Goal: Task Accomplishment & Management: Manage account settings

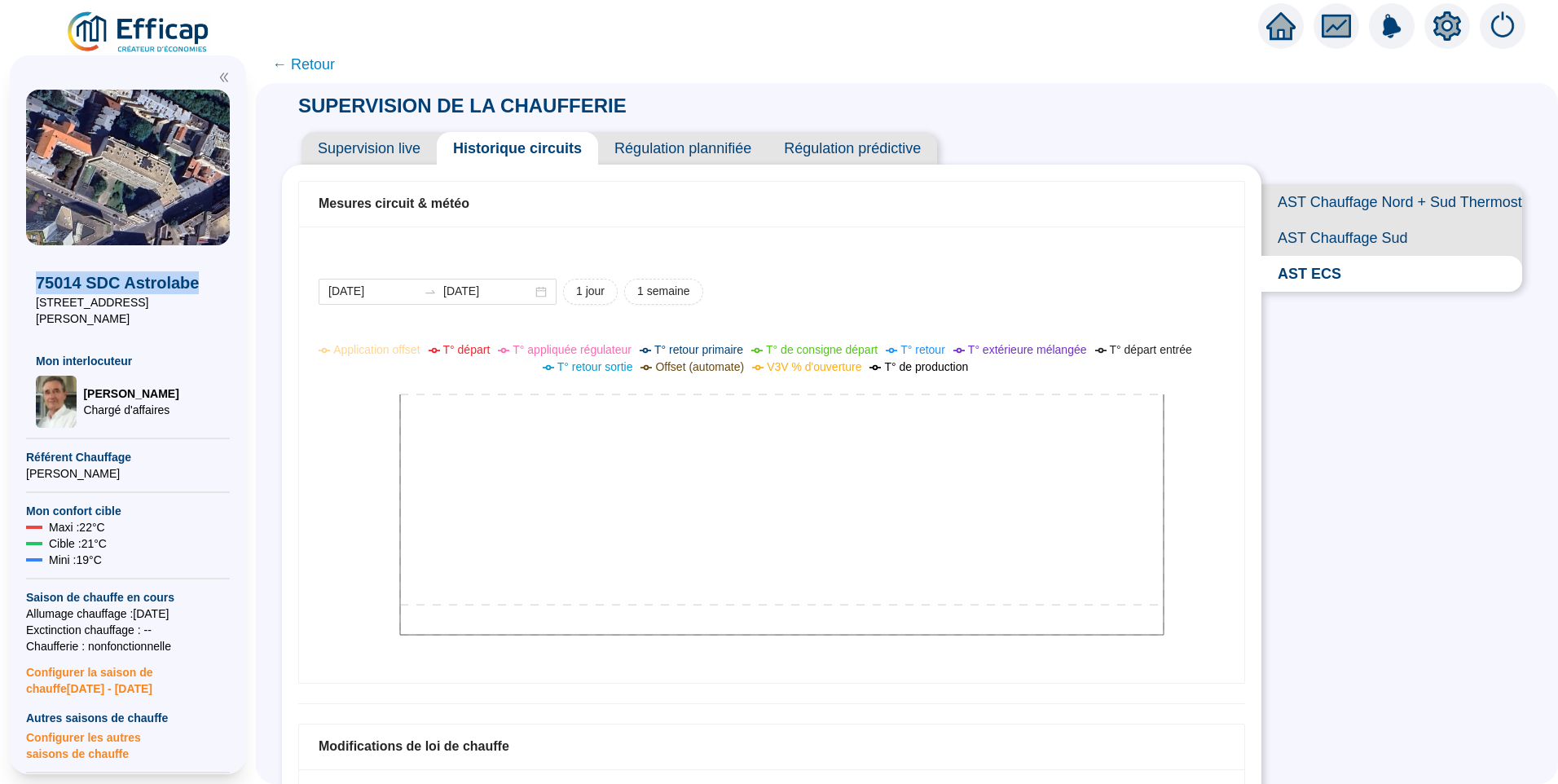
drag, startPoint x: 201, startPoint y: 283, endPoint x: 60, endPoint y: 293, distance: 141.4
click at [0, 272] on html "X 75014 SDC Astrolabe 6 rue Emile Dubois Mon interlocuteur Jean-Baptiste QUELQU…" at bounding box center [779, 392] width 1558 height 784
copy span "75014 SDC Astrolabe"
drag, startPoint x: 131, startPoint y: 301, endPoint x: 5, endPoint y: 298, distance: 126.0
click at [5, 298] on div "75014 SDC Astrolabe 6 rue Emile Dubois Mon interlocuteur Jean-Baptiste QUELQUEJ…" at bounding box center [128, 414] width 256 height 738
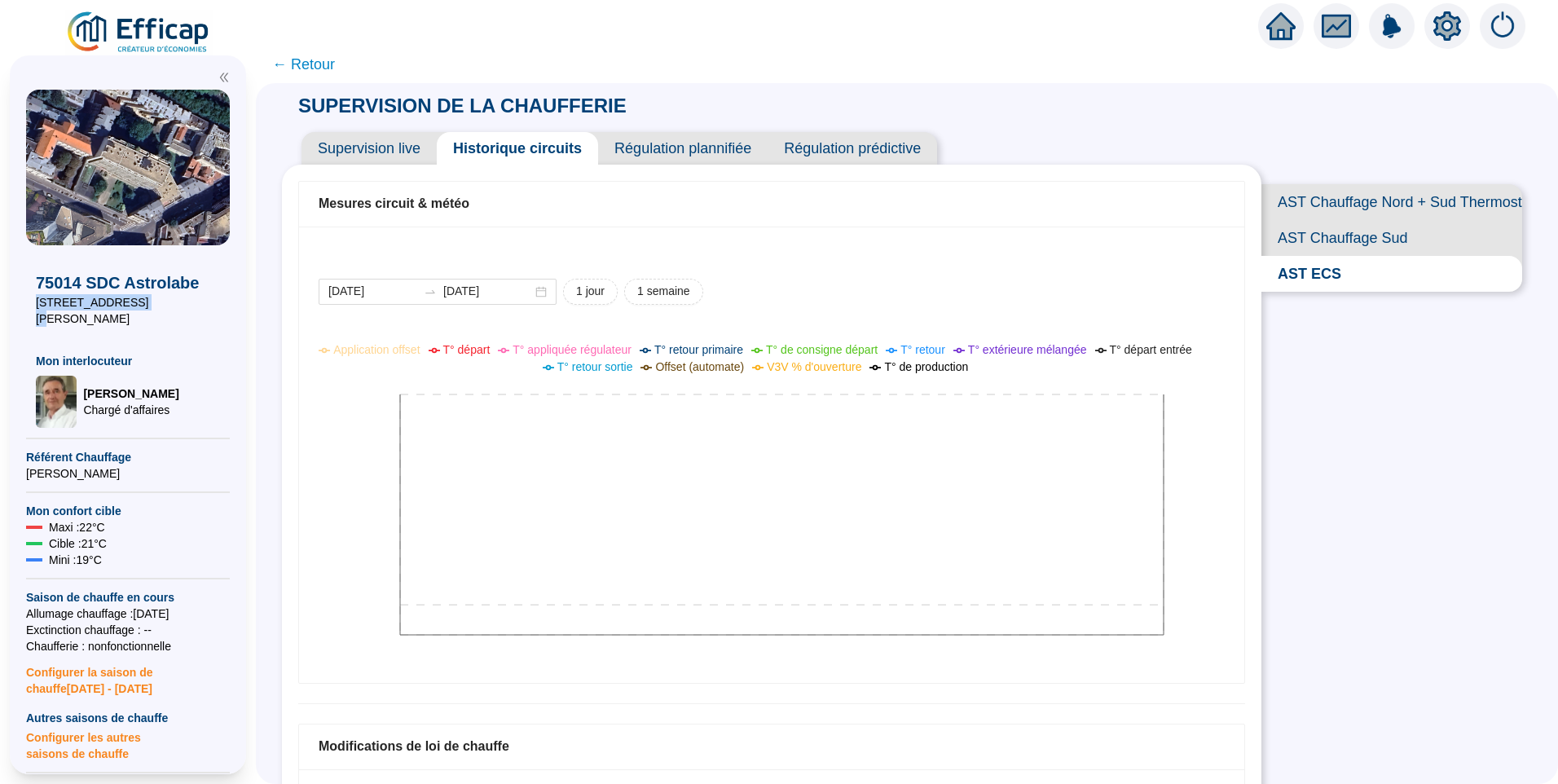
copy span "[STREET_ADDRESS][PERSON_NAME]"
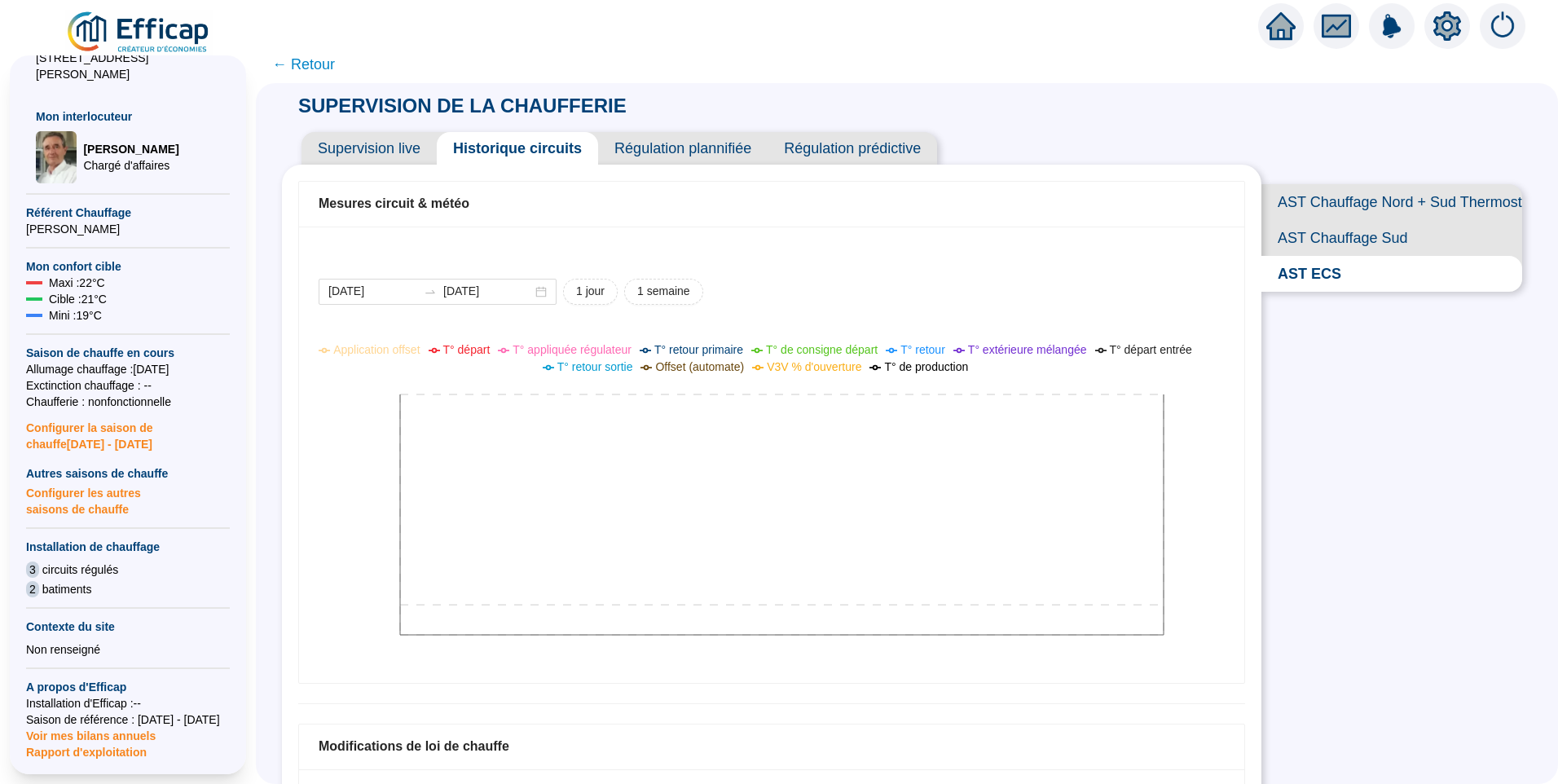
click at [1449, 32] on icon "setting" at bounding box center [1448, 25] width 27 height 26
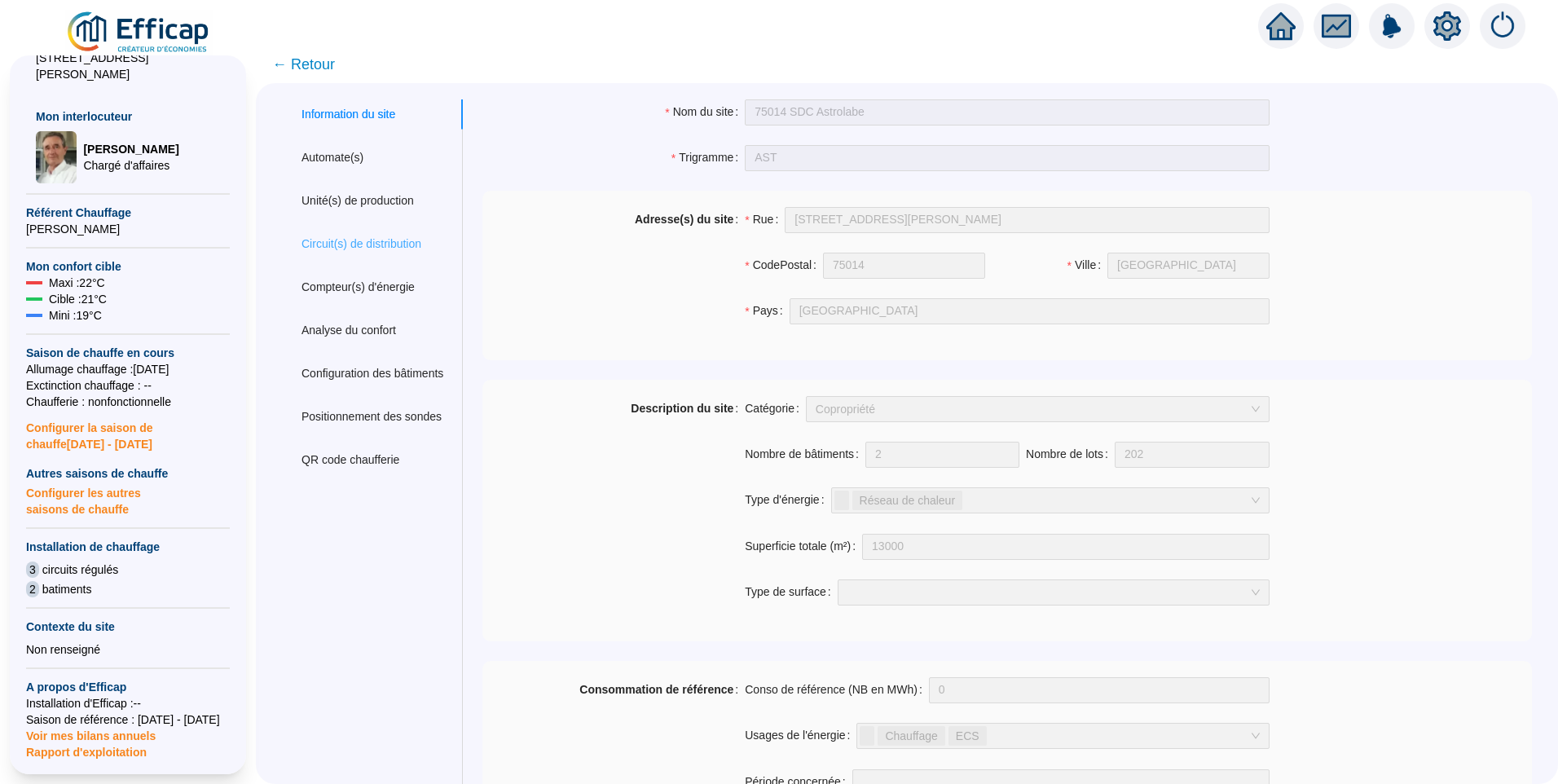
click at [373, 232] on div "Circuit(s) de distribution" at bounding box center [372, 244] width 181 height 30
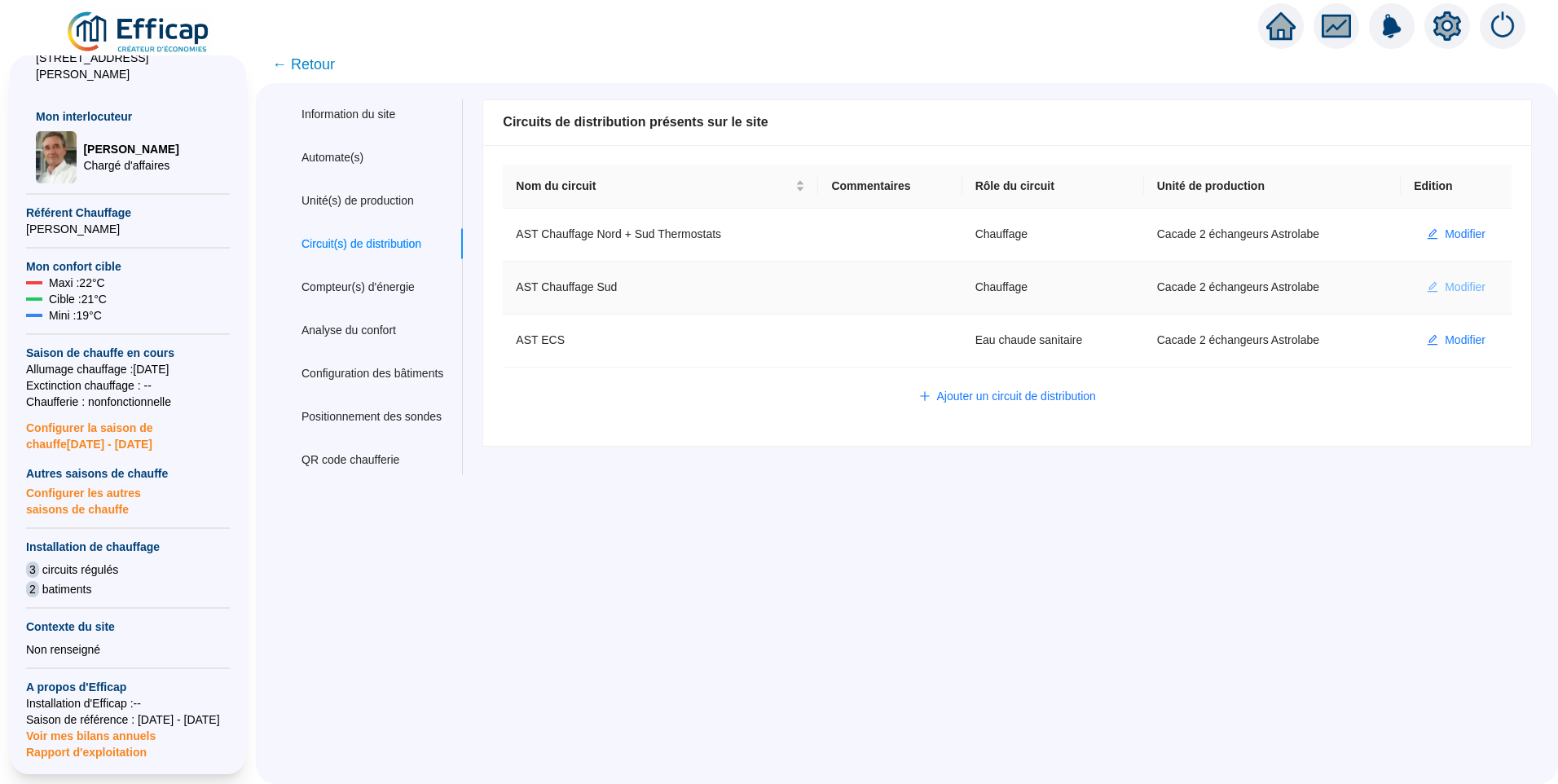
click at [1456, 285] on span "Modifier" at bounding box center [1465, 287] width 41 height 17
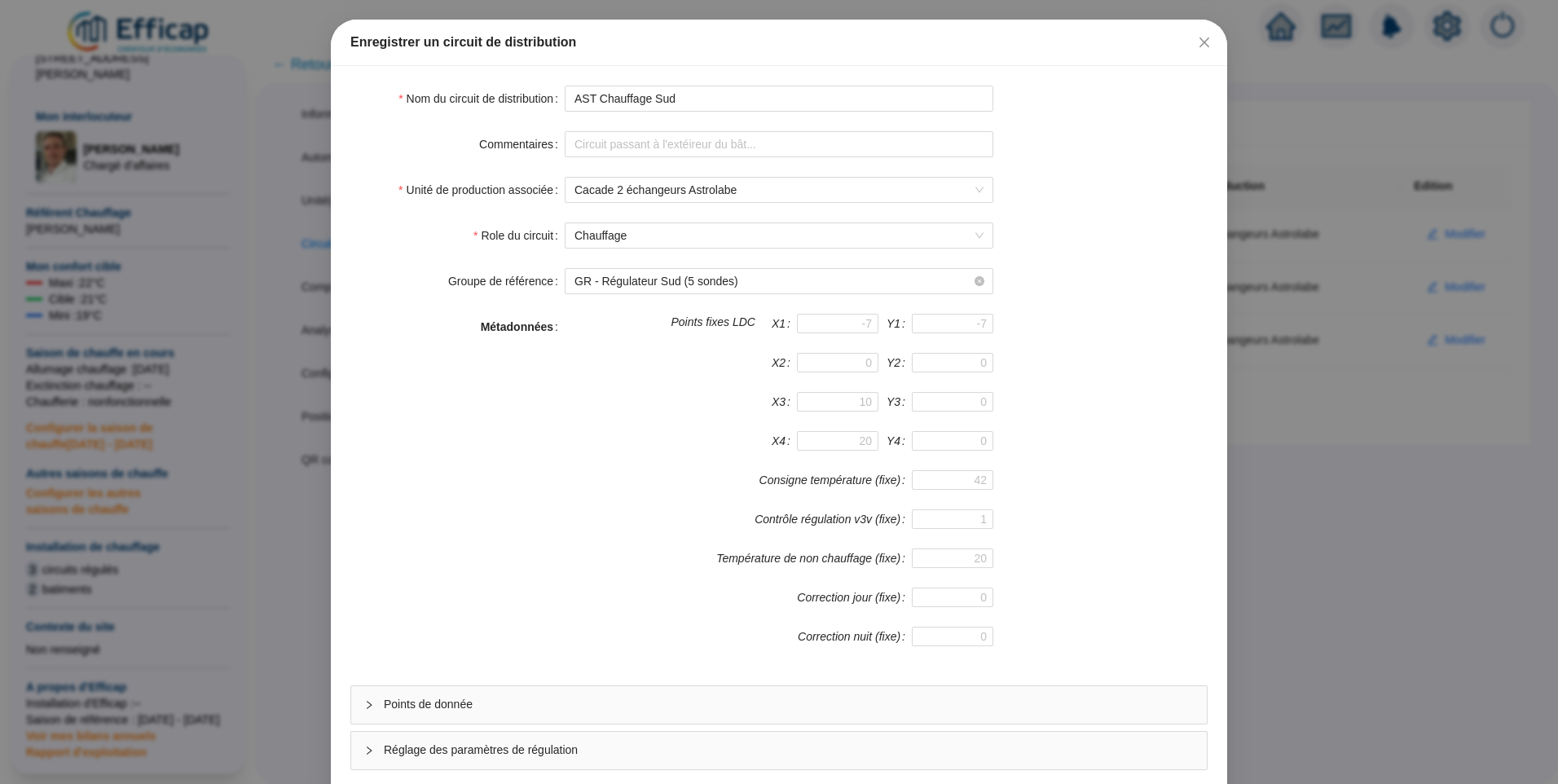
scroll to position [143, 0]
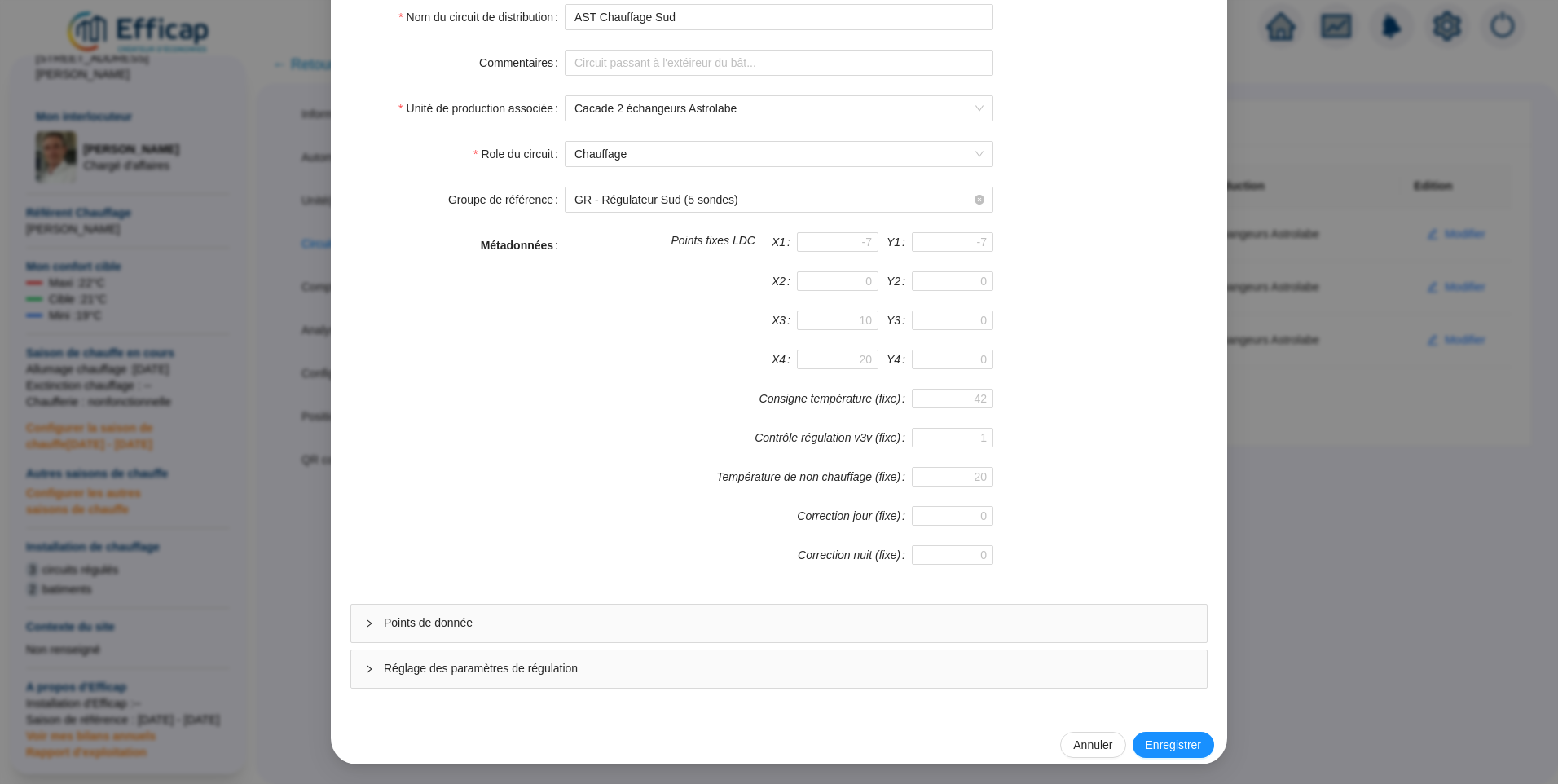
click at [750, 653] on div "Réglage des paramètres de régulation" at bounding box center [779, 669] width 856 height 37
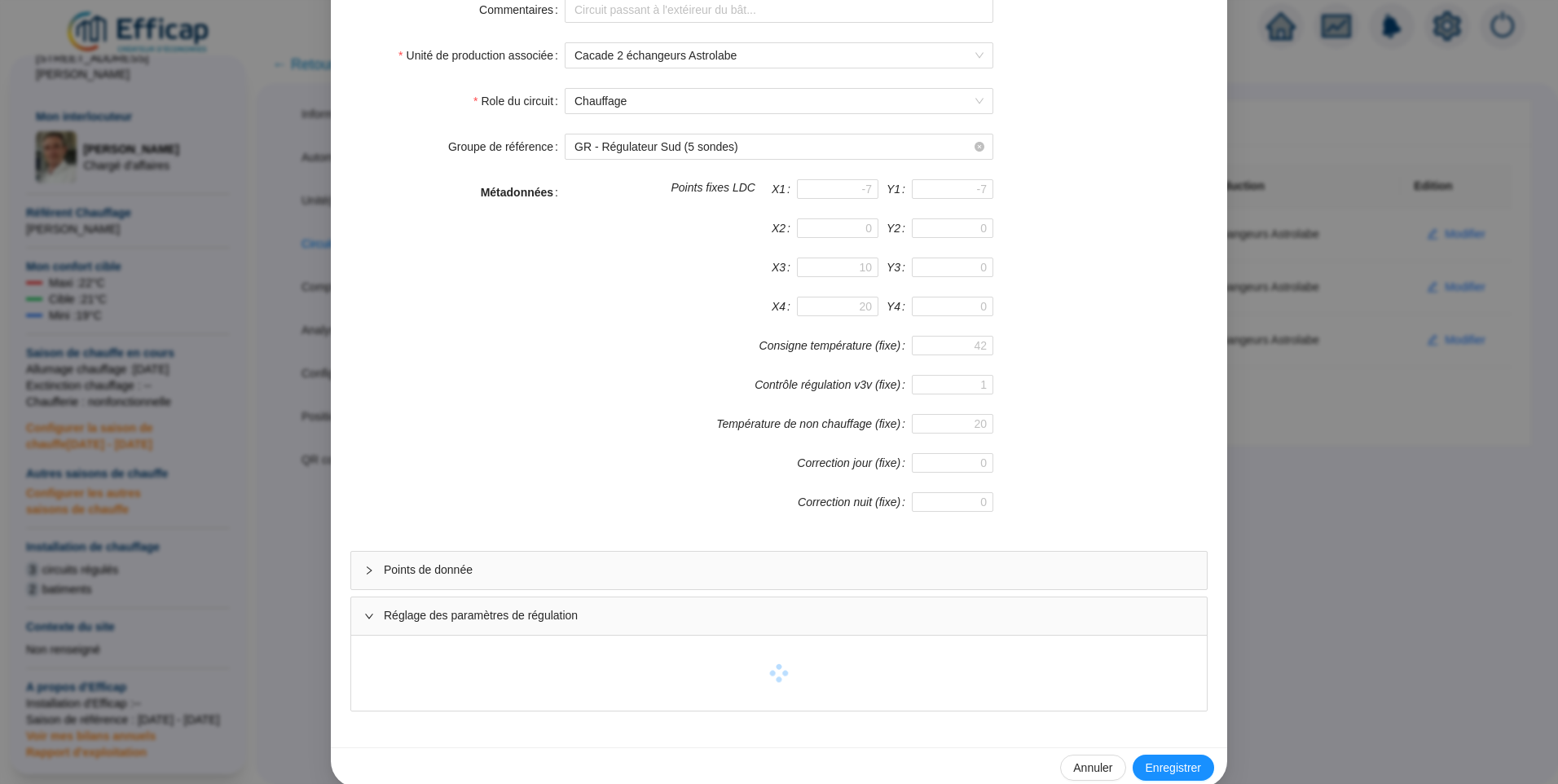
scroll to position [219, 0]
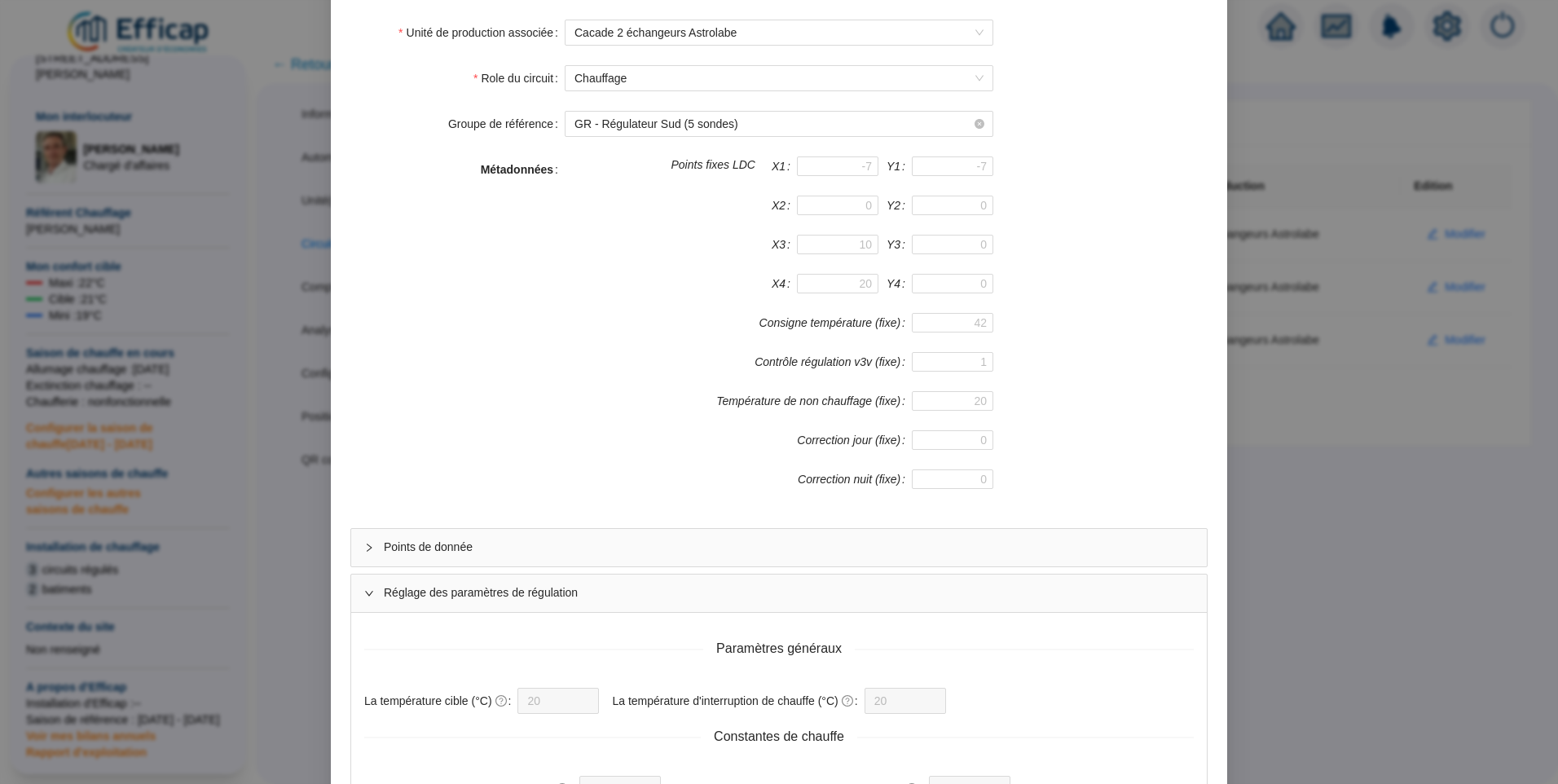
click at [629, 552] on span "Points de donnée" at bounding box center [789, 547] width 810 height 17
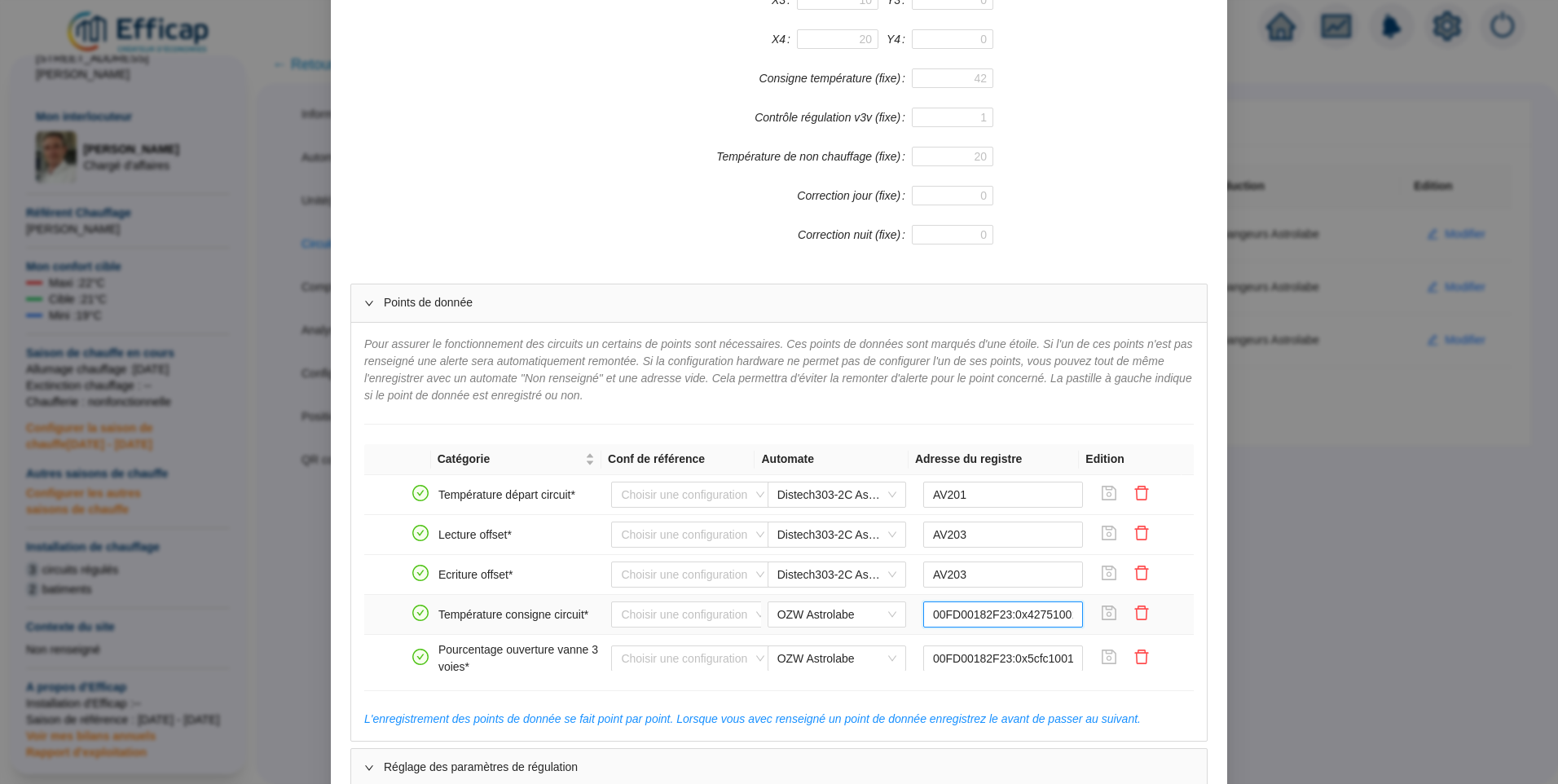
scroll to position [0, 8]
drag, startPoint x: 999, startPoint y: 607, endPoint x: 1071, endPoint y: 614, distance: 72.3
click at [1070, 615] on td "00FD00182F23:0x42751001:0" at bounding box center [1003, 615] width 173 height 40
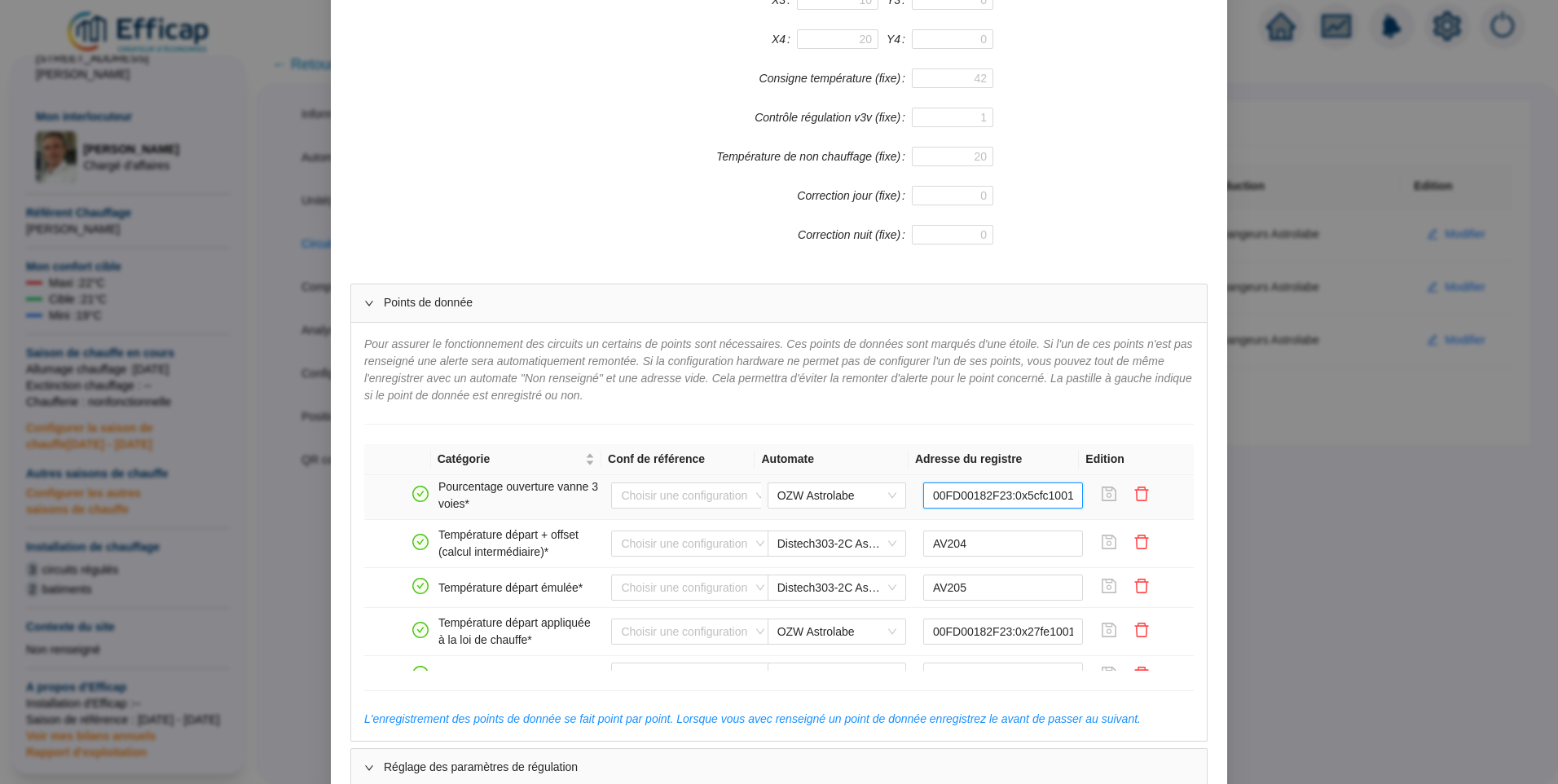
scroll to position [0, 4]
drag, startPoint x: 1009, startPoint y: 495, endPoint x: 1056, endPoint y: 504, distance: 47.9
click at [1056, 504] on input "00FD00182F23:0x5cfc1001:0" at bounding box center [1004, 496] width 161 height 26
drag, startPoint x: 1021, startPoint y: 628, endPoint x: 1098, endPoint y: 623, distance: 77.2
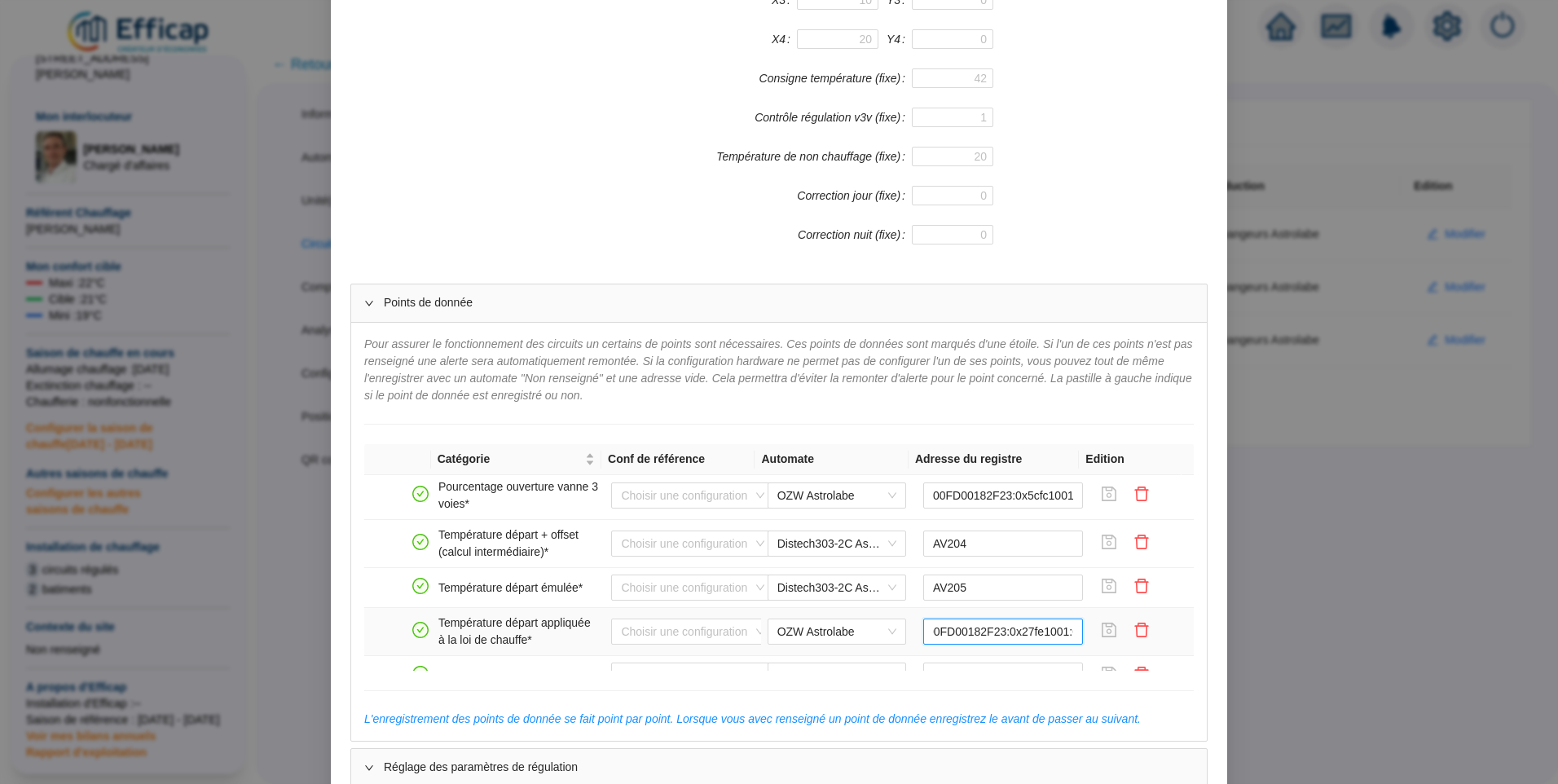
click at [1112, 628] on tr "Température départ appliquée à la loi de chauffe* Choisir une configuration OZW…" at bounding box center [779, 632] width 830 height 48
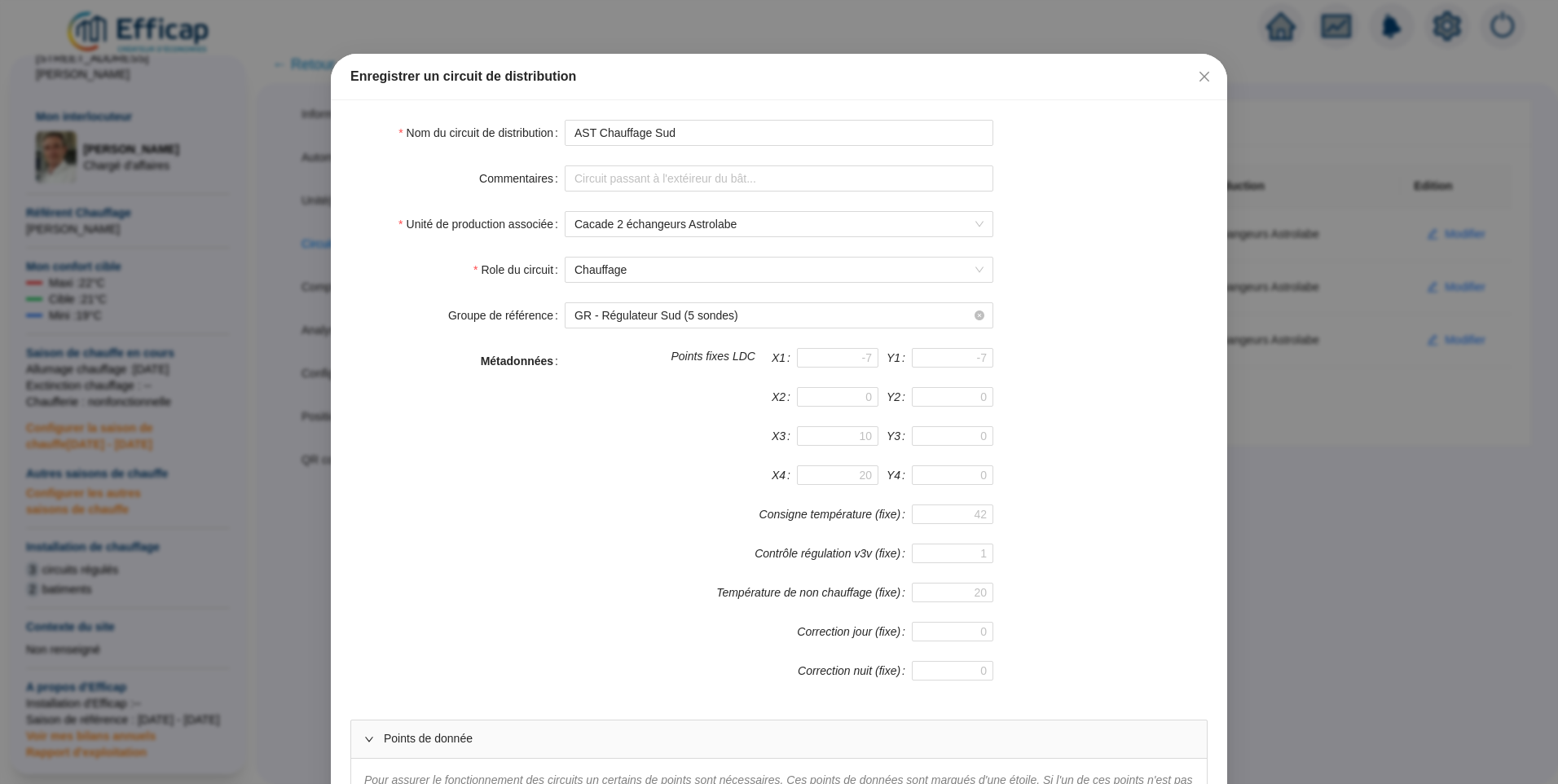
scroll to position [0, 0]
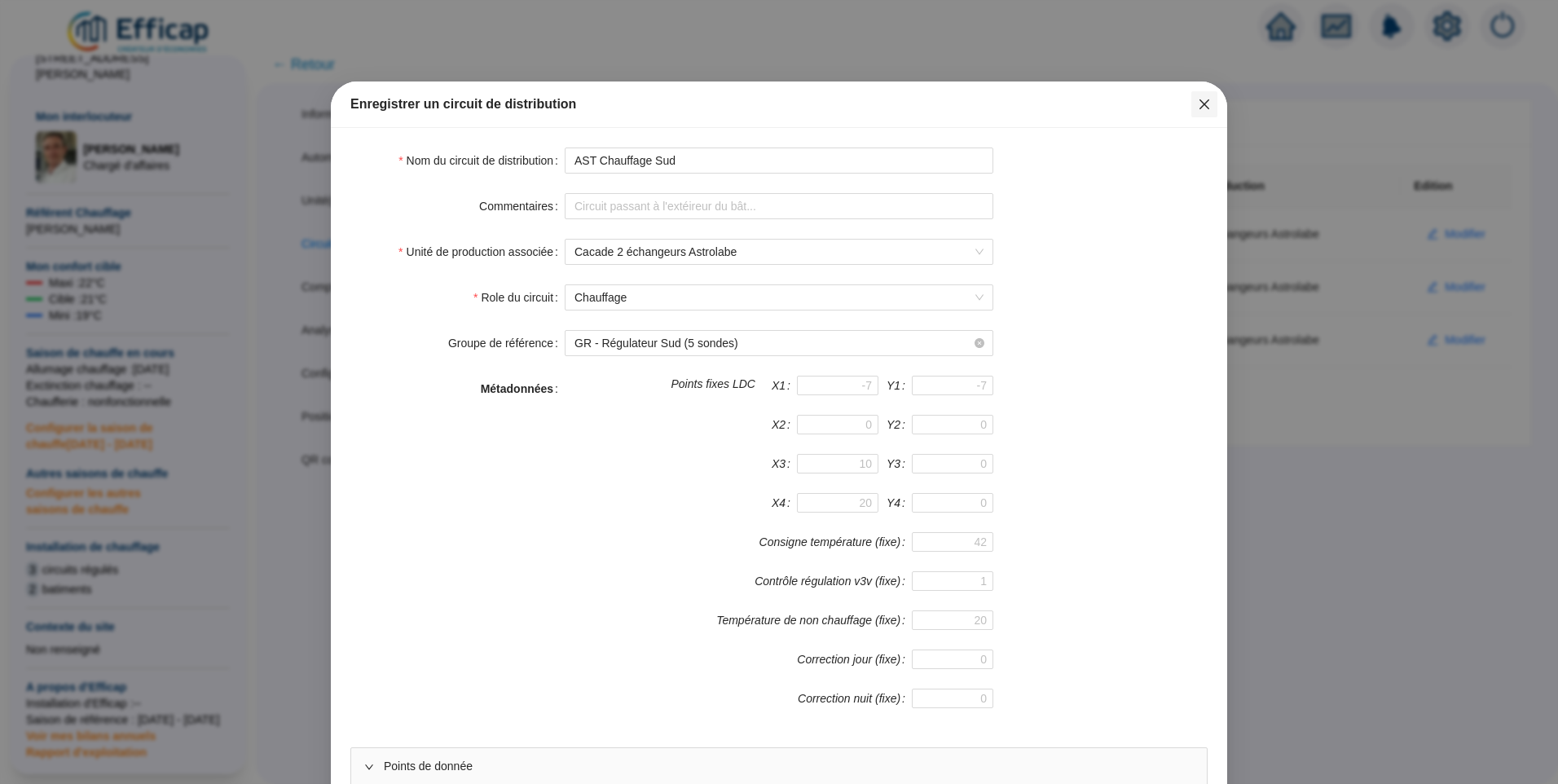
click at [1202, 103] on icon "close" at bounding box center [1205, 104] width 13 height 13
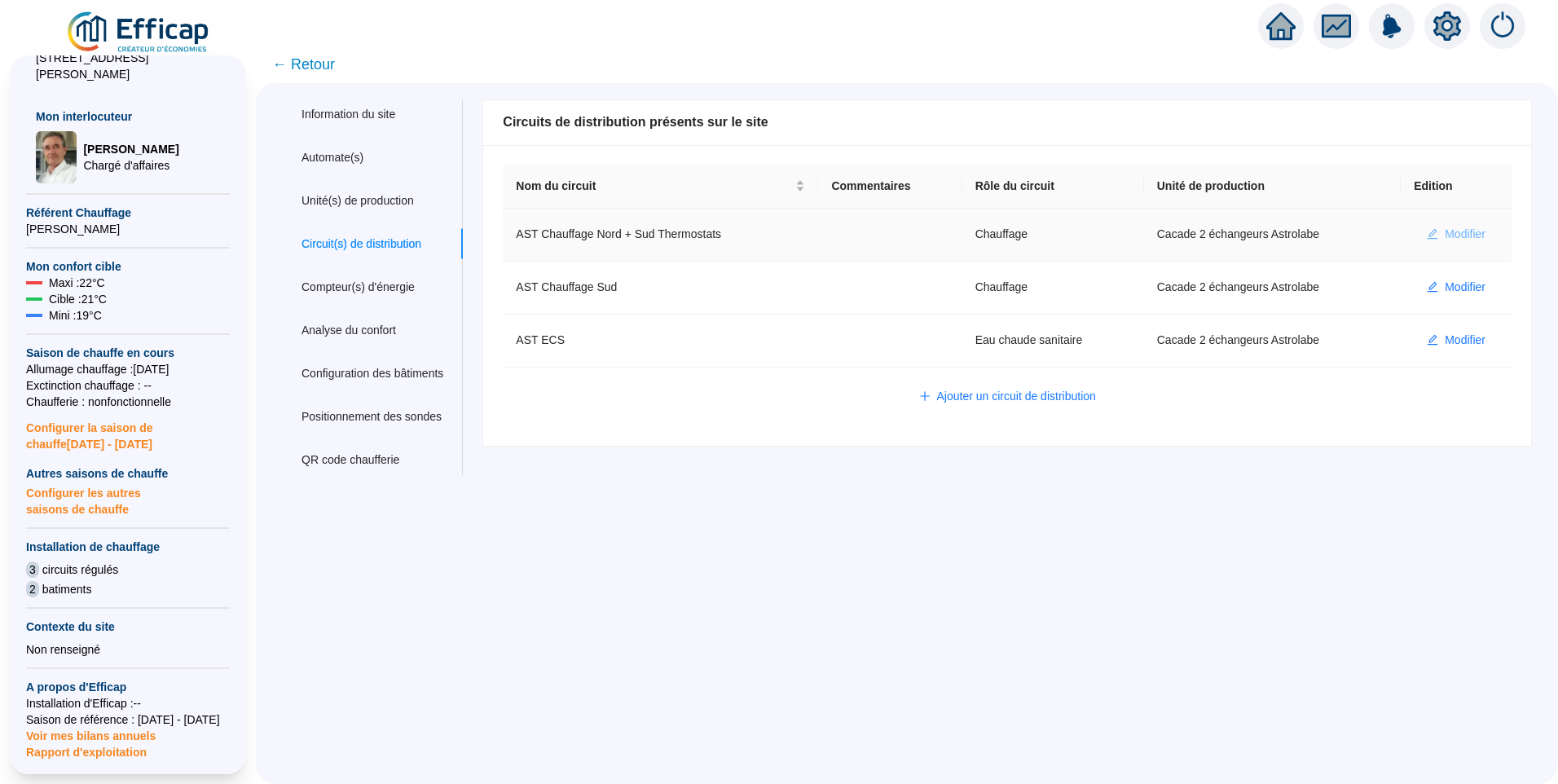
click at [1445, 232] on span "Modifier" at bounding box center [1465, 234] width 41 height 17
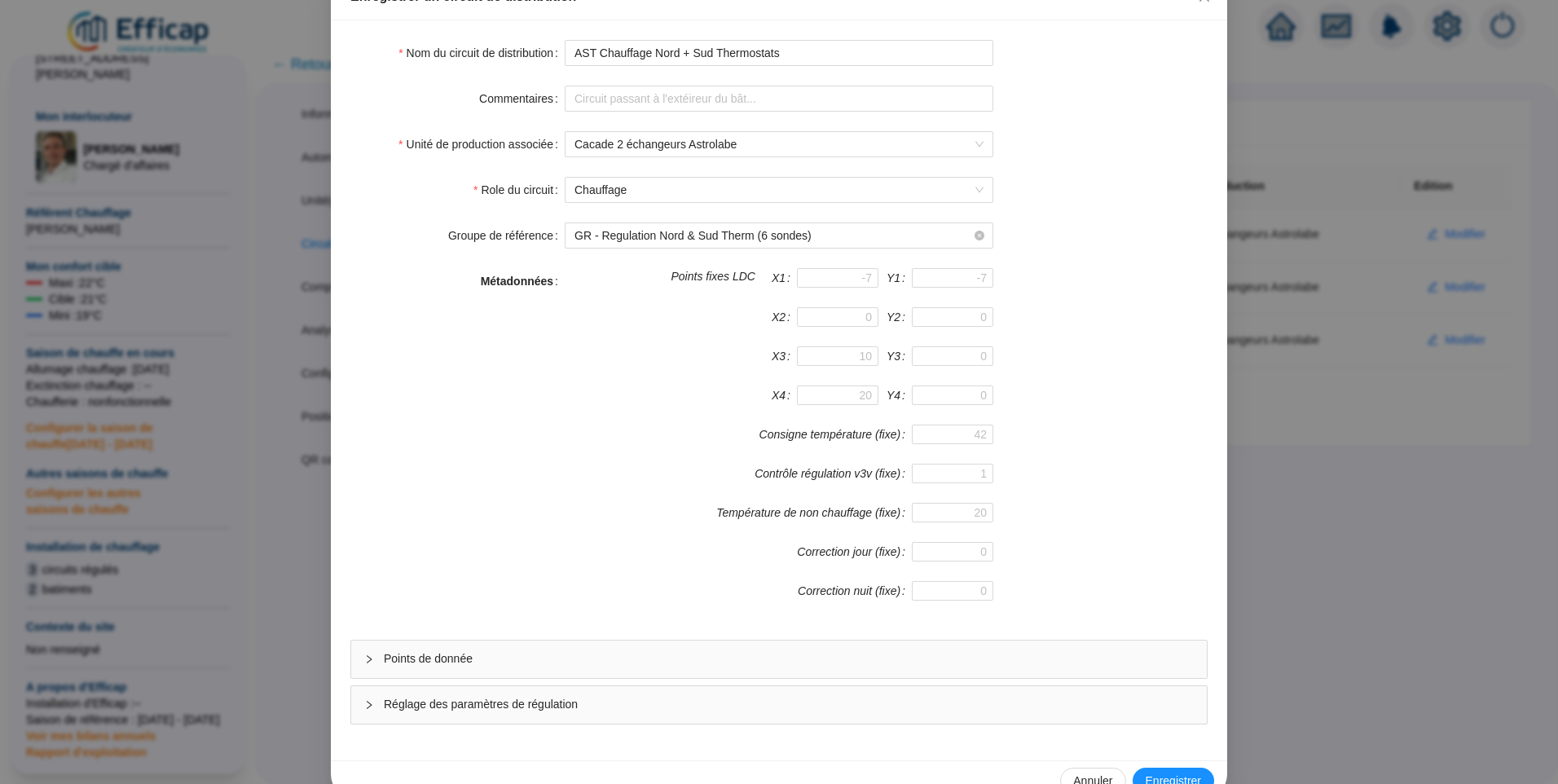
scroll to position [143, 0]
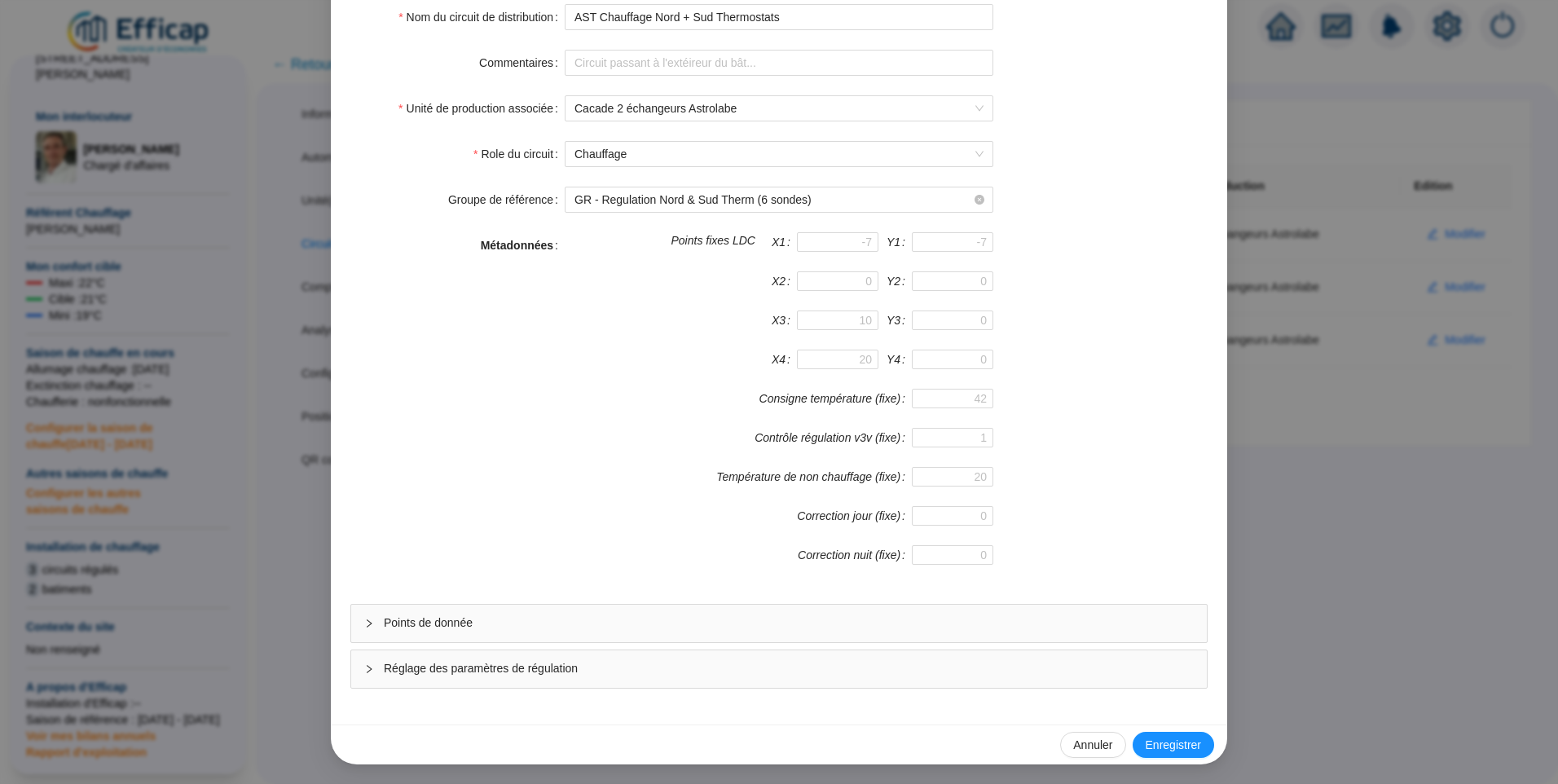
click at [589, 620] on span "Points de donnée" at bounding box center [789, 622] width 810 height 17
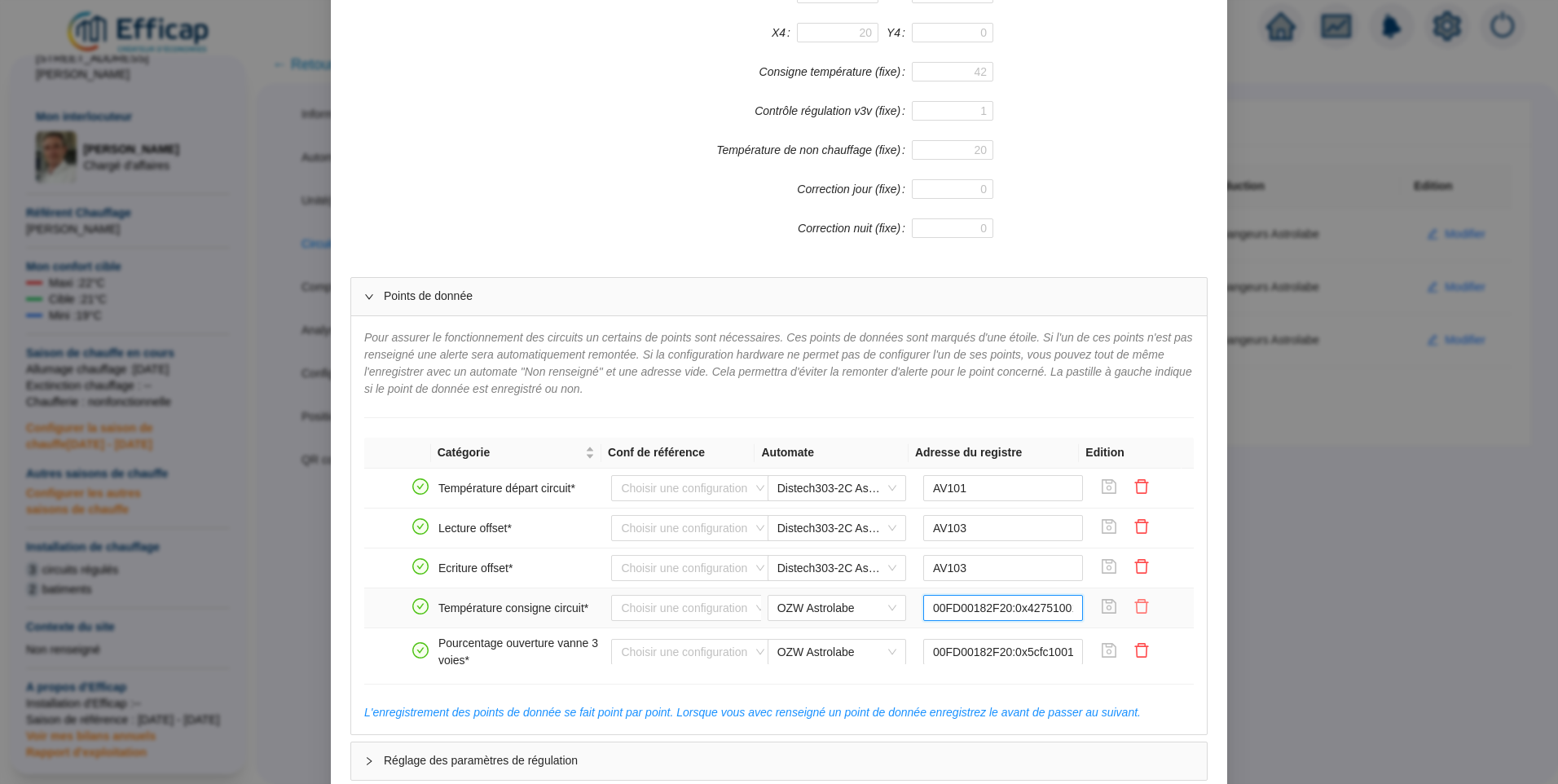
scroll to position [0, 8]
drag, startPoint x: 959, startPoint y: 612, endPoint x: 1124, endPoint y: 604, distance: 165.2
click at [1124, 604] on tr "Température consigne circuit* Choisir une configuration OZW Astrolabe 00FD00182…" at bounding box center [779, 609] width 830 height 40
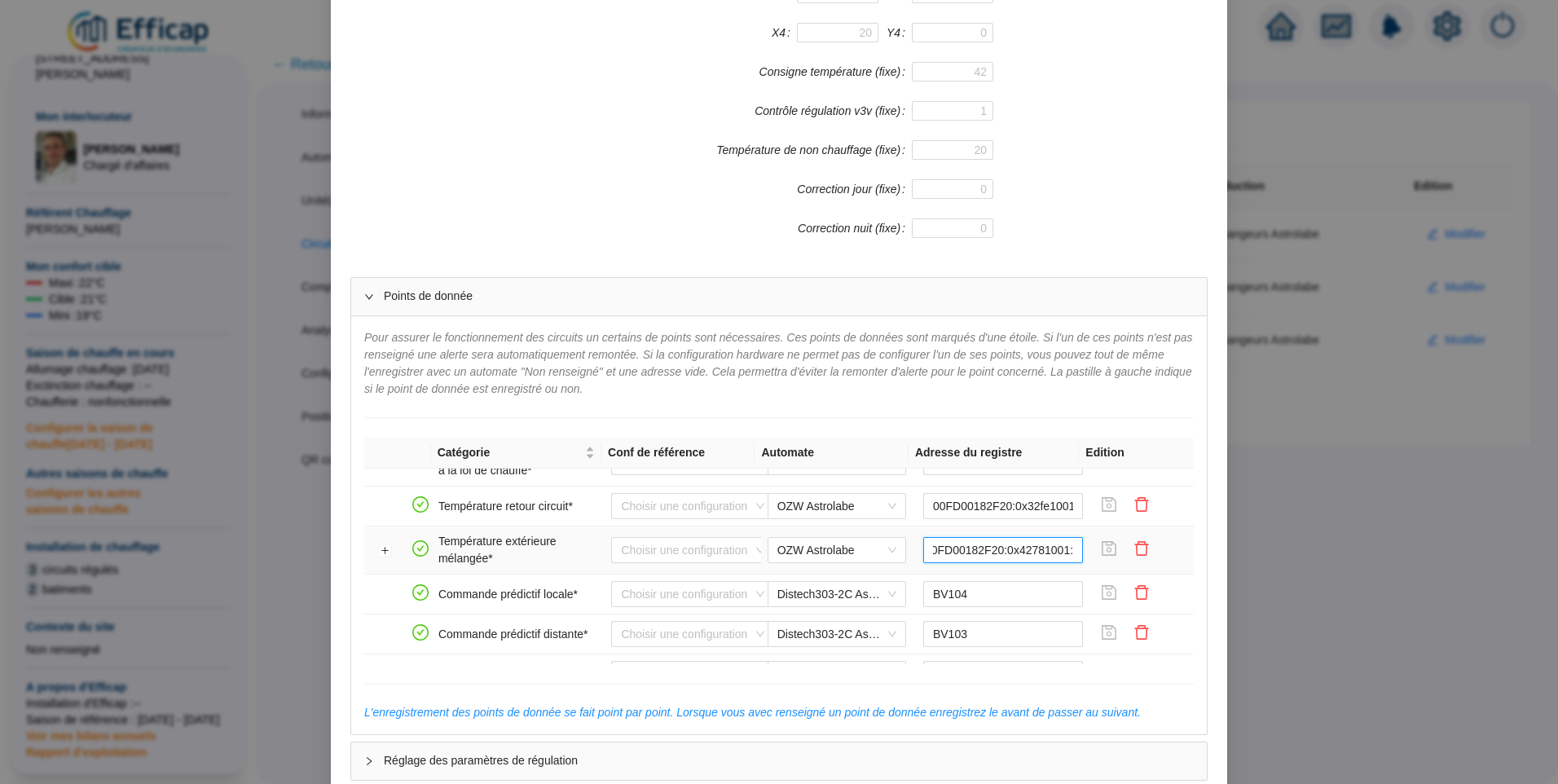
drag, startPoint x: 991, startPoint y: 551, endPoint x: 1152, endPoint y: 553, distance: 161.0
click at [1152, 553] on tr "Température extérieure mélangée* Choisir une configuration OZW Astrolabe 00FD00…" at bounding box center [779, 550] width 830 height 48
click at [949, 549] on input "00FD00182F20:0x42781001:0" at bounding box center [1004, 549] width 161 height 26
drag, startPoint x: 944, startPoint y: 550, endPoint x: 915, endPoint y: 551, distance: 29.0
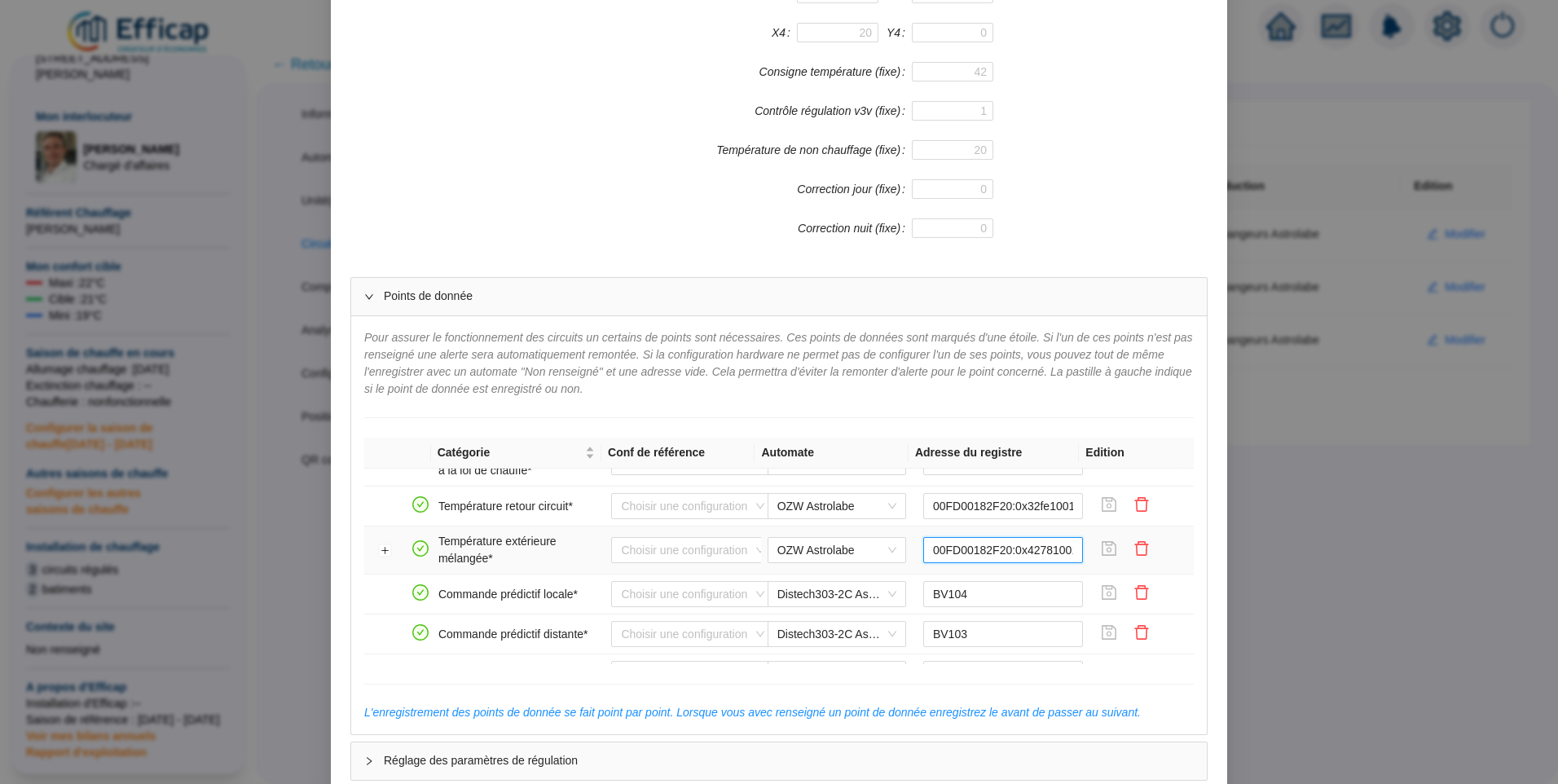
click at [924, 551] on input "00FD00182F20:0x42781001:0" at bounding box center [1004, 549] width 161 height 26
click at [942, 550] on input "00FD00182F20:0x42781001:0" at bounding box center [1004, 549] width 161 height 26
drag, startPoint x: 1009, startPoint y: 549, endPoint x: 1108, endPoint y: 547, distance: 99.0
click at [1108, 547] on tr "Température extérieure mélangée* Choisir une configuration OZW Astrolabe 00FD00…" at bounding box center [779, 550] width 830 height 48
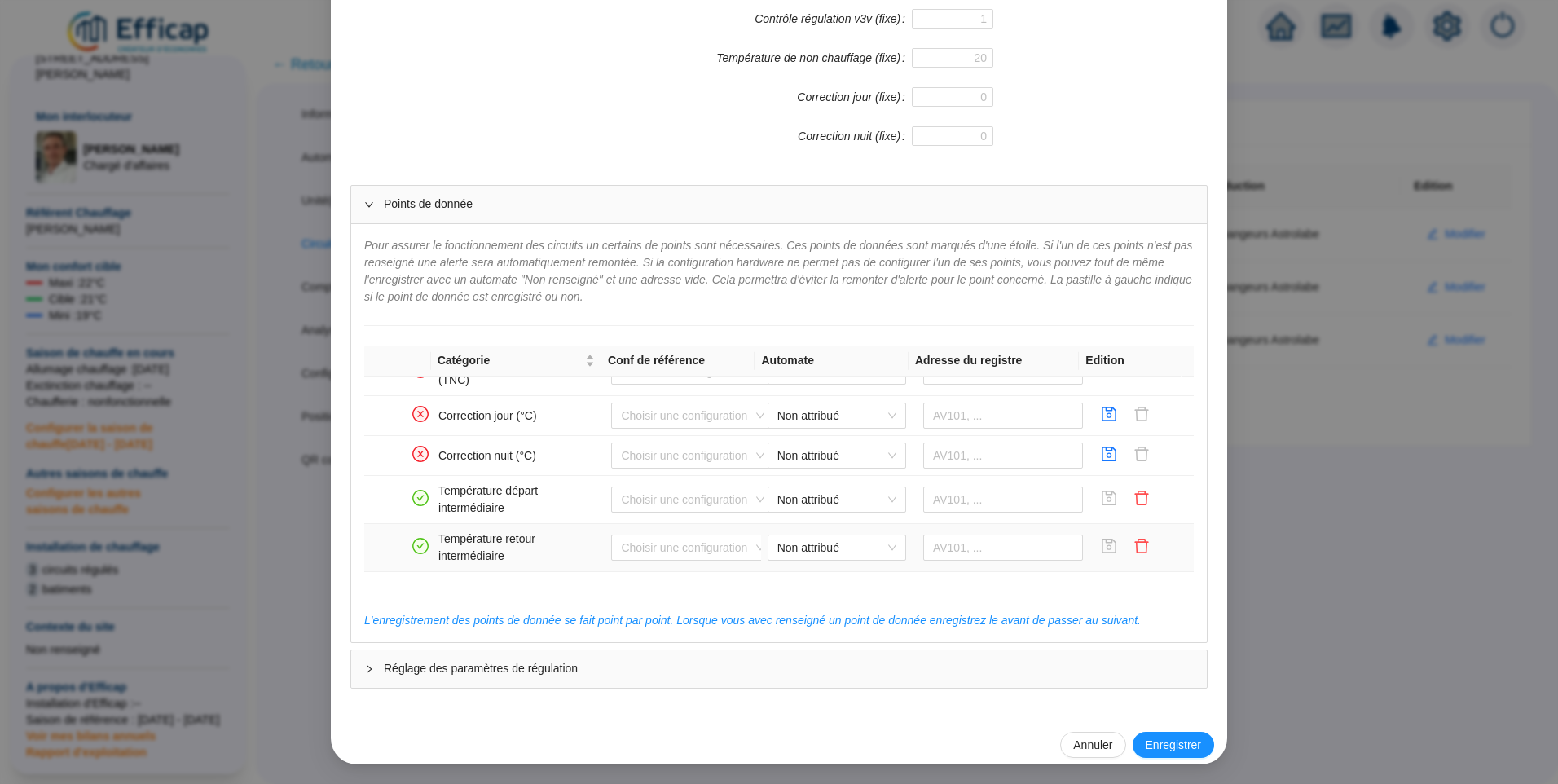
scroll to position [0, 0]
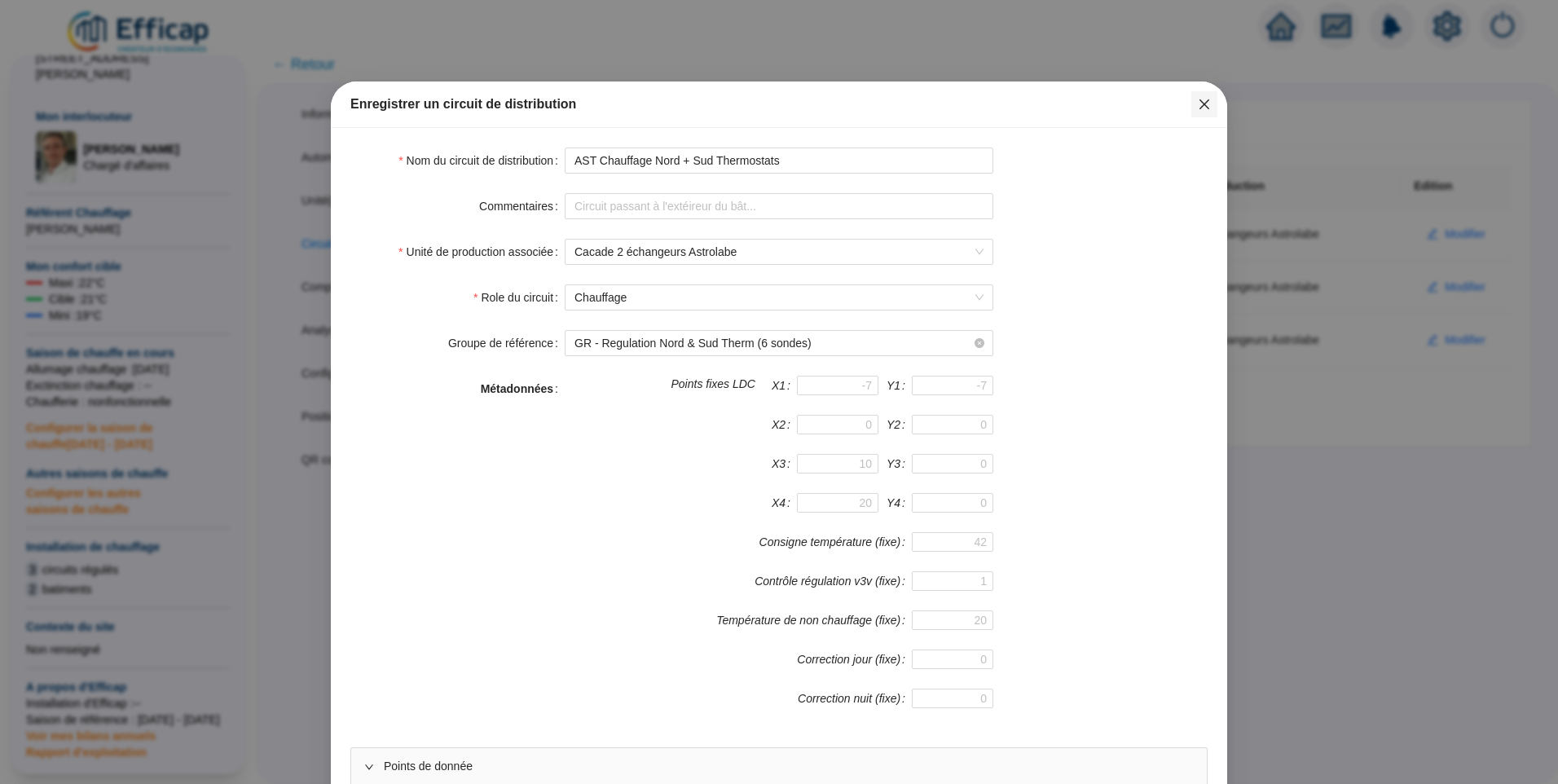
click at [1203, 108] on icon "close" at bounding box center [1205, 104] width 13 height 13
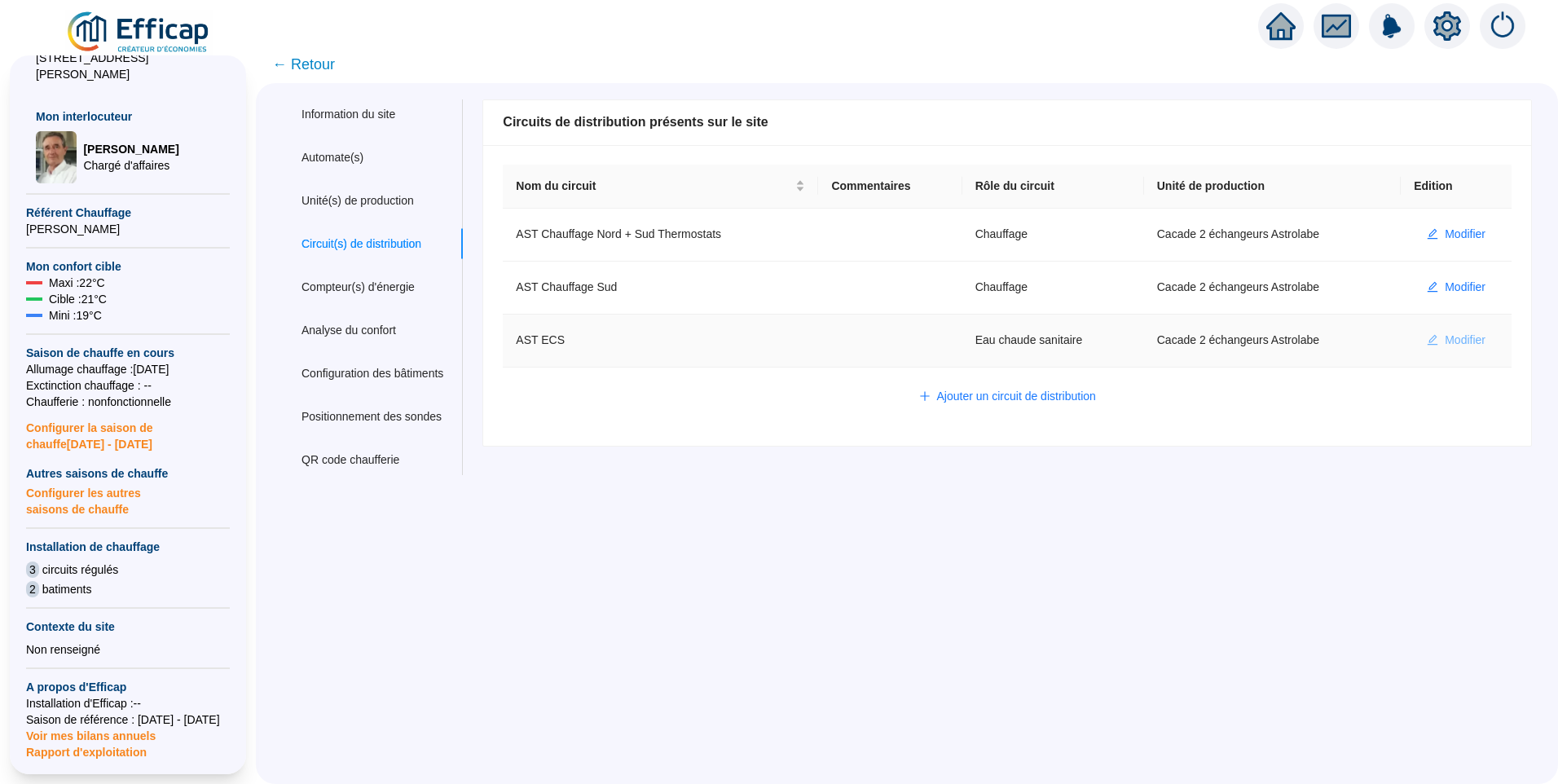
drag, startPoint x: 1411, startPoint y: 339, endPoint x: 1423, endPoint y: 339, distance: 12.0
click at [1414, 339] on button "Modifier" at bounding box center [1456, 340] width 85 height 26
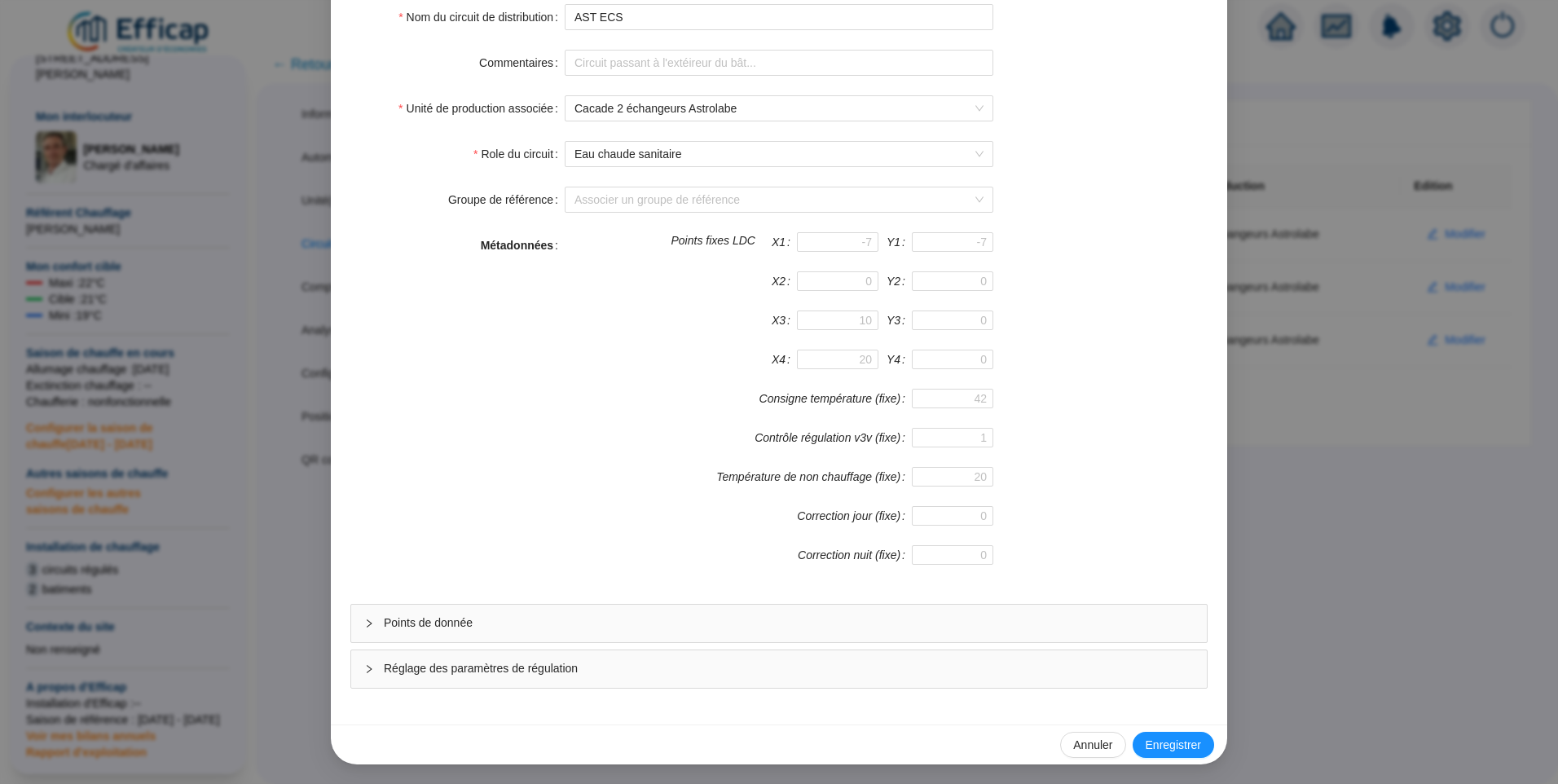
click at [495, 612] on div "Points de donnée" at bounding box center [779, 623] width 856 height 37
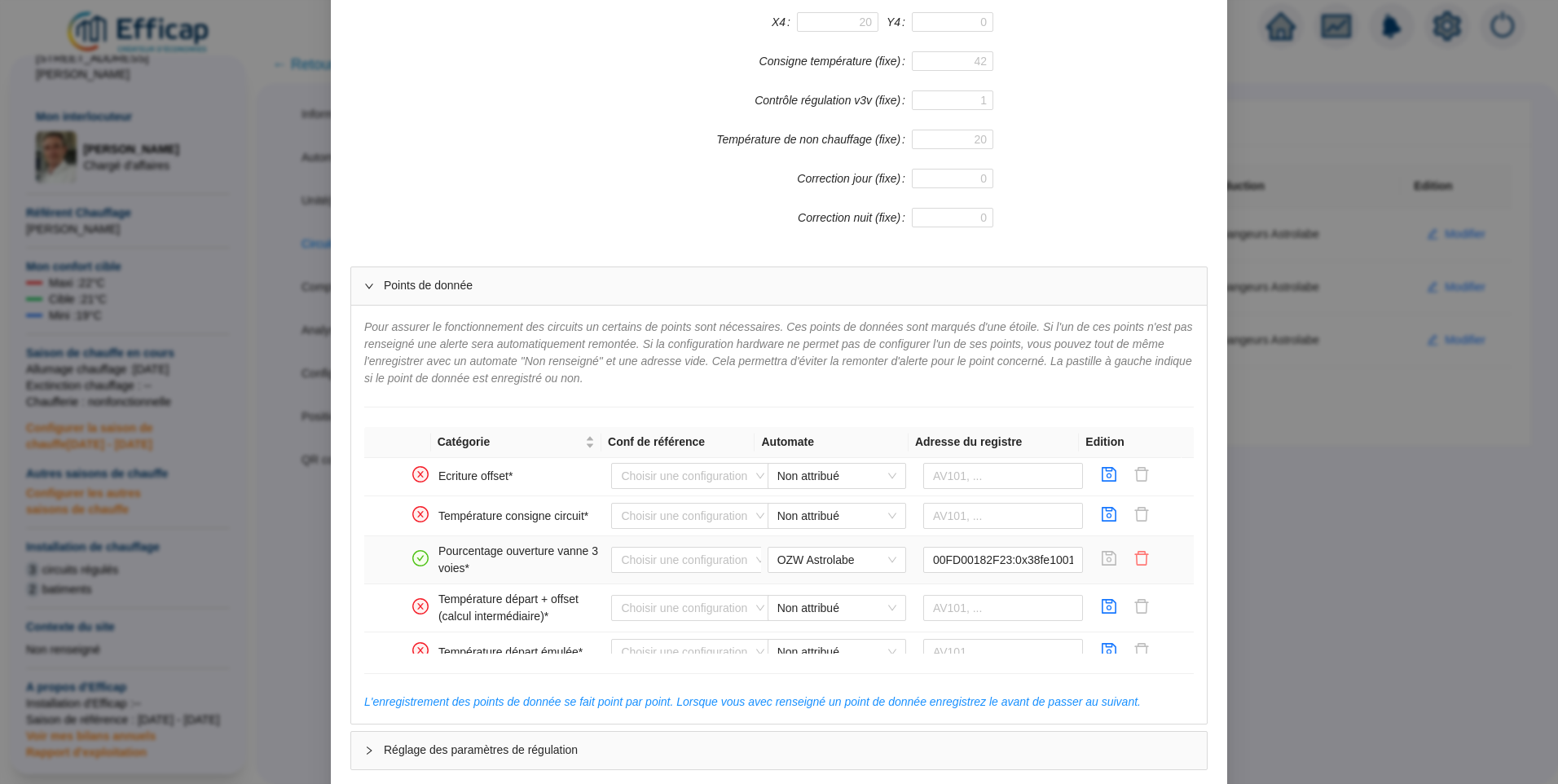
click at [1134, 558] on icon "delete" at bounding box center [1142, 559] width 16 height 16
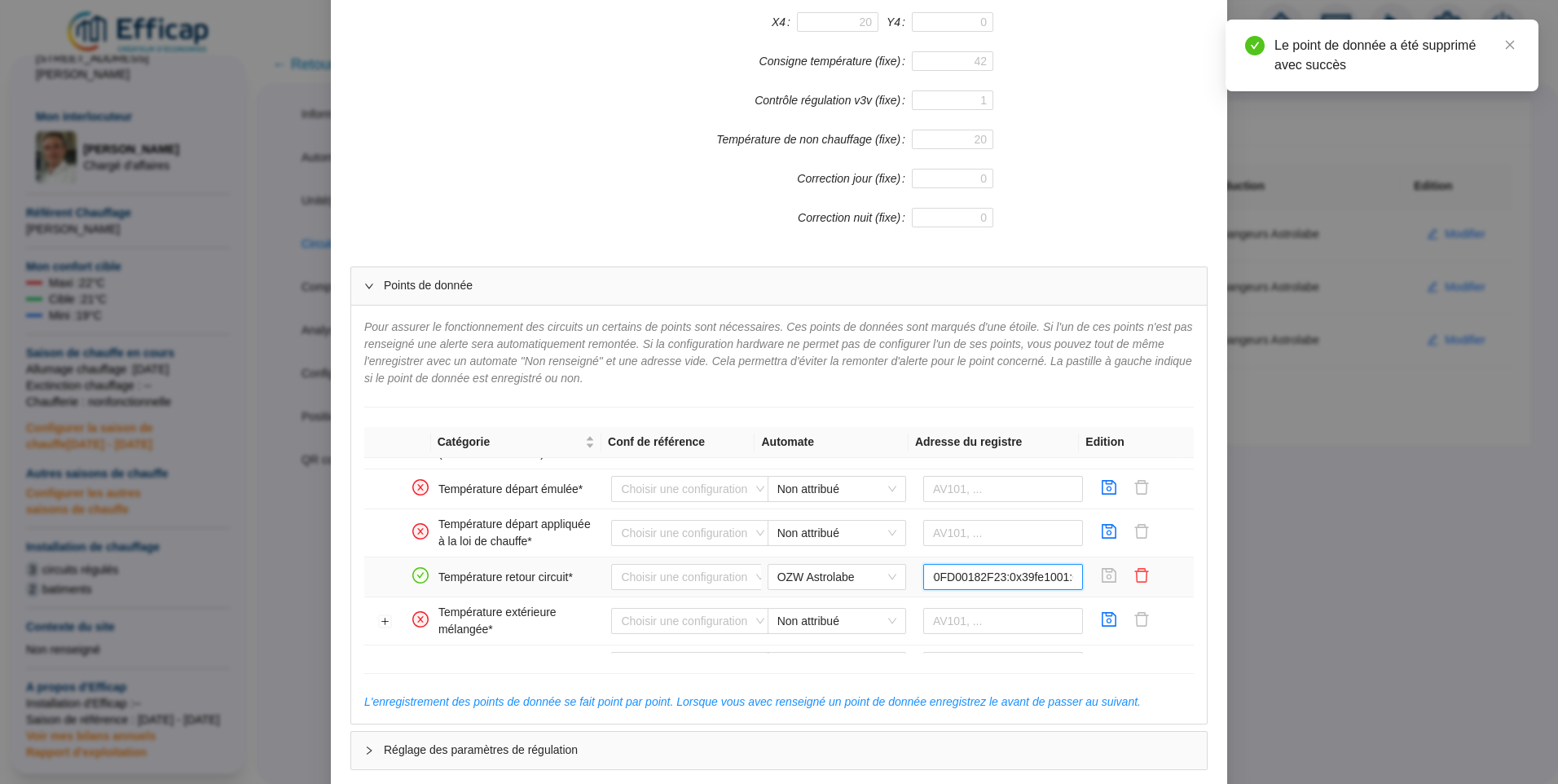
drag, startPoint x: 932, startPoint y: 583, endPoint x: 1060, endPoint y: 577, distance: 128.1
click at [1060, 577] on input "00FD00182F23:0x39fe1001:0" at bounding box center [1004, 577] width 161 height 26
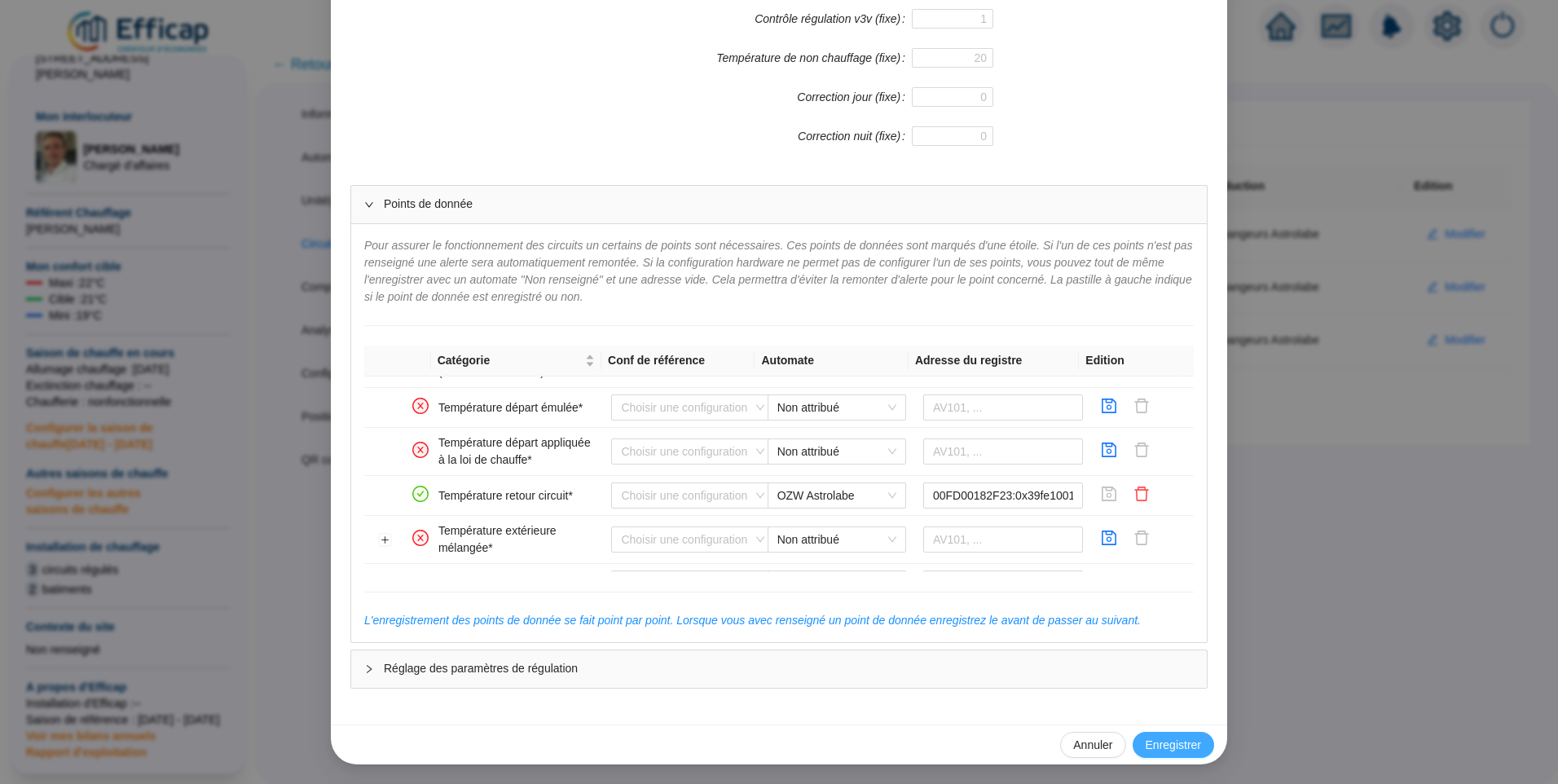
click at [1189, 746] on span "Enregistrer" at bounding box center [1173, 745] width 56 height 17
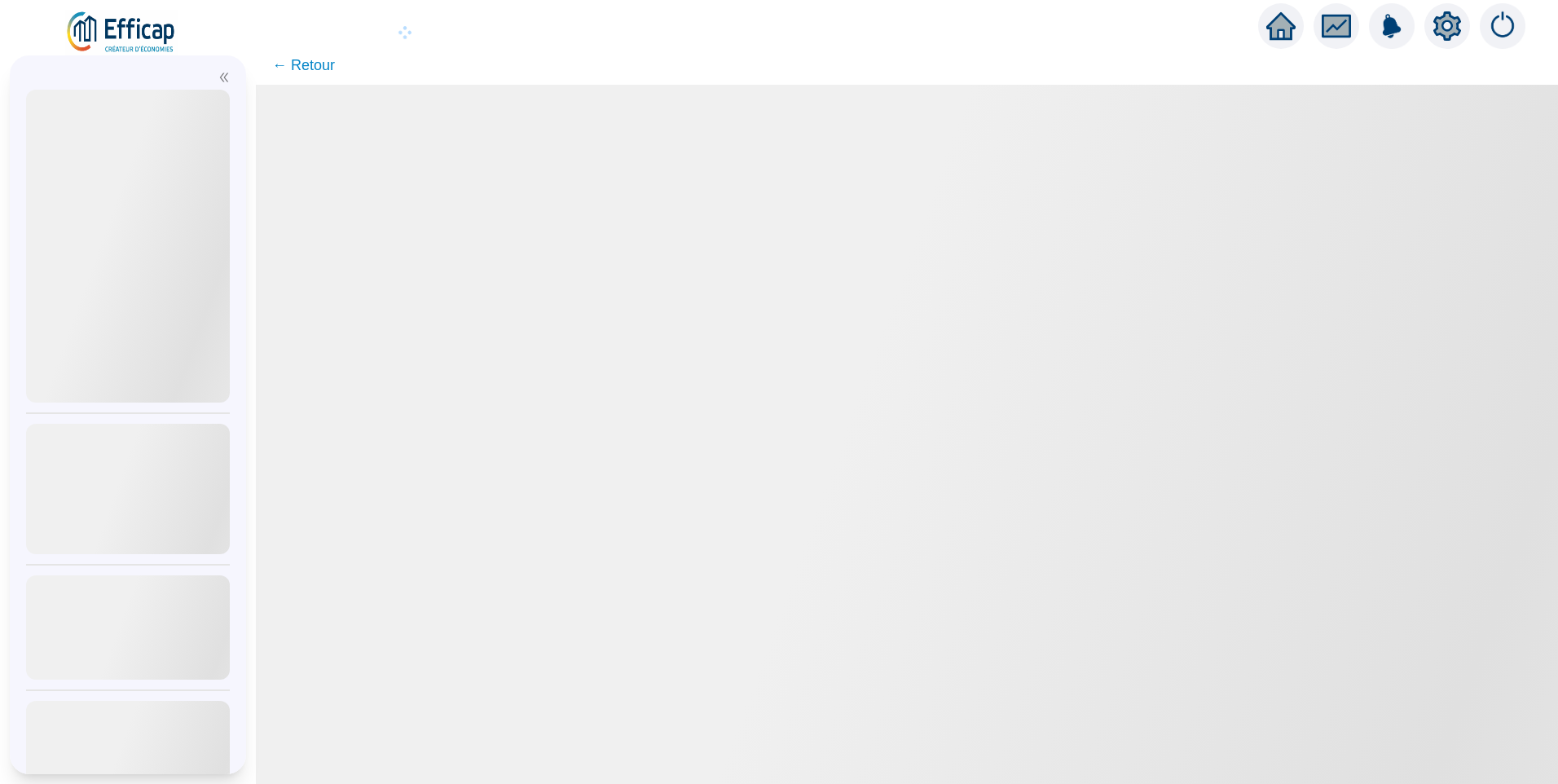
click at [1451, 27] on icon "setting" at bounding box center [1447, 26] width 12 height 12
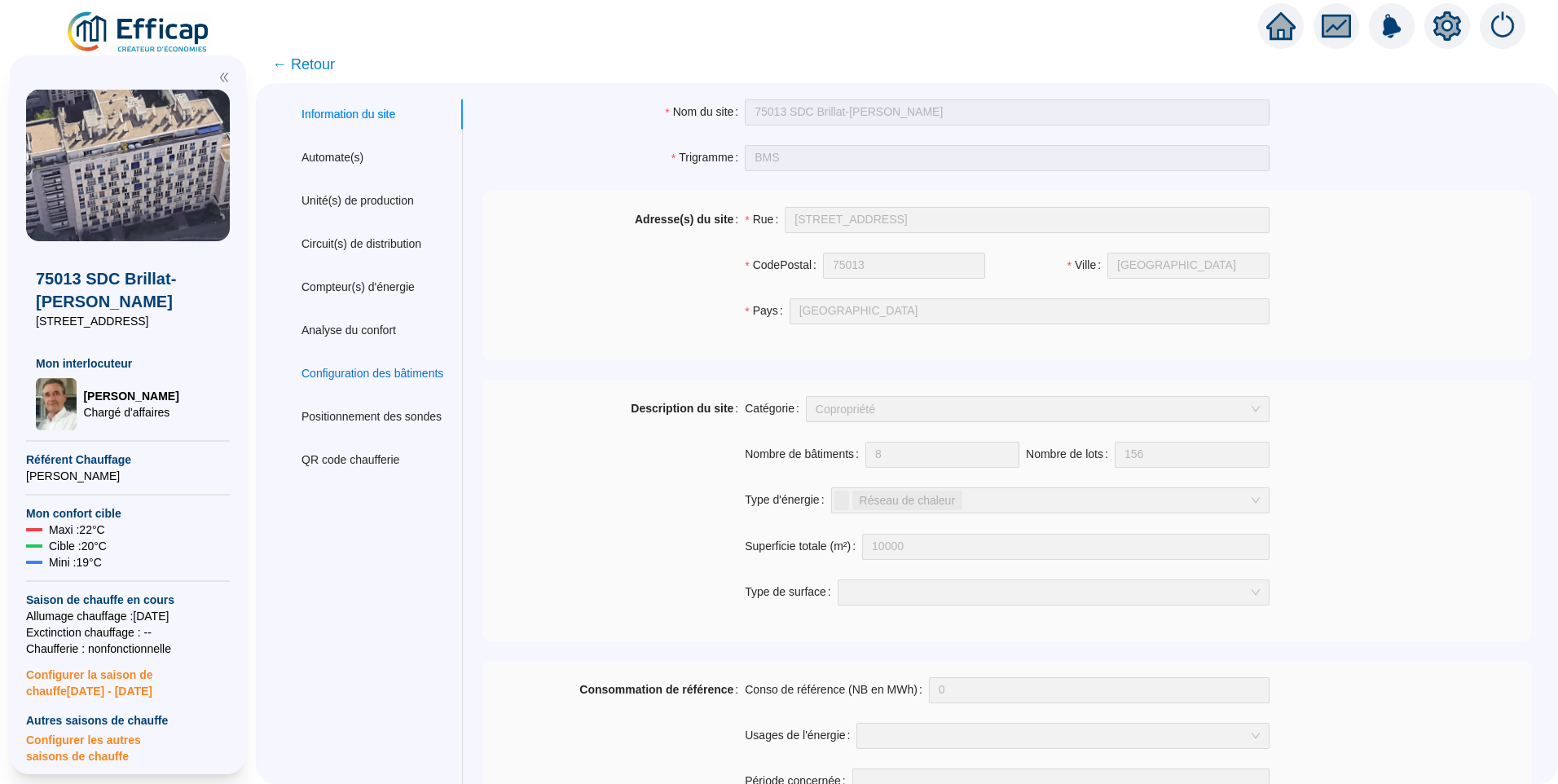
click at [382, 374] on div "Configuration des bâtiments" at bounding box center [371, 373] width 141 height 17
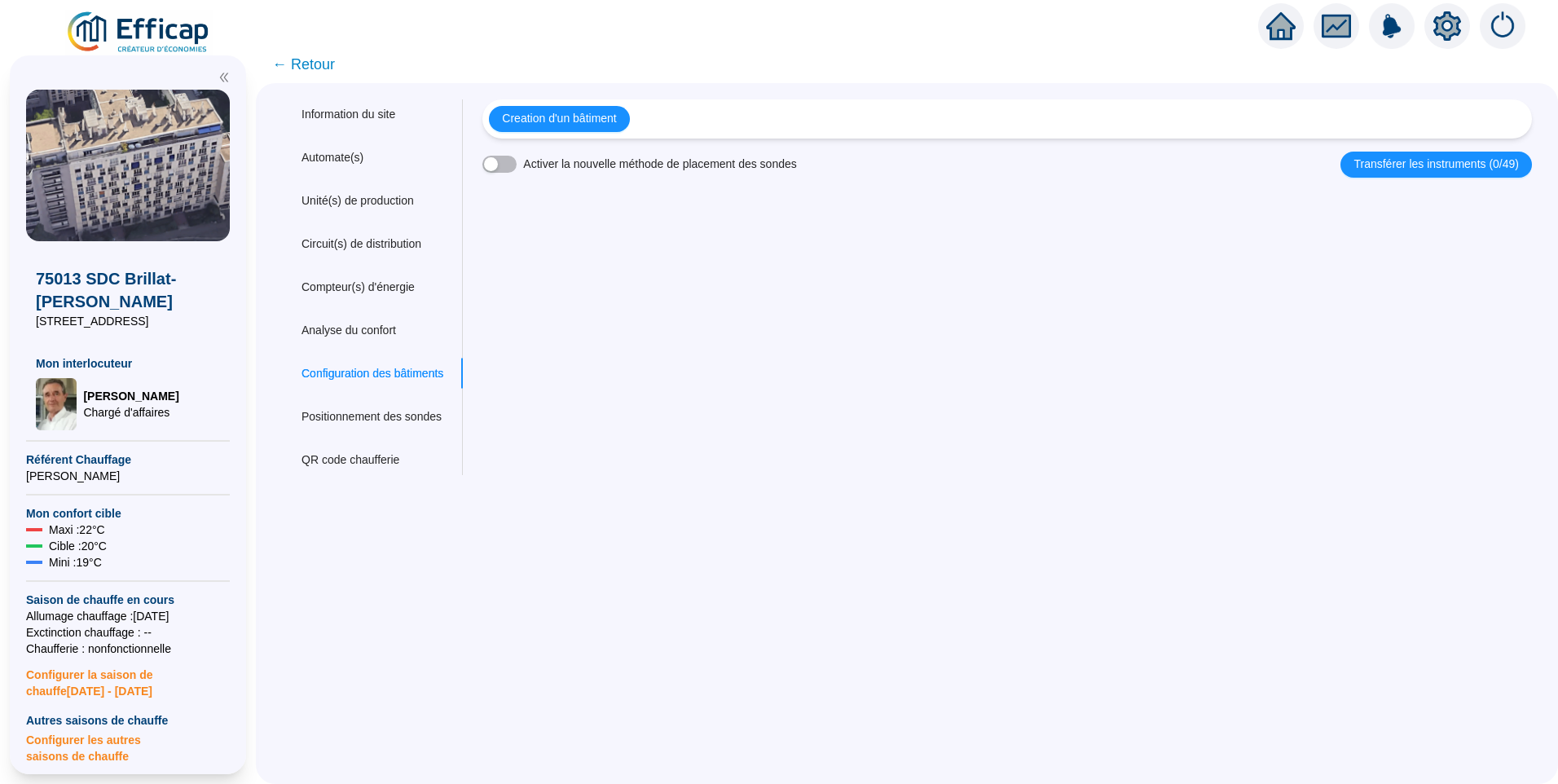
click at [323, 72] on span "← Retour" at bounding box center [303, 64] width 63 height 23
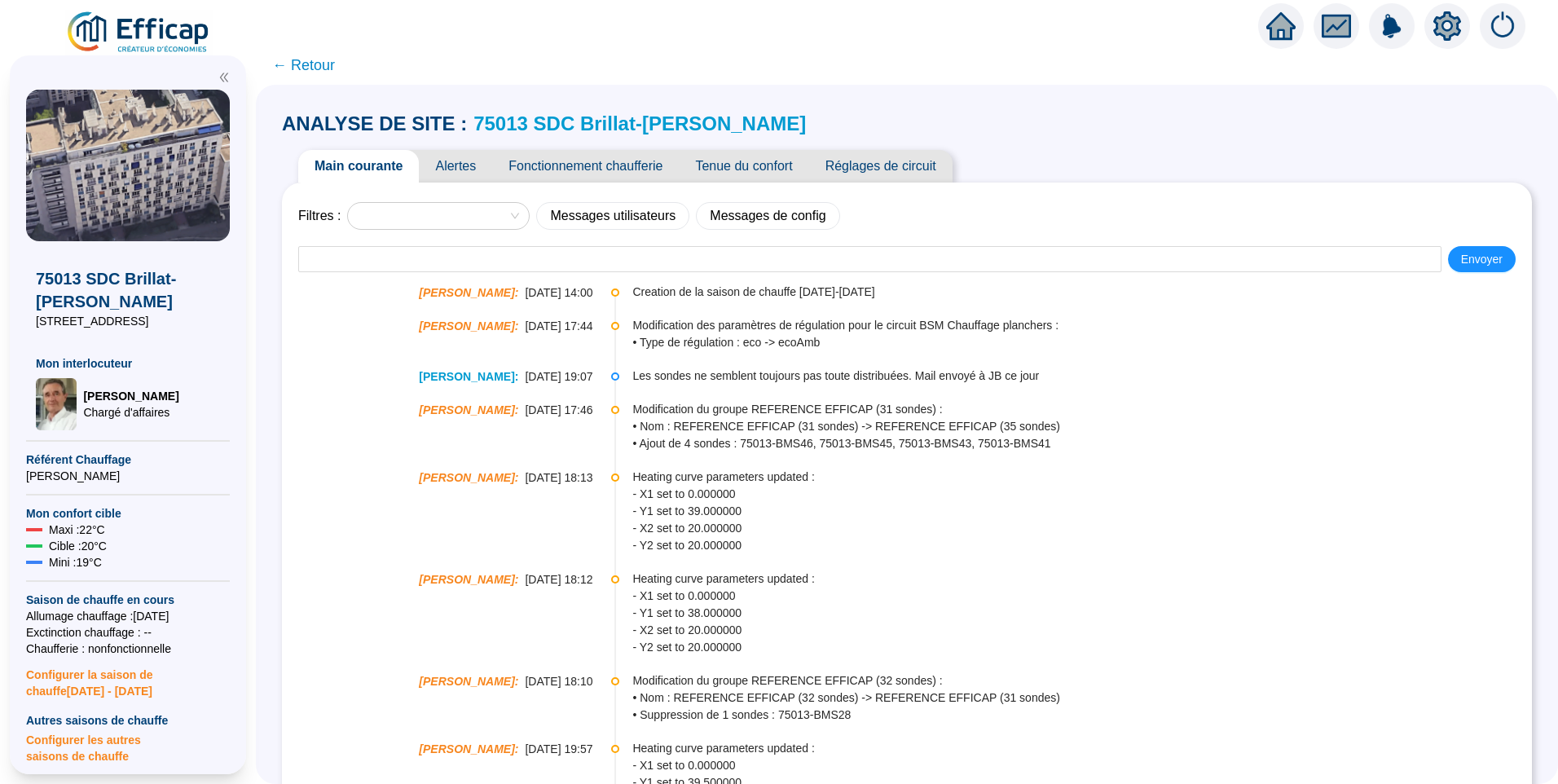
click at [579, 121] on link "75013 SDC Brillat-Savarin Mouchez" at bounding box center [640, 123] width 332 height 22
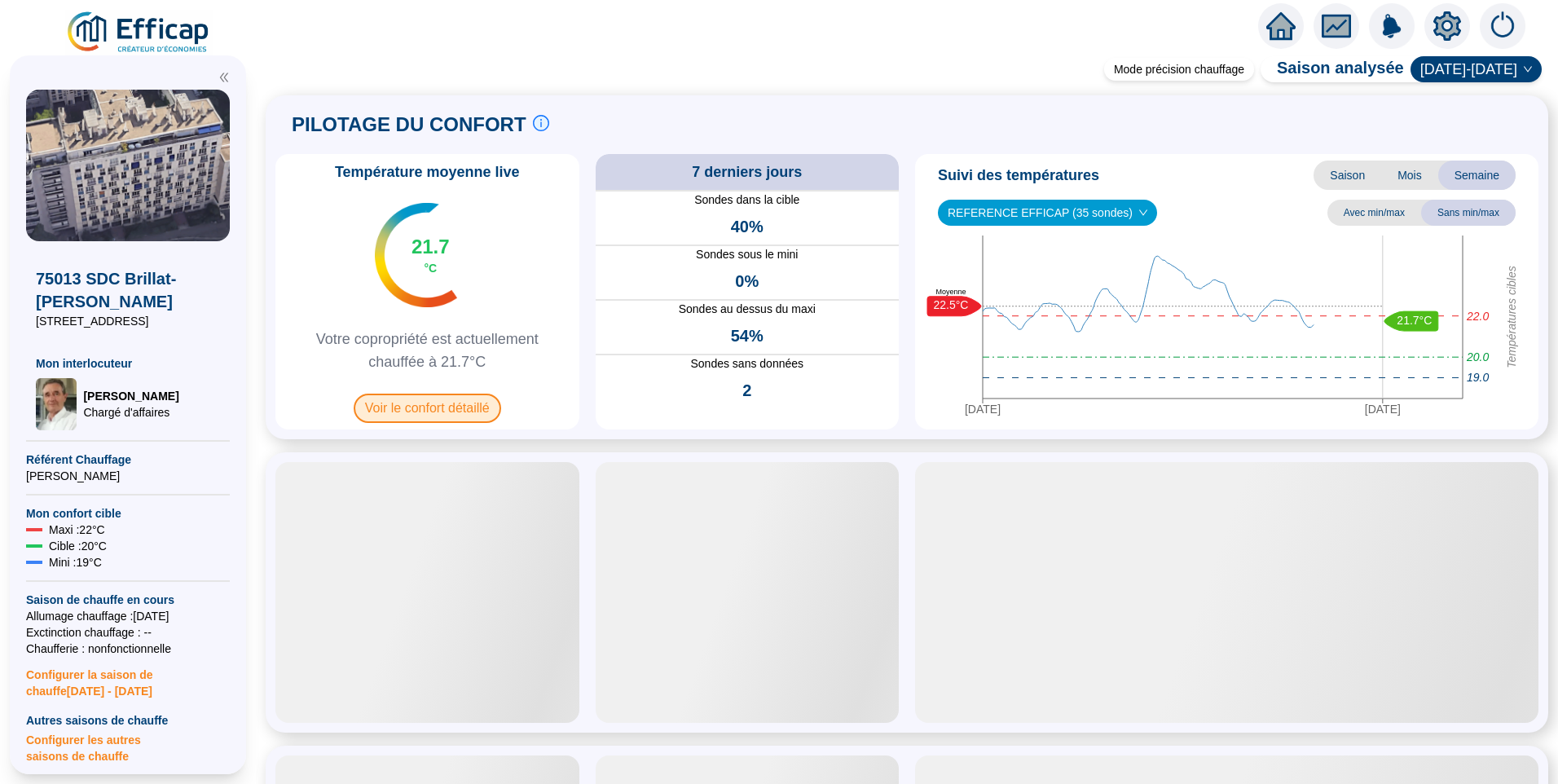
click at [469, 413] on span "Voir le confort détaillé" at bounding box center [428, 408] width 148 height 29
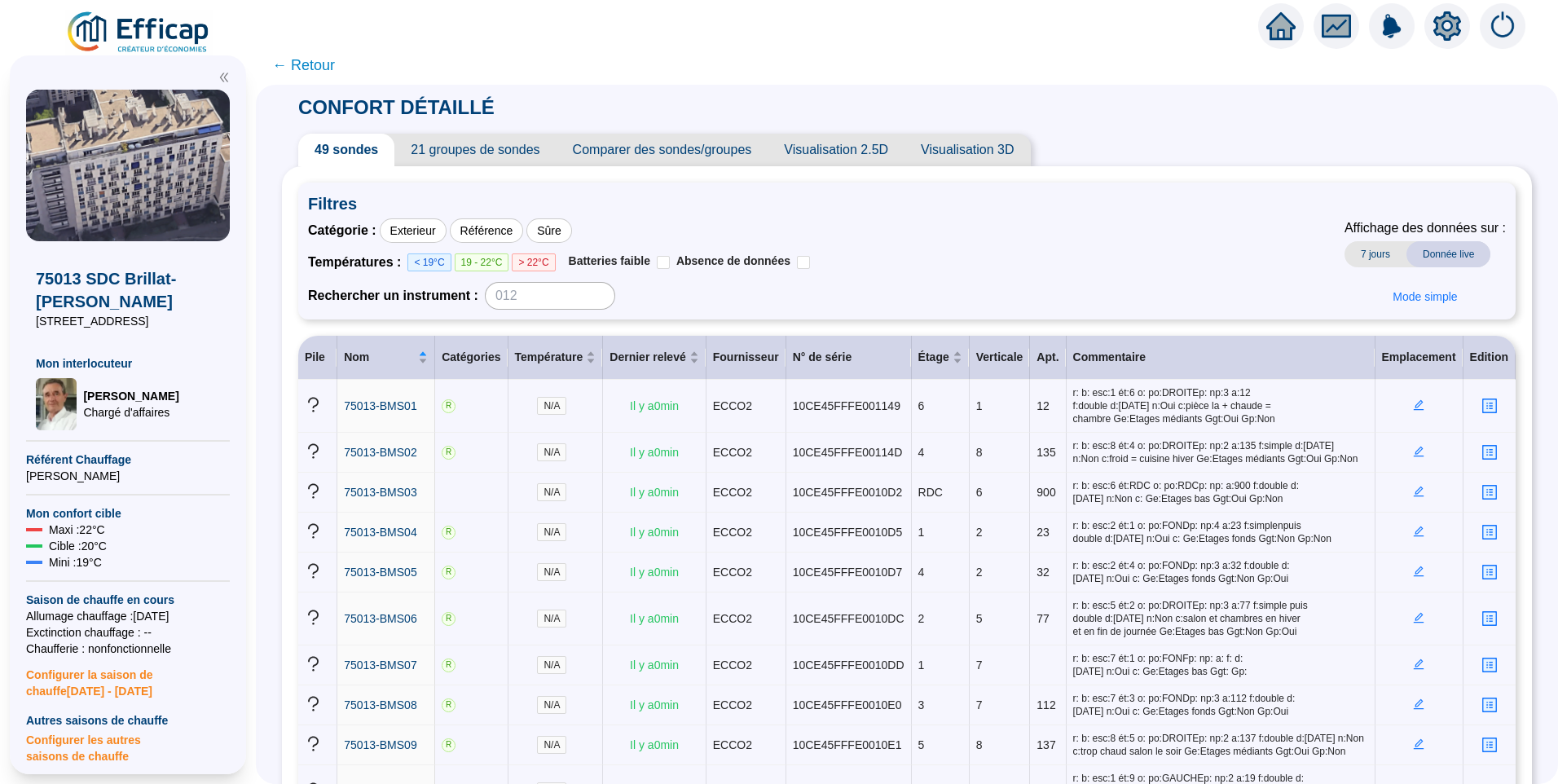
click at [431, 138] on span "21 groupes de sondes" at bounding box center [475, 150] width 162 height 33
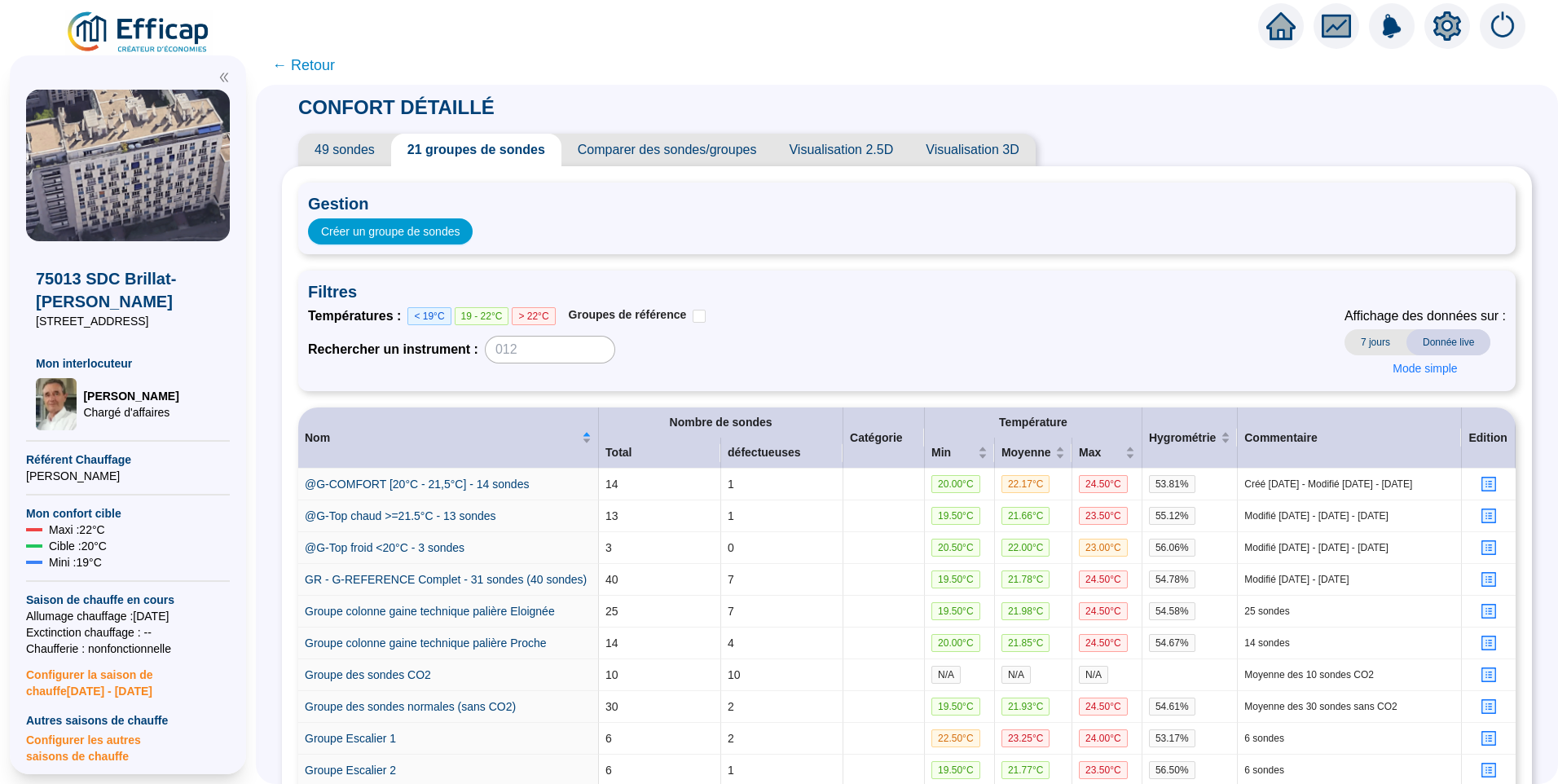
drag, startPoint x: 180, startPoint y: 322, endPoint x: -4, endPoint y: 314, distance: 184.2
click at [0, 314] on html "X 75013 SDC Brillat-Savarin Mouchez 45 rue de l'Amiral Mouchez Mon interlocuteu…" at bounding box center [779, 392] width 1558 height 784
copy span "45 rue de l'Amiral Mouchez"
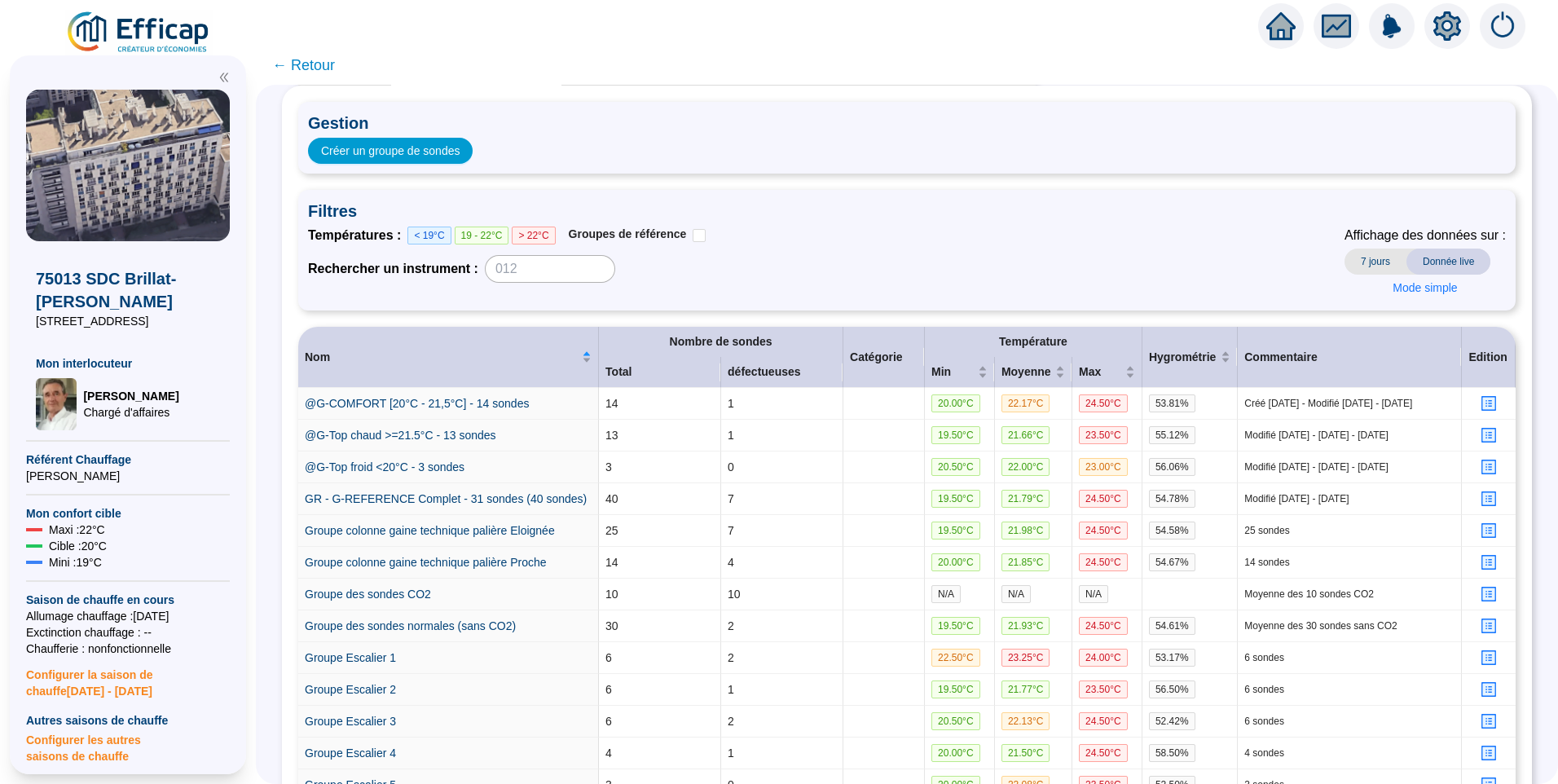
scroll to position [326, 0]
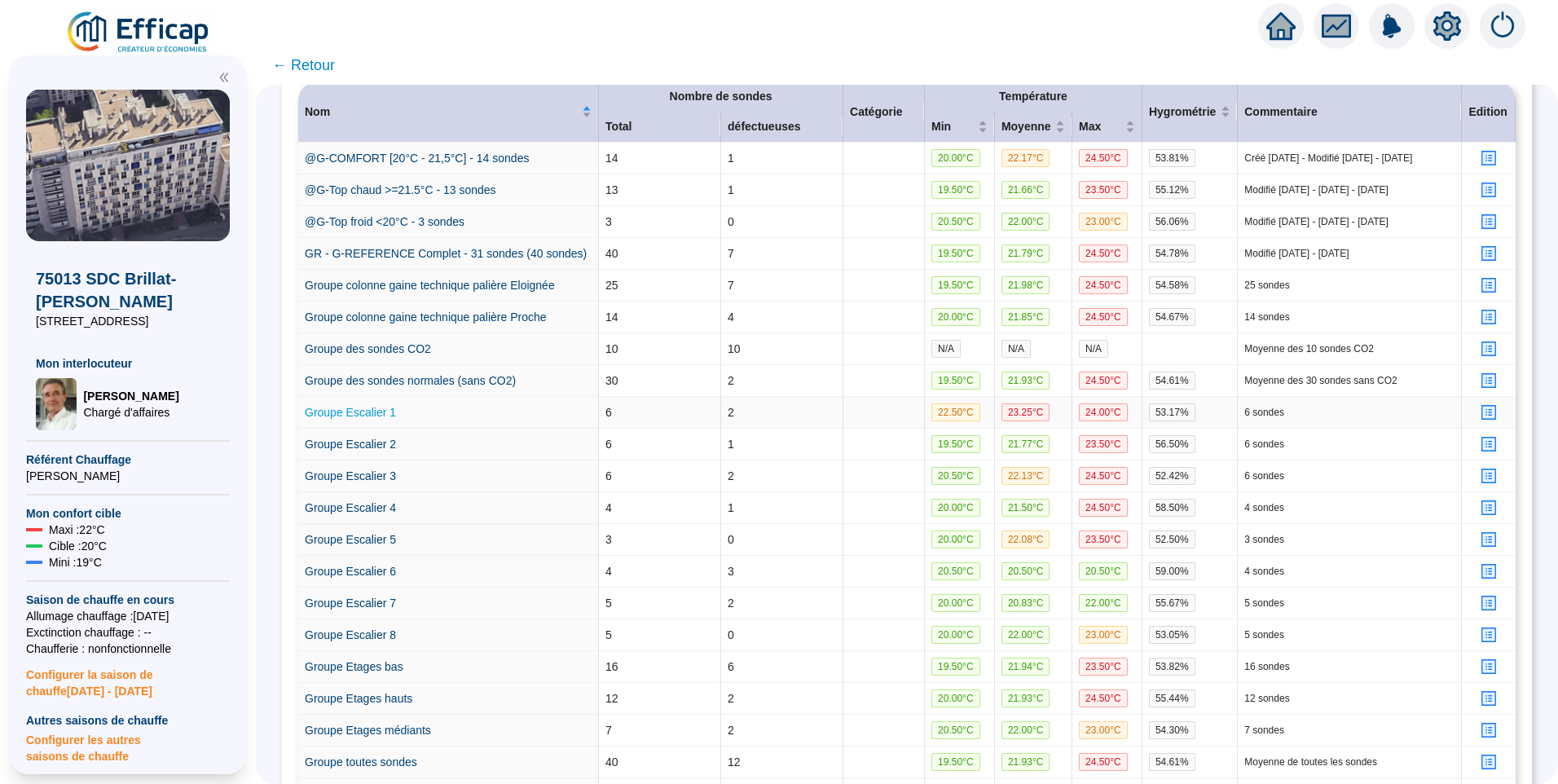
click at [362, 419] on link "Groupe Escalier 1" at bounding box center [350, 413] width 91 height 13
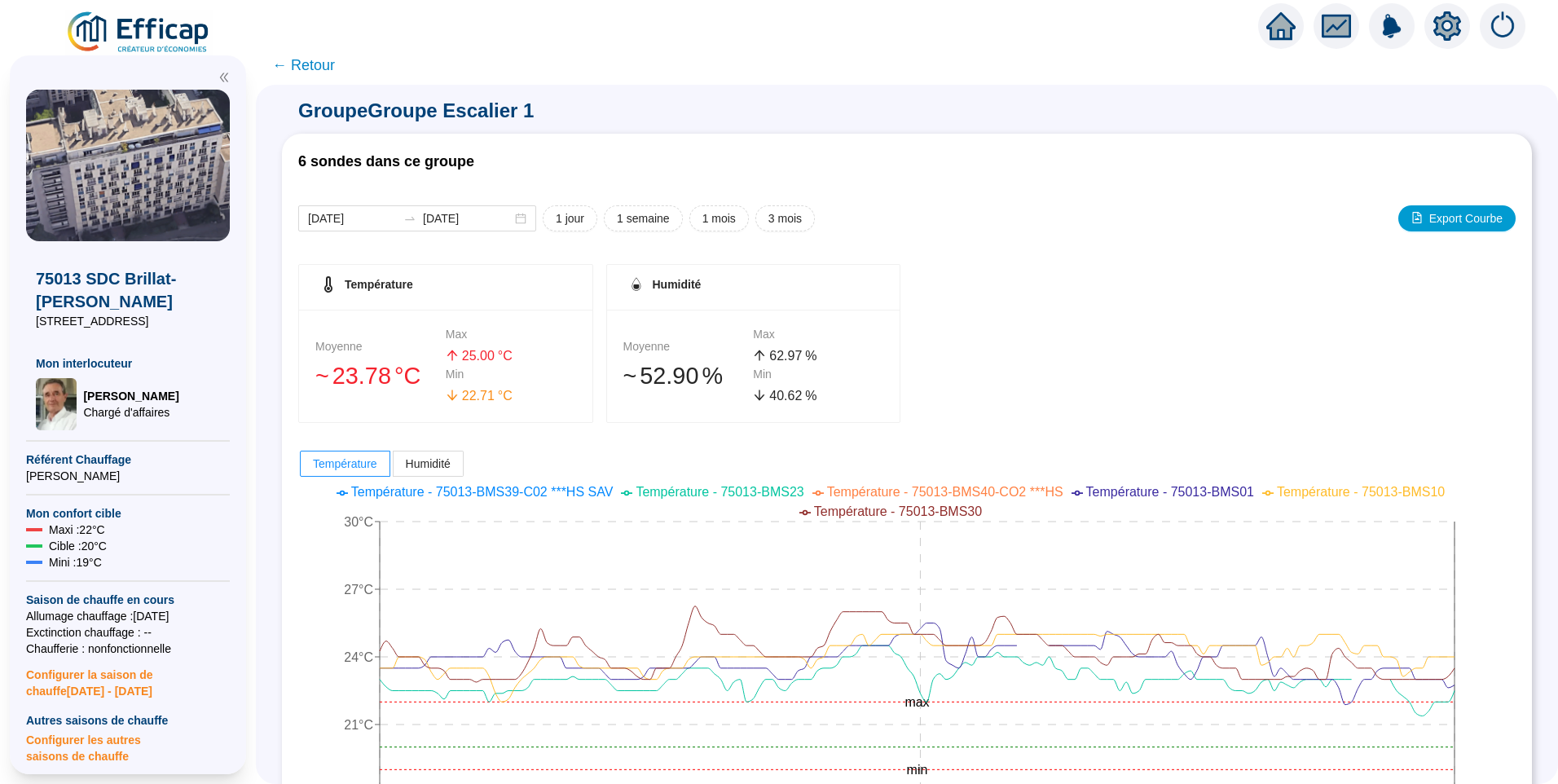
click at [324, 59] on span "← Retour" at bounding box center [303, 65] width 63 height 23
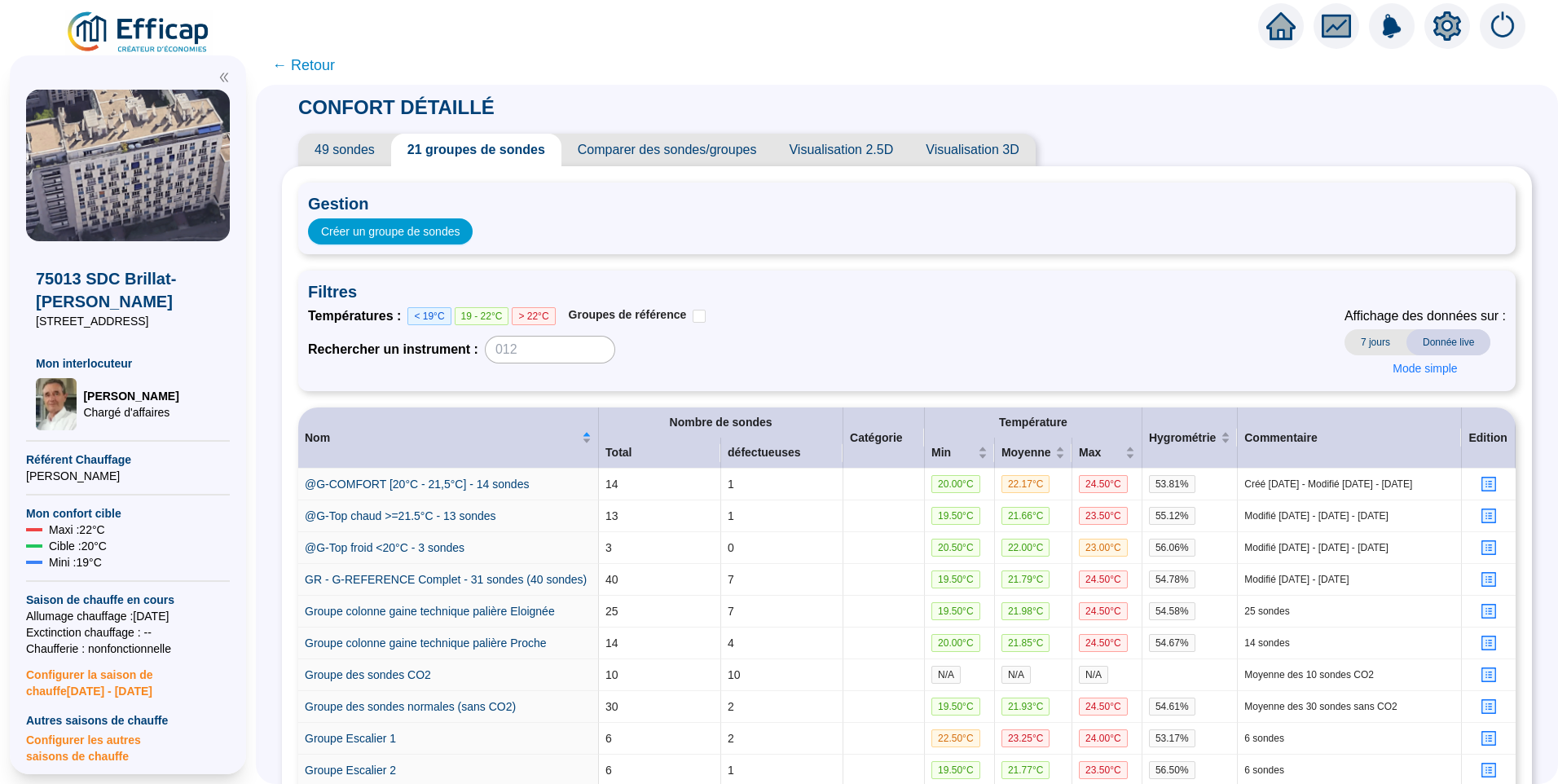
click at [341, 152] on span "49 sondes" at bounding box center [345, 150] width 93 height 33
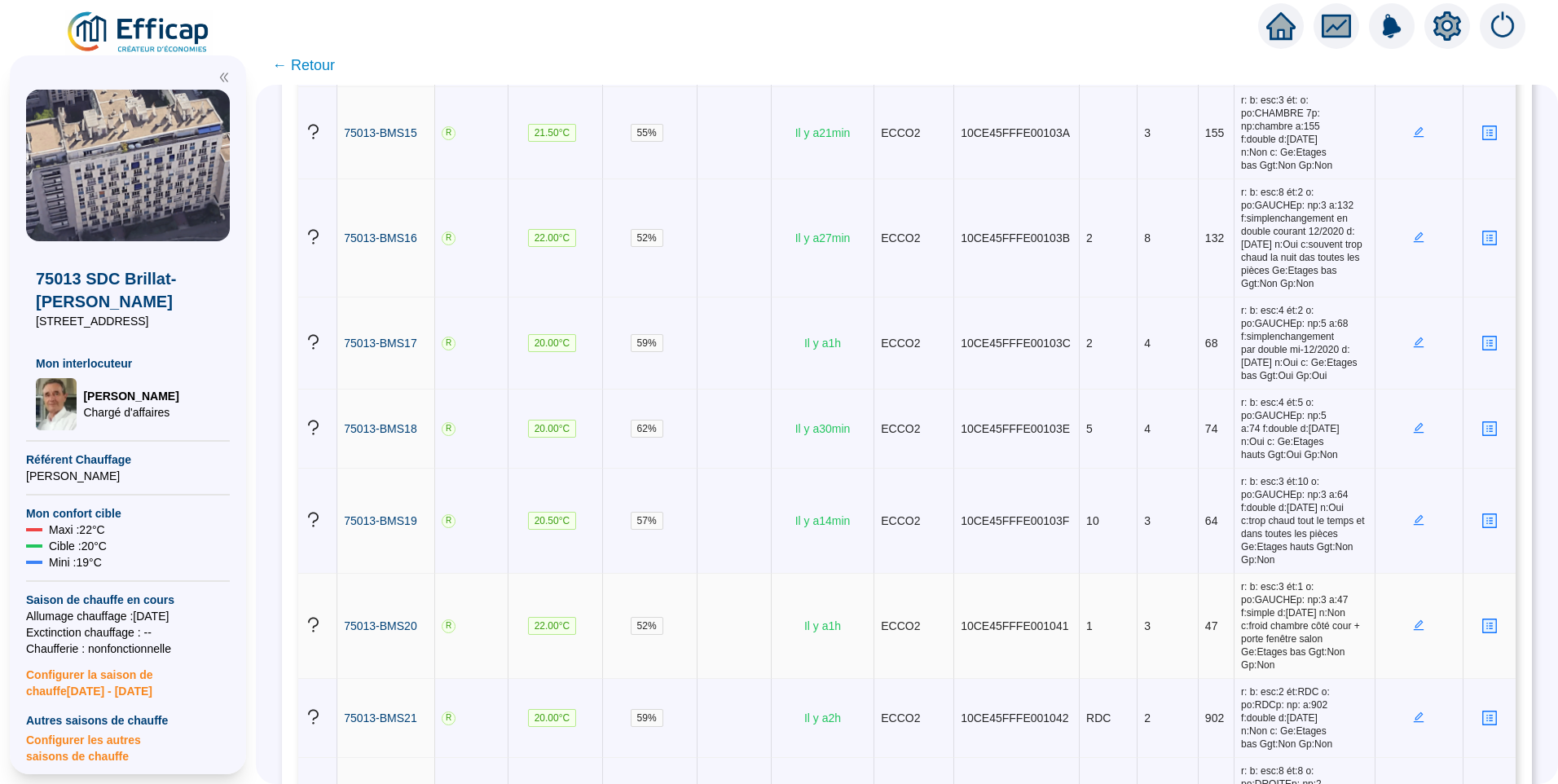
scroll to position [1548, 0]
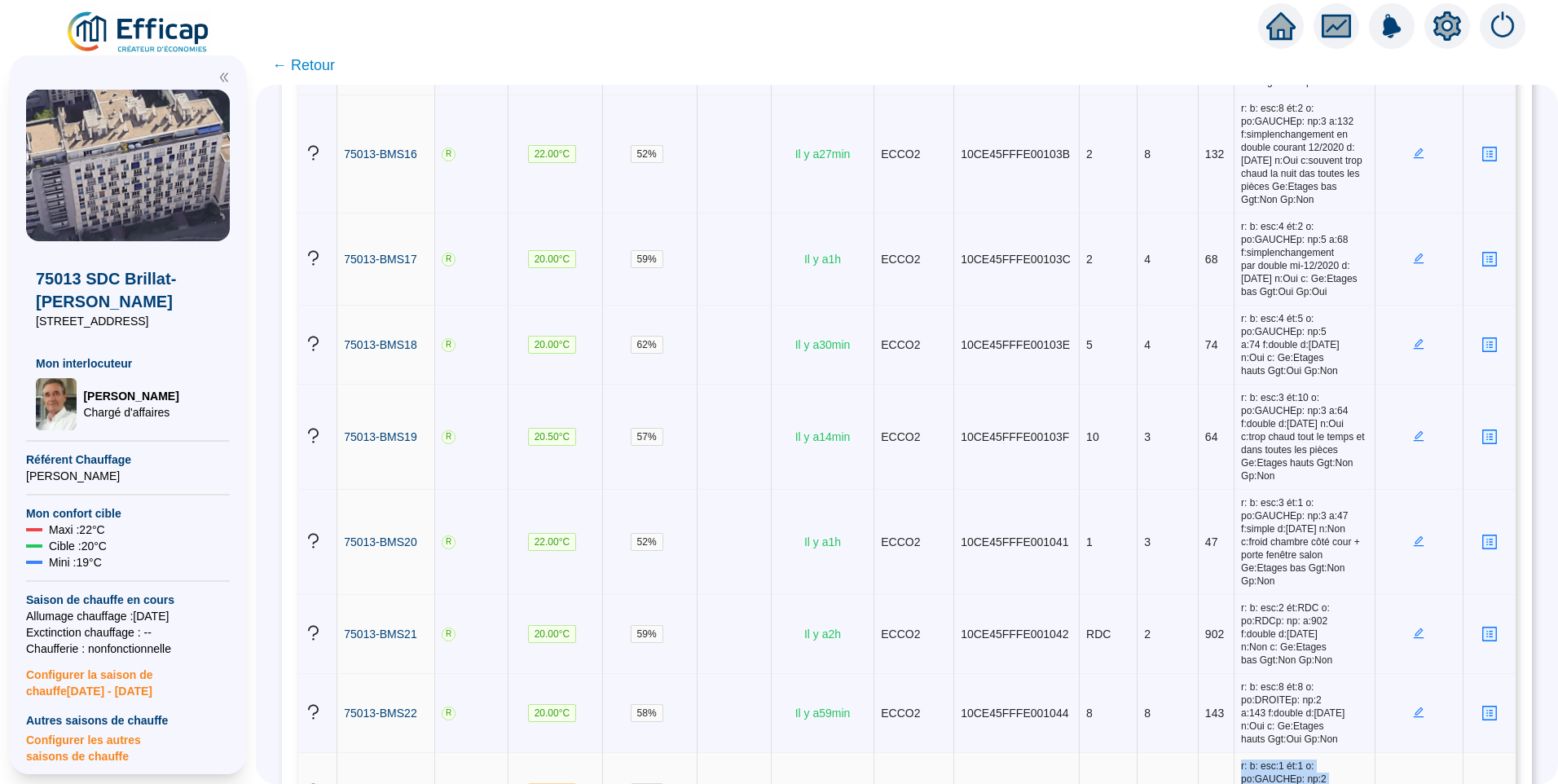
drag, startPoint x: 1237, startPoint y: 691, endPoint x: 1218, endPoint y: 688, distance: 19.2
click at [1218, 753] on tr "75013-BMS23 R 22.50 °C 62 % Il y a 22 min ECCO2 10CE45FFFE001045 1 1 3 r: b: es…" at bounding box center [907, 792] width 1218 height 79
click at [1267, 759] on span "r: b: esc:1 ét:1 o: po:GAUCHEp: np:2 a:3 f:double d:01/12/2020 n:Oui c: Ge:Etag…" at bounding box center [1304, 791] width 126 height 65
drag, startPoint x: 1250, startPoint y: 674, endPoint x: 1276, endPoint y: 673, distance: 26.0
click at [1276, 759] on span "r: b: esc:1 ét:1 o: po:GAUCHEp: np:2 a:3 f:double d:01/12/2020 n:Oui c: Ge:Etag…" at bounding box center [1304, 791] width 126 height 65
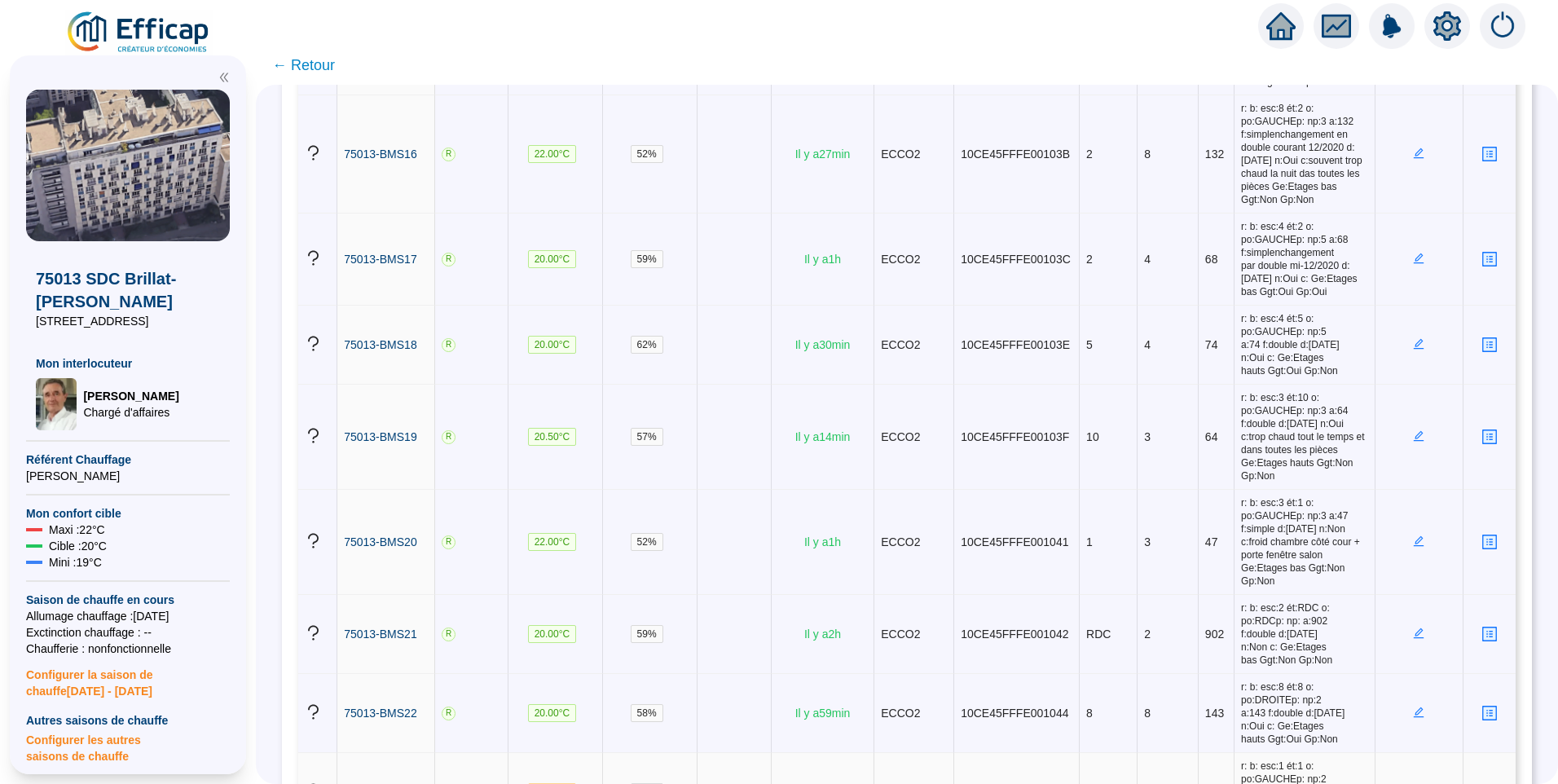
click at [1294, 759] on span "r: b: esc:1 ét:1 o: po:GAUCHEp: np:2 a:3 f:double d:01/12/2020 n:Oui c: Ge:Etag…" at bounding box center [1304, 791] width 126 height 65
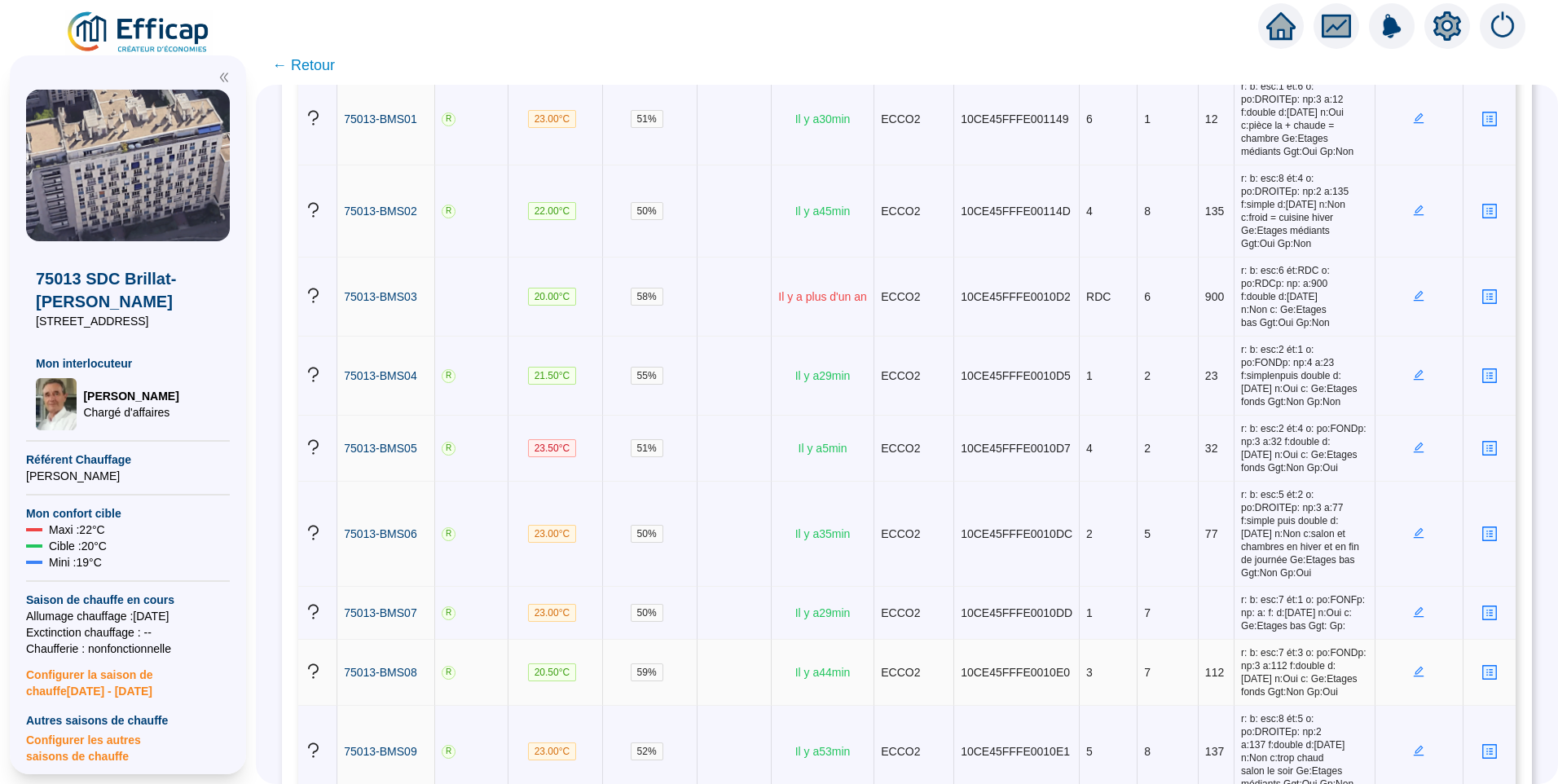
scroll to position [0, 0]
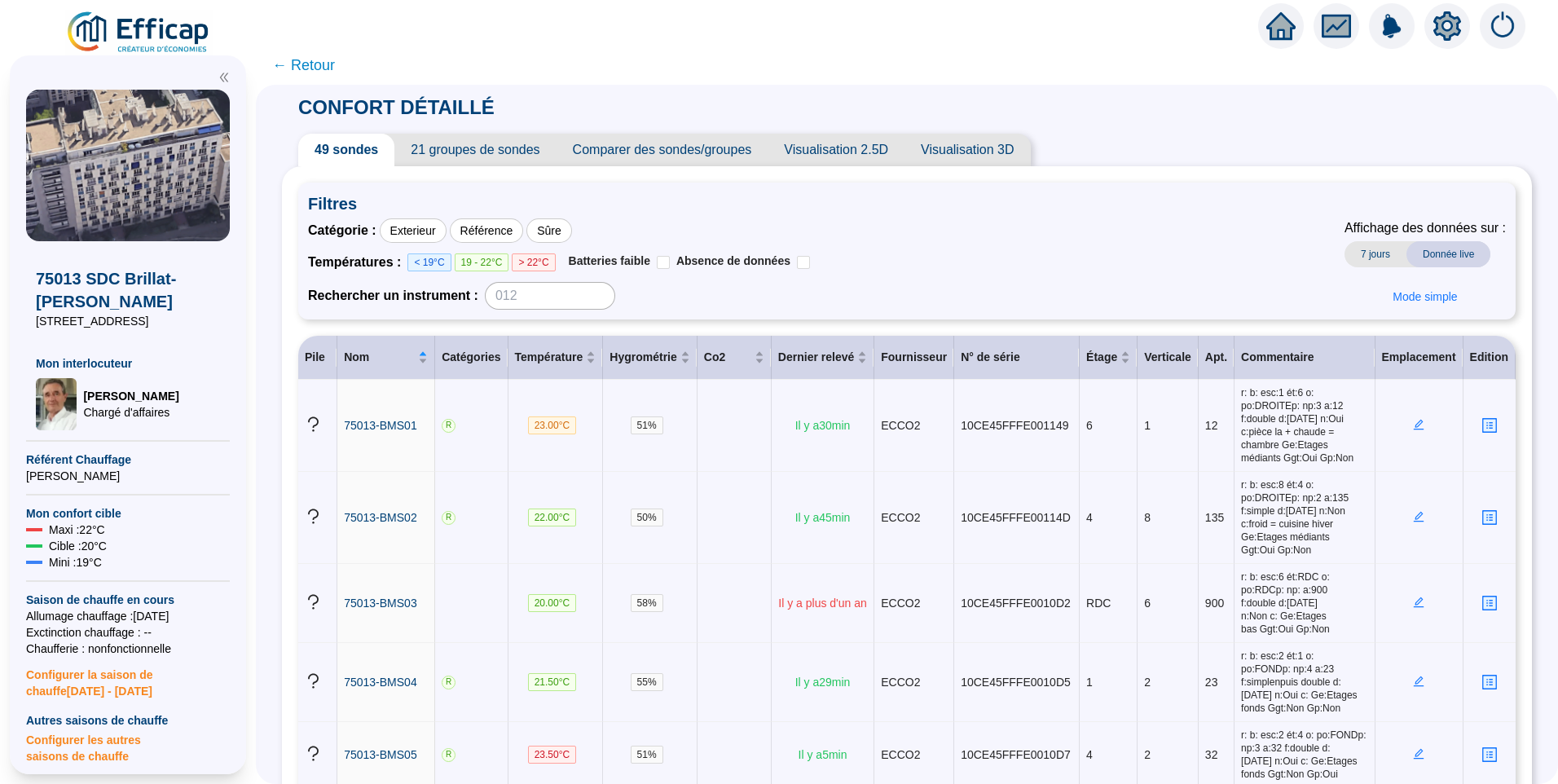
drag, startPoint x: 124, startPoint y: 279, endPoint x: 186, endPoint y: 300, distance: 65.5
click at [186, 300] on span "75013 SDC [PERSON_NAME]" at bounding box center [128, 290] width 184 height 46
copy span "Brillat-Savarin Mouchez"
drag, startPoint x: 193, startPoint y: 323, endPoint x: 37, endPoint y: 324, distance: 156.0
click at [37, 324] on span "45 rue de l'Amiral Mouchez" at bounding box center [128, 321] width 184 height 16
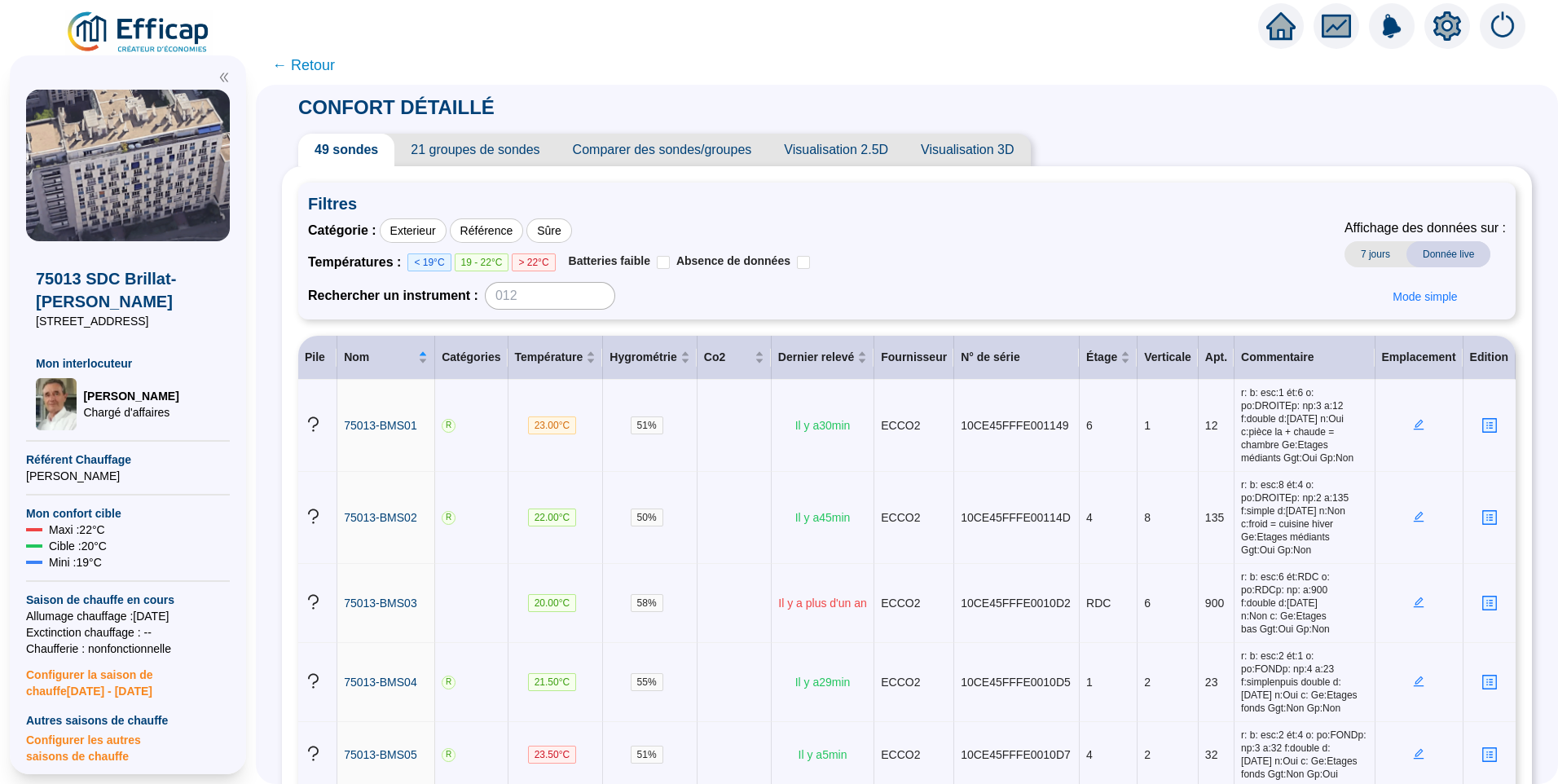
copy span "45 rue de l'Amiral Mouchez"
click at [446, 159] on span "21 groupes de sondes" at bounding box center [475, 150] width 162 height 33
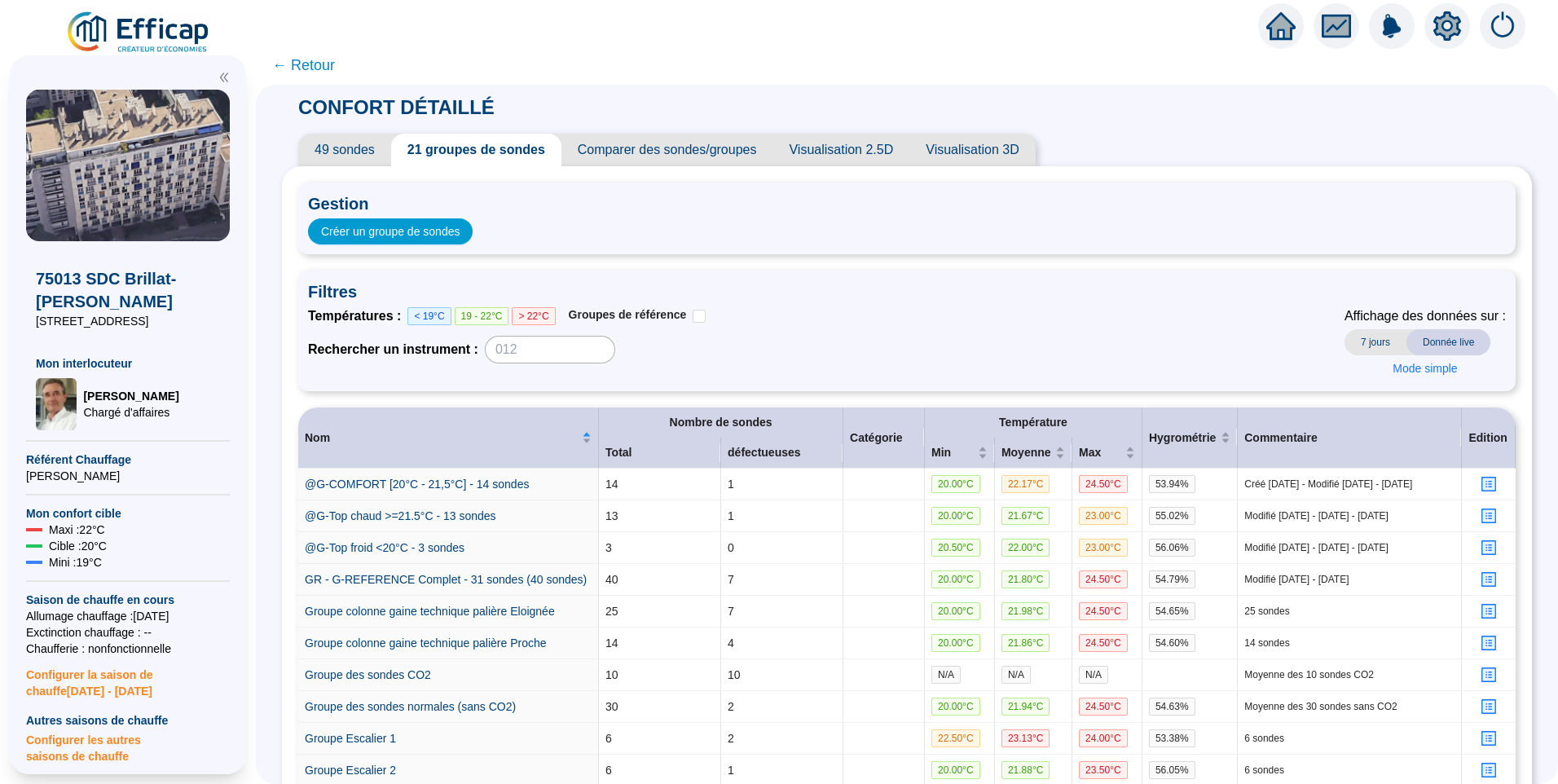
click at [372, 147] on span "49 sondes" at bounding box center [345, 150] width 93 height 33
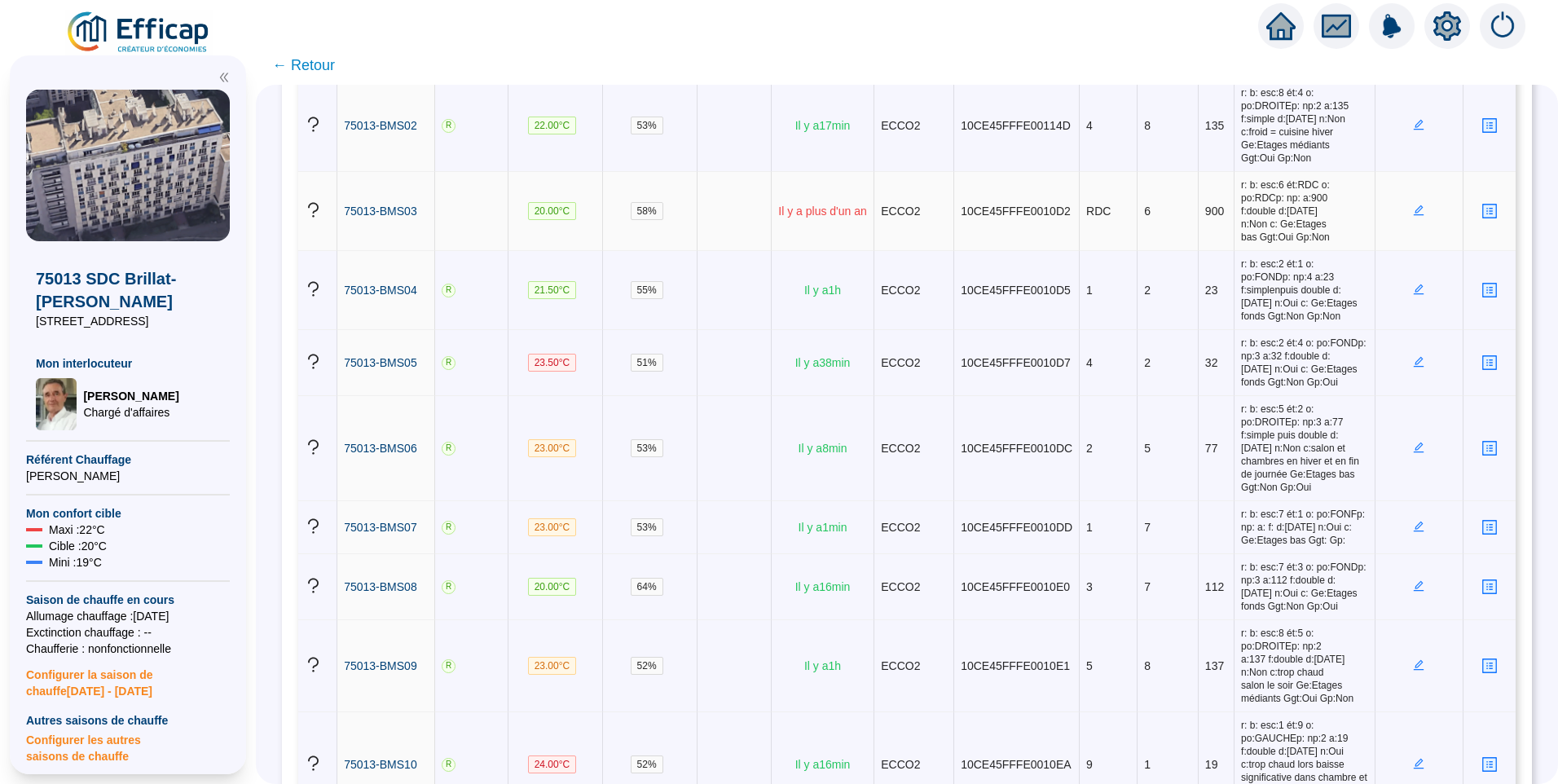
scroll to position [245, 0]
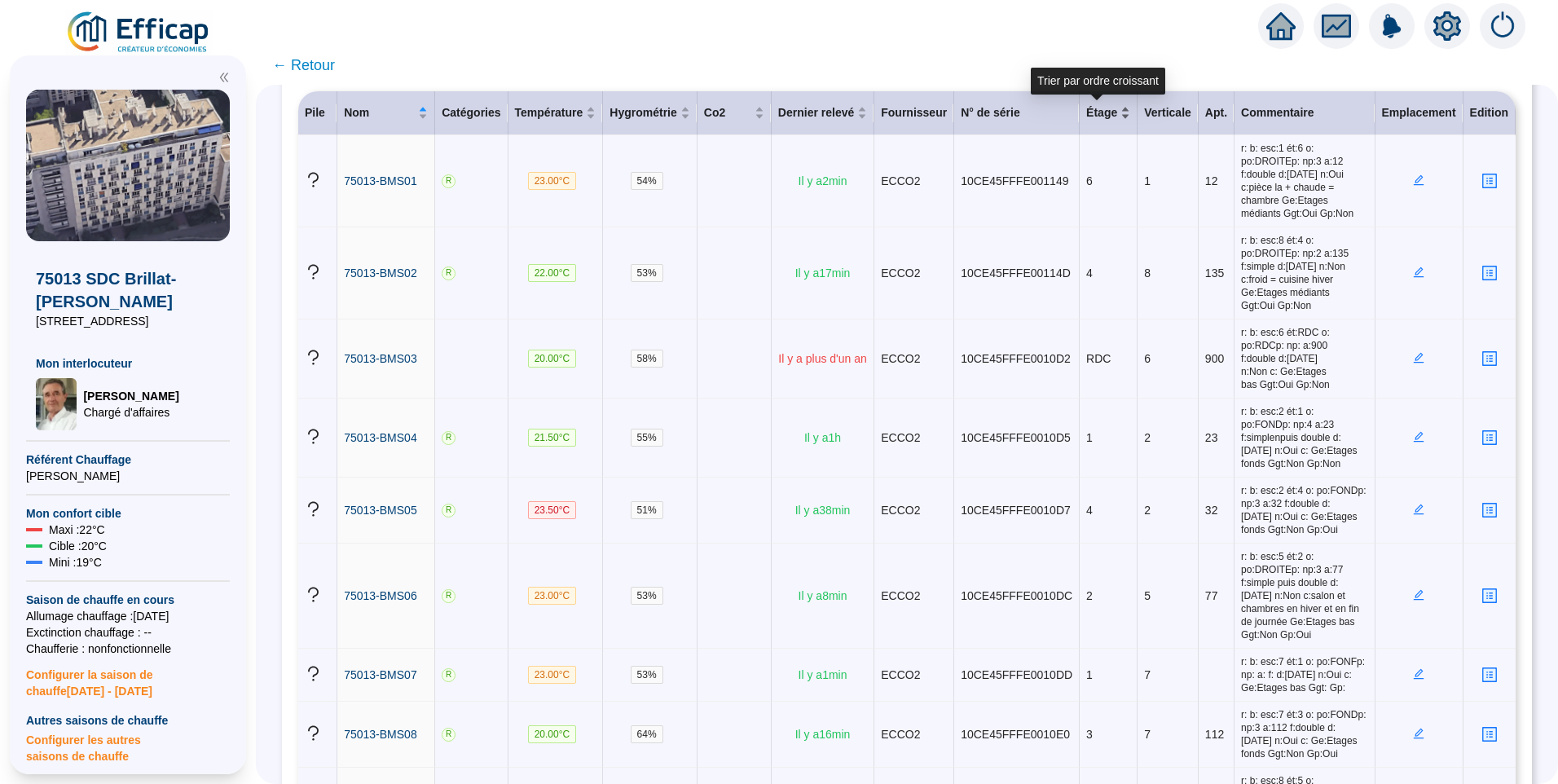
click at [1114, 112] on div "Étage" at bounding box center [1108, 112] width 44 height 17
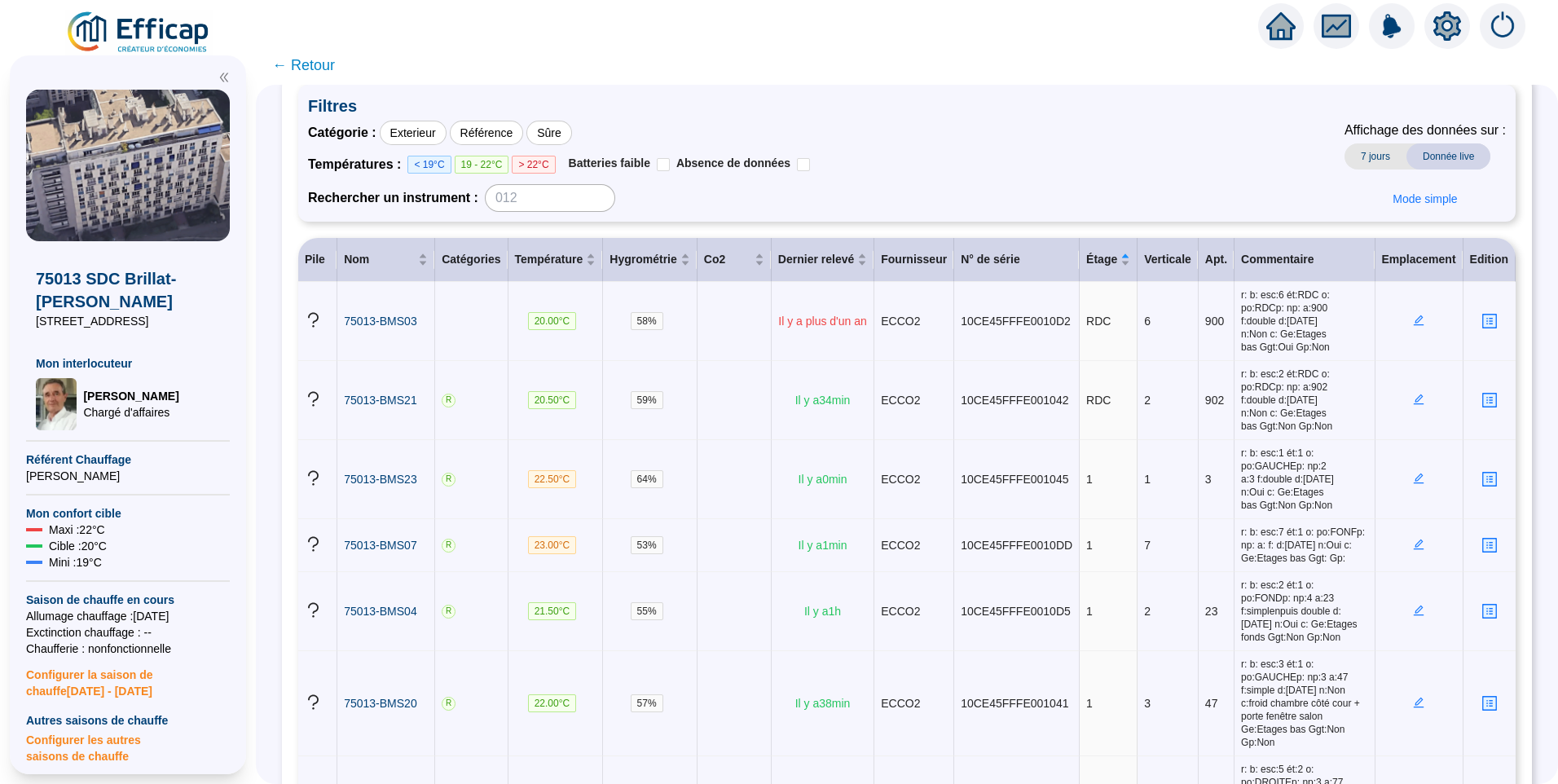
scroll to position [19, 0]
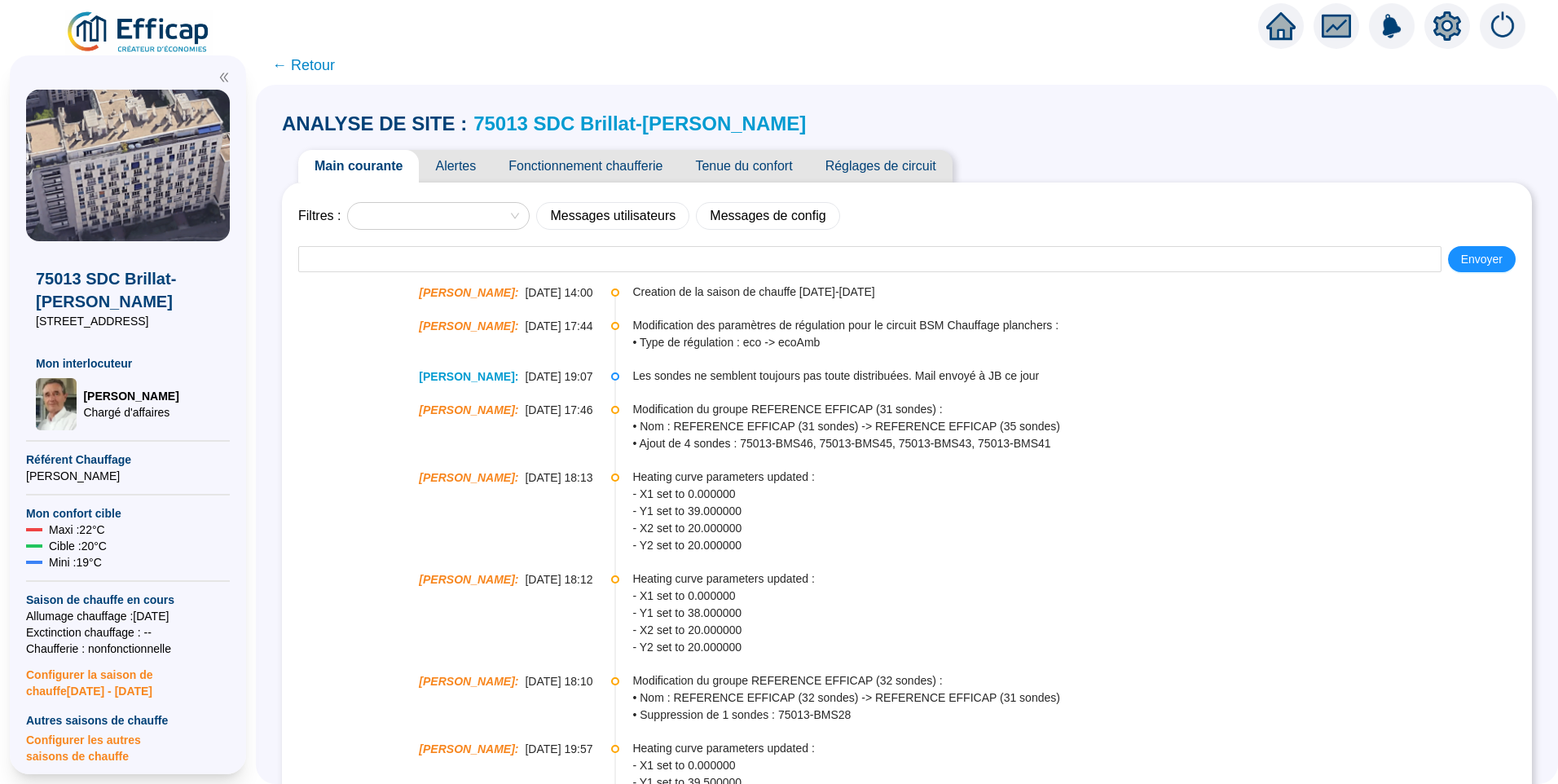
click at [333, 65] on span "← Retour" at bounding box center [303, 65] width 63 height 23
click at [335, 72] on span "← Retour" at bounding box center [303, 65] width 63 height 23
click at [181, 36] on img at bounding box center [139, 33] width 148 height 46
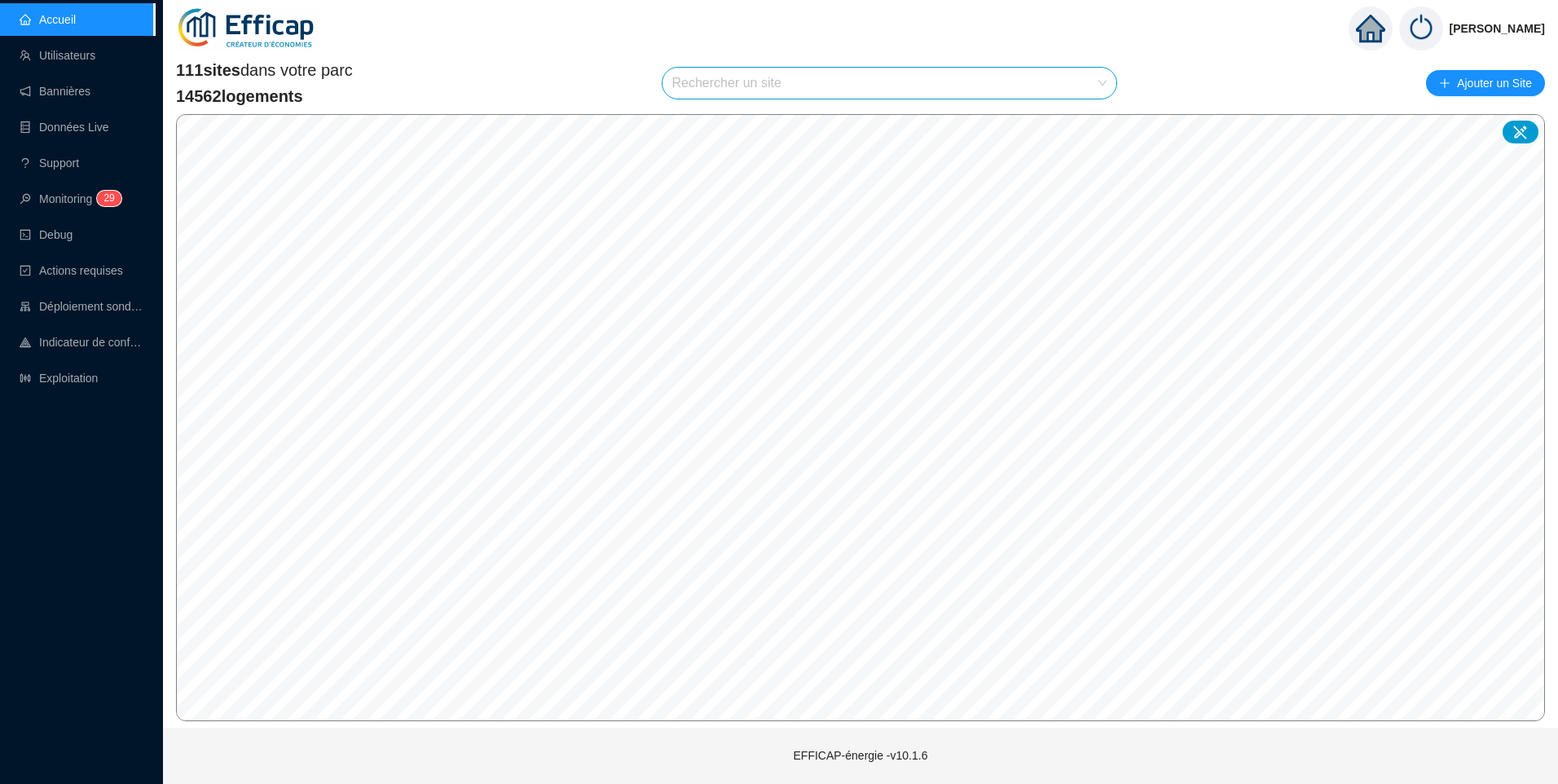
click at [727, 81] on input "search" at bounding box center [883, 83] width 421 height 31
type input "s"
type input "l"
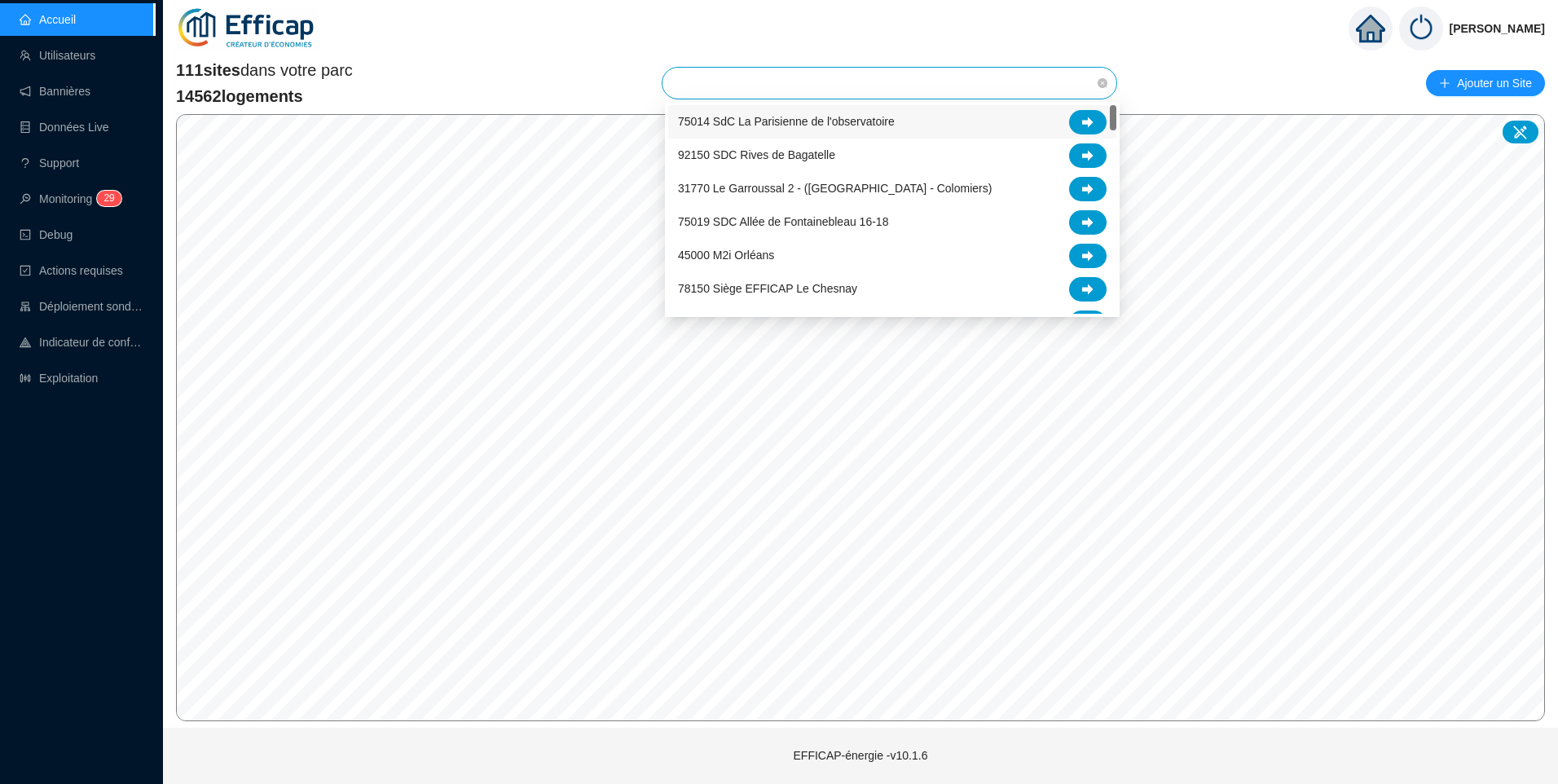
type input "q"
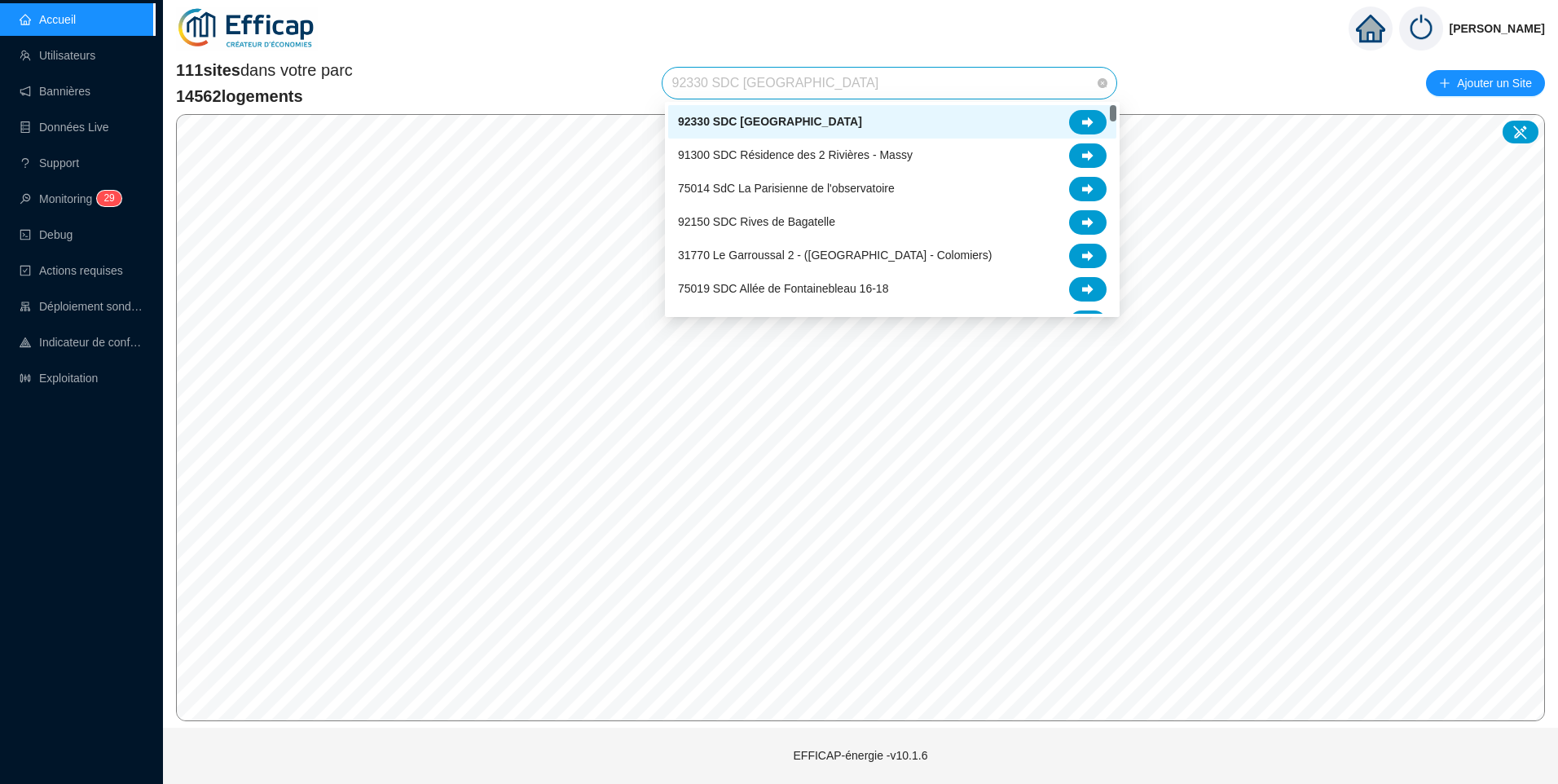
type input "q"
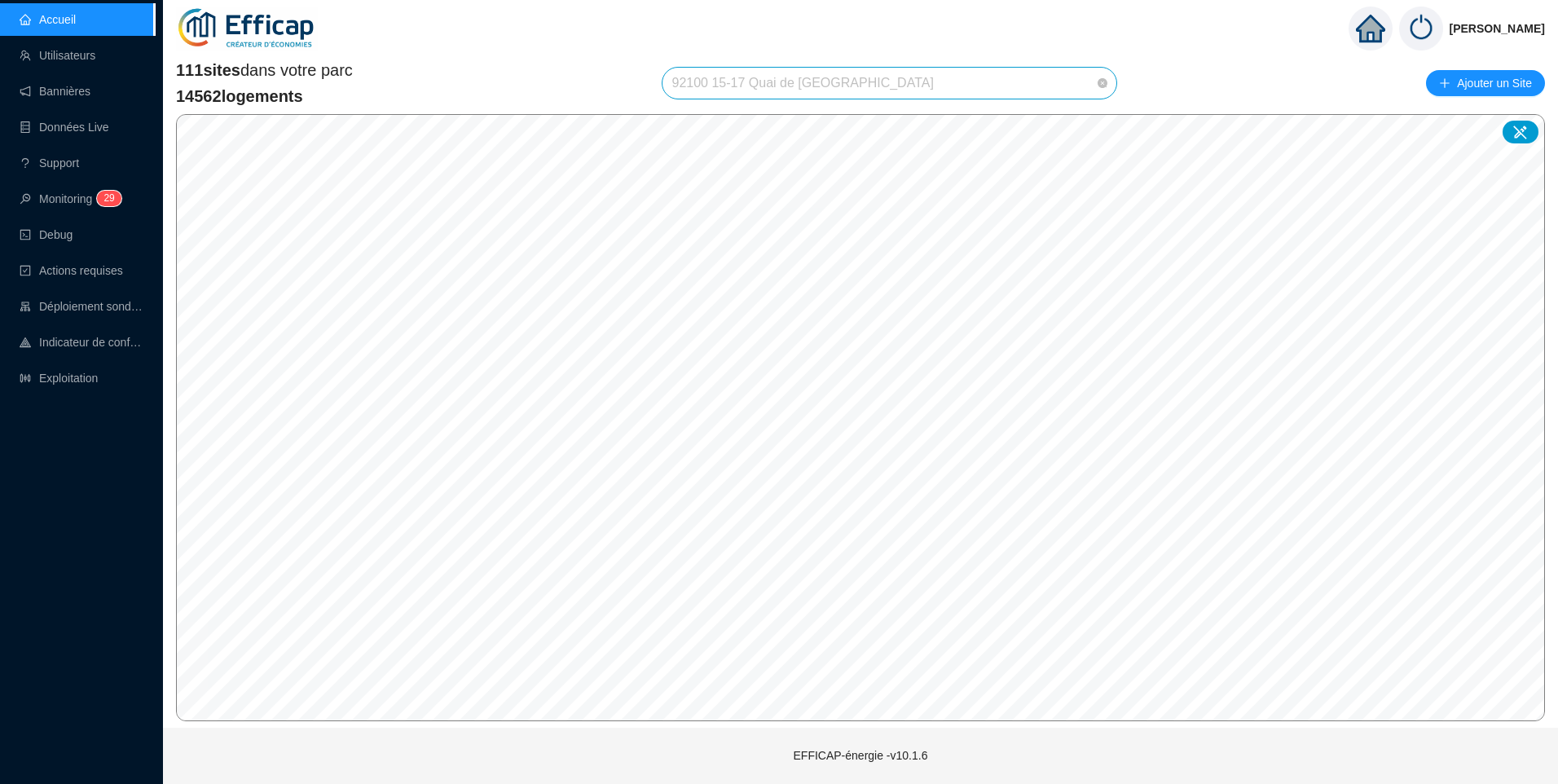
scroll to position [360, 0]
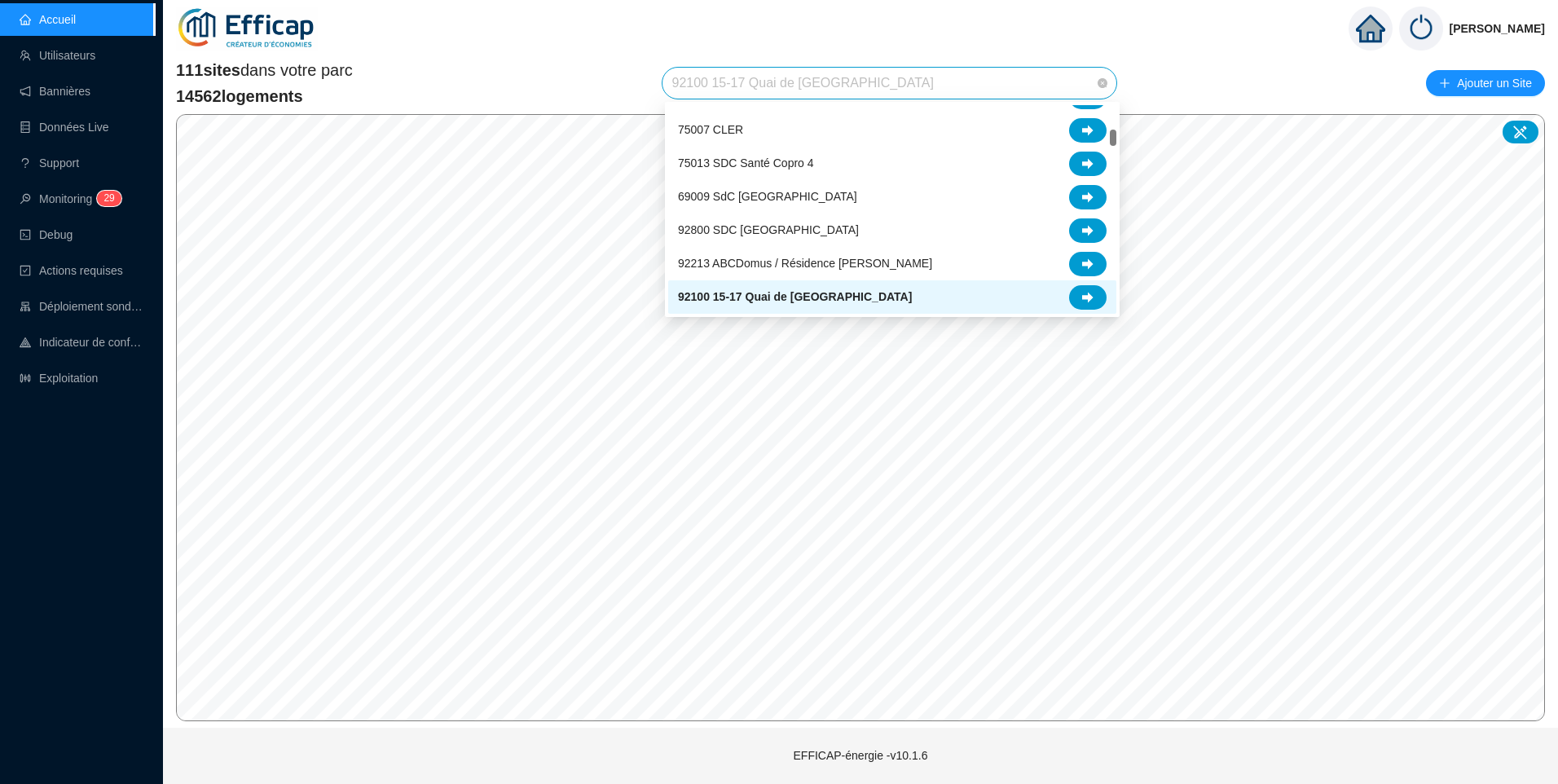
drag, startPoint x: 901, startPoint y: 91, endPoint x: 680, endPoint y: 87, distance: 221.0
click at [680, 87] on span "92100 15-17 Quai de [GEOGRAPHIC_DATA]" at bounding box center [890, 83] width 435 height 31
type input "q"
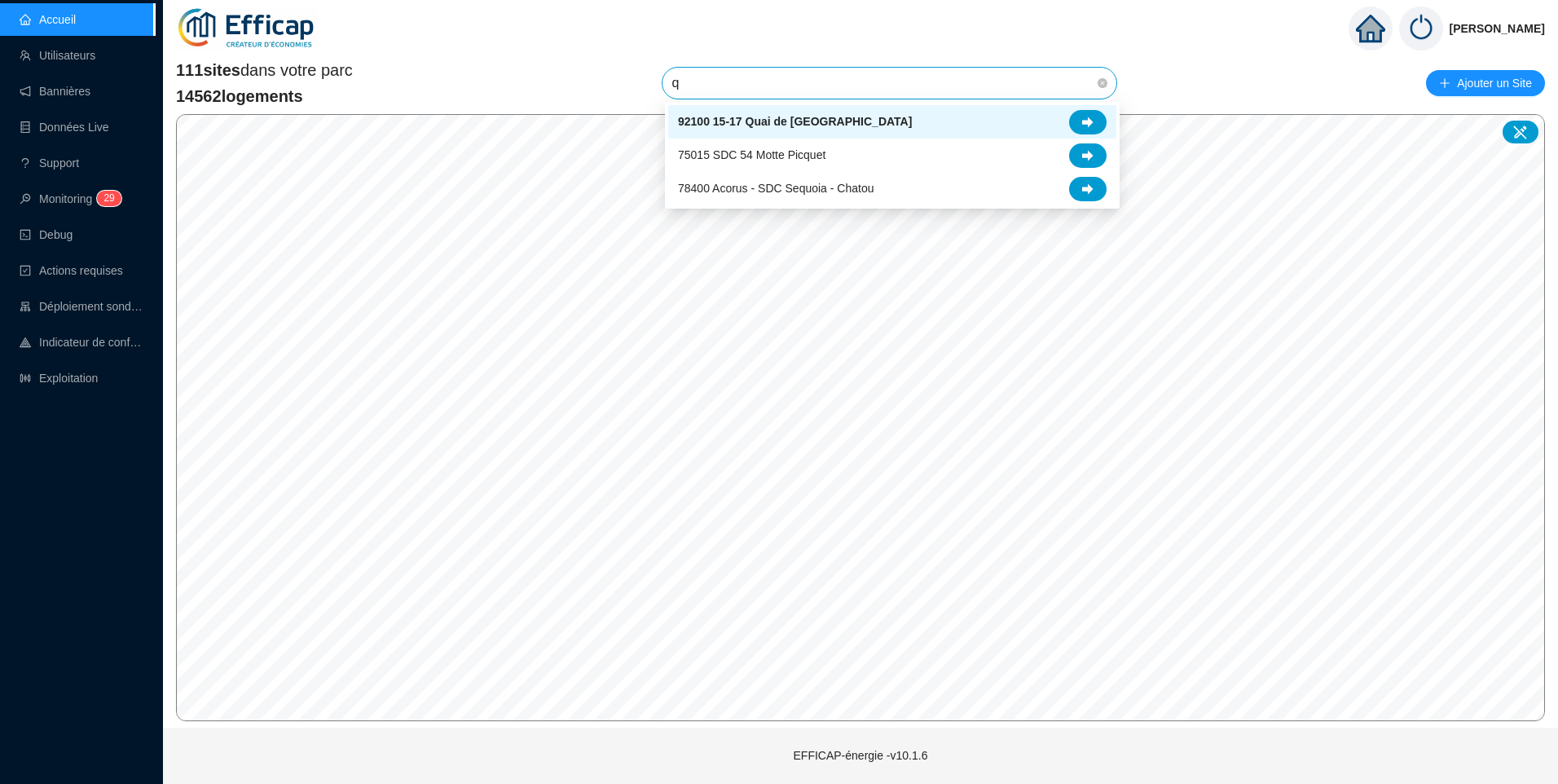
scroll to position [0, 0]
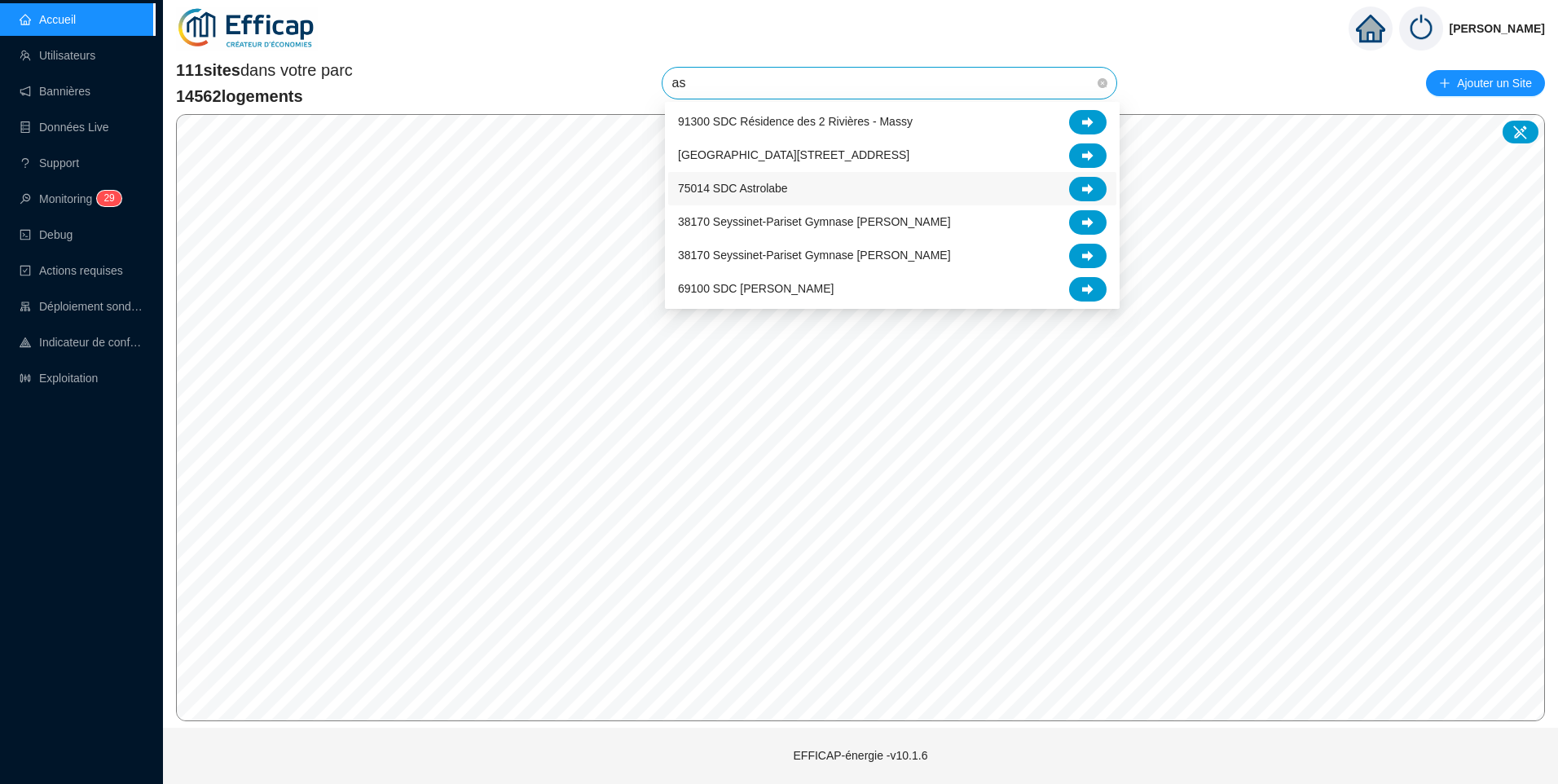
type input "a"
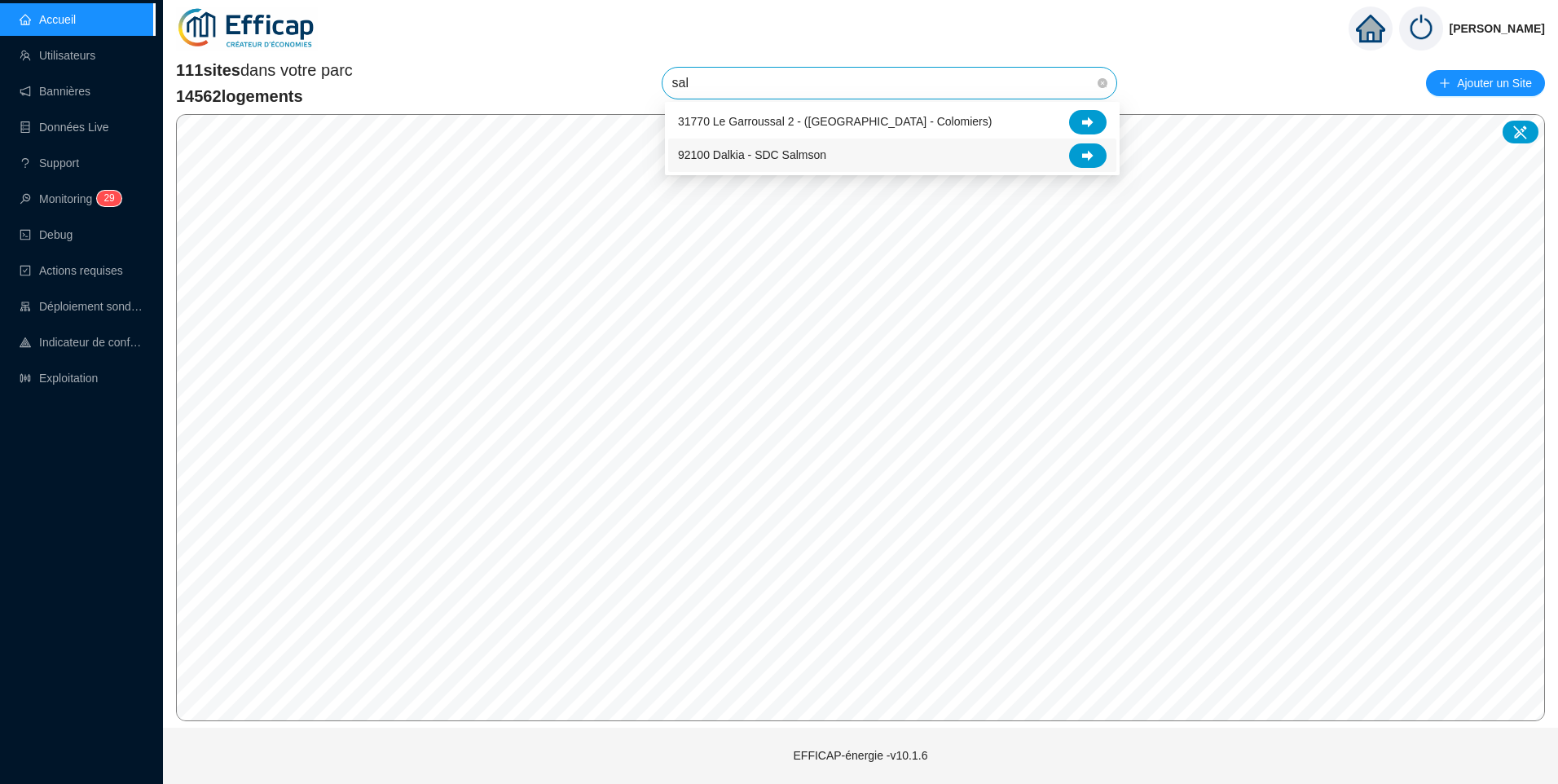
type input "salm"
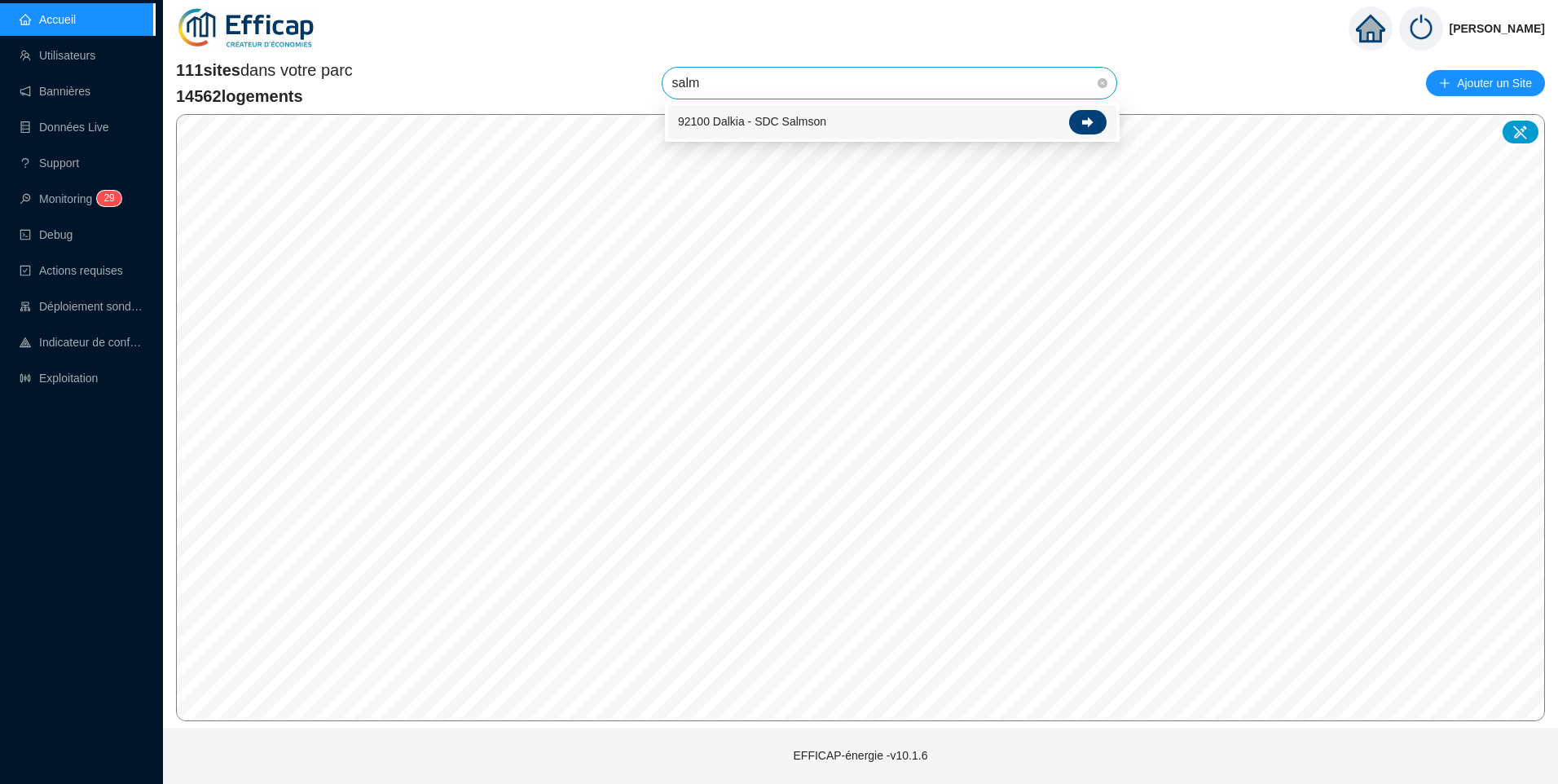
click at [1093, 119] on icon at bounding box center [1088, 122] width 12 height 12
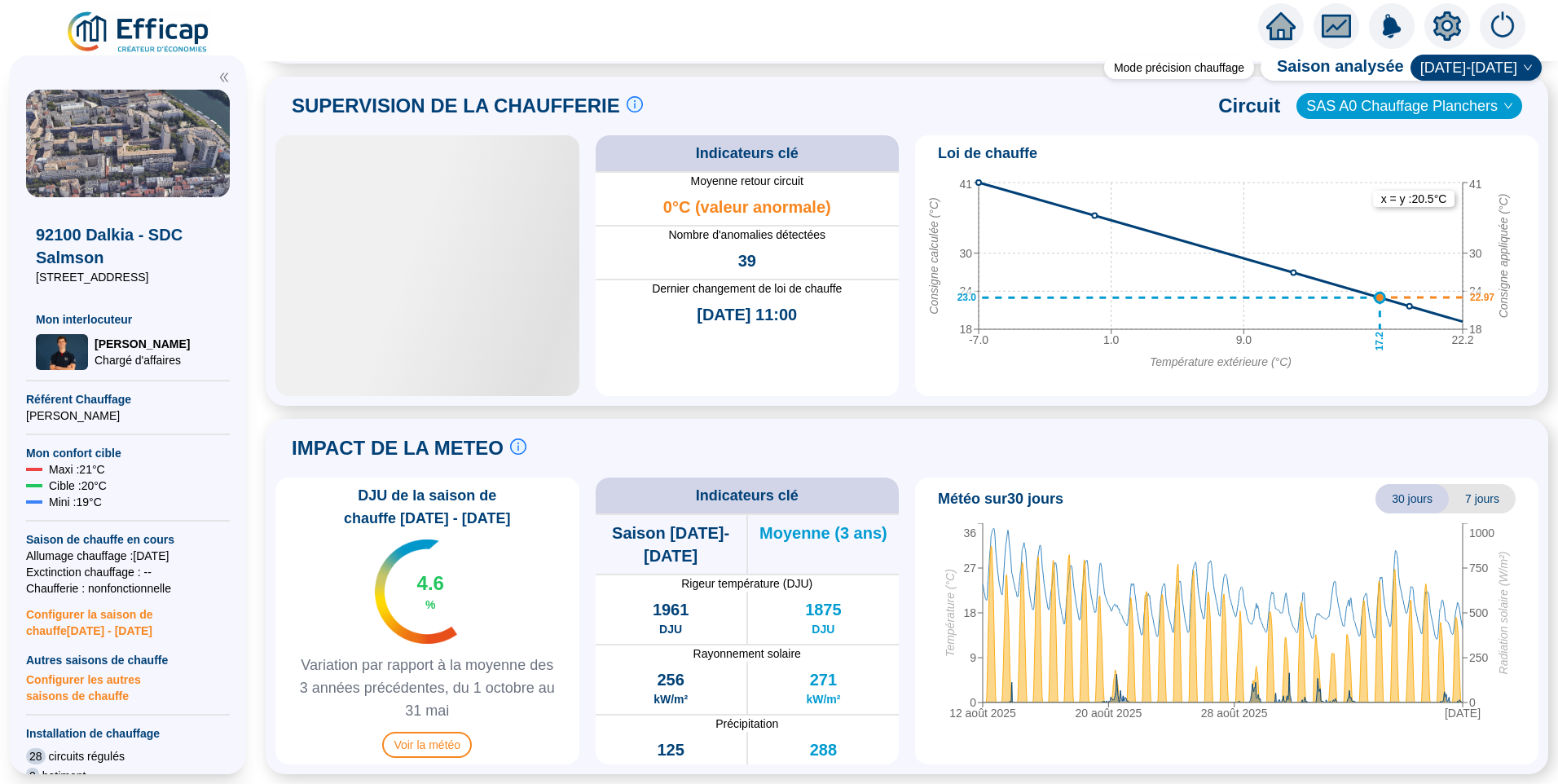
scroll to position [1085, 0]
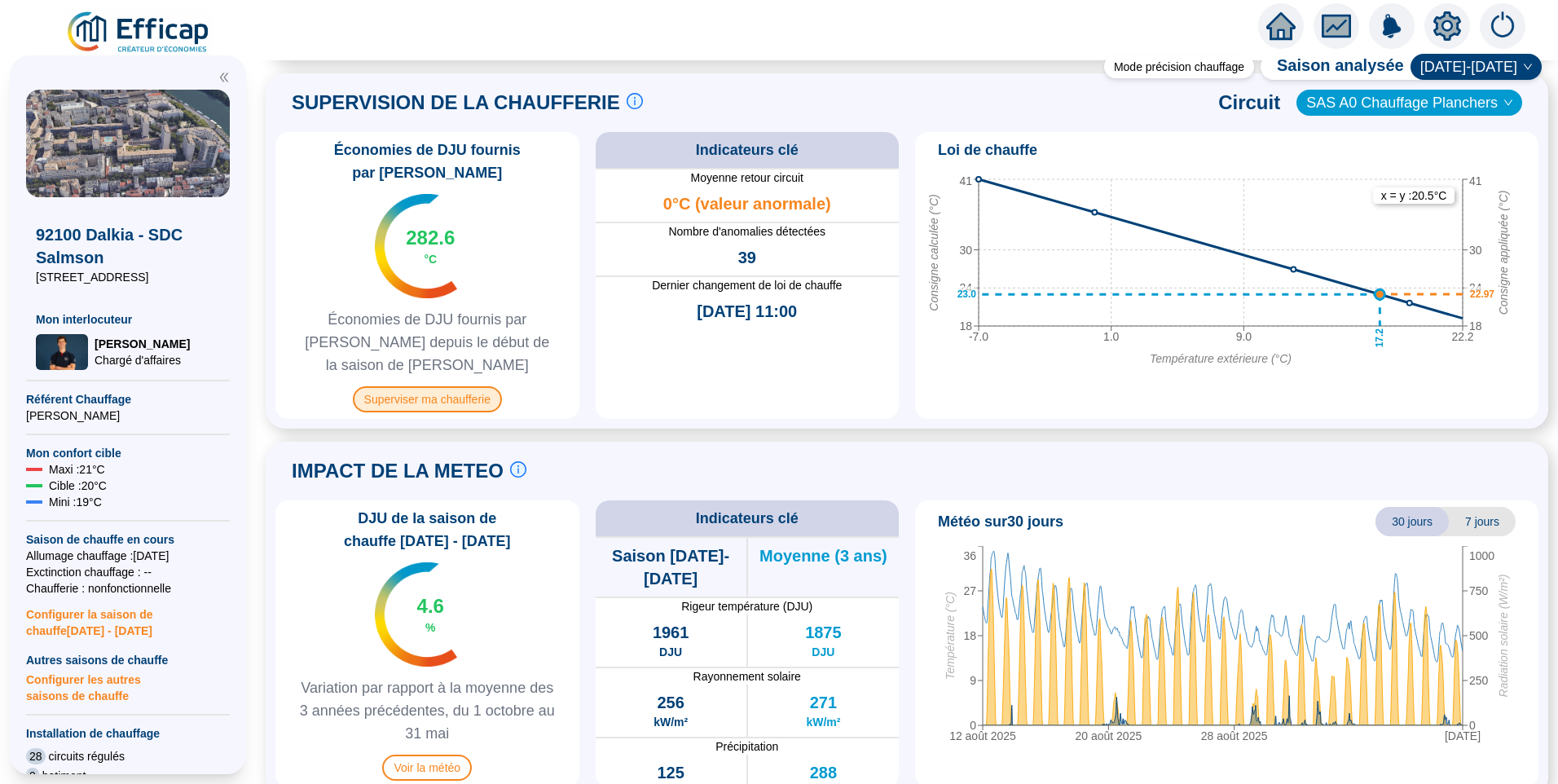
click at [442, 386] on span "Superviser ma chaufferie" at bounding box center [427, 399] width 149 height 26
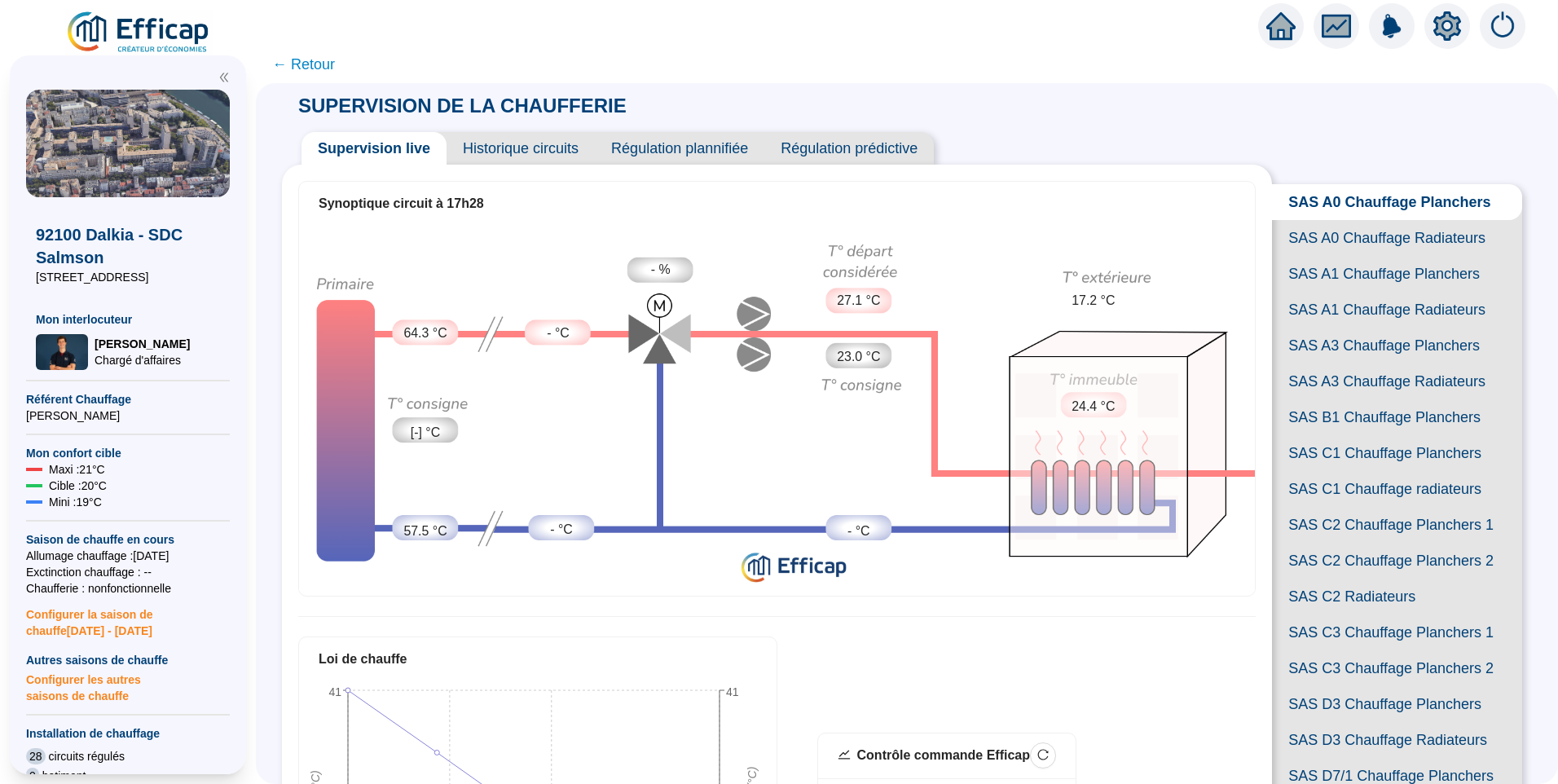
click at [1408, 250] on span "SAS A0 Chauffage Radiateurs" at bounding box center [1397, 237] width 250 height 36
click at [515, 151] on span "Historique circuits" at bounding box center [520, 149] width 149 height 33
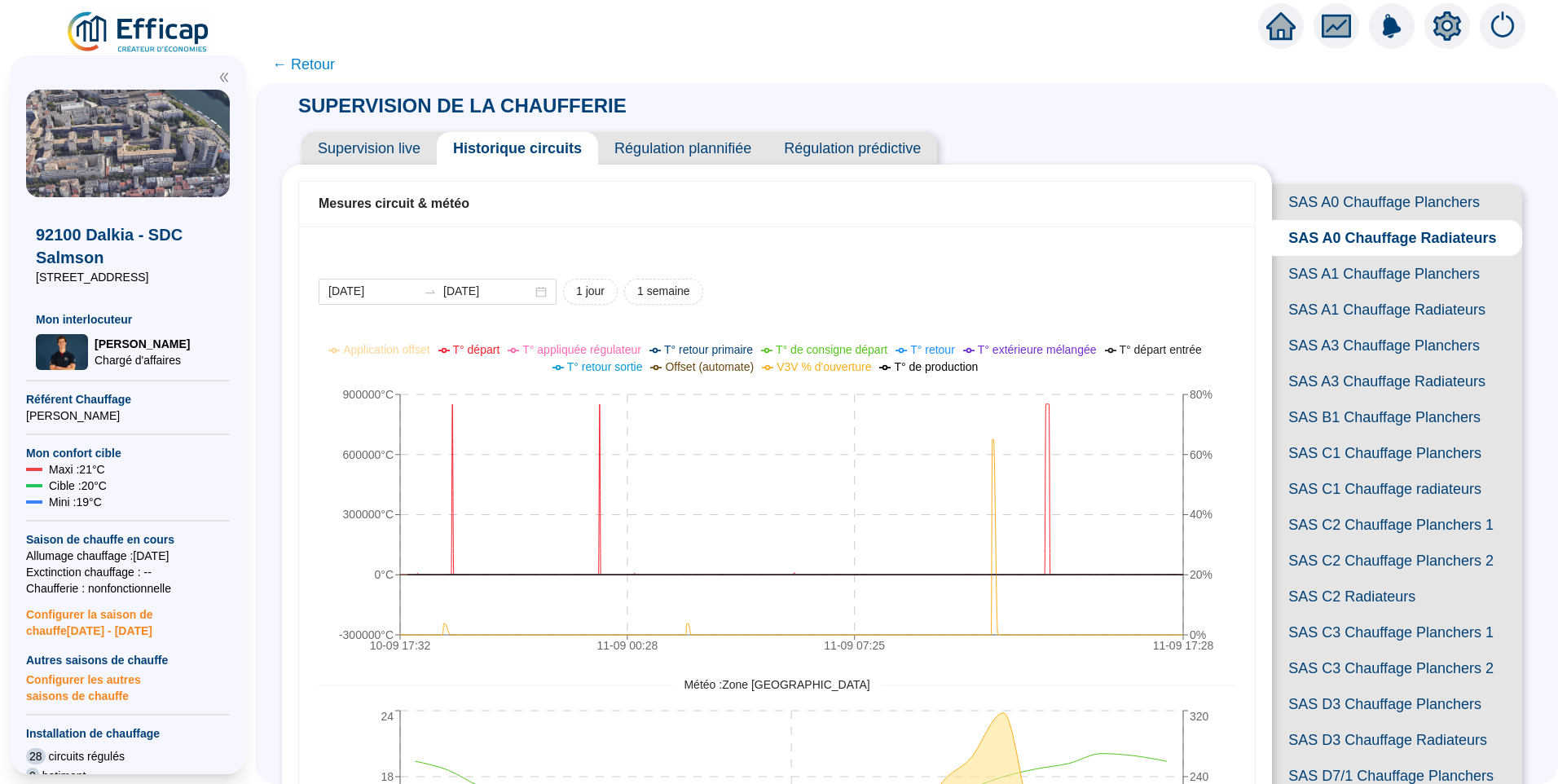
click at [323, 70] on span "← Retour" at bounding box center [303, 64] width 63 height 23
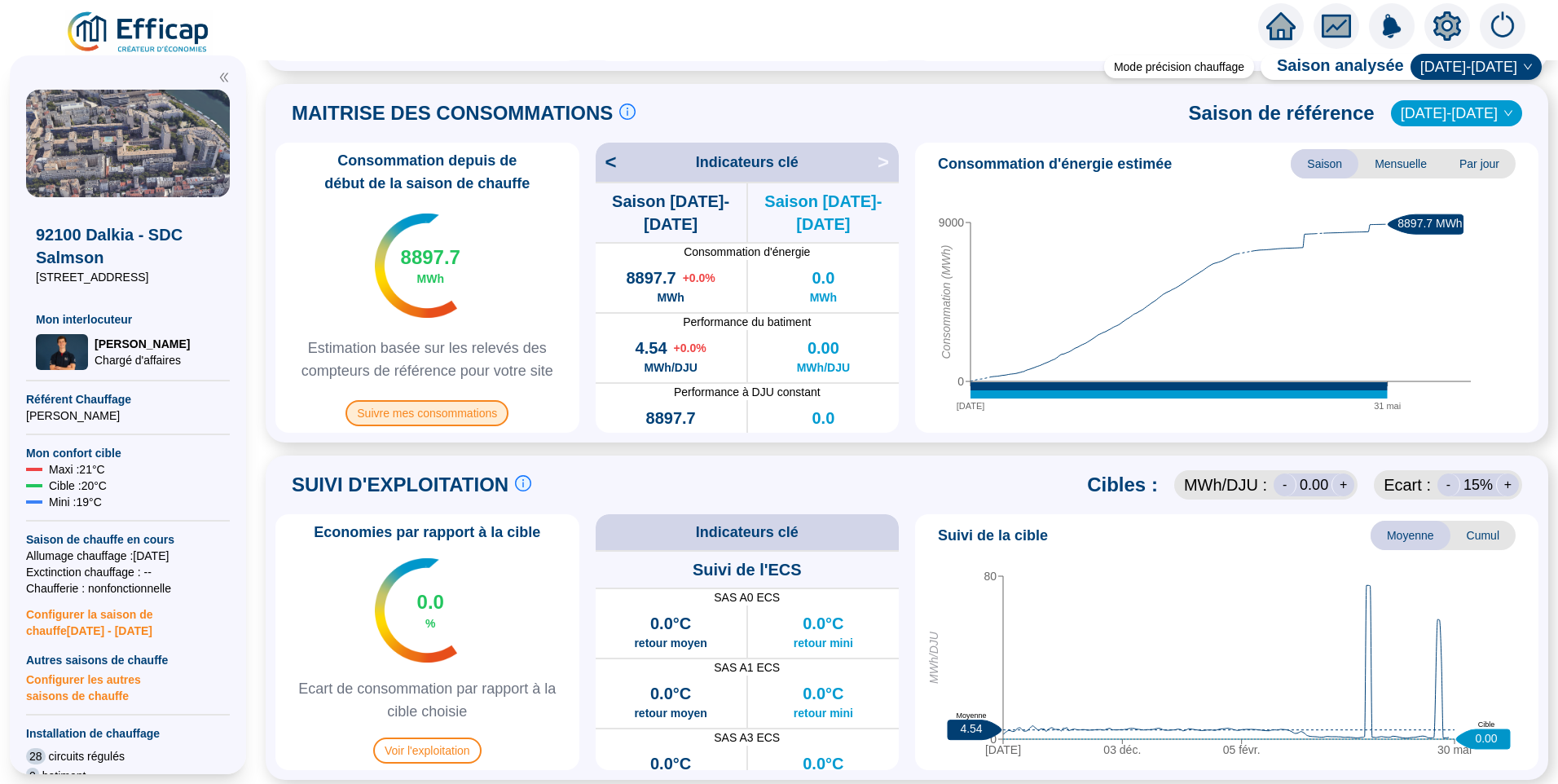
scroll to position [407, 0]
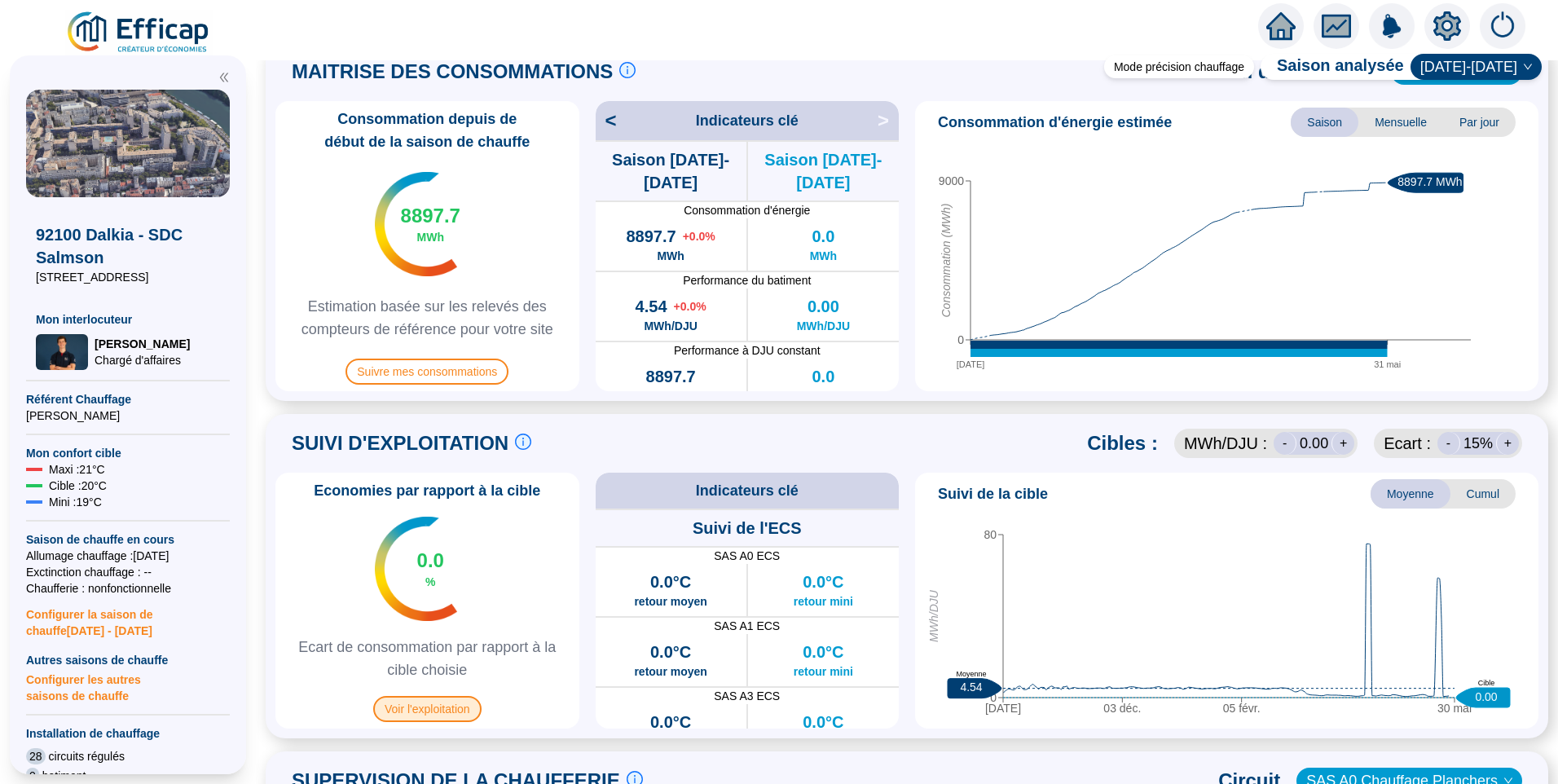
click at [427, 713] on span "Voir l'exploitation" at bounding box center [427, 709] width 109 height 26
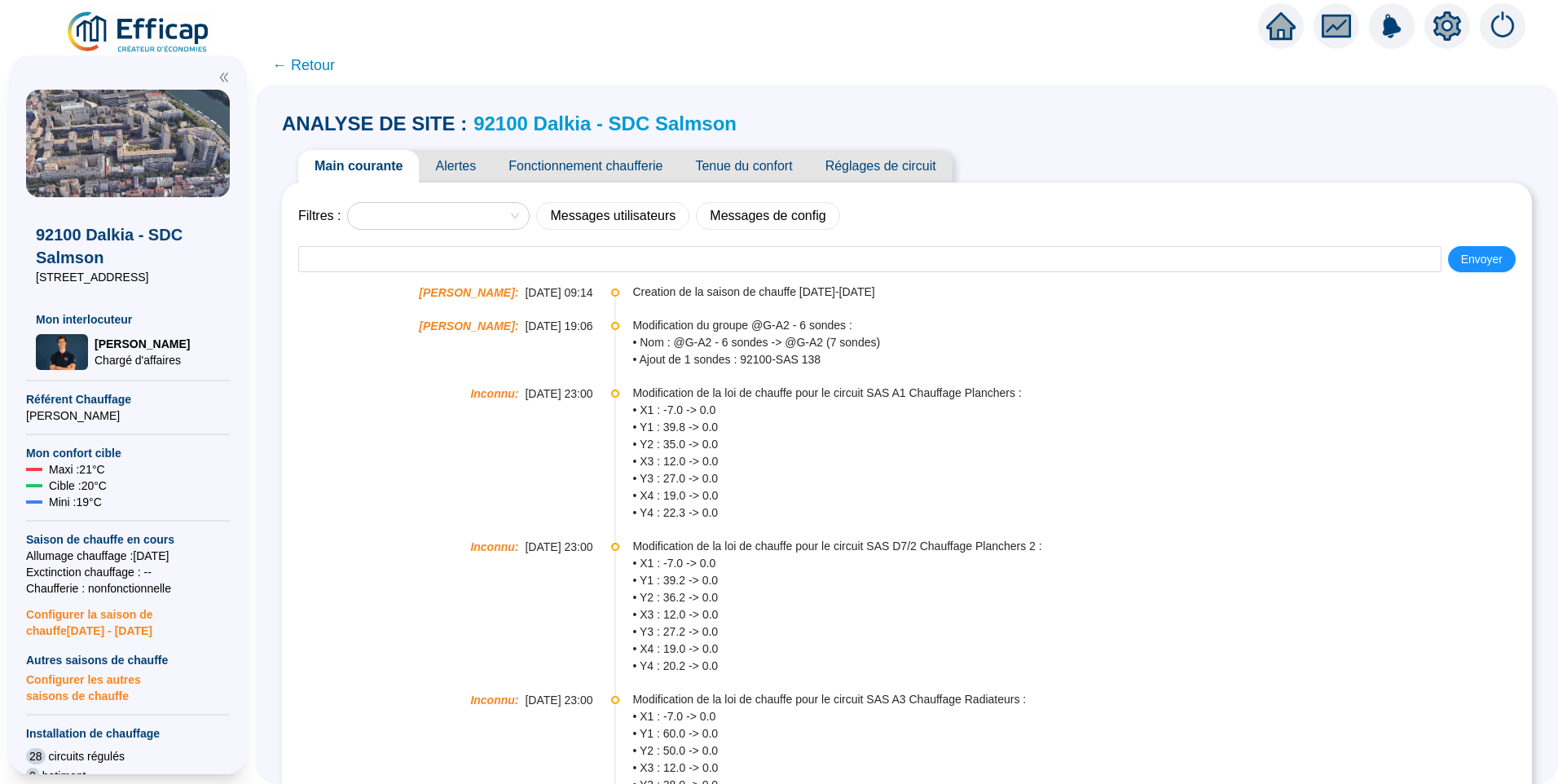
click at [897, 171] on span "Réglages de circuit" at bounding box center [881, 166] width 143 height 33
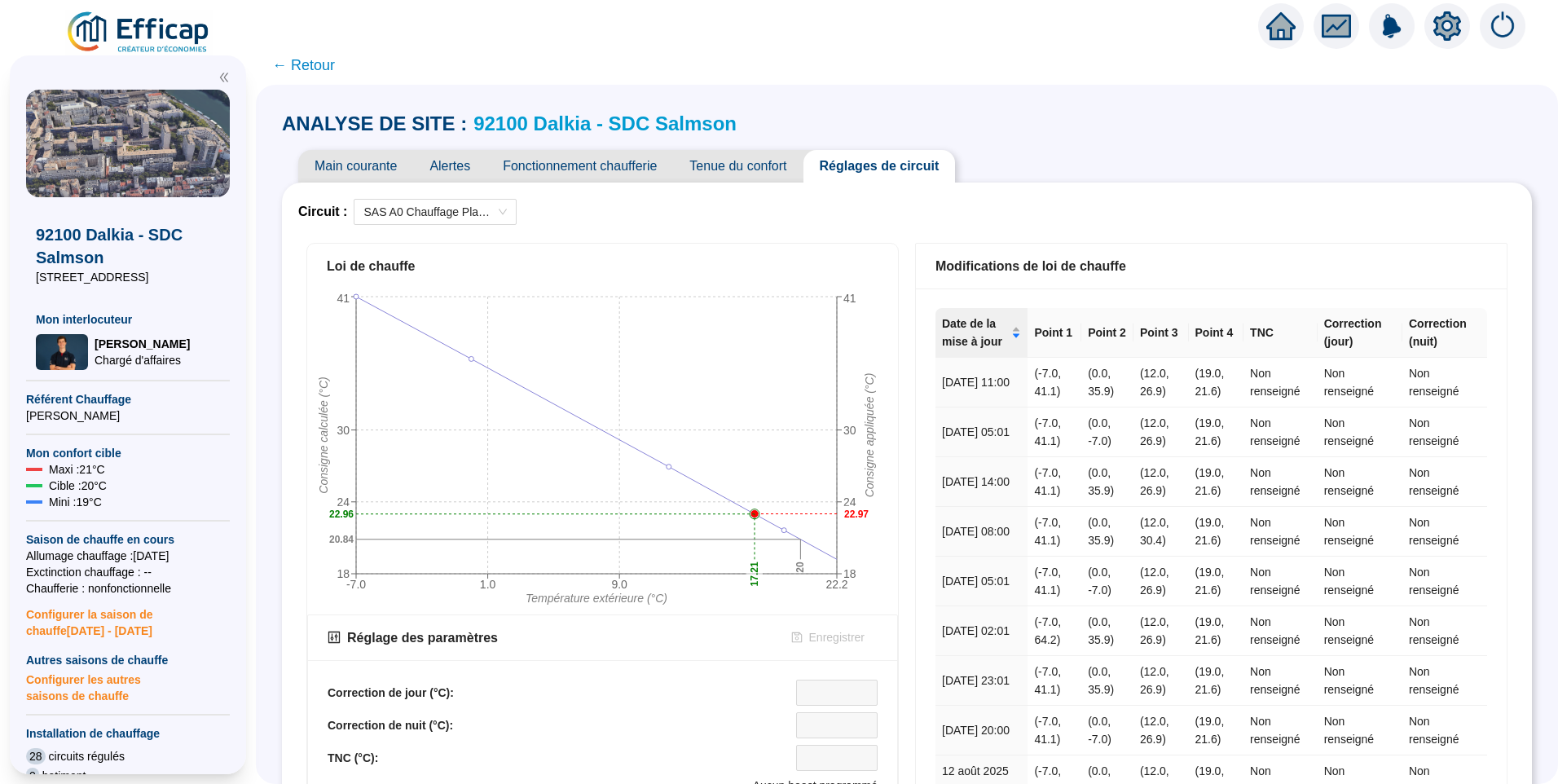
click at [1203, 177] on div "Main courante Alertes Fonctionnement chaufferie Tenue du confort Réglages de ci…" at bounding box center [907, 166] width 1250 height 33
click at [1060, 374] on td "(-7.0, 41.1)" at bounding box center [1054, 382] width 54 height 49
click at [444, 203] on span "SAS A0 Chauffage Planchers" at bounding box center [434, 212] width 143 height 25
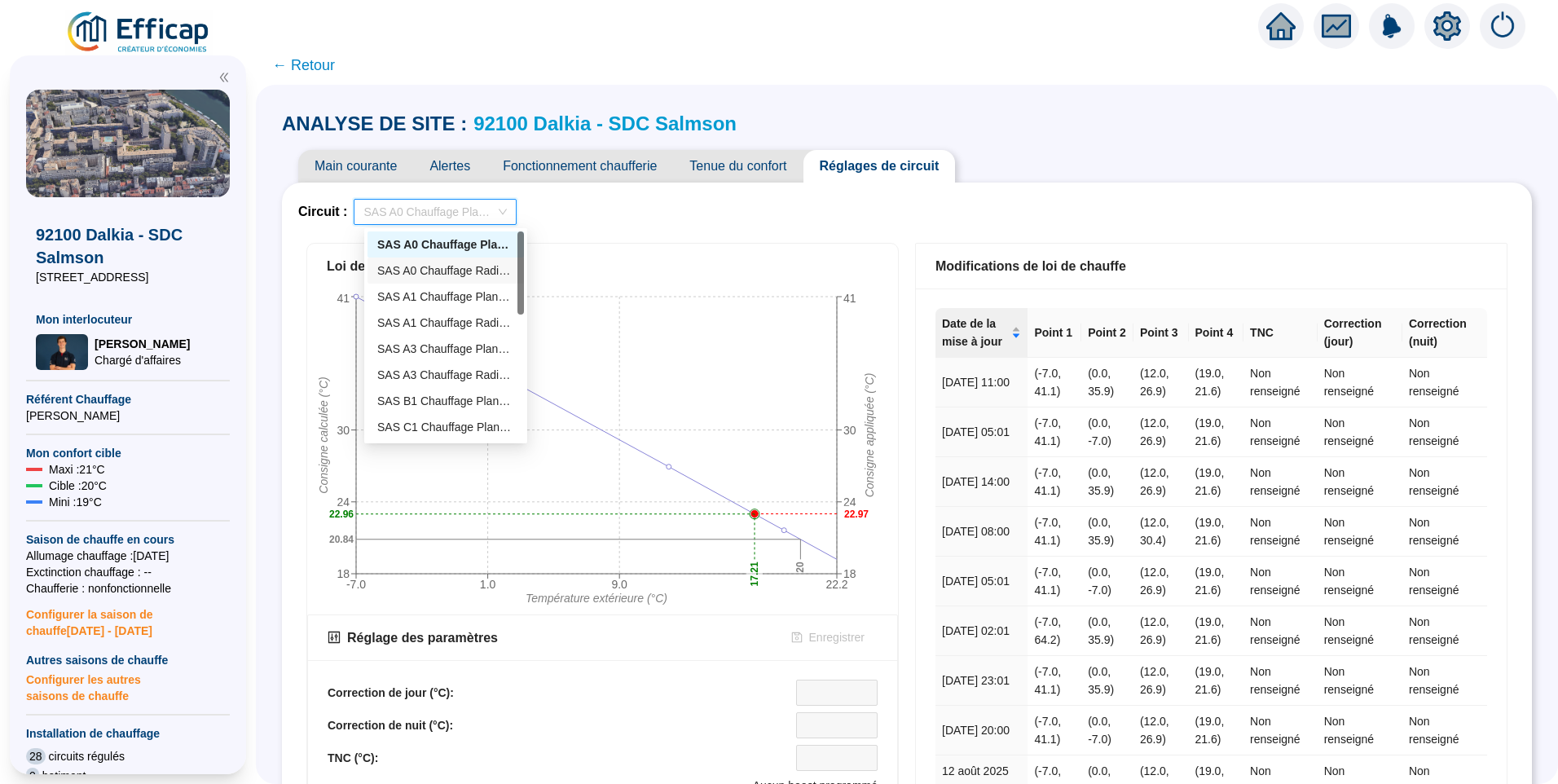
click at [1024, 247] on div "Modifications de loi de chauffe" at bounding box center [1211, 267] width 591 height 46
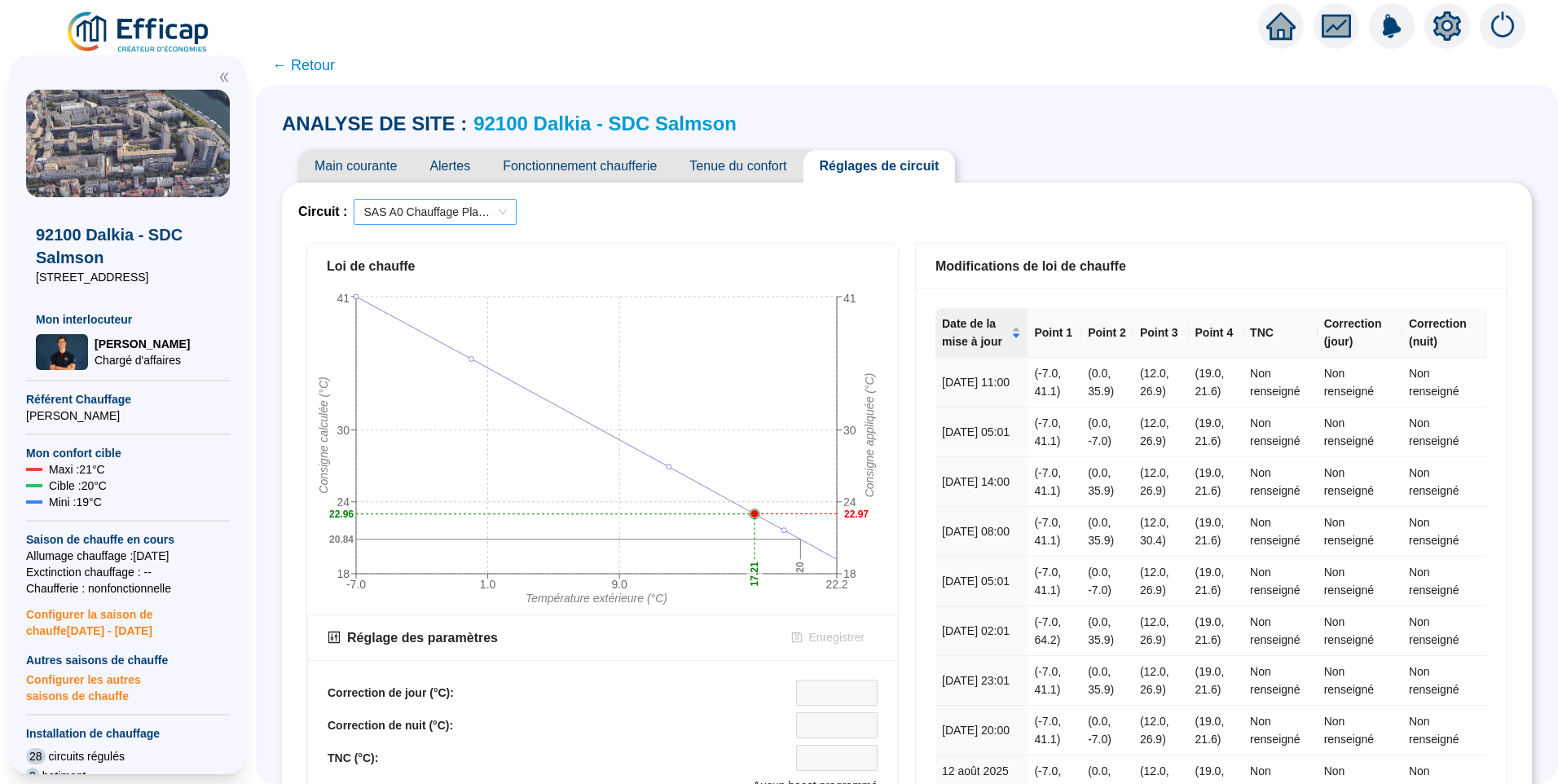
click at [465, 210] on span "SAS A0 Chauffage Planchers" at bounding box center [434, 212] width 143 height 25
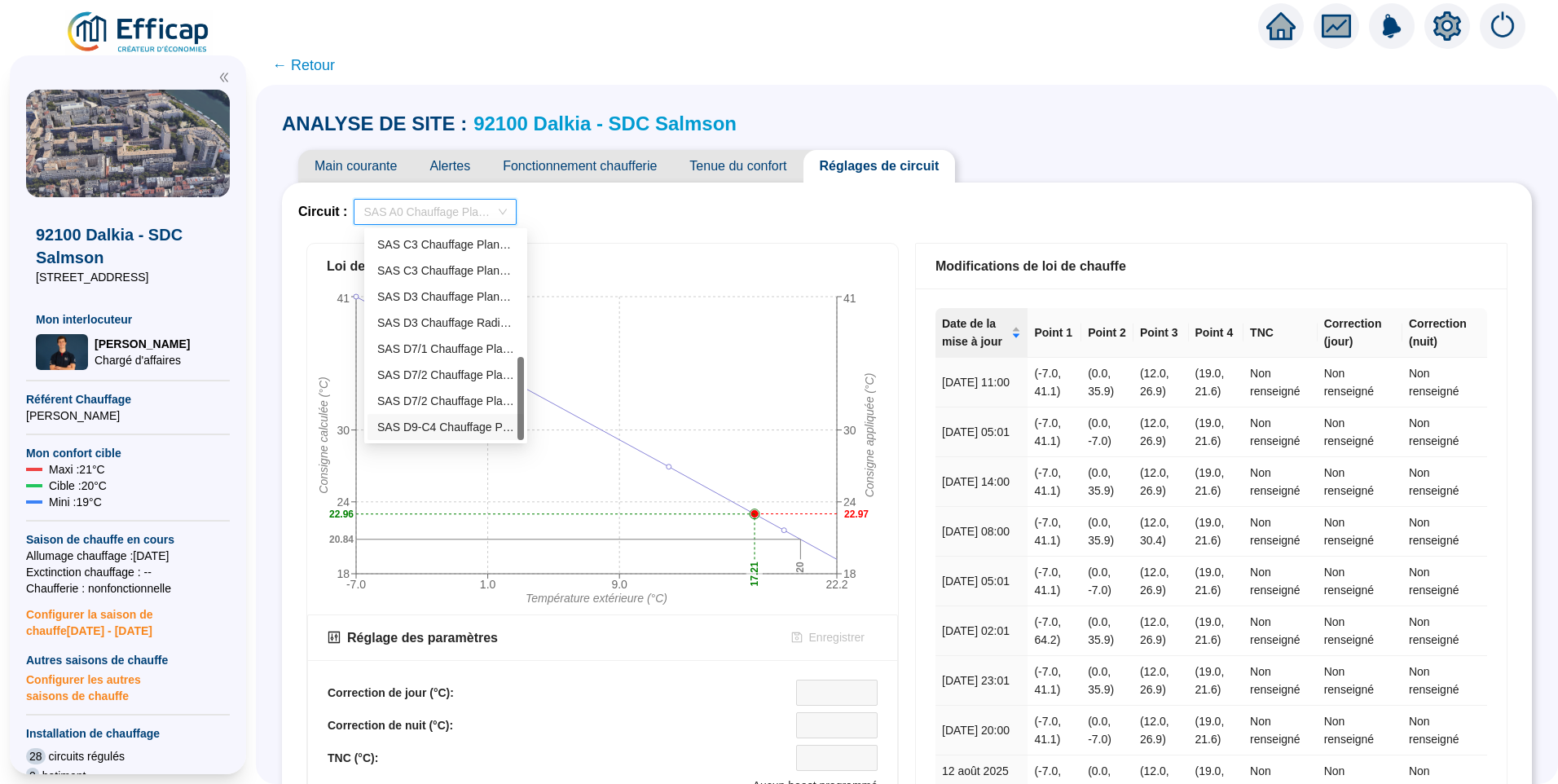
click at [406, 434] on div "SAS D9-C4 Chauffage Planchers" at bounding box center [445, 427] width 137 height 17
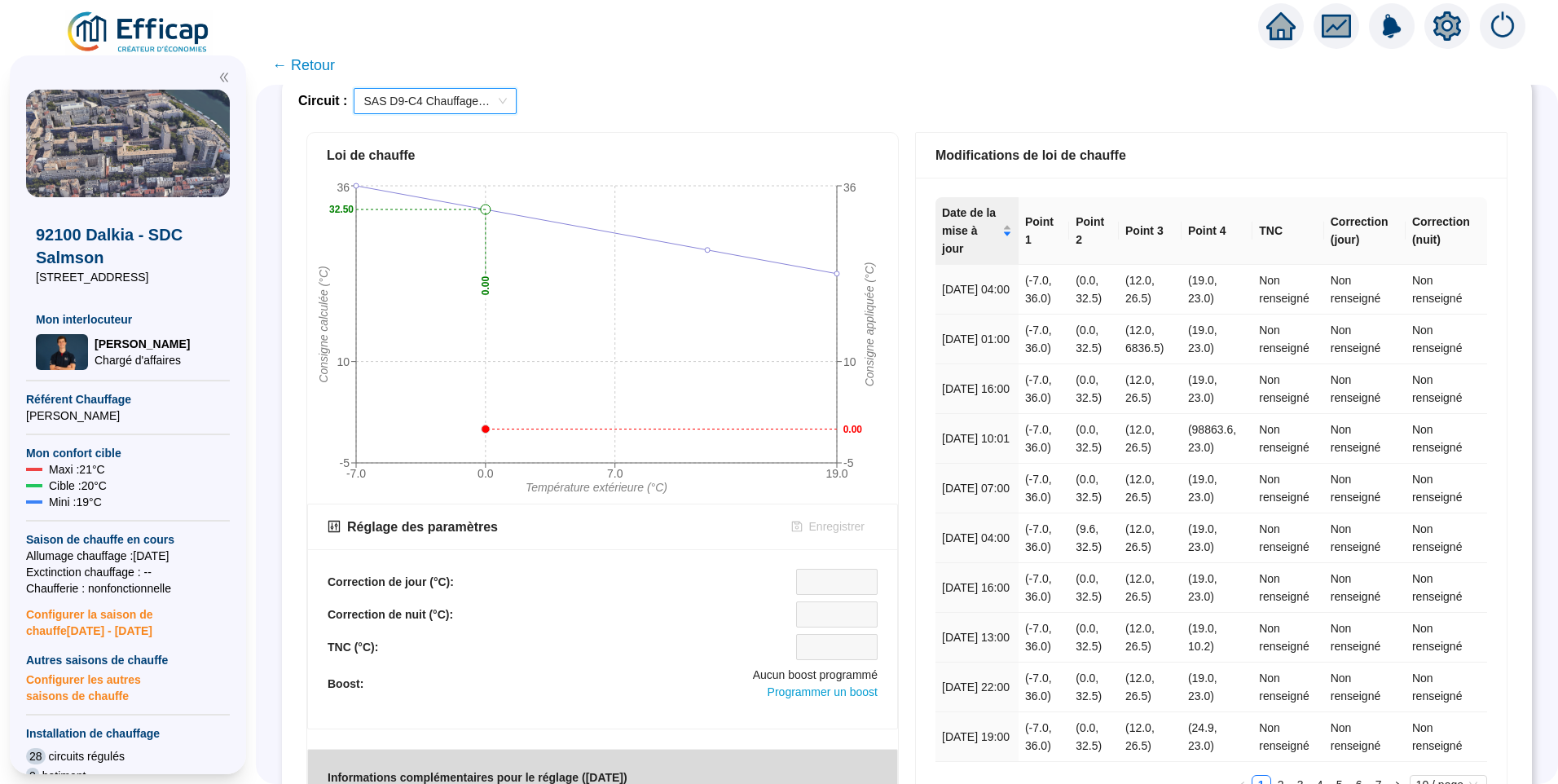
scroll to position [0, 0]
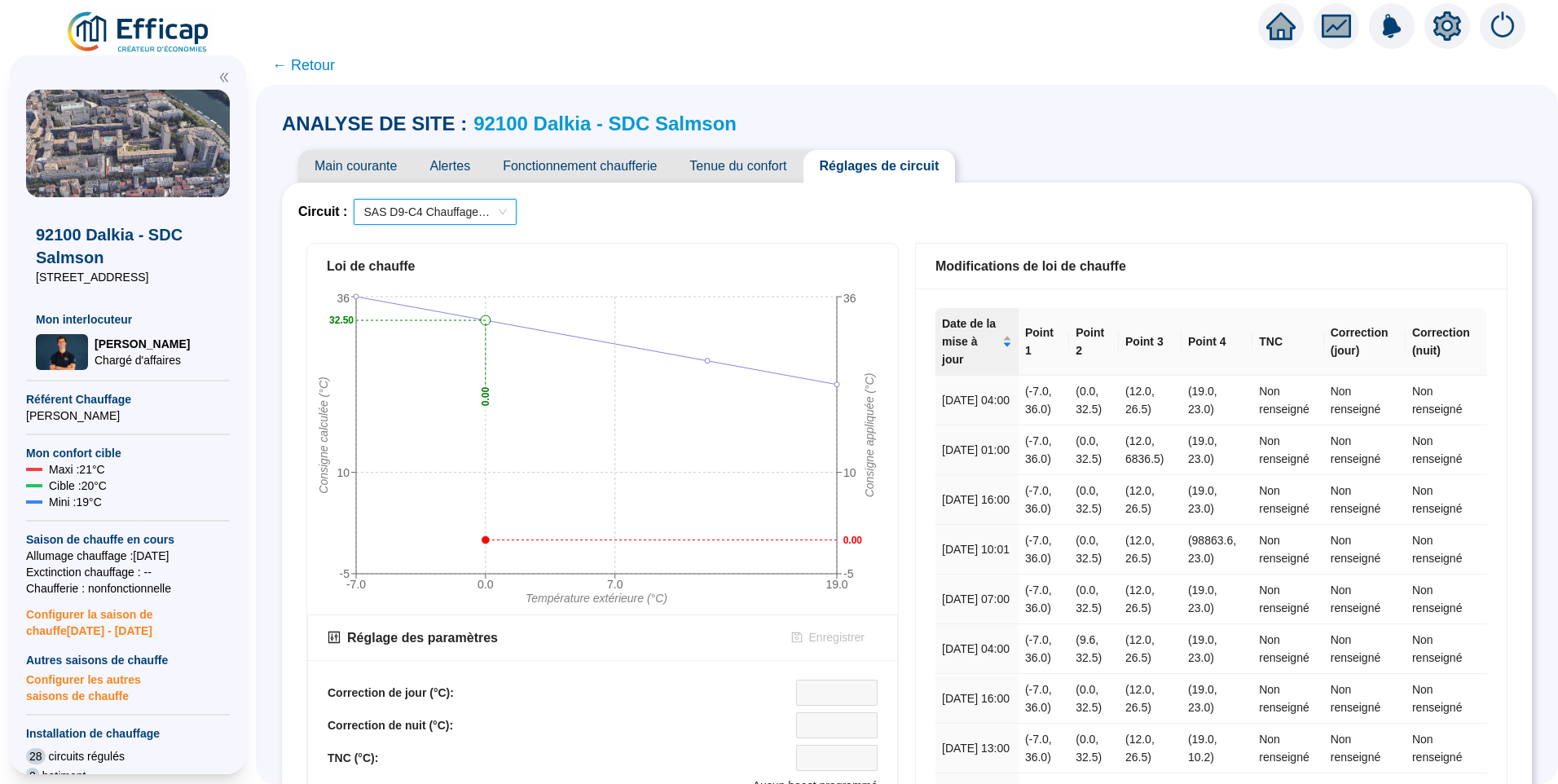
click at [460, 218] on span "SAS D9-C4 Chauffage Planchers" at bounding box center [434, 212] width 143 height 25
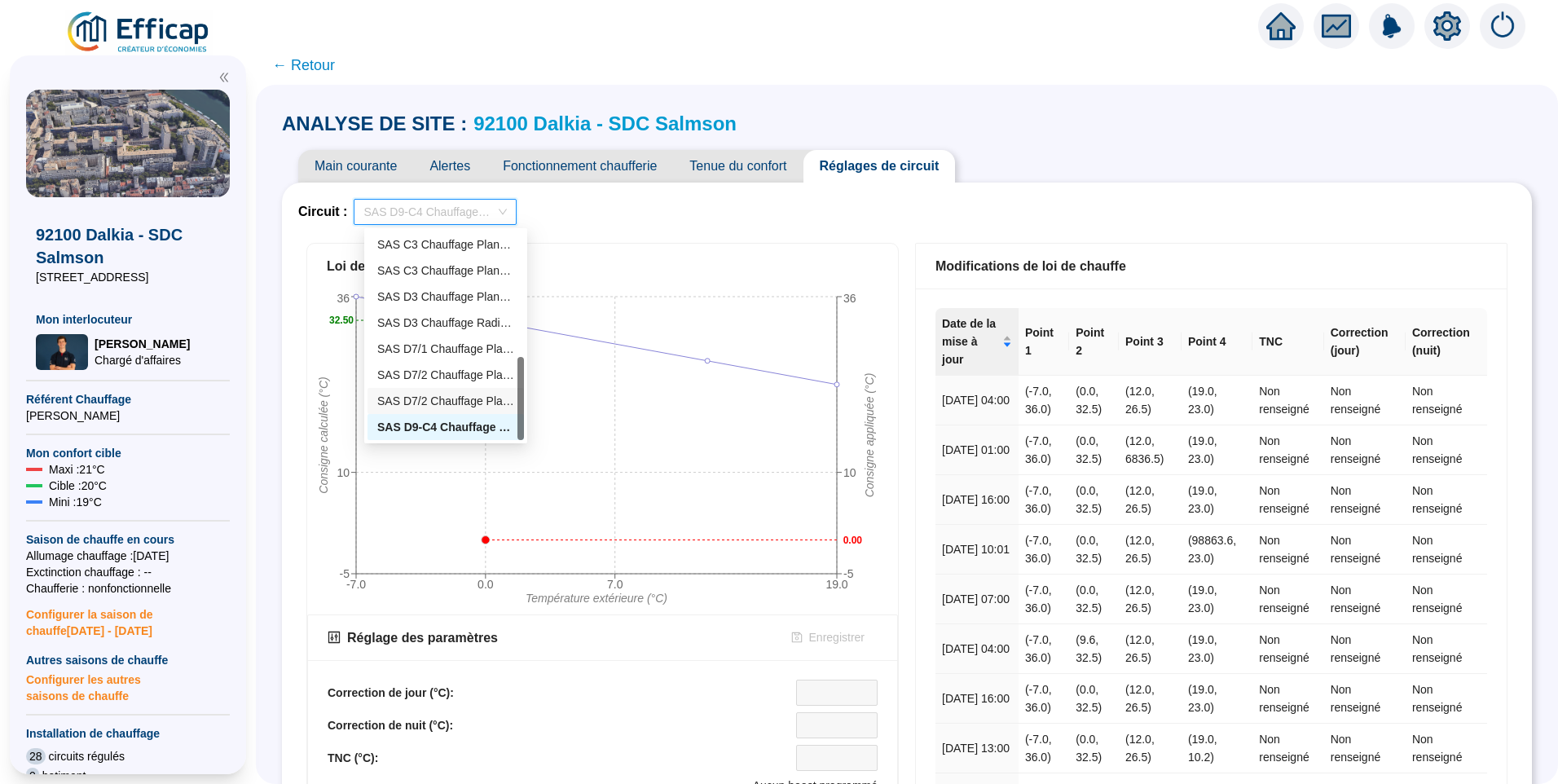
click at [465, 398] on div "SAS D7/2 Chauffage Planchers 2" at bounding box center [445, 401] width 137 height 17
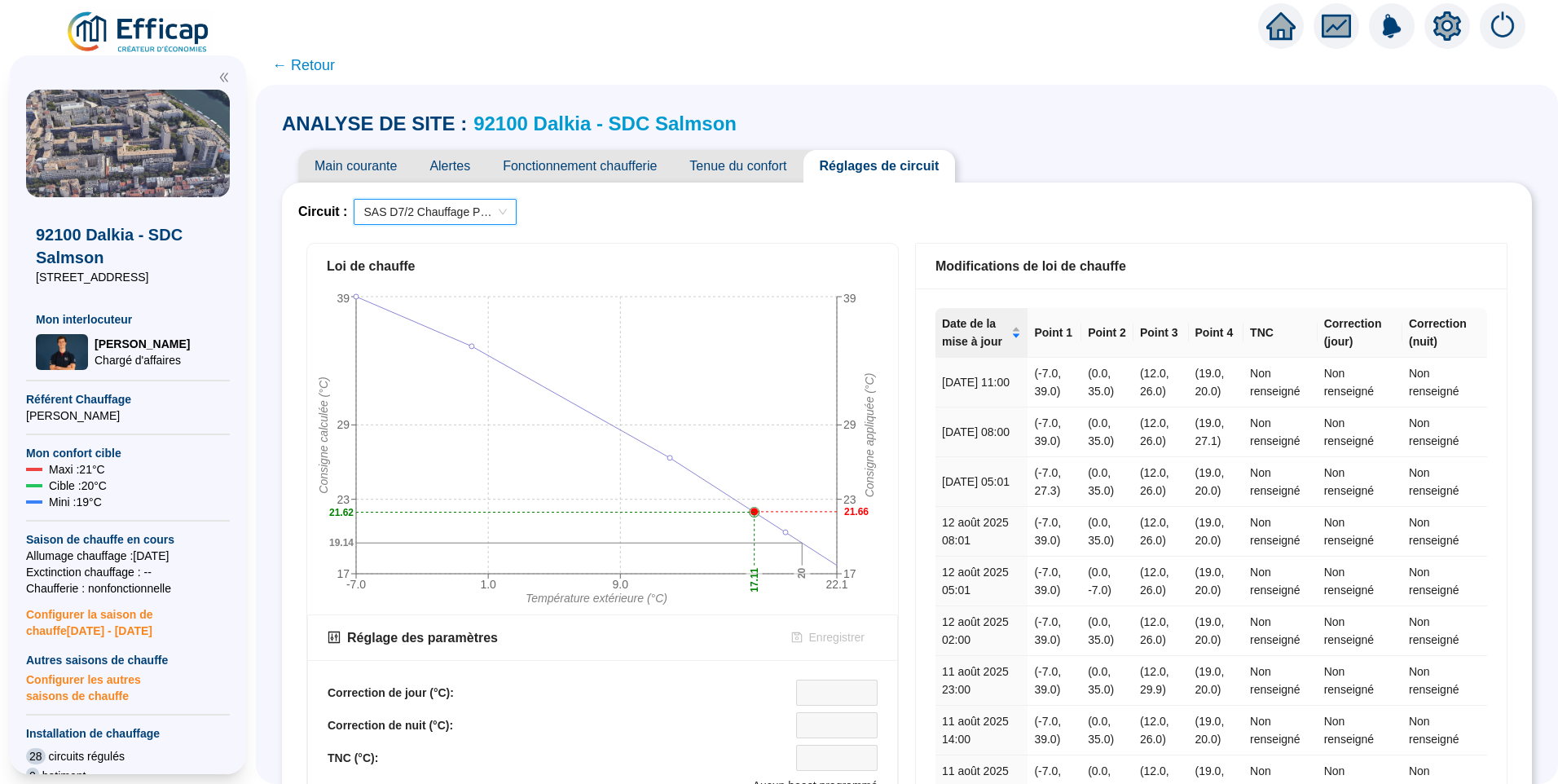
click at [438, 201] on span "SAS D7/2 Chauffage Planchers 2" at bounding box center [434, 212] width 143 height 25
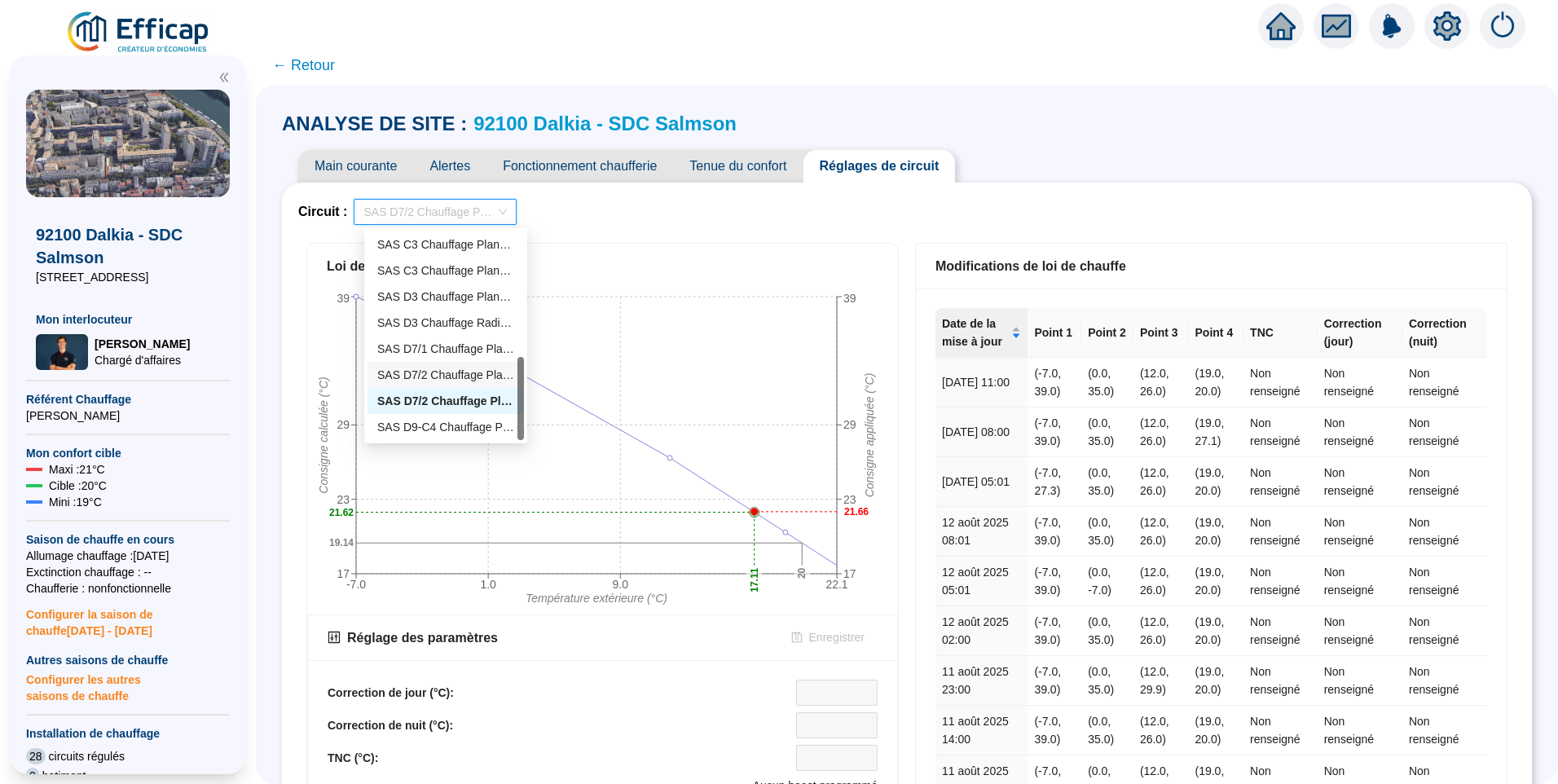
click at [415, 383] on div "SAS D7/2 Chauffage Planchers 1" at bounding box center [445, 375] width 137 height 17
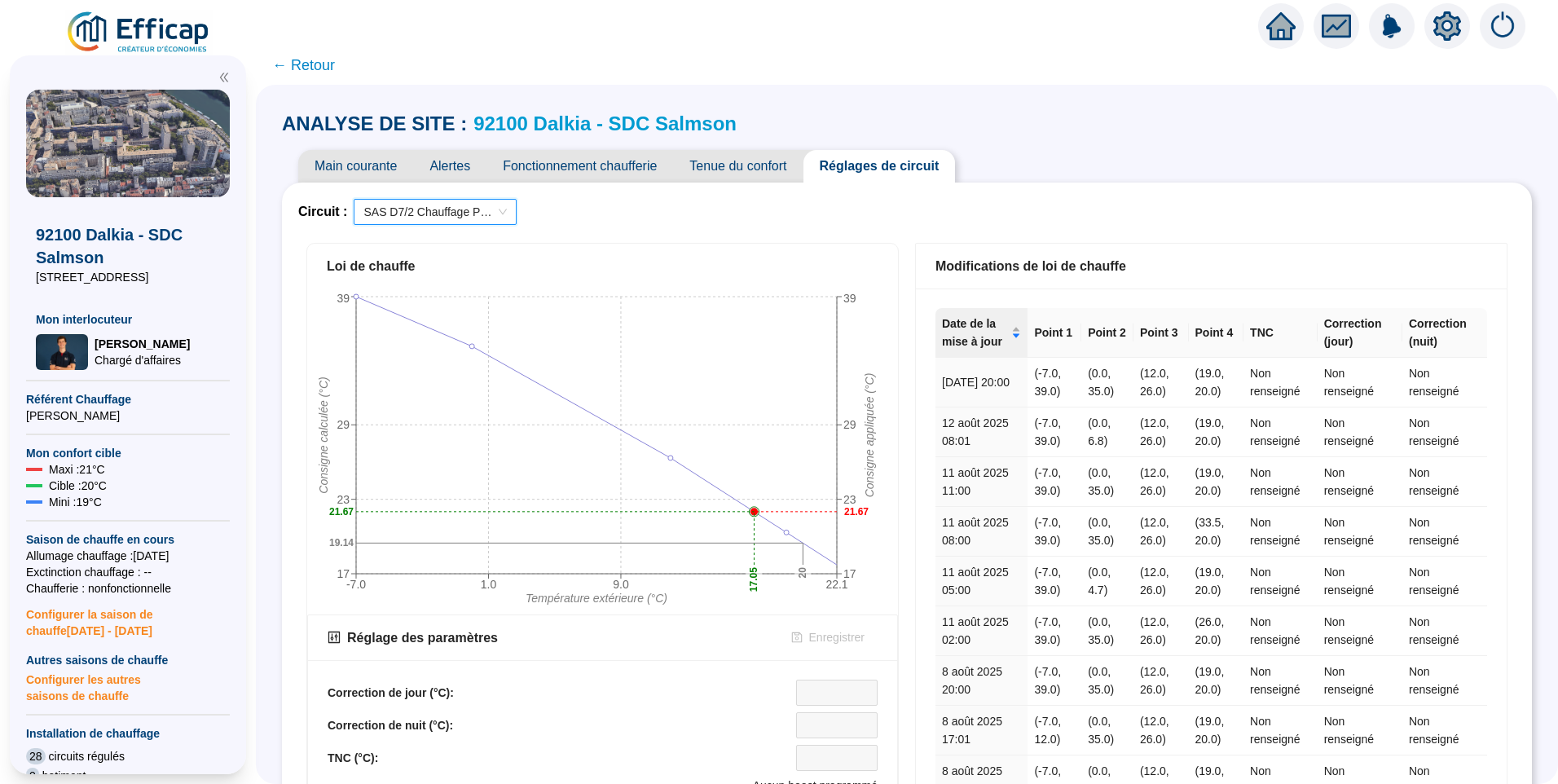
click at [455, 212] on span "SAS D7/2 Chauffage Planchers 1" at bounding box center [434, 212] width 143 height 25
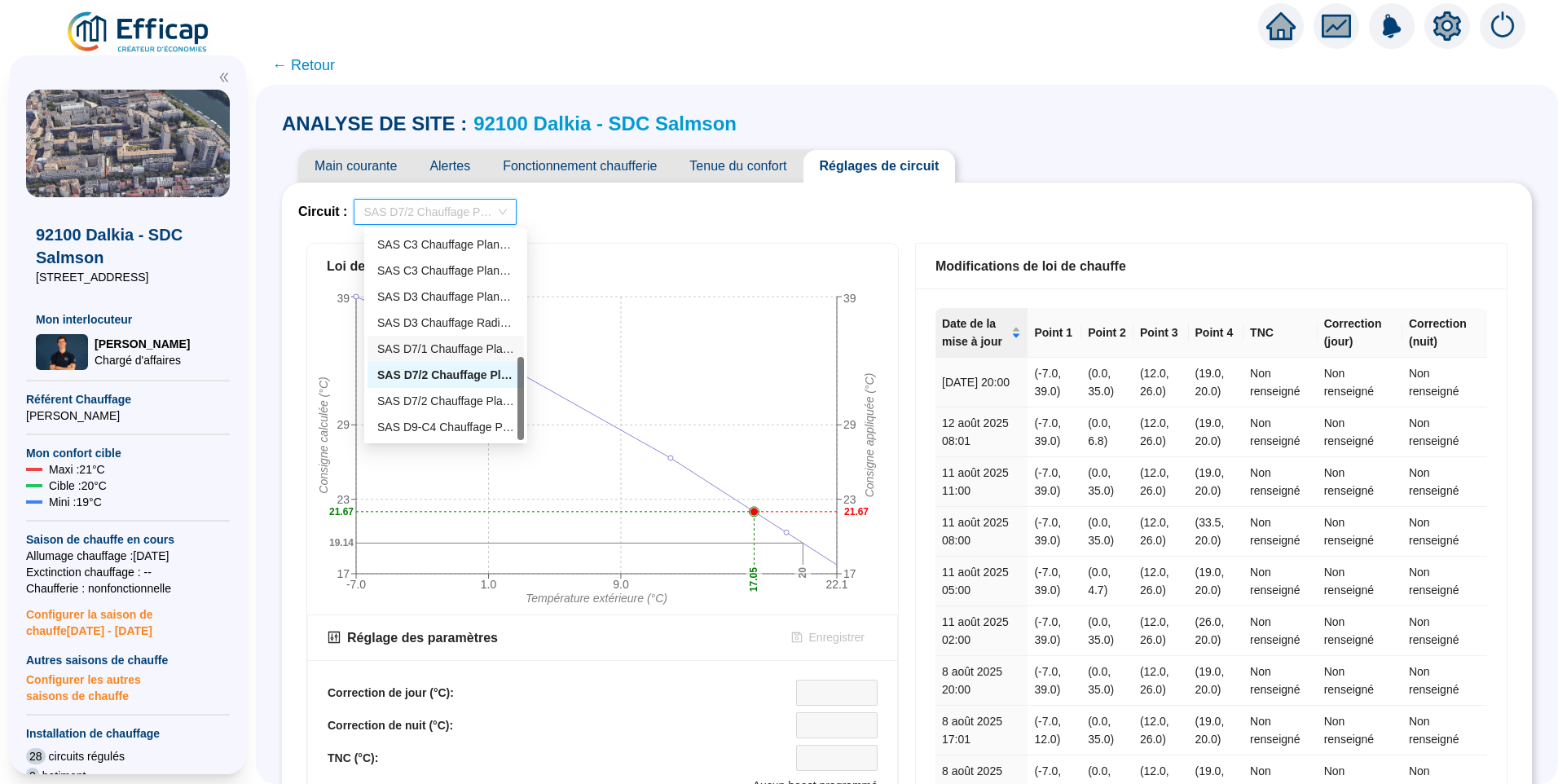
click at [426, 340] on div "SAS D7/1 Chauffage Planchers" at bounding box center [445, 349] width 137 height 17
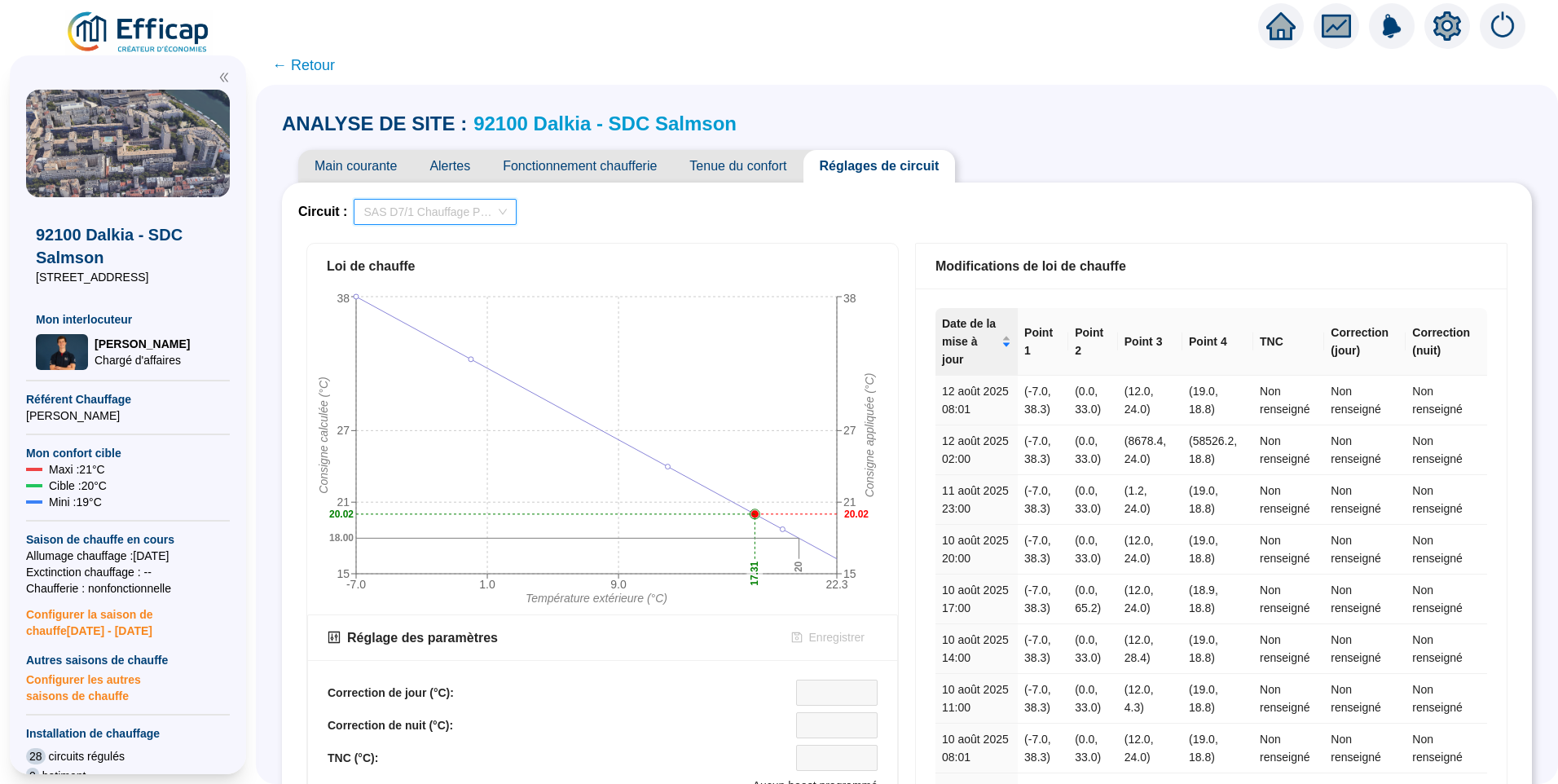
click at [429, 217] on span "SAS D7/1 Chauffage Planchers" at bounding box center [434, 212] width 143 height 25
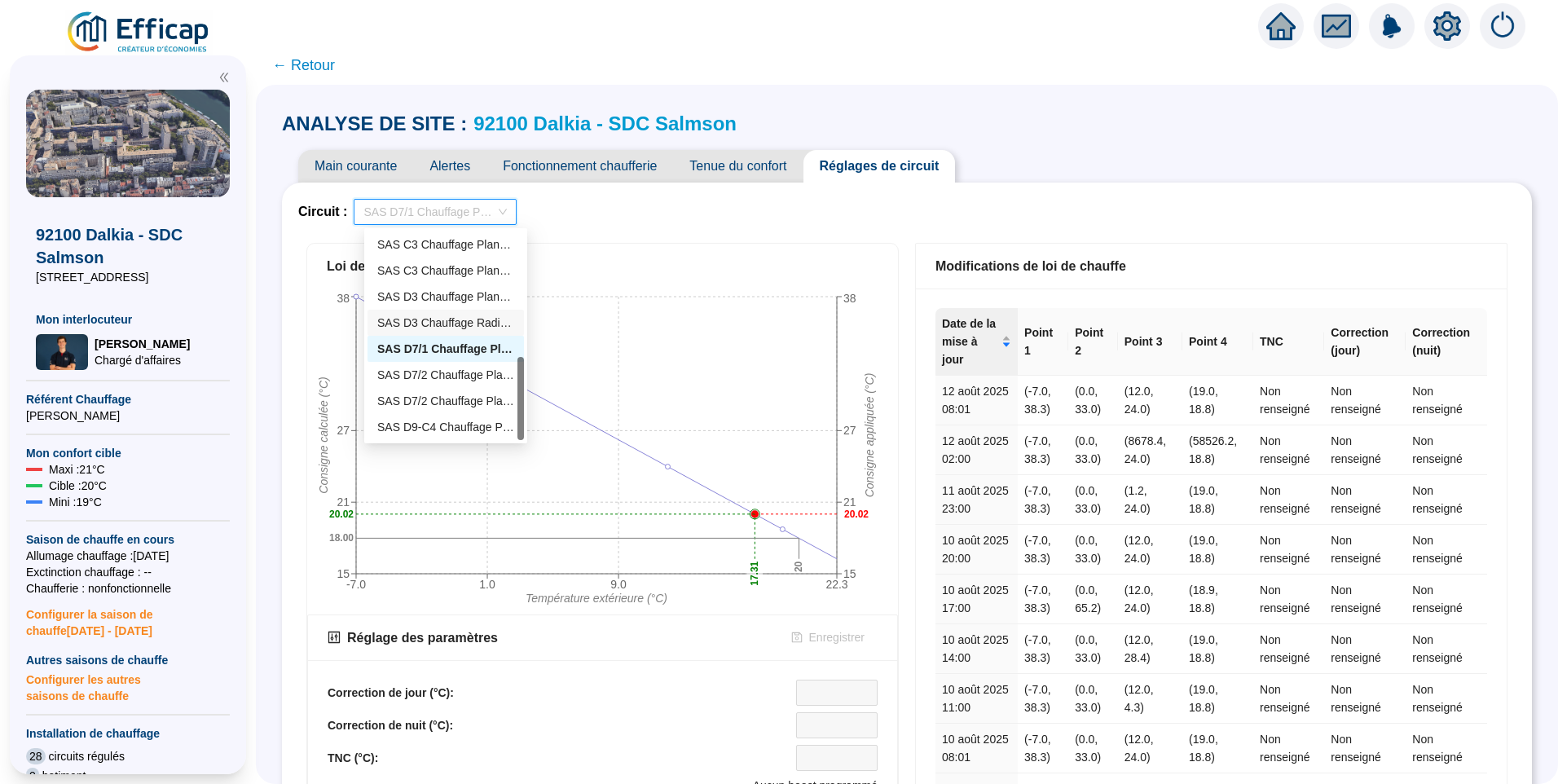
click at [426, 323] on div "SAS D3 Chauffage Radiateurs" at bounding box center [445, 323] width 137 height 17
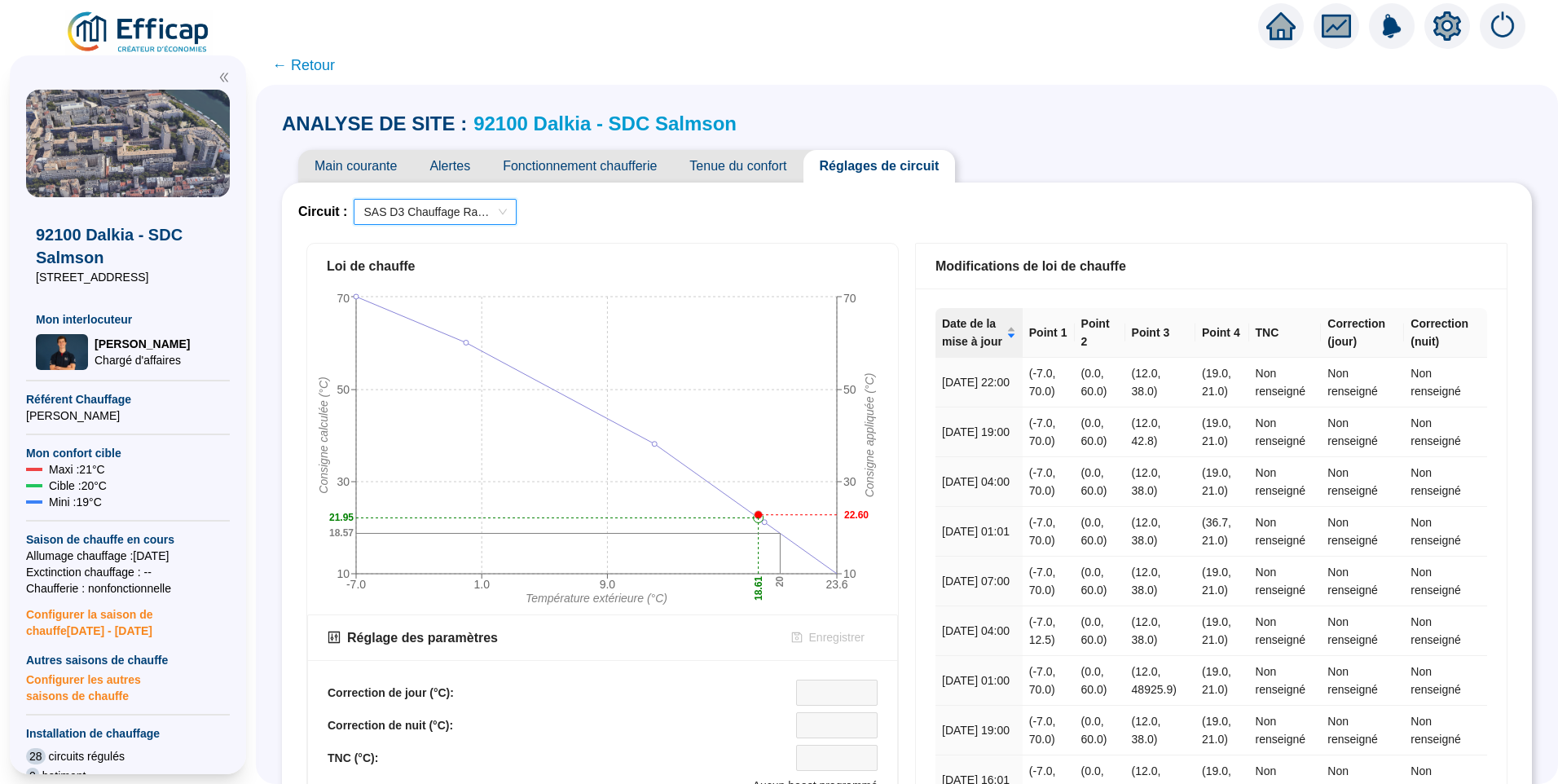
click at [452, 202] on span "SAS D3 Chauffage Radiateurs" at bounding box center [434, 212] width 143 height 25
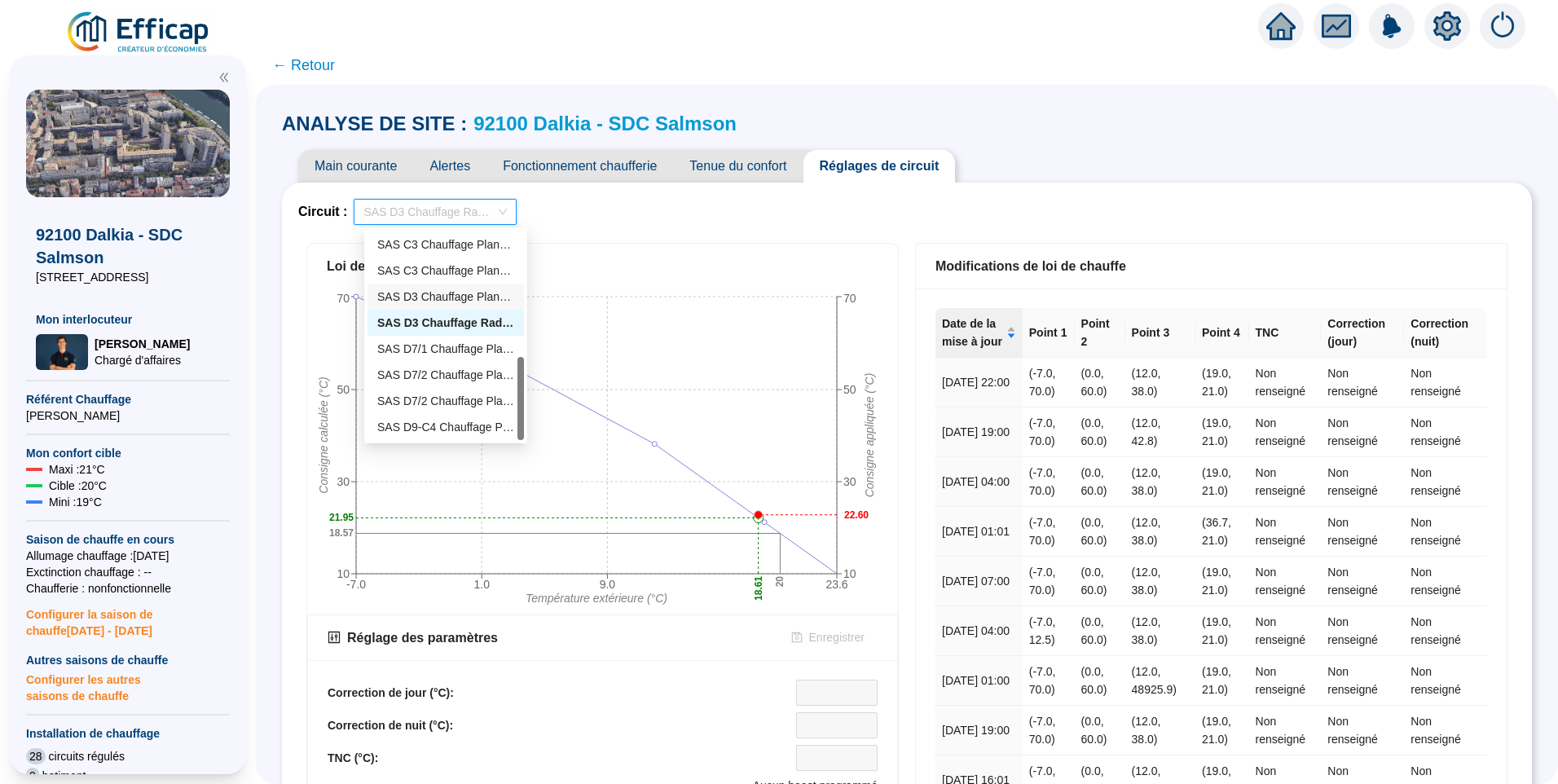
click at [450, 298] on div "SAS D3 Chauffage Planchers" at bounding box center [445, 297] width 137 height 17
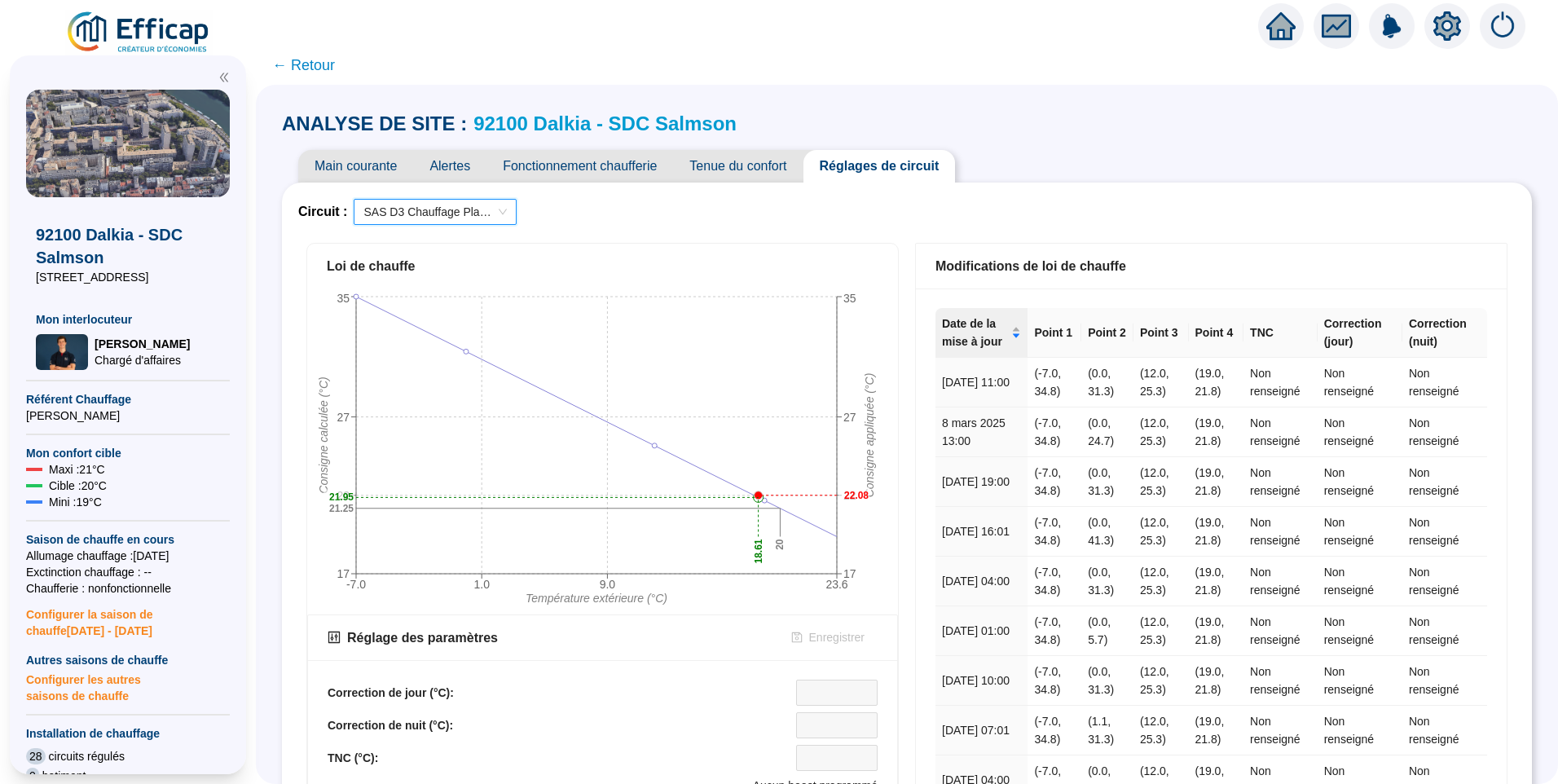
click at [421, 212] on span "SAS D3 Chauffage Planchers" at bounding box center [434, 212] width 143 height 25
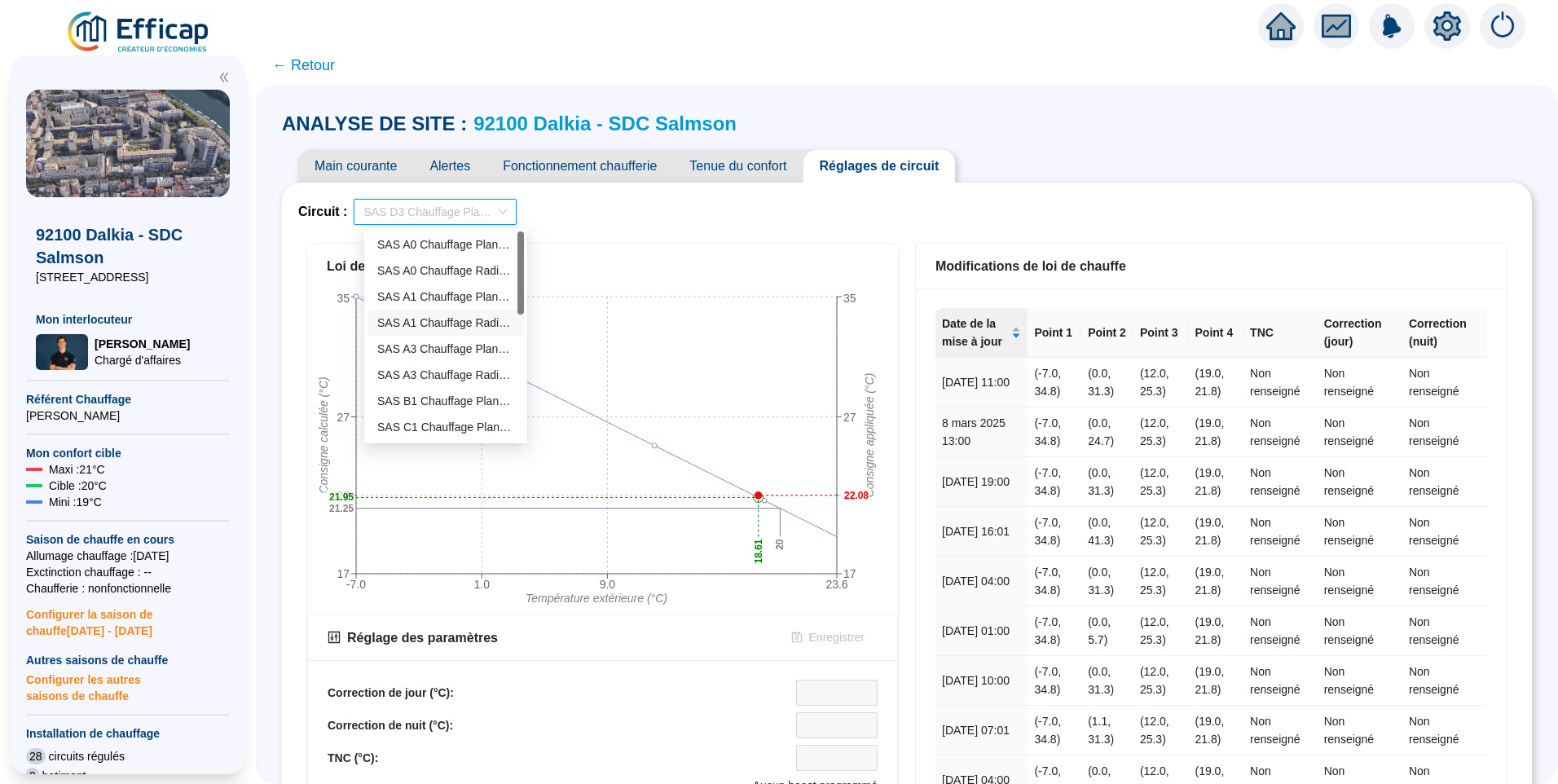
click at [431, 327] on div "SAS A1 Chauffage Radiateurs" at bounding box center [445, 323] width 137 height 17
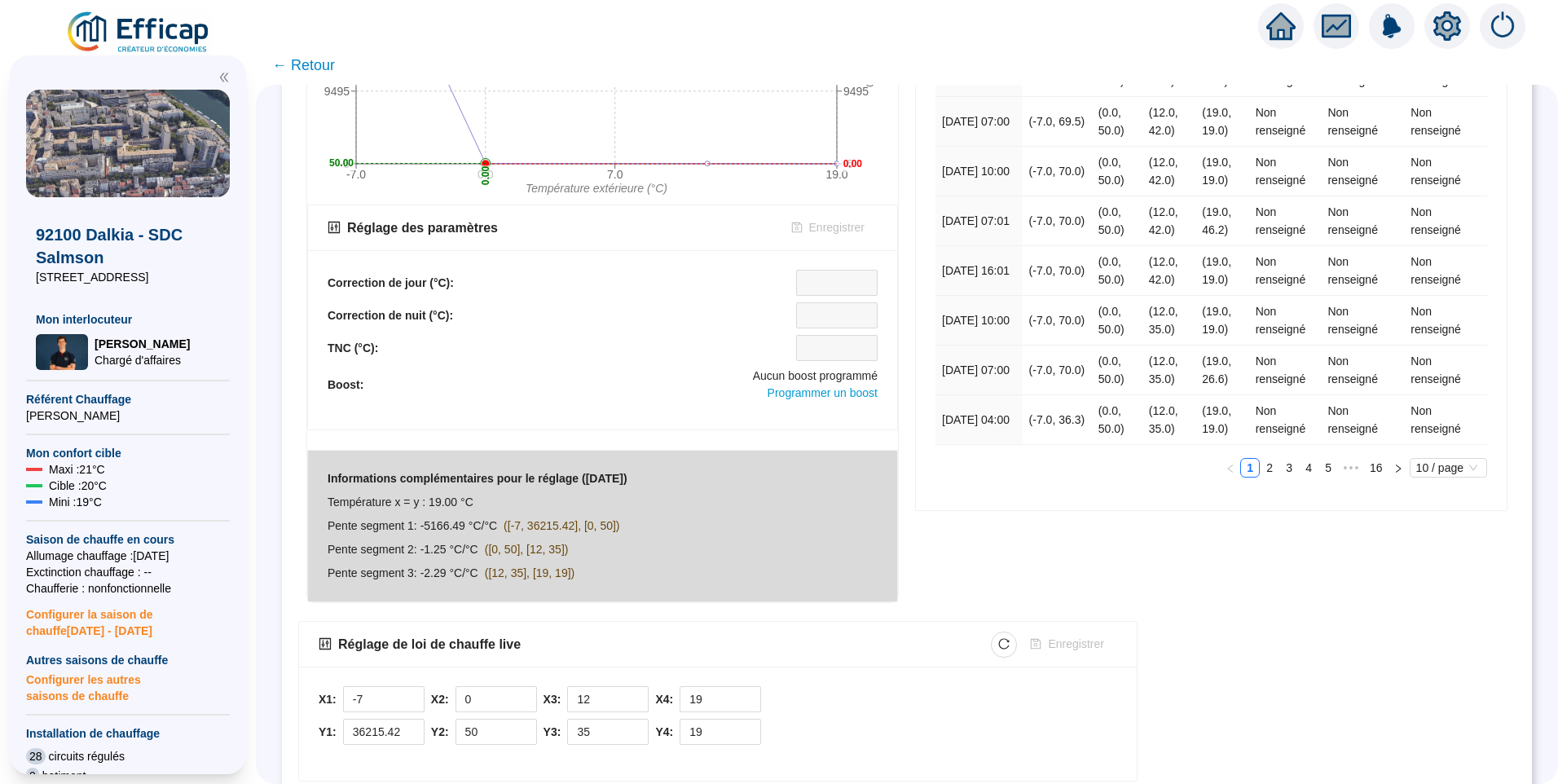
scroll to position [504, 0]
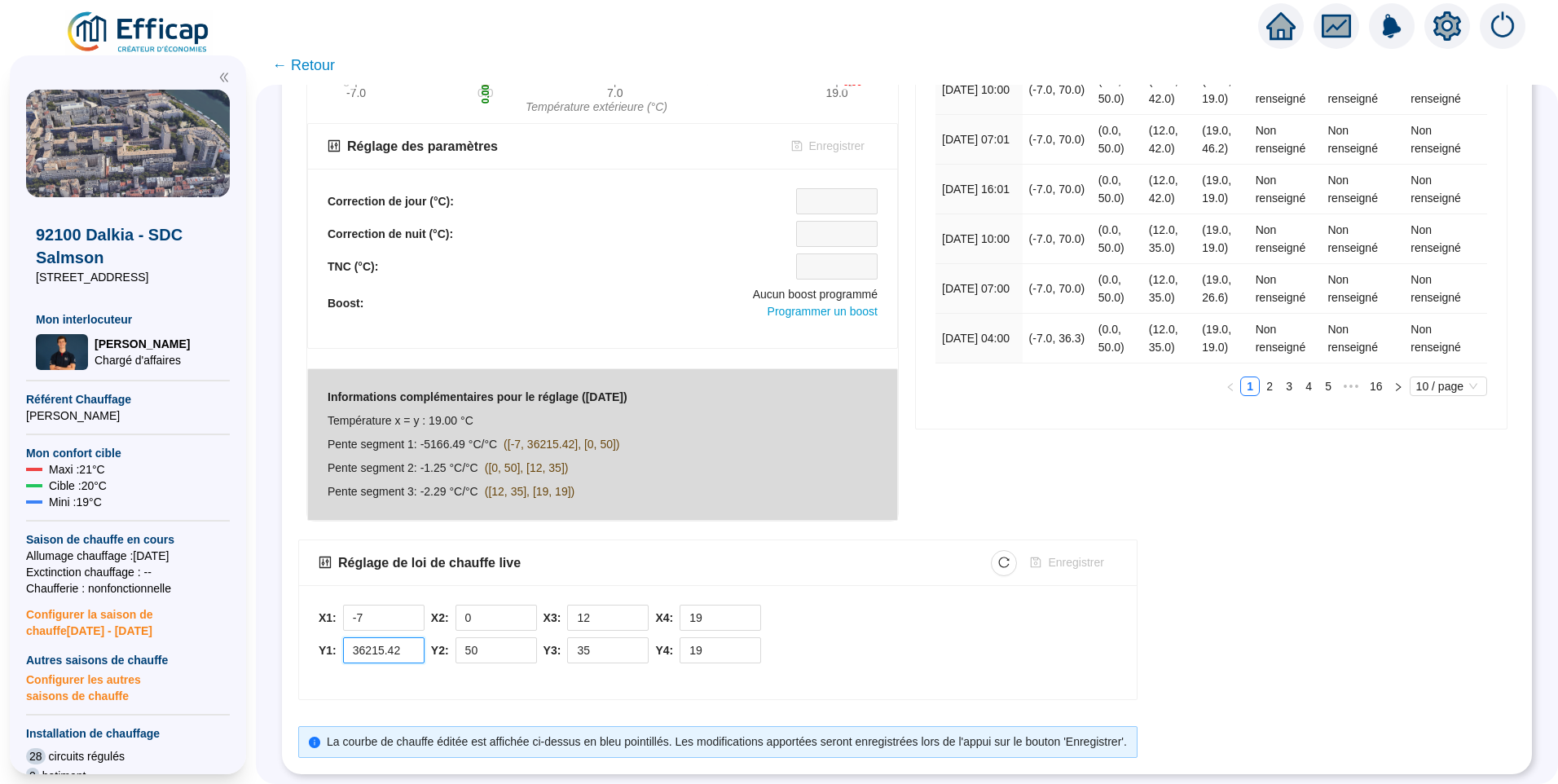
drag, startPoint x: 410, startPoint y: 643, endPoint x: 300, endPoint y: 643, distance: 110.0
click at [300, 643] on div "Circuit : SAS A1 Chauffage Radiateurs Loi de chauffe -7.0 0.0 7.0 19.0 Températ…" at bounding box center [907, 233] width 1250 height 1083
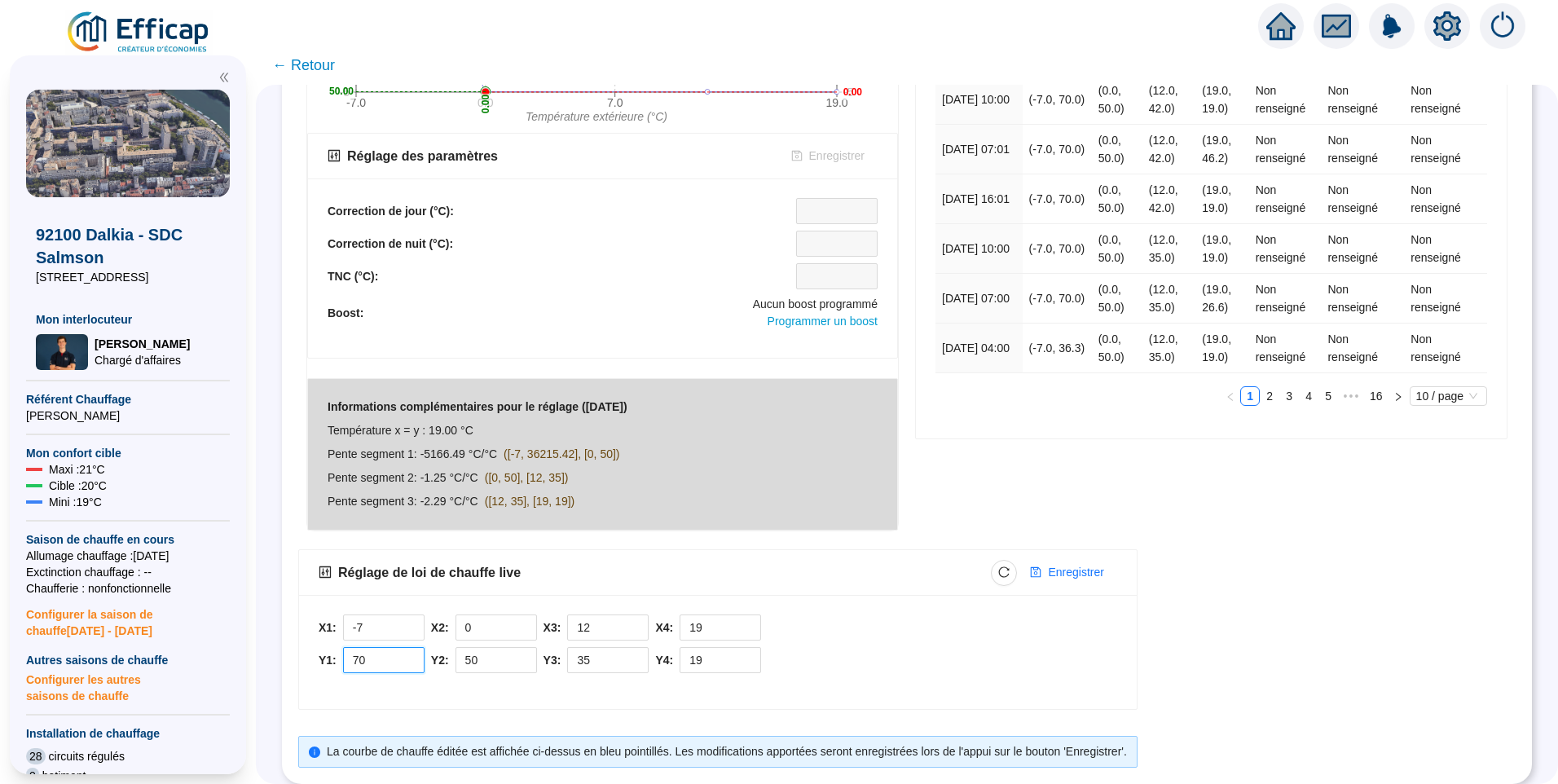
scroll to position [489, 0]
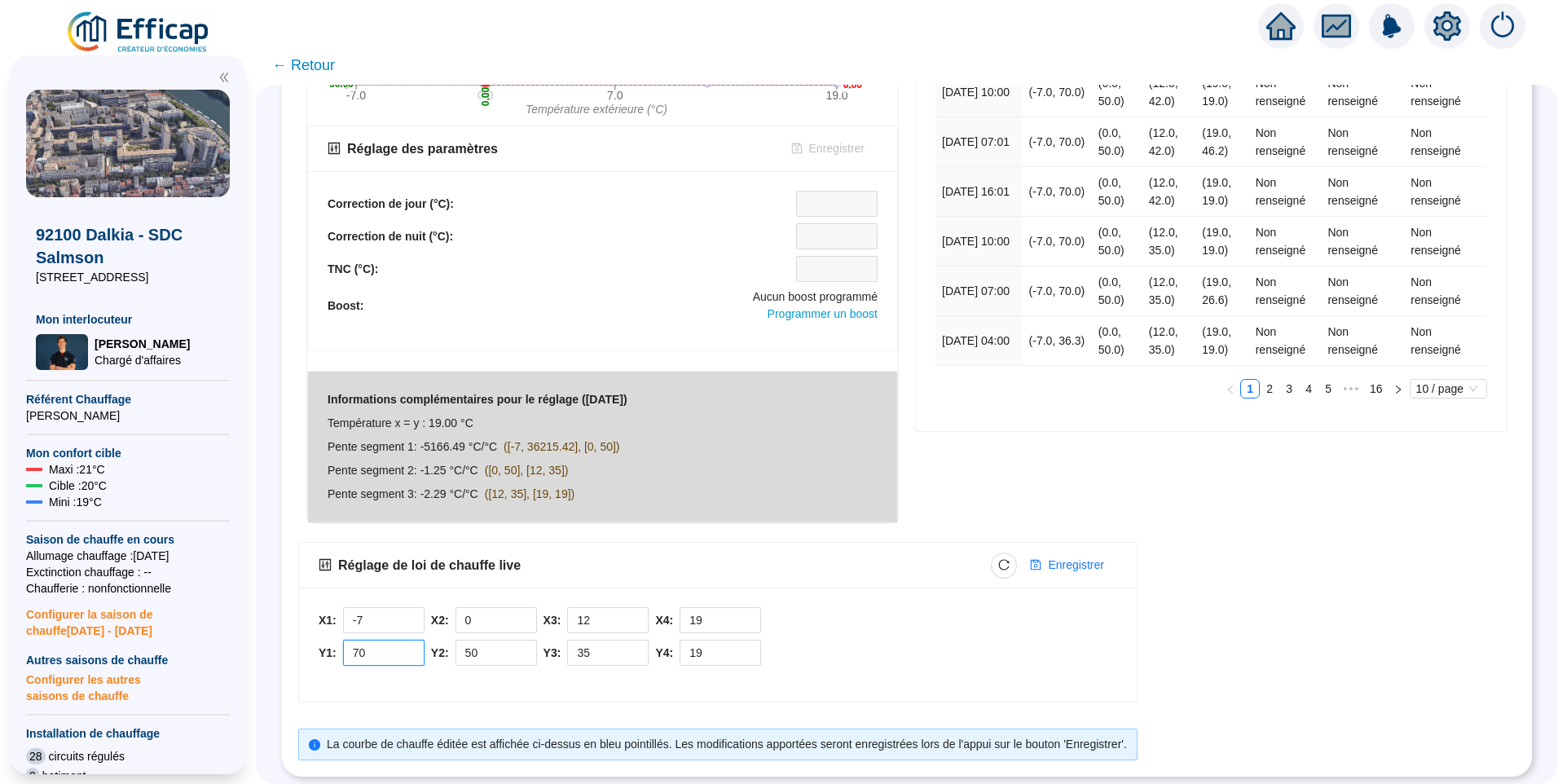
drag, startPoint x: 393, startPoint y: 655, endPoint x: 329, endPoint y: 655, distance: 64.0
click at [329, 655] on div "X1: -7 Y1: 70 X2: 0 Y2: 50 X3: 12 Y3: 35 X4: 19 Y4: 19" at bounding box center [718, 644] width 838 height 114
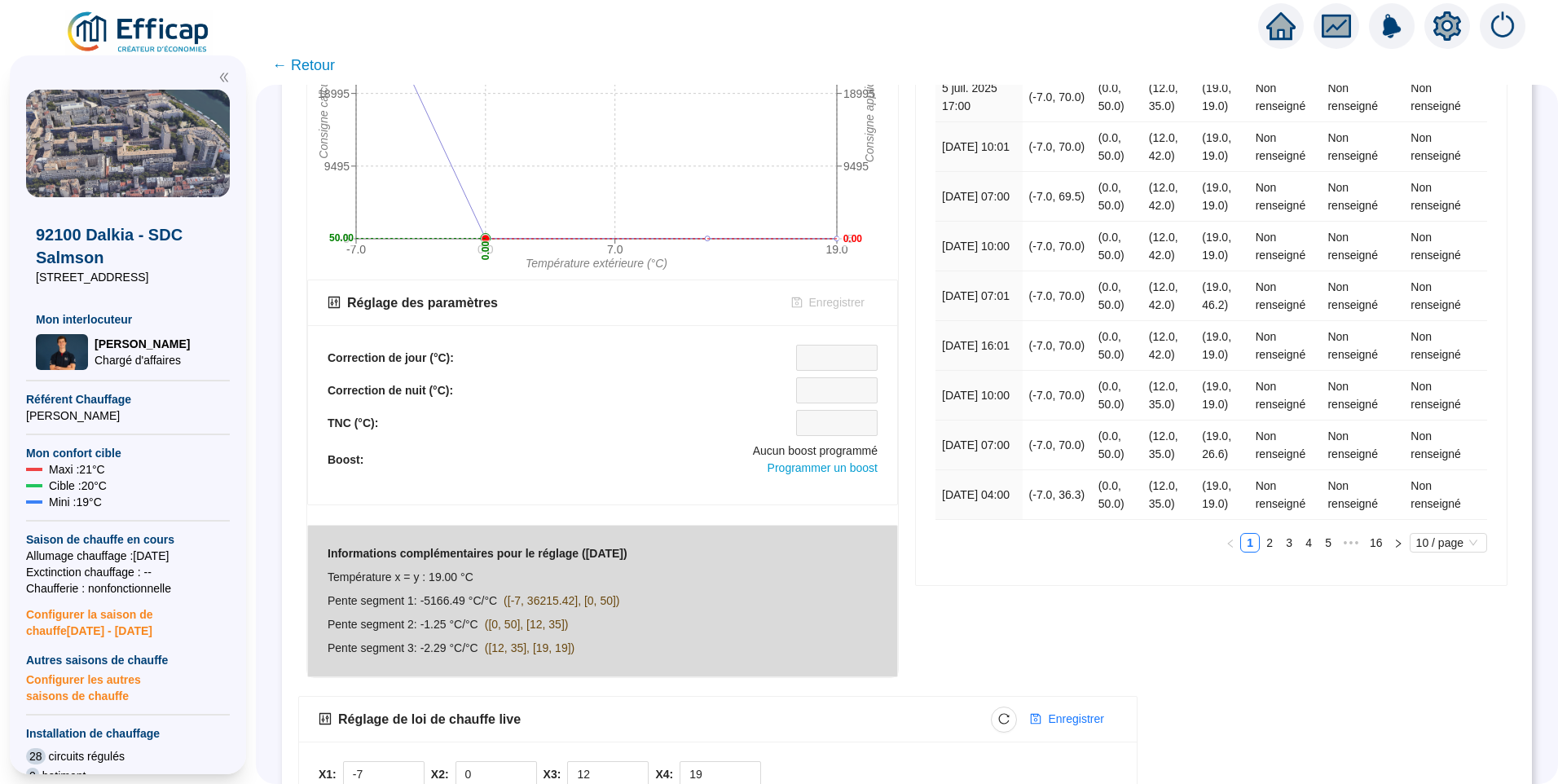
scroll to position [504, 0]
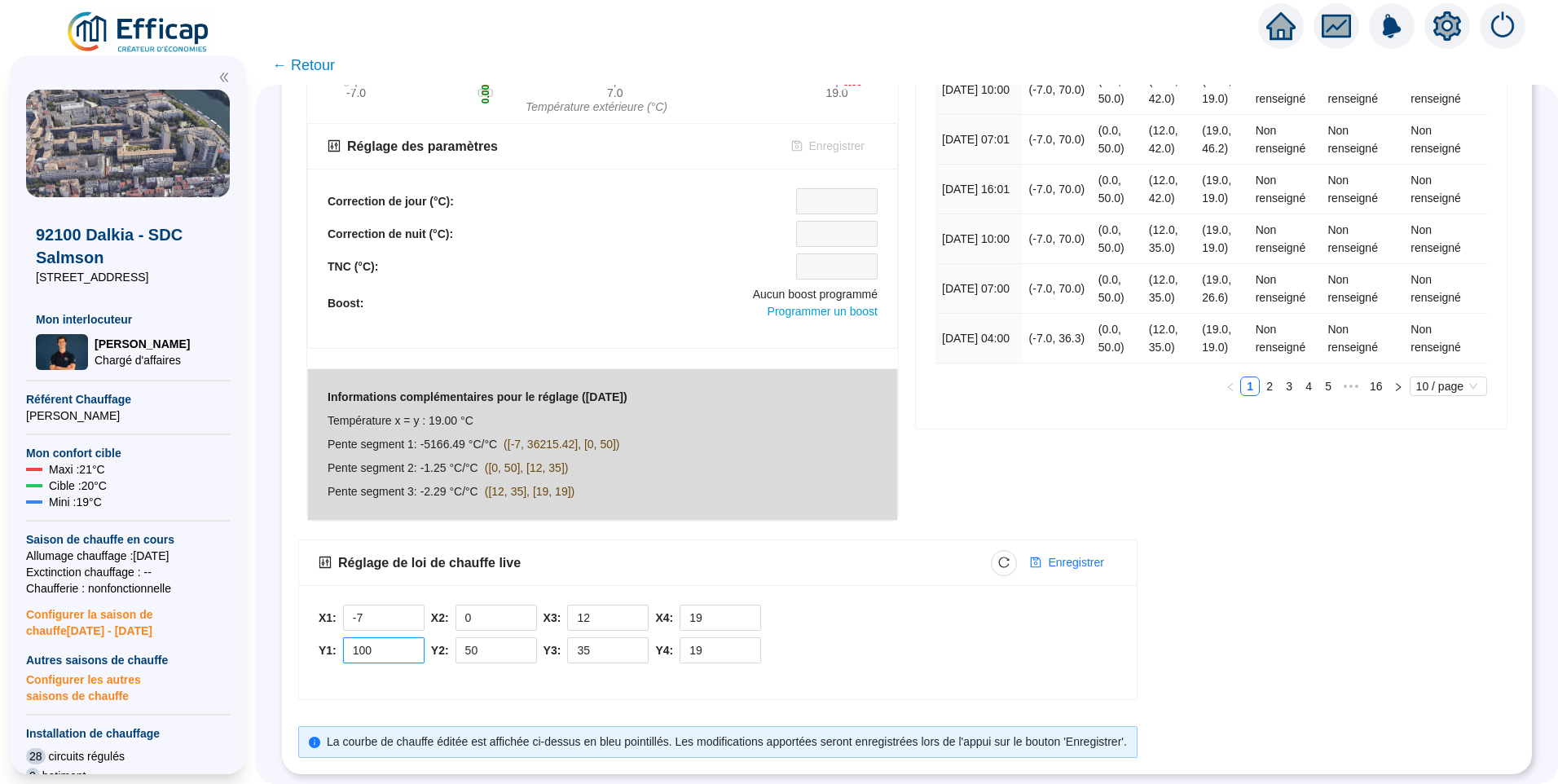
drag, startPoint x: 382, startPoint y: 640, endPoint x: 269, endPoint y: 605, distance: 118.3
click at [289, 637] on div "ANALYSE DE SITE : 92100 Dalkia - SDC Salmson Main courante Alertes Fonctionneme…" at bounding box center [906, 434] width 1302 height 699
type input "70"
click at [1073, 554] on span "Enregistrer" at bounding box center [1075, 562] width 56 height 17
click at [1005, 550] on button "button" at bounding box center [1004, 563] width 26 height 26
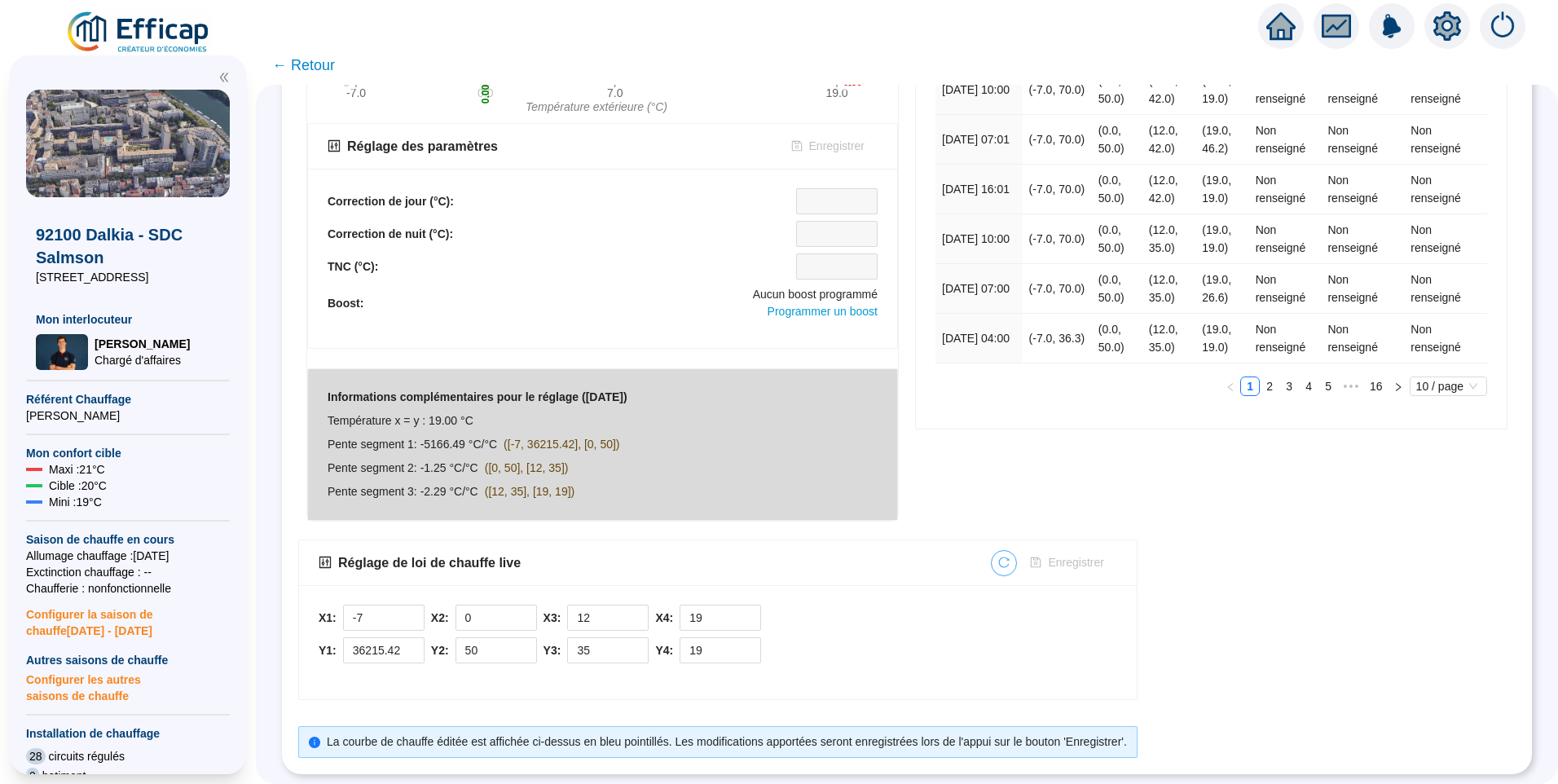
click at [1008, 559] on span "button" at bounding box center [1004, 562] width 12 height 17
click at [1005, 552] on button "button" at bounding box center [1004, 563] width 26 height 26
click at [1009, 557] on icon "reload" at bounding box center [1005, 562] width 11 height 11
click at [1015, 559] on button "button" at bounding box center [1004, 563] width 26 height 26
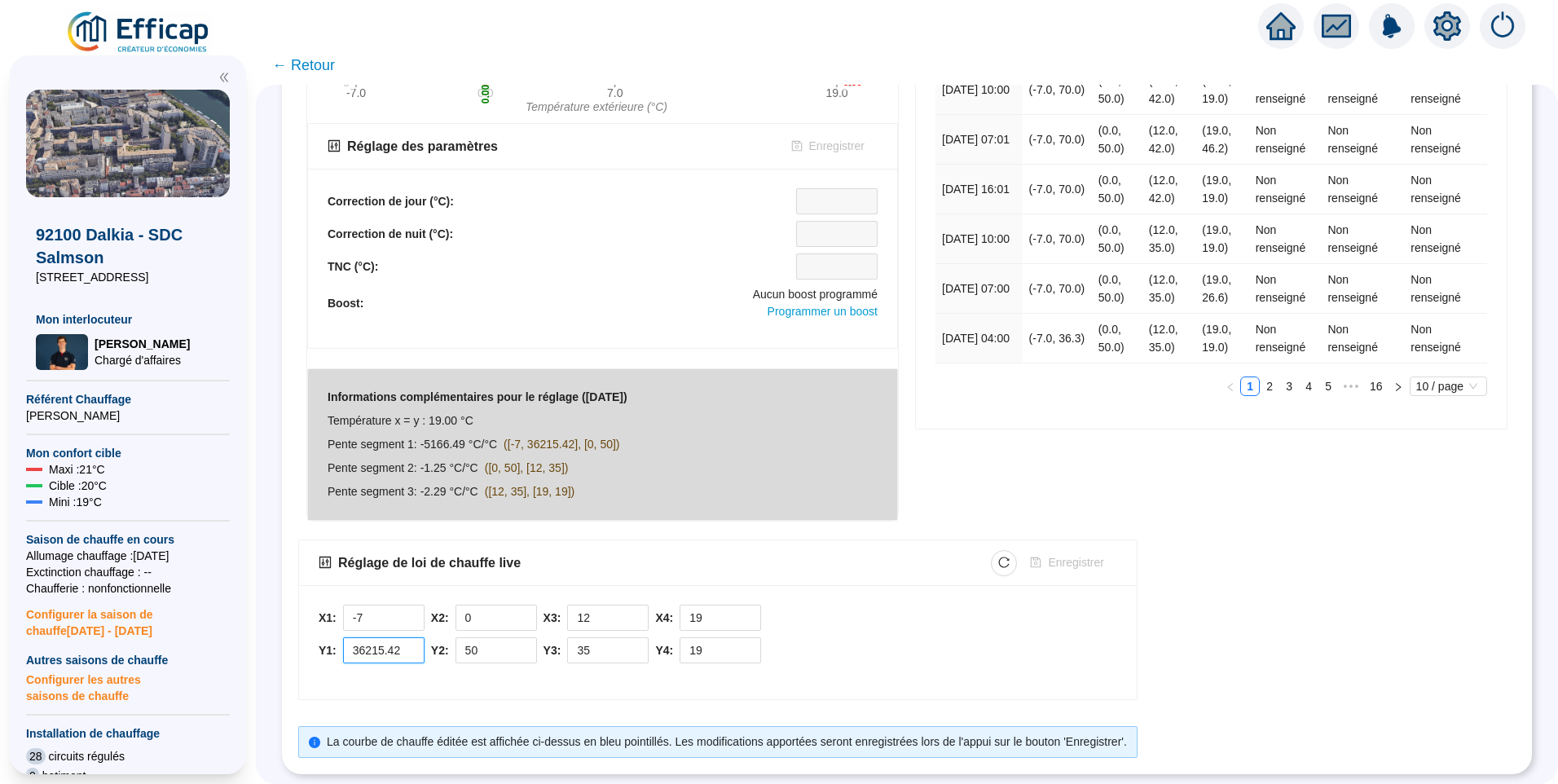
drag, startPoint x: 413, startPoint y: 643, endPoint x: 344, endPoint y: 643, distance: 69.0
click at [344, 643] on div "Y1: 36215.42" at bounding box center [371, 650] width 106 height 26
type input "70"
click at [1084, 555] on span "Enregistrer" at bounding box center [1075, 562] width 56 height 17
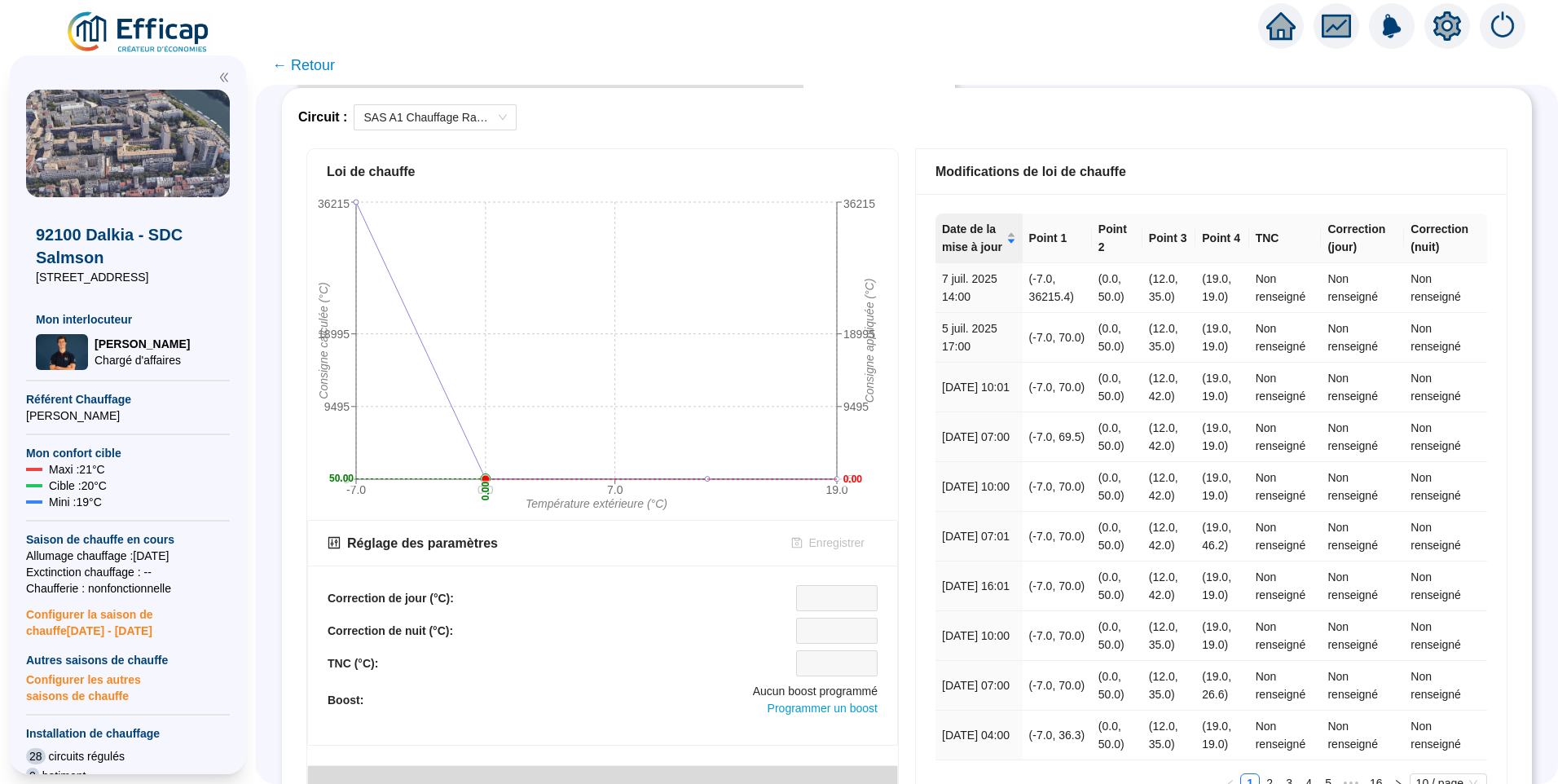
scroll to position [0, 0]
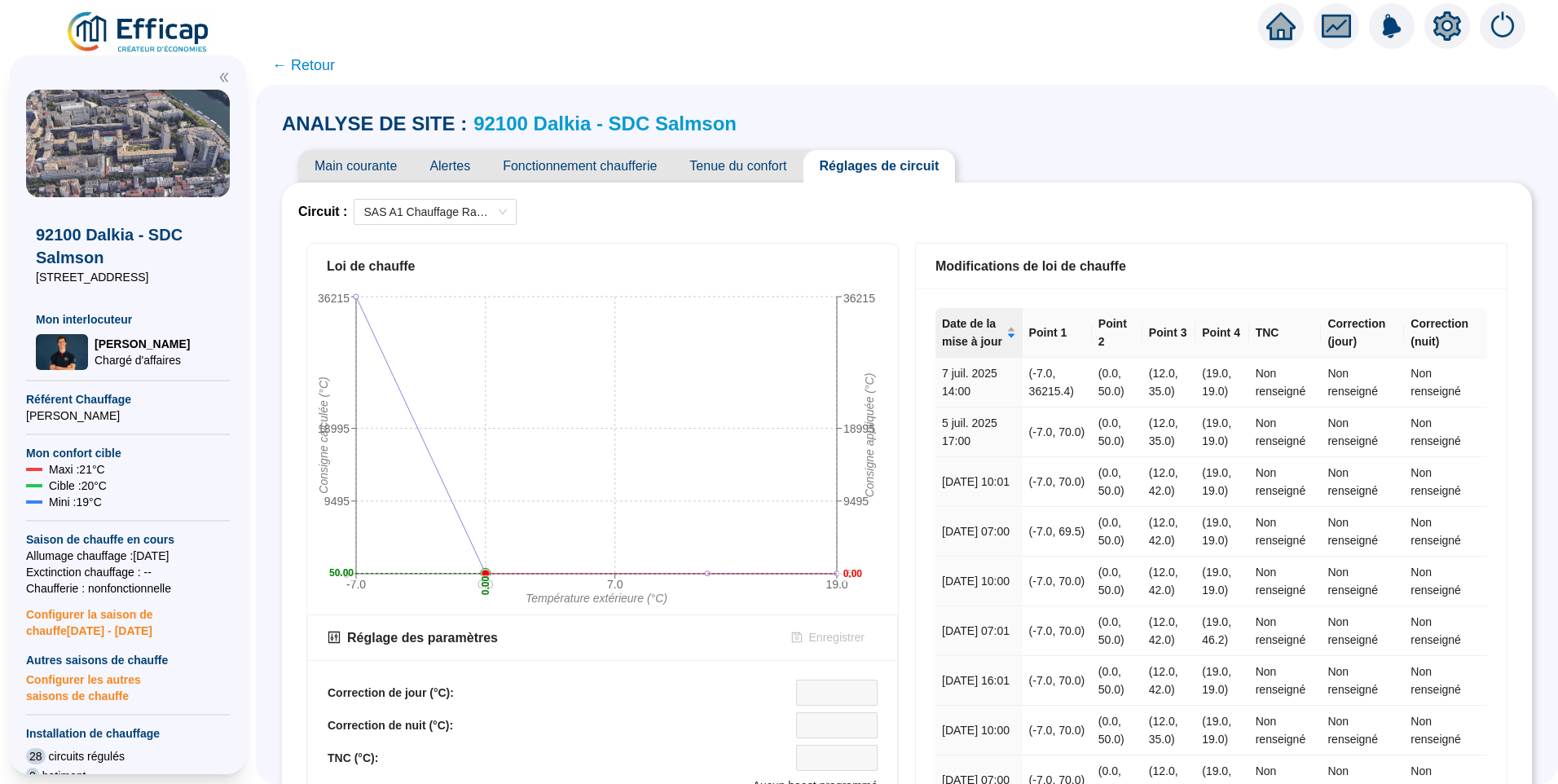
click at [1448, 33] on icon "setting" at bounding box center [1448, 25] width 27 height 26
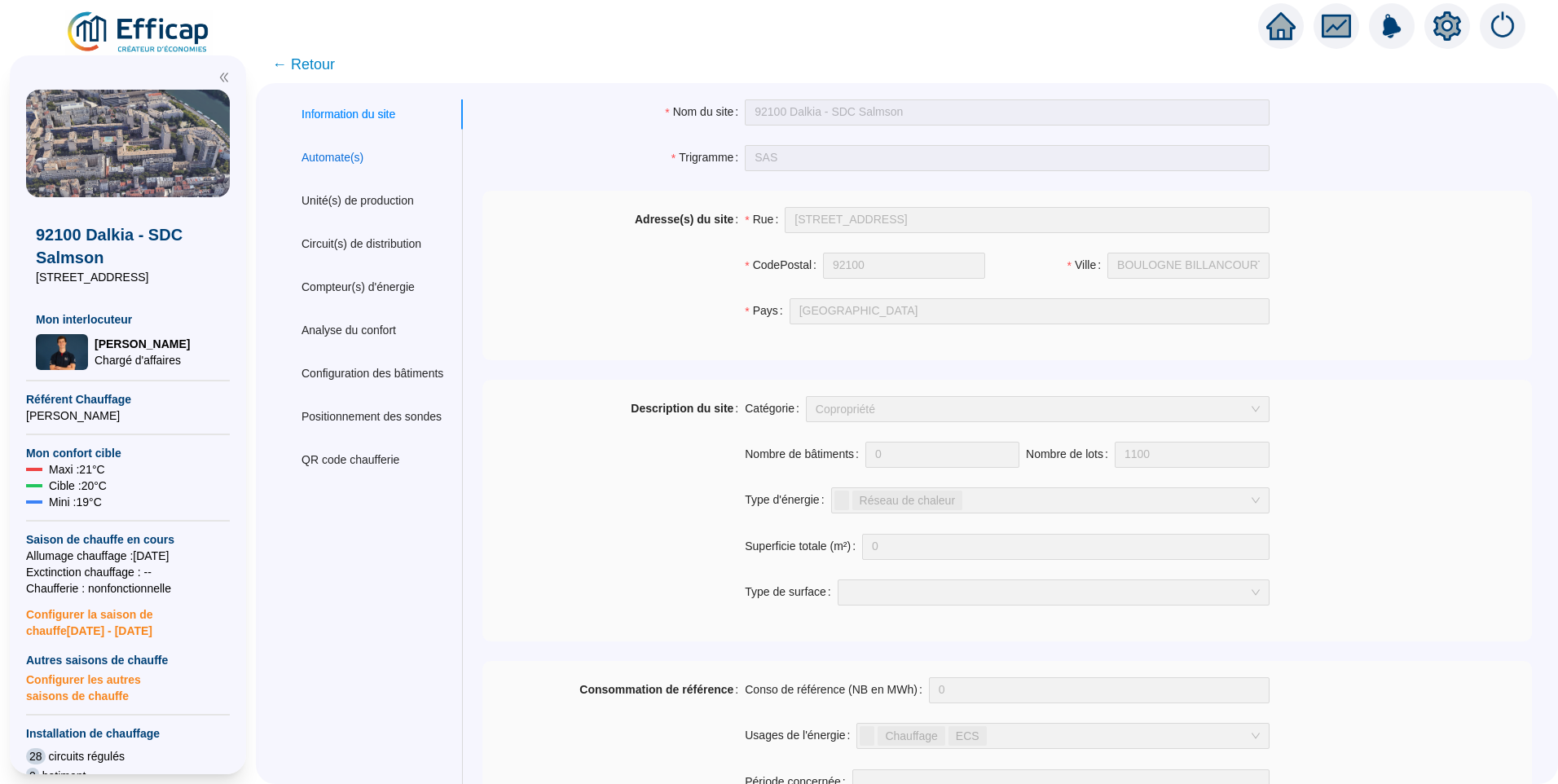
click at [357, 152] on div "Automate(s)" at bounding box center [332, 157] width 62 height 17
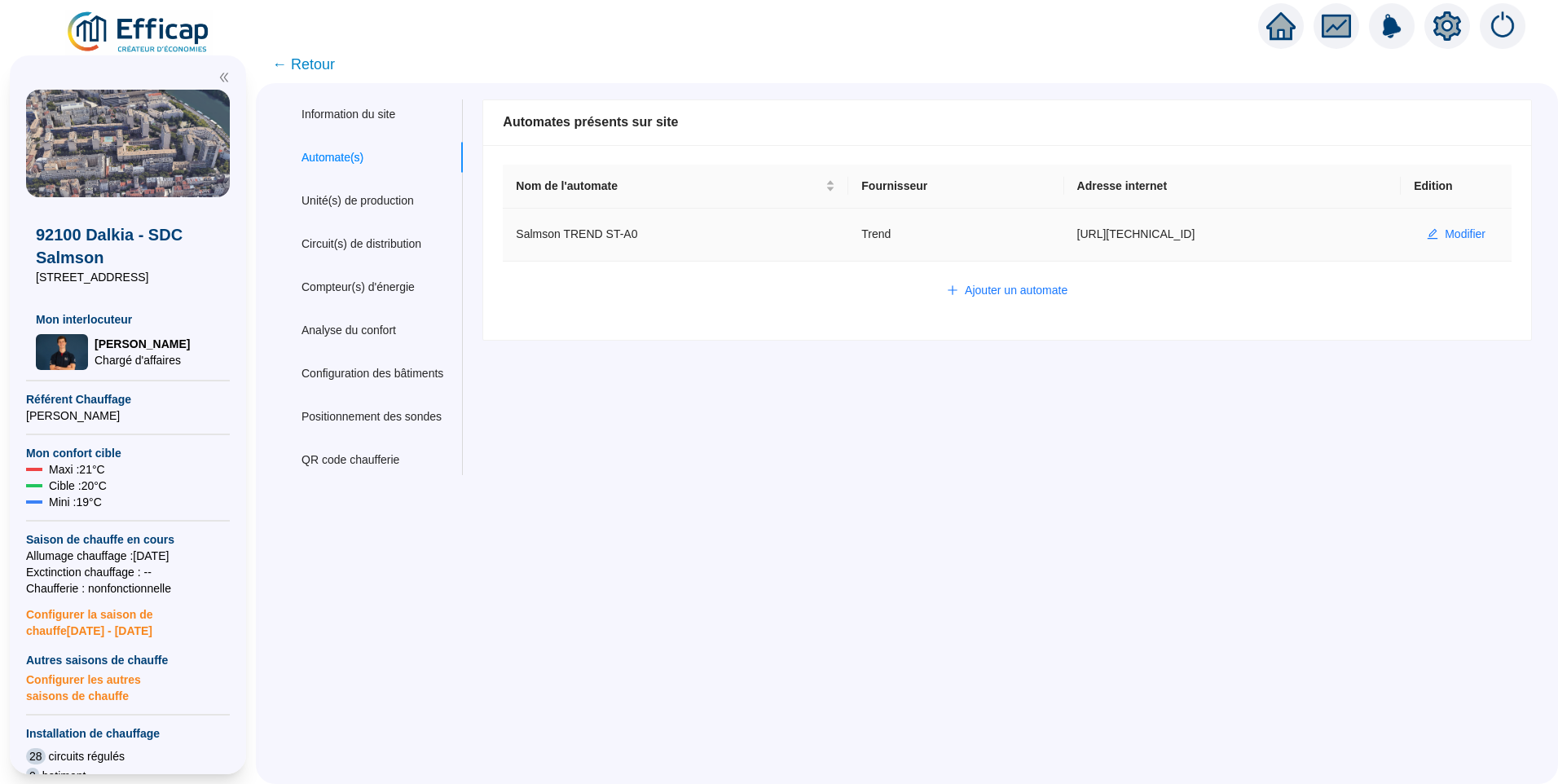
drag, startPoint x: 1190, startPoint y: 239, endPoint x: 1073, endPoint y: 246, distance: 117.2
click at [1073, 246] on td "http://86.242.161.187" at bounding box center [1233, 235] width 338 height 53
copy td "http://86.242.161.187"
click at [749, 514] on div "Information du site Automate(s) Unité(s) de production Circuit(s) de distributi…" at bounding box center [906, 434] width 1302 height 701
click at [330, 69] on span "← Retour" at bounding box center [303, 64] width 63 height 23
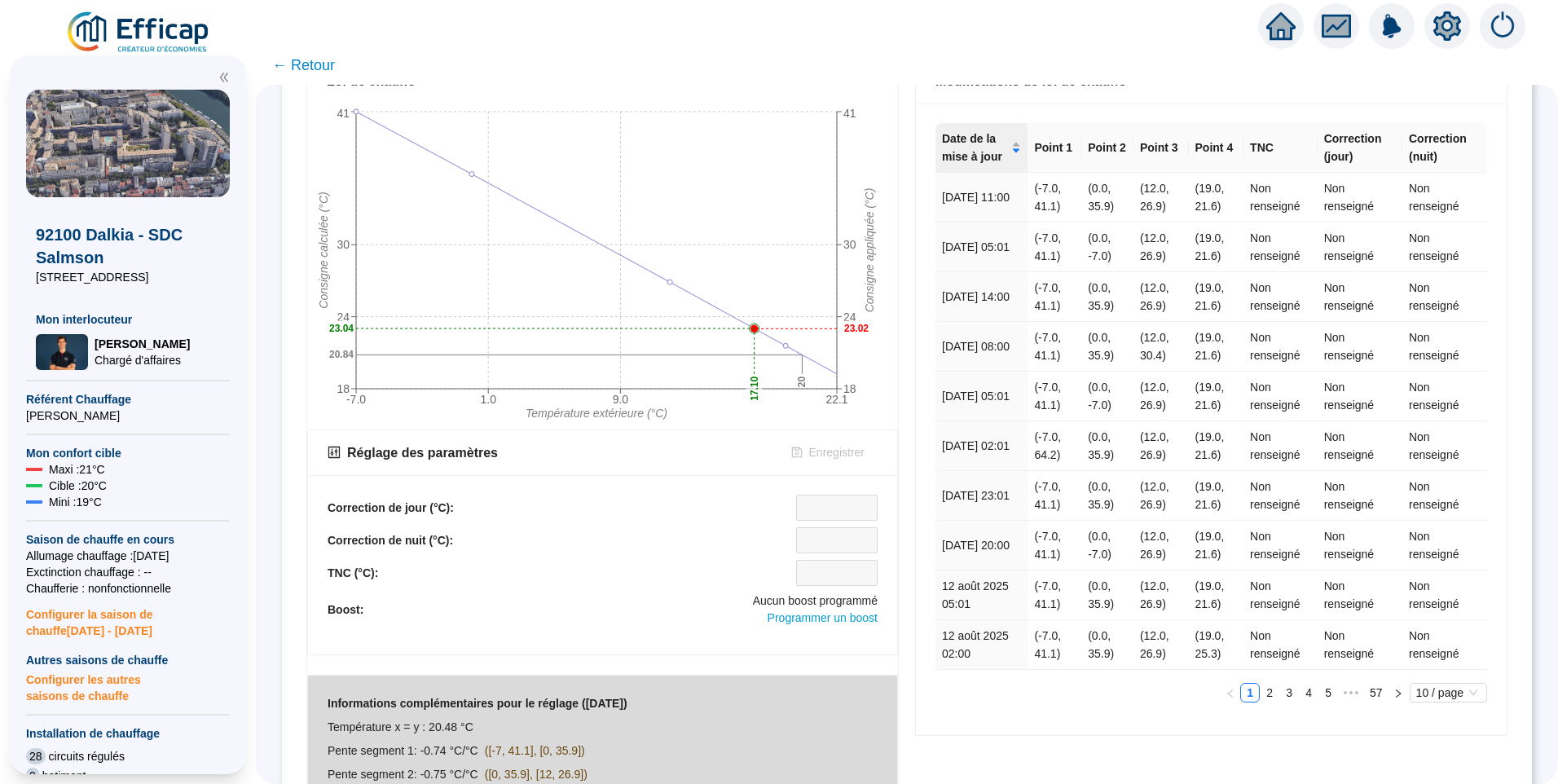
scroll to position [96, 0]
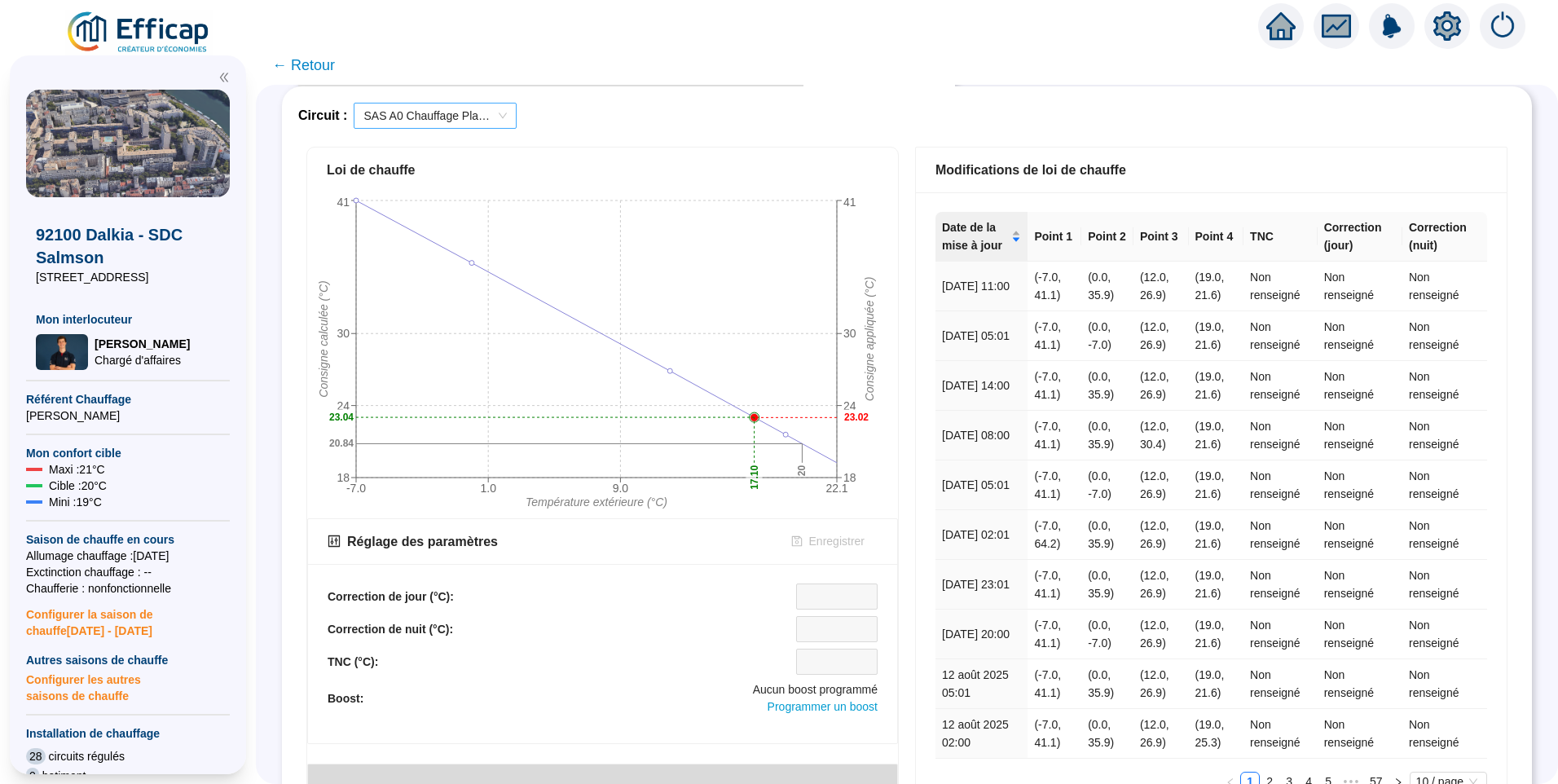
click at [448, 116] on span "SAS A0 Chauffage Planchers" at bounding box center [434, 115] width 143 height 25
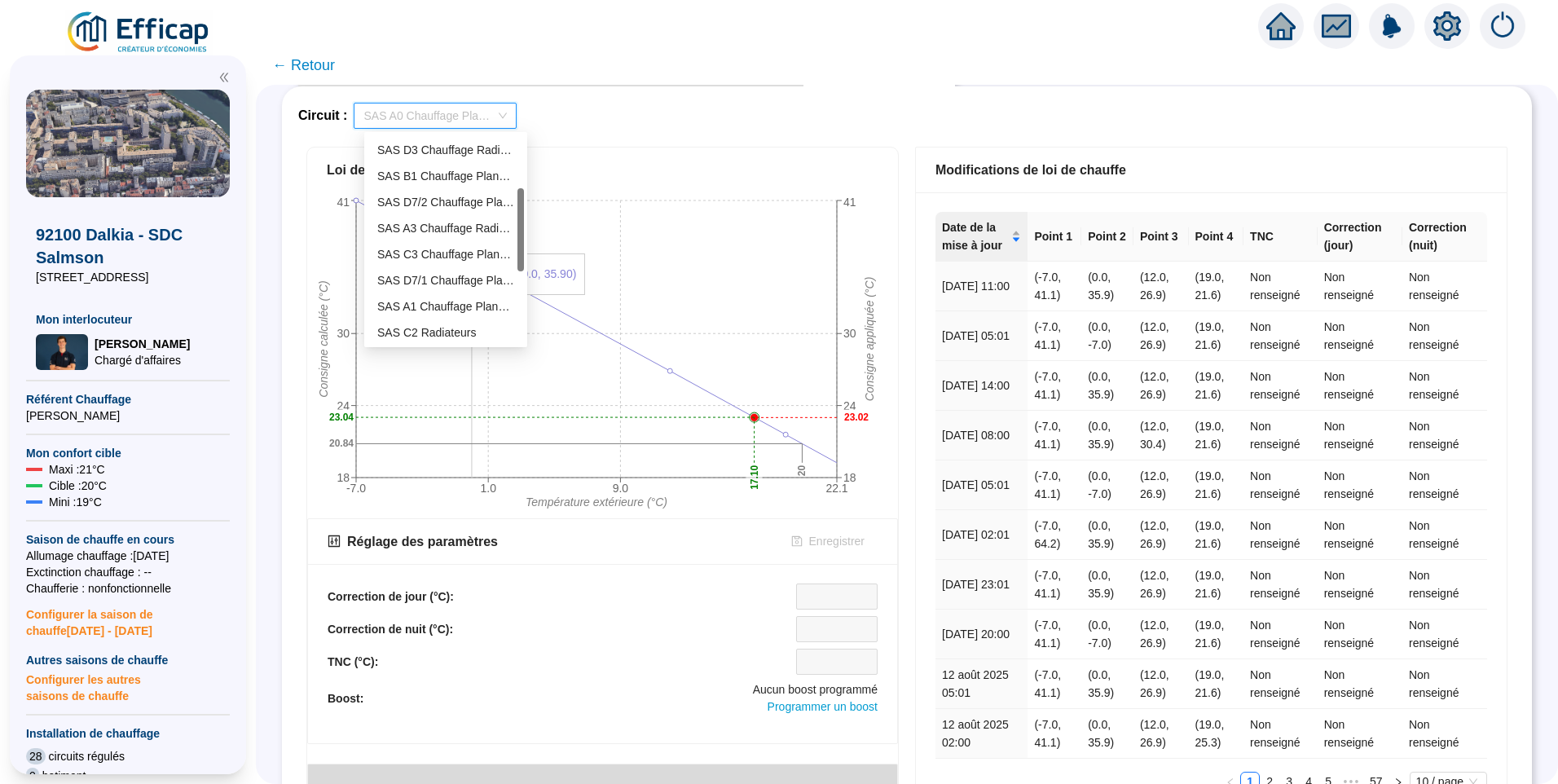
scroll to position [141, 0]
drag, startPoint x: 519, startPoint y: 193, endPoint x: 528, endPoint y: 248, distance: 55.7
click at [528, 248] on body "X 92100 Dalkia - SDC Salmson 3 rue Neuve Saint Germain Mon interlocuteur Hugo C…" at bounding box center [779, 392] width 1558 height 784
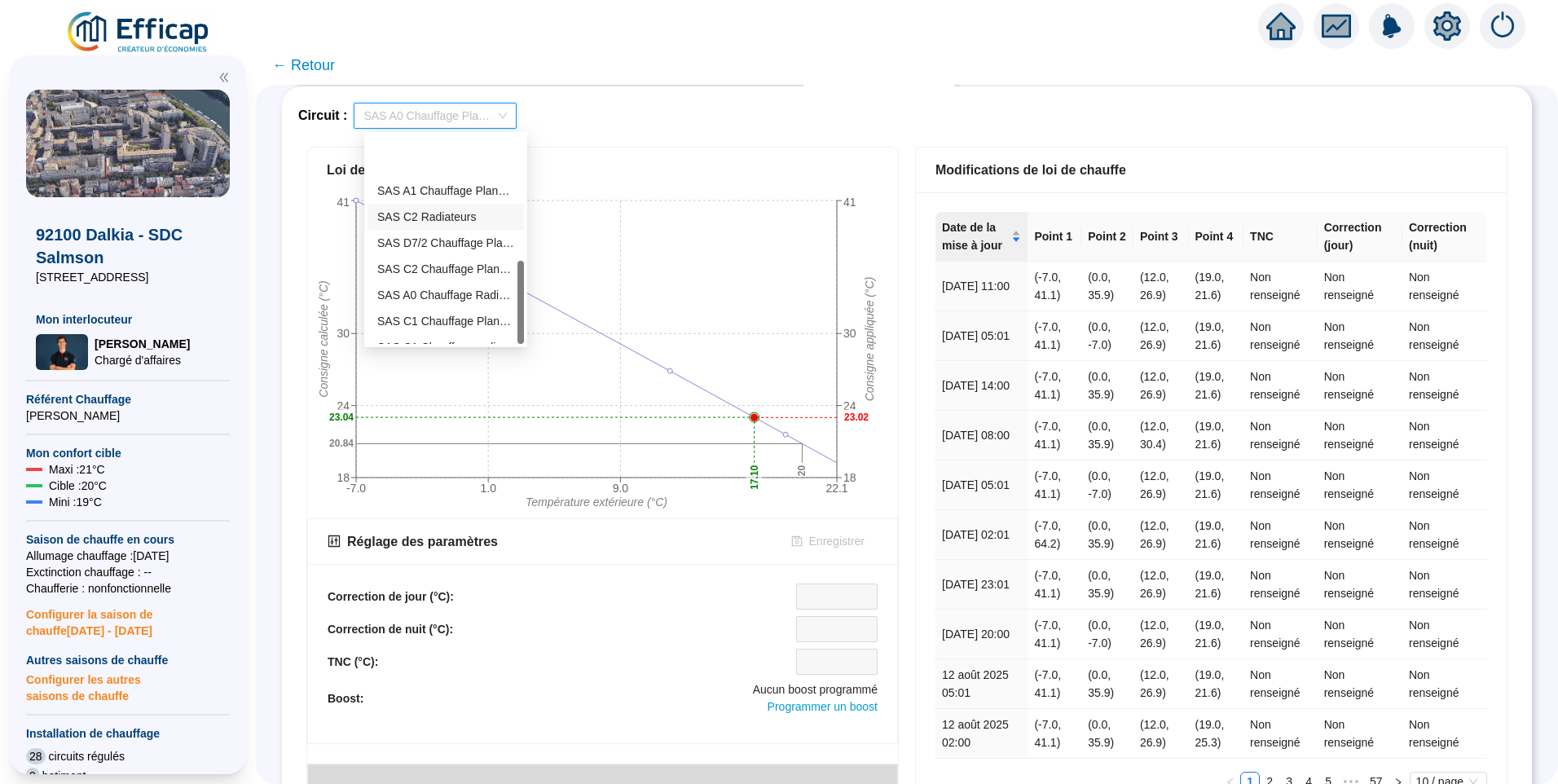
scroll to position [313, 0]
click at [416, 300] on div "SAS A1 Chauffage Radiateurs" at bounding box center [445, 305] width 137 height 17
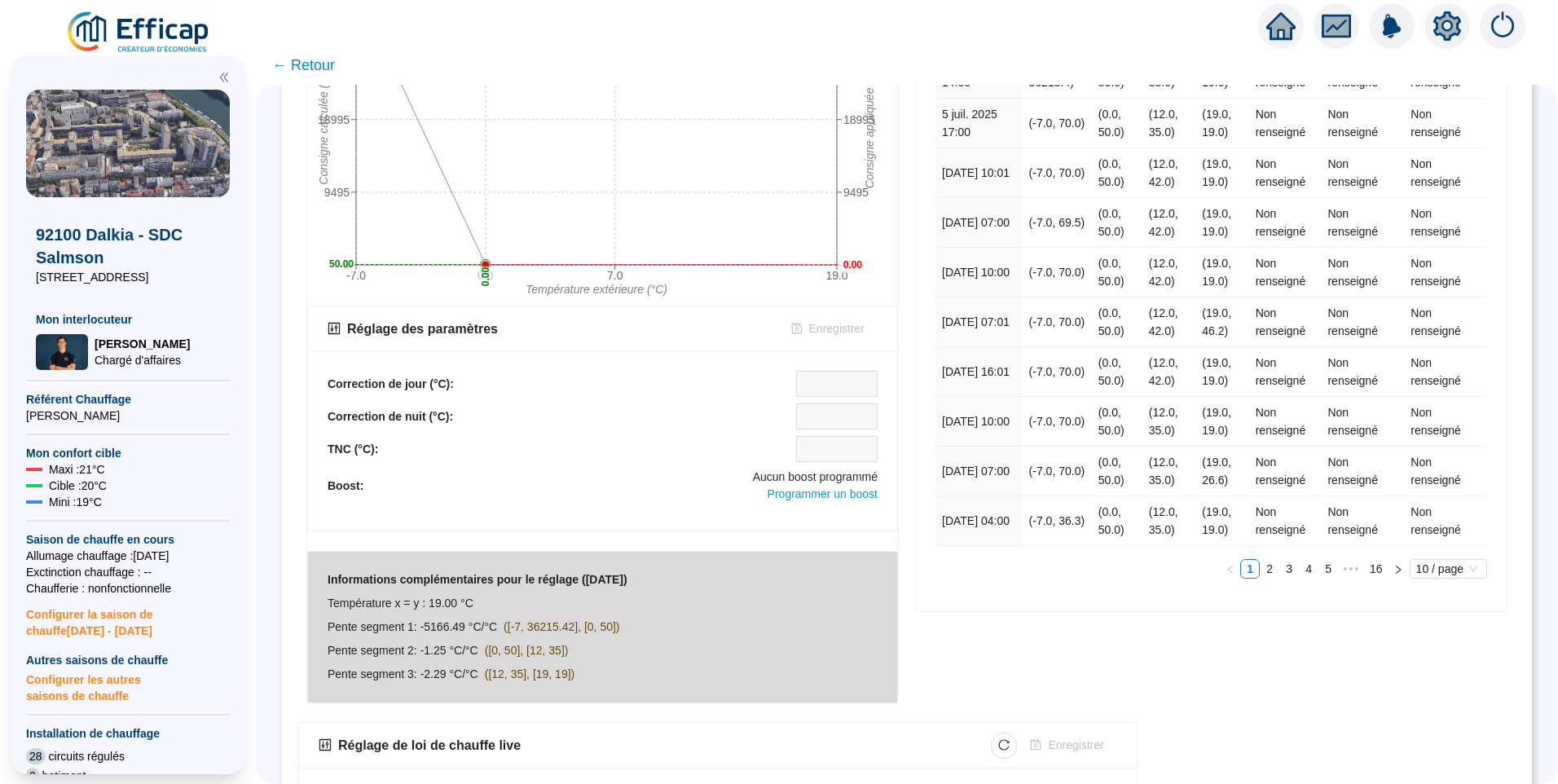
scroll to position [504, 0]
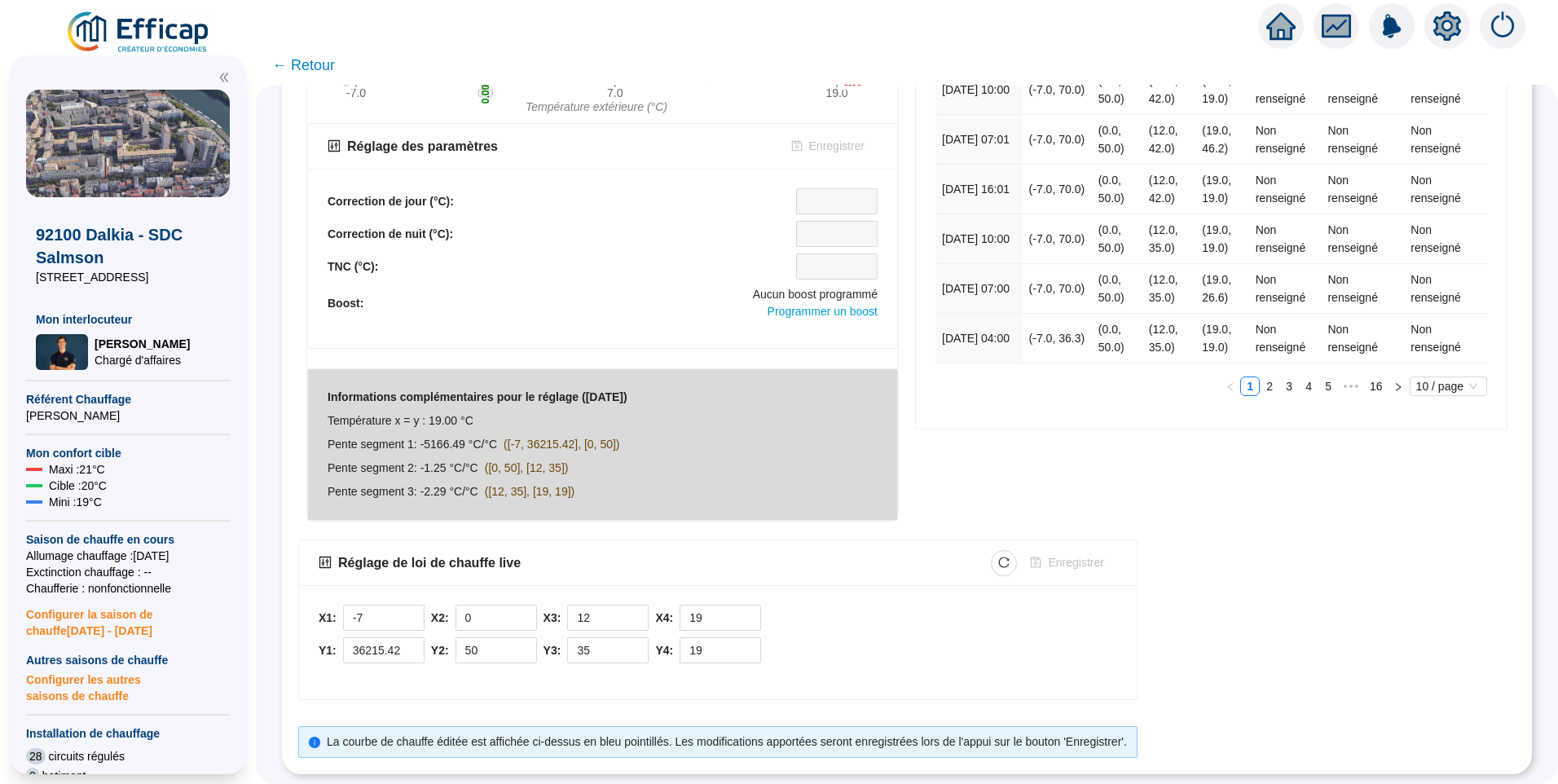
click at [947, 635] on div "X1: -7 Y1: 36215.42 X2: 0 Y2: 50 X3: 12 Y3: 35 X4: 19 Y4: 19" at bounding box center [717, 638] width 799 height 67
click at [927, 619] on div "X1: -7 Y1: 36215.42 X2: 0 Y2: 50 X3: 12 Y3: 35 X4: 19 Y4: 19" at bounding box center [717, 638] width 799 height 67
click at [422, 648] on span "Decrease Value" at bounding box center [415, 655] width 18 height 15
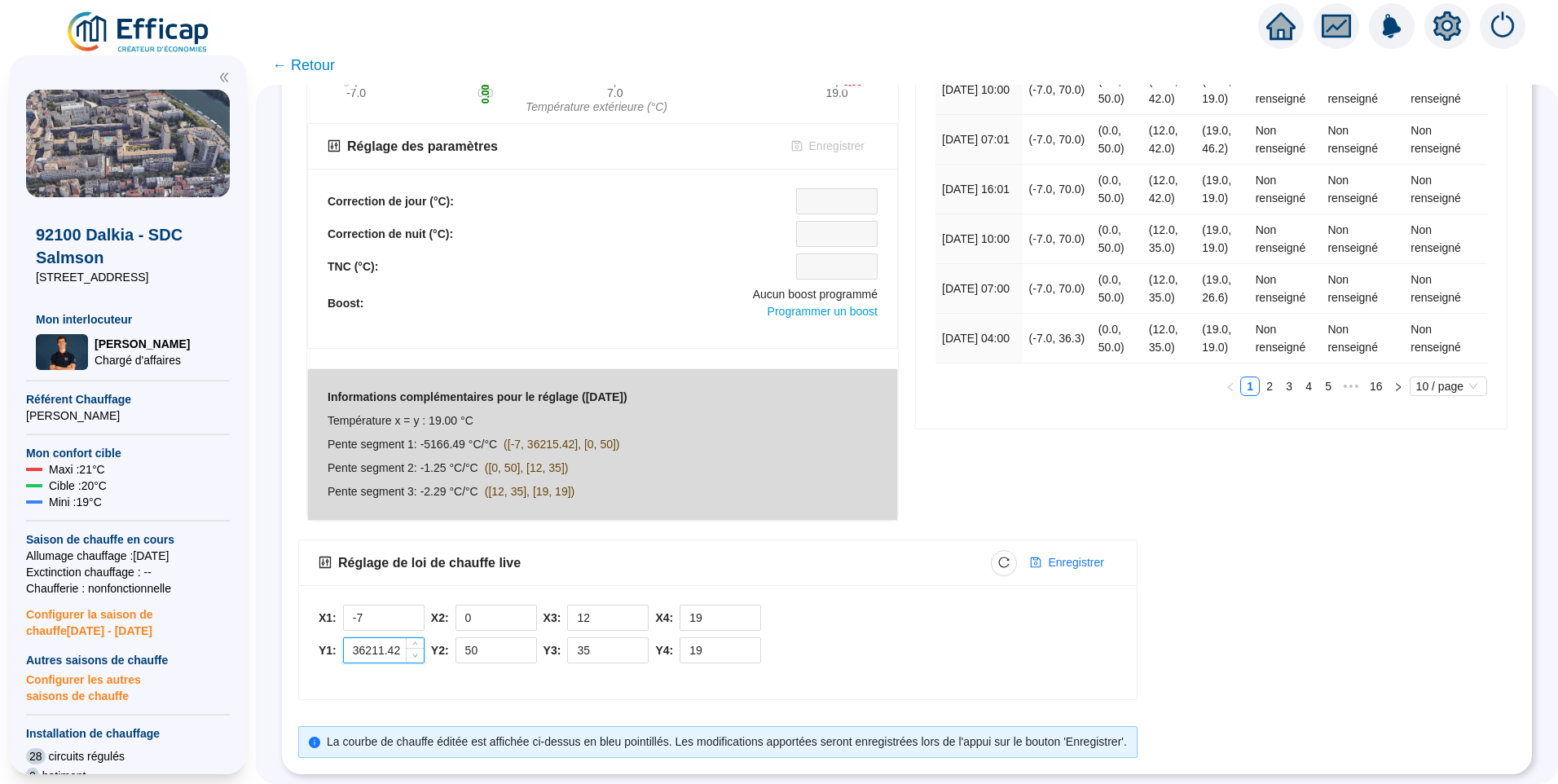
click at [422, 648] on span "Decrease Value" at bounding box center [415, 655] width 18 height 15
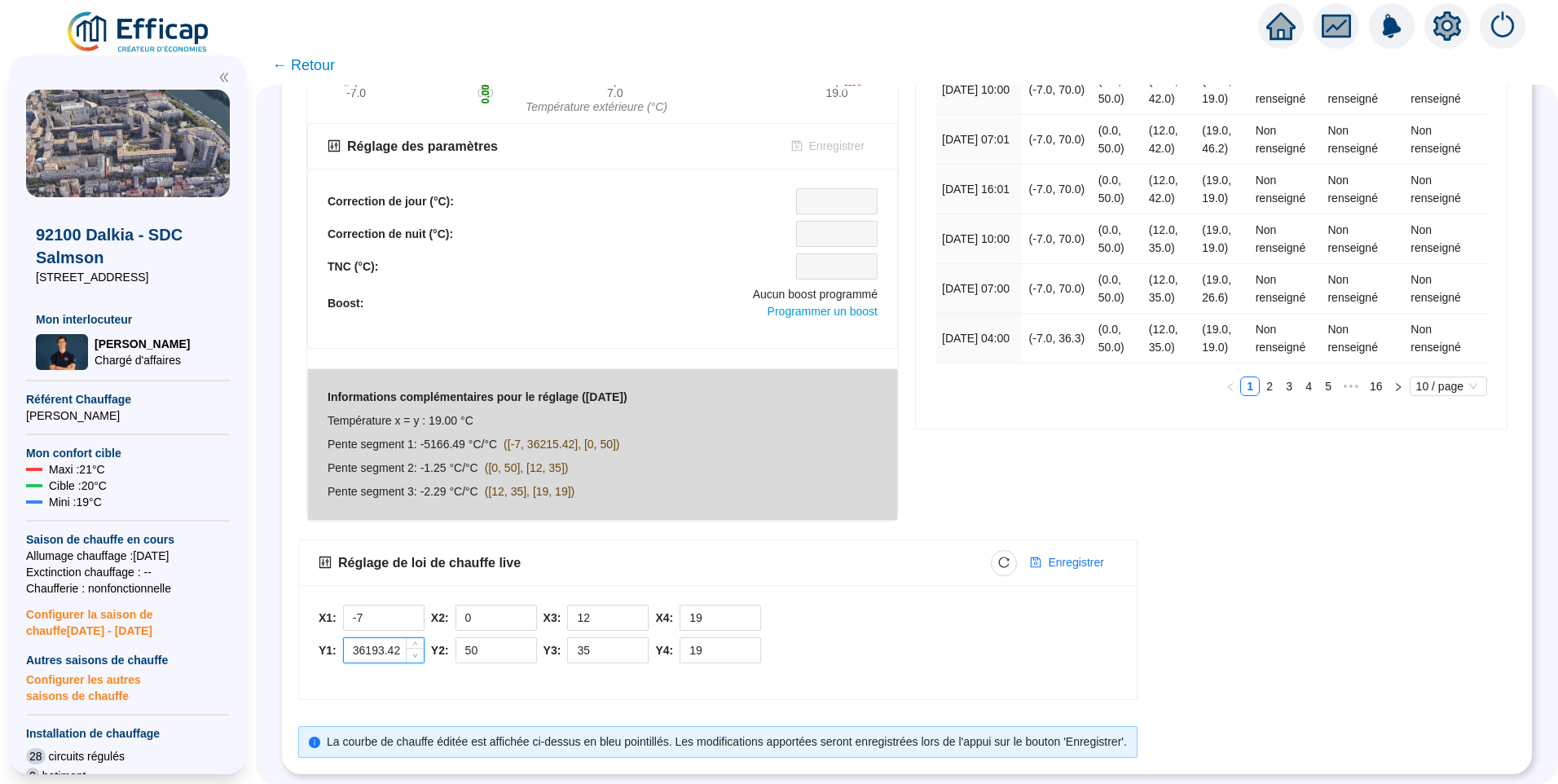
click at [422, 648] on span "Decrease Value" at bounding box center [415, 655] width 18 height 15
drag, startPoint x: 403, startPoint y: 639, endPoint x: 339, endPoint y: 634, distance: 64.2
click at [339, 637] on div "Y1: 36193.42" at bounding box center [371, 650] width 106 height 26
click at [384, 644] on input "70" at bounding box center [384, 650] width 80 height 25
click at [418, 653] on icon "down" at bounding box center [415, 655] width 5 height 5
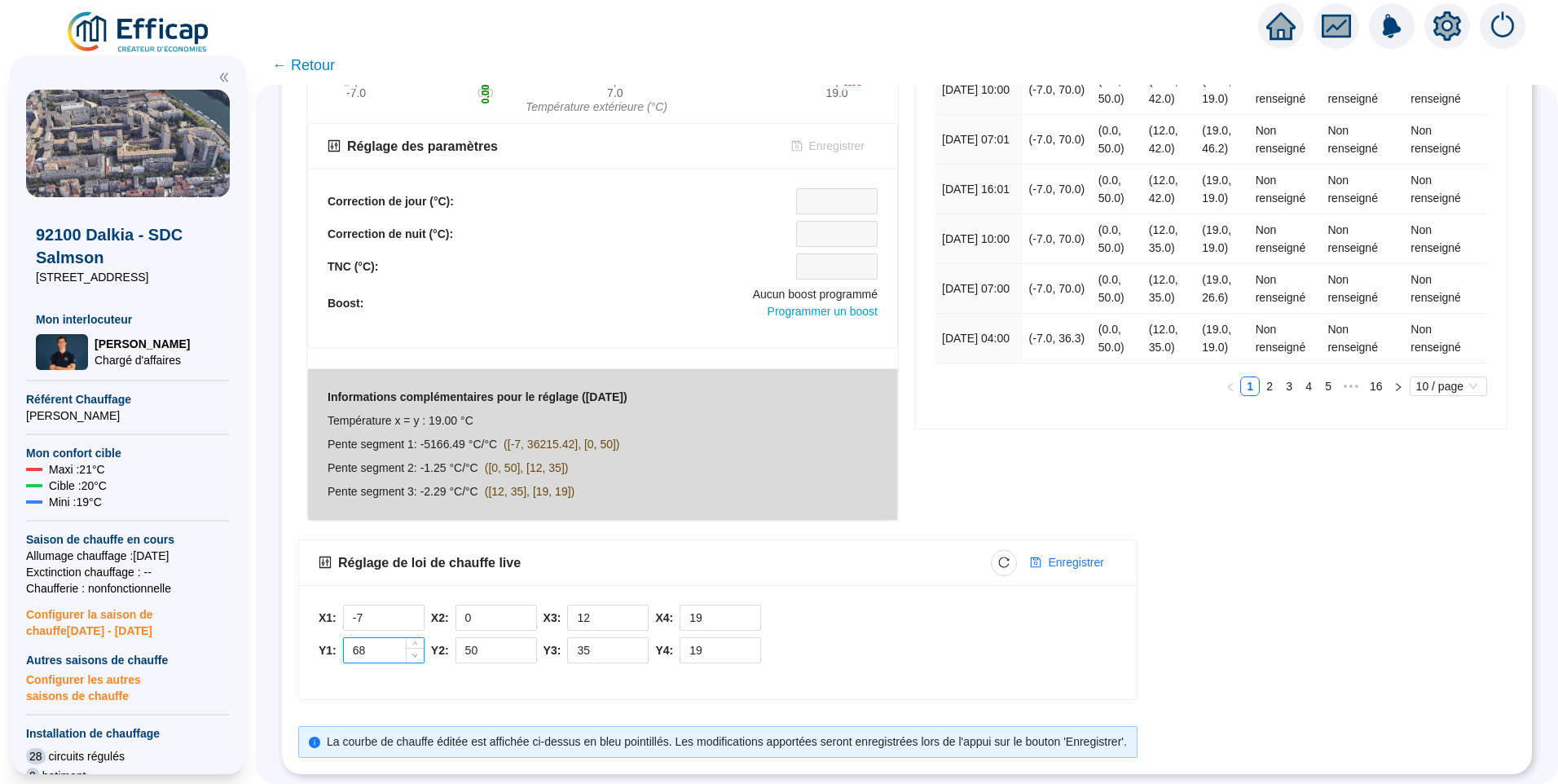
click at [418, 653] on icon "down" at bounding box center [415, 655] width 5 height 5
click at [423, 638] on span "Increase Value" at bounding box center [415, 645] width 18 height 15
type input "70"
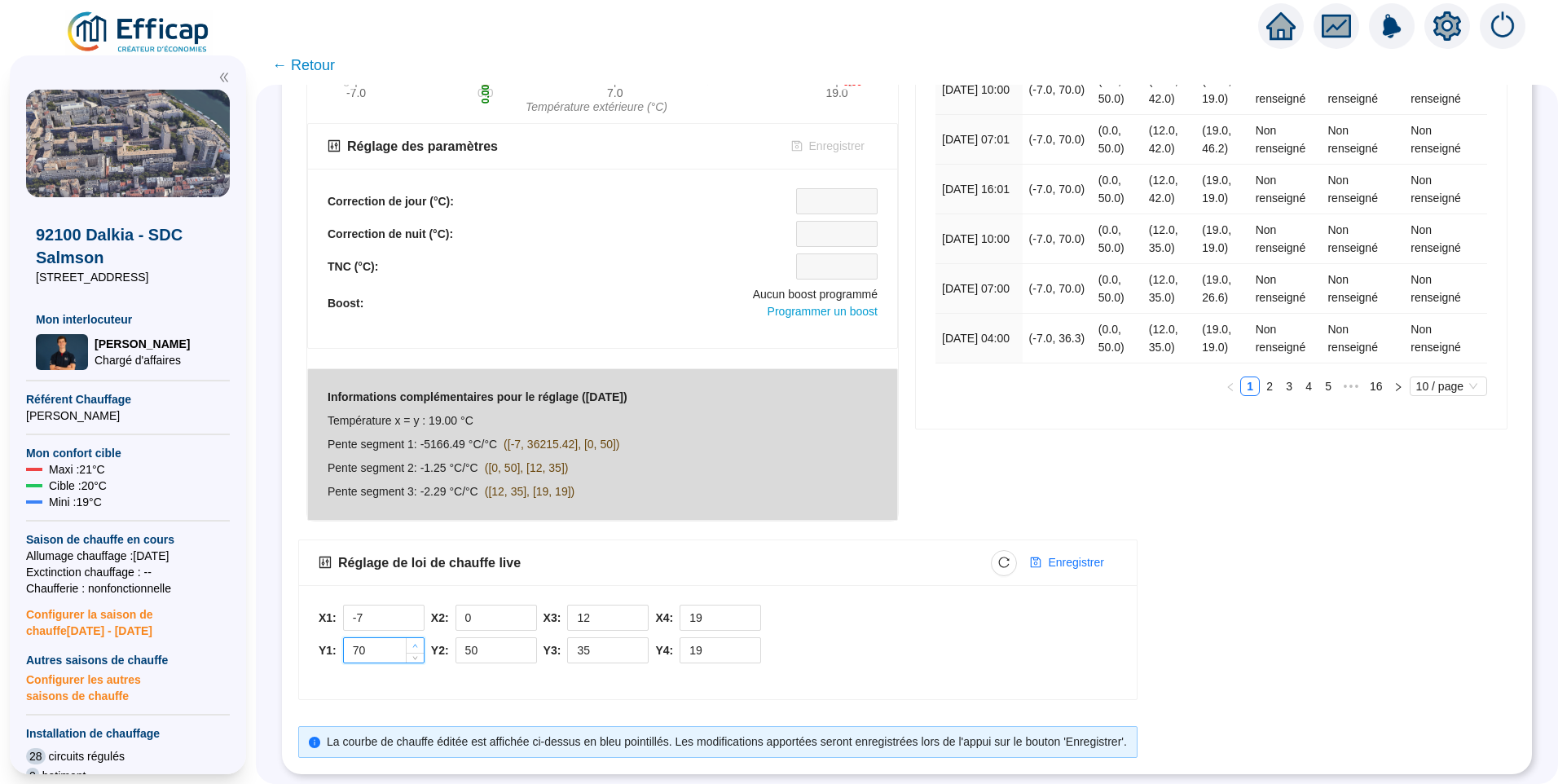
click at [423, 638] on span "Increase Value" at bounding box center [415, 645] width 18 height 15
click at [1076, 554] on span "Enregistrer" at bounding box center [1075, 562] width 56 height 17
click at [1215, 582] on div "Réglage de loi de chauffe live Enregistrer X1: -7 Y1: 70 X2: 0 Y2: 50 X3: 12 Y3…" at bounding box center [907, 648] width 1218 height 218
click at [1009, 557] on icon "reload" at bounding box center [1004, 562] width 12 height 12
drag, startPoint x: 418, startPoint y: 629, endPoint x: 339, endPoint y: 632, distance: 79.1
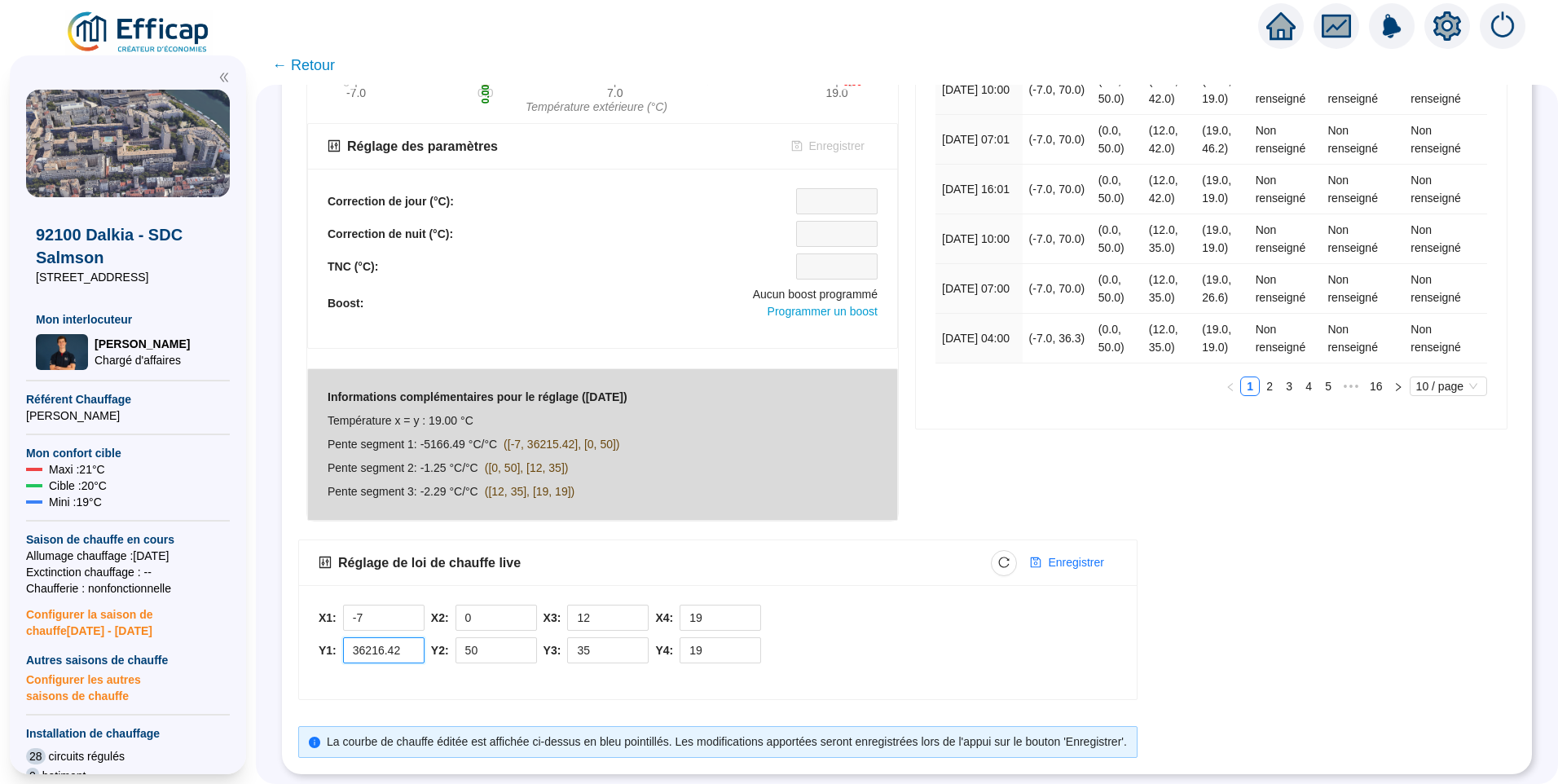
click at [339, 637] on div "Y1: 36216.42" at bounding box center [371, 650] width 106 height 26
drag, startPoint x: 366, startPoint y: 638, endPoint x: 441, endPoint y: 638, distance: 75.0
click at [441, 638] on div "X1: -7 Y1: 36216.42 X2: 0 Y2: 50 X3: 12 Y3: 35 X4: 19 Y4: 19" at bounding box center [717, 638] width 799 height 67
type input "70"
click at [1074, 554] on span "Enregistrer" at bounding box center [1075, 562] width 56 height 17
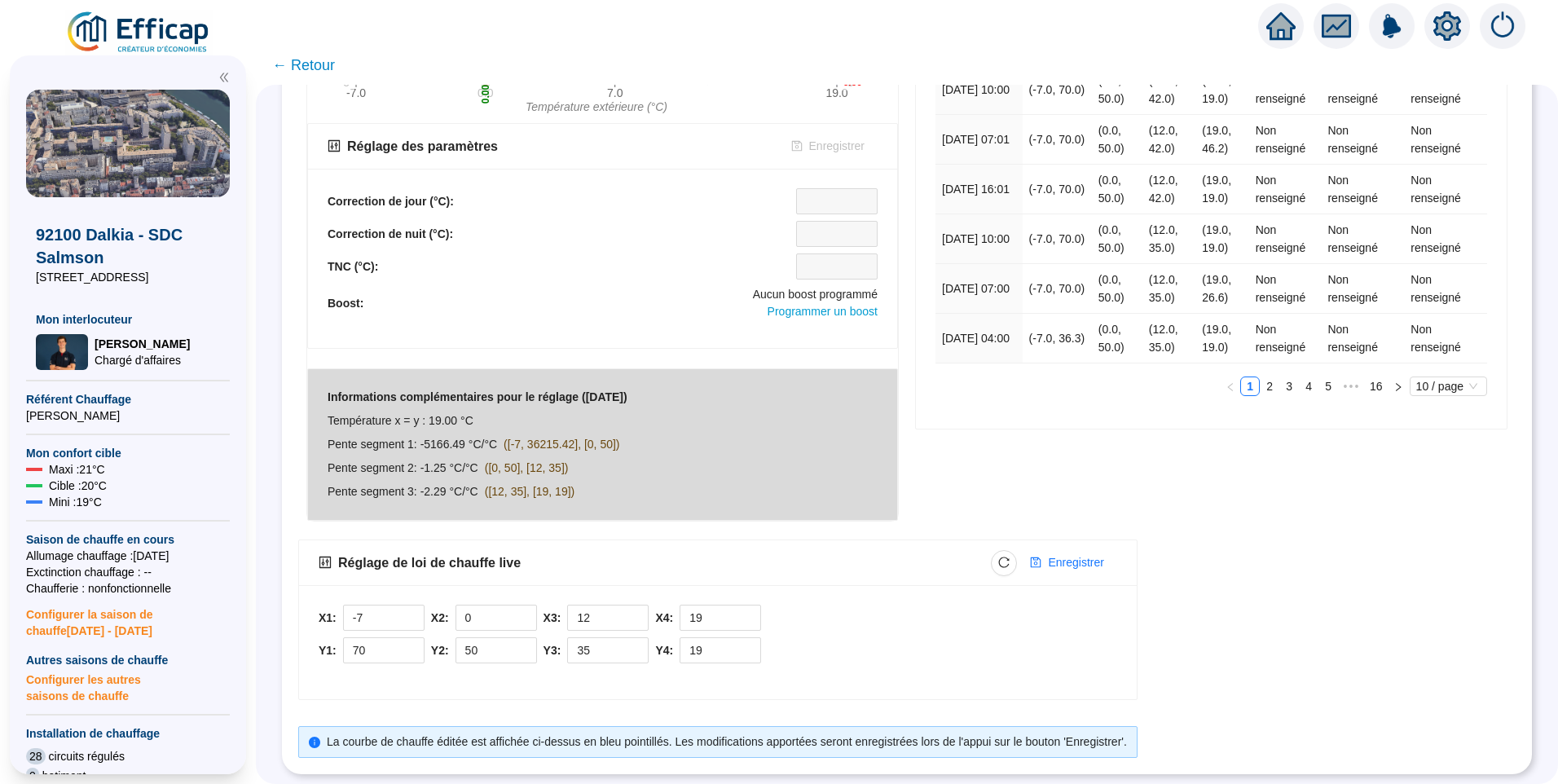
click at [1250, 572] on div "Réglage de loi de chauffe live Enregistrer X1: -7 Y1: 70 X2: 0 Y2: 50 X3: 12 Y3…" at bounding box center [907, 648] width 1218 height 218
click at [1009, 557] on icon "reload" at bounding box center [1004, 562] width 12 height 12
type input "70"
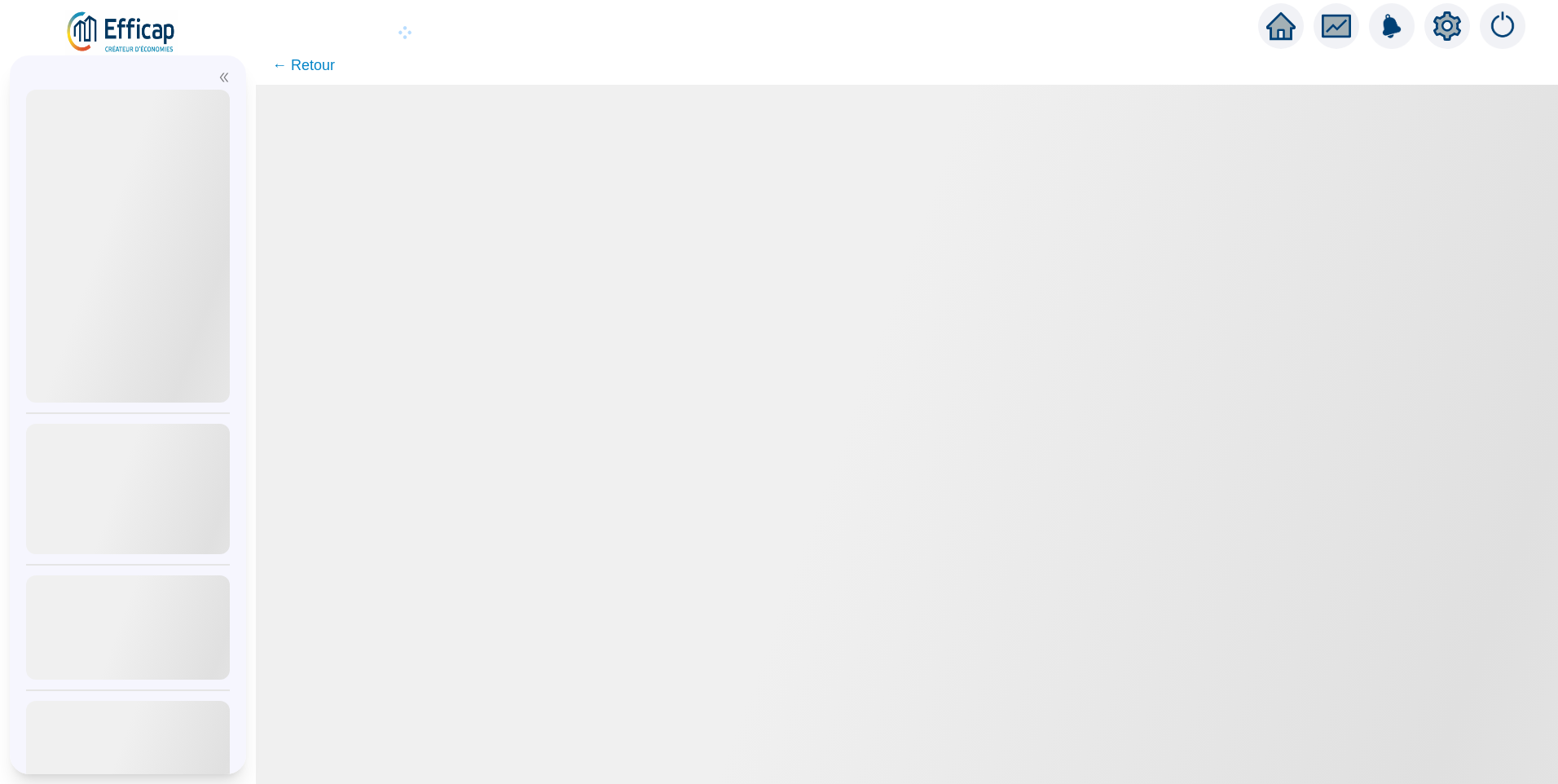
click at [1467, 29] on div at bounding box center [1448, 26] width 46 height 46
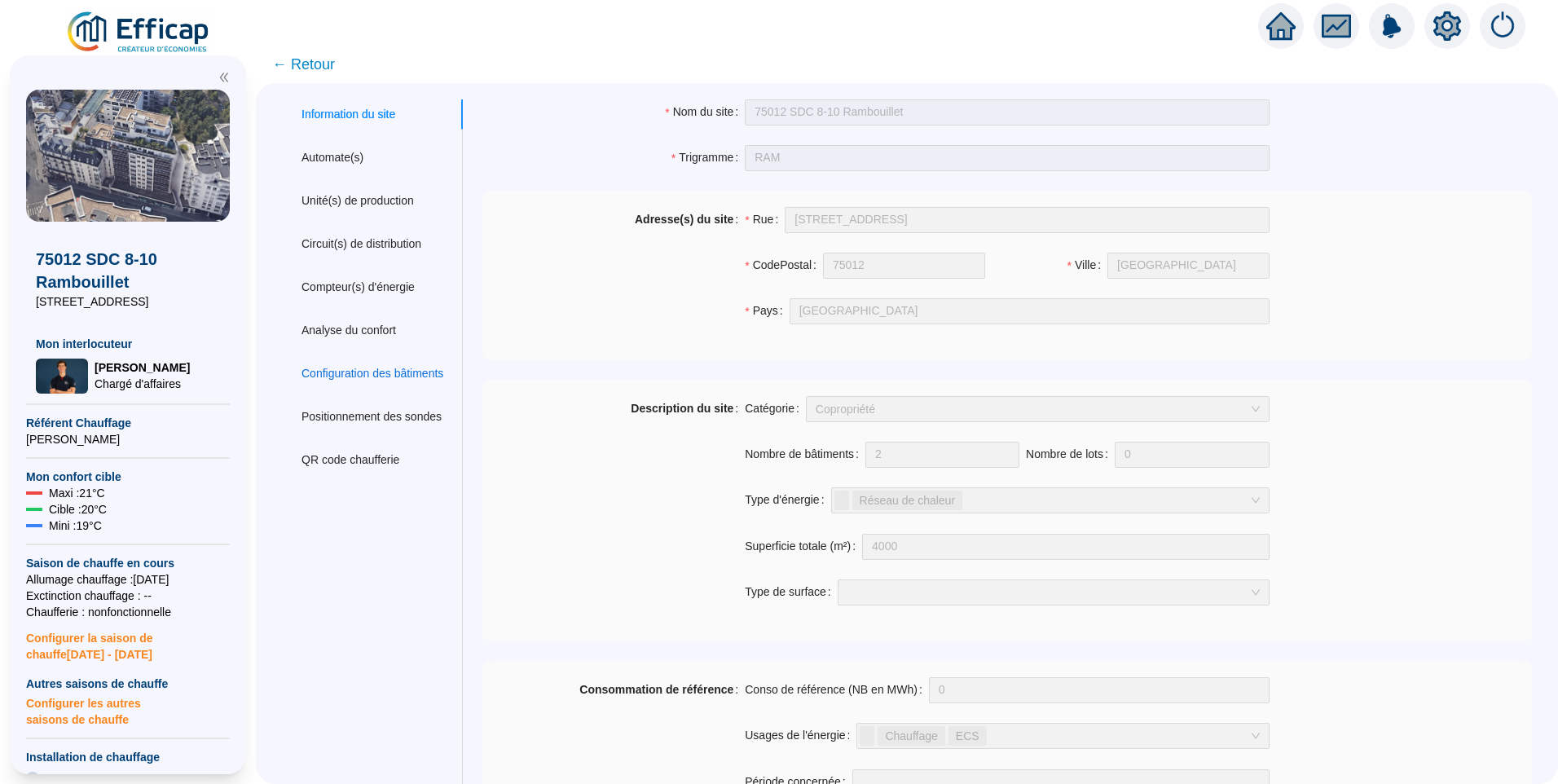
click at [342, 365] on div "Configuration des bâtiments" at bounding box center [371, 373] width 141 height 17
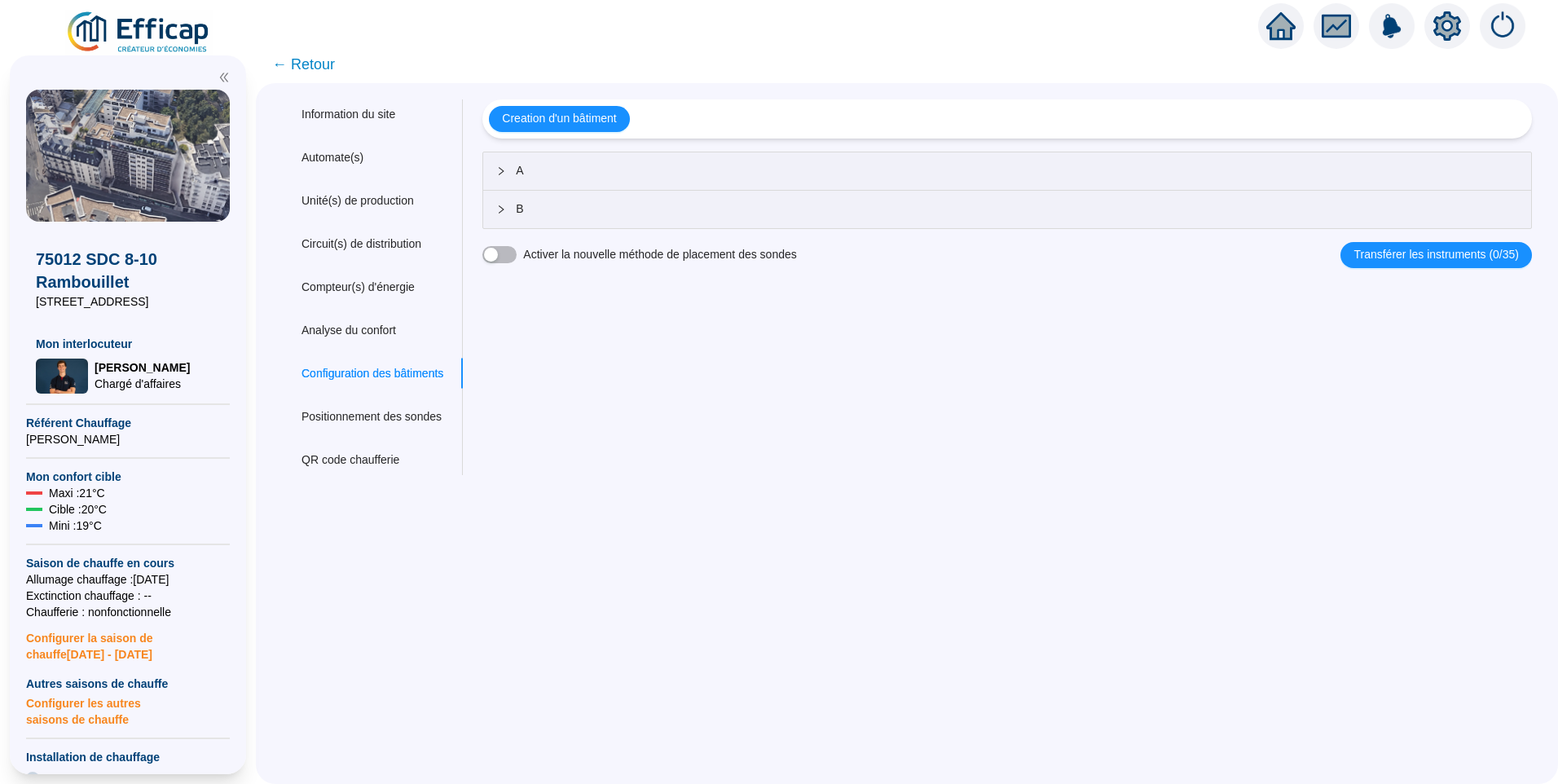
click at [558, 165] on span "A" at bounding box center [1017, 171] width 1002 height 17
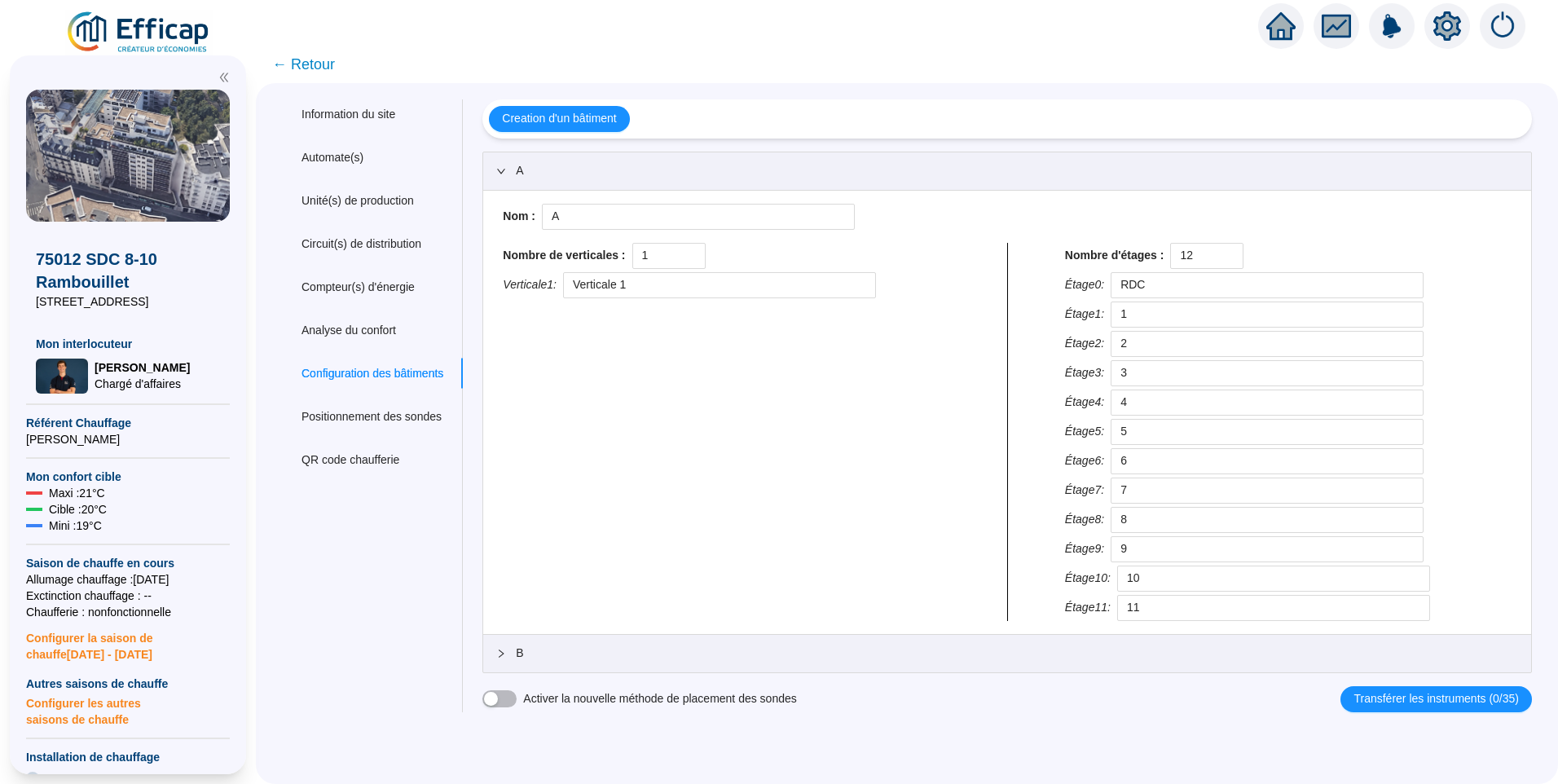
click at [574, 664] on div "B" at bounding box center [1007, 653] width 1048 height 37
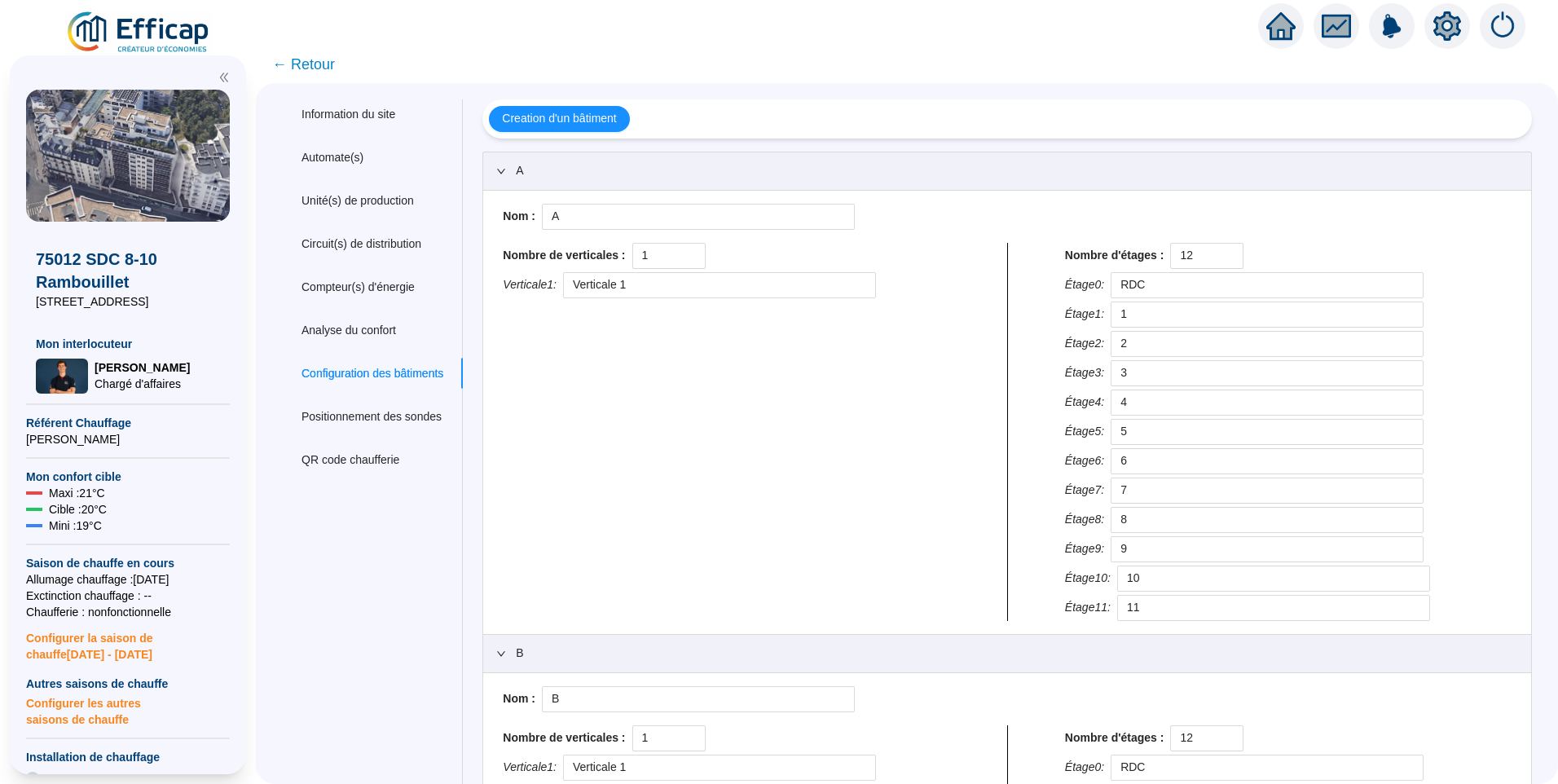
click at [318, 68] on span "← Retour" at bounding box center [303, 64] width 63 height 23
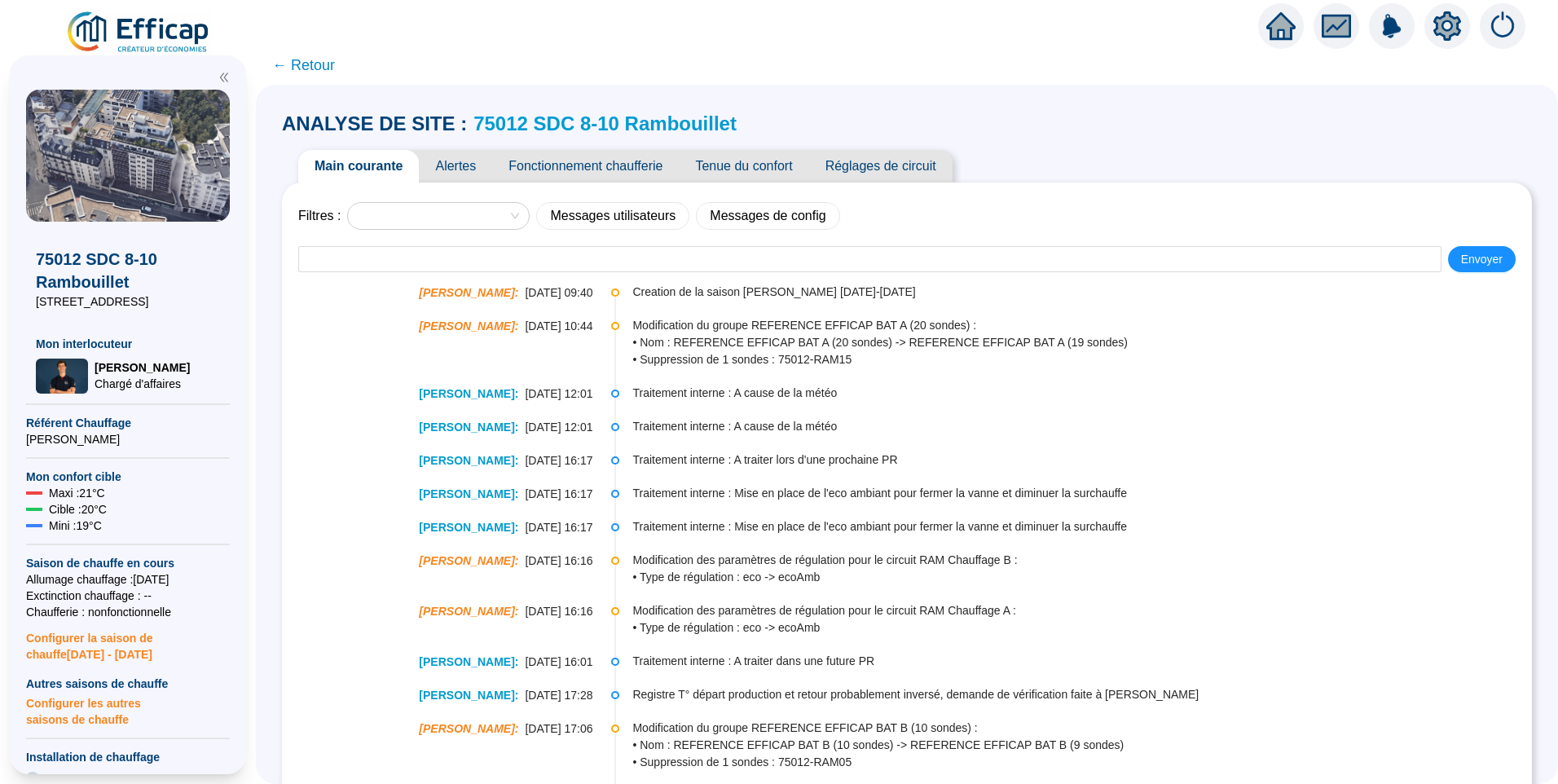
click at [318, 68] on span "← Retour" at bounding box center [303, 65] width 63 height 23
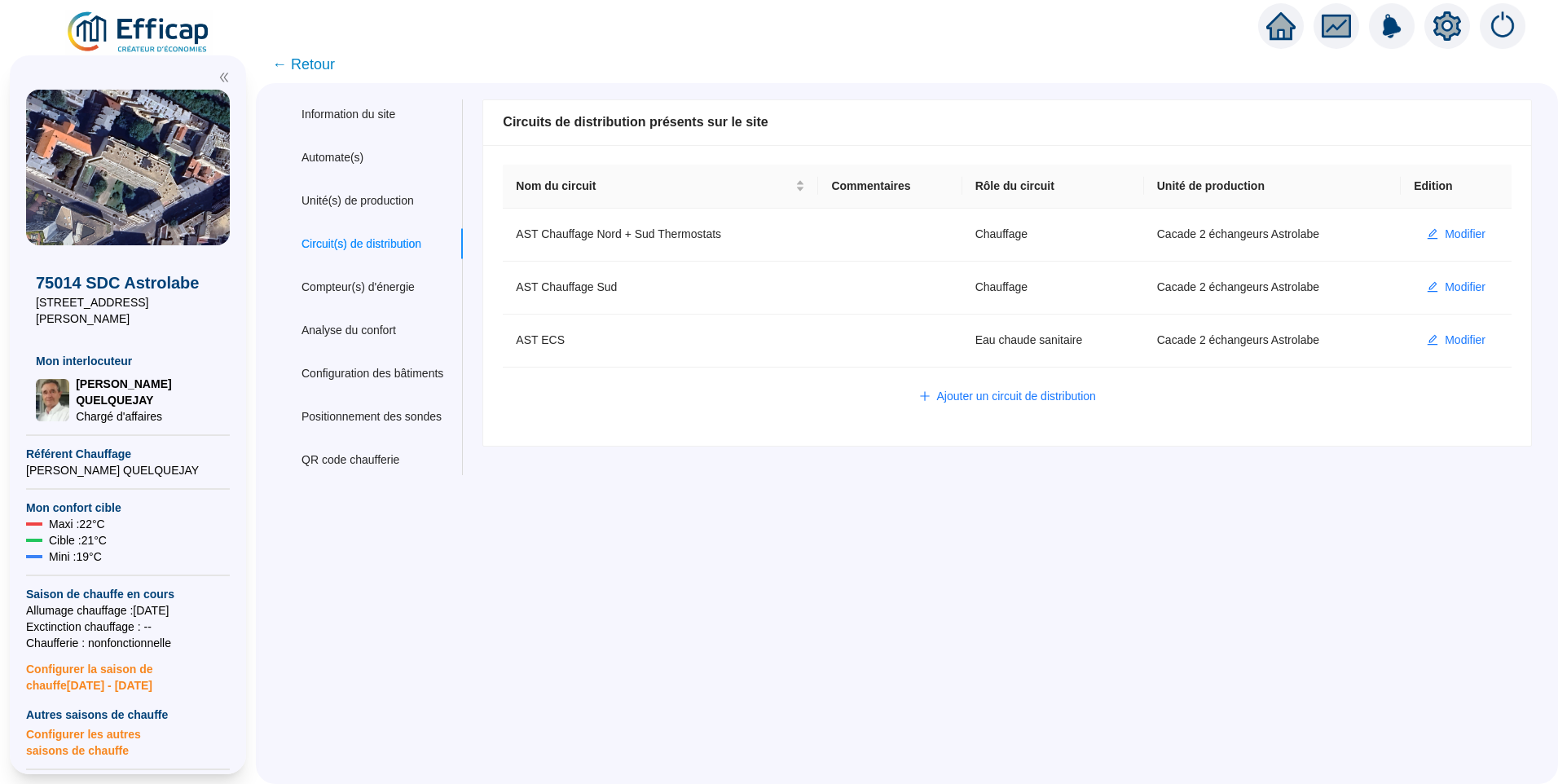
click at [309, 64] on span "← Retour" at bounding box center [303, 64] width 63 height 23
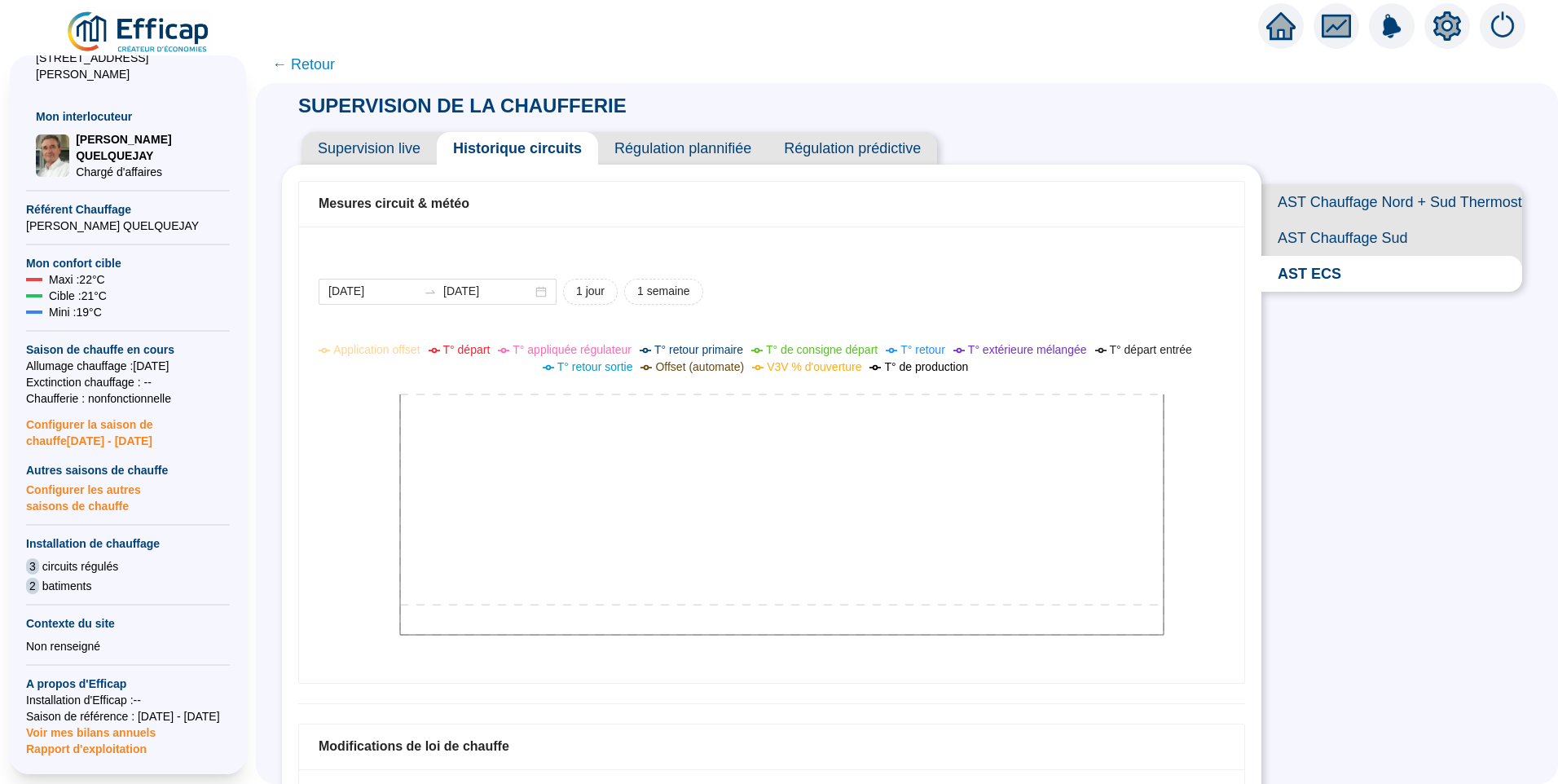
click at [1368, 255] on span "AST Chauffage Sud" at bounding box center [1392, 237] width 261 height 36
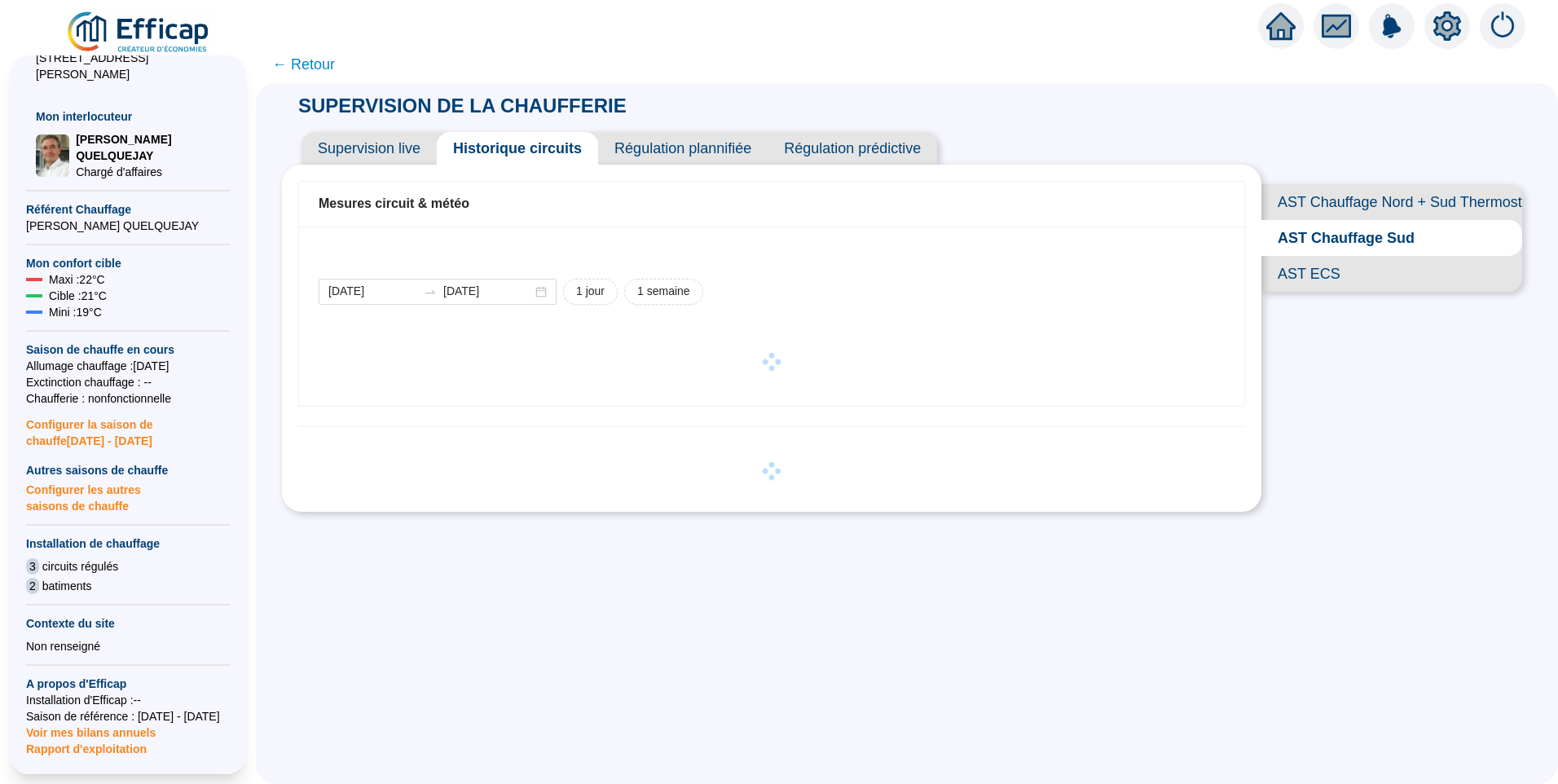
click at [1352, 291] on span "AST ECS" at bounding box center [1392, 273] width 261 height 36
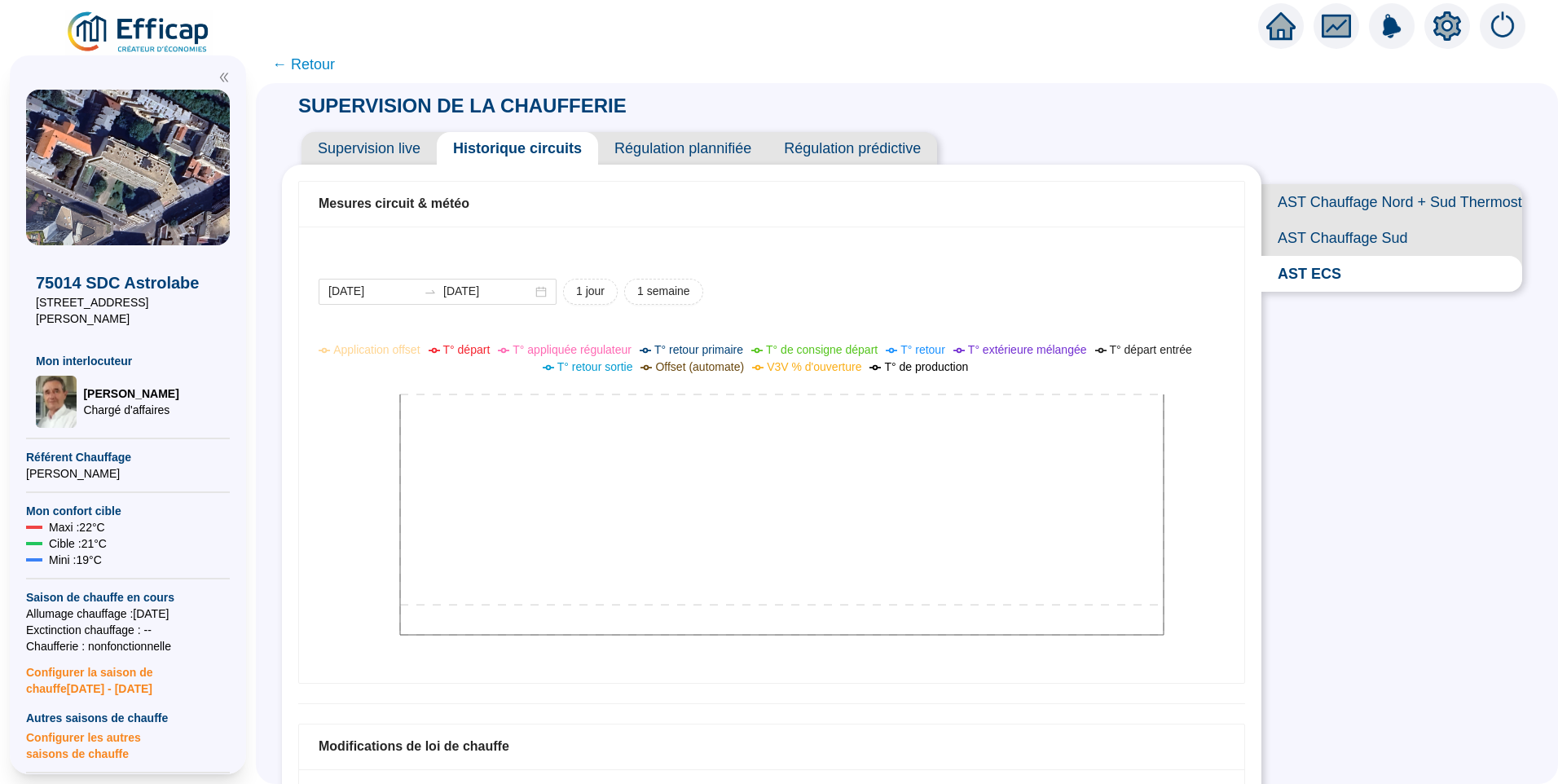
click at [1438, 30] on icon "setting" at bounding box center [1448, 25] width 27 height 26
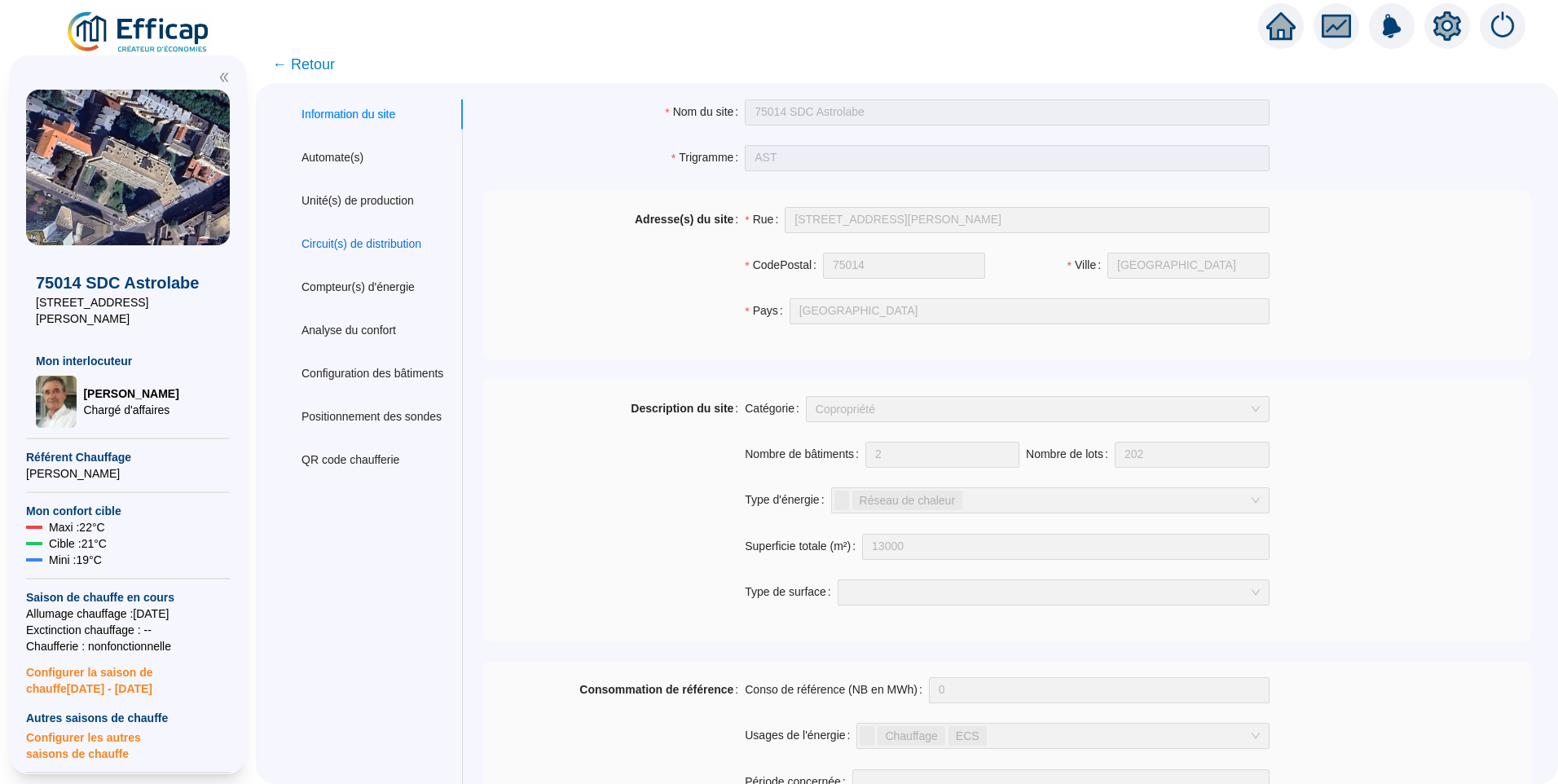
click at [365, 239] on div "Circuit(s) de distribution" at bounding box center [361, 244] width 120 height 17
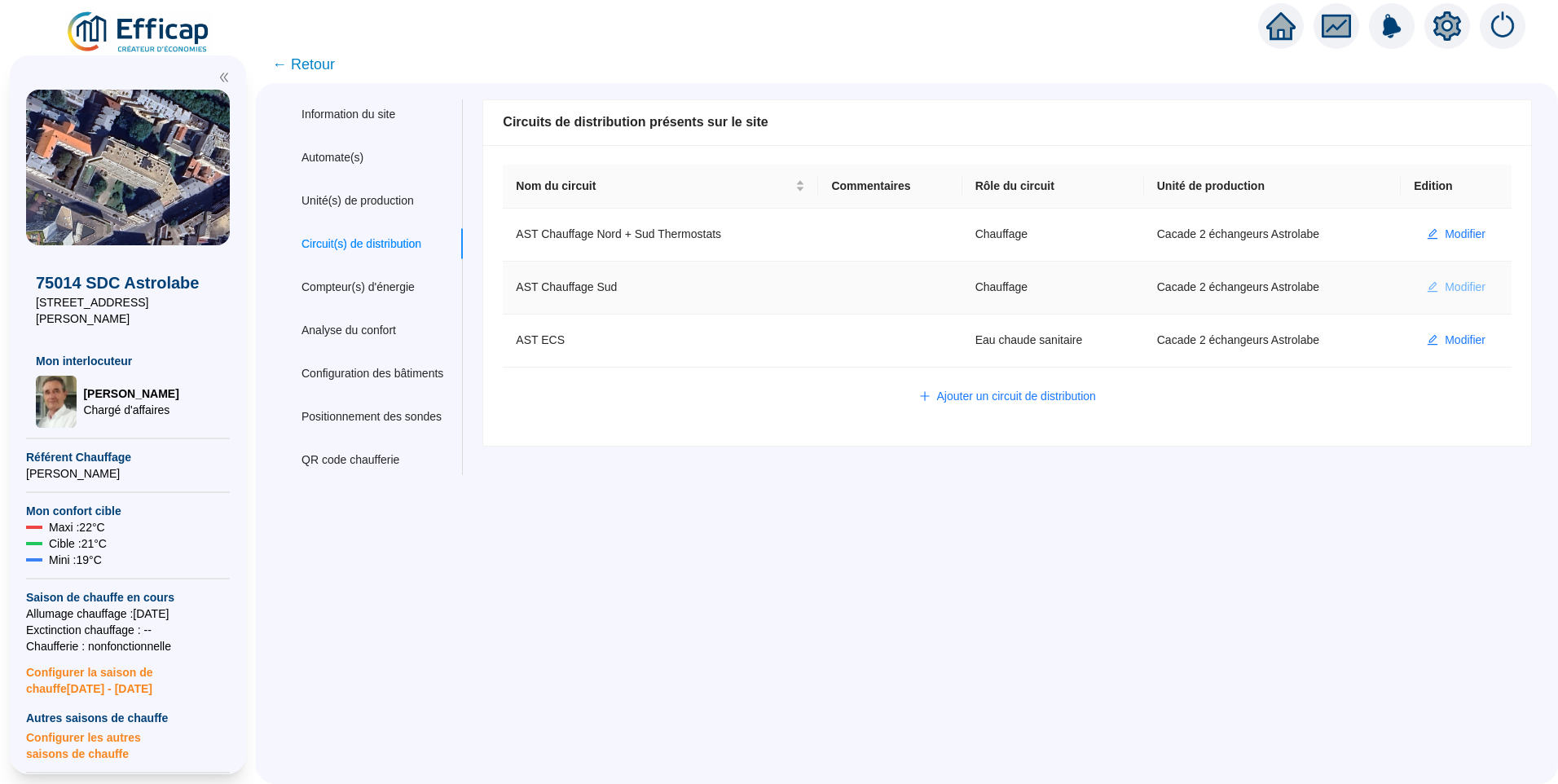
click at [1445, 287] on span "Modifier" at bounding box center [1465, 287] width 41 height 17
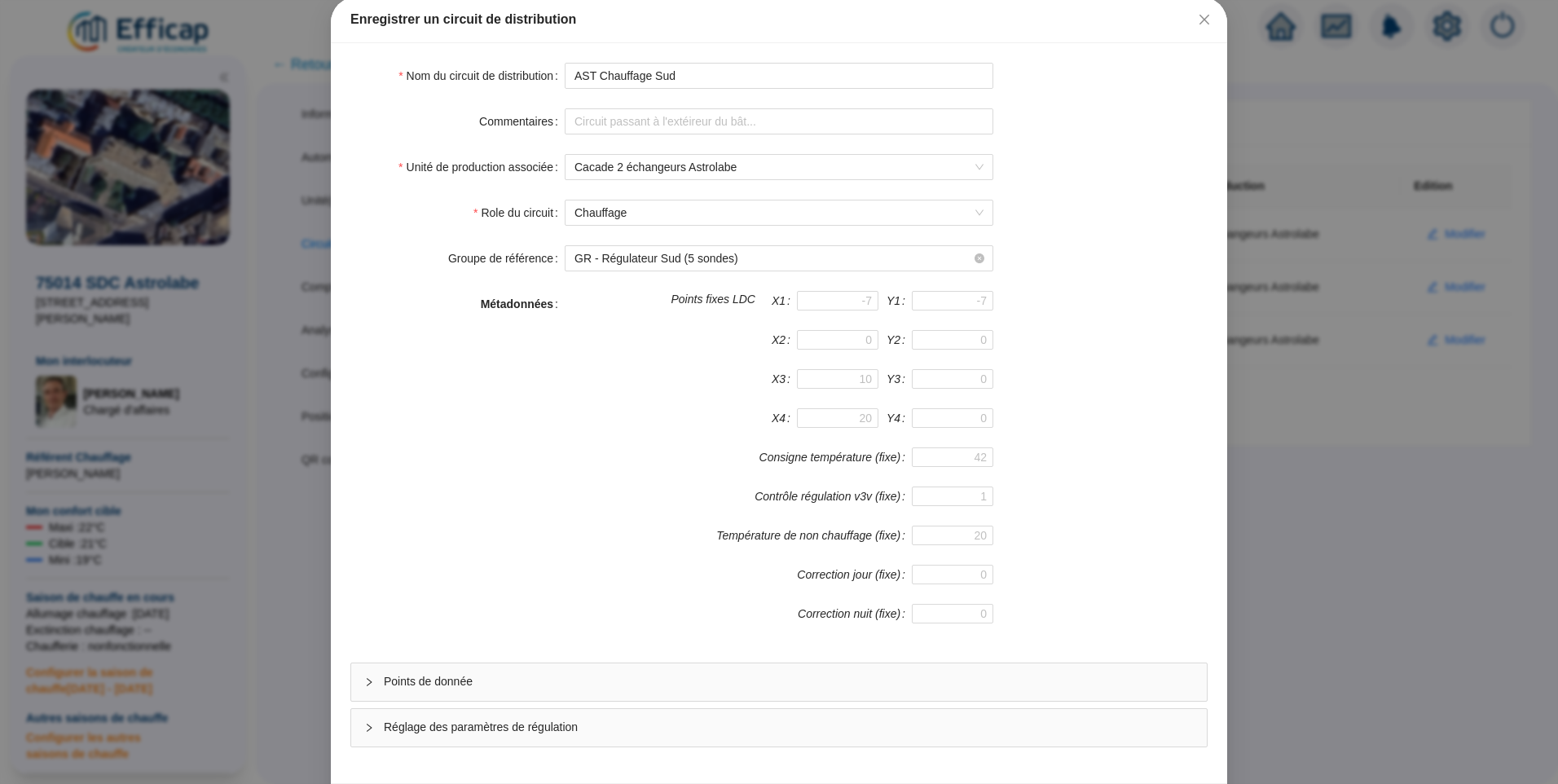
scroll to position [143, 0]
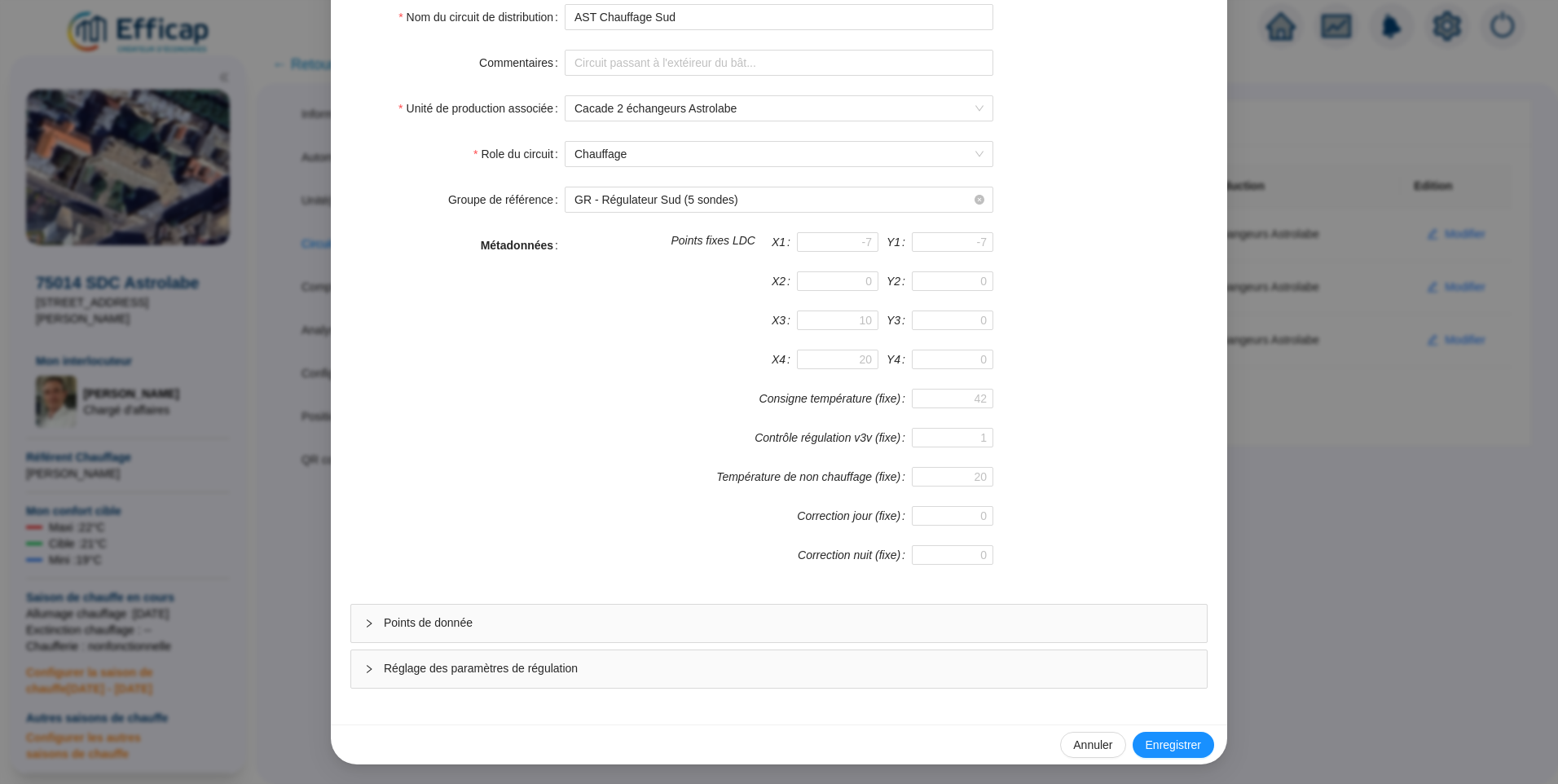
click at [501, 614] on span "Points de donnée" at bounding box center [789, 622] width 810 height 17
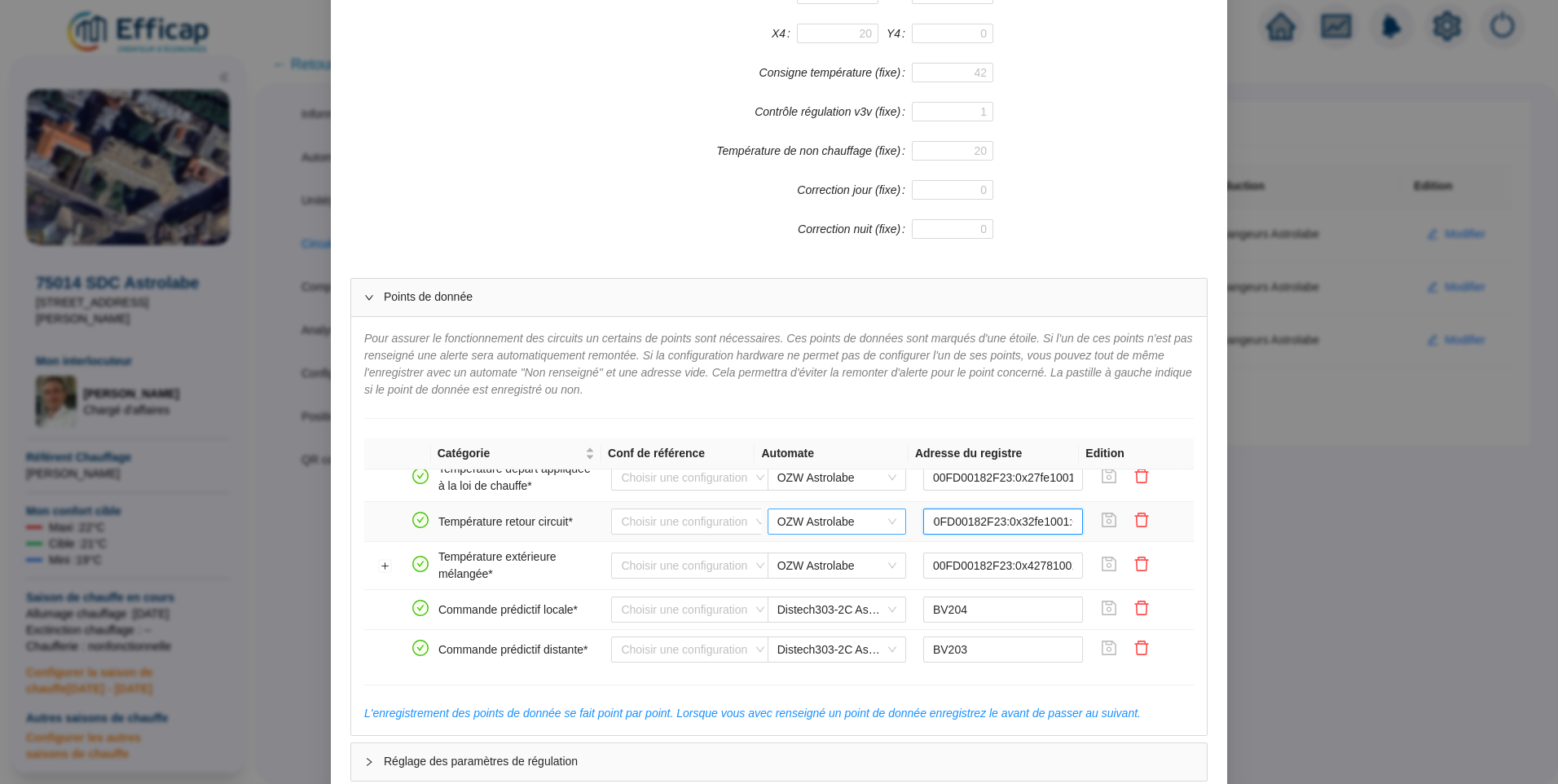
scroll to position [0, 0]
drag, startPoint x: 915, startPoint y: 523, endPoint x: 871, endPoint y: 526, distance: 44.1
click at [871, 526] on tr "Température retour circuit* Choisir une configuration OZW Astrolabe 00FD00182F2…" at bounding box center [779, 522] width 830 height 40
drag, startPoint x: 957, startPoint y: 528, endPoint x: 894, endPoint y: 521, distance: 63.4
click at [894, 521] on tr "Température retour circuit* Choisir une configuration OZW Astrolabe 00FD00182F2…" at bounding box center [779, 522] width 830 height 40
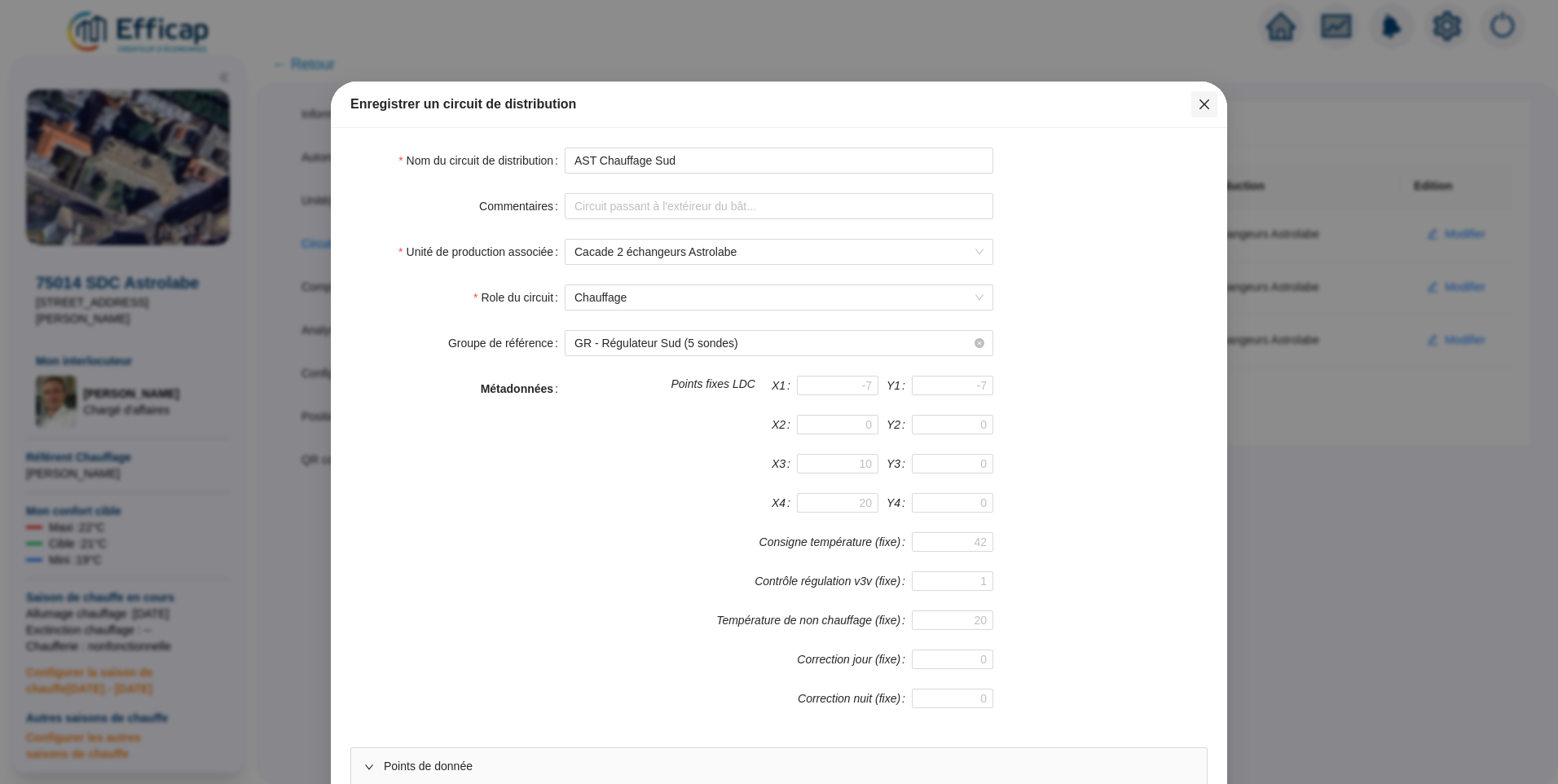
click at [1200, 102] on icon "close" at bounding box center [1204, 104] width 10 height 10
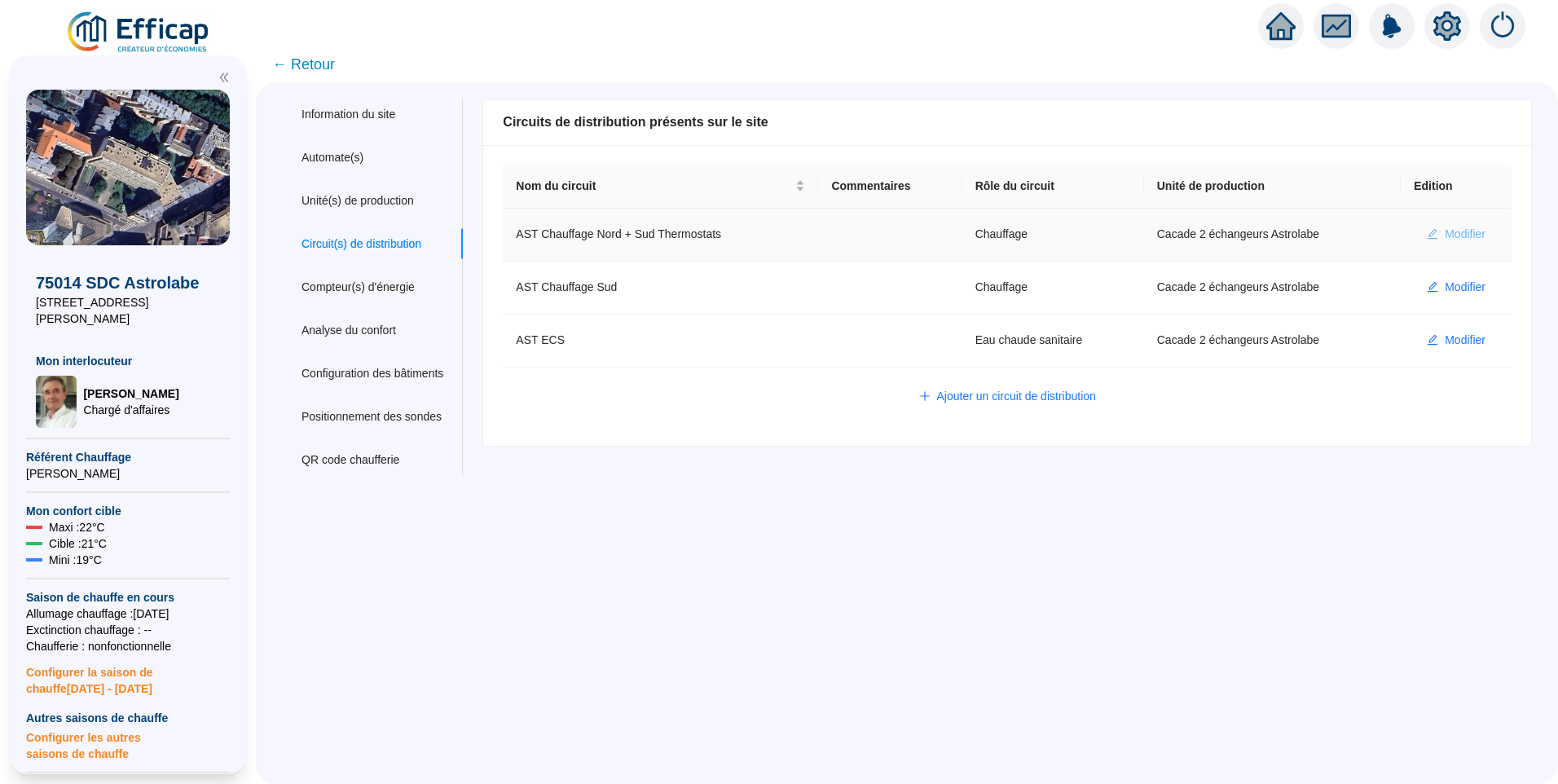
click at [1448, 233] on span "Modifier" at bounding box center [1465, 234] width 41 height 17
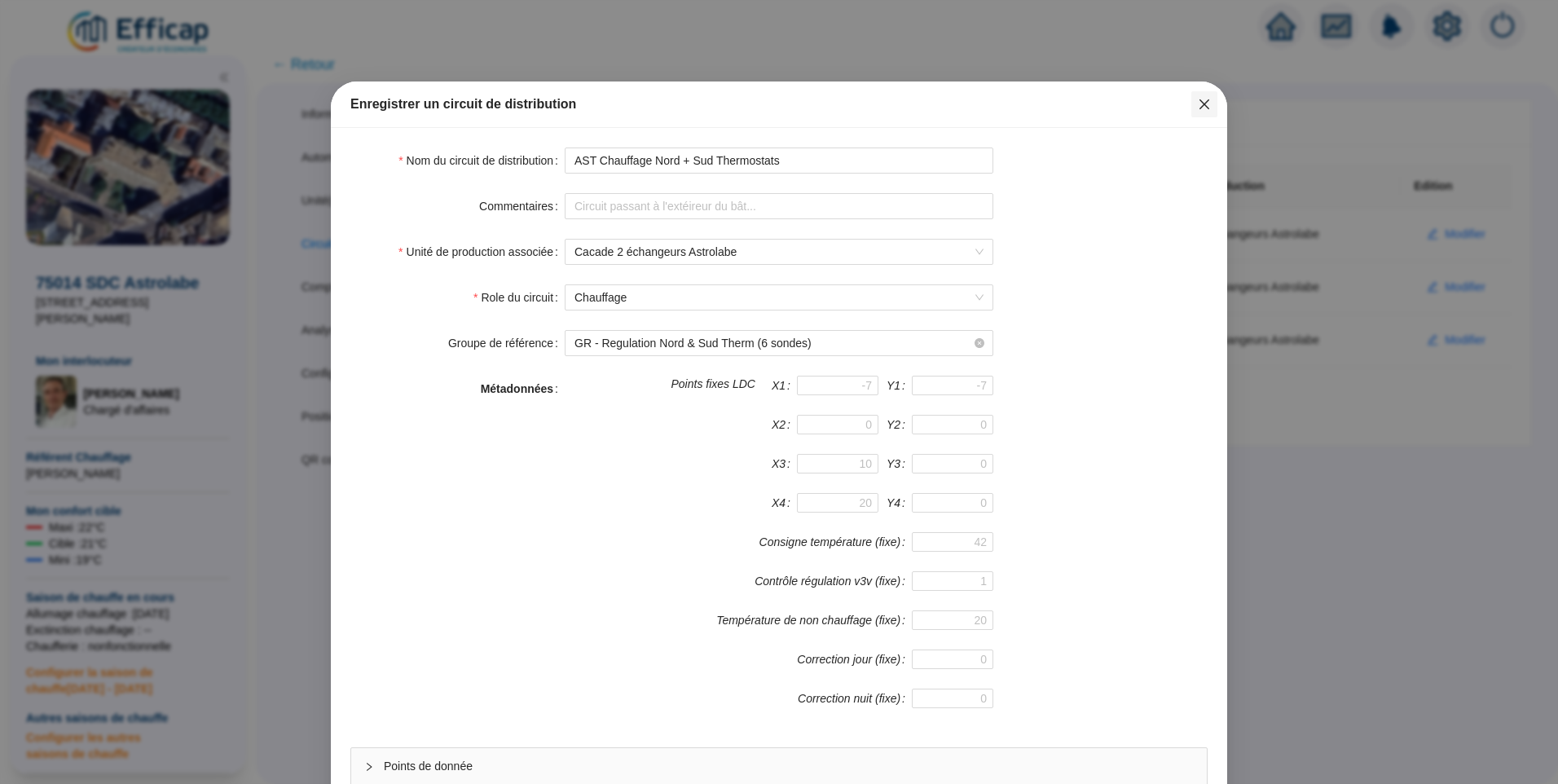
click at [1201, 110] on icon "close" at bounding box center [1205, 104] width 13 height 13
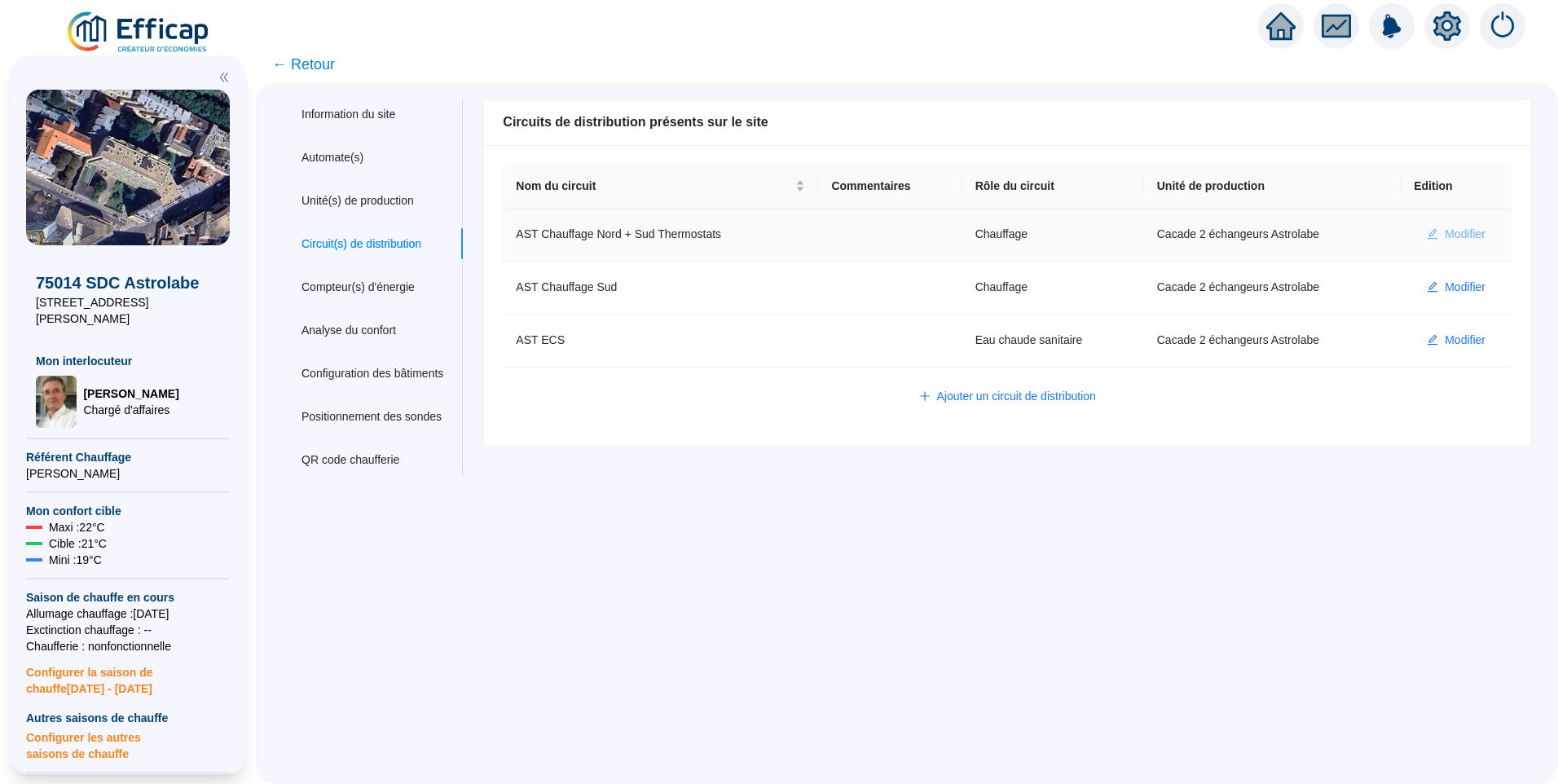
click at [1429, 227] on button "Modifier" at bounding box center [1456, 235] width 85 height 26
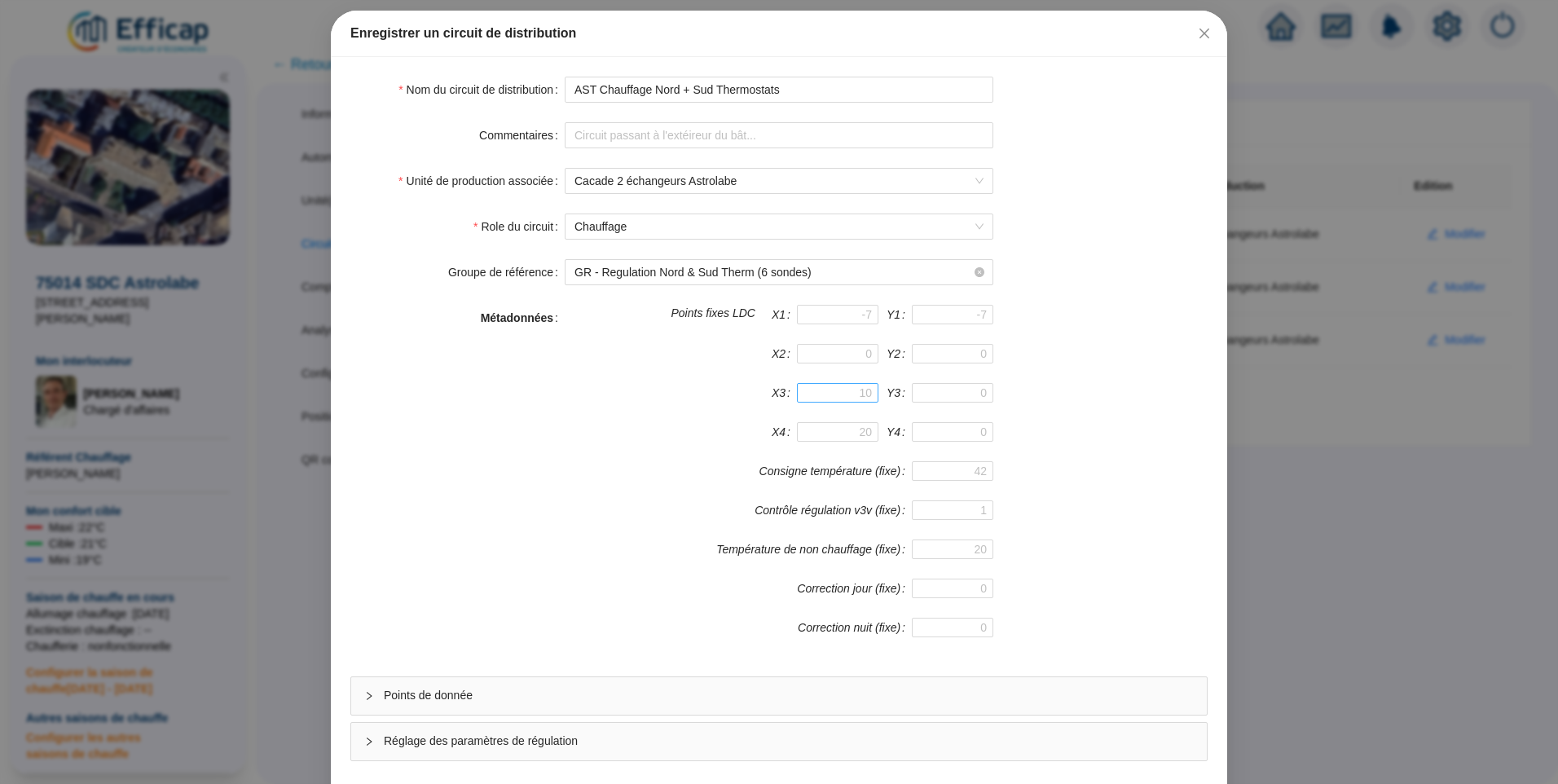
scroll to position [143, 0]
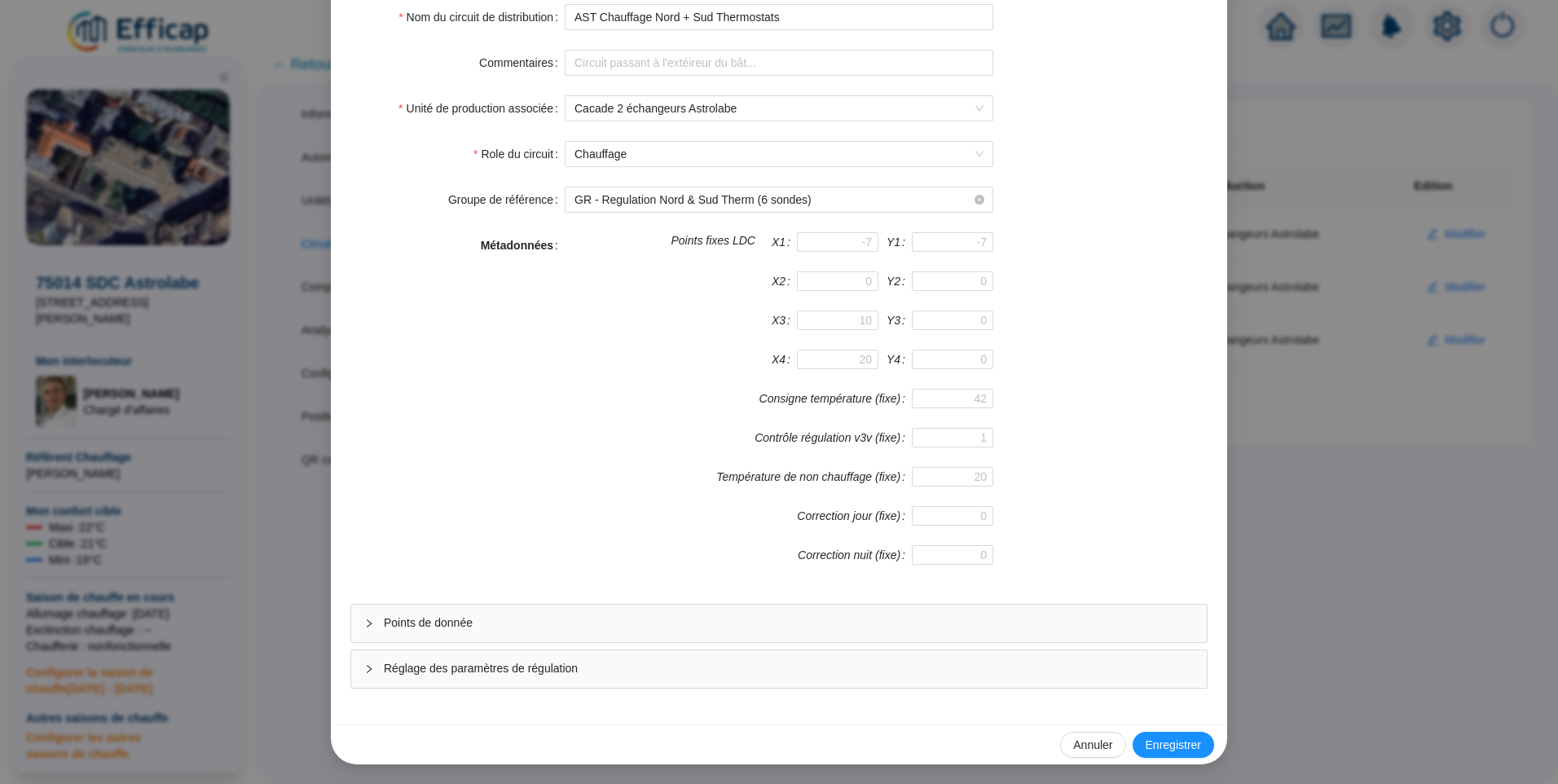
click at [464, 626] on span "Points de donnée" at bounding box center [789, 622] width 810 height 17
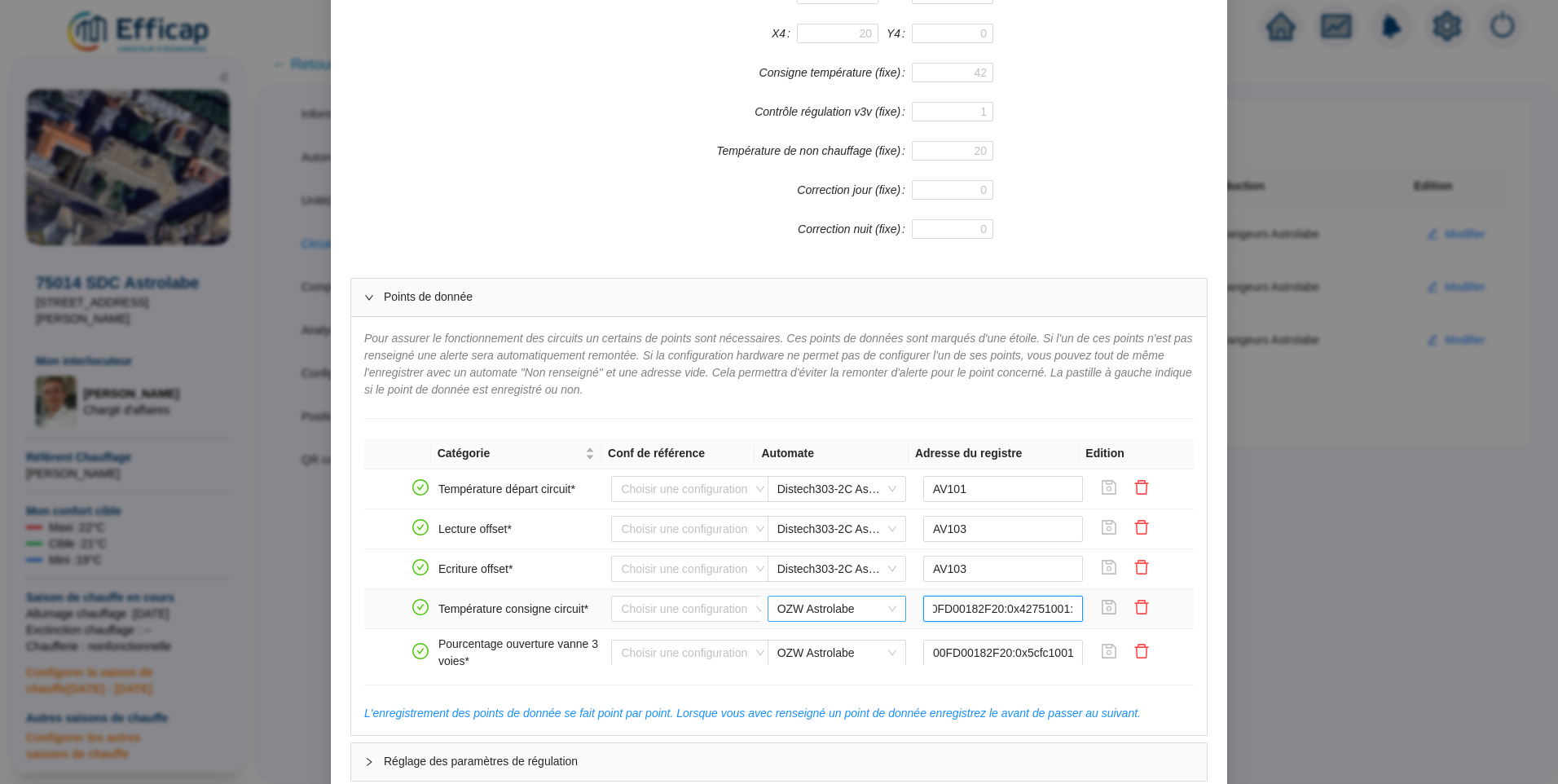
scroll to position [0, 0]
drag, startPoint x: 911, startPoint y: 611, endPoint x: 770, endPoint y: 608, distance: 141.0
click at [770, 608] on tr "Température consigne circuit* Choisir une configuration OZW Astrolabe 00FD00182…" at bounding box center [779, 610] width 830 height 40
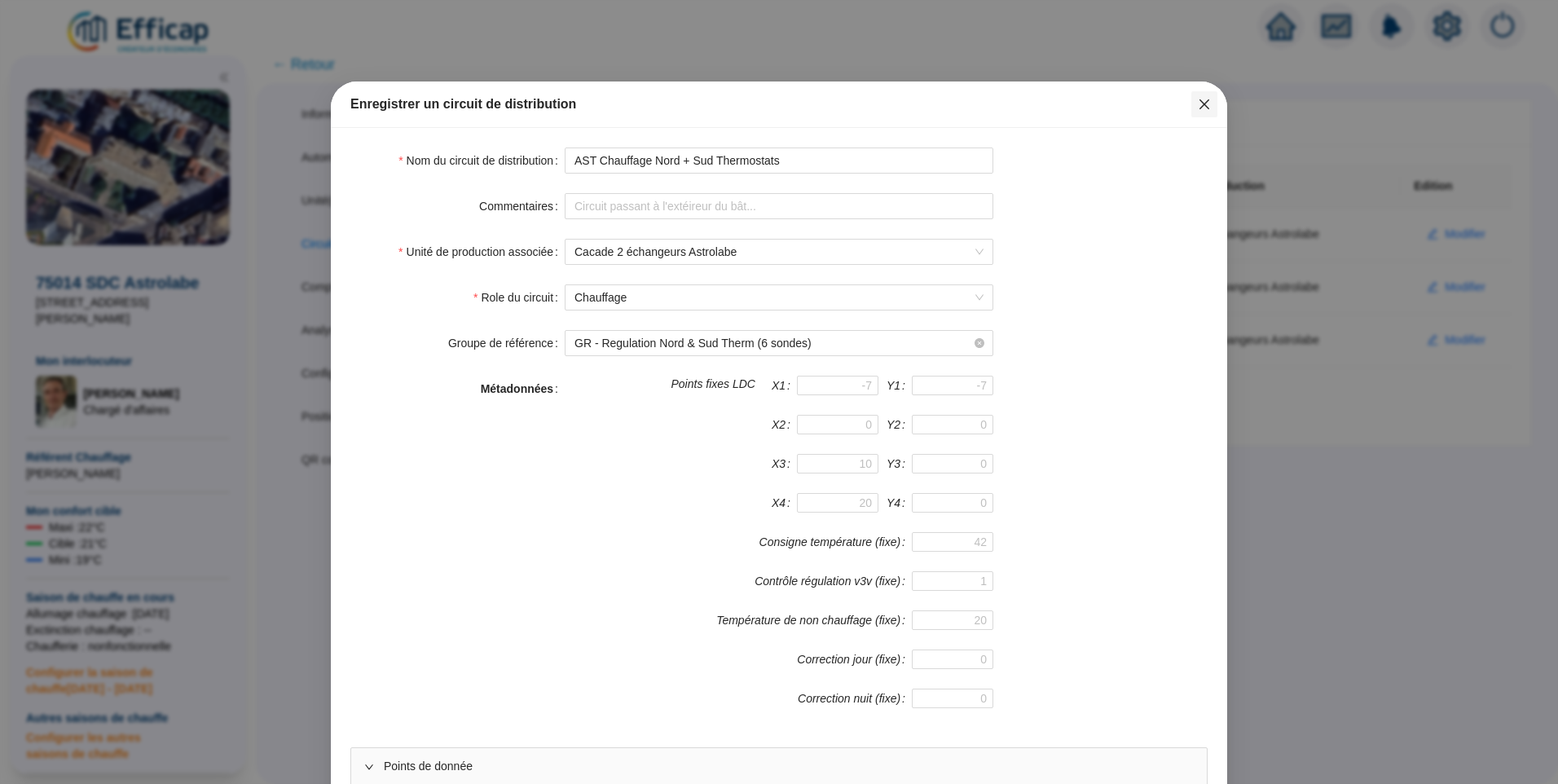
click at [1198, 108] on icon "close" at bounding box center [1205, 104] width 13 height 13
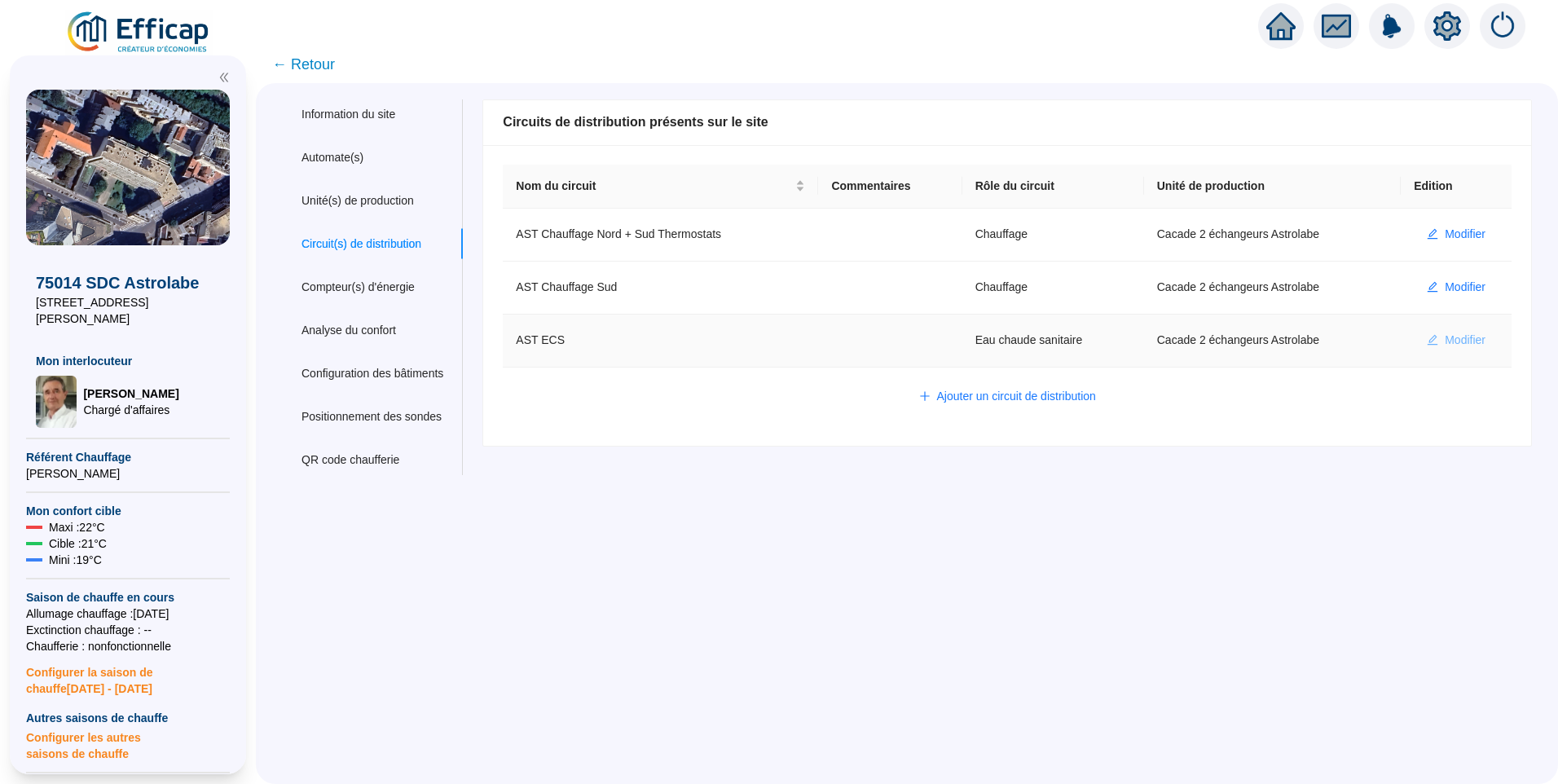
click at [1449, 339] on span "Modifier" at bounding box center [1465, 340] width 41 height 17
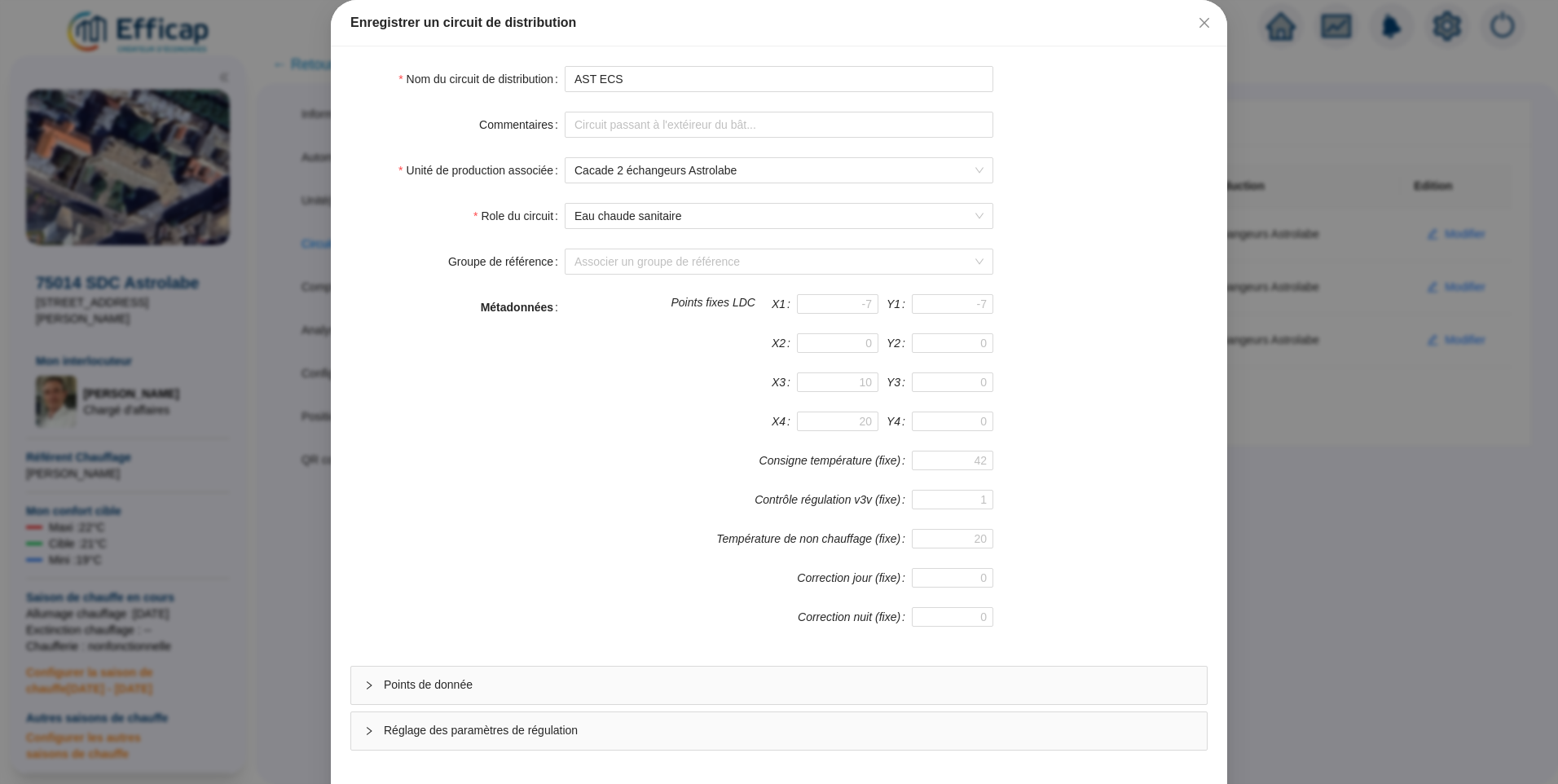
scroll to position [143, 0]
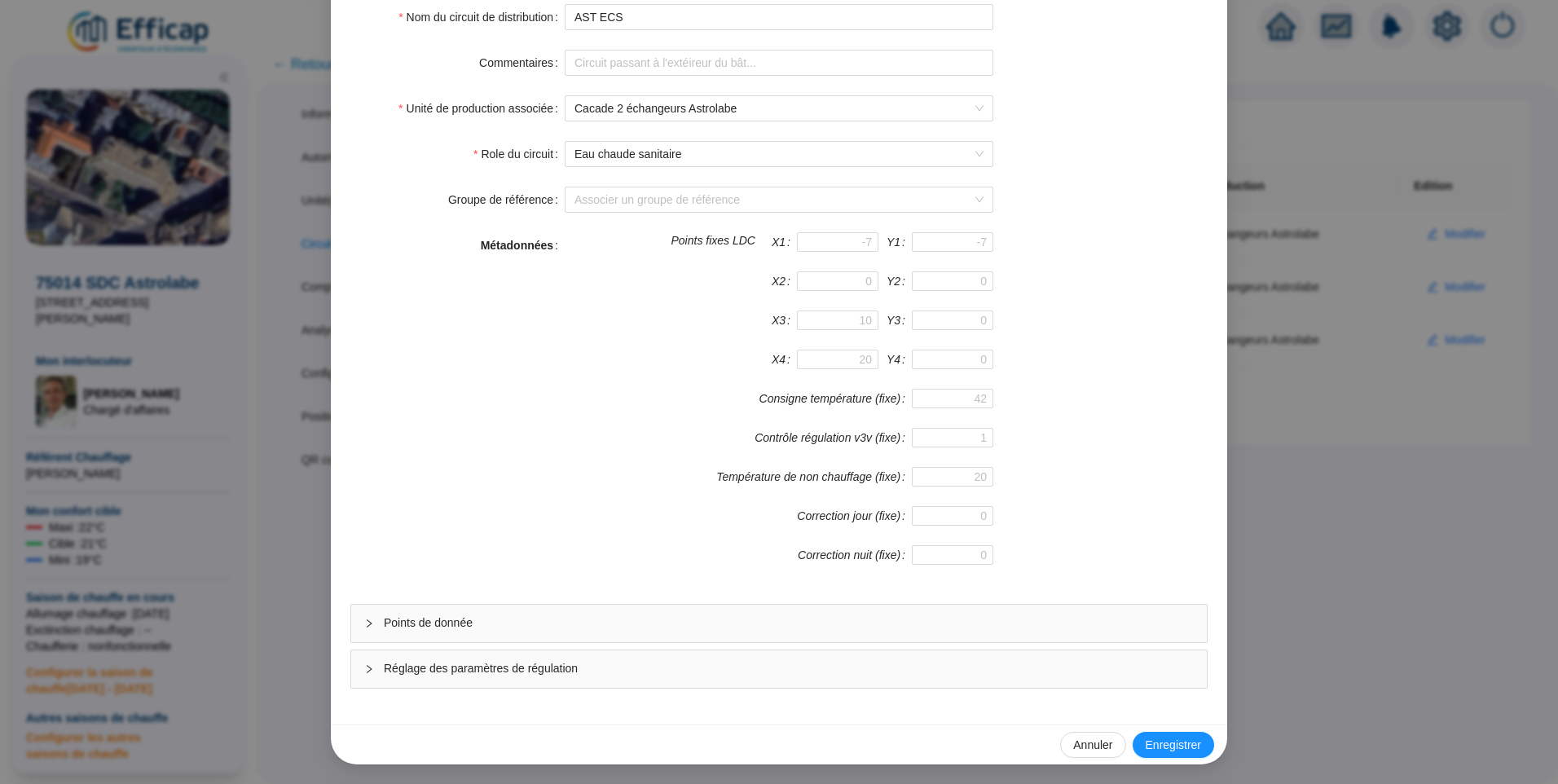
click at [520, 635] on div "Points de donnée" at bounding box center [779, 623] width 856 height 37
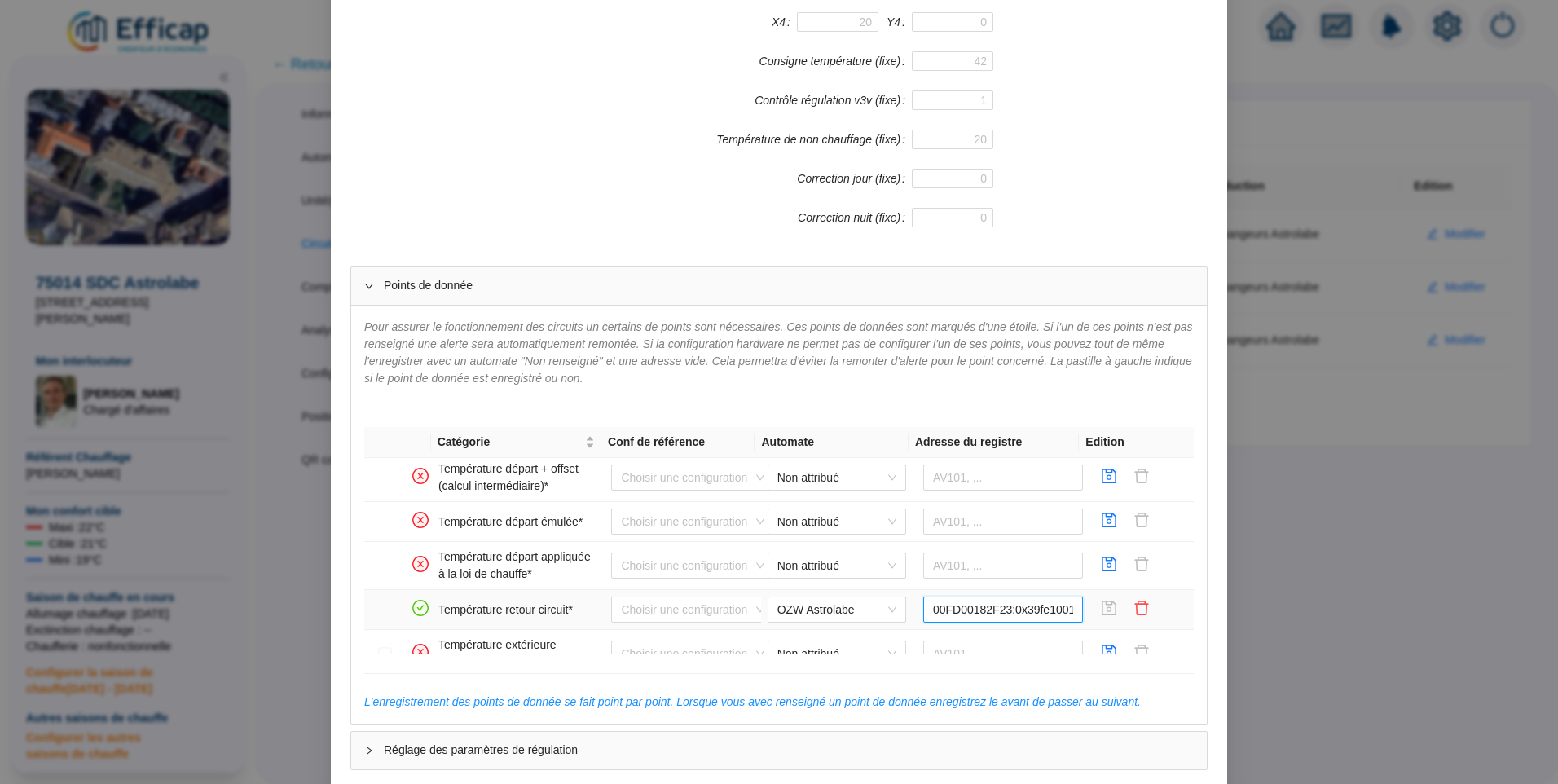
scroll to position [0, 5]
drag, startPoint x: 952, startPoint y: 617, endPoint x: 1064, endPoint y: 610, distance: 112.2
click at [1064, 610] on input "00FD00182F23:0x39fe1001:0" at bounding box center [1004, 610] width 161 height 26
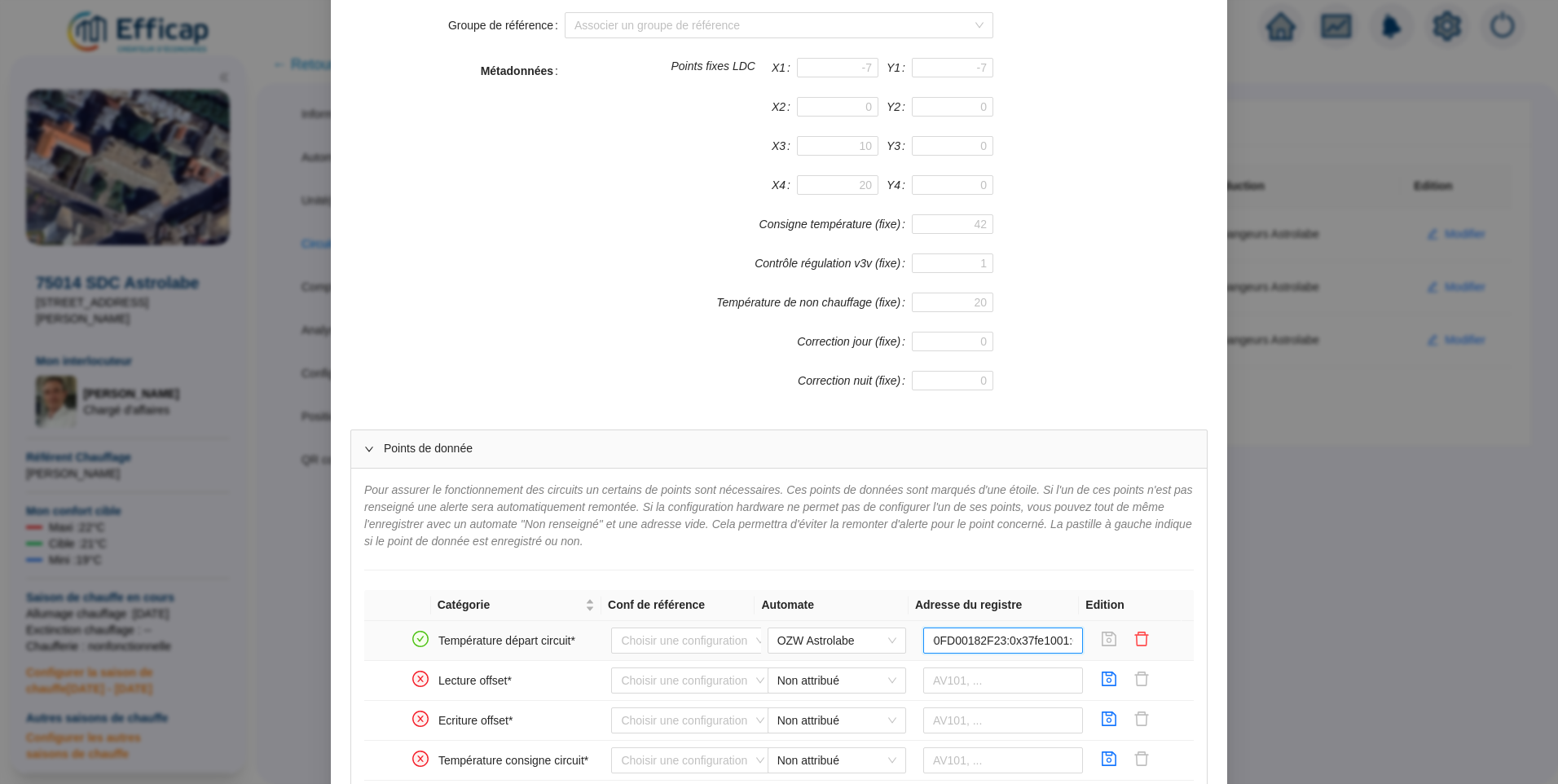
drag, startPoint x: 932, startPoint y: 639, endPoint x: 1071, endPoint y: 640, distance: 139.0
click at [1076, 640] on tr "Température départ circuit* Choisir une configuration OZW Astrolabe 00FD00182F2…" at bounding box center [779, 641] width 830 height 40
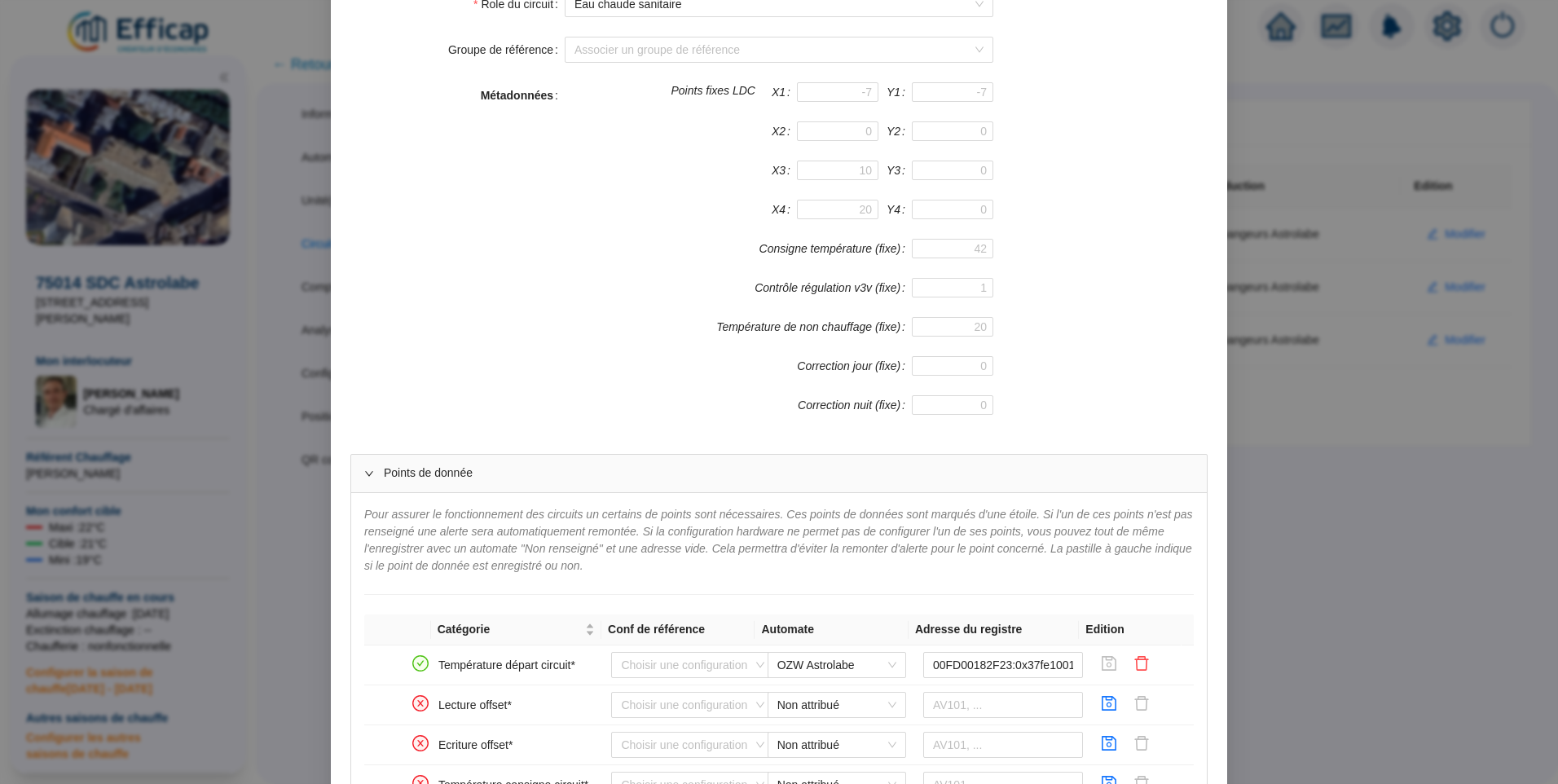
scroll to position [73, 0]
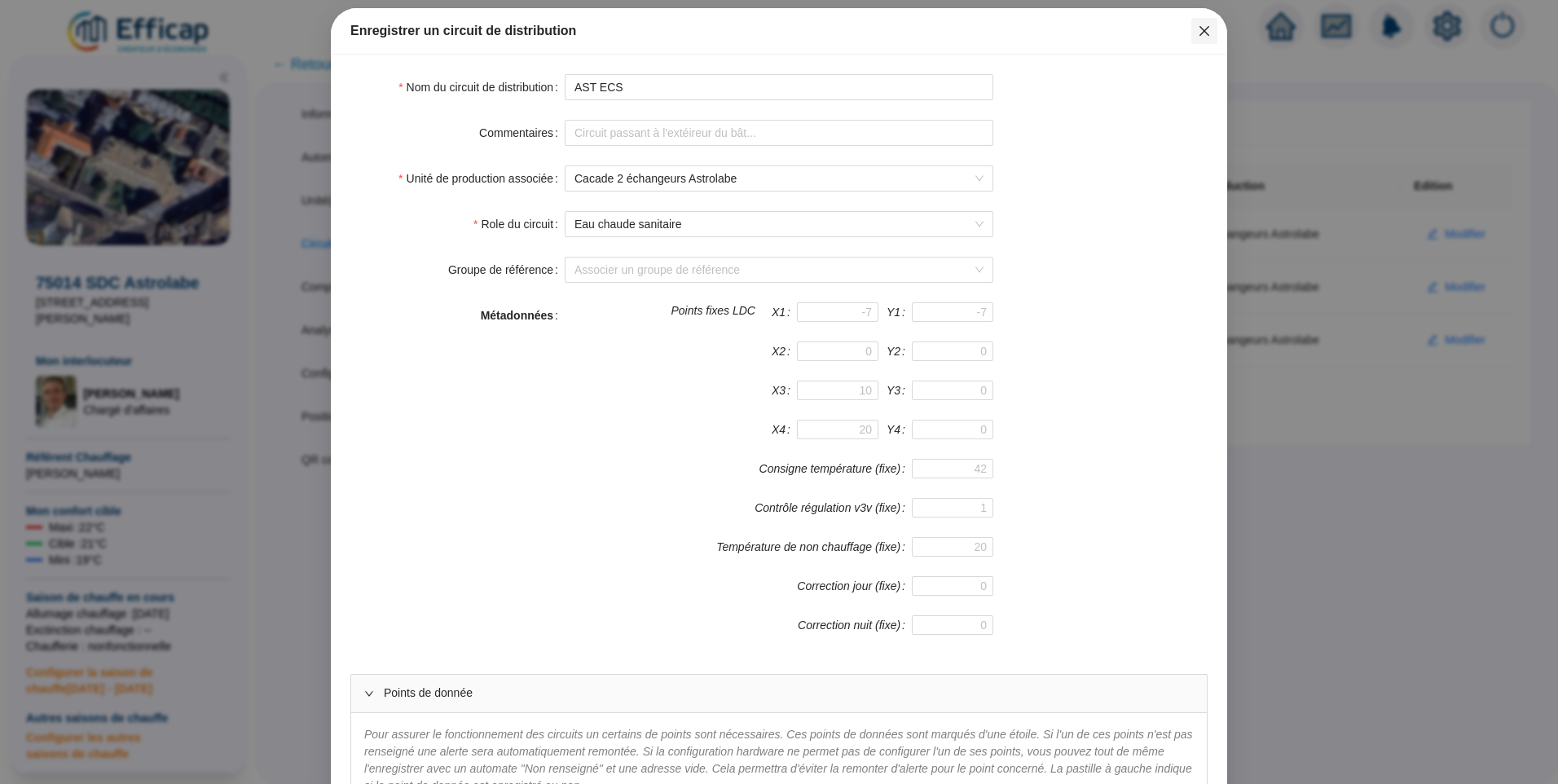
click at [1204, 27] on icon "close" at bounding box center [1205, 31] width 13 height 13
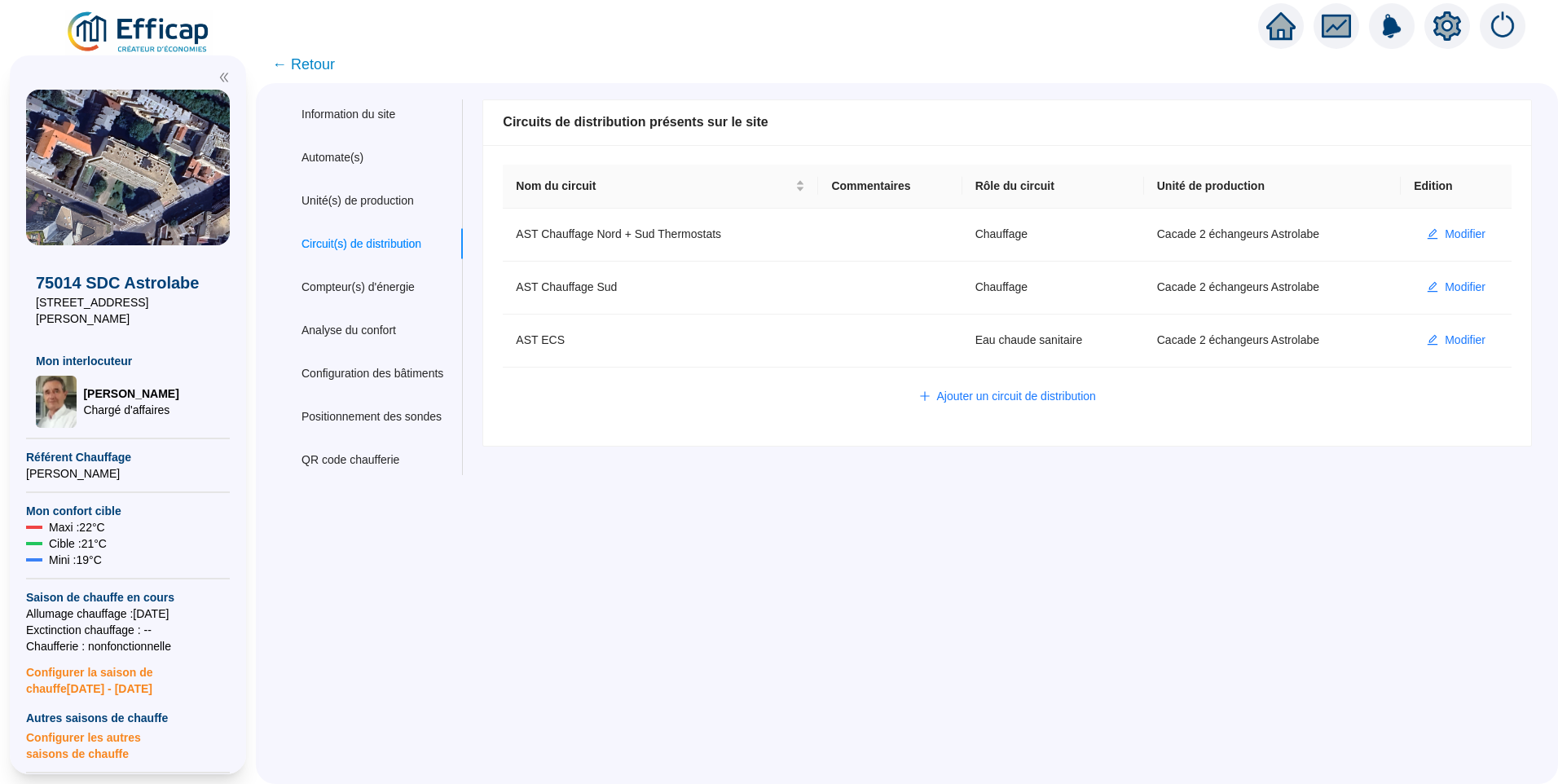
click at [323, 67] on span "← Retour" at bounding box center [303, 64] width 63 height 23
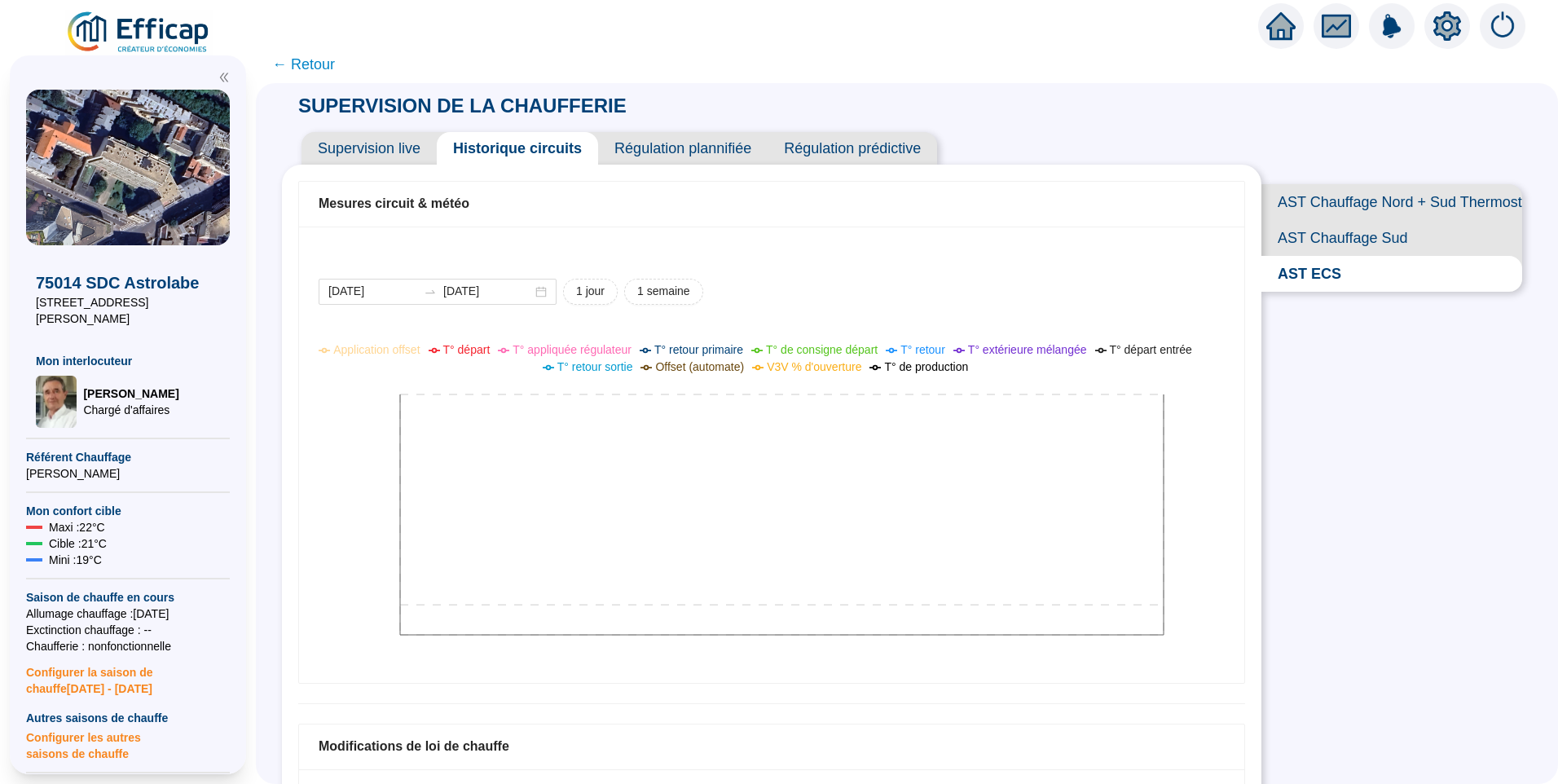
click at [1249, 521] on div "Mesures circuit & météo 2025-09-10 2025-09-11 1 jour 1 semaine Application offs…" at bounding box center [771, 503] width 979 height 678
click at [811, 371] on span "V3V % d'ouverture" at bounding box center [814, 367] width 95 height 13
click at [875, 305] on div "2025-09-10 2025-09-11 1 jour 1 semaine Application offset T° départ T° appliqué…" at bounding box center [771, 470] width 906 height 384
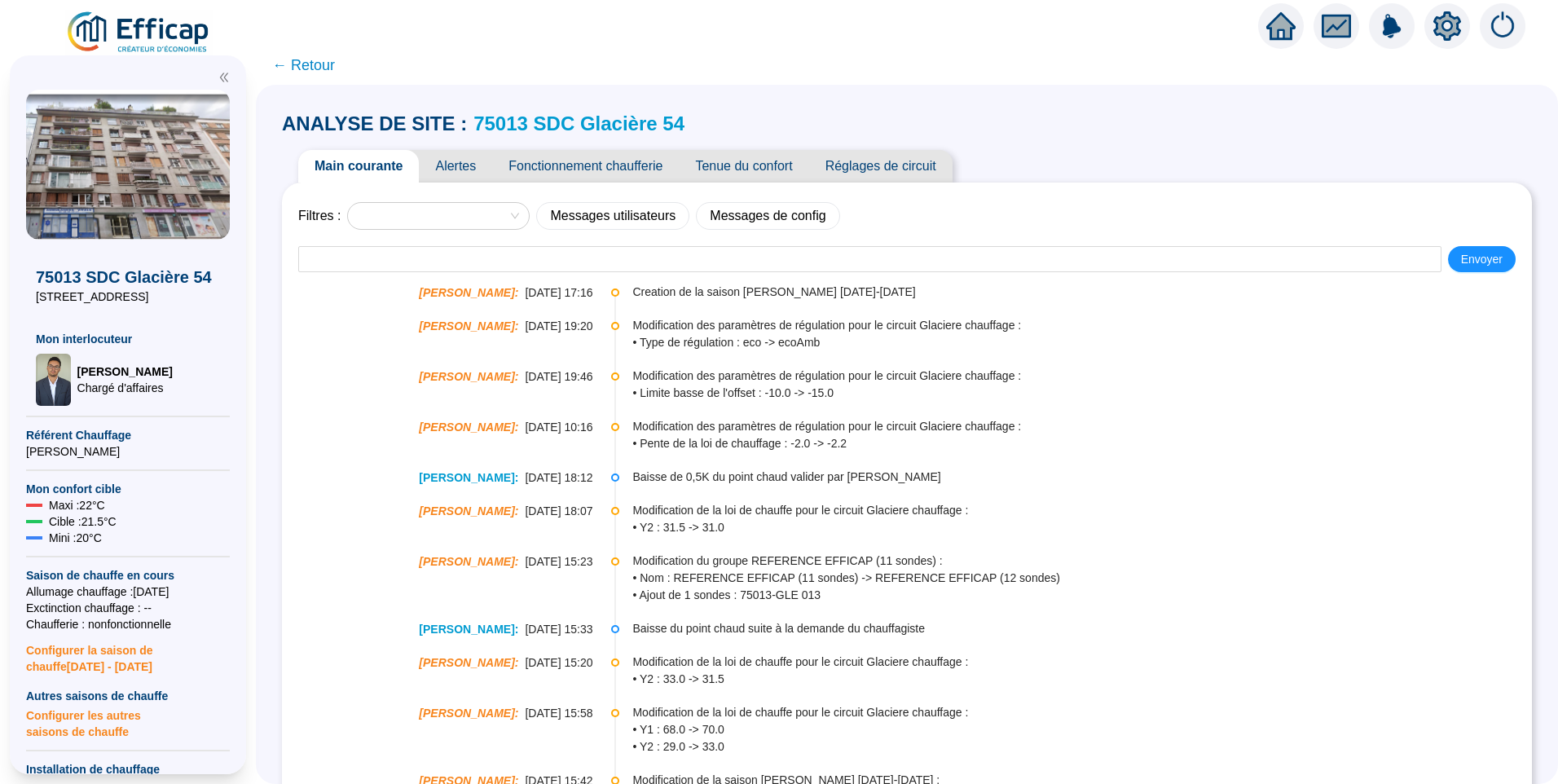
click at [1449, 26] on icon "setting" at bounding box center [1448, 26] width 29 height 29
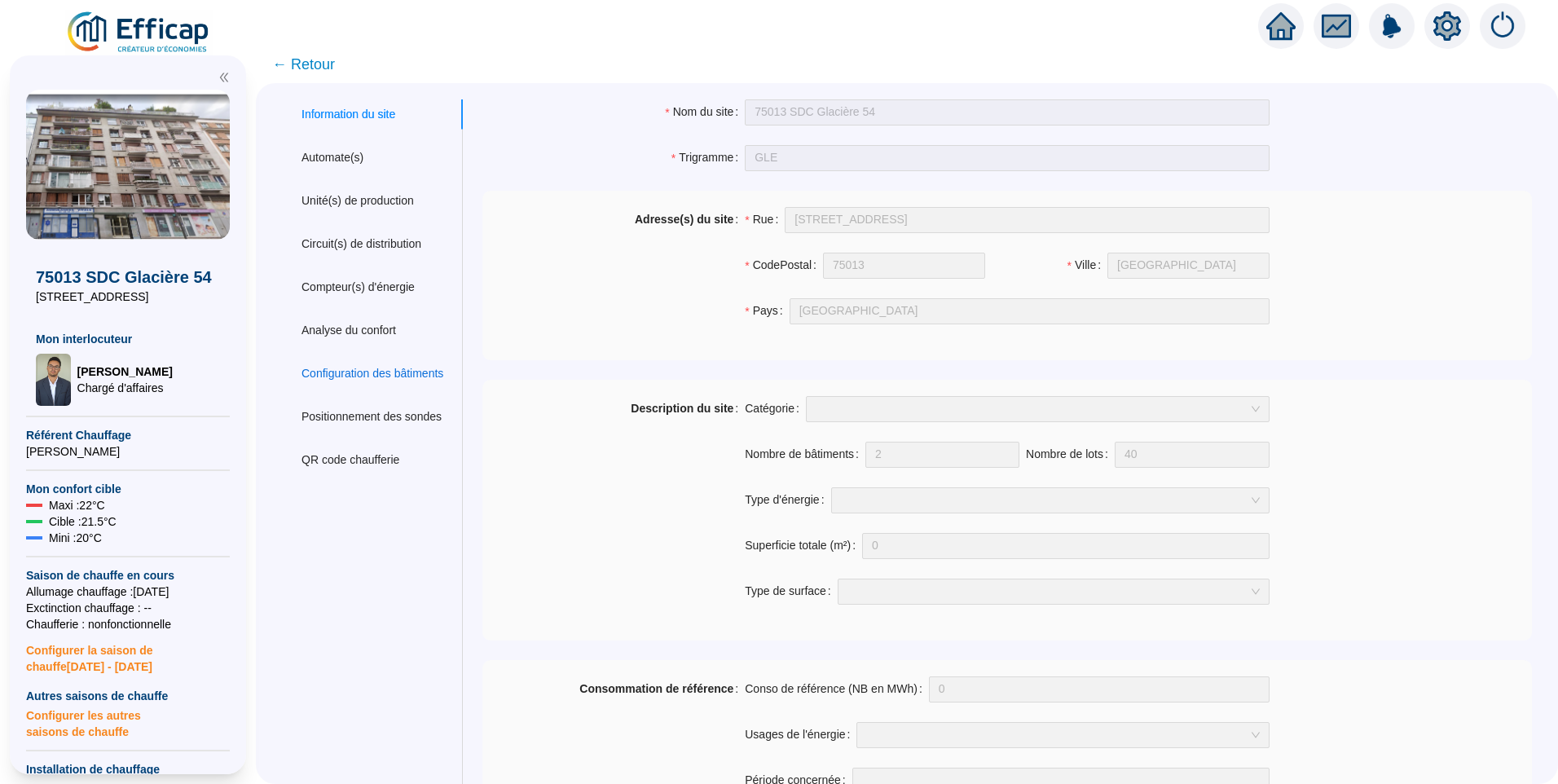
click at [357, 365] on div "Configuration des bâtiments" at bounding box center [371, 373] width 141 height 17
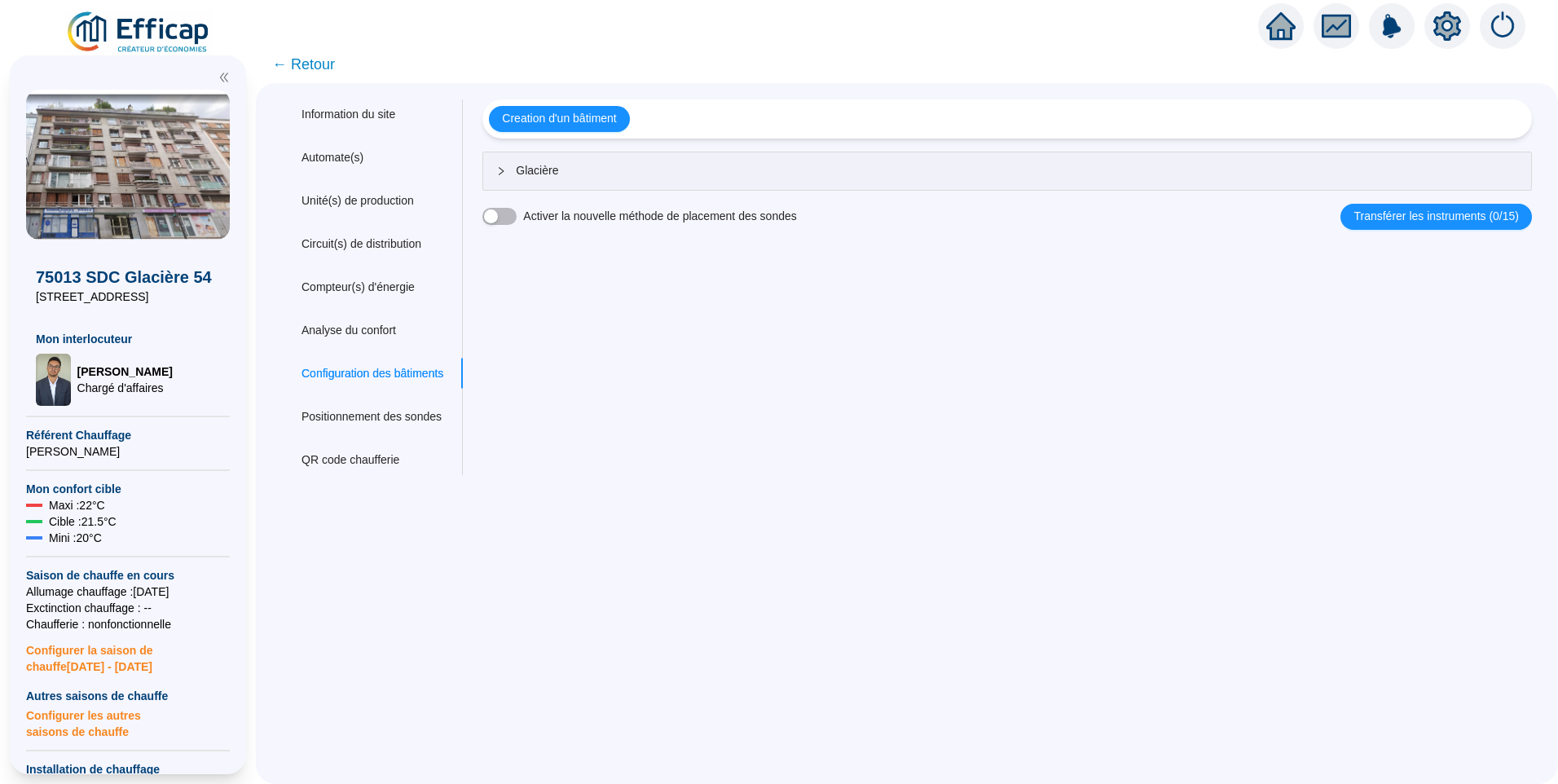
click at [562, 179] on span "Glacière" at bounding box center [1017, 171] width 1002 height 17
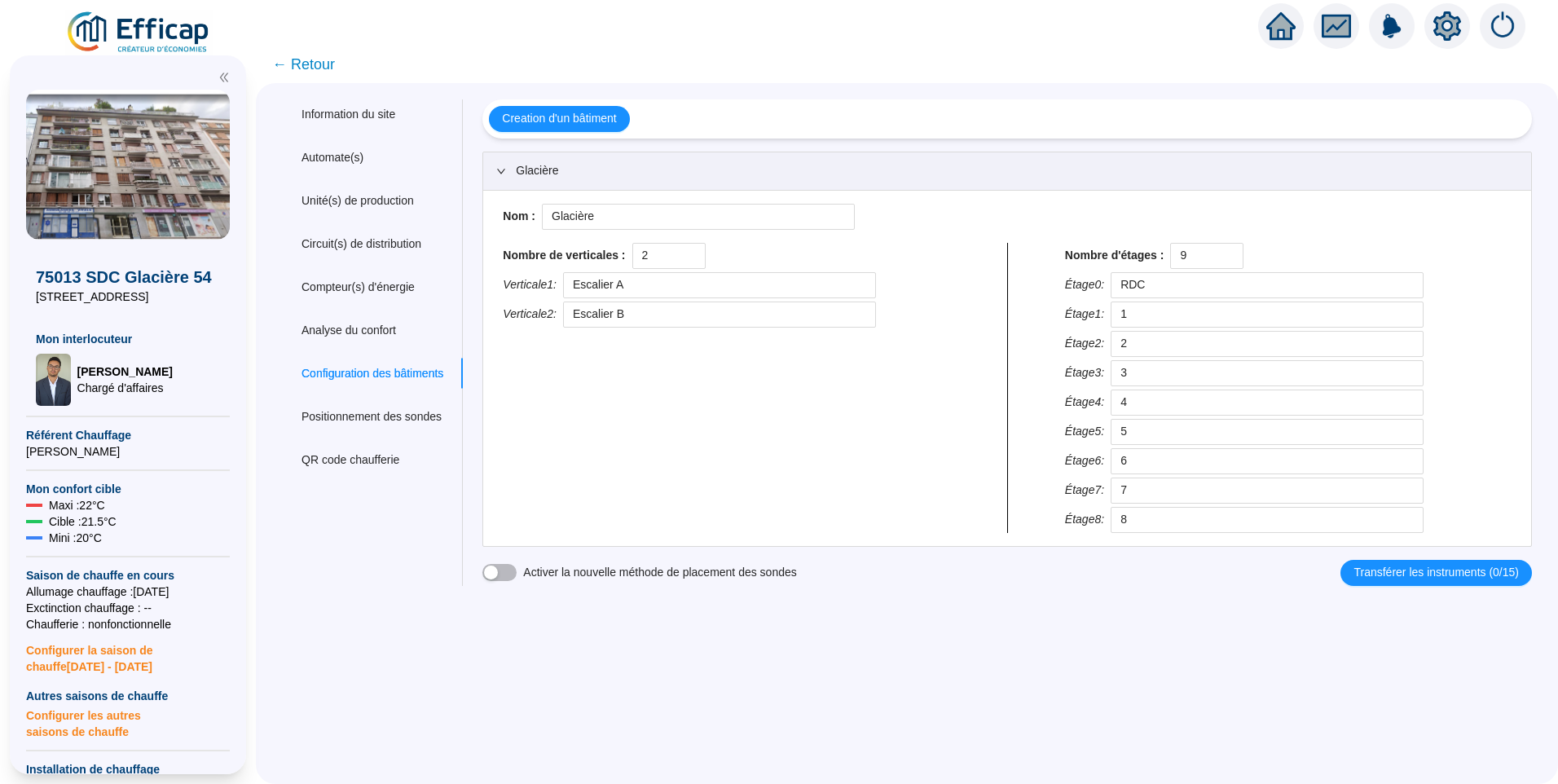
click at [168, 17] on img at bounding box center [139, 33] width 148 height 46
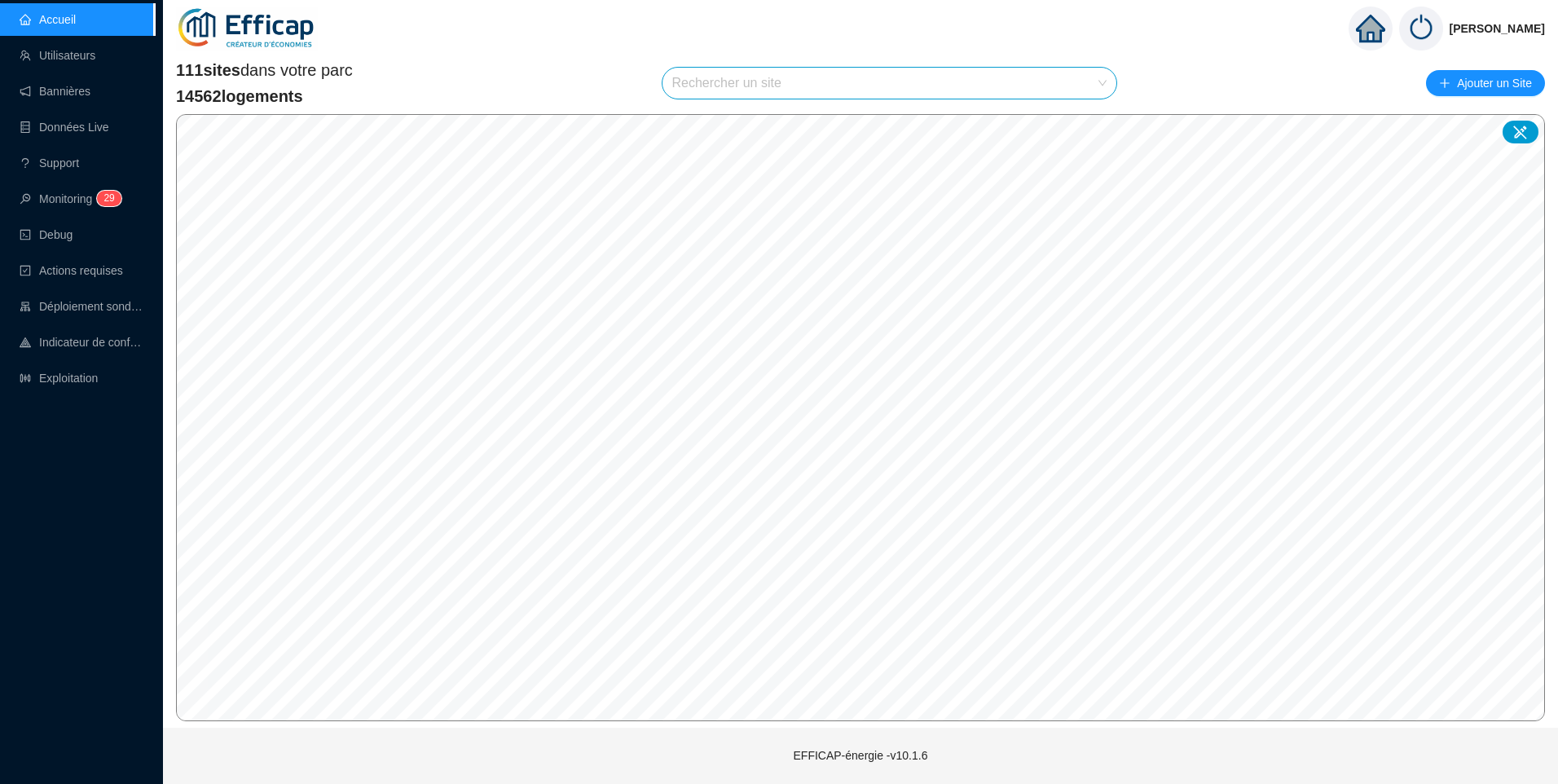
click at [751, 77] on input "search" at bounding box center [883, 83] width 421 height 31
type input "glac"
click at [766, 132] on div "75013 SDC Glacière 54" at bounding box center [893, 122] width 429 height 25
click at [82, 378] on link "Exploitation" at bounding box center [58, 378] width 78 height 13
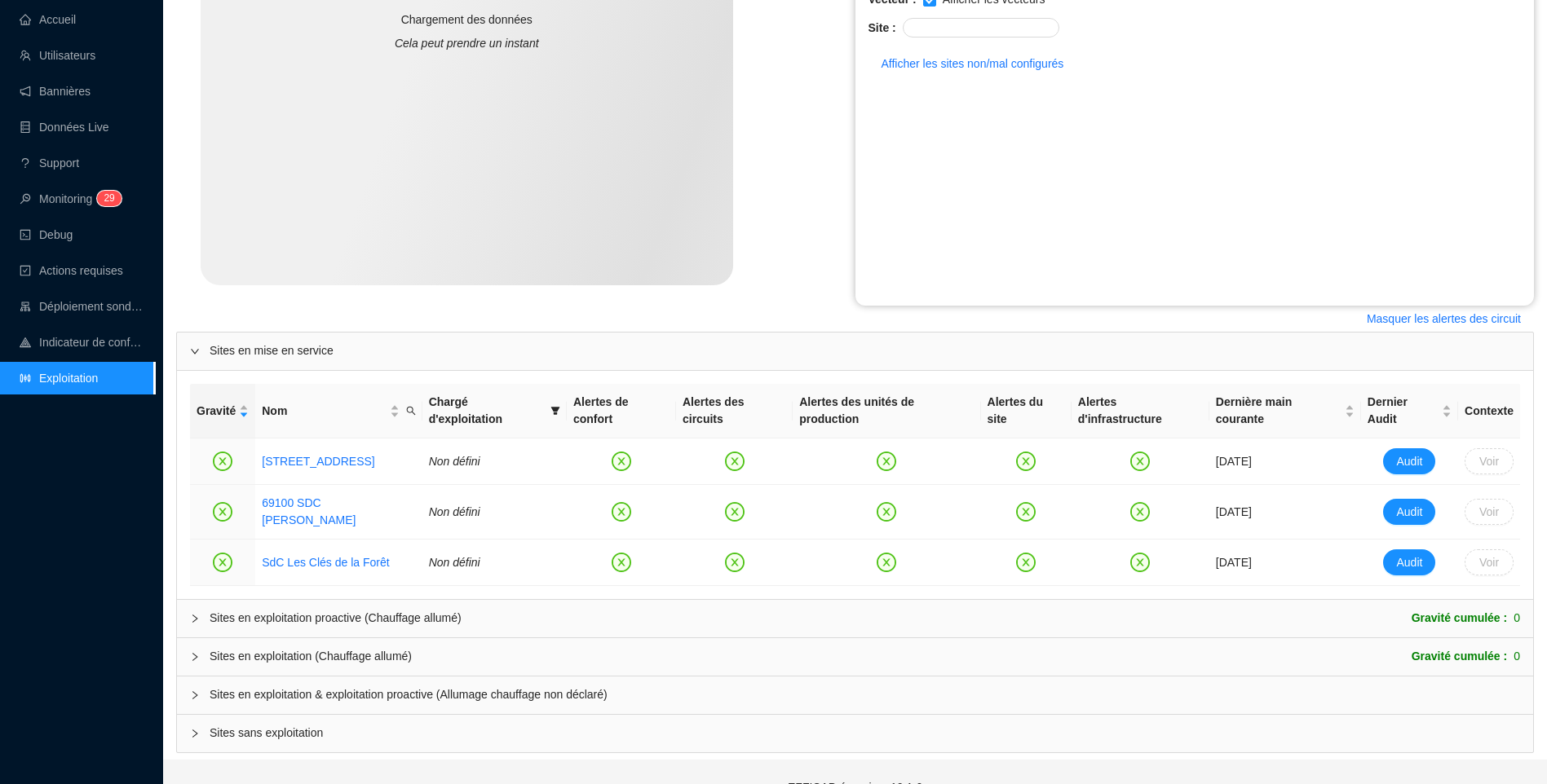
scroll to position [361, 0]
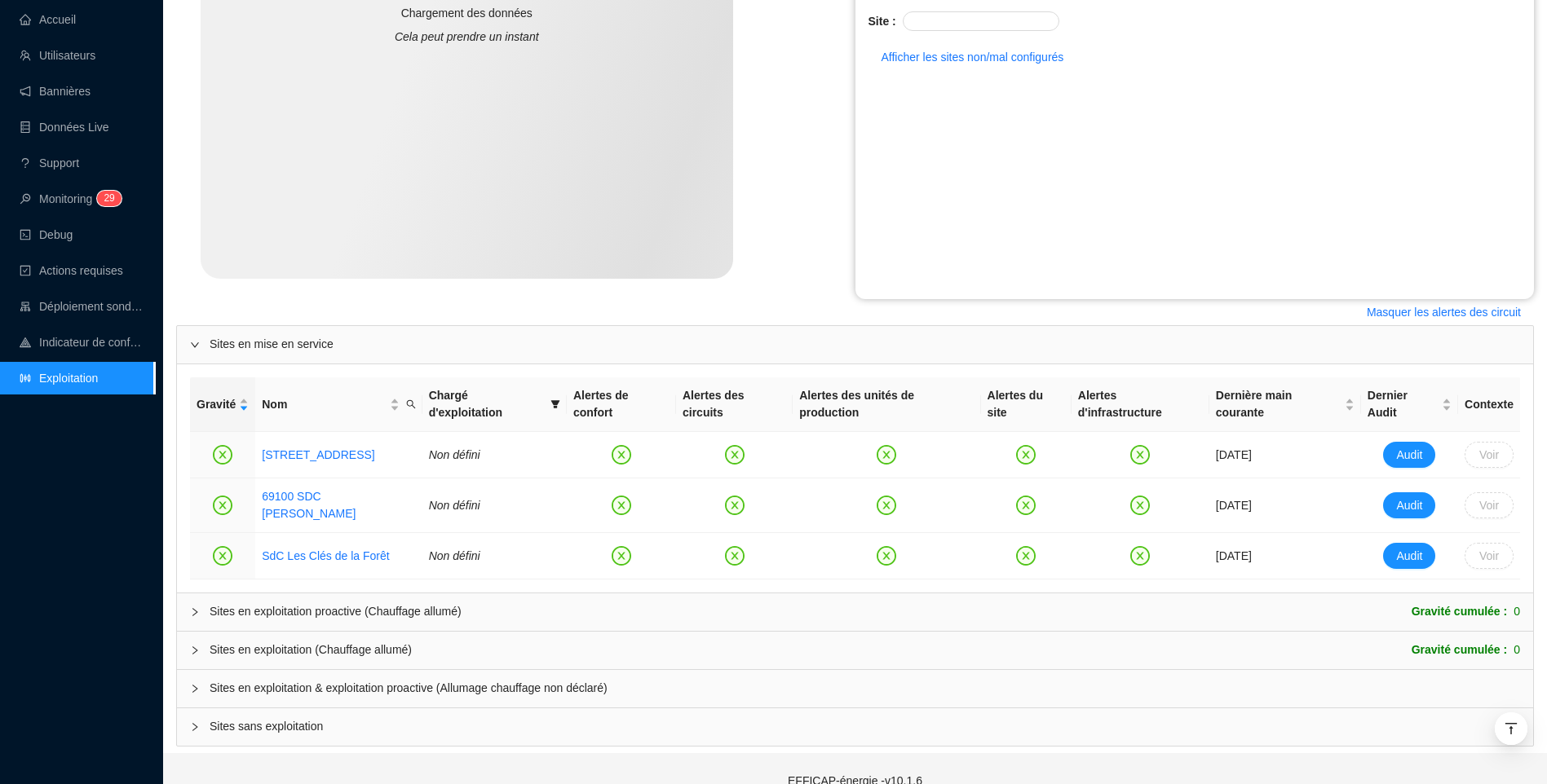
click at [280, 670] on div "Sites en exploitation & exploitation proactive (Allumage chauffage non déclaré)" at bounding box center [855, 688] width 1356 height 37
click at [282, 680] on span "Sites en exploitation & exploitation proactive (Allumage chauffage non déclaré)" at bounding box center [864, 688] width 1310 height 17
click at [328, 680] on span "Sites en exploitation & exploitation proactive (Allumage chauffage non déclaré)" at bounding box center [864, 688] width 1310 height 17
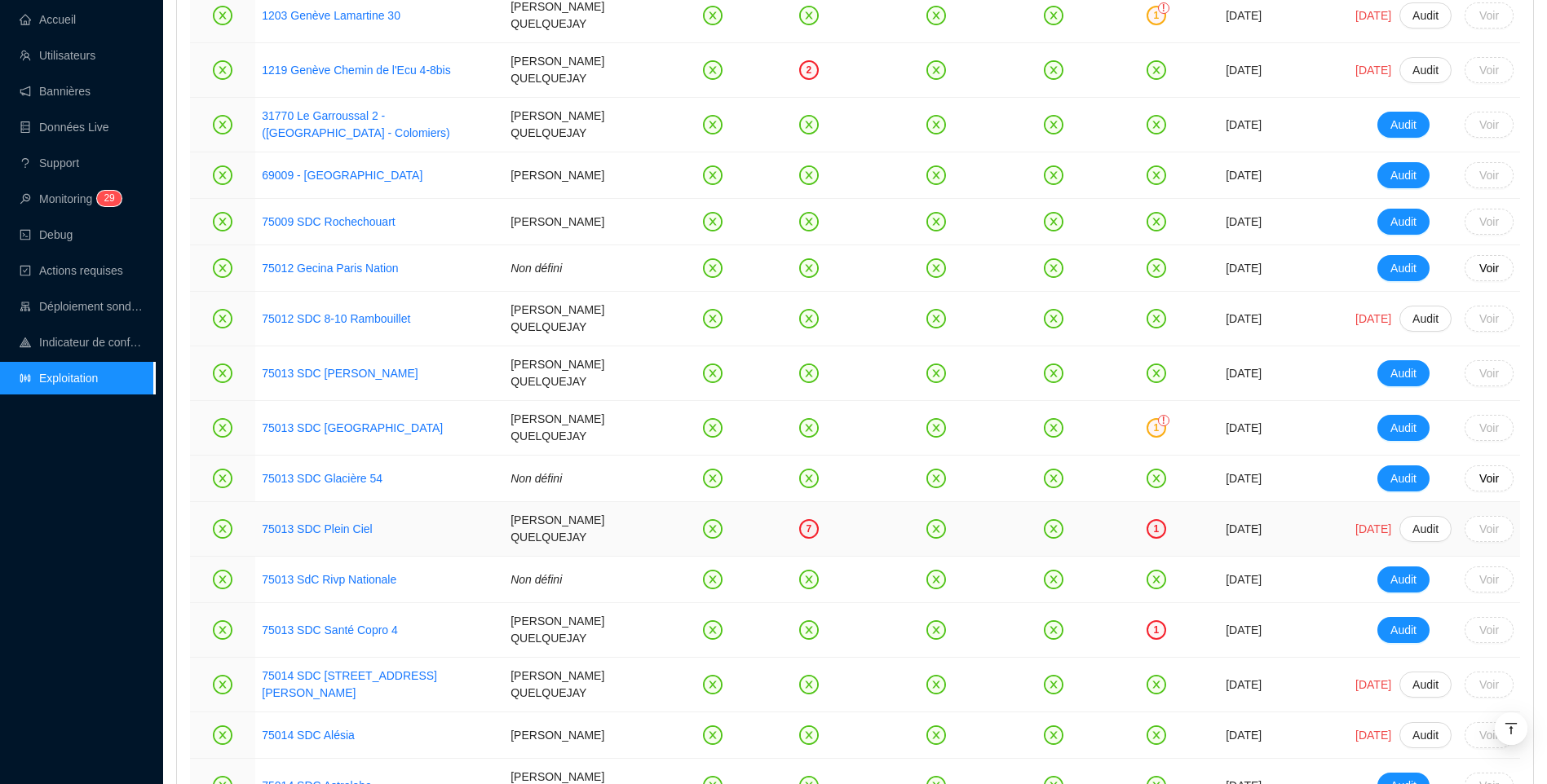
scroll to position [1176, 0]
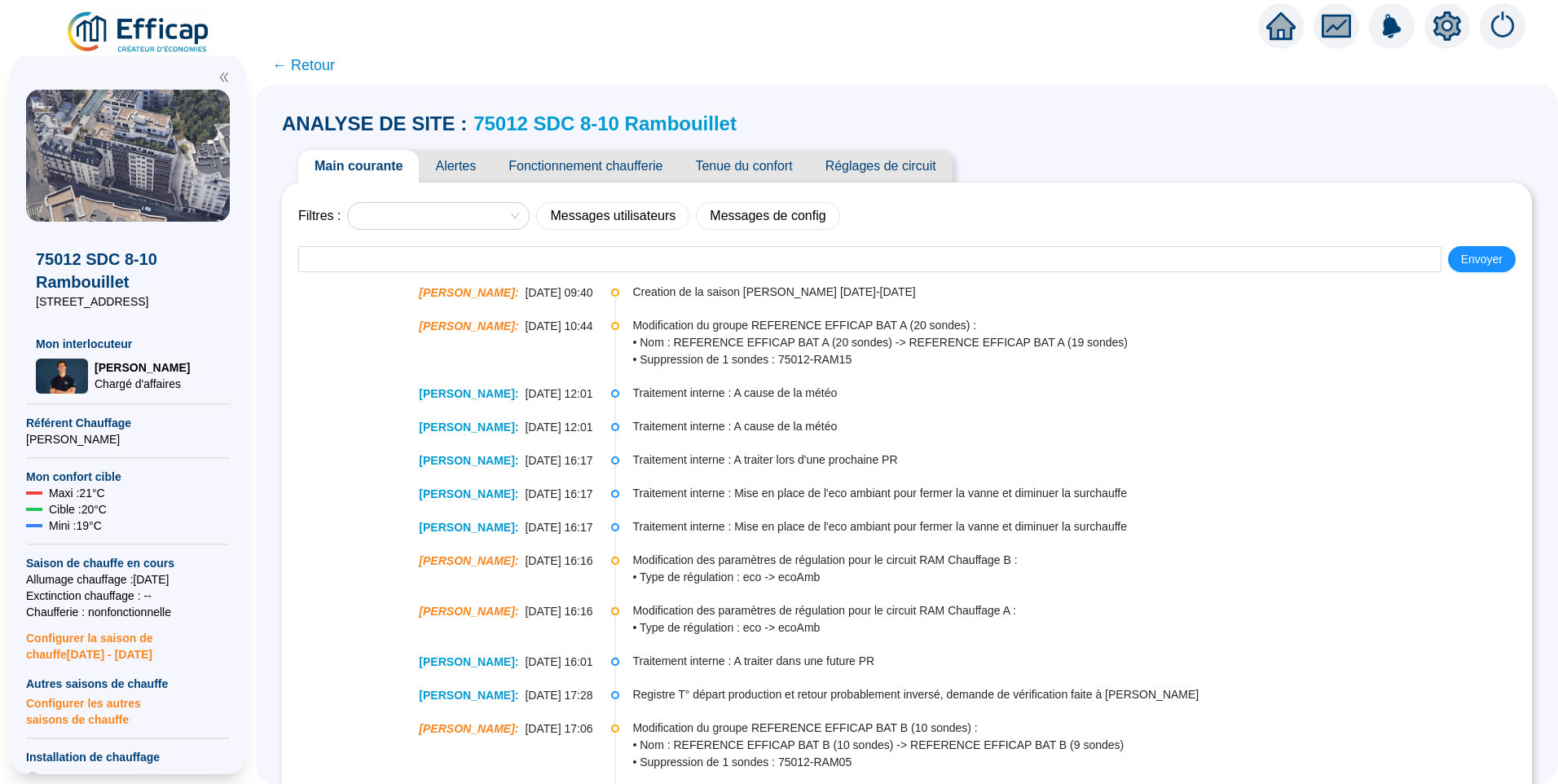
click at [803, 94] on div "ANALYSE DE SITE : 75012 SDC 8-10 Rambouillet Main courante Alertes Fonctionneme…" at bounding box center [906, 434] width 1302 height 699
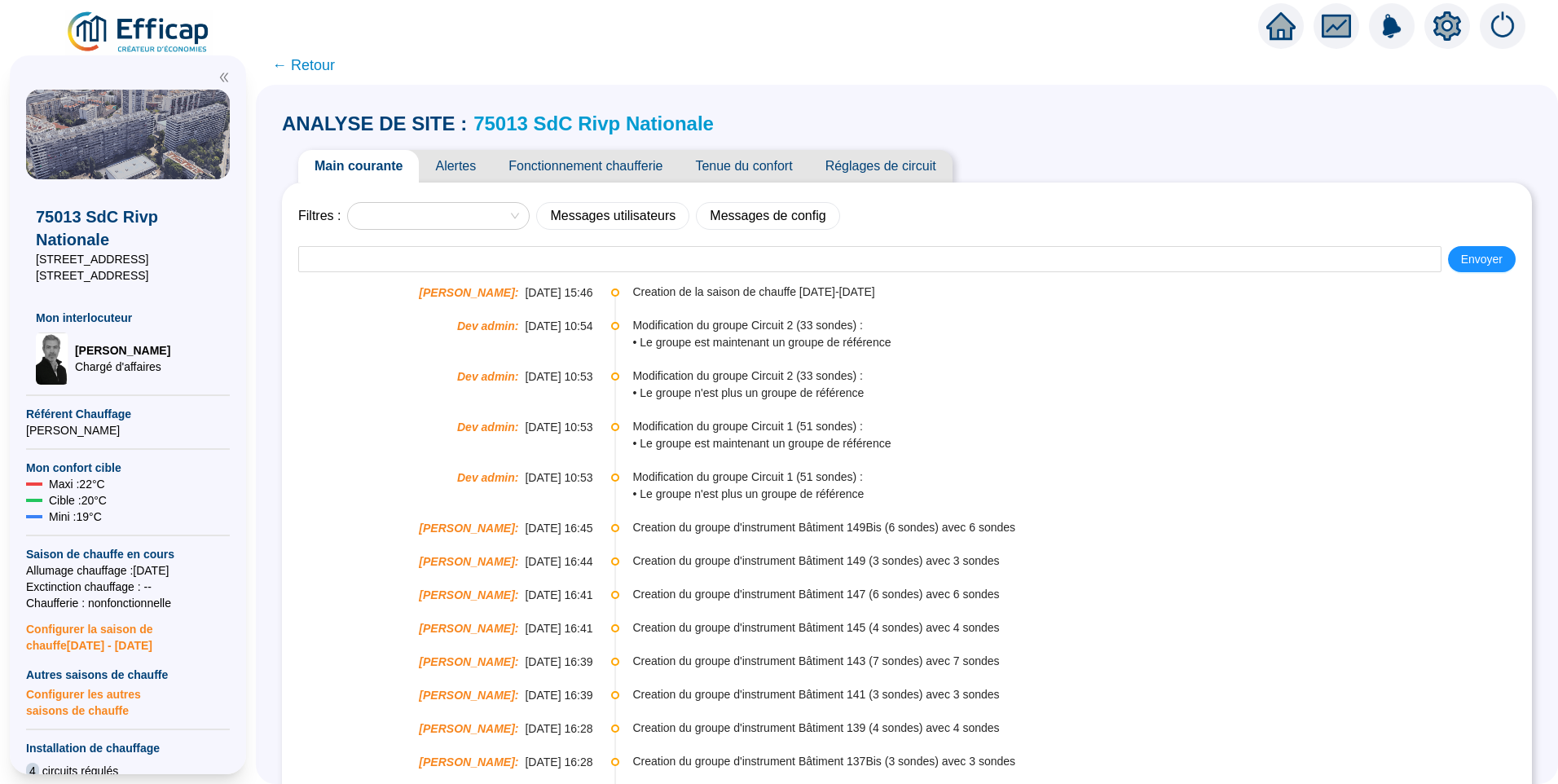
click at [566, 120] on link "75013 SdC Rivp Nationale" at bounding box center [593, 123] width 240 height 22
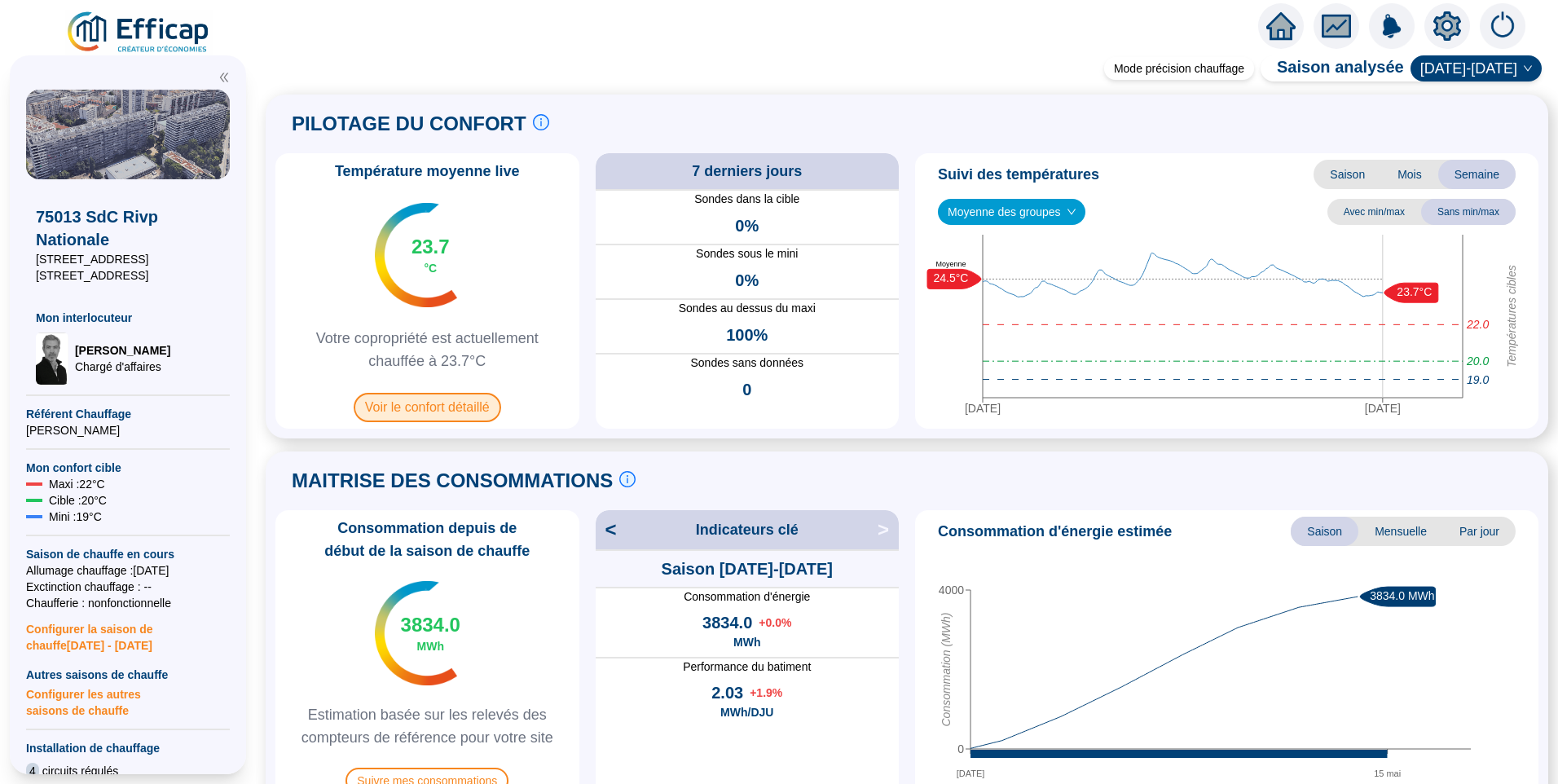
click at [421, 405] on span "Voir le confort détaillé" at bounding box center [428, 407] width 148 height 29
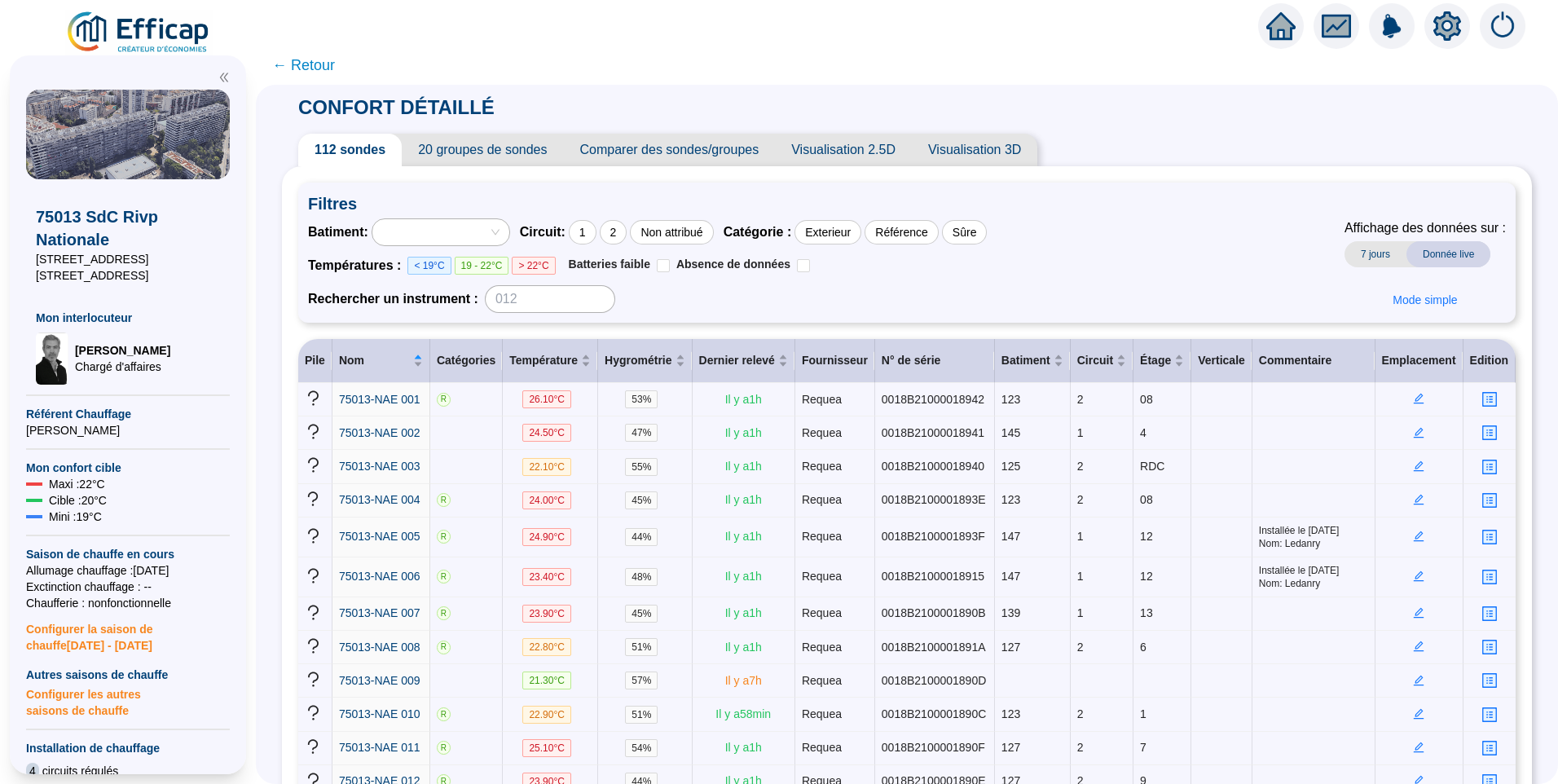
click at [444, 241] on div at bounding box center [433, 232] width 113 height 23
drag, startPoint x: 172, startPoint y: 259, endPoint x: 26, endPoint y: 253, distance: 146.1
click at [26, 253] on div "75013 SdC Rivp Nationale 123-131 Bis [GEOGRAPHIC_DATA][STREET_ADDRESS] interloc…" at bounding box center [128, 415] width 236 height 719
copy span "[STREET_ADDRESS]"
click at [450, 231] on div at bounding box center [433, 232] width 113 height 23
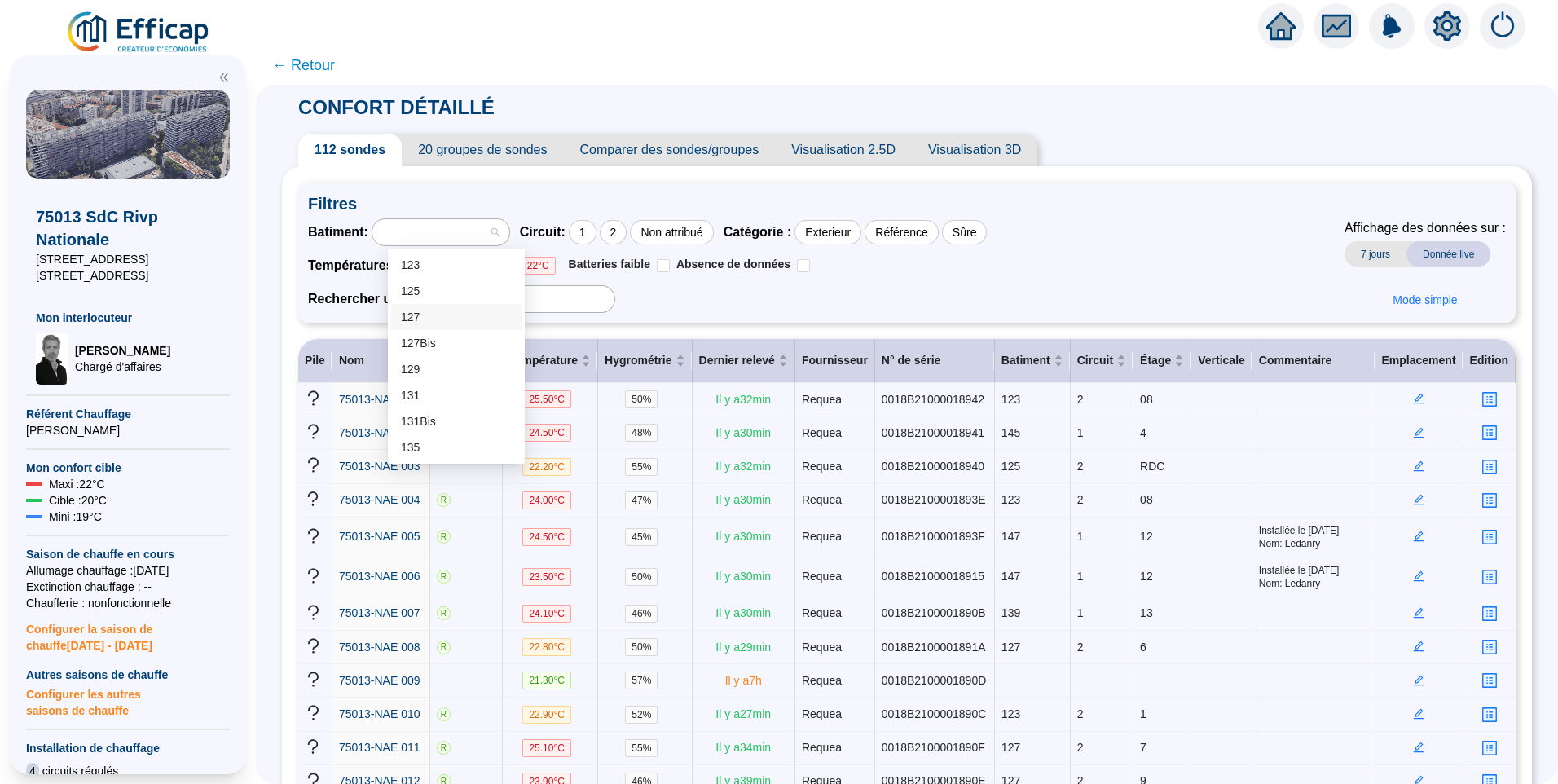
click at [1088, 225] on div "Batiment : Circuit : 1 2 Non attribué Catégorie : Exterieur Référence Sûre Temp…" at bounding box center [907, 266] width 1198 height 95
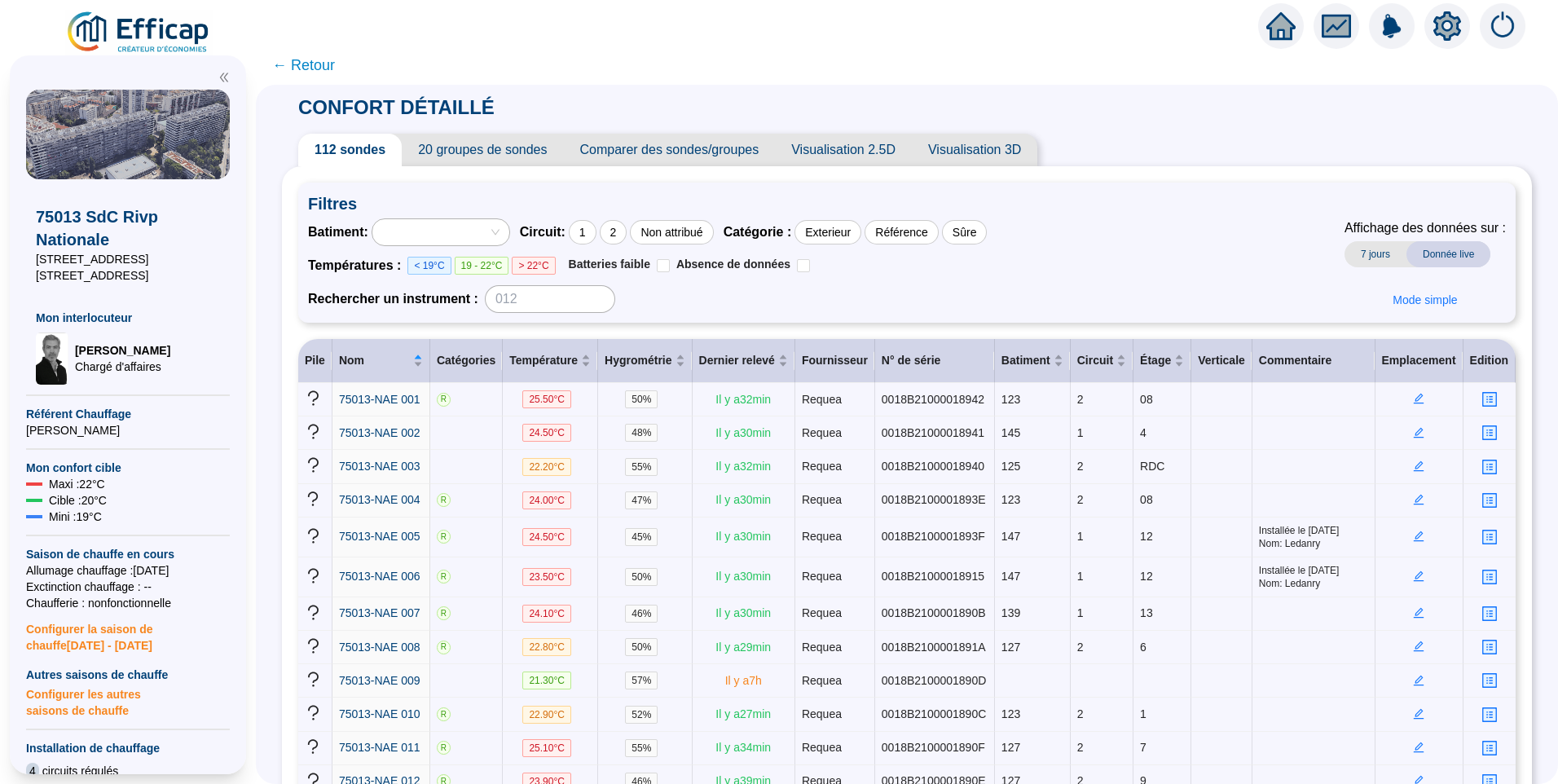
click at [1103, 268] on div "Batiment : Circuit : 1 2 Non attribué Catégorie : Exterieur Référence Sûre Temp…" at bounding box center [907, 266] width 1198 height 95
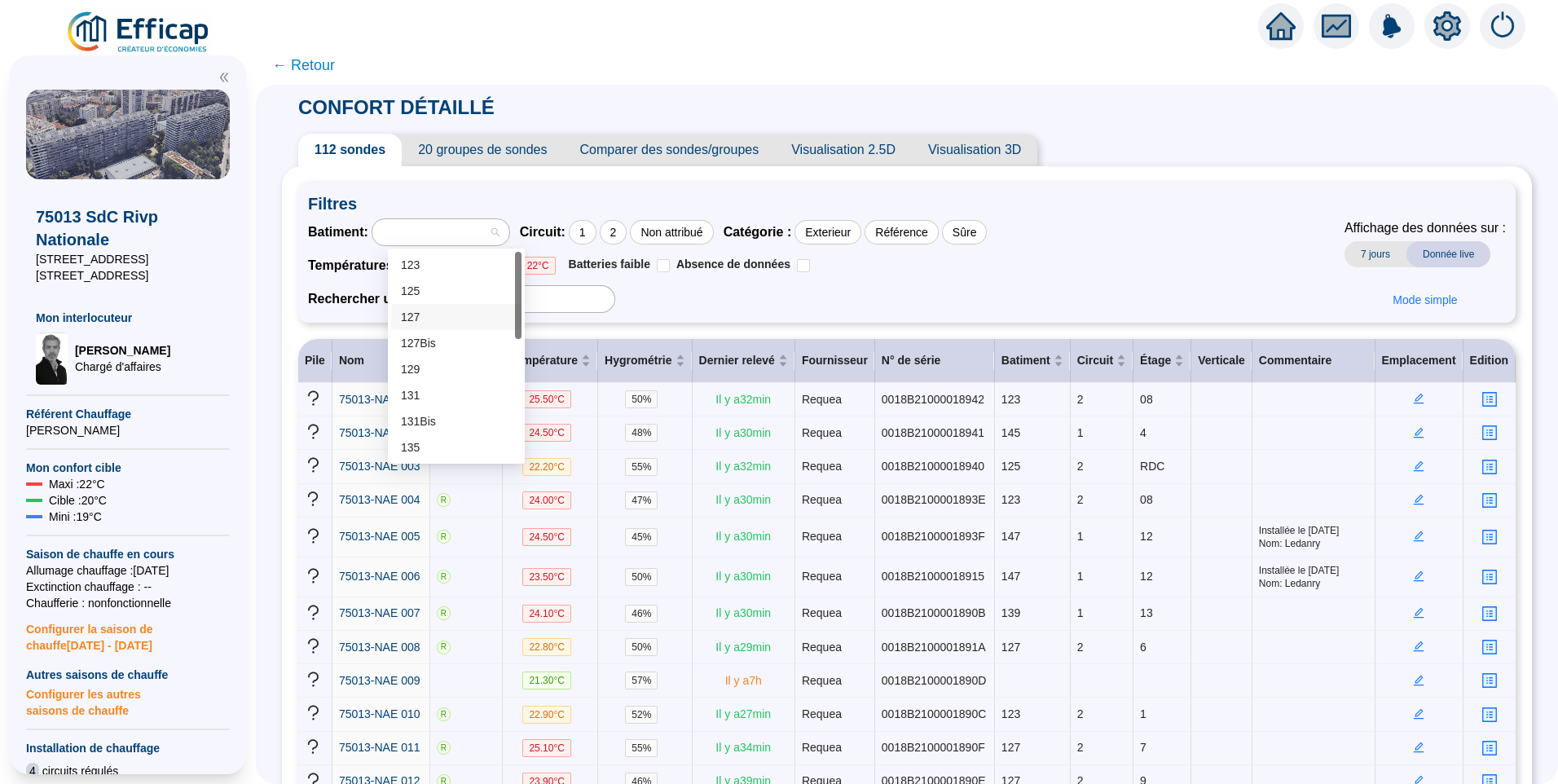
click at [489, 228] on div at bounding box center [433, 232] width 113 height 23
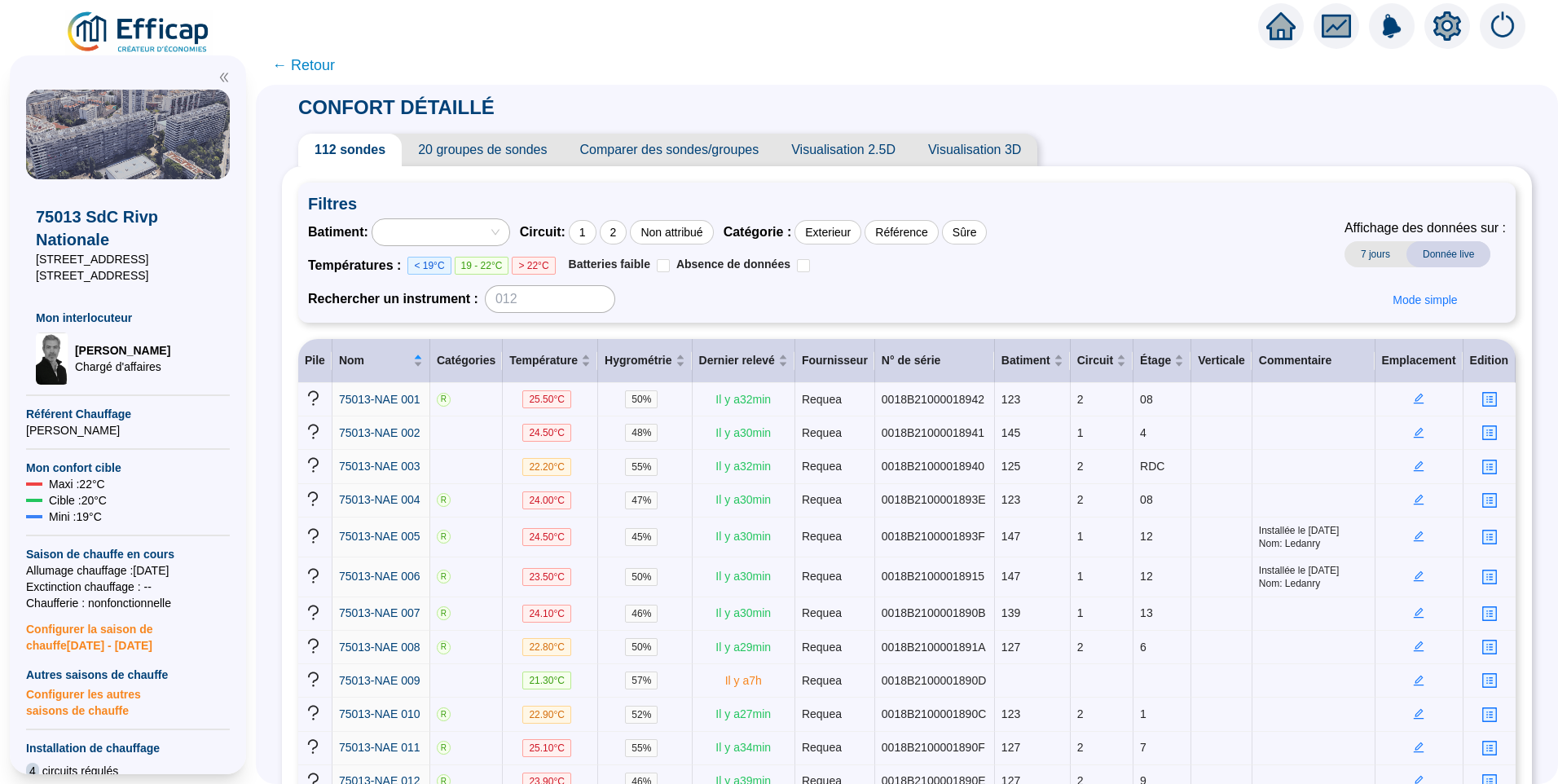
click at [1095, 209] on span "Filtres" at bounding box center [907, 204] width 1198 height 23
click at [466, 225] on div at bounding box center [433, 232] width 113 height 23
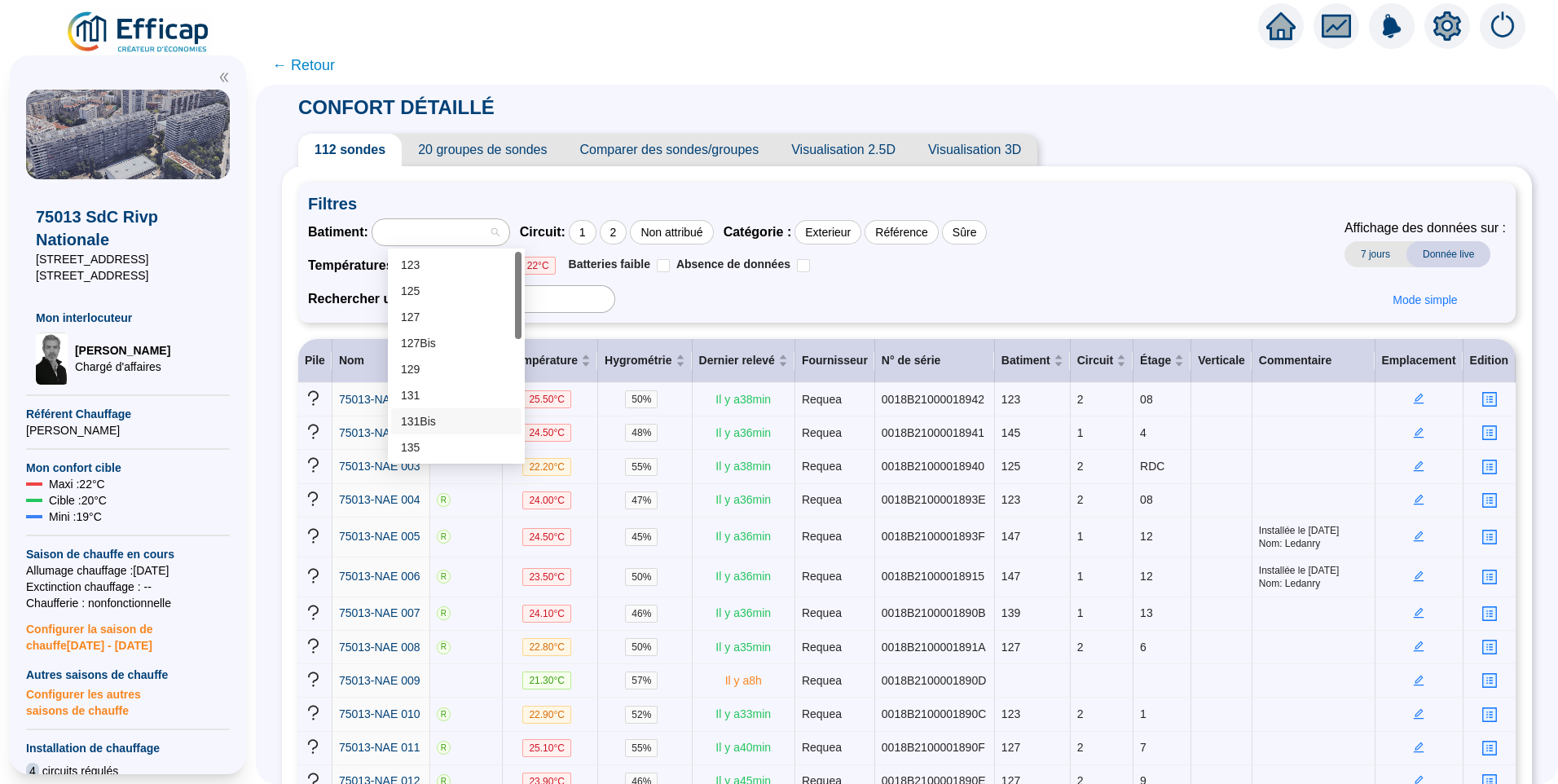
click at [459, 413] on div "131Bis" at bounding box center [455, 422] width 110 height 17
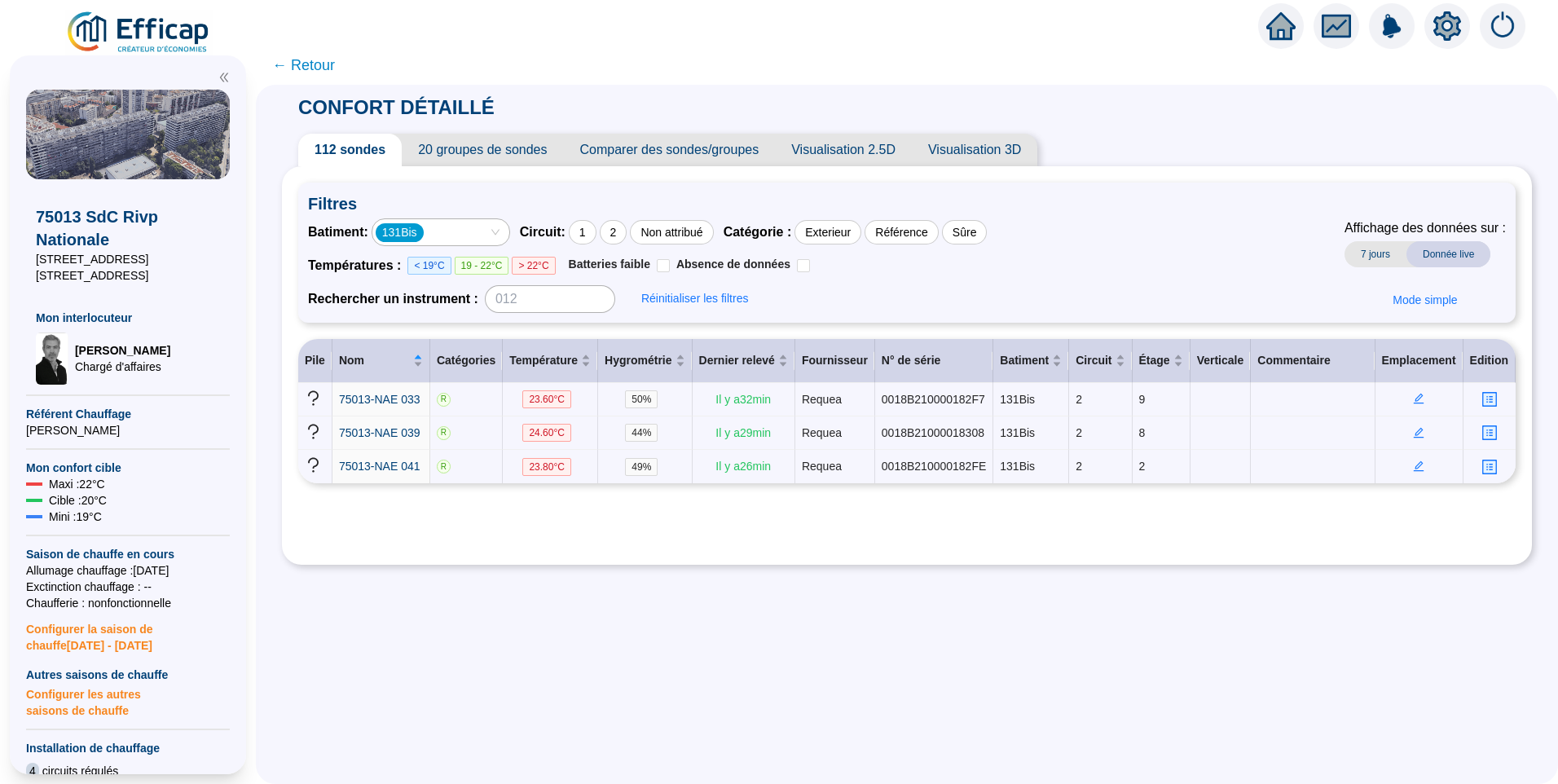
click at [478, 235] on div "131Bis" at bounding box center [433, 232] width 113 height 23
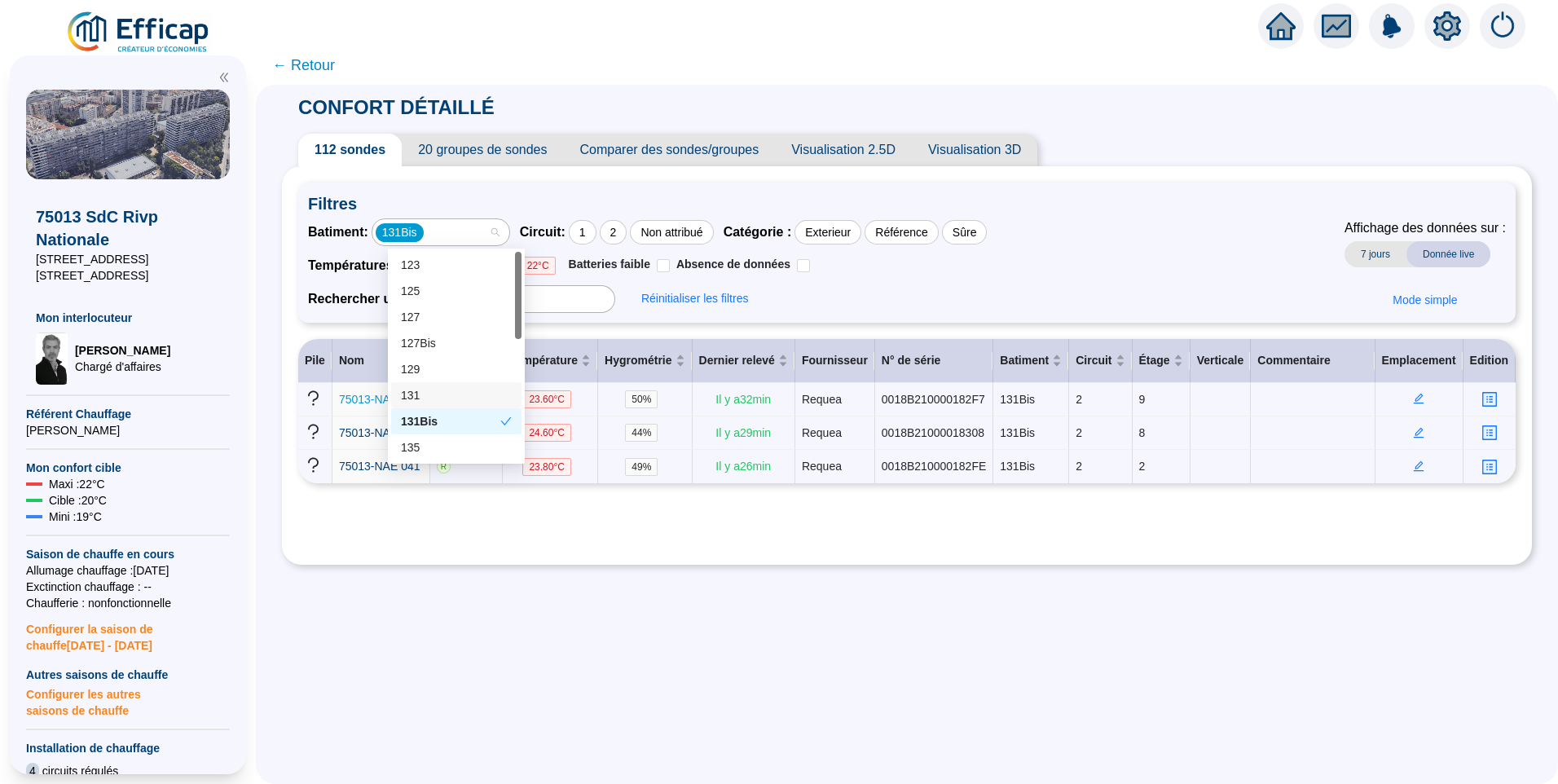
click at [419, 397] on div "131" at bounding box center [455, 395] width 110 height 17
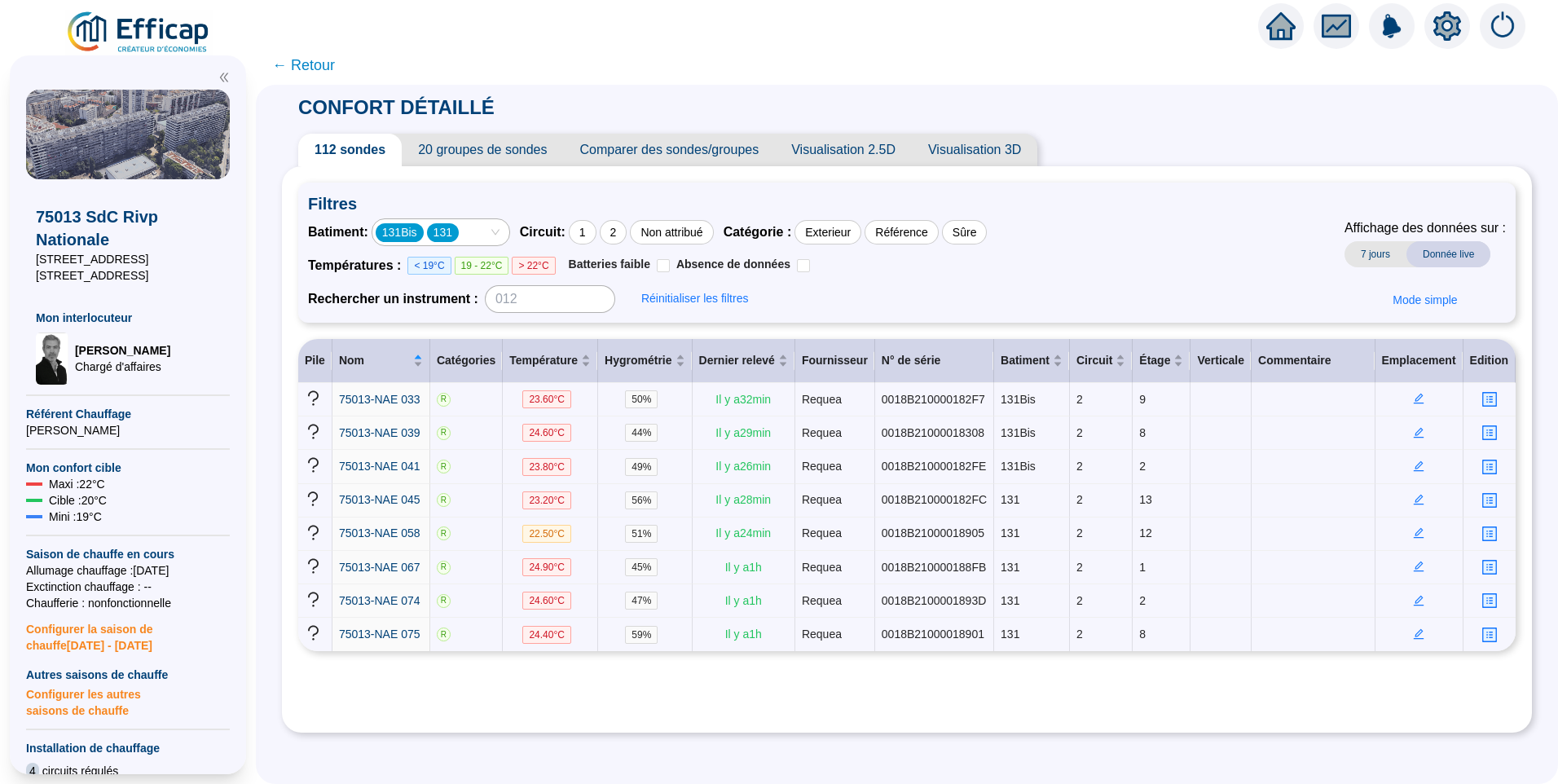
click at [489, 236] on div "131Bis 131" at bounding box center [433, 232] width 113 height 23
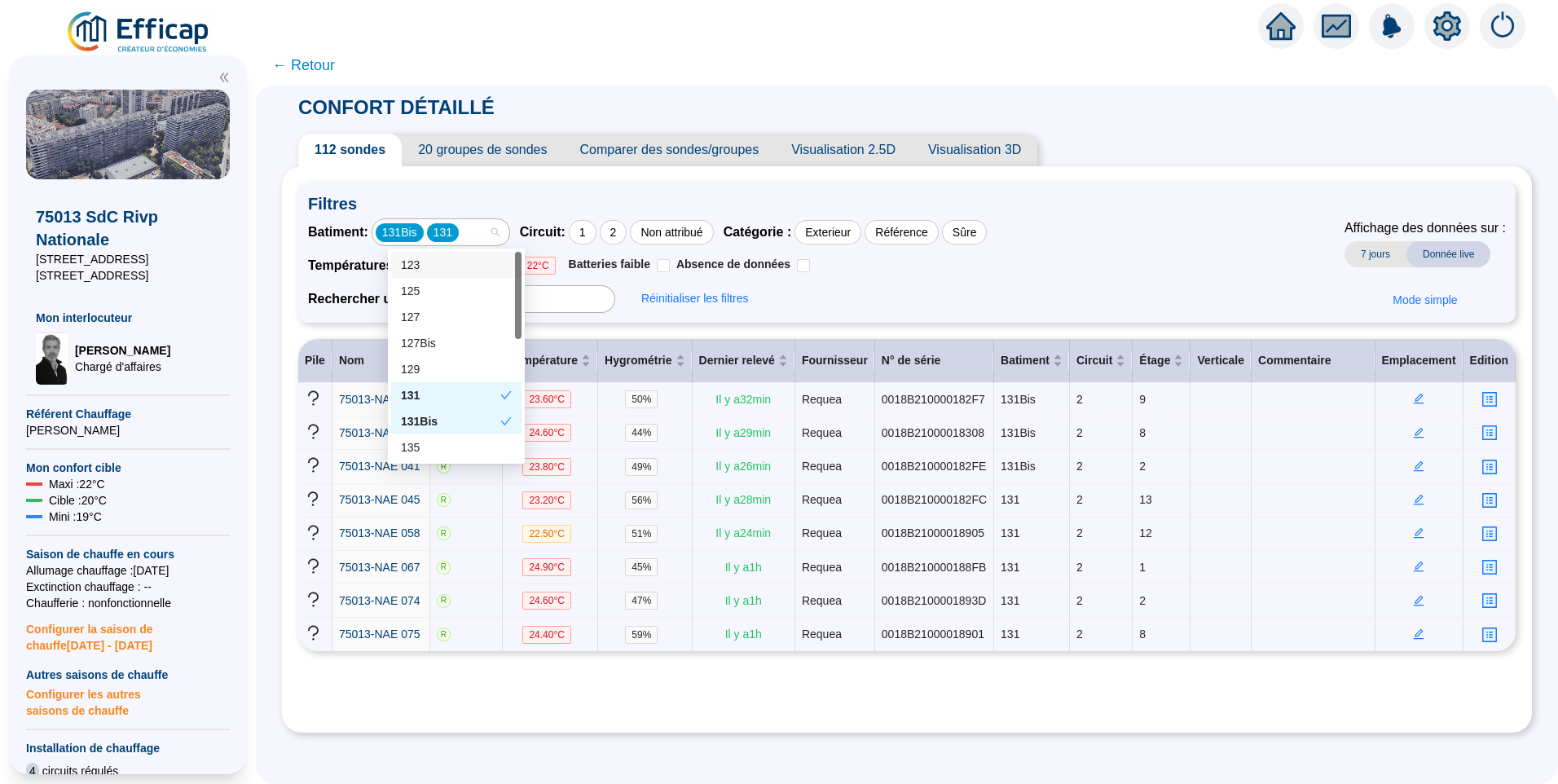
drag, startPoint x: 517, startPoint y: 298, endPoint x: 514, endPoint y: 273, distance: 25.2
click at [514, 273] on div "123 125 127 127Bis 129 131 131Bis 135 135Bis 137" at bounding box center [456, 356] width 131 height 209
click at [1451, 29] on icon "setting" at bounding box center [1447, 26] width 12 height 12
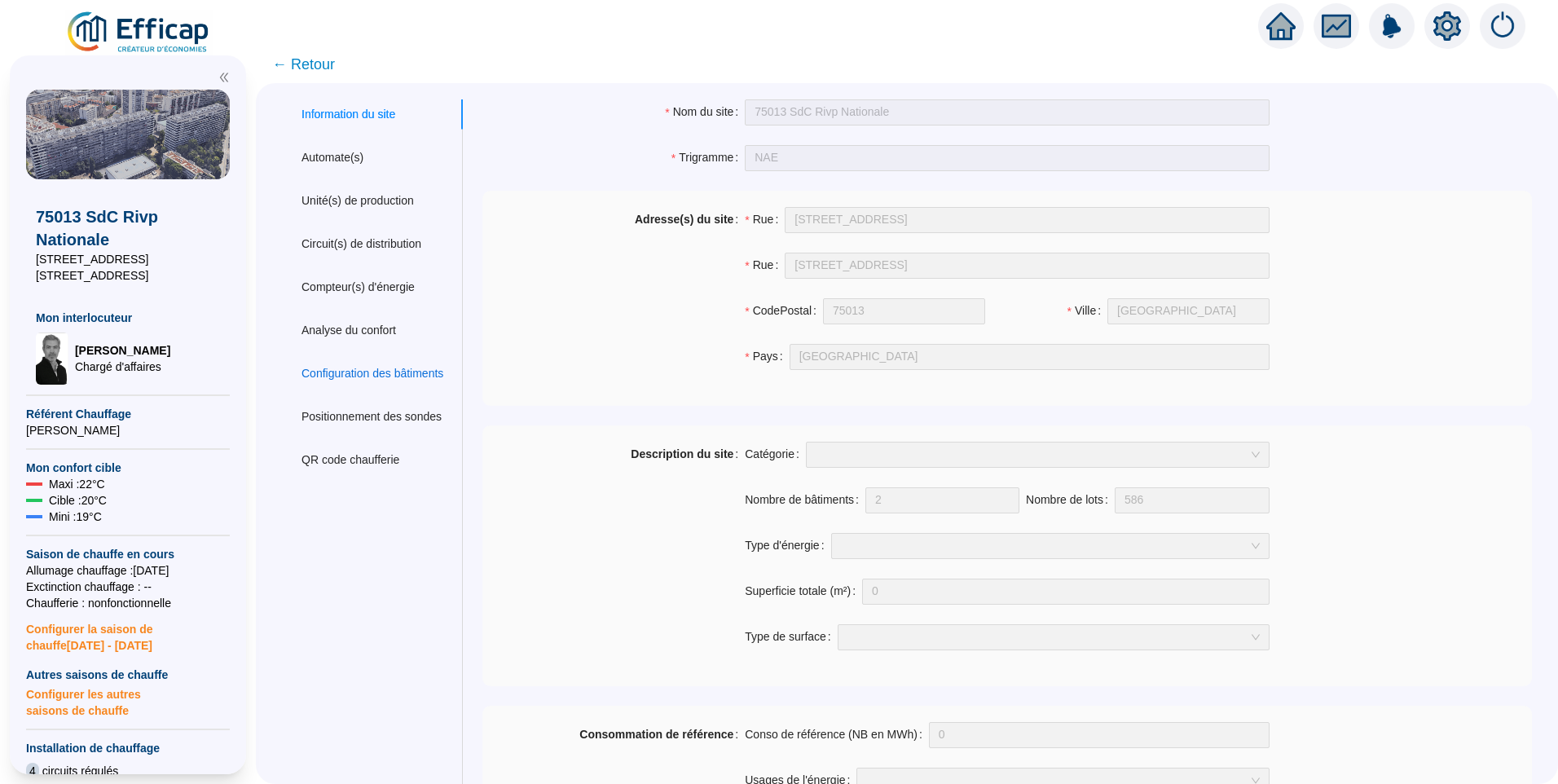
click at [365, 371] on div "Configuration des bâtiments" at bounding box center [371, 373] width 141 height 17
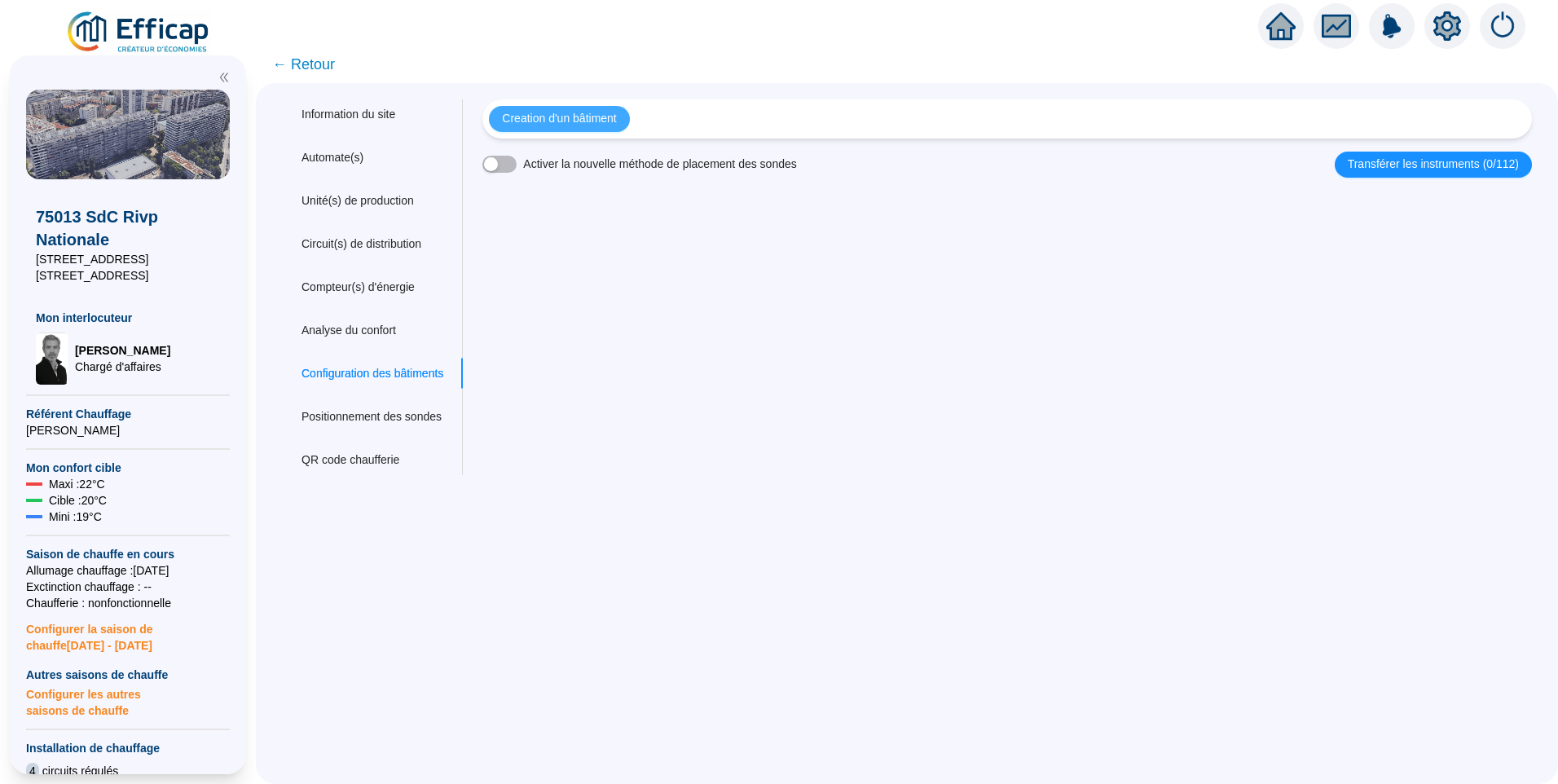
click at [582, 126] on span "Creation d'un bâtiment" at bounding box center [559, 119] width 114 height 17
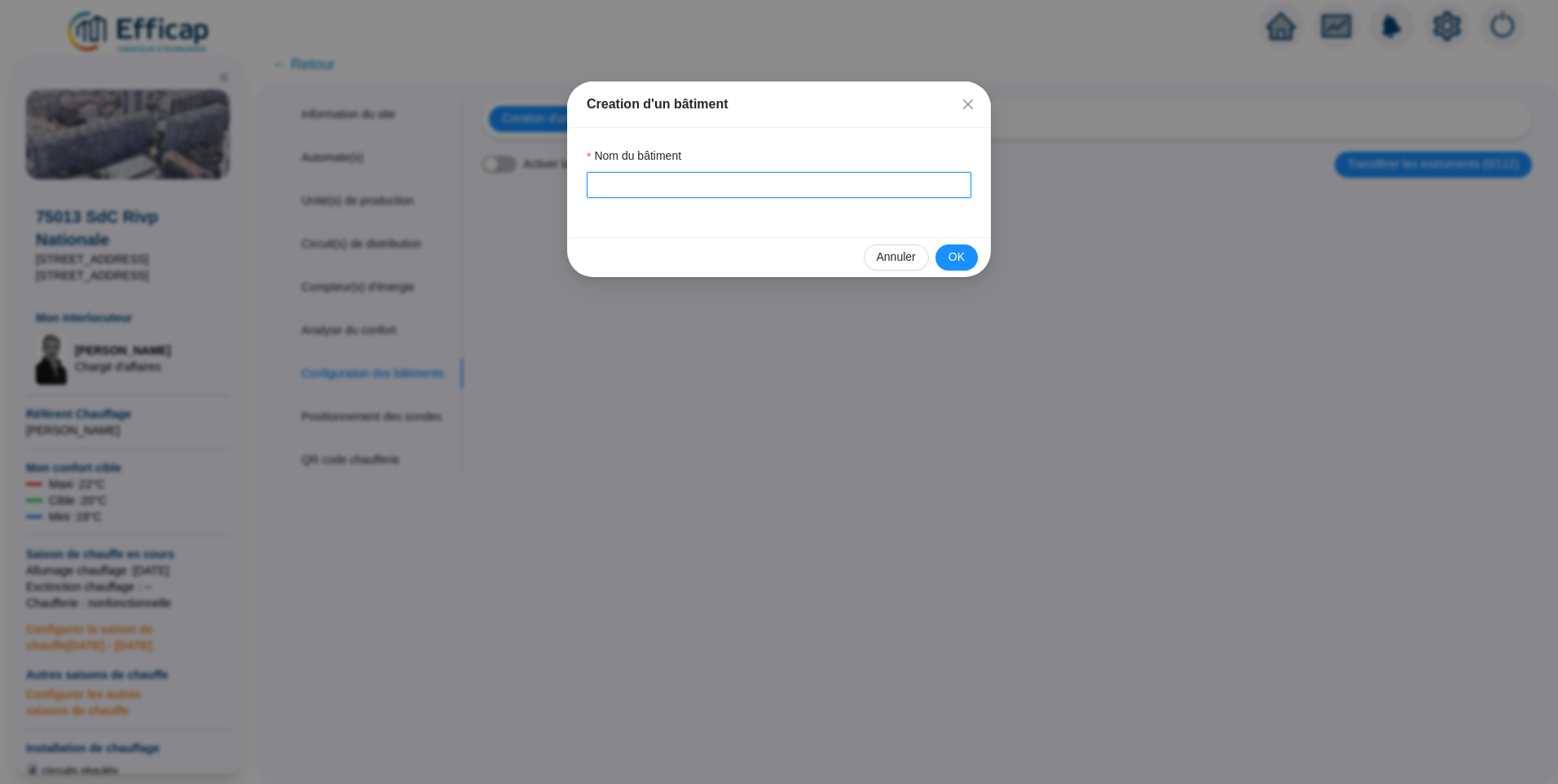
click at [633, 192] on input "Nom du bâtiment" at bounding box center [779, 184] width 384 height 26
click at [962, 249] on span "OK" at bounding box center [957, 256] width 16 height 17
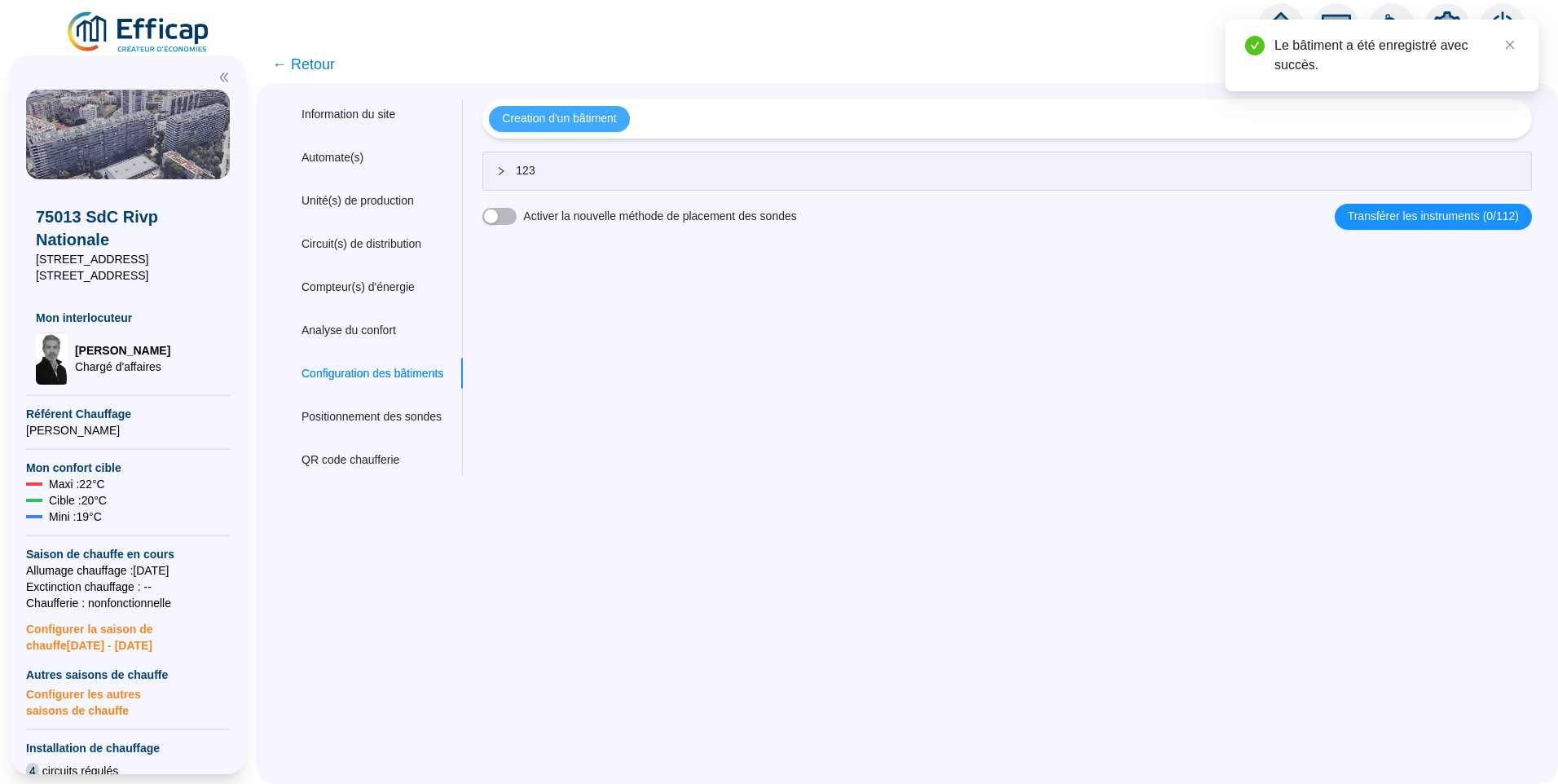
click at [611, 123] on span "Creation d'un bâtiment" at bounding box center [559, 119] width 114 height 17
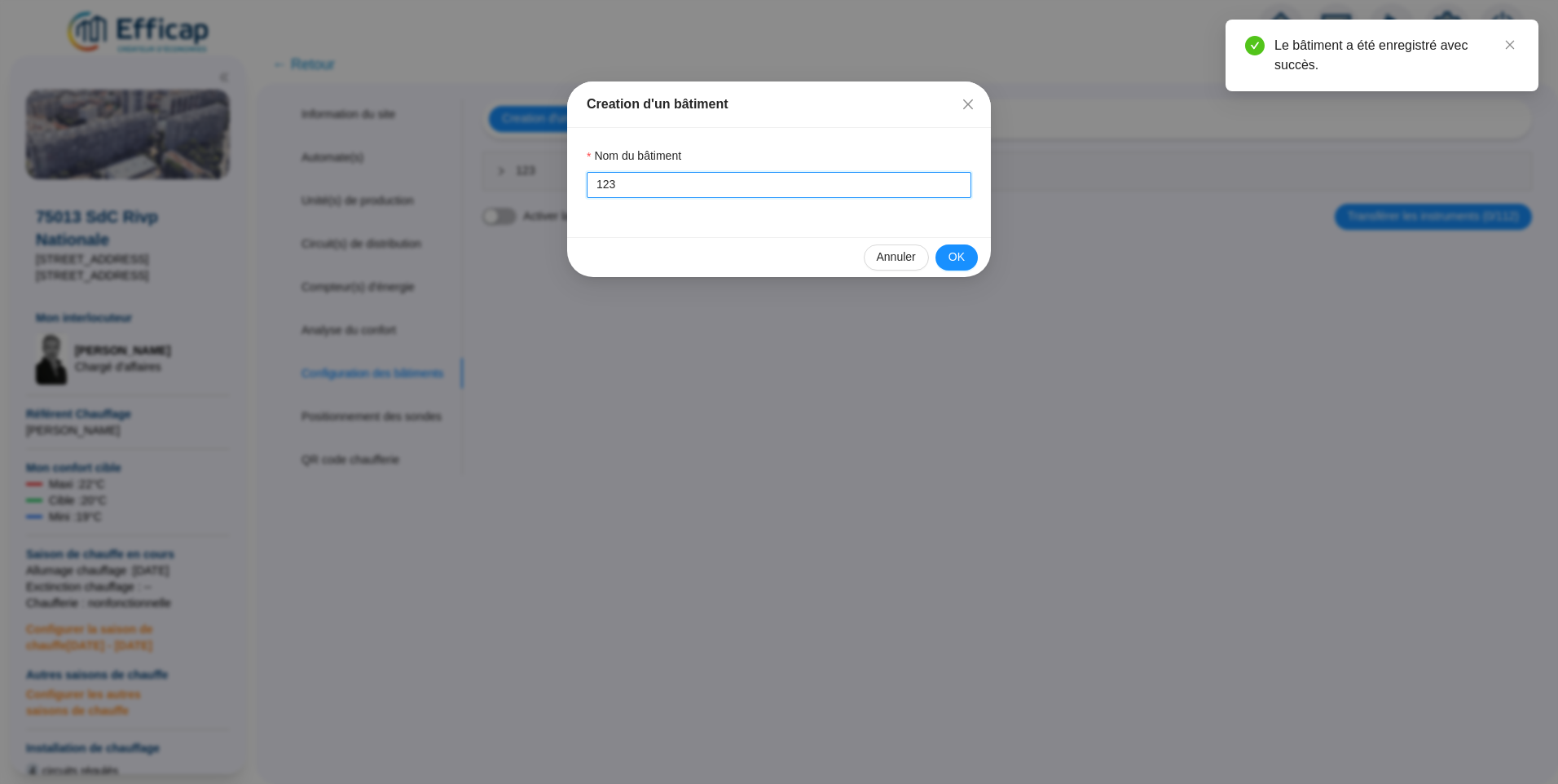
click at [633, 193] on input "123" at bounding box center [779, 184] width 384 height 26
click at [946, 256] on button "OK" at bounding box center [957, 257] width 42 height 26
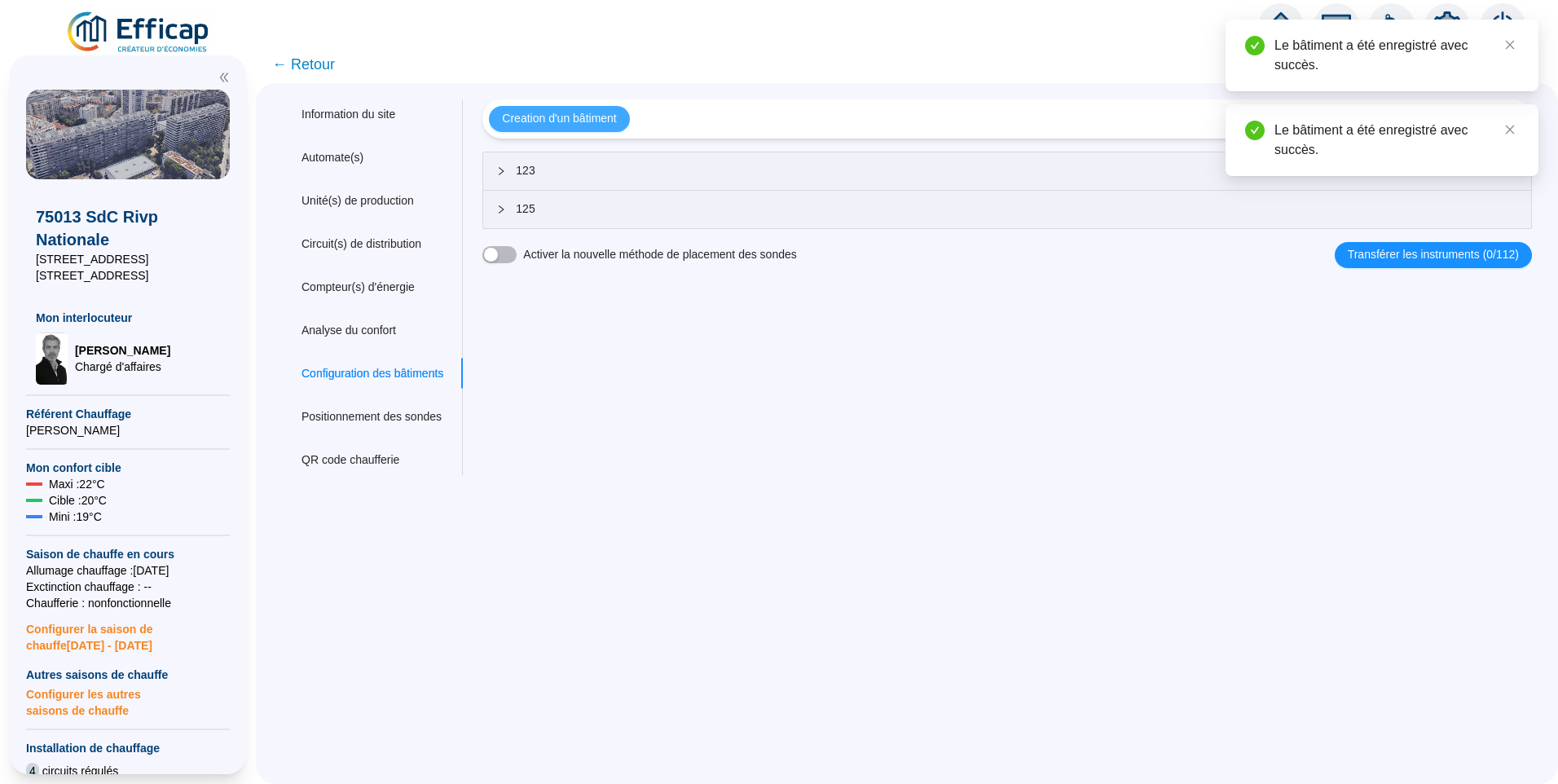
click at [628, 130] on button "Creation d'un bâtiment" at bounding box center [559, 119] width 141 height 26
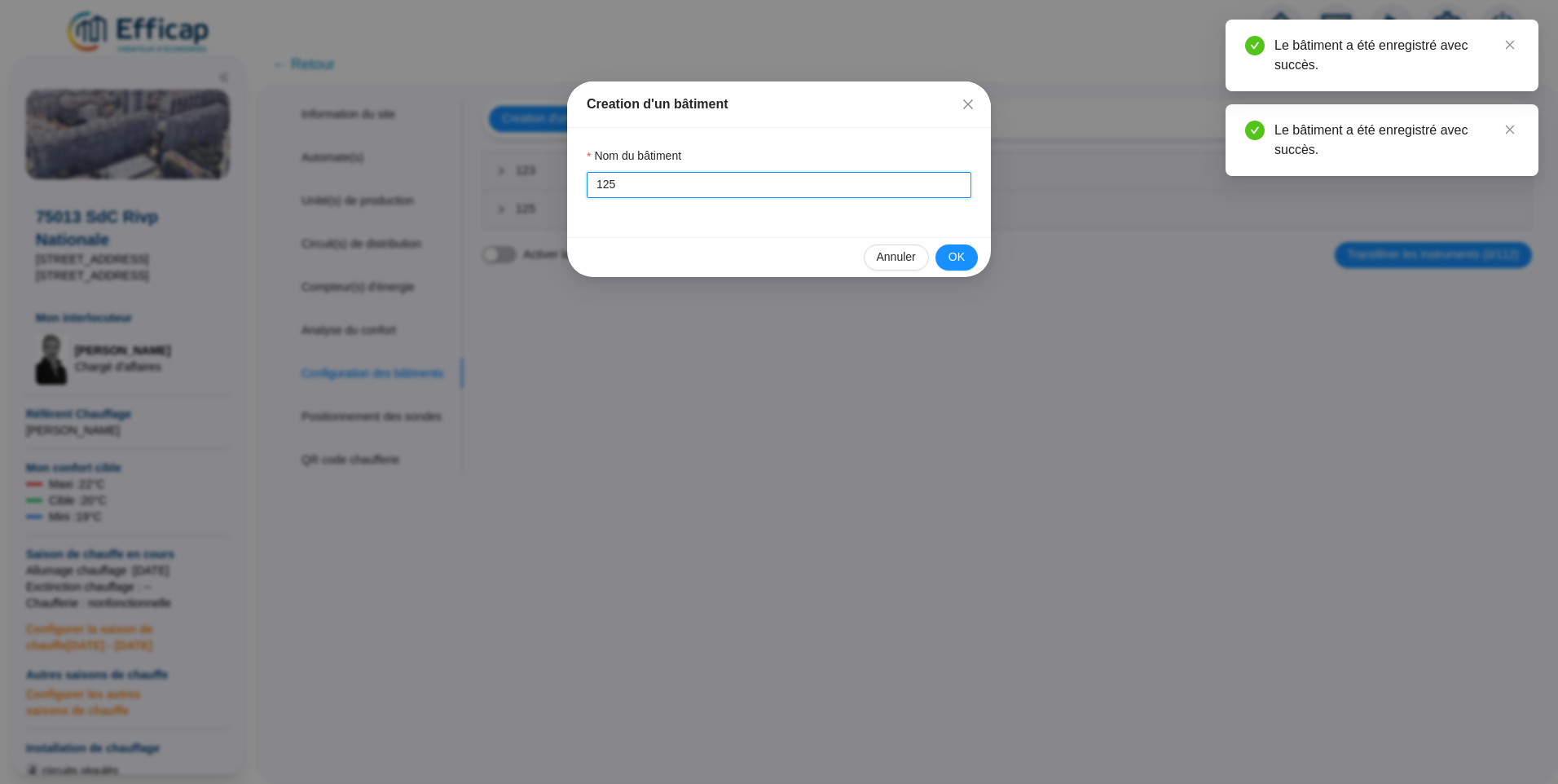
click at [665, 189] on input "125" at bounding box center [779, 184] width 384 height 26
type input "127"
click at [958, 256] on span "OK" at bounding box center [957, 256] width 16 height 17
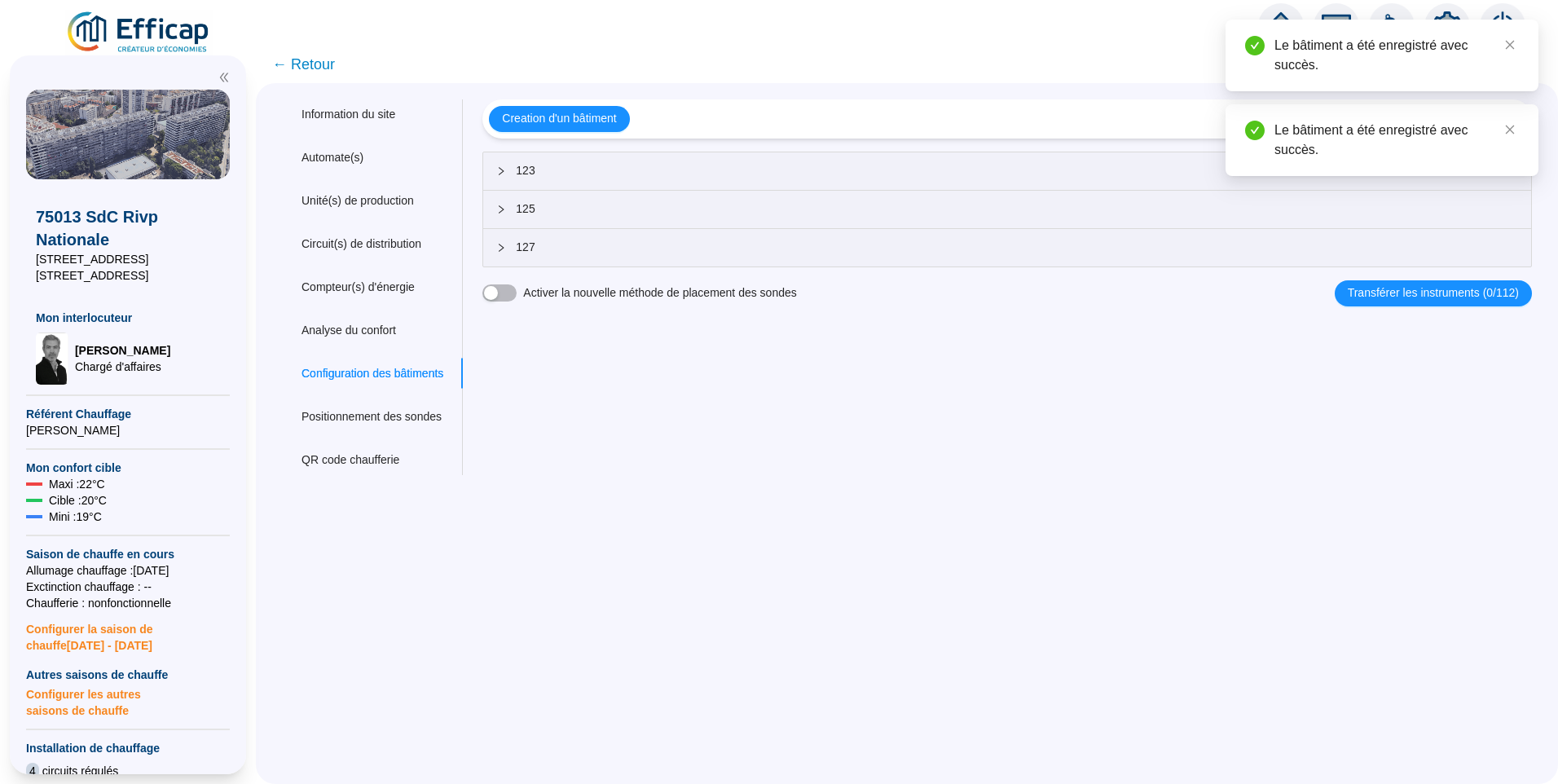
click at [311, 64] on span "← Retour" at bounding box center [303, 64] width 63 height 23
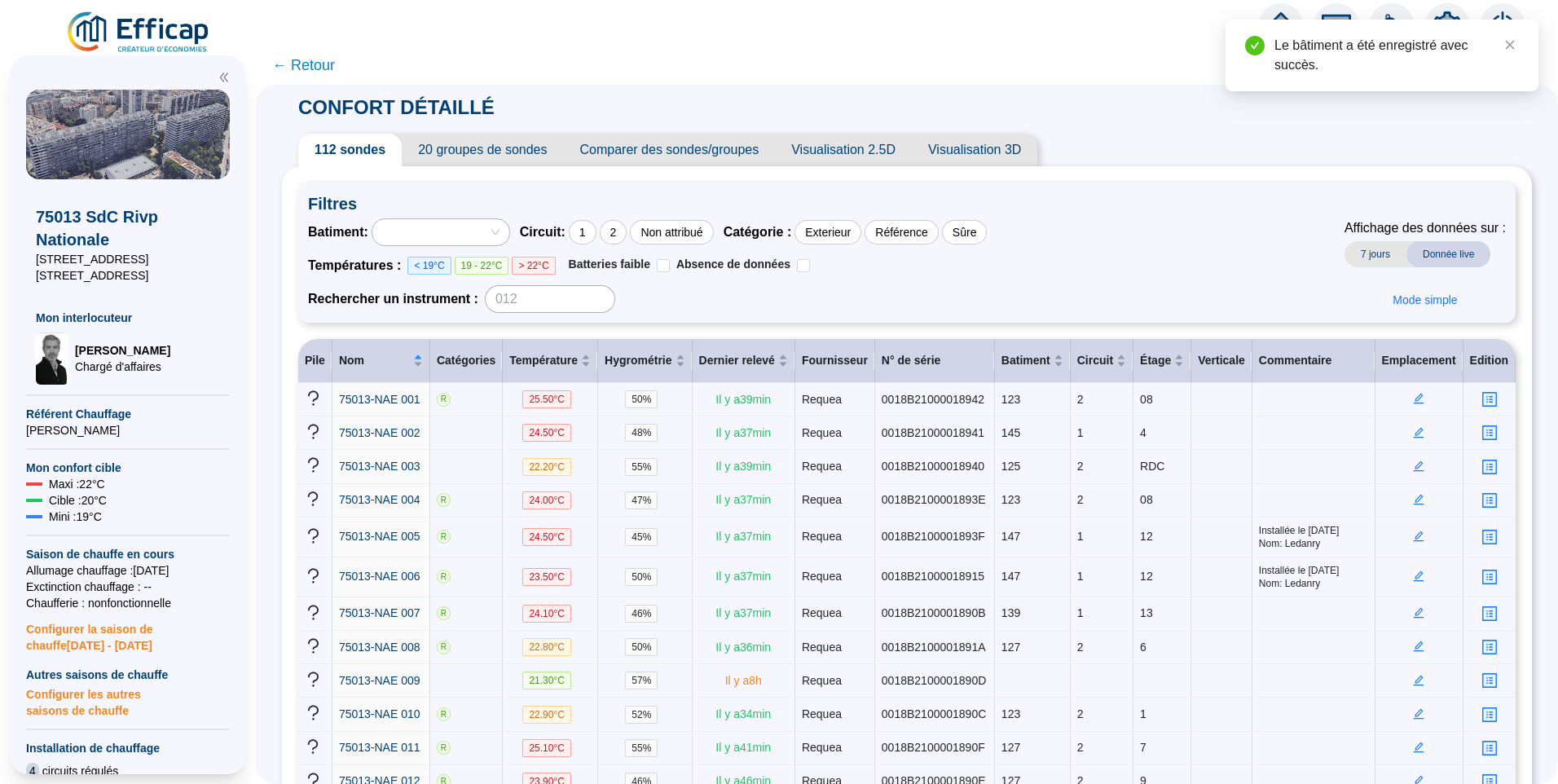
click at [445, 232] on div at bounding box center [433, 232] width 113 height 23
click at [457, 232] on div at bounding box center [433, 232] width 113 height 23
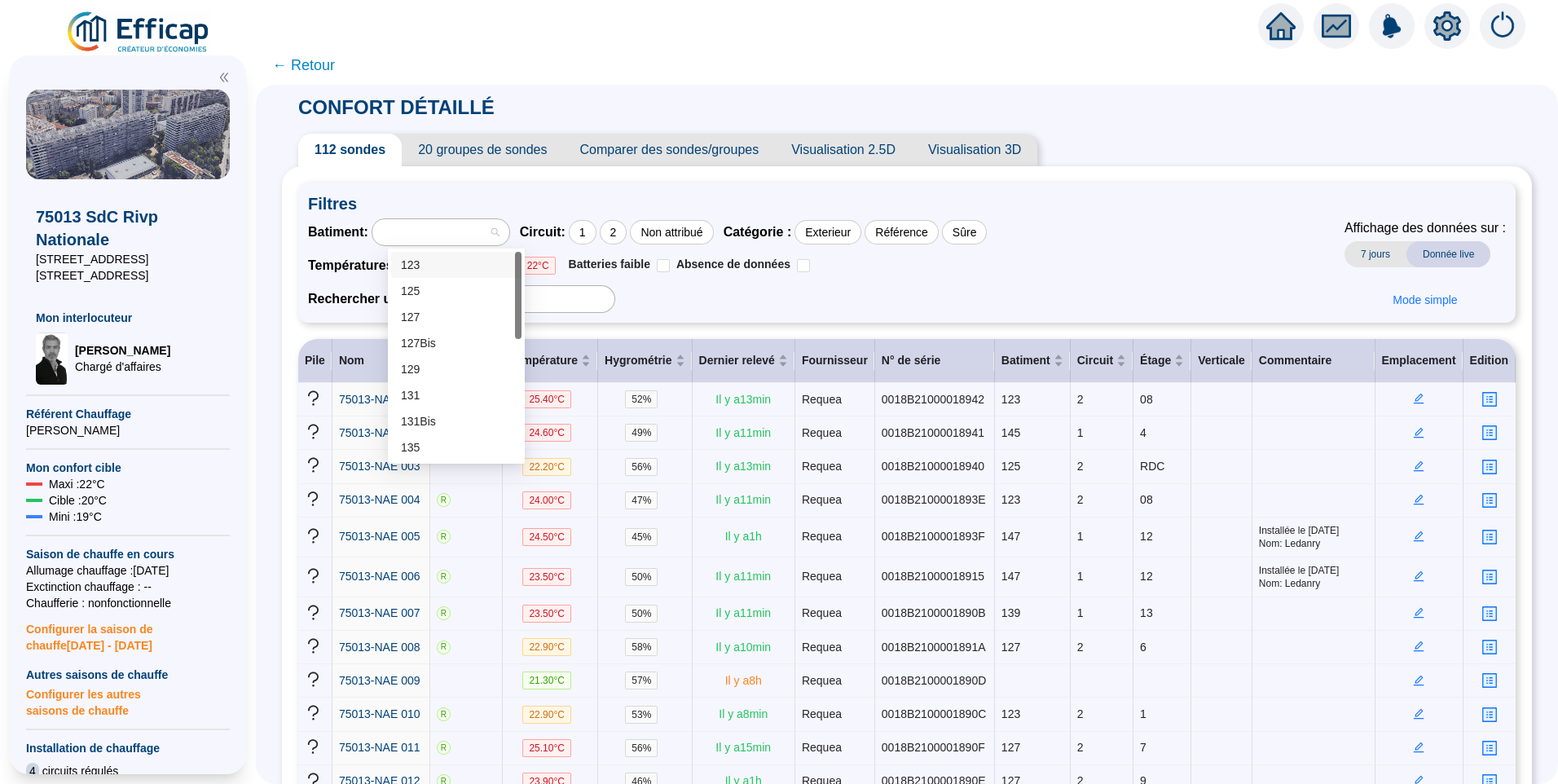
click at [446, 242] on div at bounding box center [433, 232] width 113 height 23
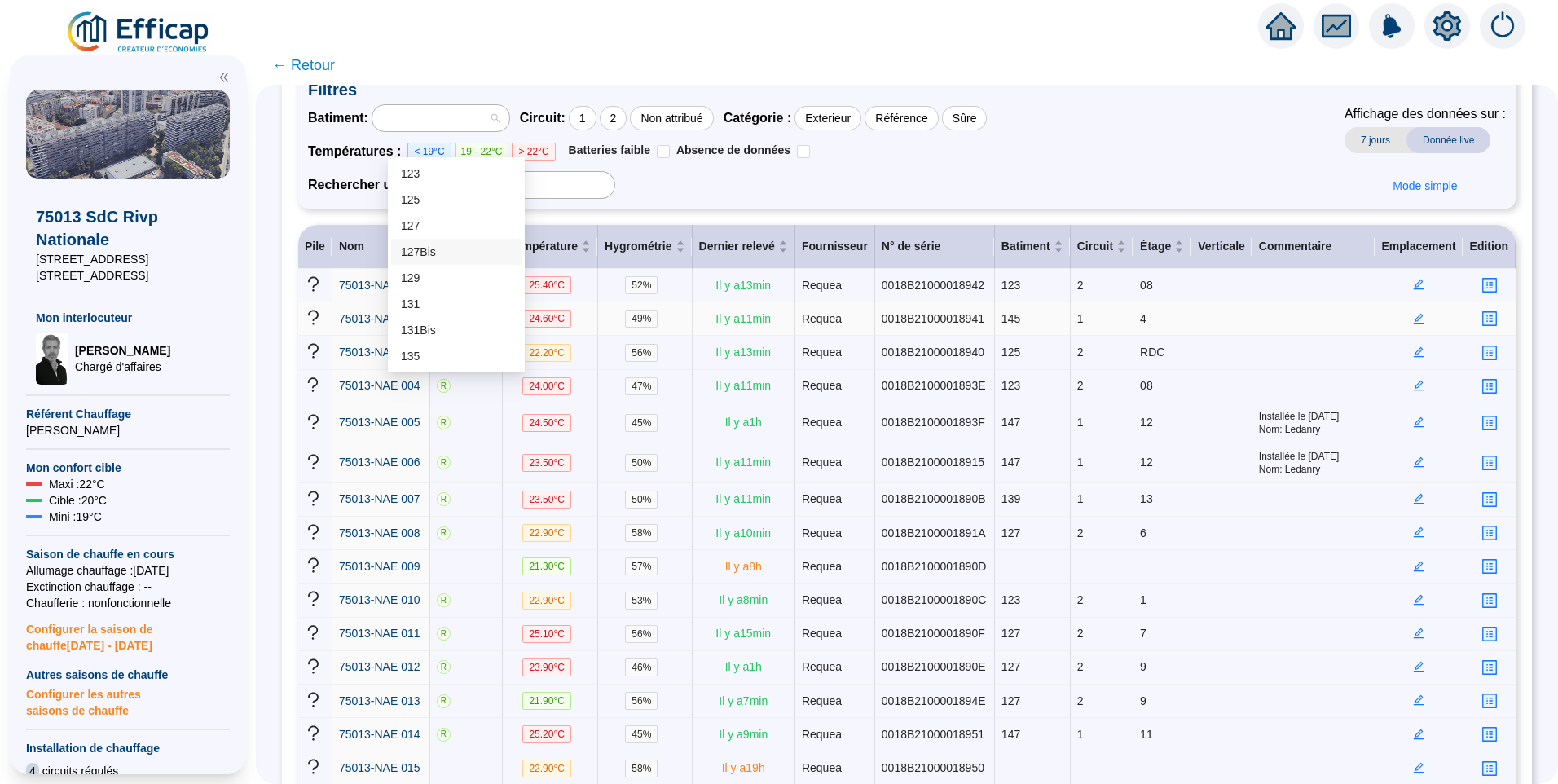
scroll to position [163, 0]
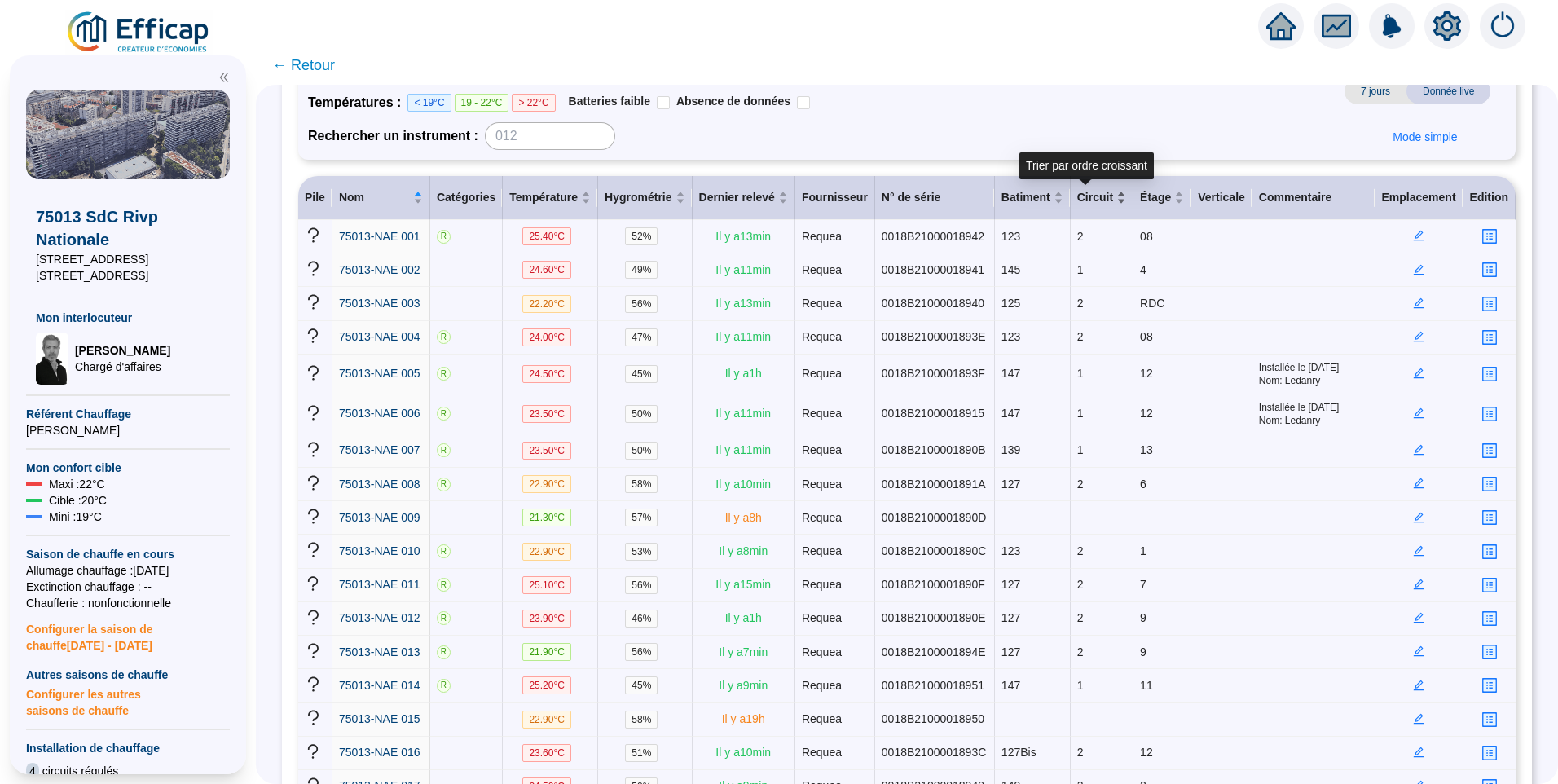
click at [1103, 202] on div "Circuit" at bounding box center [1102, 197] width 49 height 17
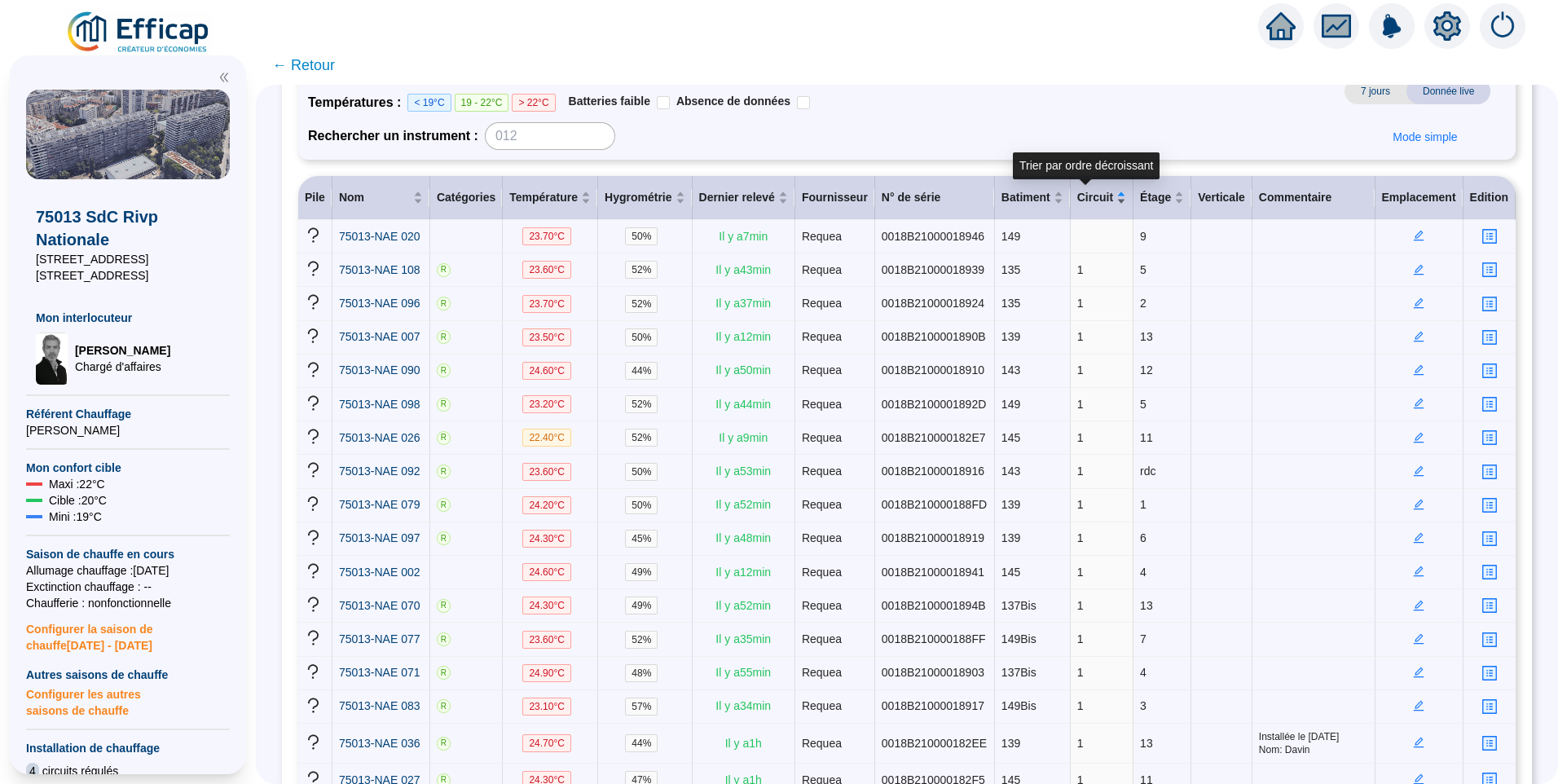
click at [1103, 203] on div "Circuit" at bounding box center [1102, 197] width 49 height 17
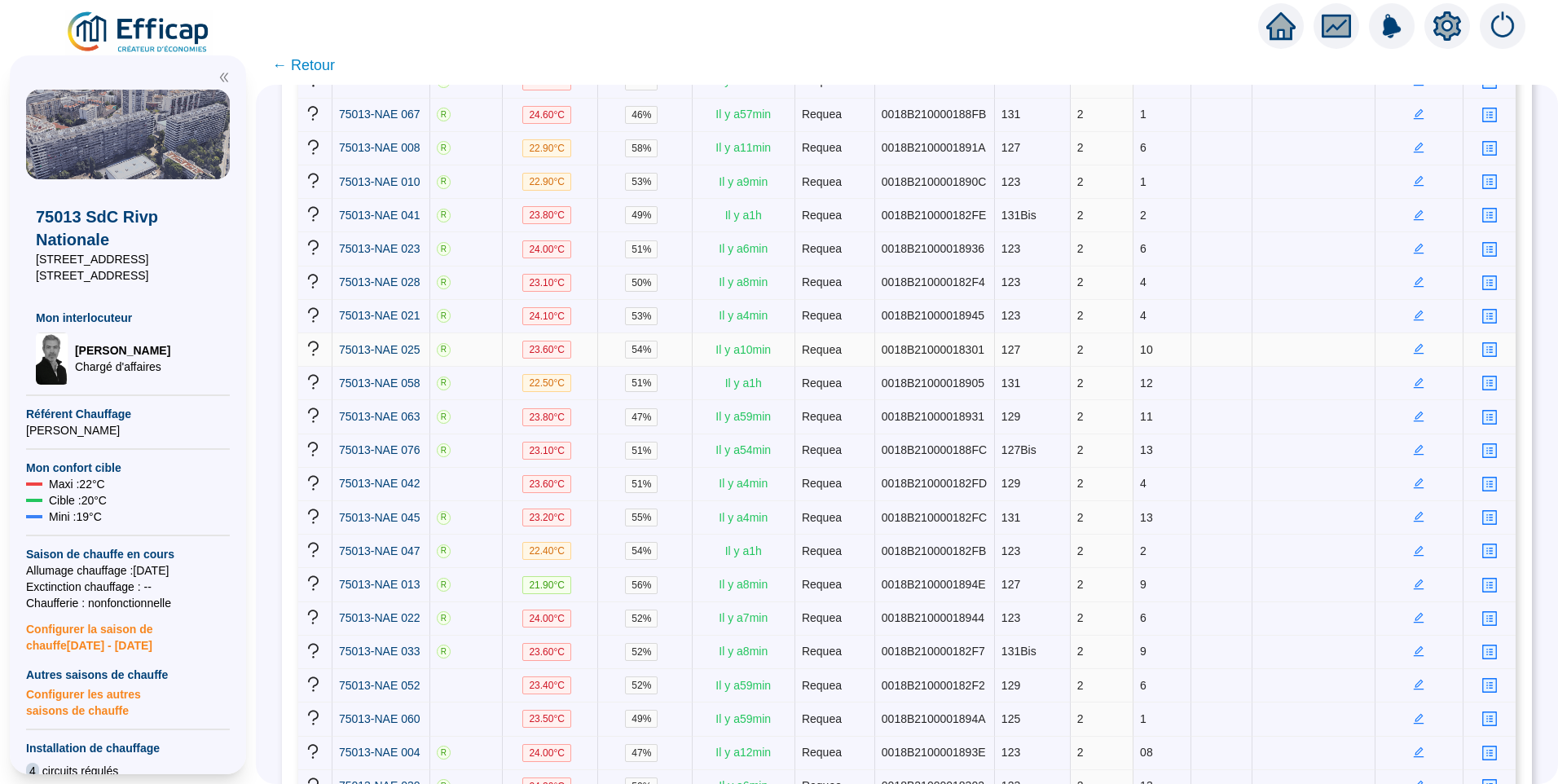
scroll to position [0, 0]
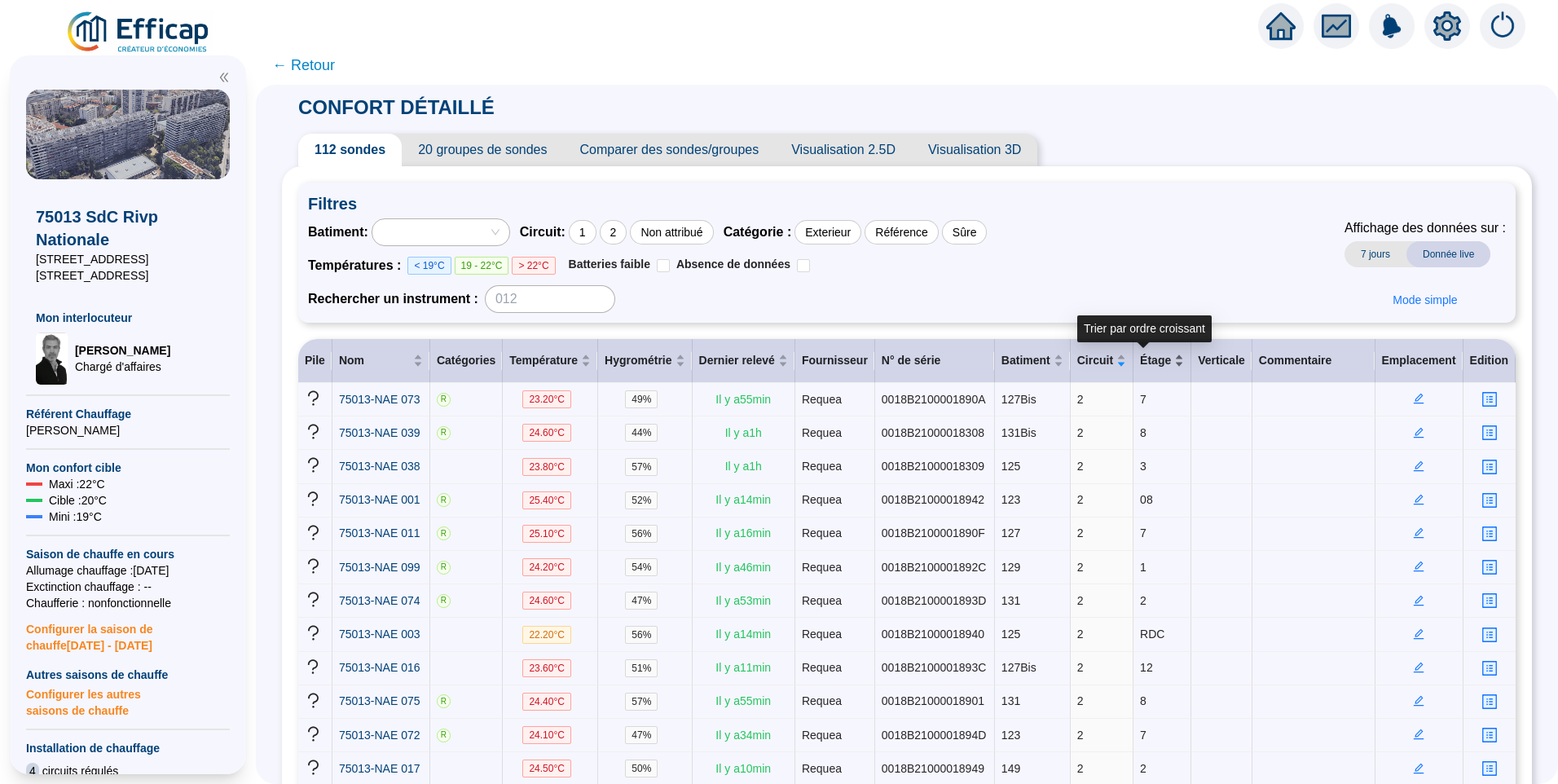
click at [1162, 364] on div "Étage" at bounding box center [1162, 361] width 44 height 17
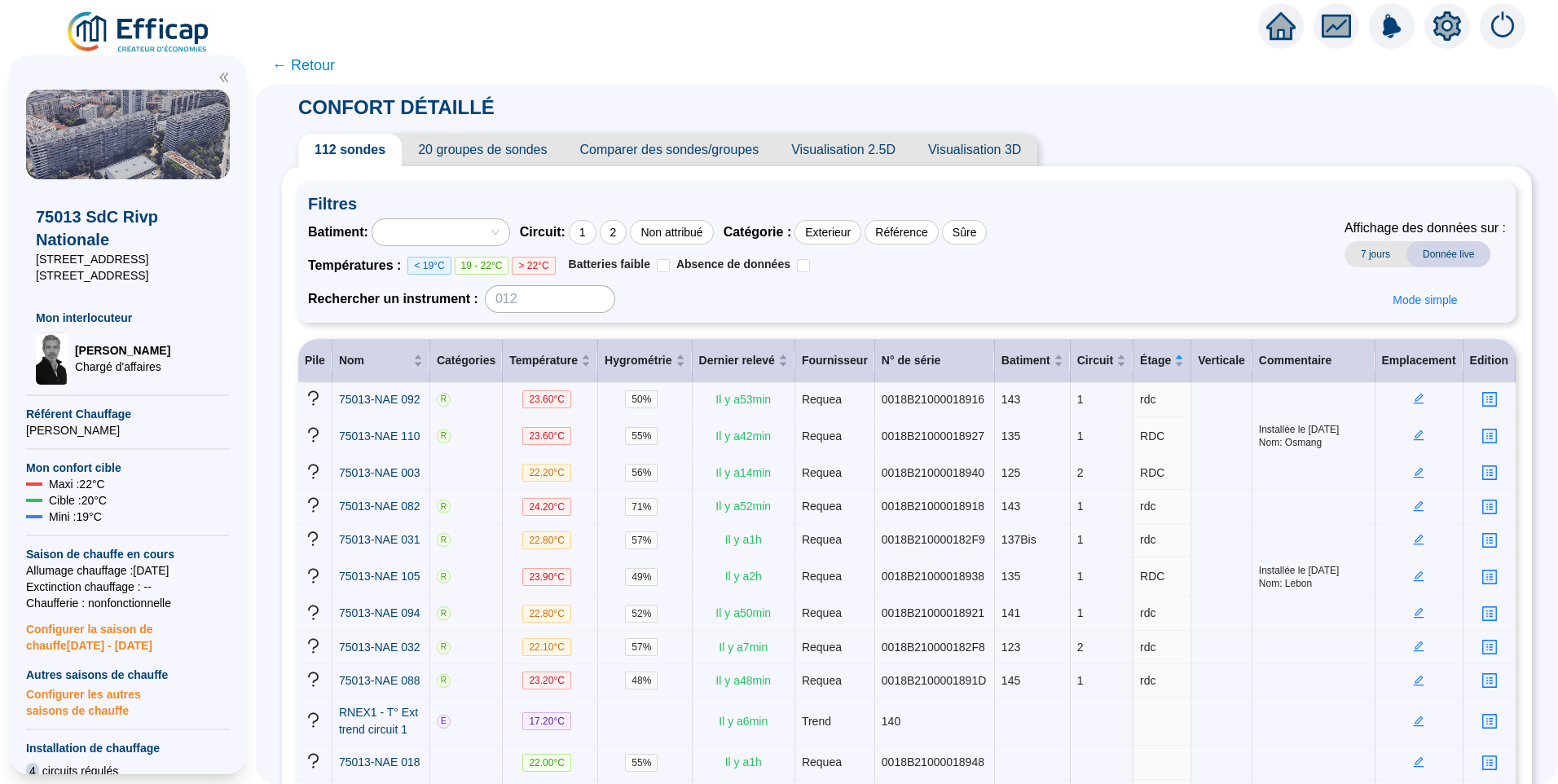
drag, startPoint x: 152, startPoint y: 272, endPoint x: -4, endPoint y: 287, distance: 156.7
click at [0, 287] on html "X 75013 SdC Rivp Nationale 123-131 Bis rue Nationale 135-149 rue Nationale Mon …" at bounding box center [779, 392] width 1558 height 784
copy span "135-149 rue Nationale"
click at [489, 233] on div at bounding box center [433, 232] width 113 height 23
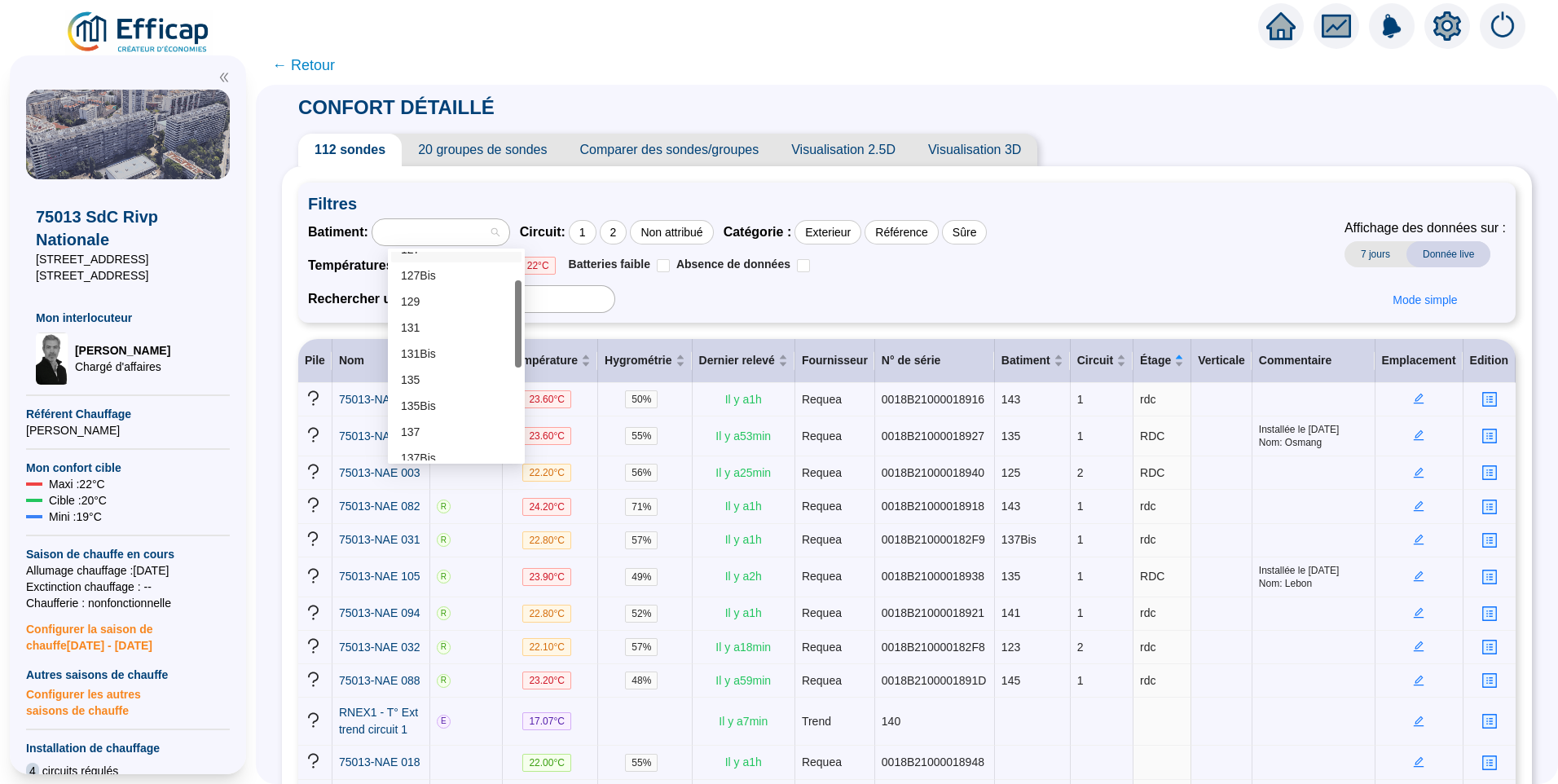
scroll to position [79, 0]
drag, startPoint x: 518, startPoint y: 313, endPoint x: 520, endPoint y: 346, distance: 33.1
click at [520, 346] on div at bounding box center [518, 329] width 6 height 88
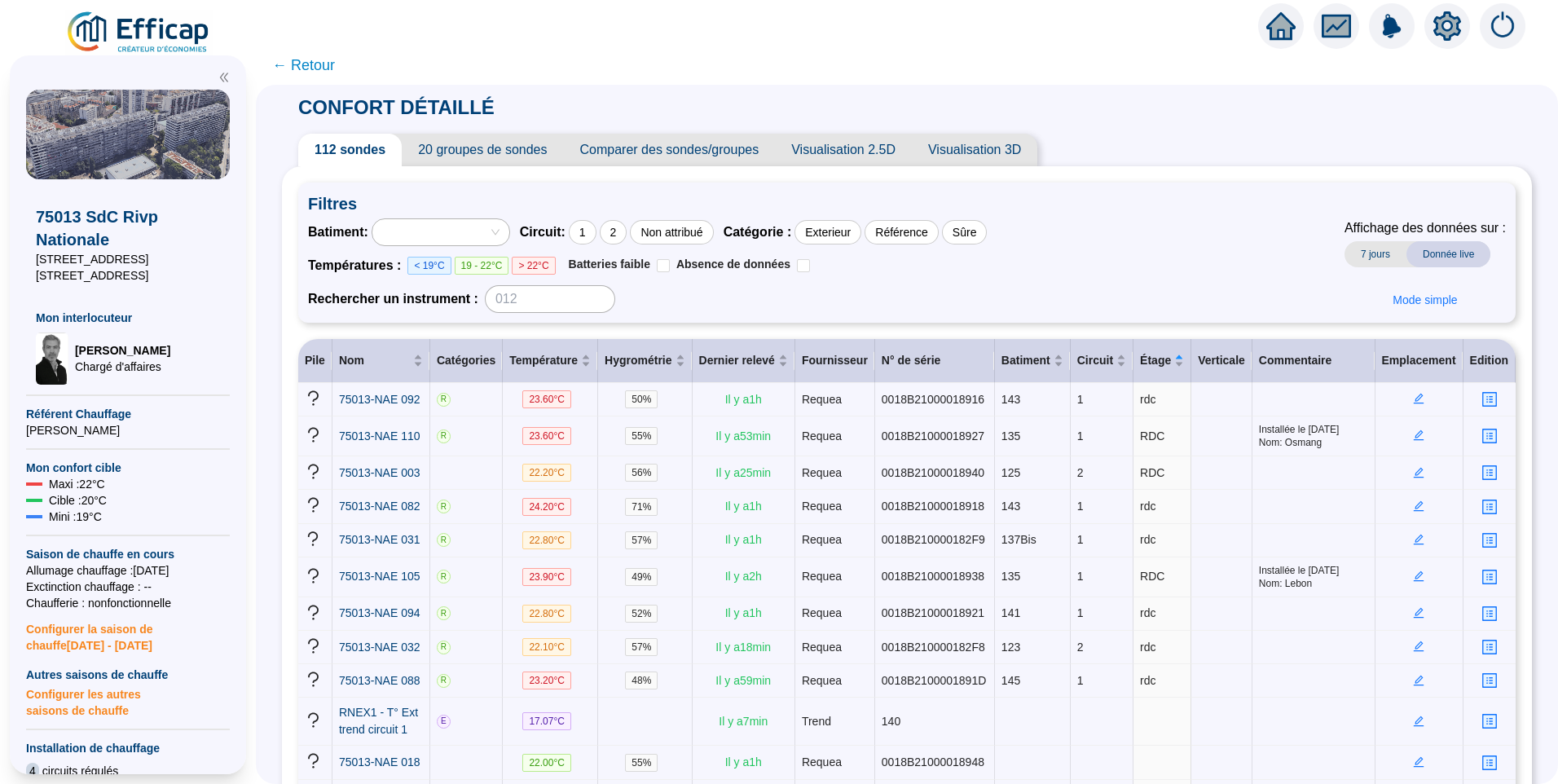
click at [1443, 39] on icon "setting" at bounding box center [1448, 26] width 29 height 29
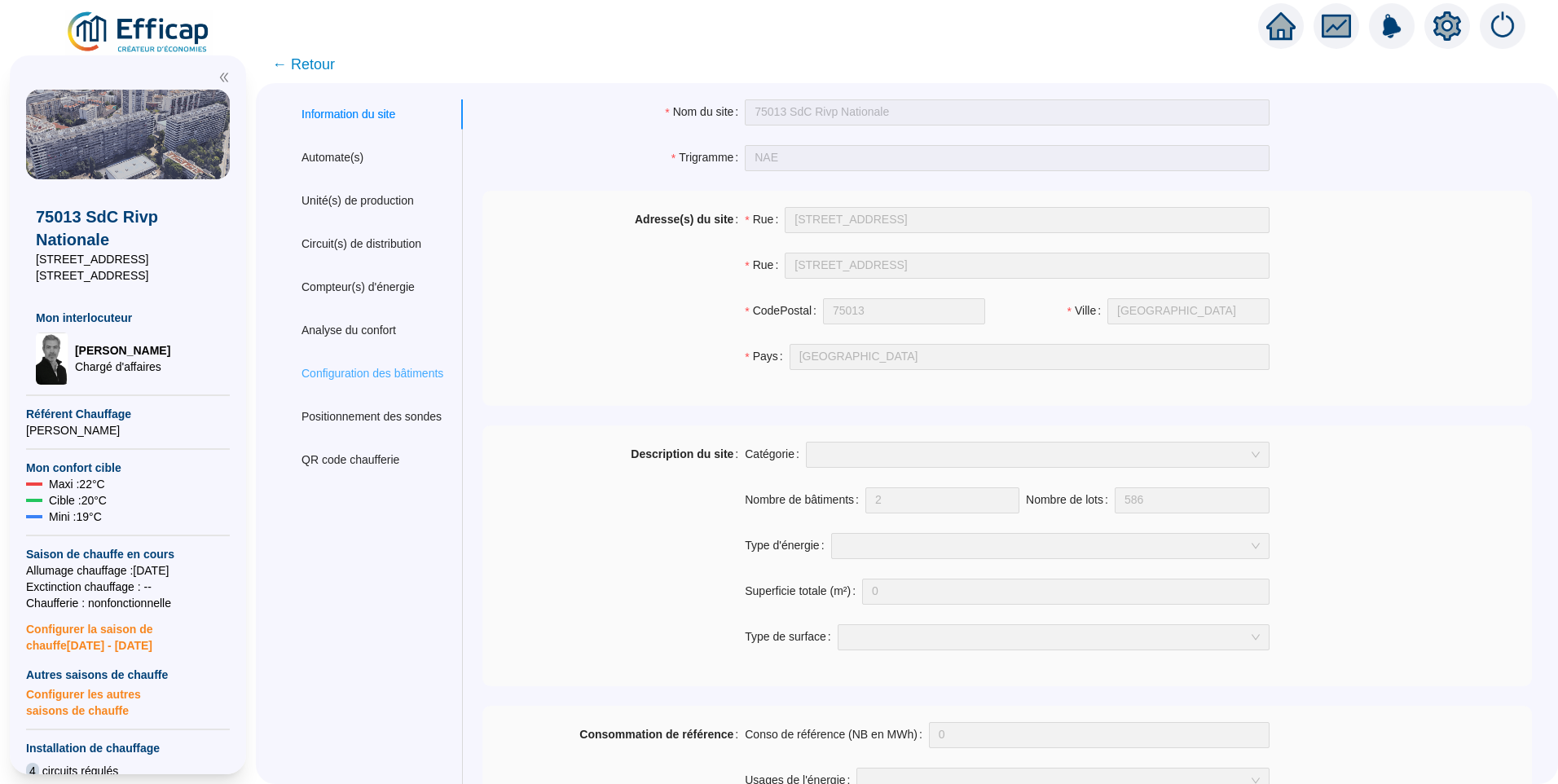
click at [392, 383] on div "Configuration des bâtiments" at bounding box center [372, 373] width 181 height 30
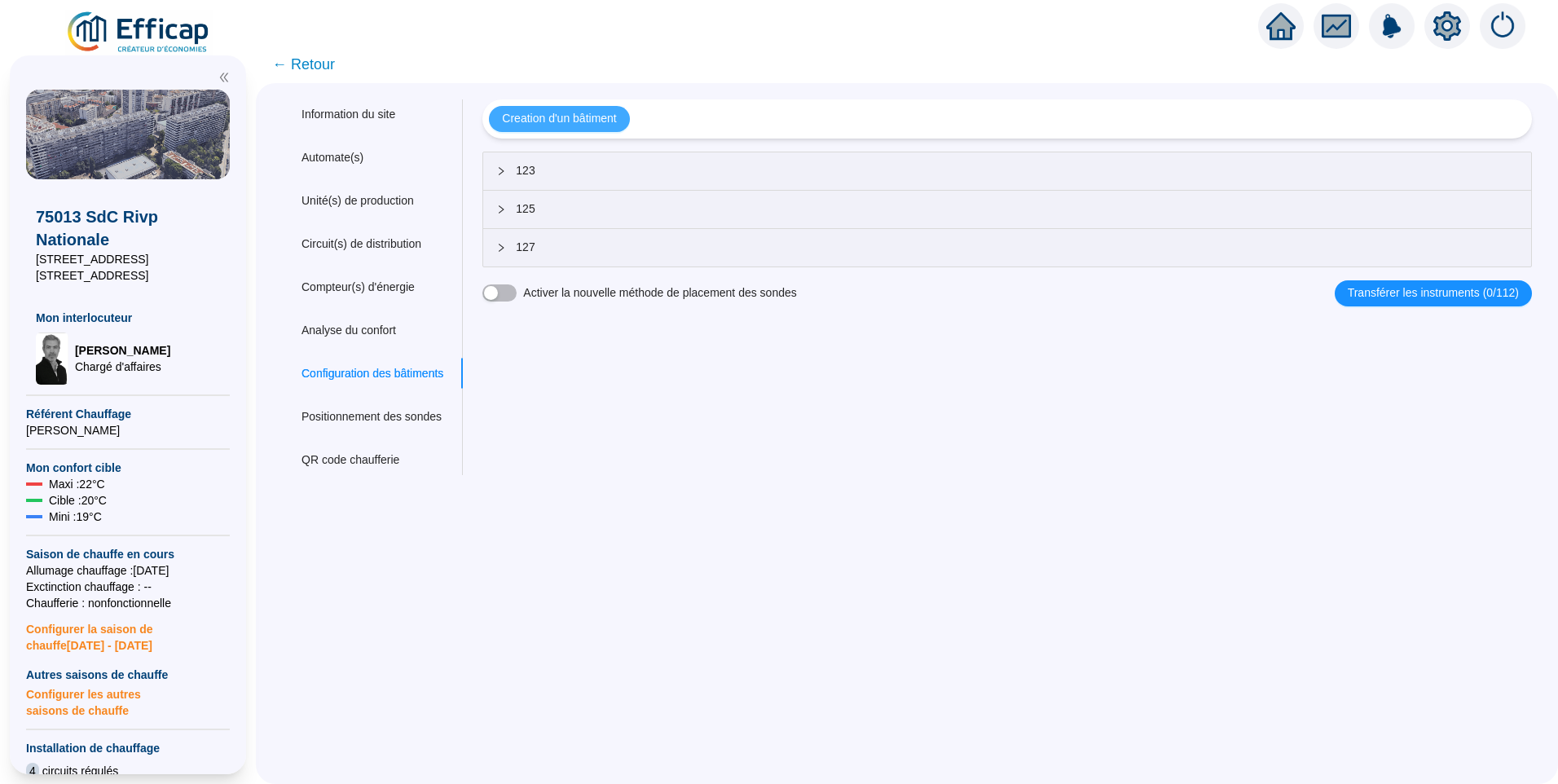
click at [585, 118] on span "Creation d'un bâtiment" at bounding box center [559, 119] width 114 height 17
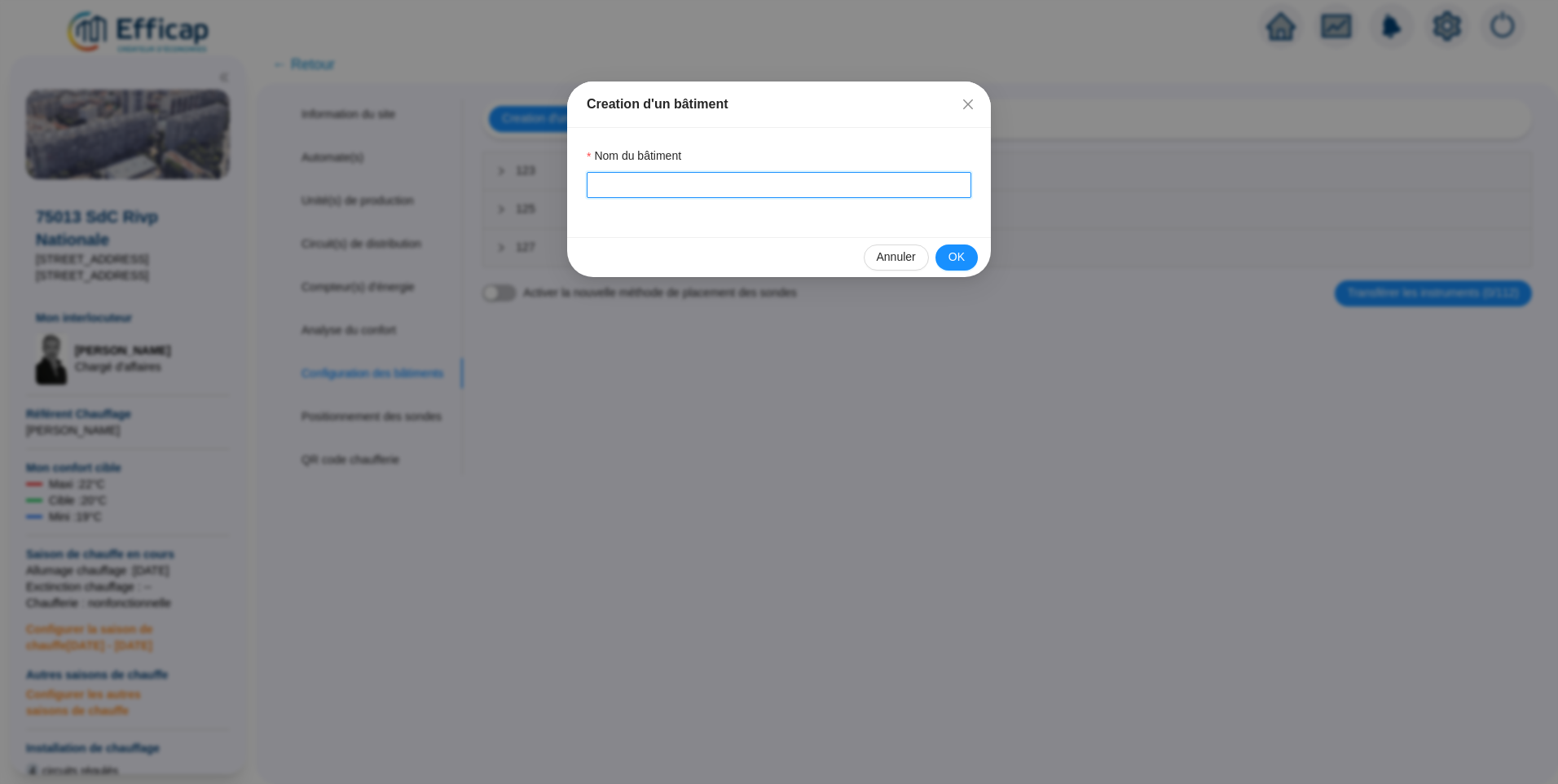
click at [675, 183] on input "Nom du bâtiment" at bounding box center [779, 184] width 384 height 26
click at [959, 264] on span "OK" at bounding box center [957, 256] width 16 height 17
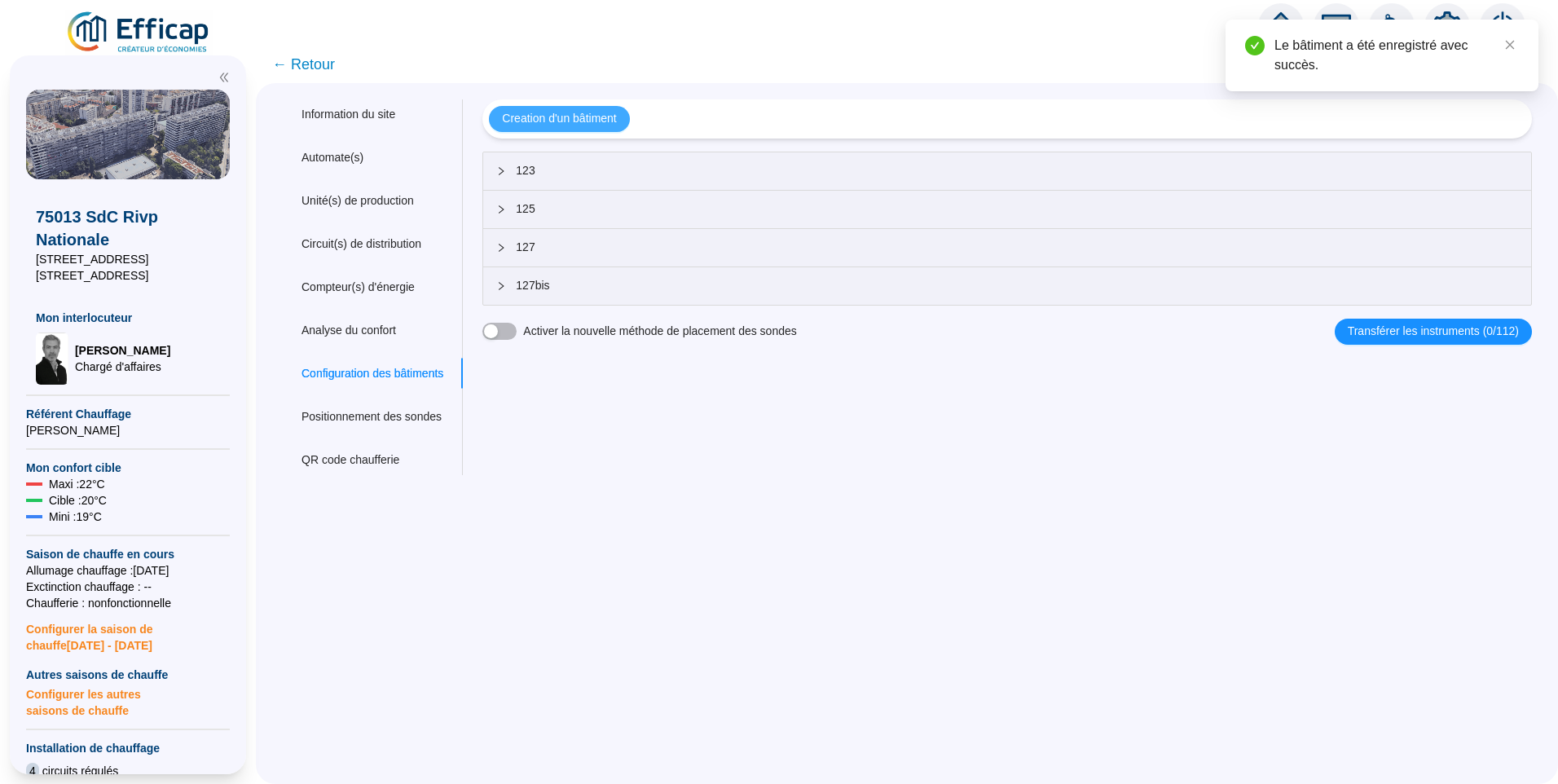
click at [591, 116] on span "Creation d'un bâtiment" at bounding box center [559, 119] width 114 height 17
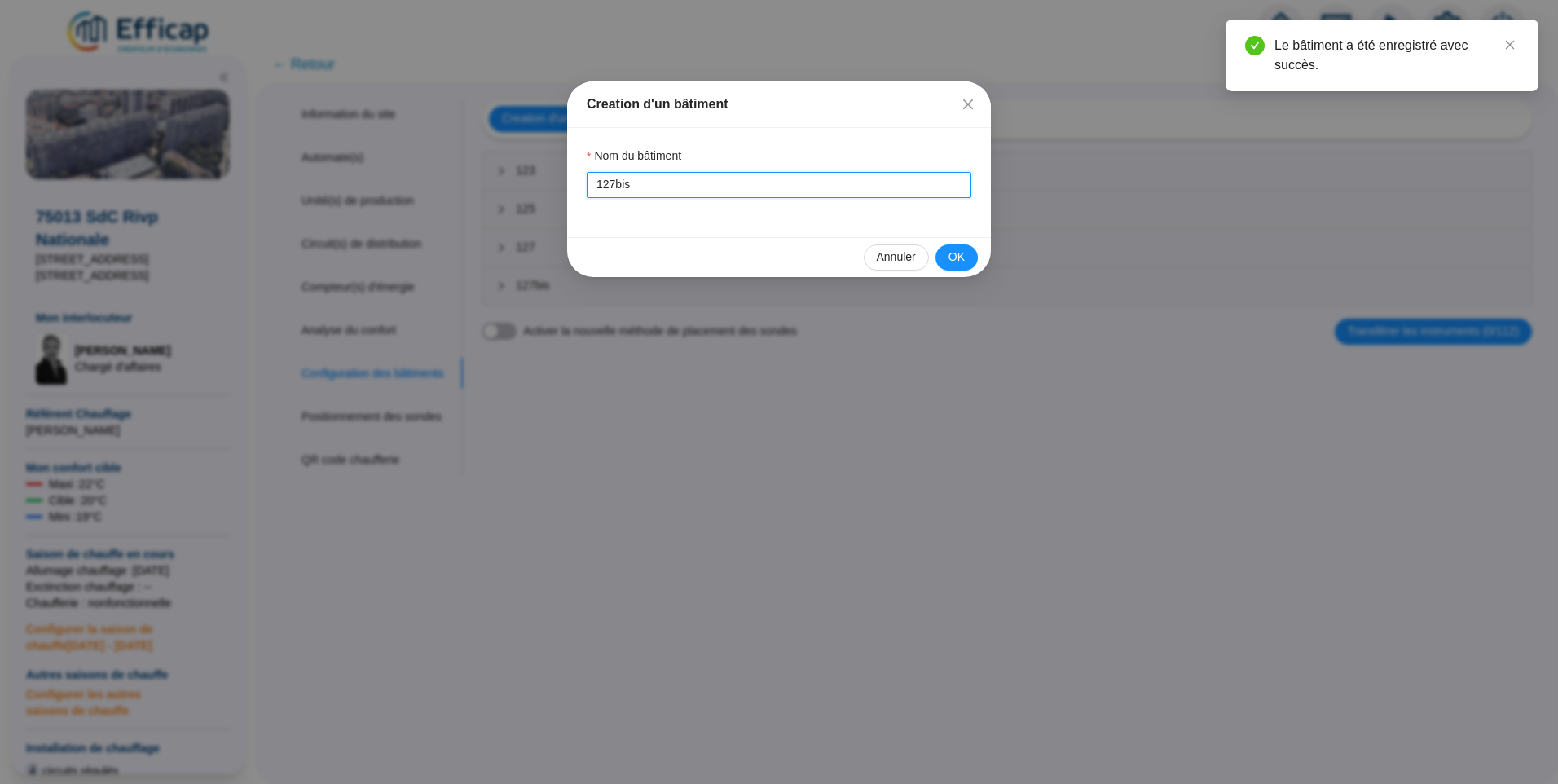
drag, startPoint x: 649, startPoint y: 186, endPoint x: 277, endPoint y: 130, distance: 376.2
click at [271, 148] on div "Creation d'un bâtiment Nom du bâtiment 127bis Annuler OK" at bounding box center [779, 392] width 1558 height 784
click at [952, 256] on span "OK" at bounding box center [957, 256] width 16 height 17
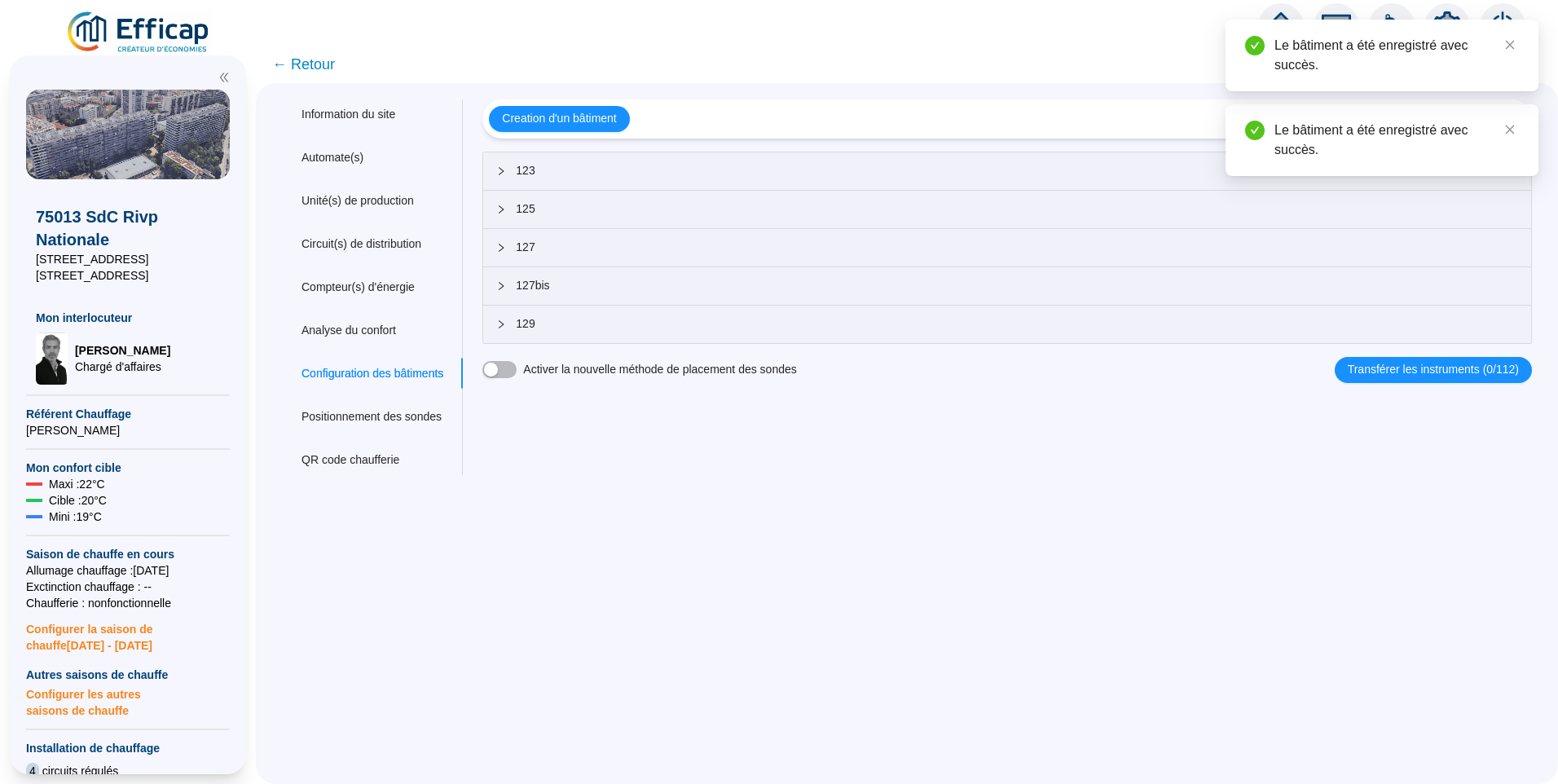
click at [575, 95] on div "Information du site Automate(s) Unité(s) de production Circuit(s) de distributi…" at bounding box center [906, 434] width 1302 height 701
click at [565, 112] on span "Creation d'un bâtiment" at bounding box center [559, 119] width 114 height 17
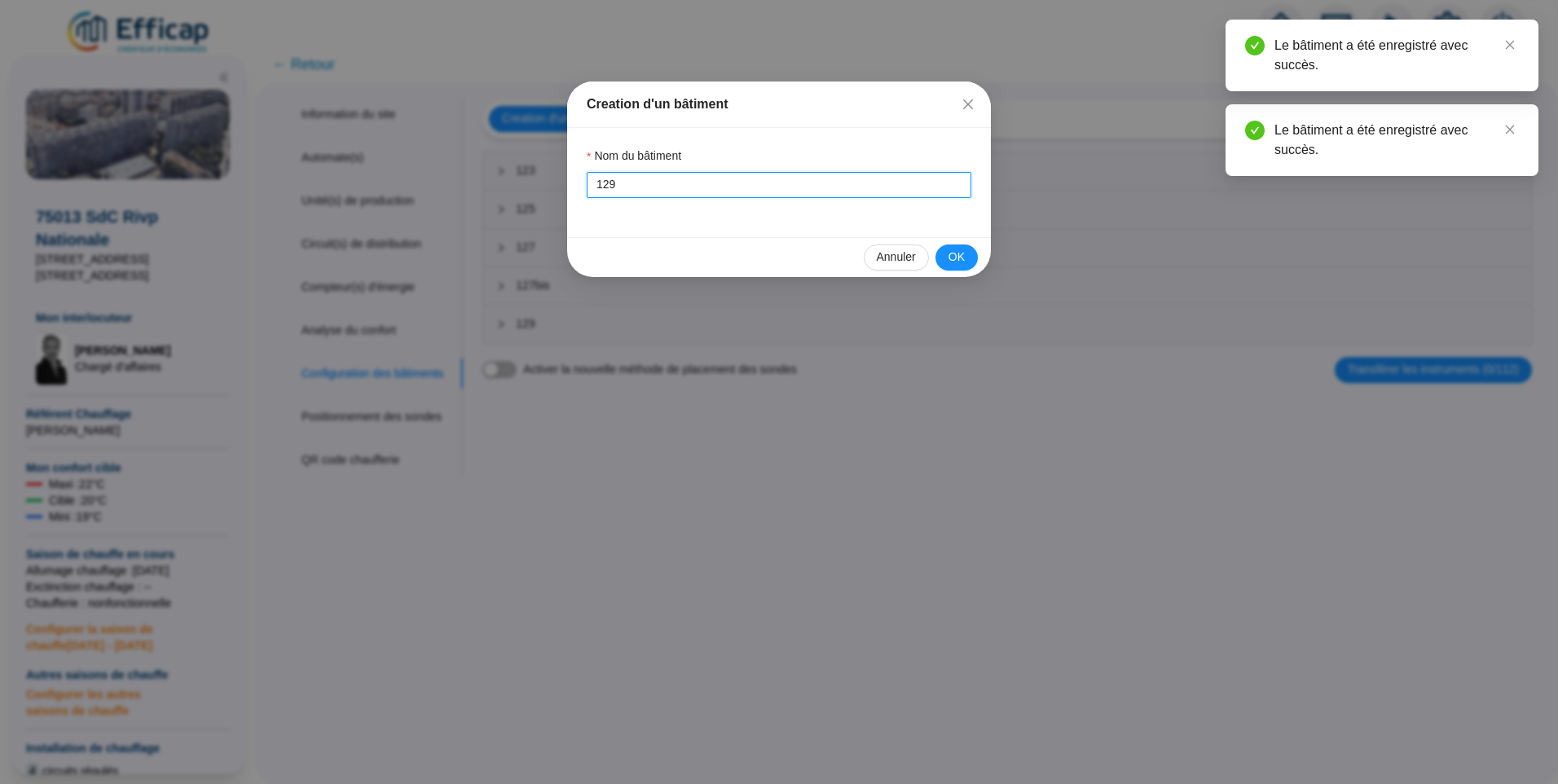
drag, startPoint x: 637, startPoint y: 185, endPoint x: 500, endPoint y: 178, distance: 137.2
click at [502, 190] on div "Creation d'un bâtiment Nom du bâtiment 129 Annuler OK" at bounding box center [779, 392] width 1558 height 784
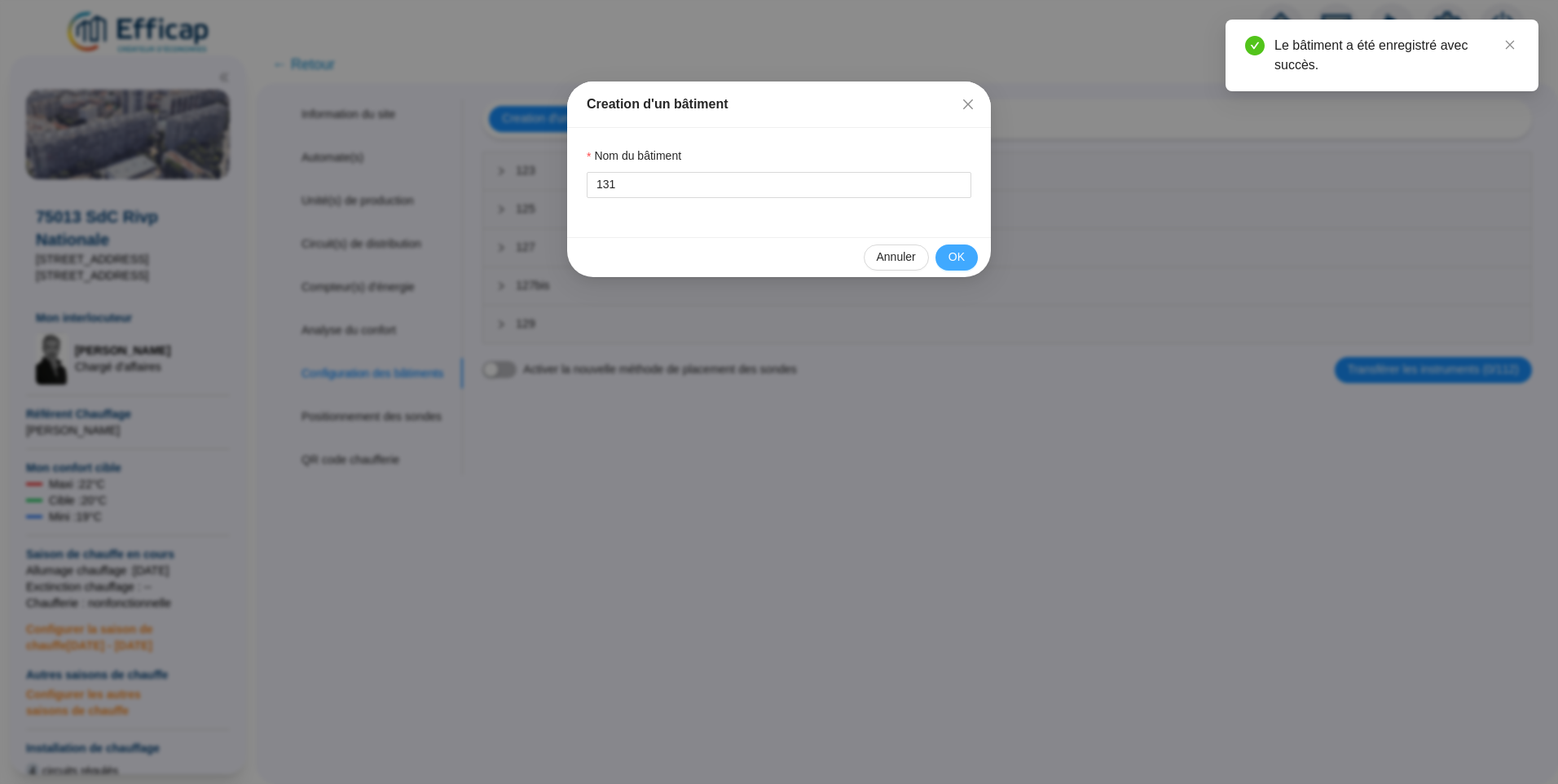
click at [944, 258] on button "OK" at bounding box center [957, 257] width 42 height 26
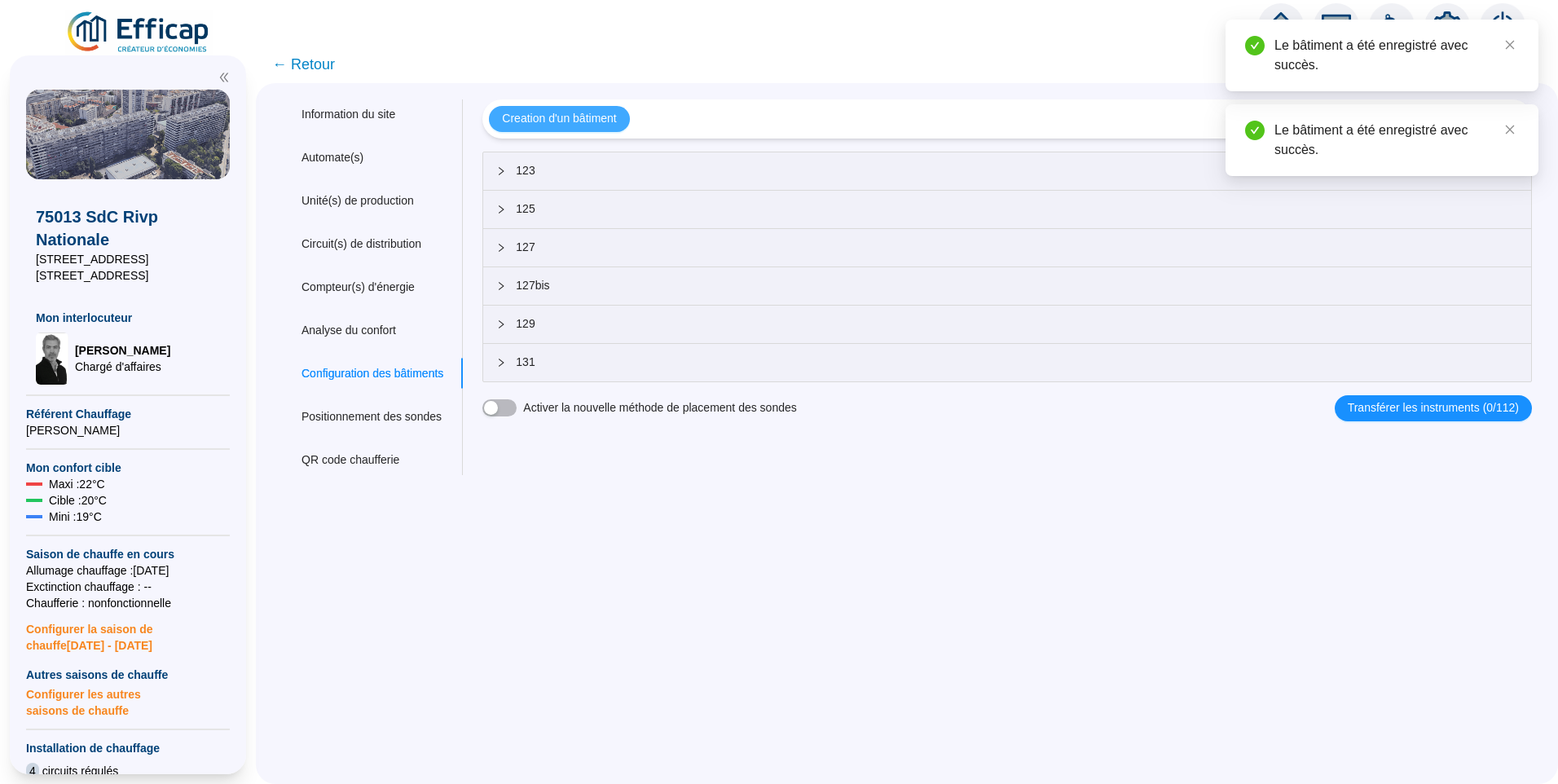
click at [542, 120] on span "Creation d'un bâtiment" at bounding box center [559, 119] width 114 height 17
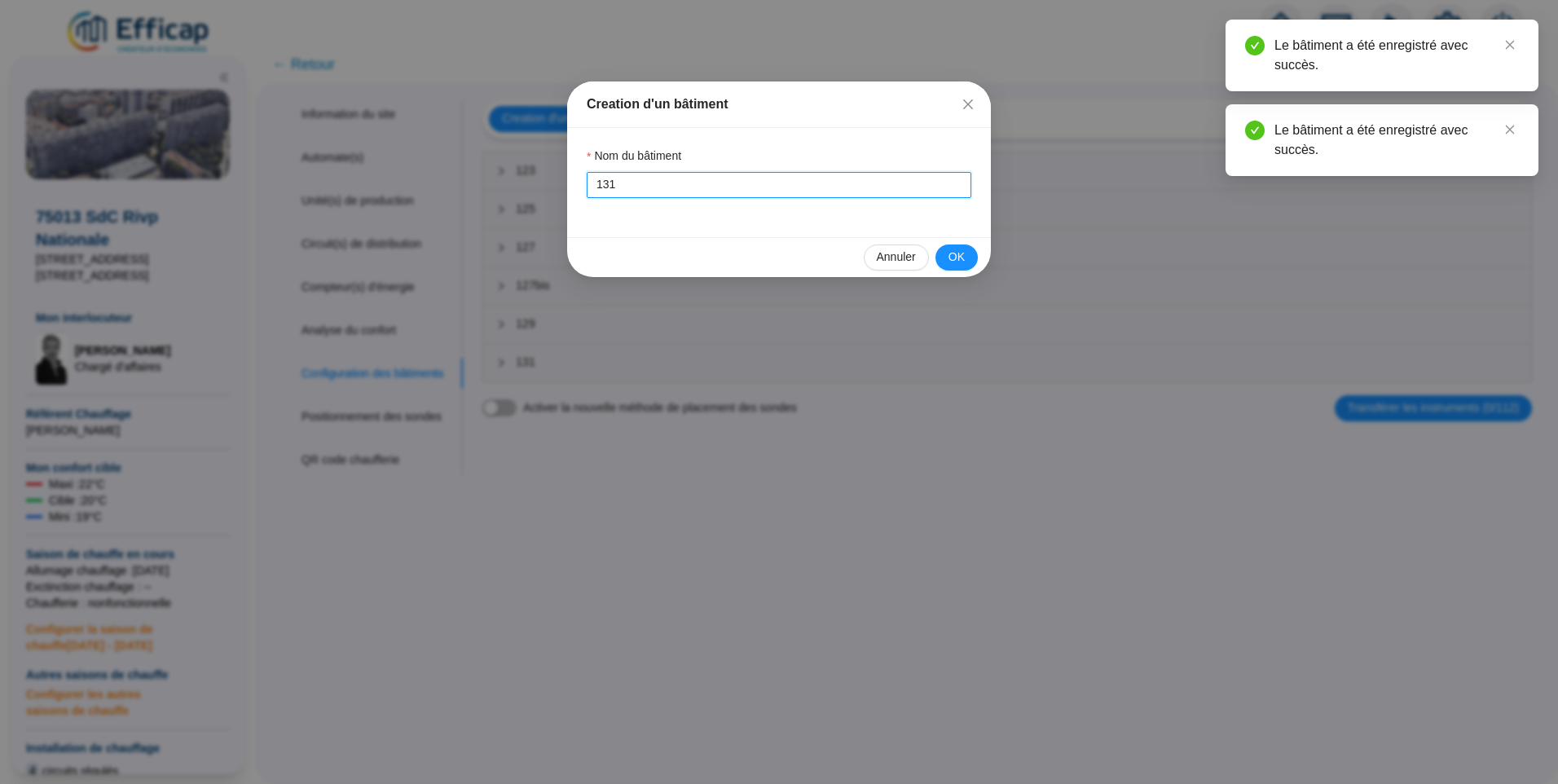
click at [644, 187] on input "131" at bounding box center [779, 184] width 384 height 26
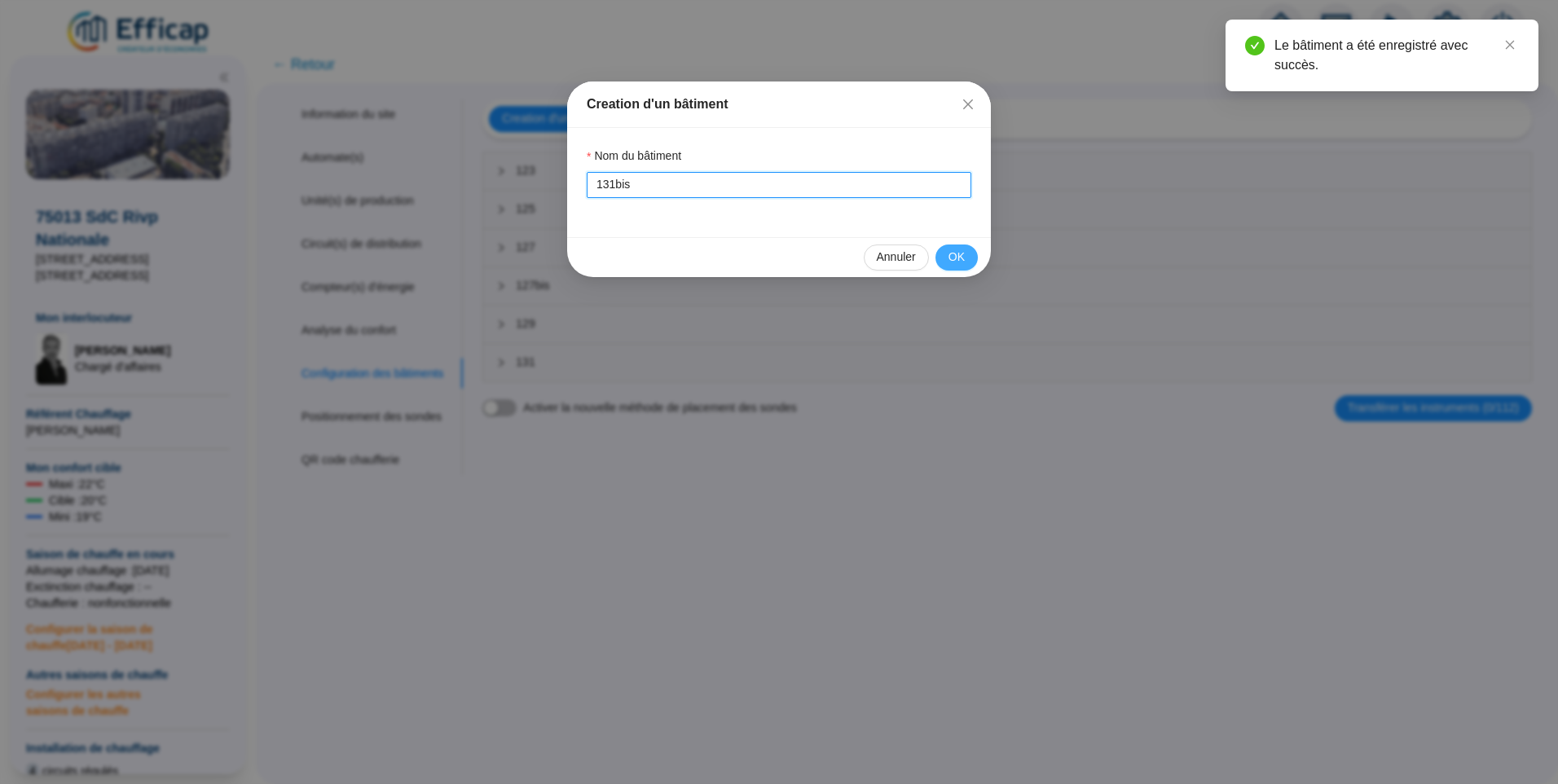
type input "131bis"
click at [961, 255] on span "OK" at bounding box center [957, 256] width 16 height 17
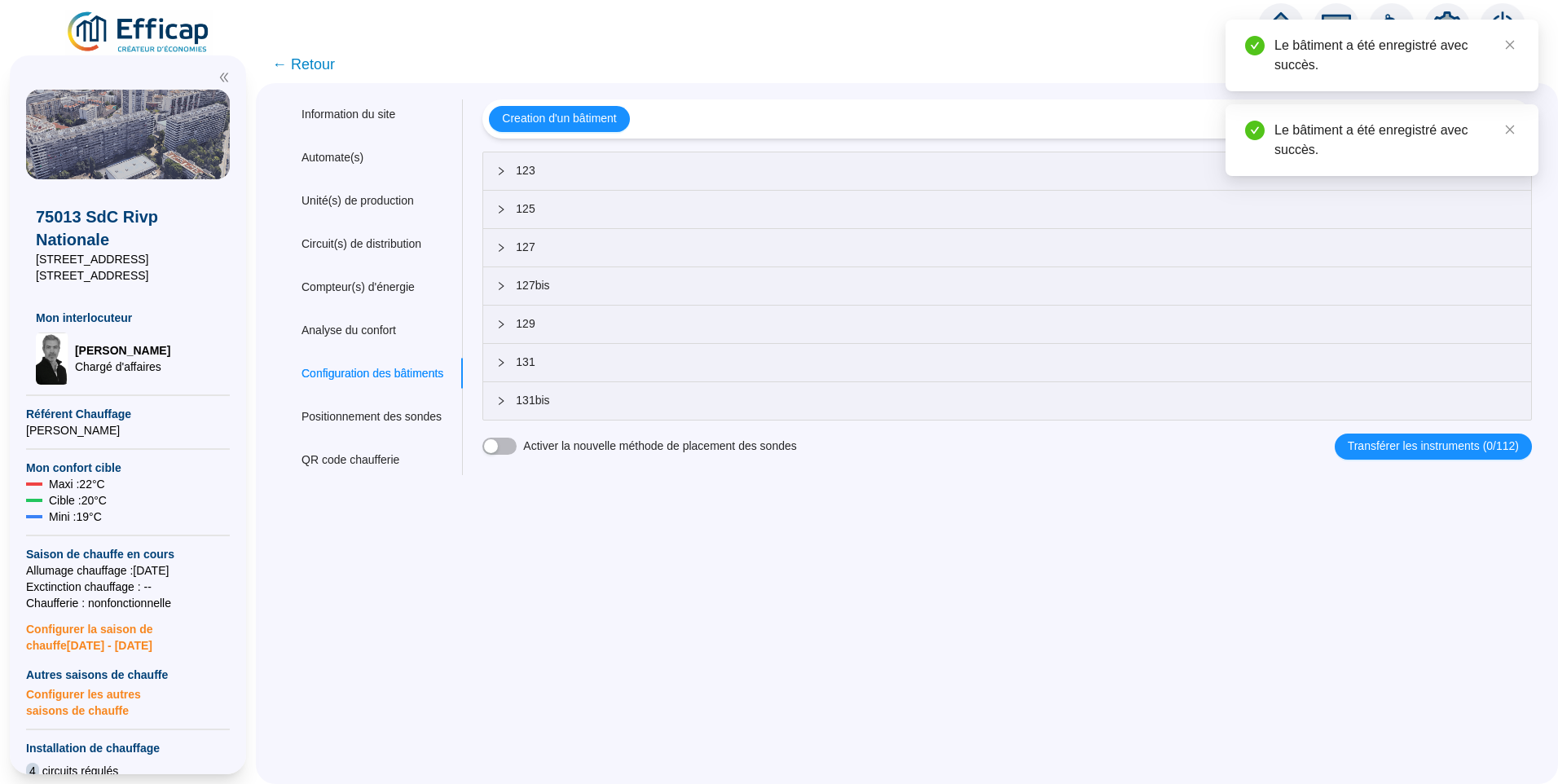
click at [582, 133] on div "Creation d'un bâtiment" at bounding box center [1008, 119] width 1050 height 39
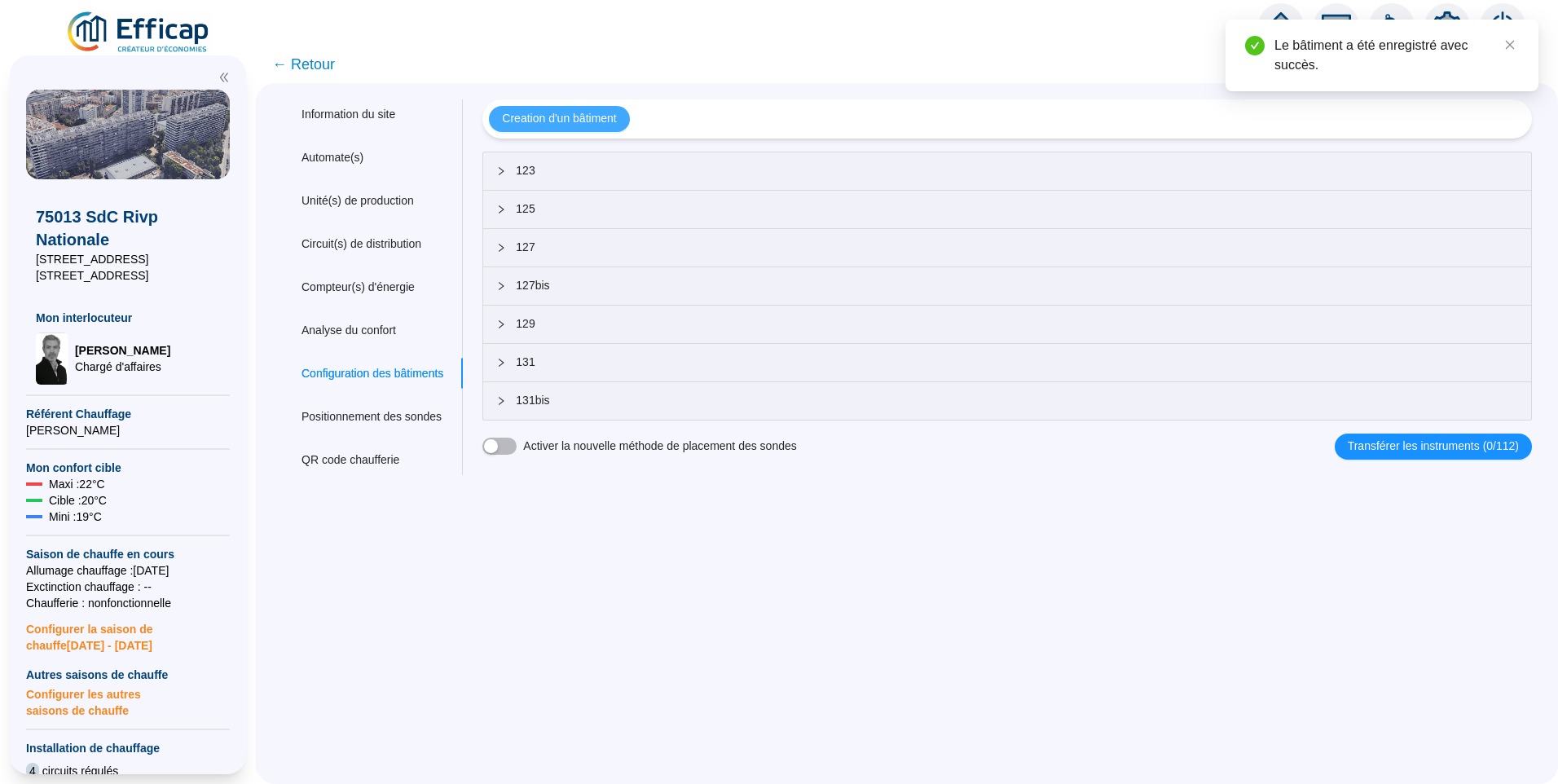
click at [587, 118] on span "Creation d'un bâtiment" at bounding box center [559, 119] width 114 height 17
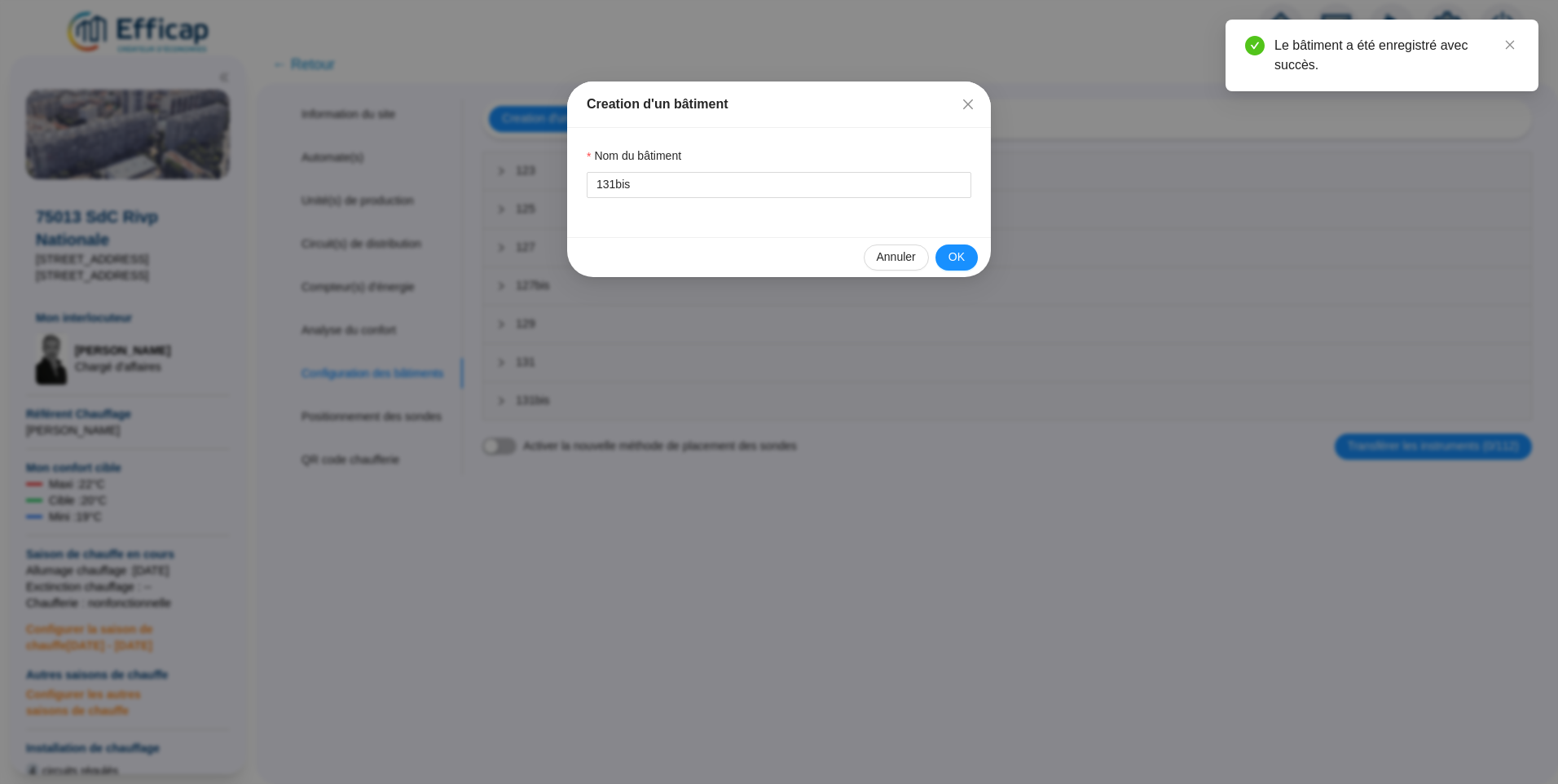
click at [996, 104] on div "Creation d'un bâtiment Nom du bâtiment 131bis Annuler OK" at bounding box center [779, 392] width 1558 height 784
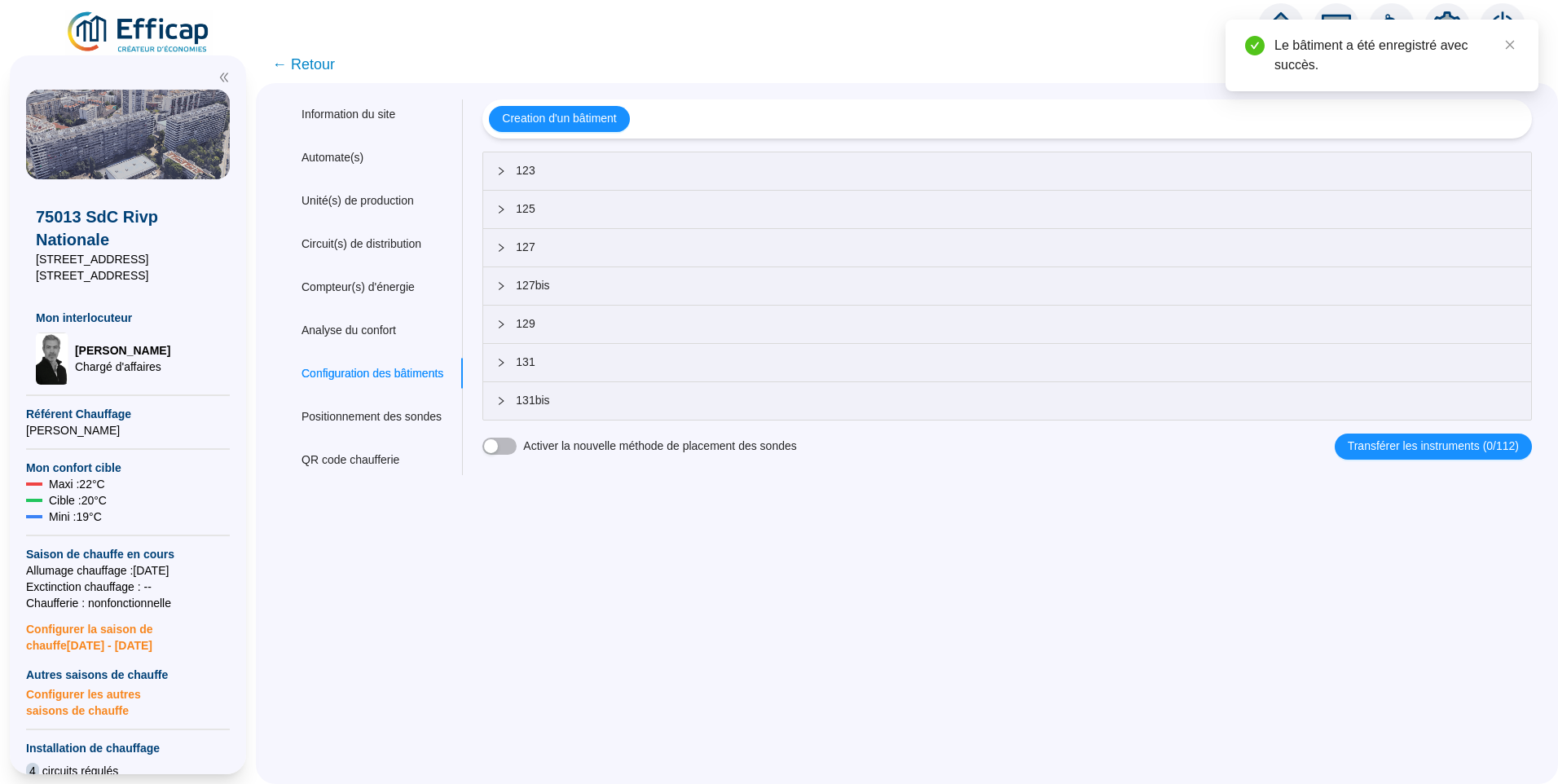
click at [581, 408] on span "131bis" at bounding box center [1017, 400] width 1002 height 17
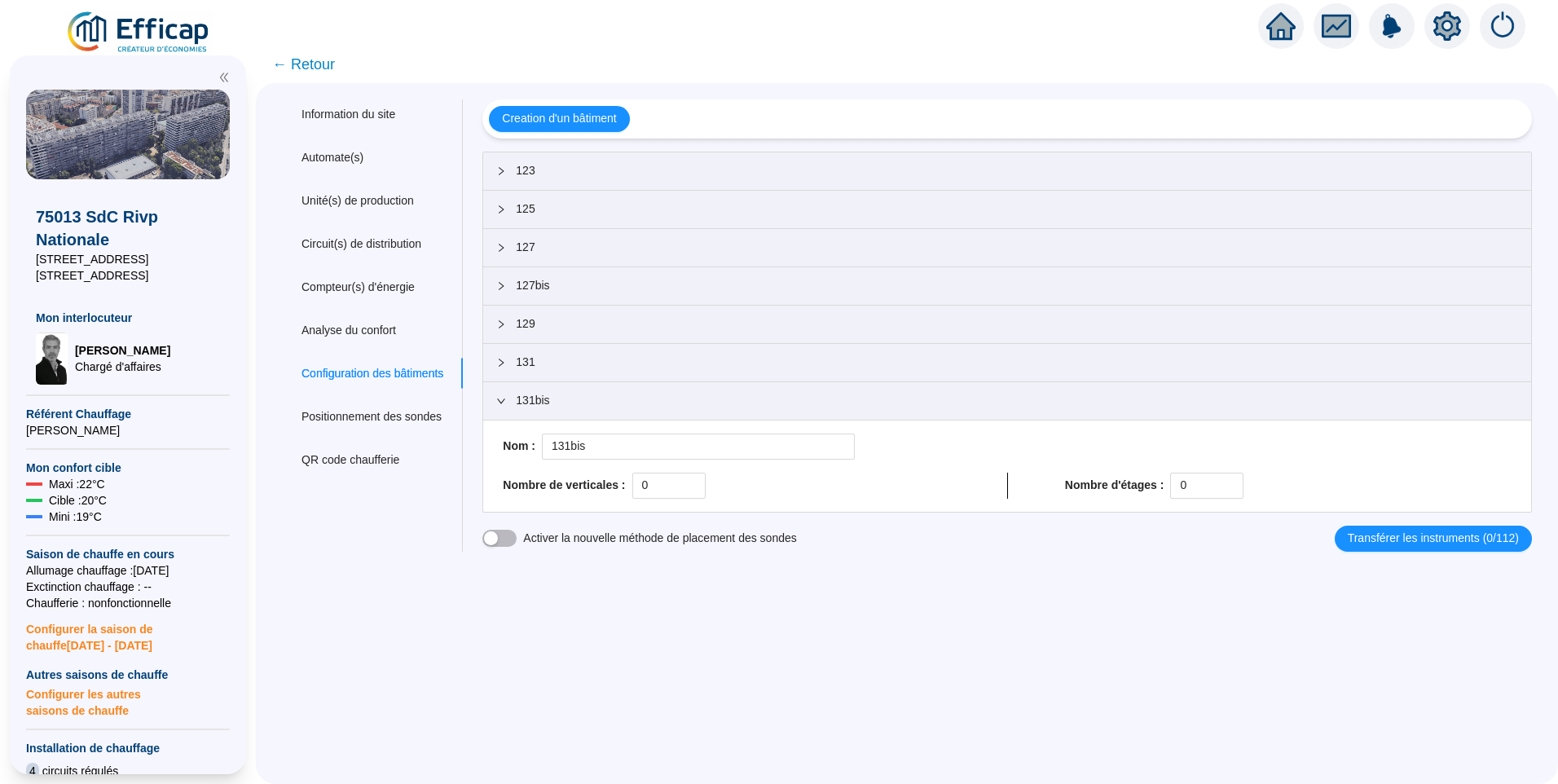
click at [328, 72] on span "← Retour" at bounding box center [303, 64] width 63 height 23
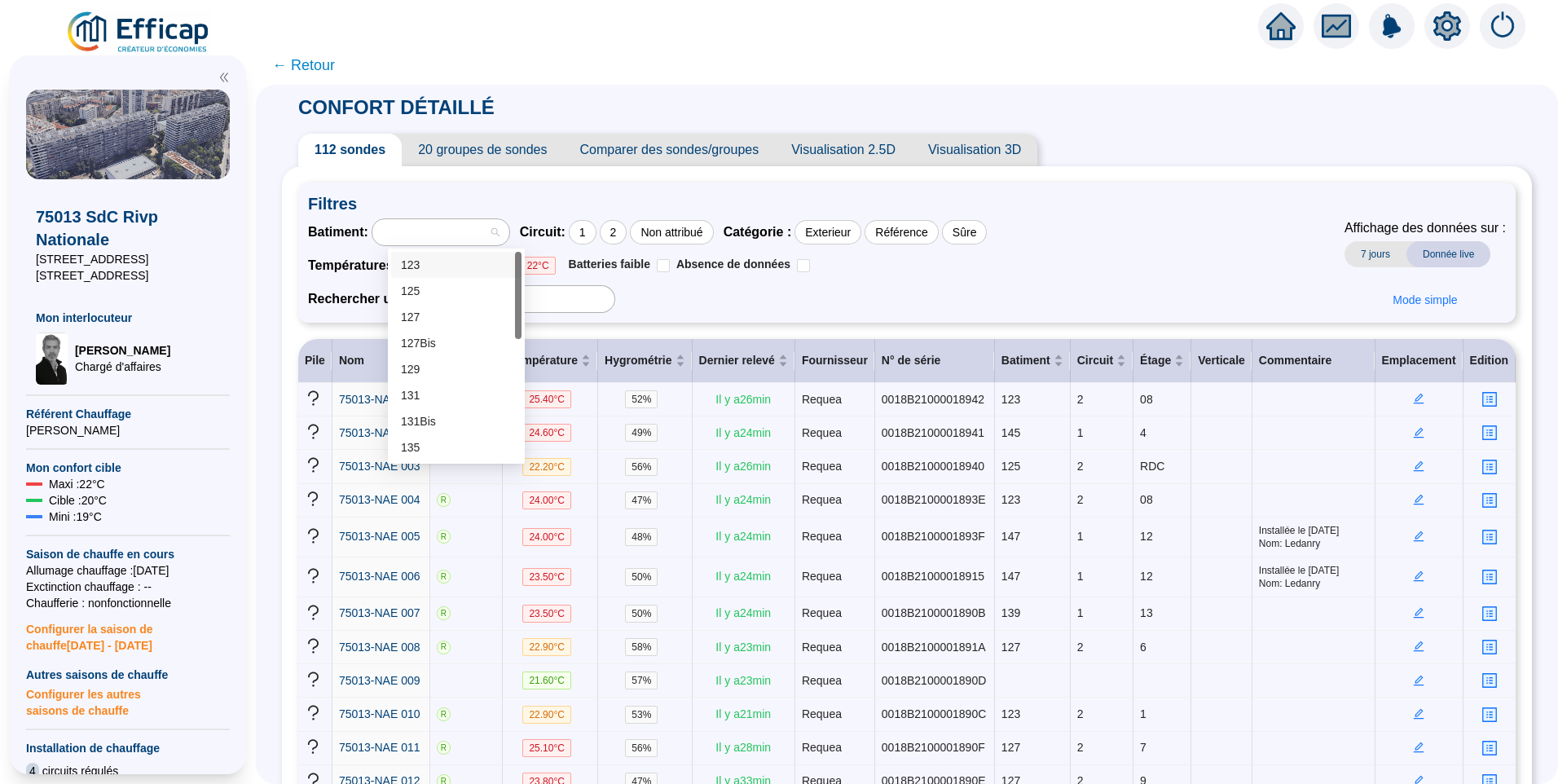
click at [460, 240] on div at bounding box center [433, 232] width 113 height 23
drag, startPoint x: 518, startPoint y: 326, endPoint x: 521, endPoint y: 386, distance: 60.1
click at [521, 386] on div "125 127 127Bis 131 131Bis 135 135Bis 137 137Bis 139 141 143 145" at bounding box center [456, 356] width 137 height 215
click at [1447, 36] on icon "setting" at bounding box center [1448, 25] width 27 height 26
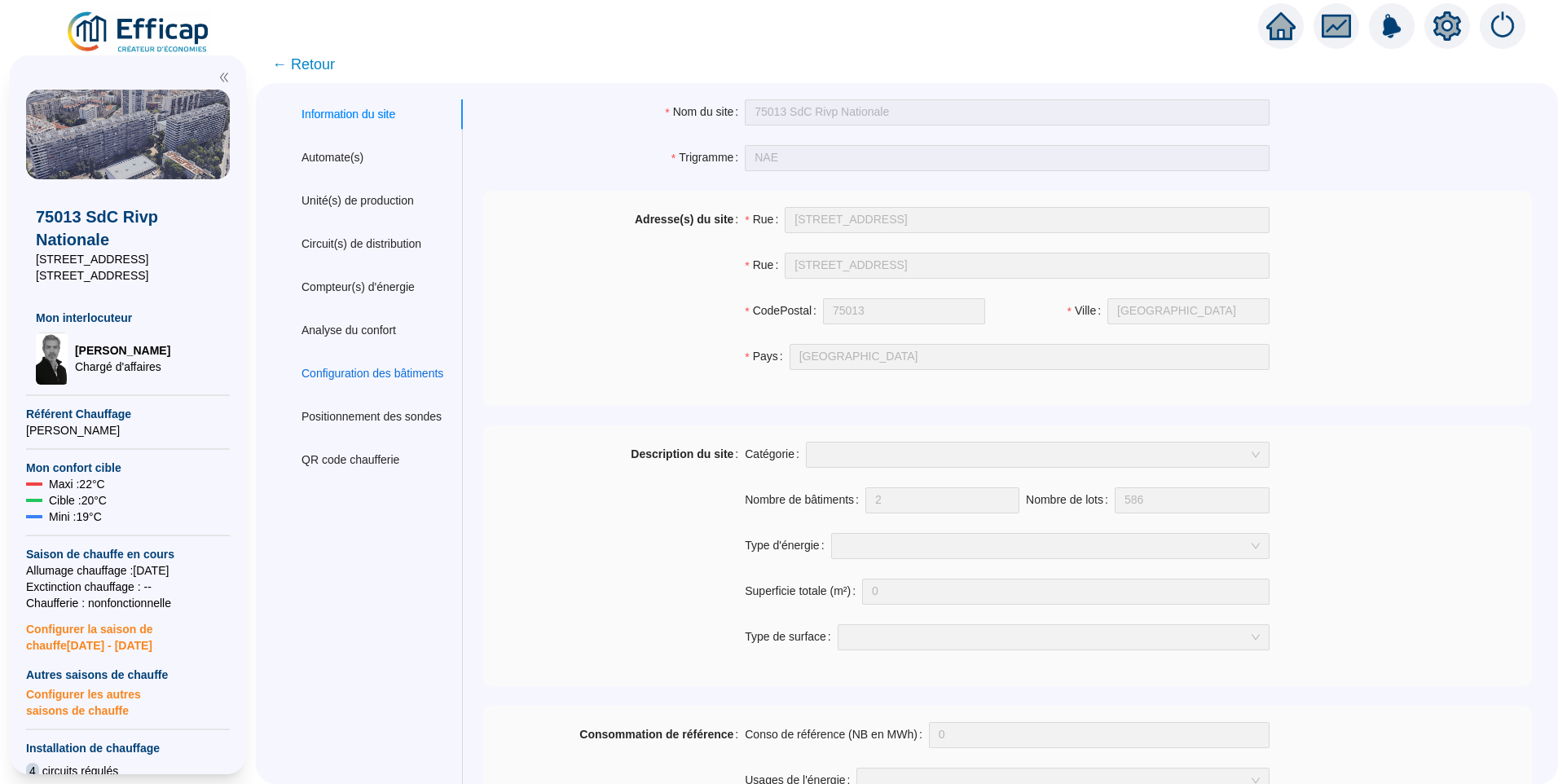
click at [409, 373] on div "Configuration des bâtiments" at bounding box center [371, 373] width 141 height 17
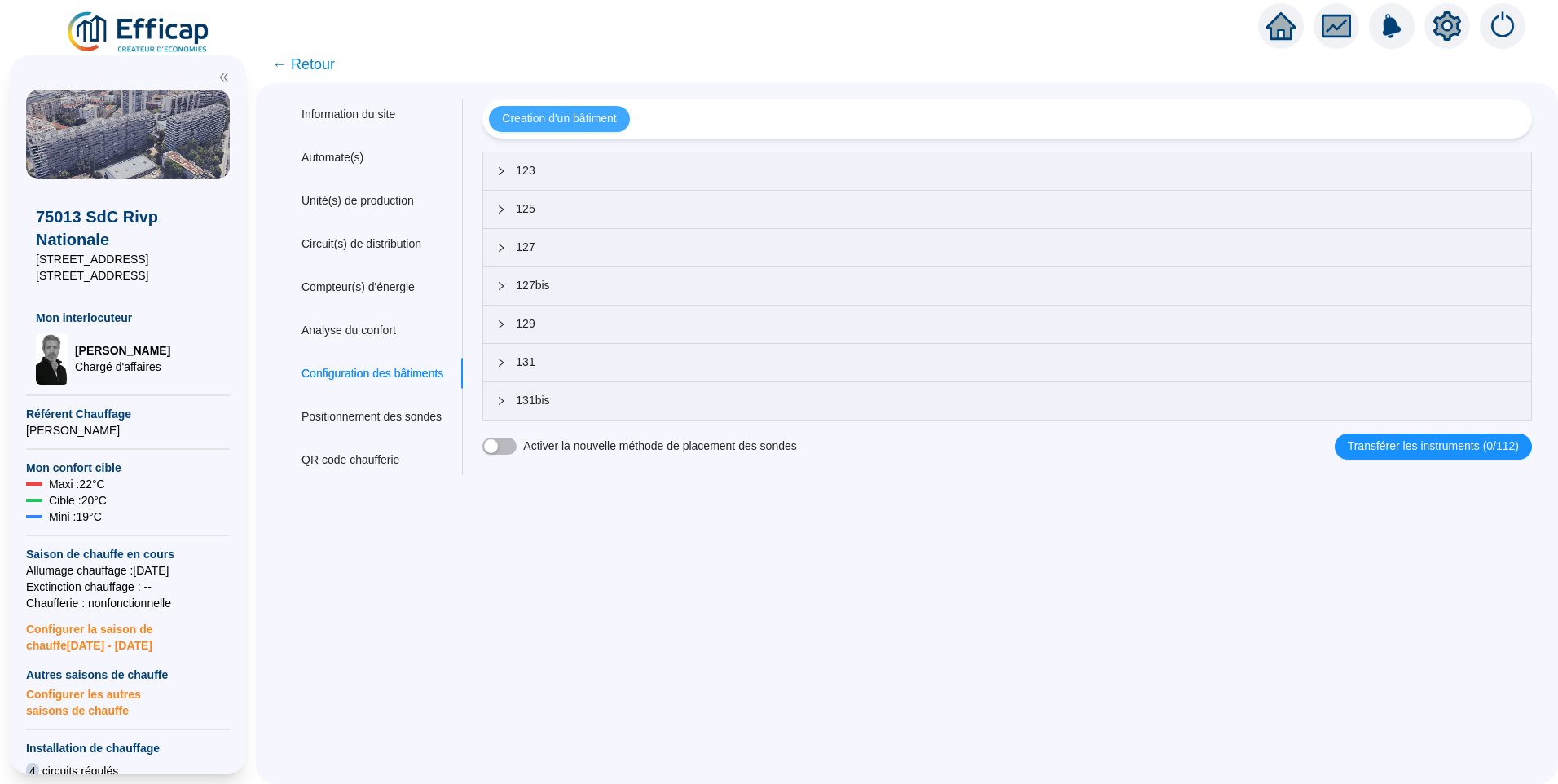
click at [544, 113] on span "Creation d'un bâtiment" at bounding box center [559, 119] width 114 height 17
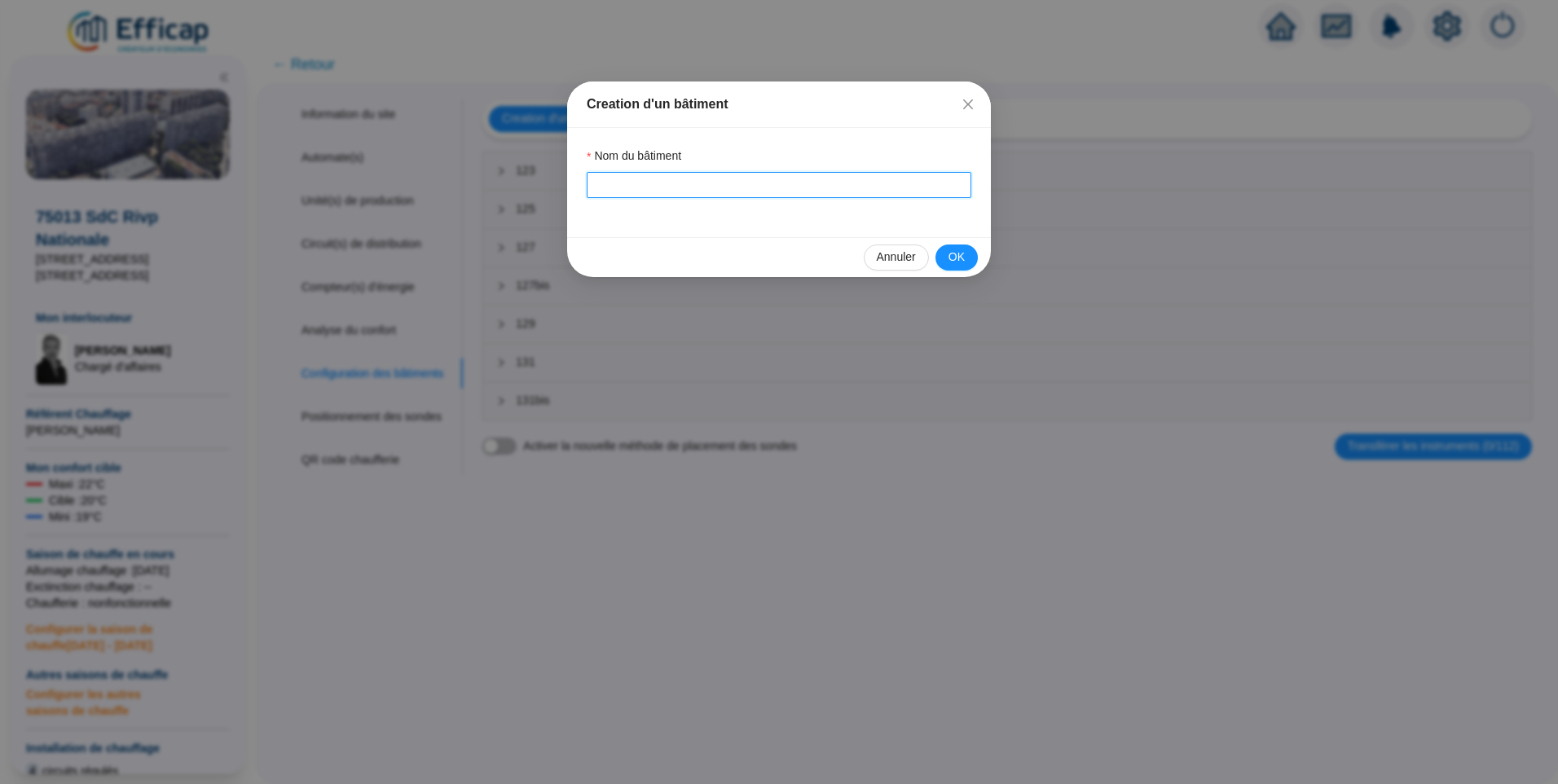
click at [643, 181] on input "Nom du bâtiment" at bounding box center [779, 184] width 384 height 26
click at [939, 257] on button "OK" at bounding box center [957, 257] width 42 height 26
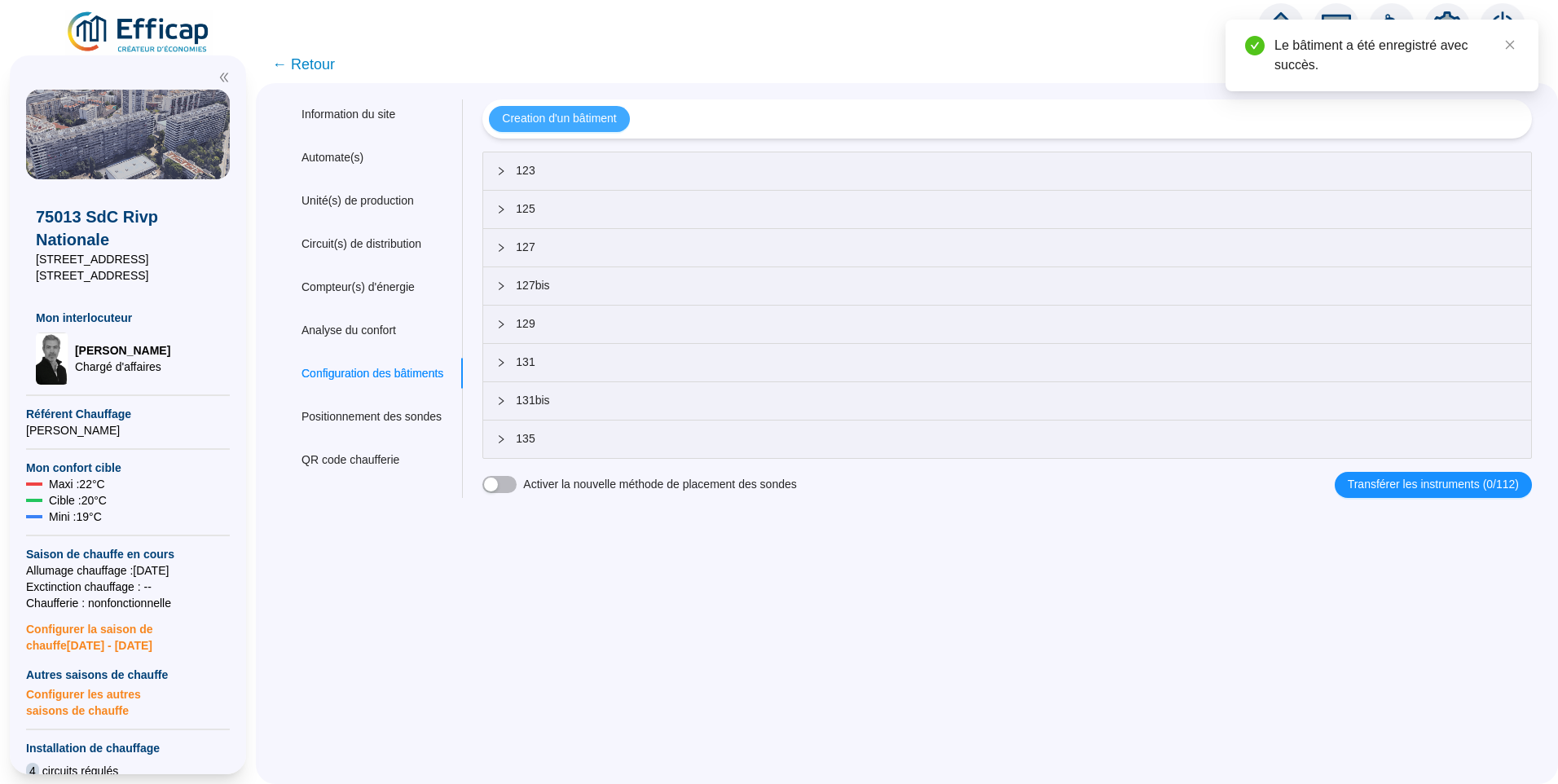
click at [528, 118] on span "Creation d'un bâtiment" at bounding box center [559, 119] width 114 height 17
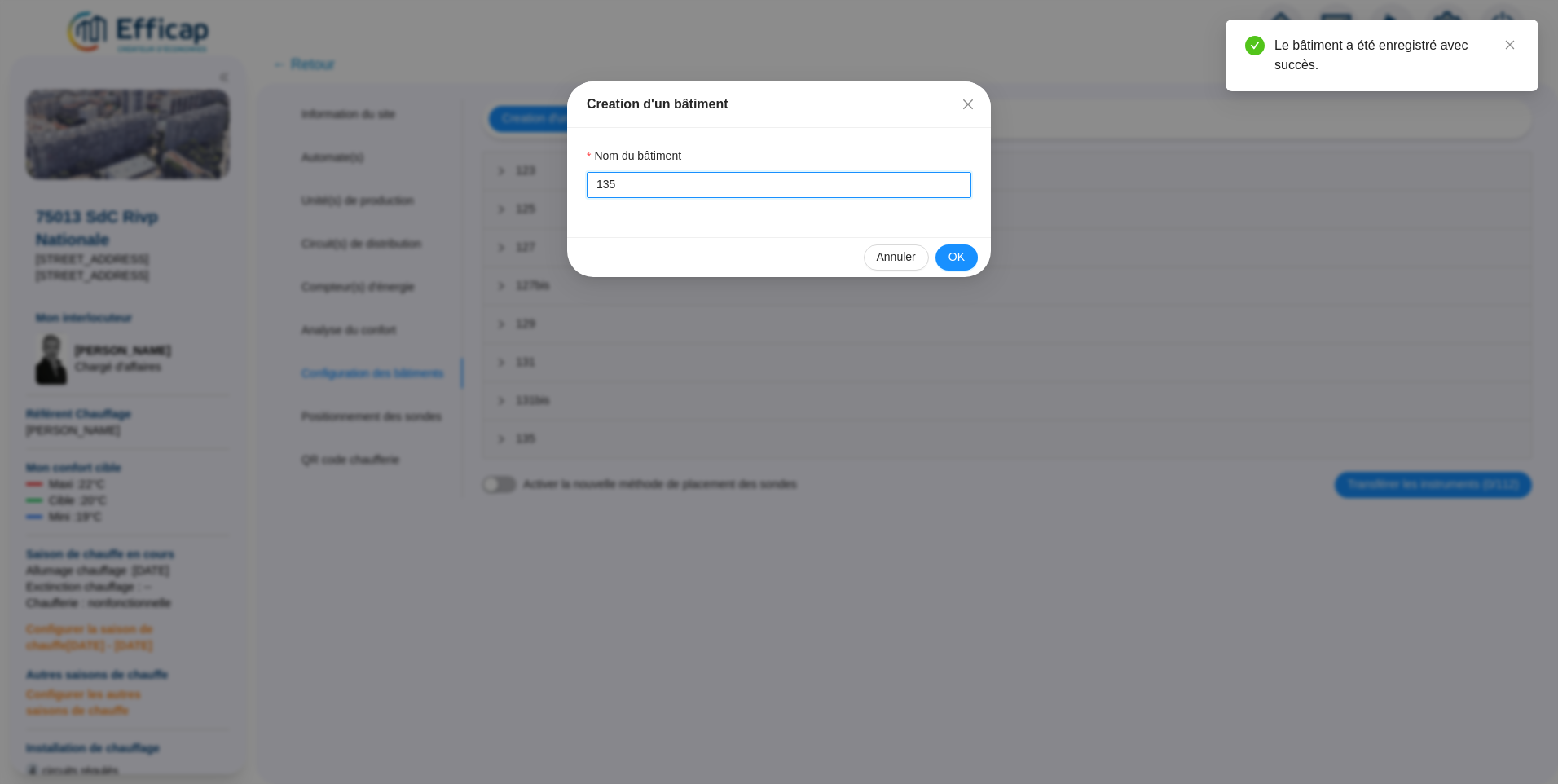
drag, startPoint x: 612, startPoint y: 188, endPoint x: 574, endPoint y: 162, distance: 46.0
click at [530, 178] on div "Creation d'un bâtiment Nom du bâtiment 135 Annuler OK" at bounding box center [779, 392] width 1558 height 784
type input "135bis"
click at [963, 270] on button "OK" at bounding box center [957, 257] width 42 height 26
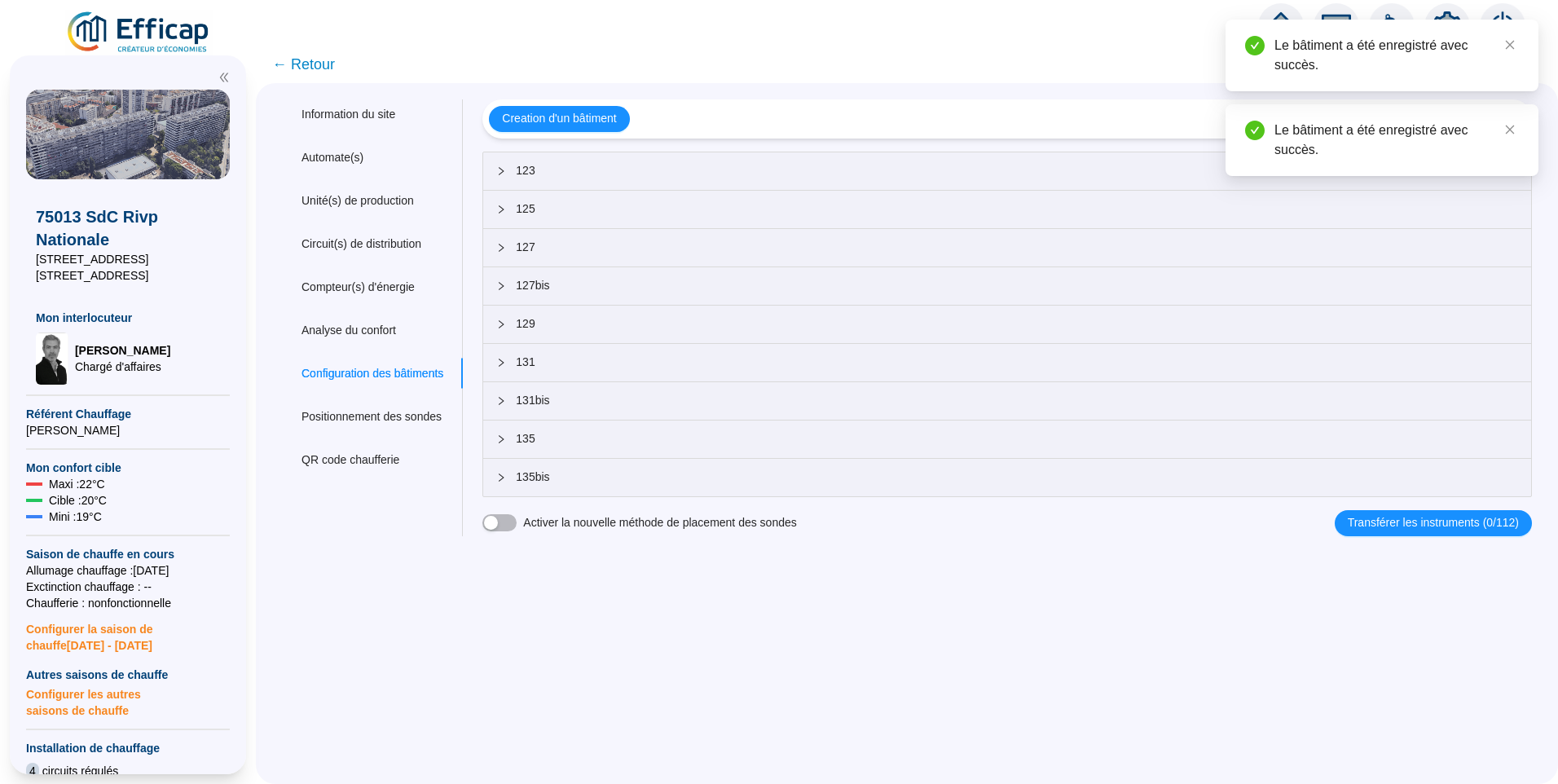
click at [331, 68] on span "← Retour" at bounding box center [303, 64] width 63 height 23
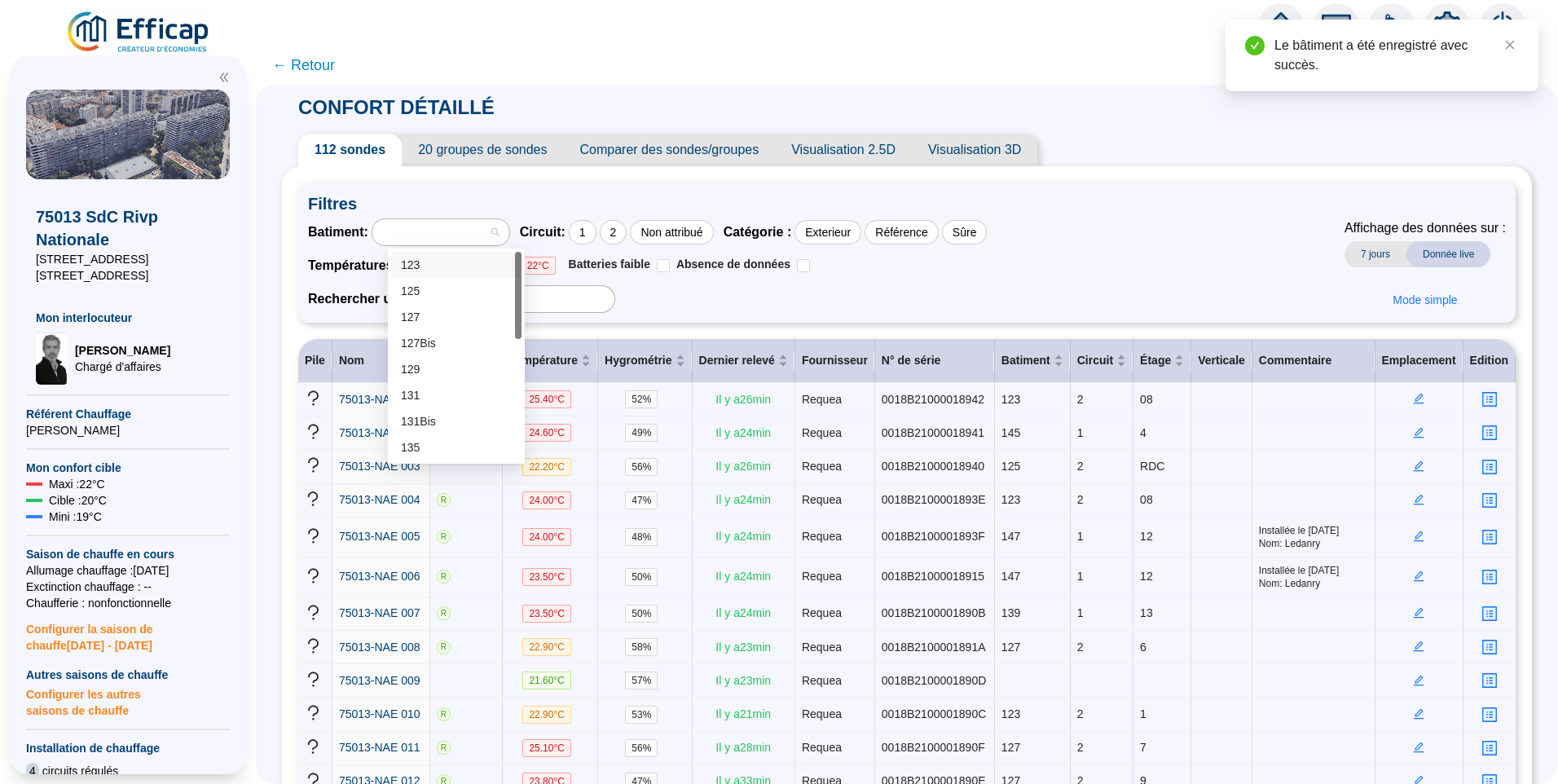
click at [456, 234] on div at bounding box center [433, 232] width 113 height 23
drag, startPoint x: 518, startPoint y: 316, endPoint x: 518, endPoint y: 402, distance: 86.0
click at [518, 402] on div at bounding box center [518, 384] width 6 height 88
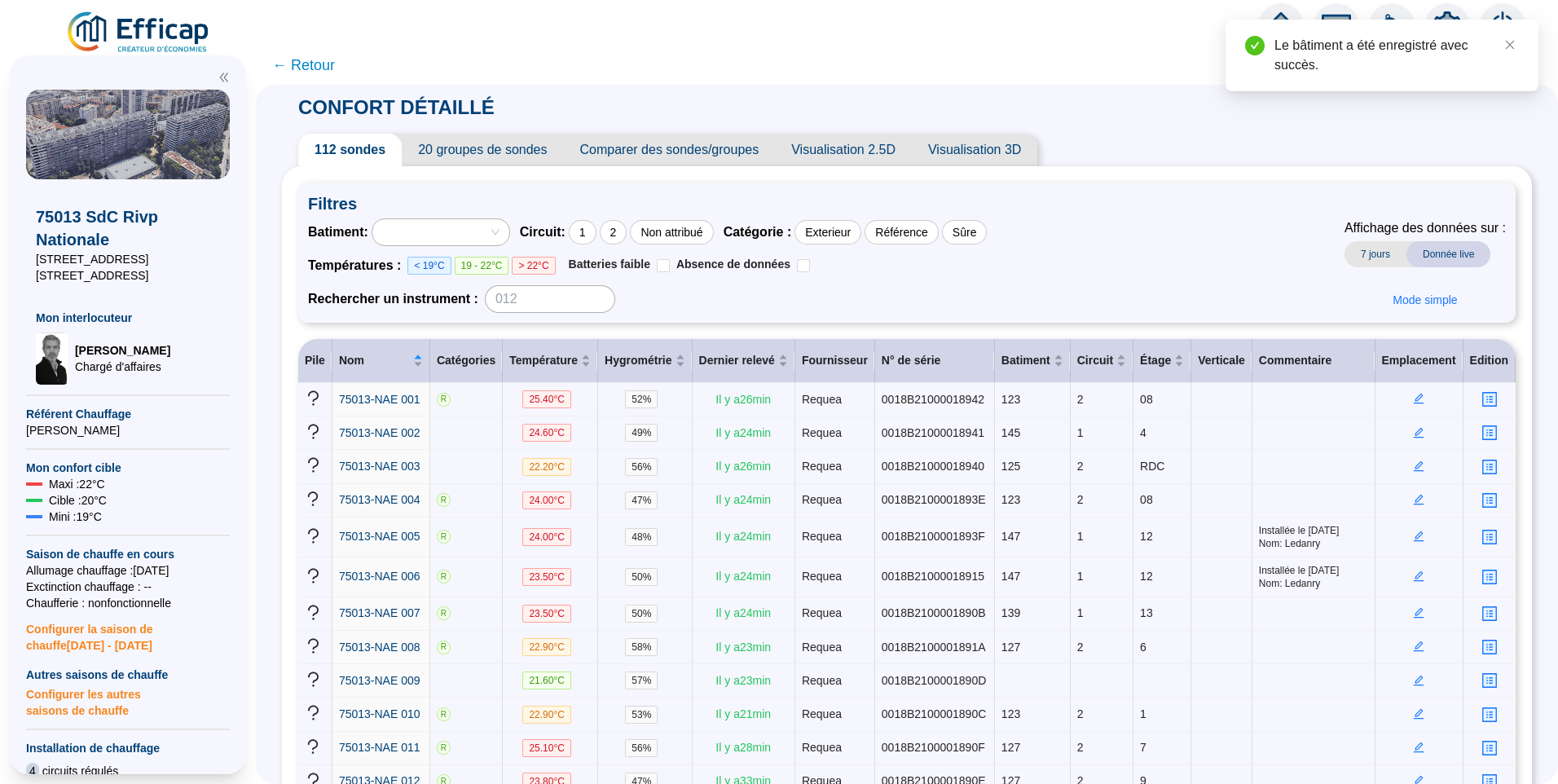
click at [1450, 16] on icon "setting" at bounding box center [1448, 26] width 27 height 29
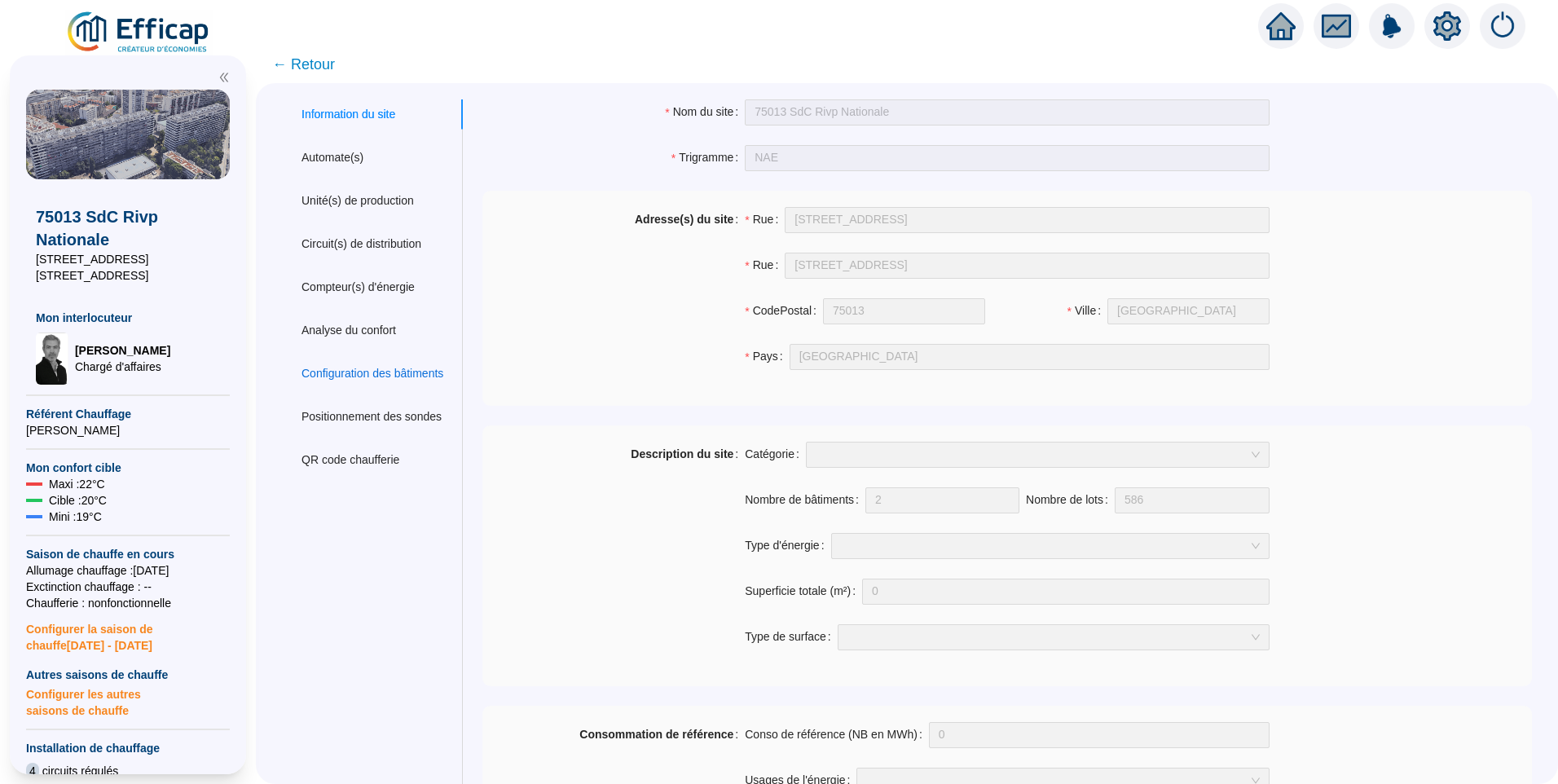
click at [383, 372] on div "Configuration des bâtiments" at bounding box center [371, 373] width 141 height 17
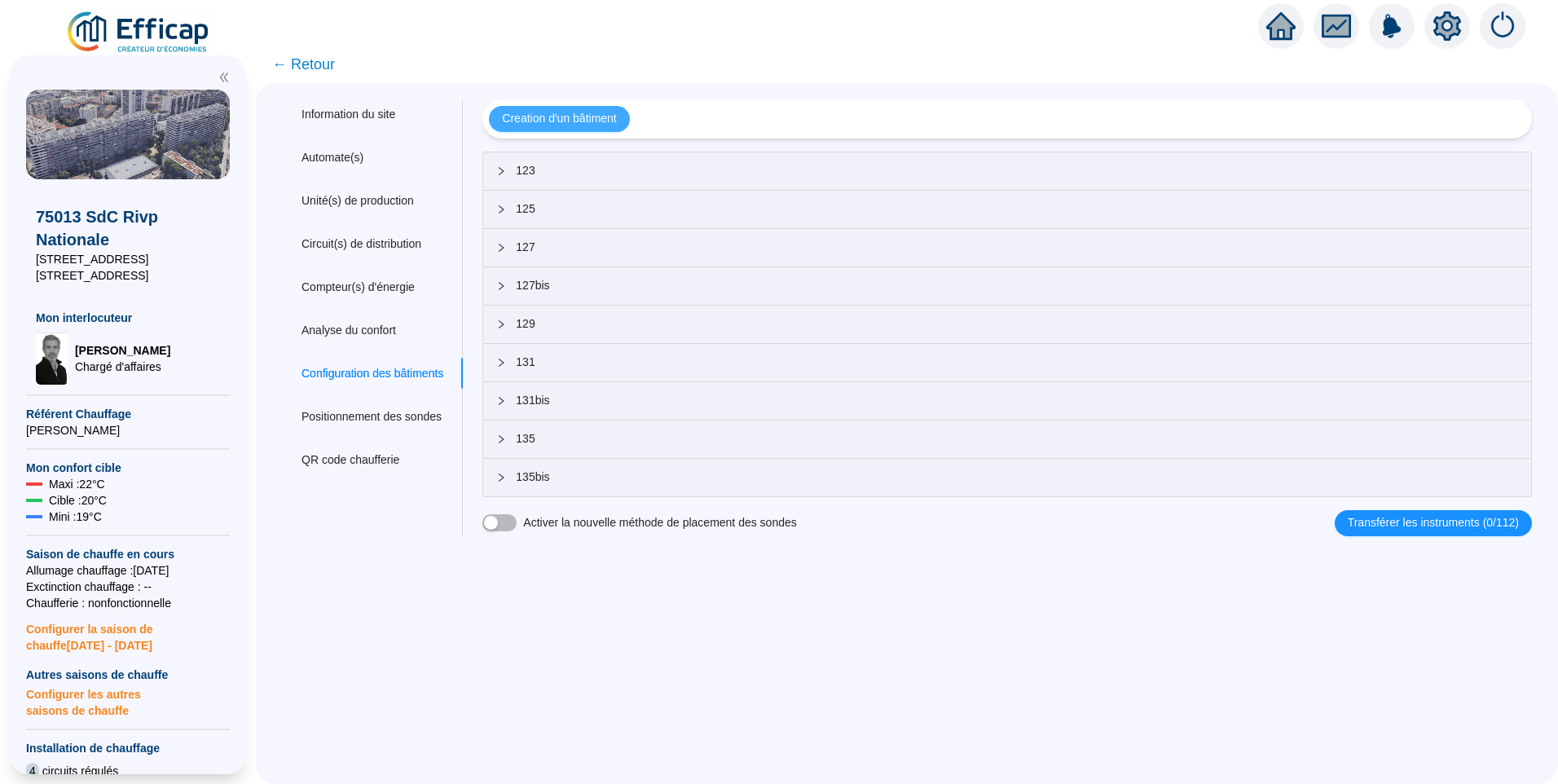
click at [567, 124] on span "Creation d'un bâtiment" at bounding box center [559, 119] width 114 height 17
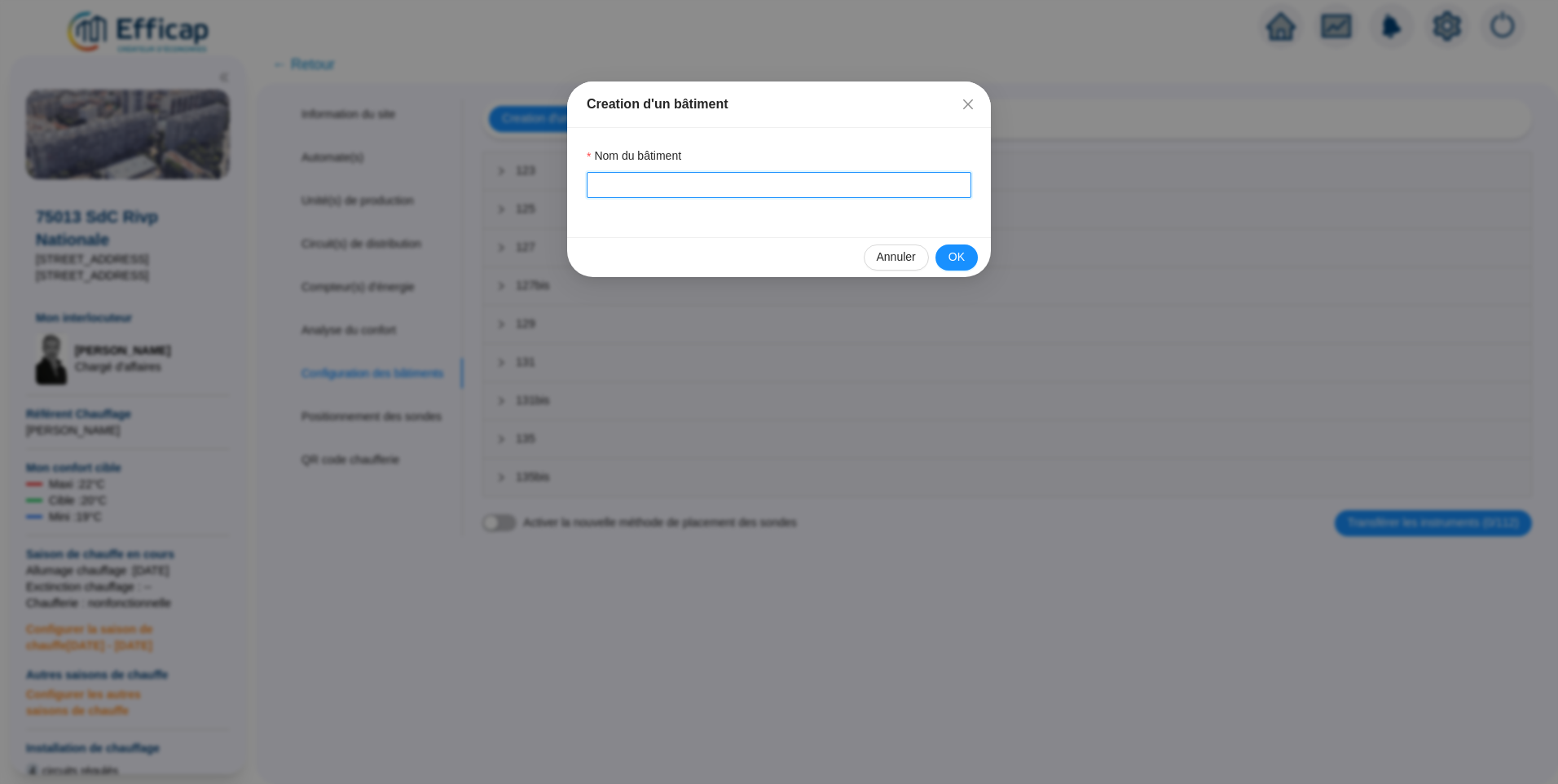
click at [615, 191] on input "Nom du bâtiment" at bounding box center [779, 184] width 384 height 26
click at [947, 260] on button "OK" at bounding box center [957, 257] width 42 height 26
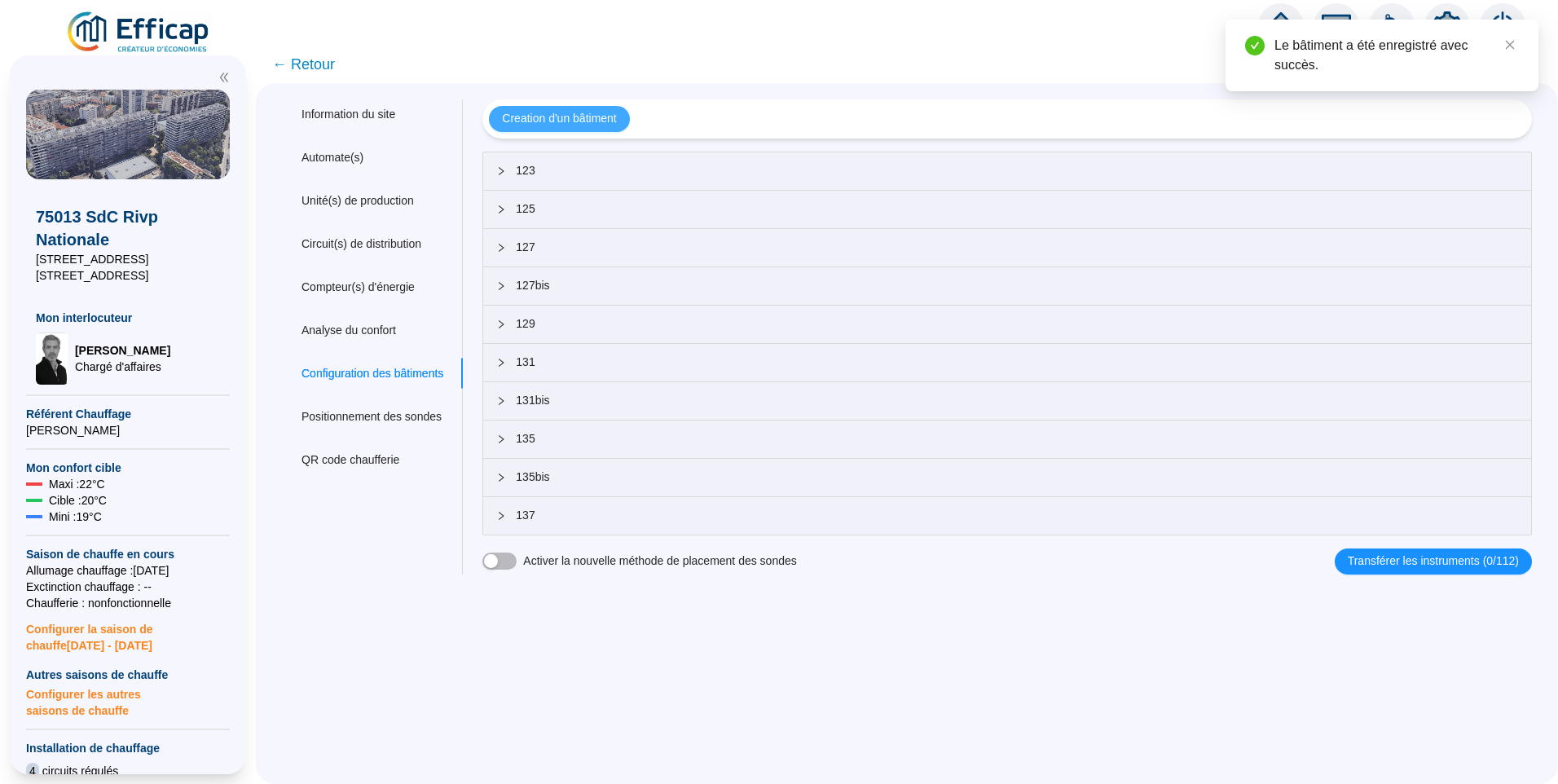
click at [576, 122] on span "Creation d'un bâtiment" at bounding box center [559, 119] width 114 height 17
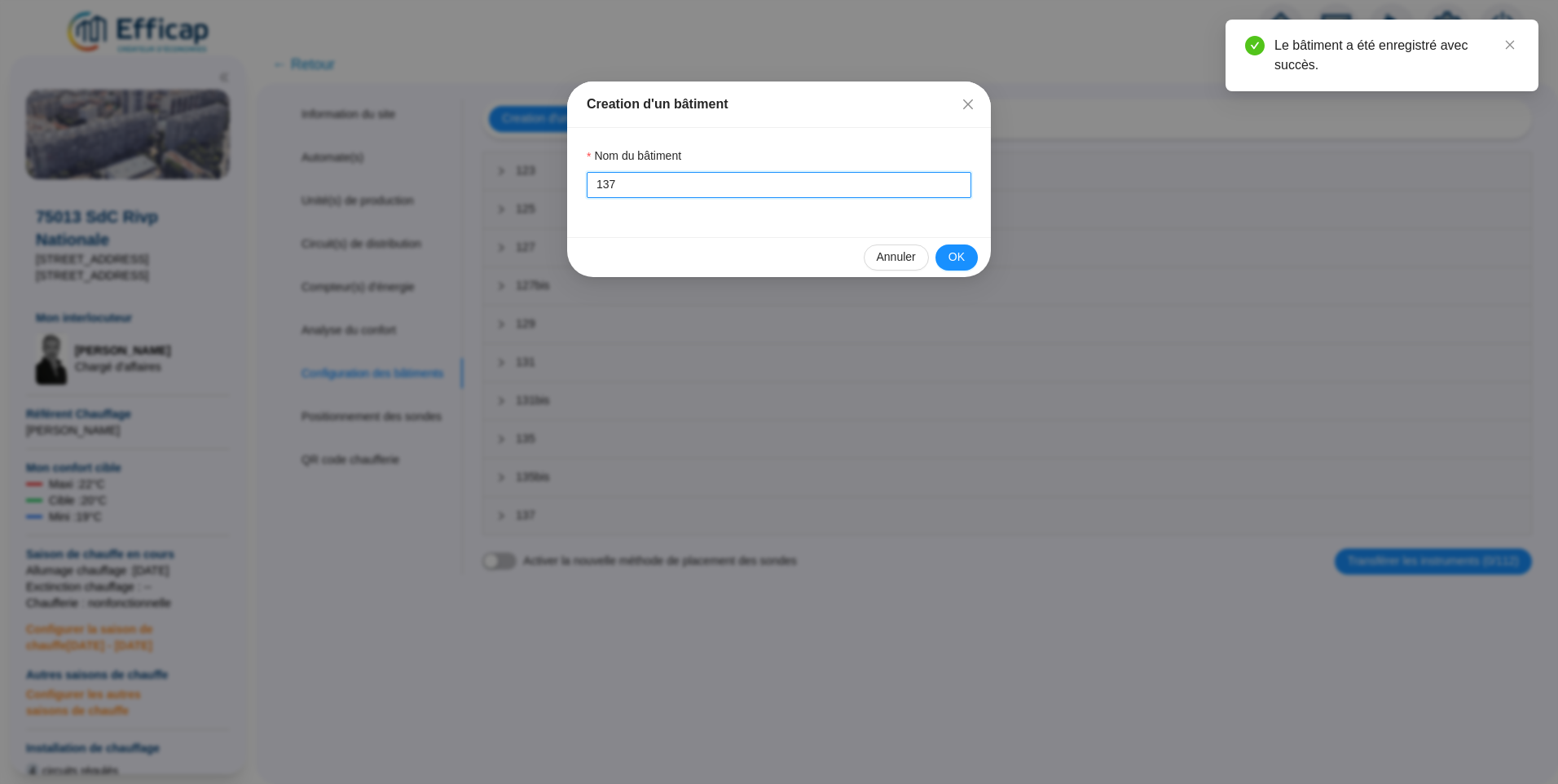
click at [643, 189] on input "137" at bounding box center [779, 184] width 384 height 26
type input "137bis"
click at [958, 256] on span "OK" at bounding box center [957, 256] width 16 height 17
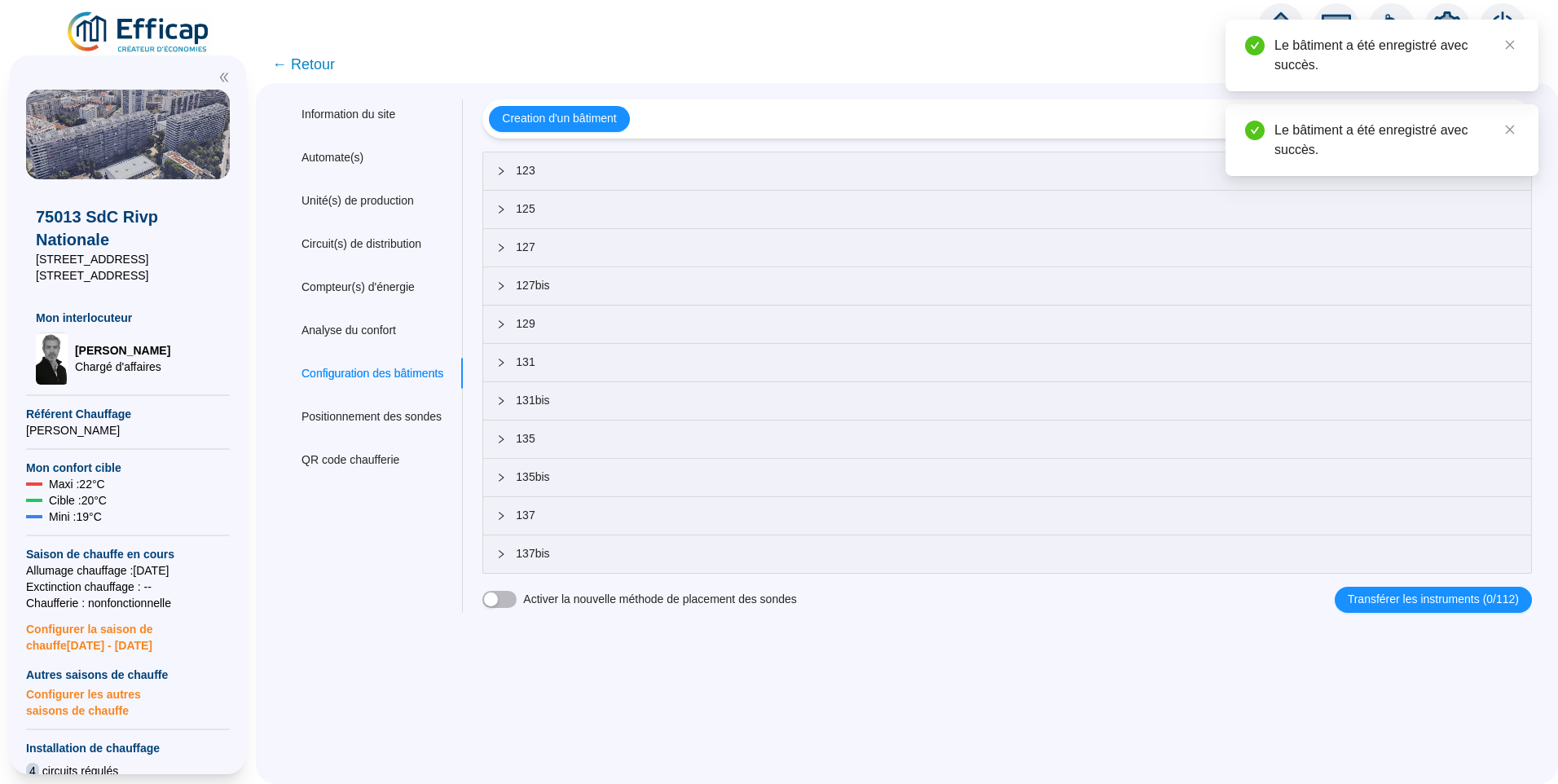
click at [312, 80] on span "← Retour" at bounding box center [906, 64] width 1302 height 37
click at [314, 76] on span "← Retour" at bounding box center [906, 64] width 1302 height 37
click at [330, 53] on span "← Retour" at bounding box center [303, 64] width 63 height 23
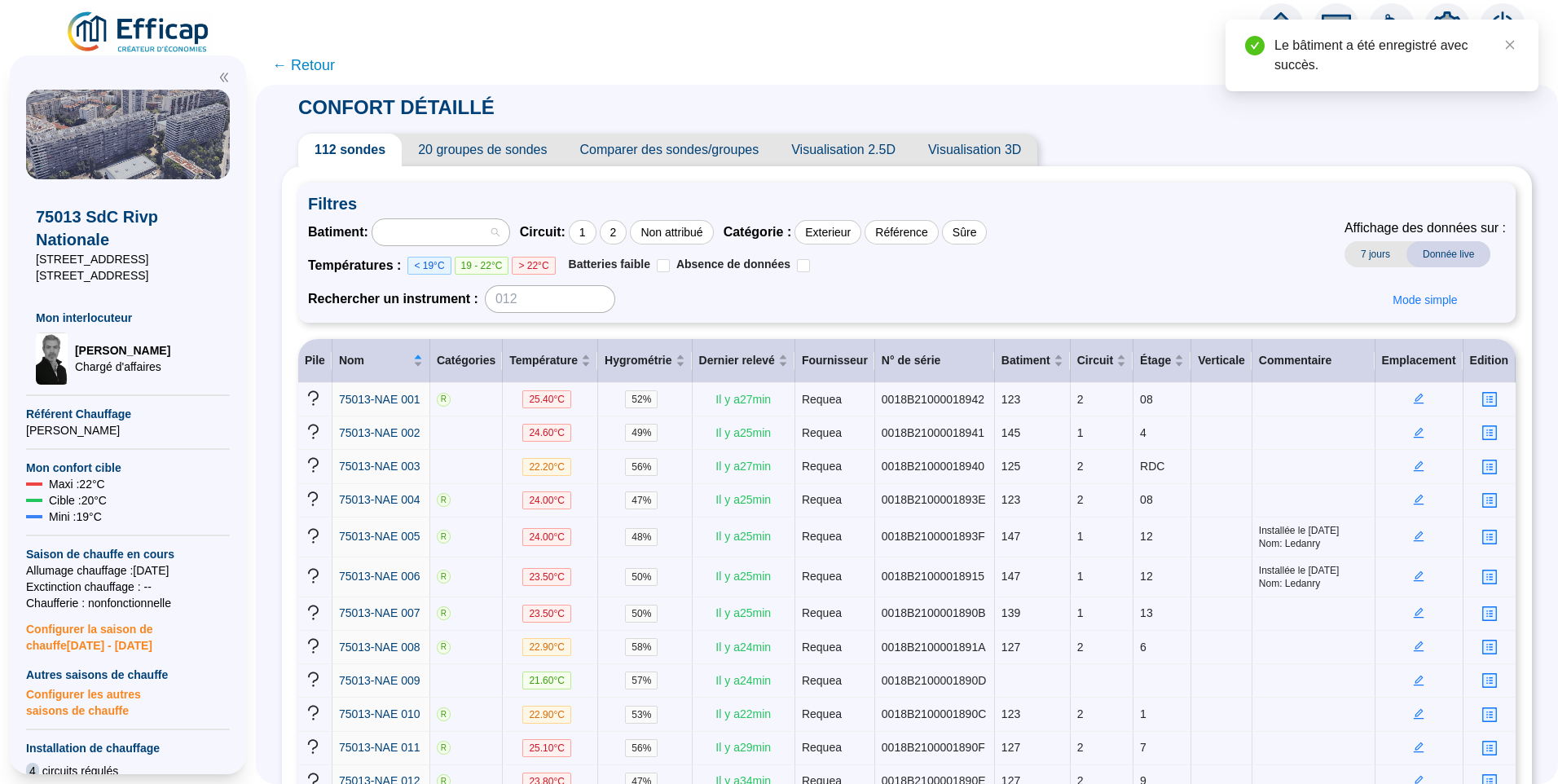
click at [465, 232] on div at bounding box center [433, 232] width 113 height 23
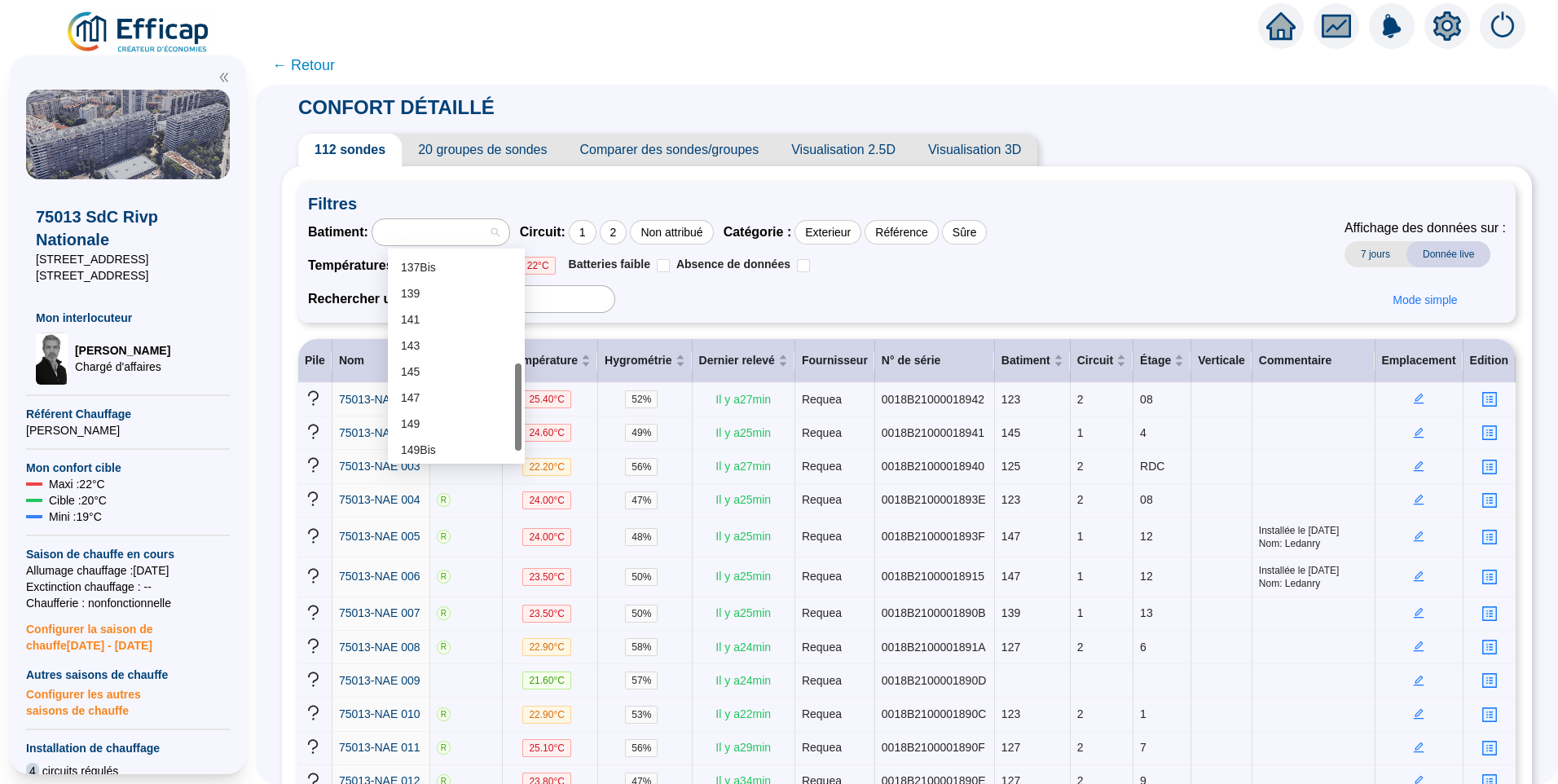
scroll to position [267, 0]
drag, startPoint x: 519, startPoint y: 313, endPoint x: 488, endPoint y: 424, distance: 115.2
click at [488, 425] on div "137Bis 139 141 143 145 147 149 149Bis Non attribué" at bounding box center [456, 356] width 131 height 209
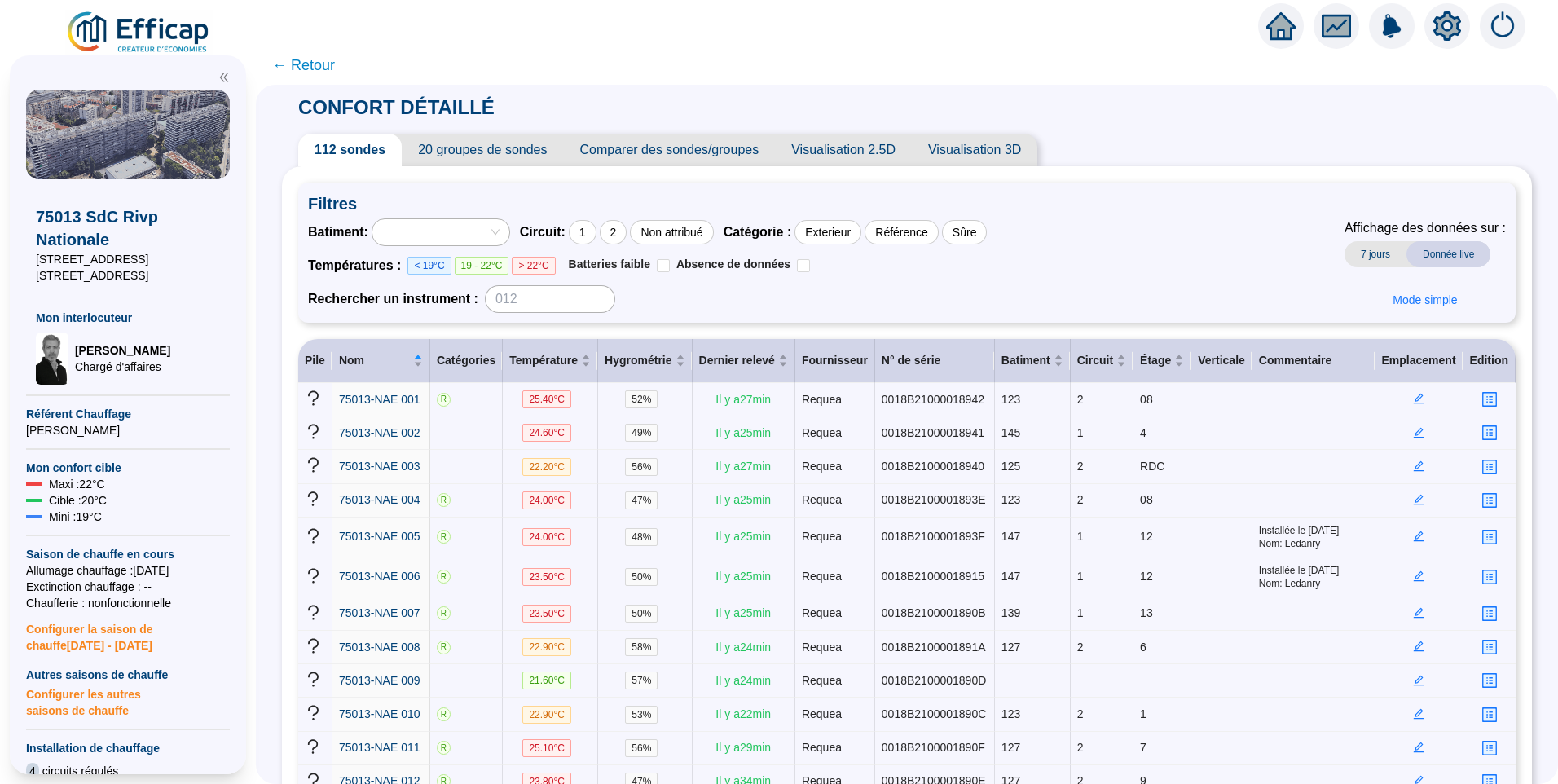
click at [1451, 26] on icon "setting" at bounding box center [1447, 26] width 12 height 12
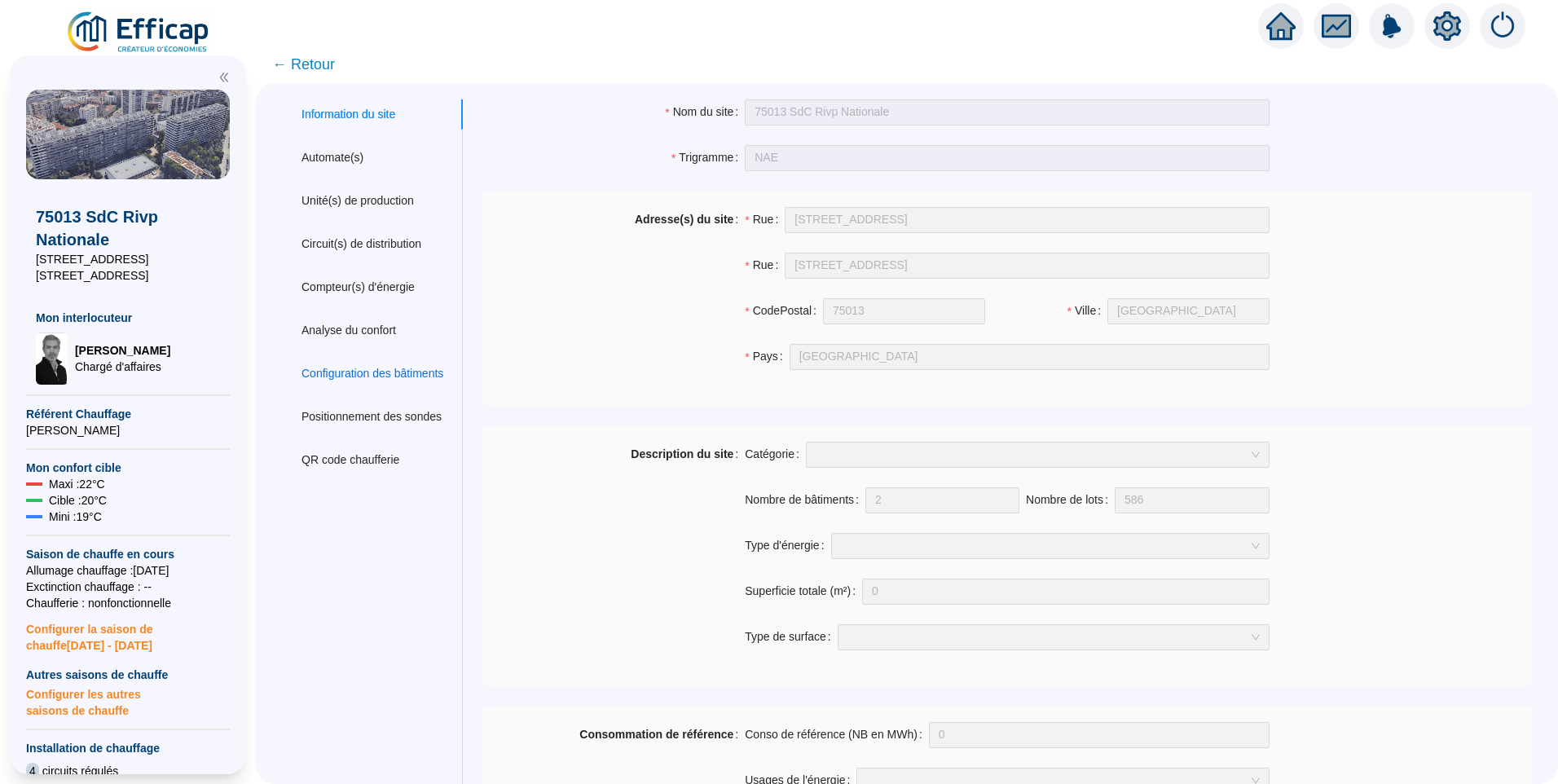
click at [354, 378] on div "Configuration des bâtiments" at bounding box center [371, 373] width 141 height 17
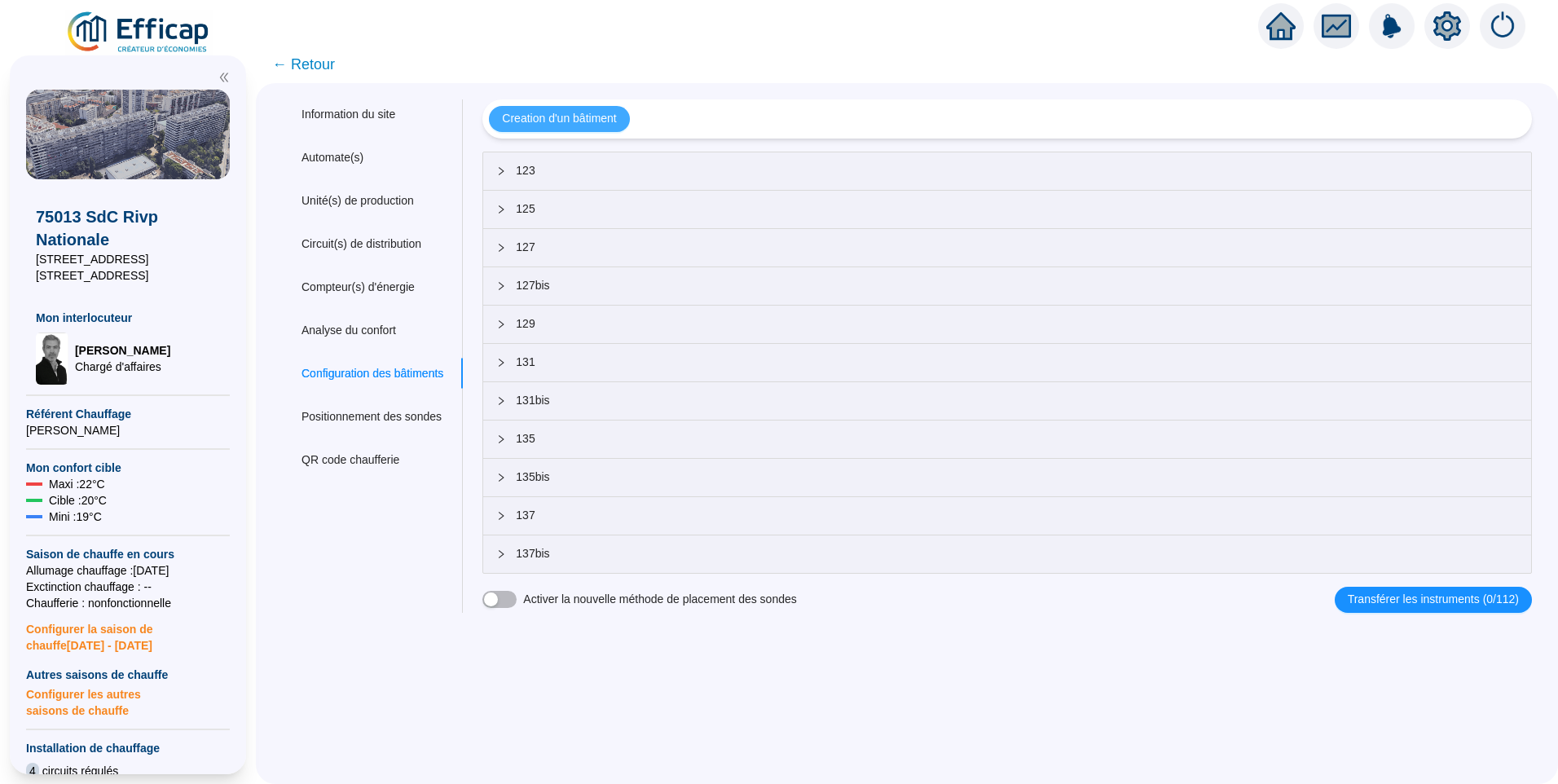
click at [562, 121] on span "Creation d'un bâtiment" at bounding box center [559, 119] width 114 height 17
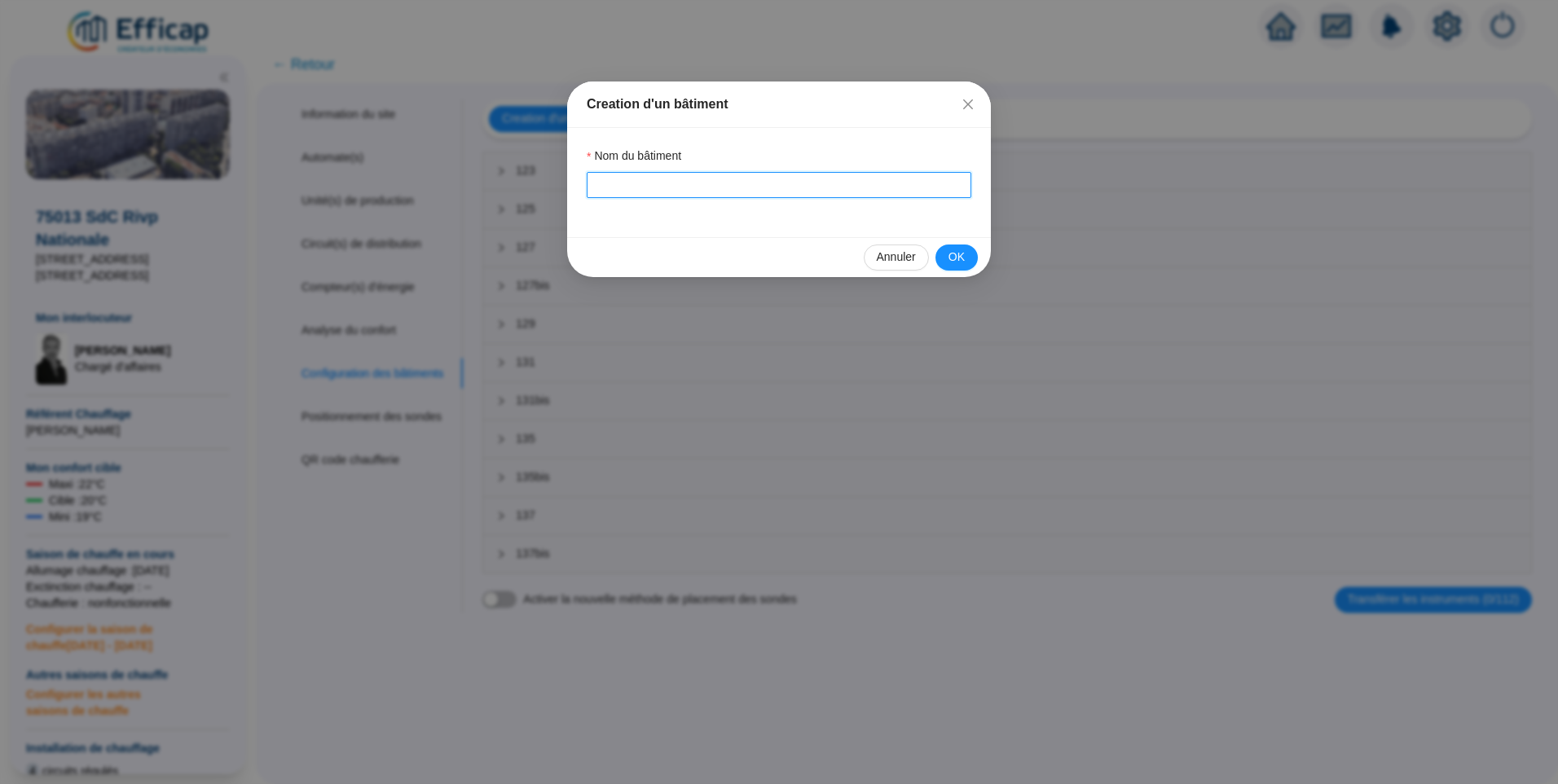
click at [616, 188] on input "Nom du bâtiment" at bounding box center [779, 184] width 384 height 26
click at [971, 266] on button "OK" at bounding box center [957, 257] width 42 height 26
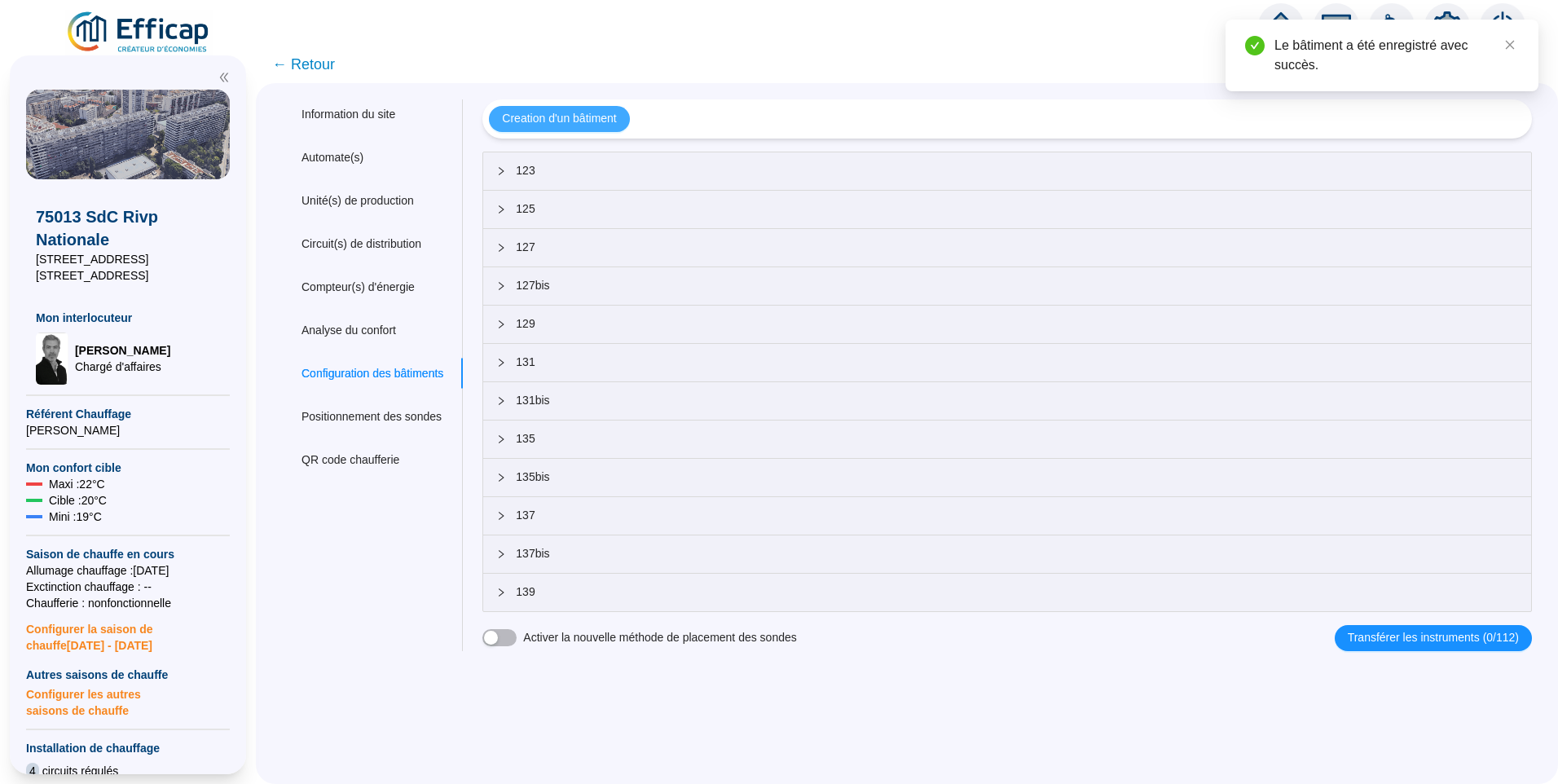
click at [564, 124] on span "Creation d'un bâtiment" at bounding box center [559, 119] width 114 height 17
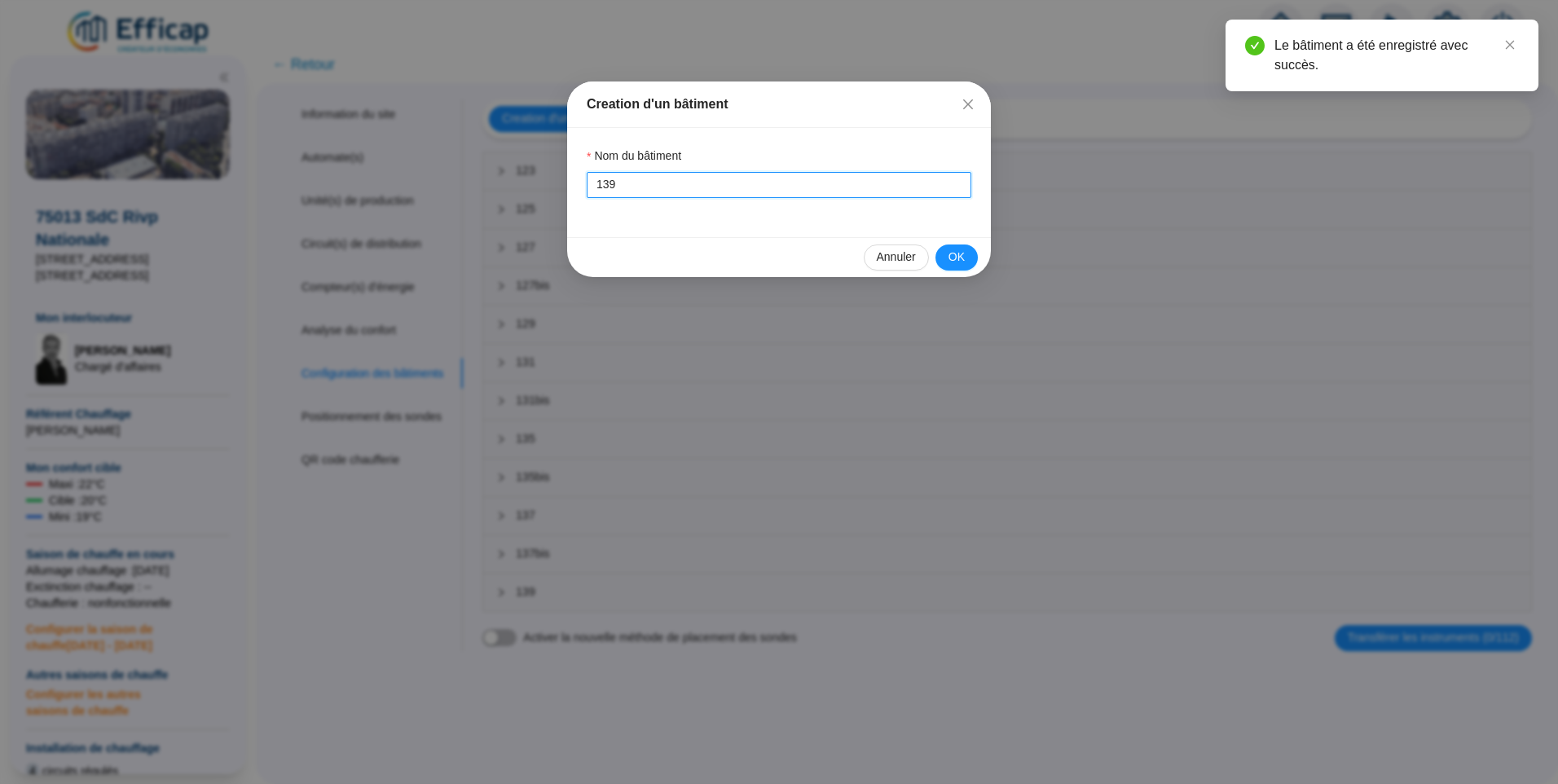
drag, startPoint x: 633, startPoint y: 186, endPoint x: 516, endPoint y: 179, distance: 117.2
click at [516, 179] on div "Creation d'un bâtiment Nom du bâtiment 139 Annuler OK" at bounding box center [779, 392] width 1558 height 784
click at [952, 257] on span "OK" at bounding box center [957, 256] width 16 height 17
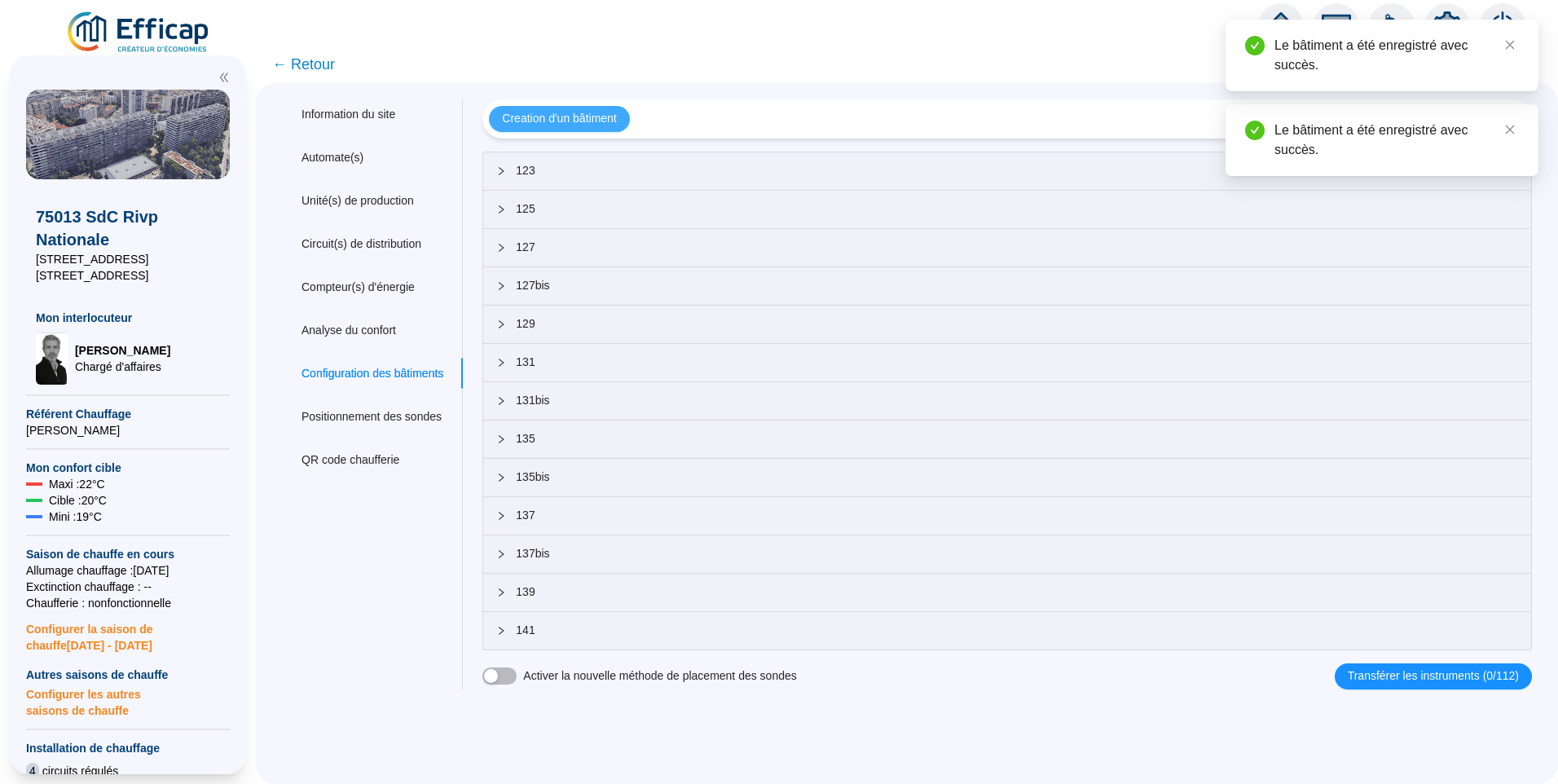
click at [601, 121] on span "Creation d'un bâtiment" at bounding box center [559, 119] width 114 height 17
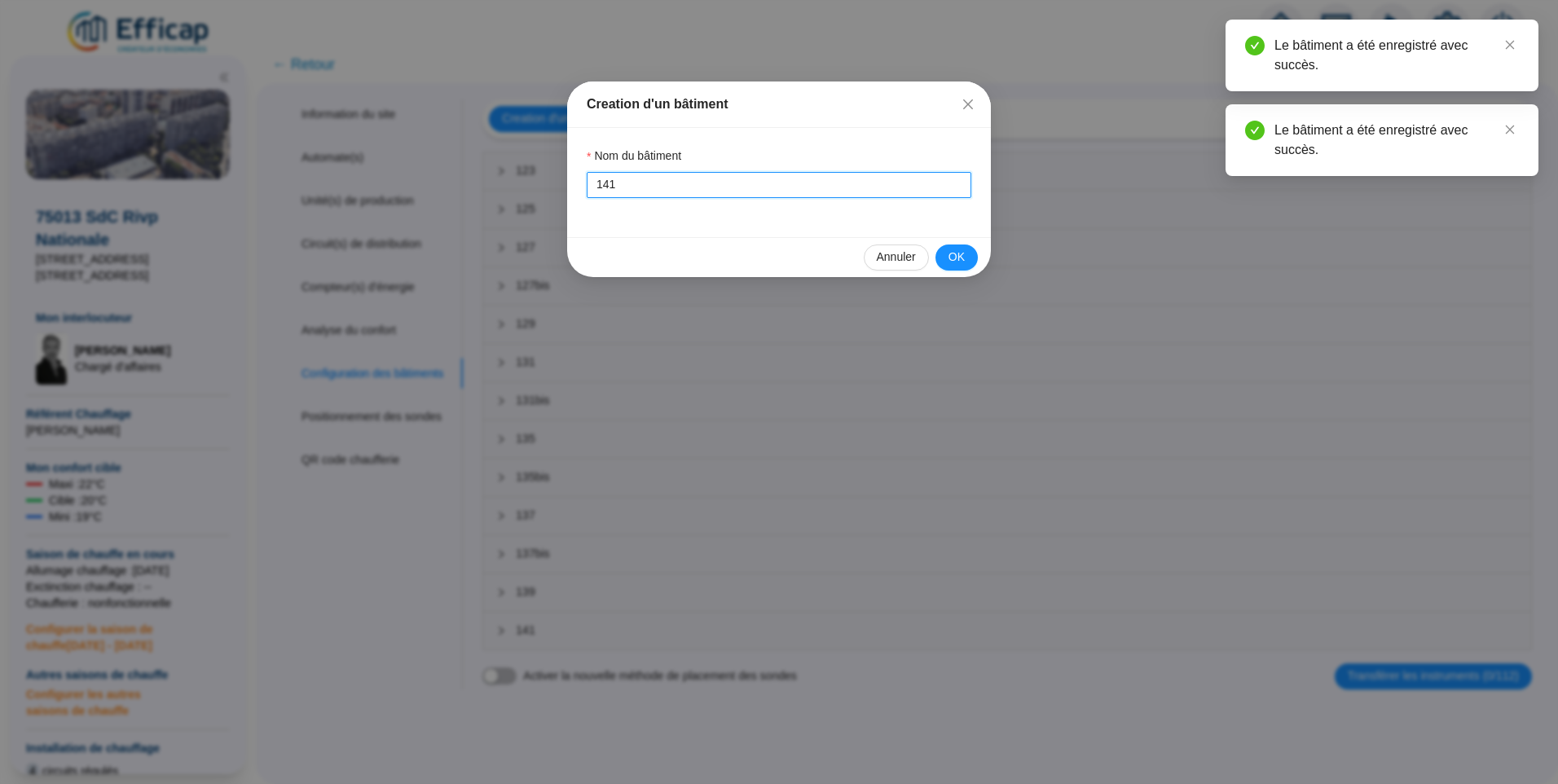
drag, startPoint x: 643, startPoint y: 191, endPoint x: 382, endPoint y: 178, distance: 261.3
click at [382, 178] on div "Creation d'un bâtiment Nom du bâtiment 141 Annuler OK" at bounding box center [779, 392] width 1558 height 784
type input "143"
click at [962, 251] on span "OK" at bounding box center [957, 256] width 16 height 17
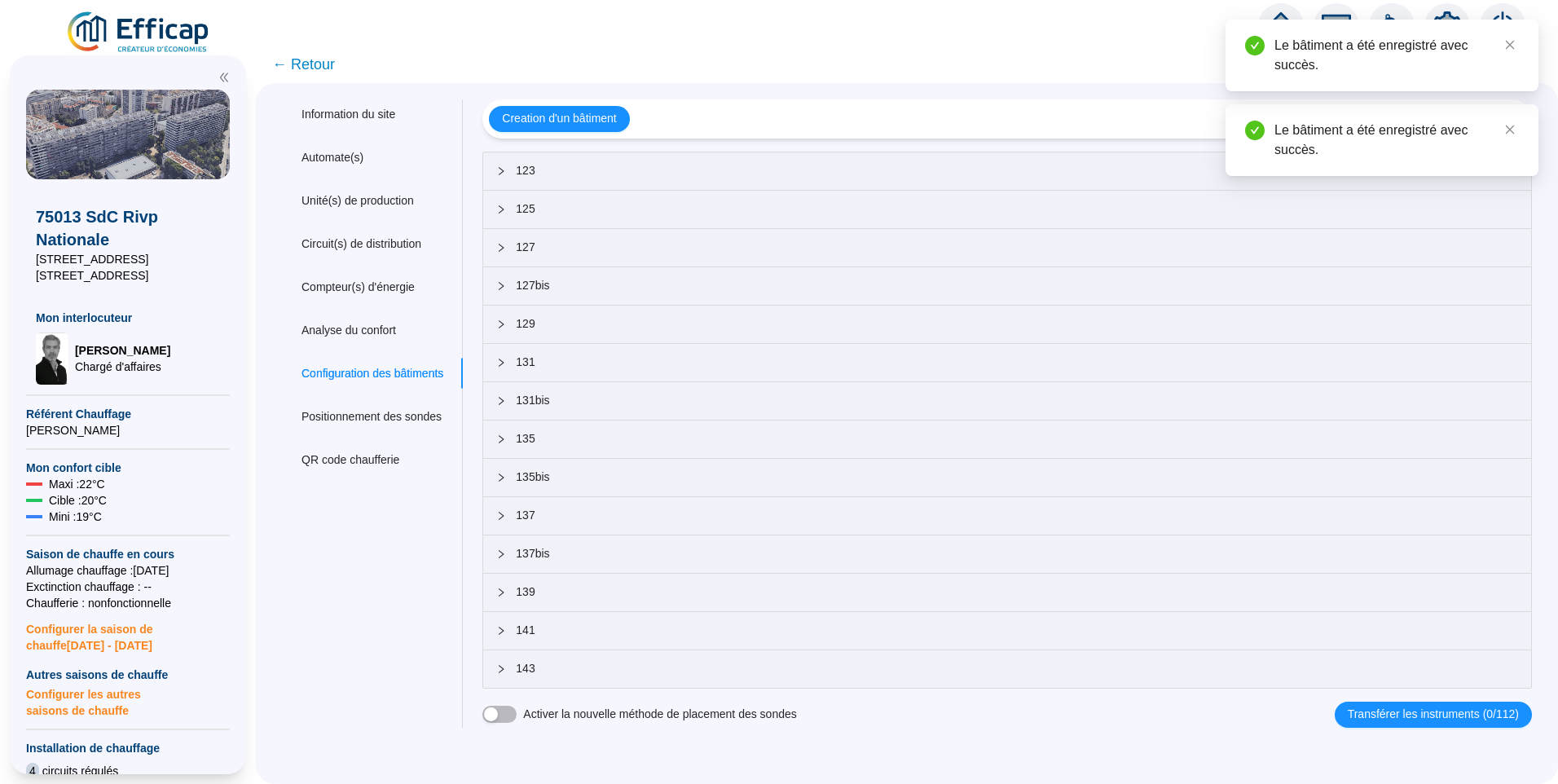
click at [316, 73] on span "← Retour" at bounding box center [303, 64] width 63 height 23
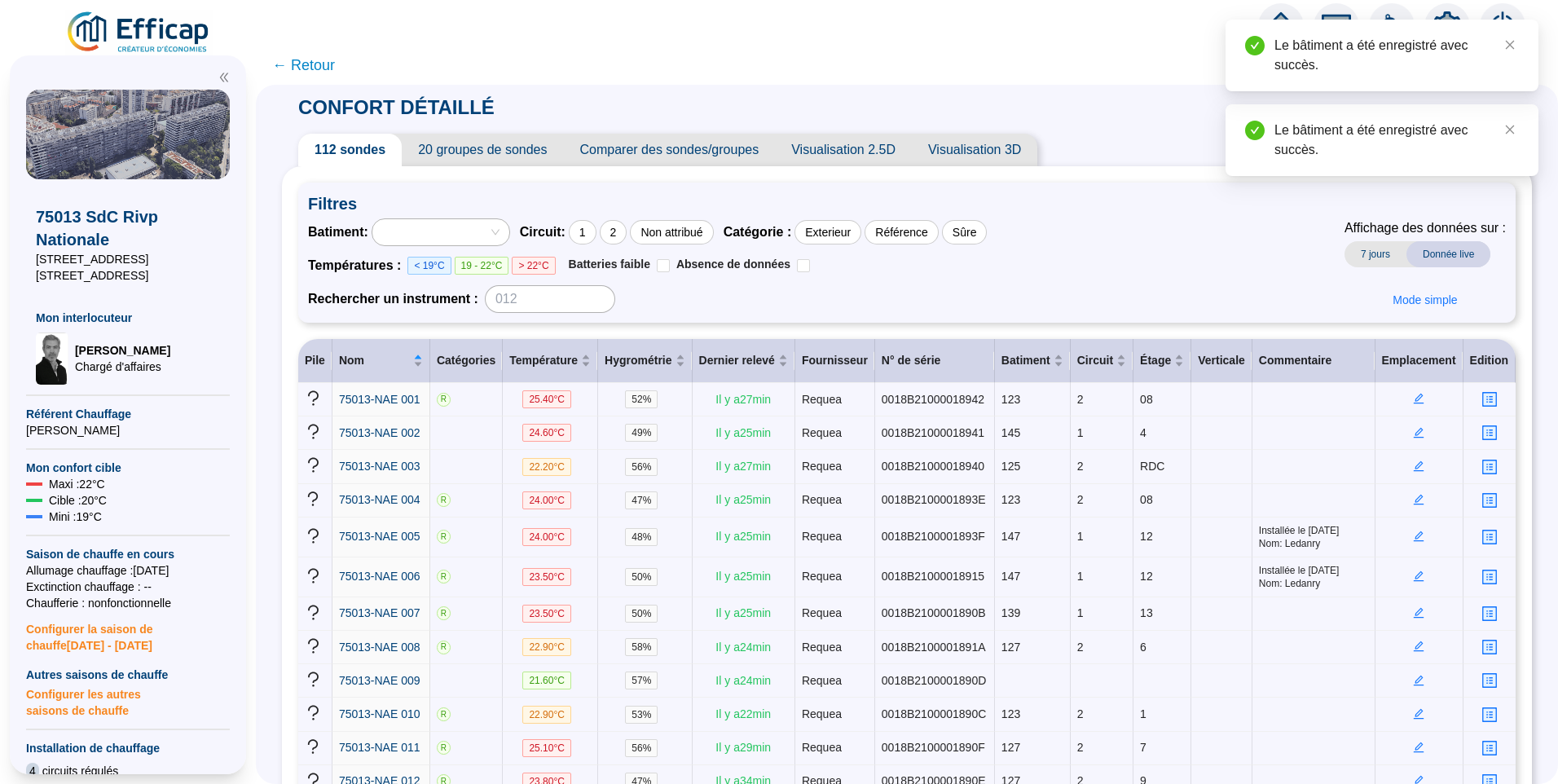
click at [482, 146] on span "20 groupes de sondes" at bounding box center [482, 150] width 162 height 33
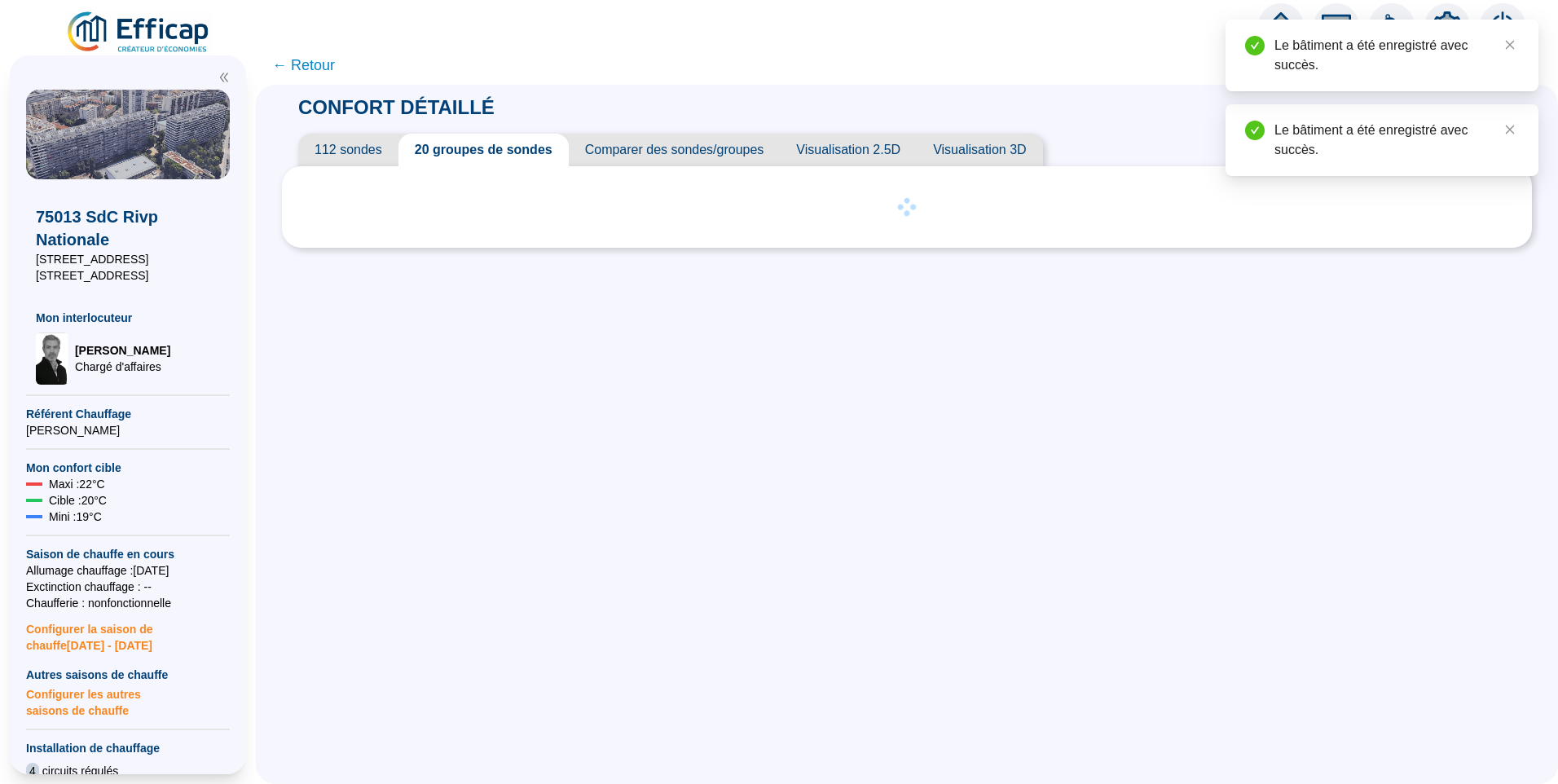
click at [332, 161] on span "112 sondes" at bounding box center [349, 150] width 100 height 33
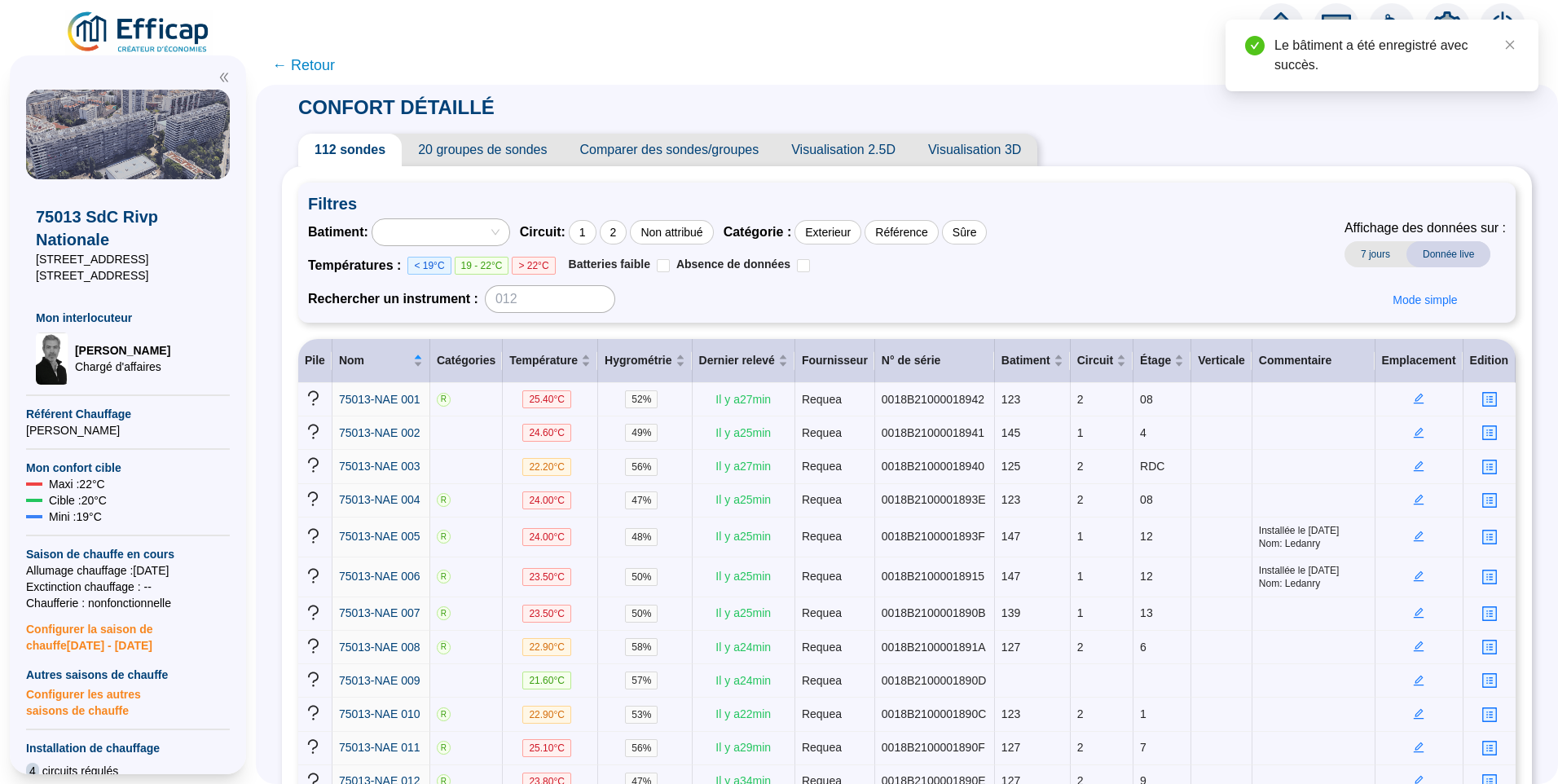
click at [415, 227] on div at bounding box center [433, 232] width 113 height 23
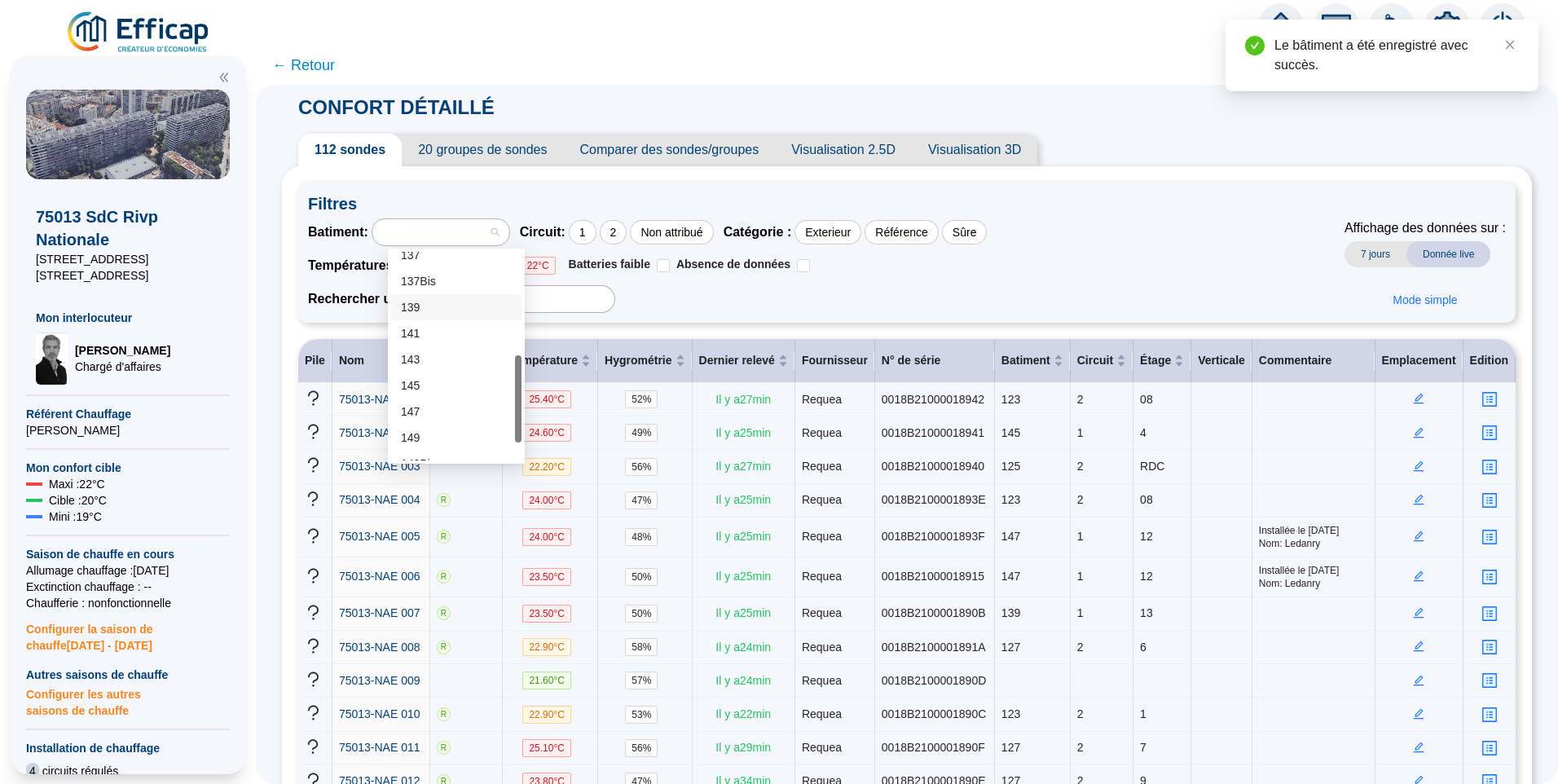
scroll to position [287, 0]
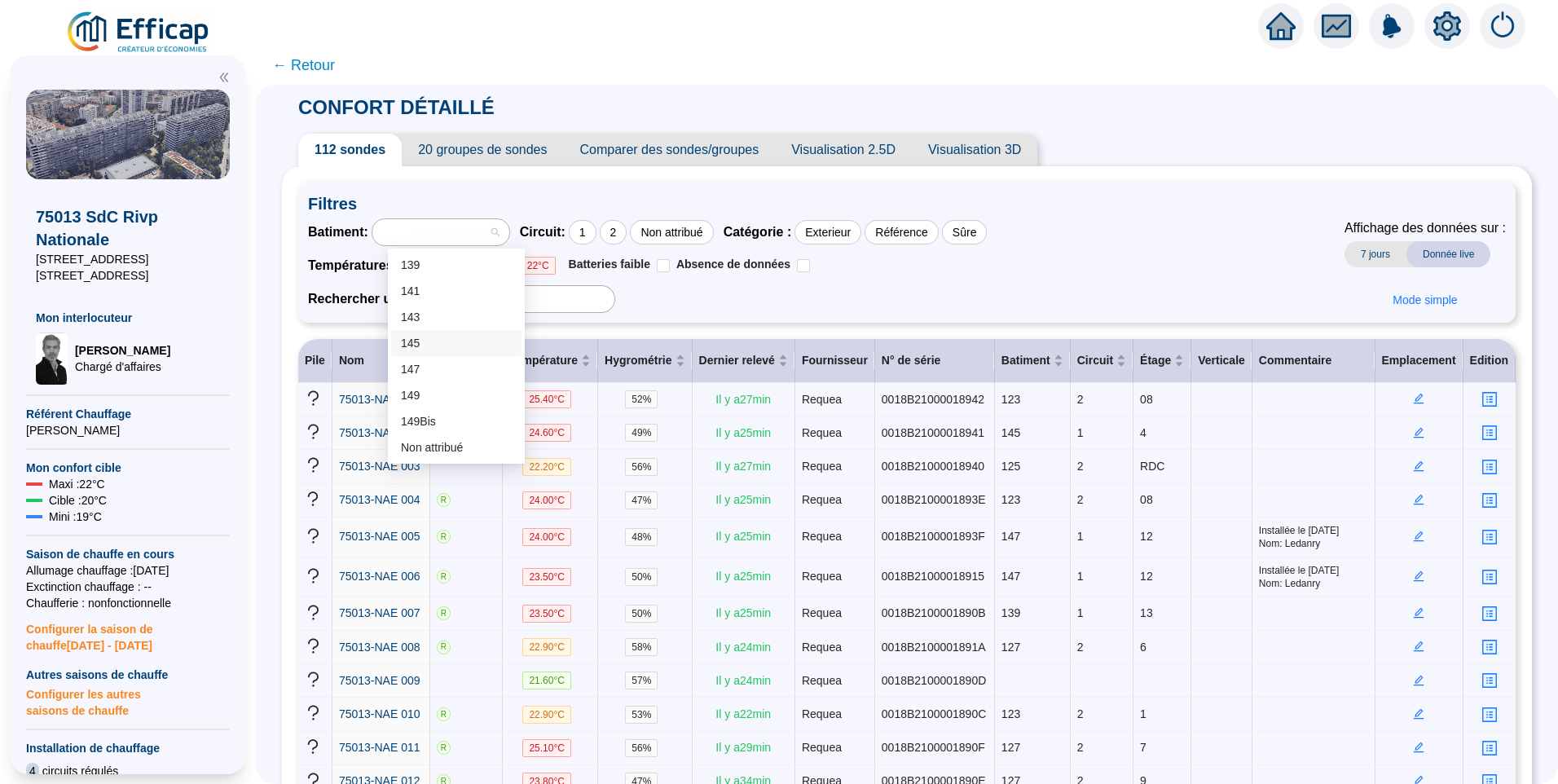
click at [1434, 44] on div at bounding box center [1448, 26] width 46 height 46
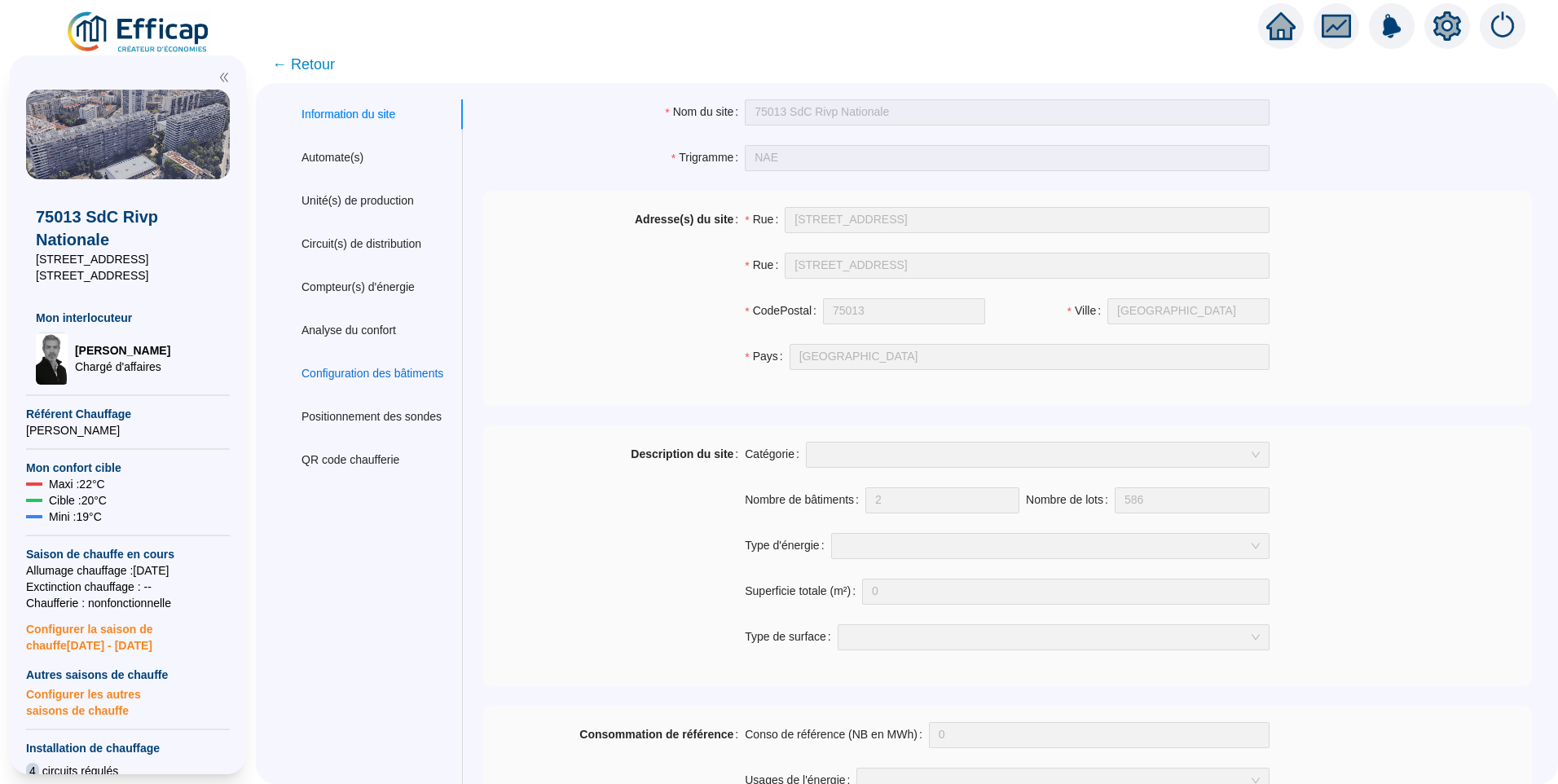
click at [377, 375] on div "Configuration des bâtiments" at bounding box center [371, 373] width 141 height 17
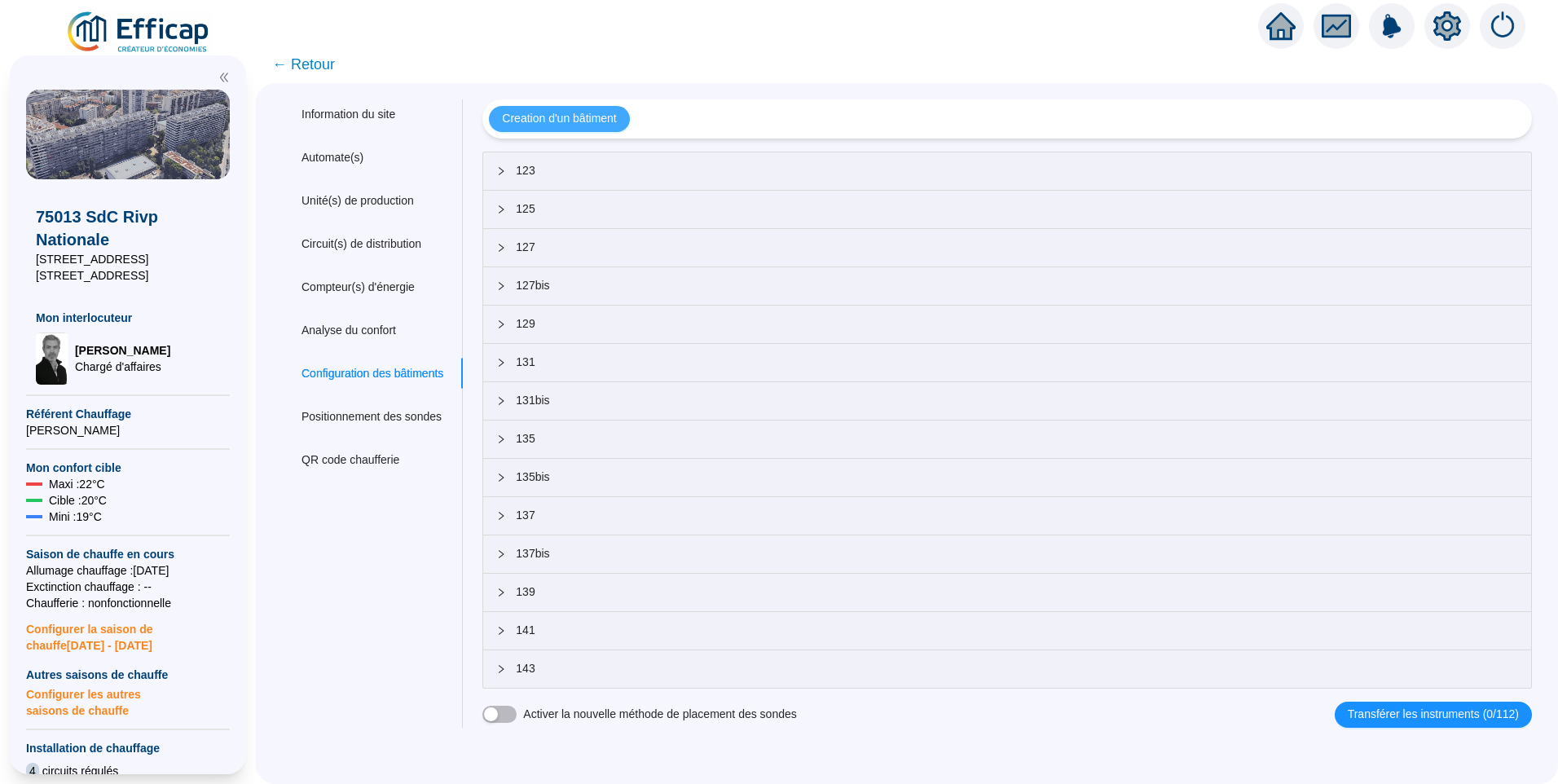
click at [589, 114] on span "Creation d'un bâtiment" at bounding box center [559, 119] width 114 height 17
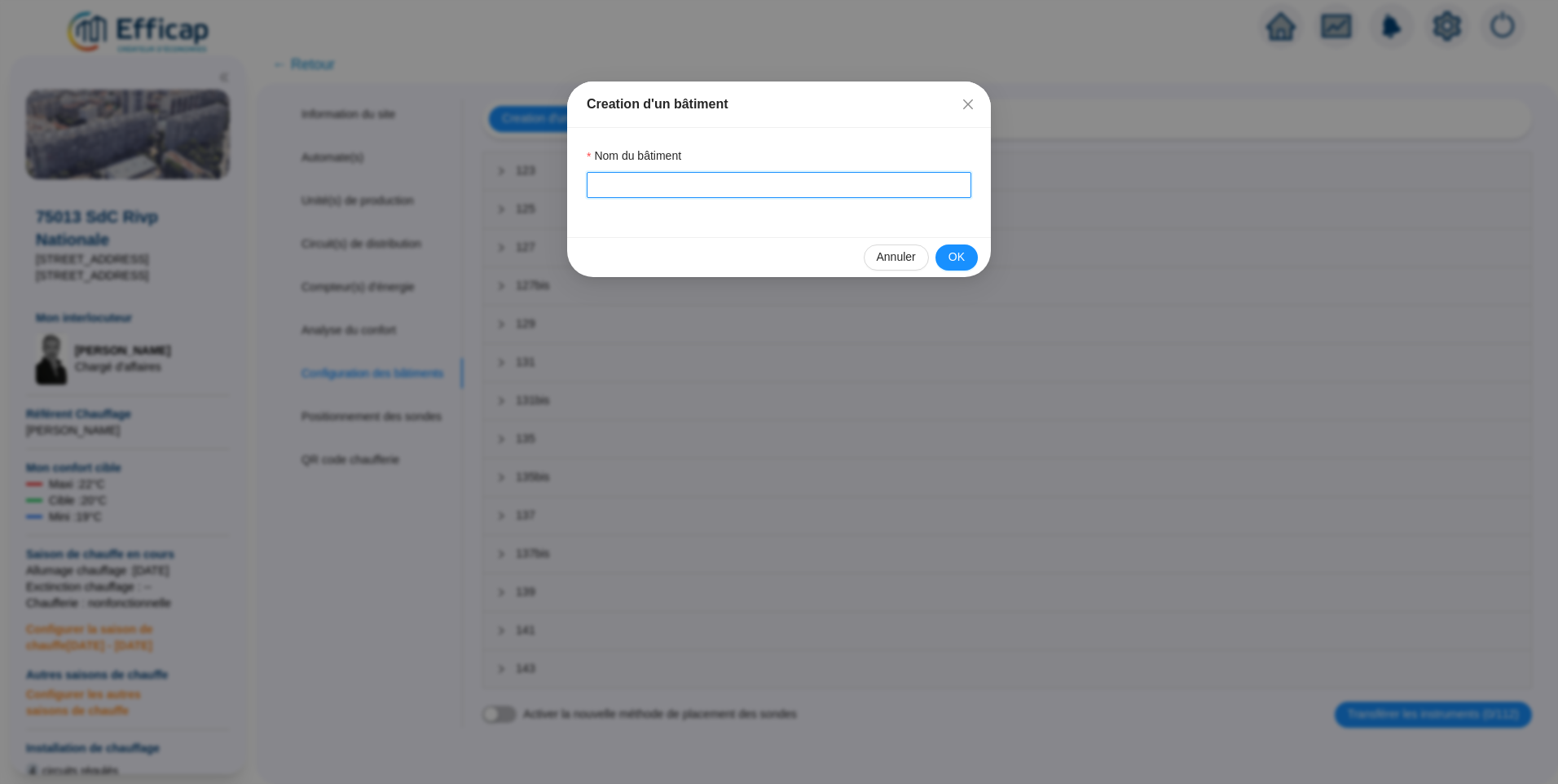
click at [625, 191] on input "Nom du bâtiment" at bounding box center [779, 184] width 384 height 26
click at [961, 256] on span "OK" at bounding box center [957, 256] width 16 height 17
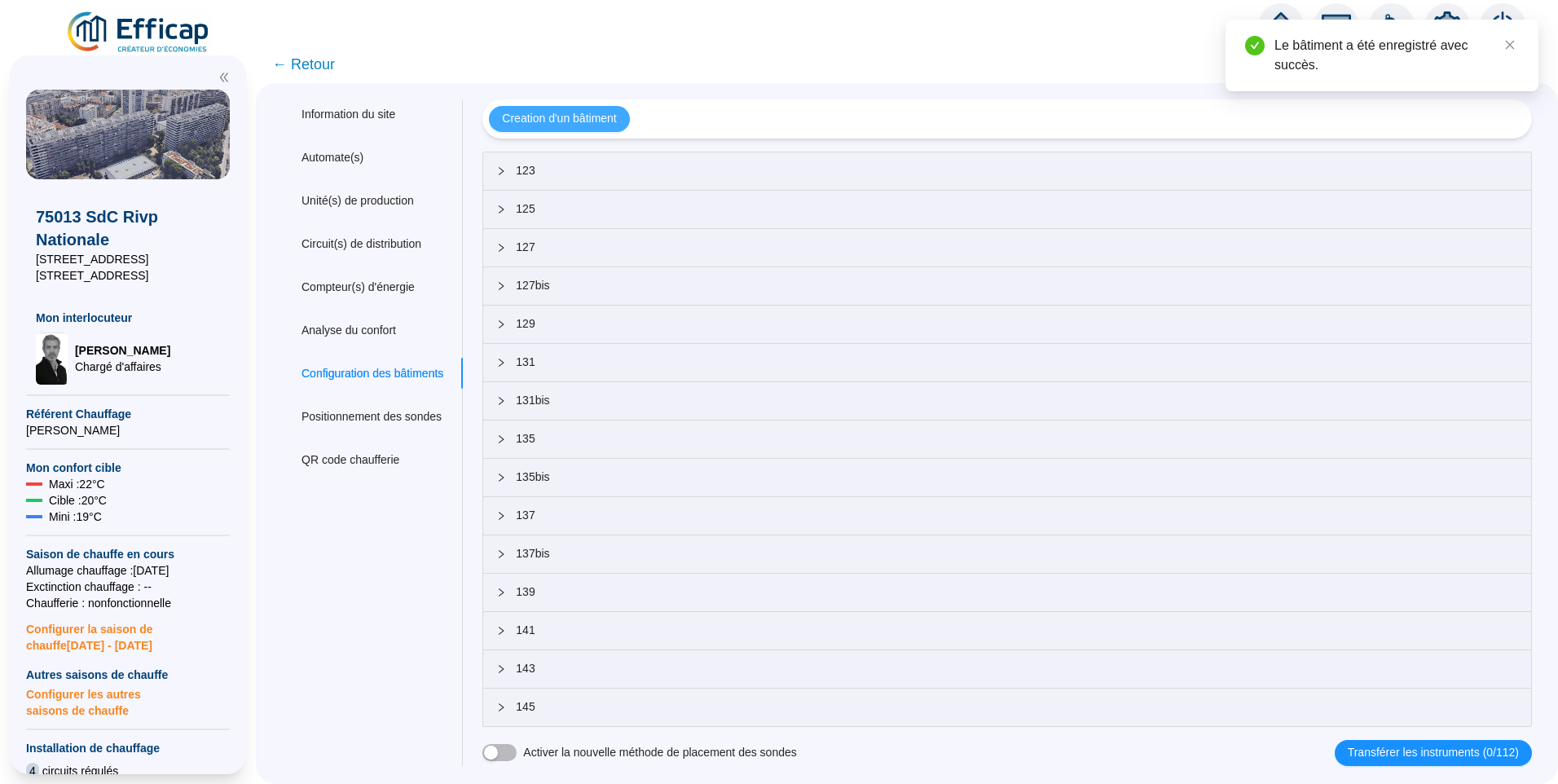
click at [591, 117] on span "Creation d'un bâtiment" at bounding box center [559, 119] width 114 height 17
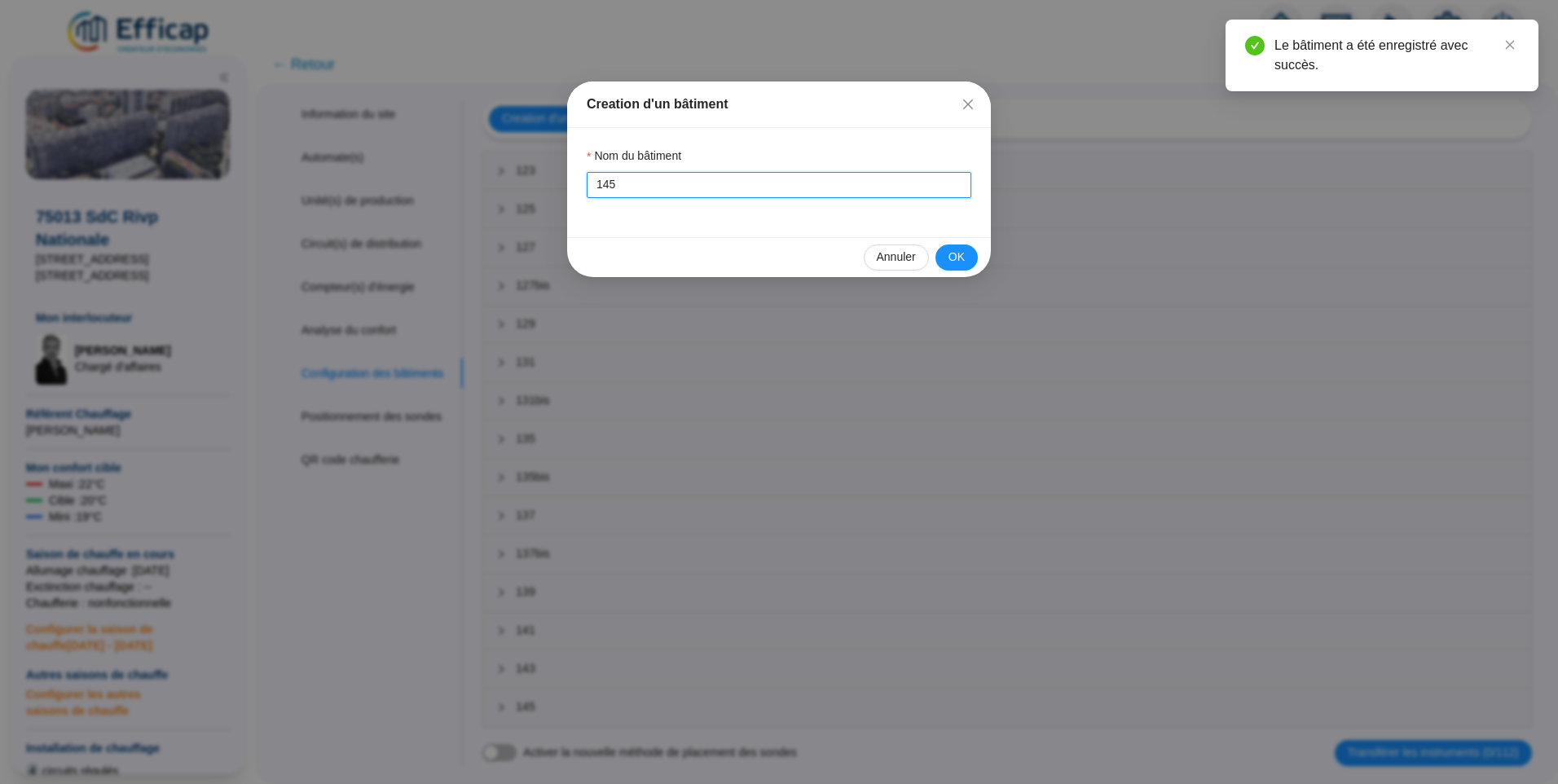
click at [697, 177] on input "145" at bounding box center [779, 184] width 384 height 26
click at [949, 261] on span "OK" at bounding box center [957, 256] width 16 height 17
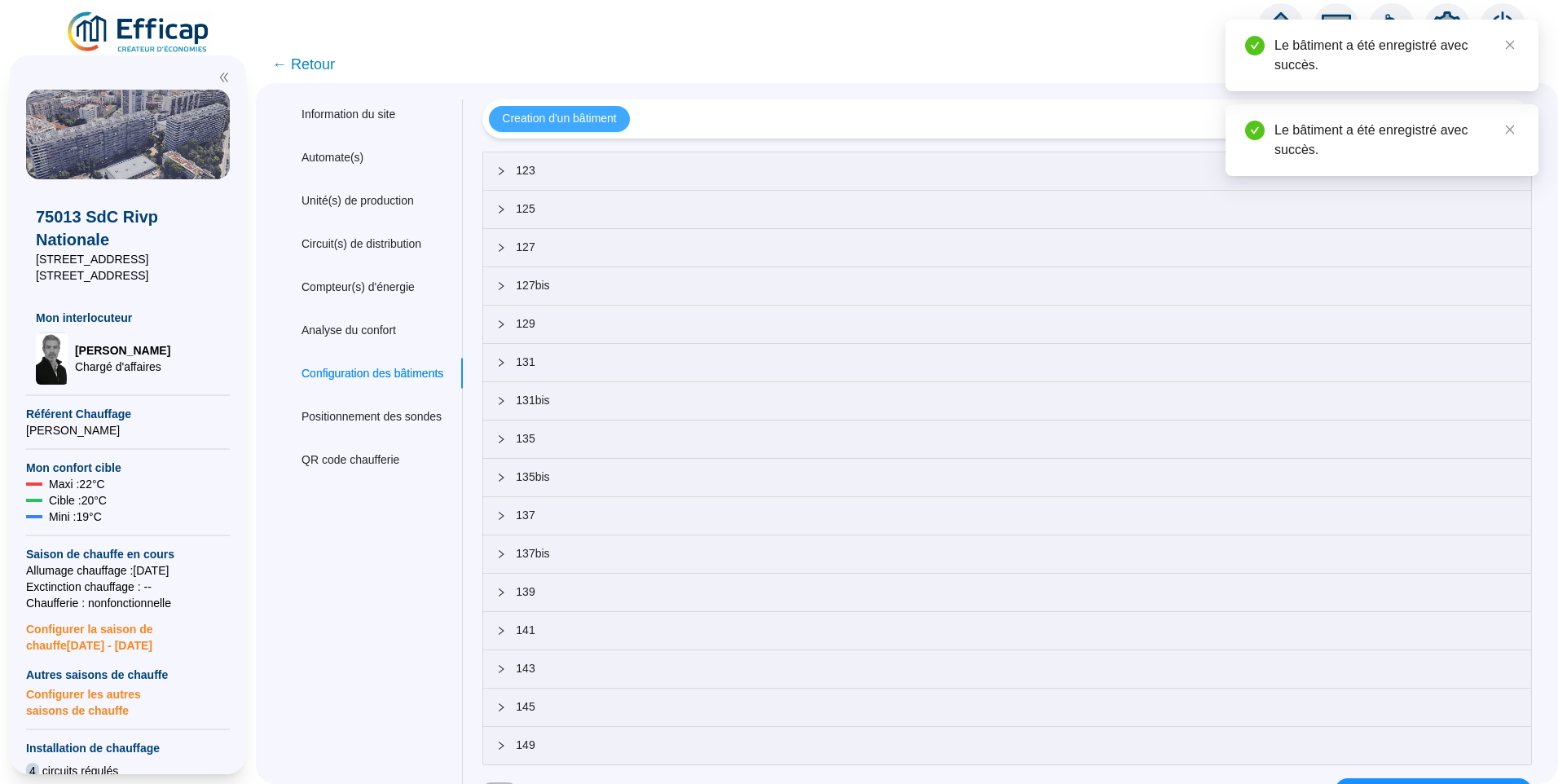
click at [590, 123] on span "Creation d'un bâtiment" at bounding box center [559, 119] width 114 height 17
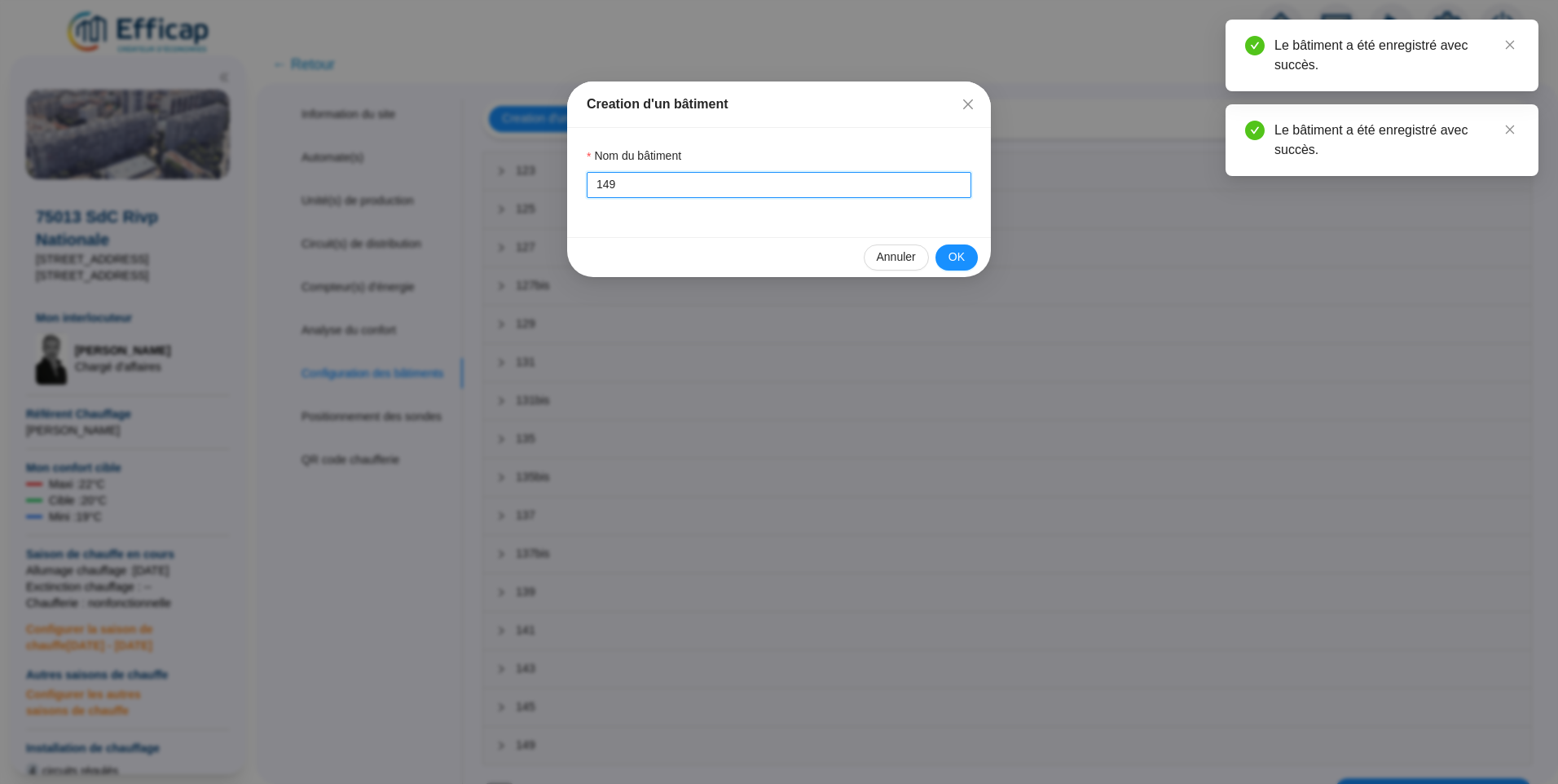
click at [632, 180] on input "149" at bounding box center [779, 184] width 384 height 26
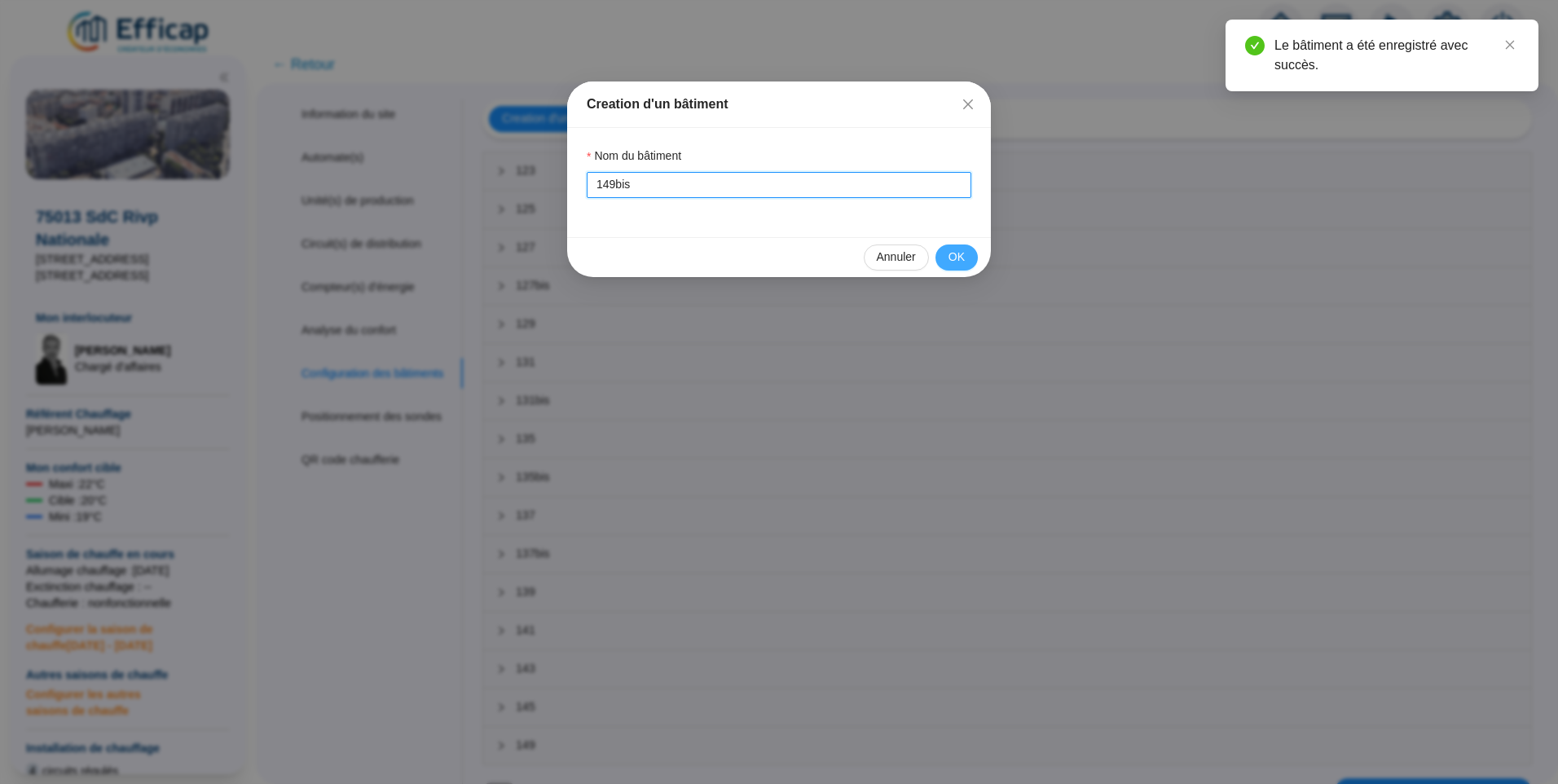
type input "149bis"
click at [954, 252] on span "OK" at bounding box center [957, 256] width 16 height 17
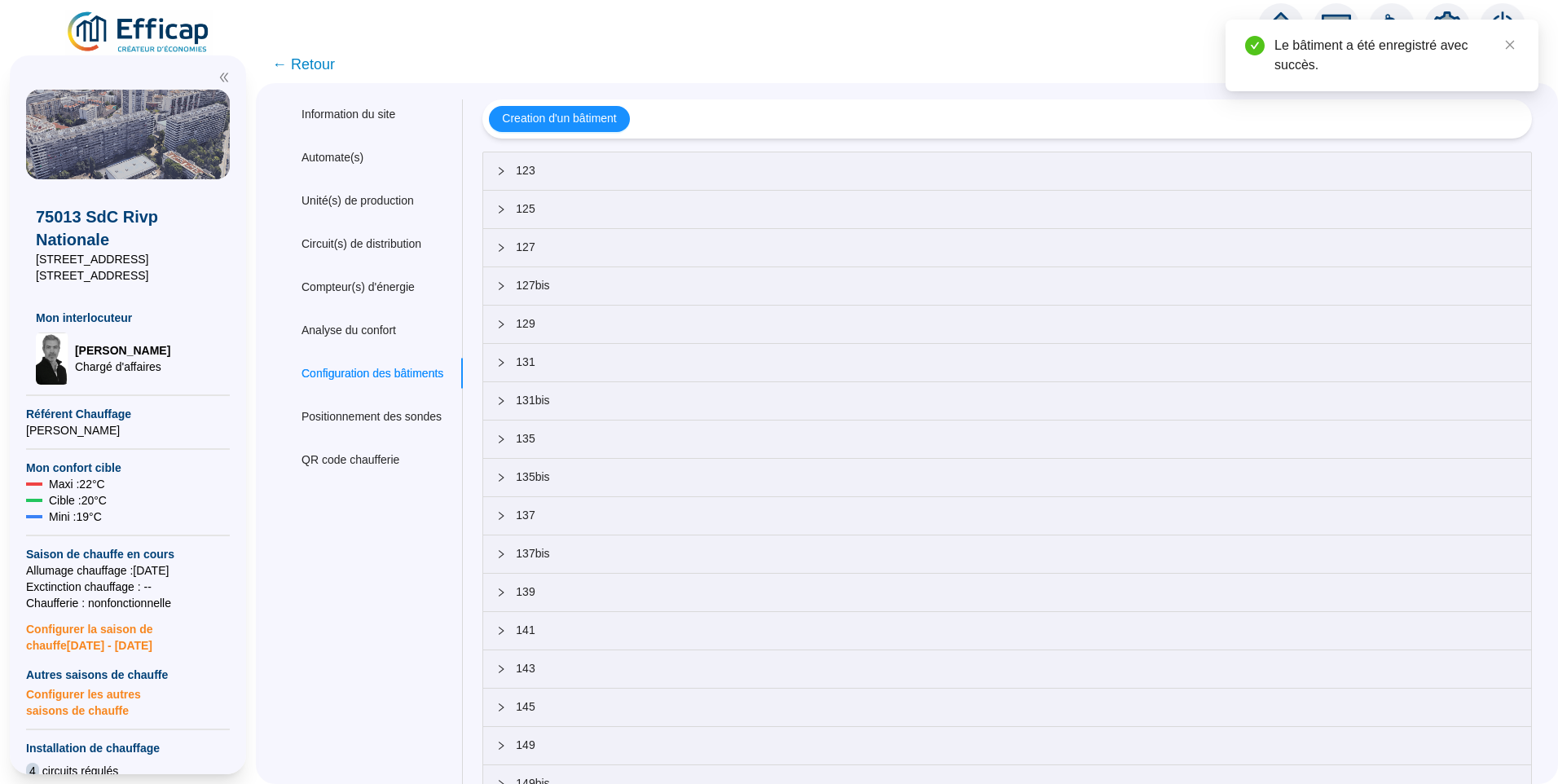
click at [304, 53] on span "← Retour" at bounding box center [303, 64] width 63 height 23
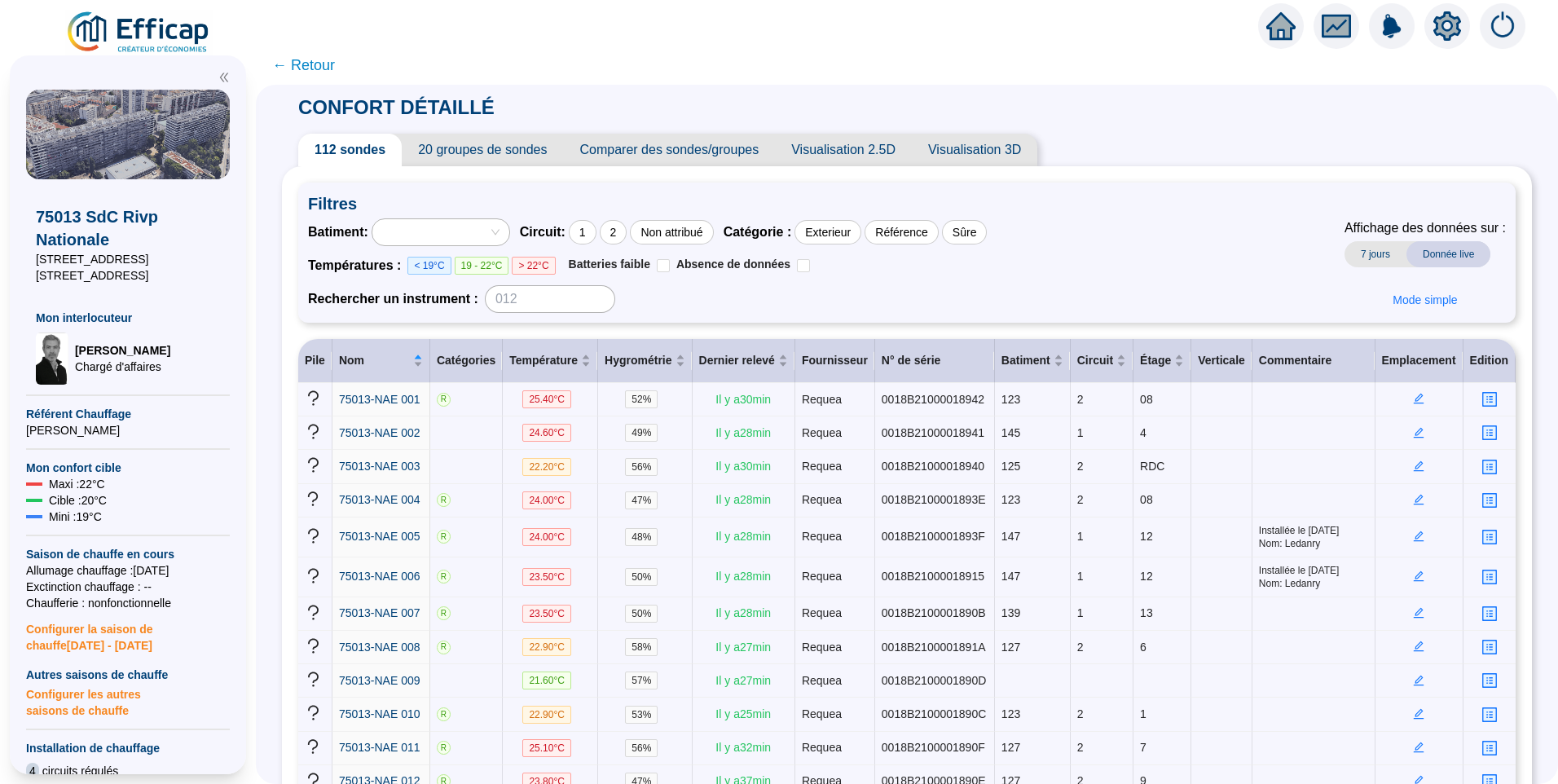
click at [468, 218] on div at bounding box center [441, 232] width 139 height 27
click at [489, 228] on div at bounding box center [433, 232] width 113 height 23
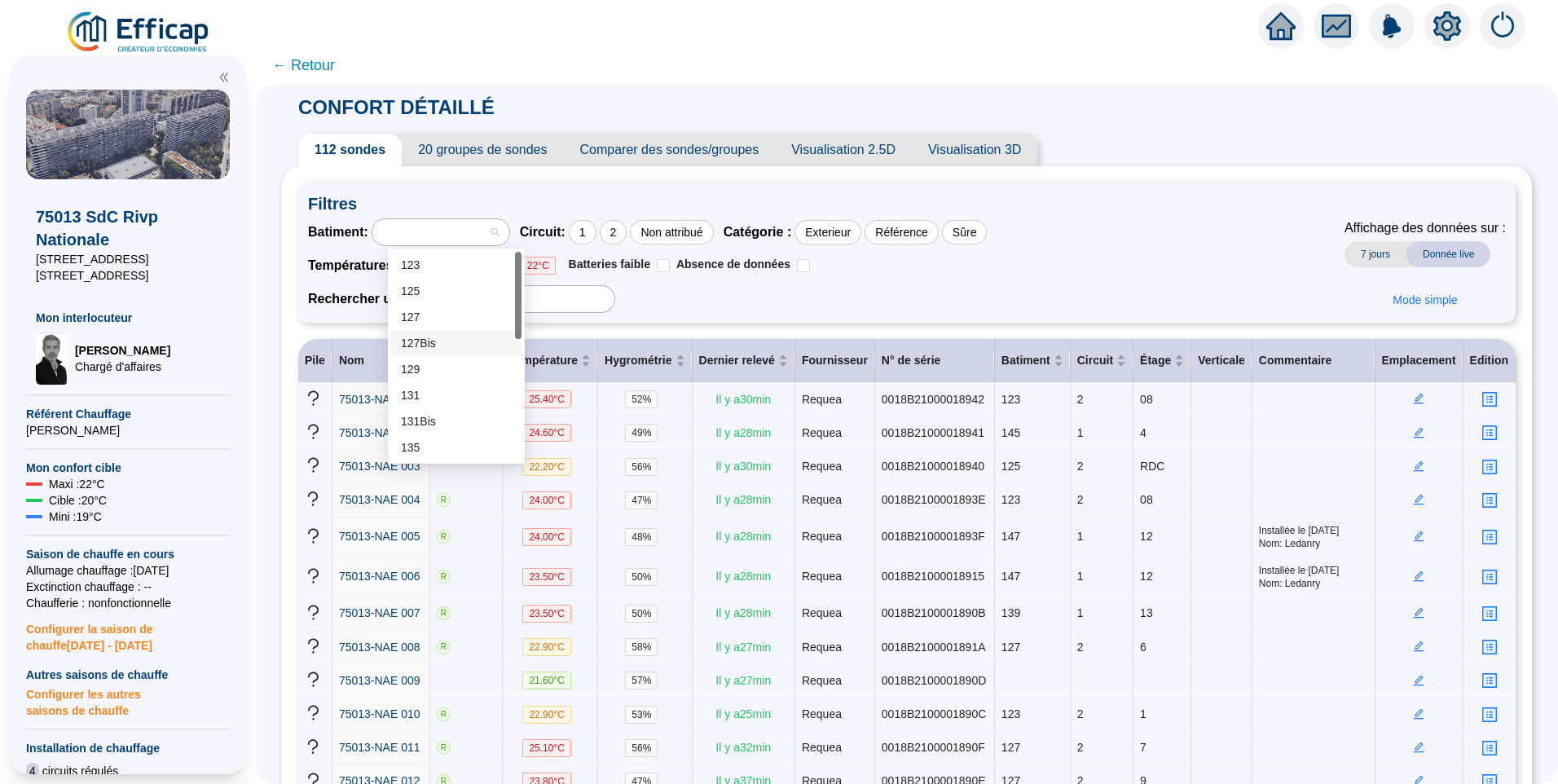
drag, startPoint x: 514, startPoint y: 281, endPoint x: 511, endPoint y: 343, distance: 62.1
click at [511, 343] on div "123 125 127 127Bis 129 131 131Bis 135 135Bis 137" at bounding box center [456, 382] width 131 height 261
drag, startPoint x: 518, startPoint y: 320, endPoint x: 535, endPoint y: 482, distance: 162.9
click at [535, 482] on body "X 75013 SdC Rivp Nationale 123-131 Bis rue Nationale 135-149 rue Nationale Mon …" at bounding box center [779, 392] width 1558 height 784
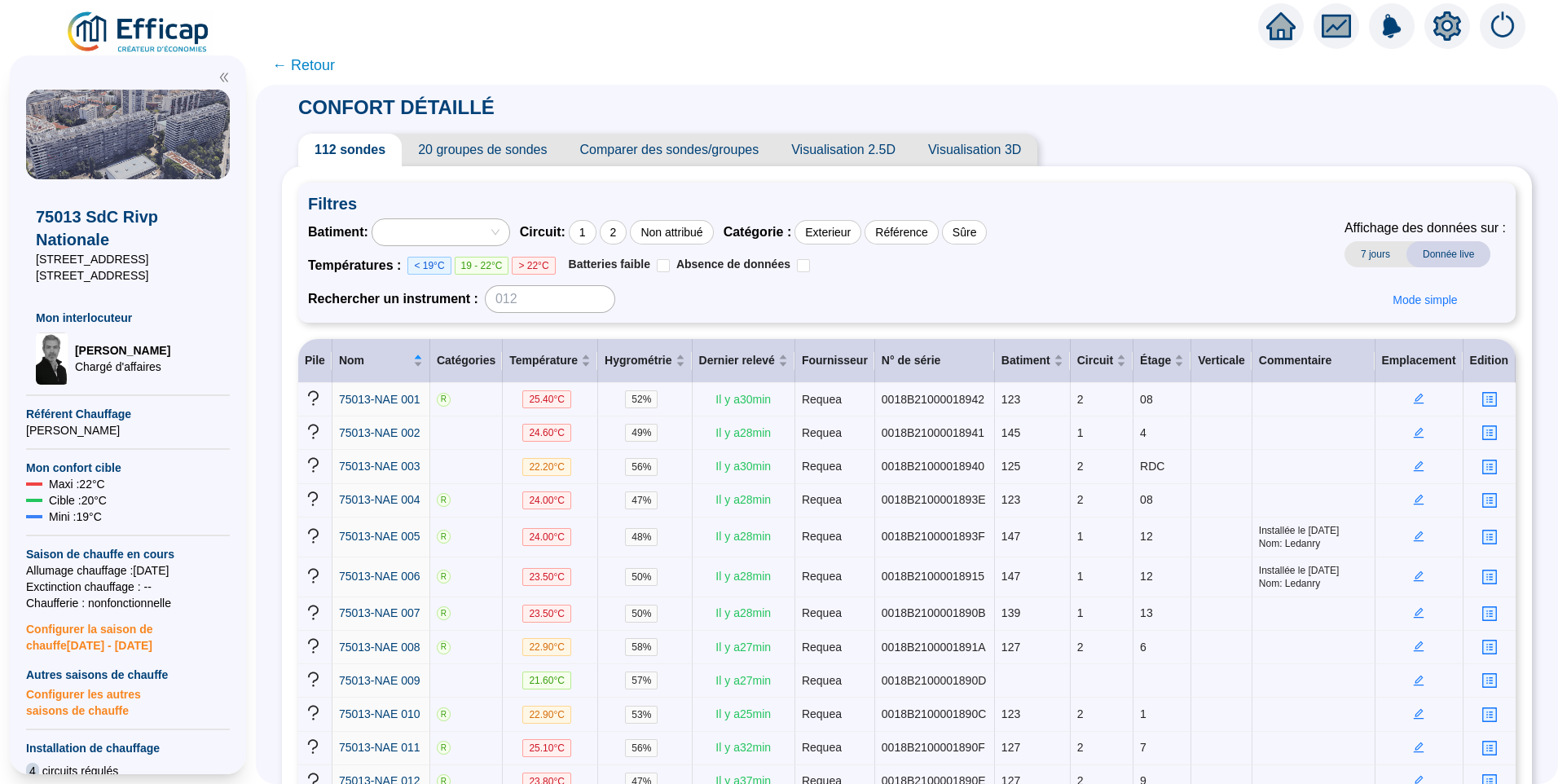
click at [1433, 33] on icon "setting" at bounding box center [1448, 26] width 29 height 29
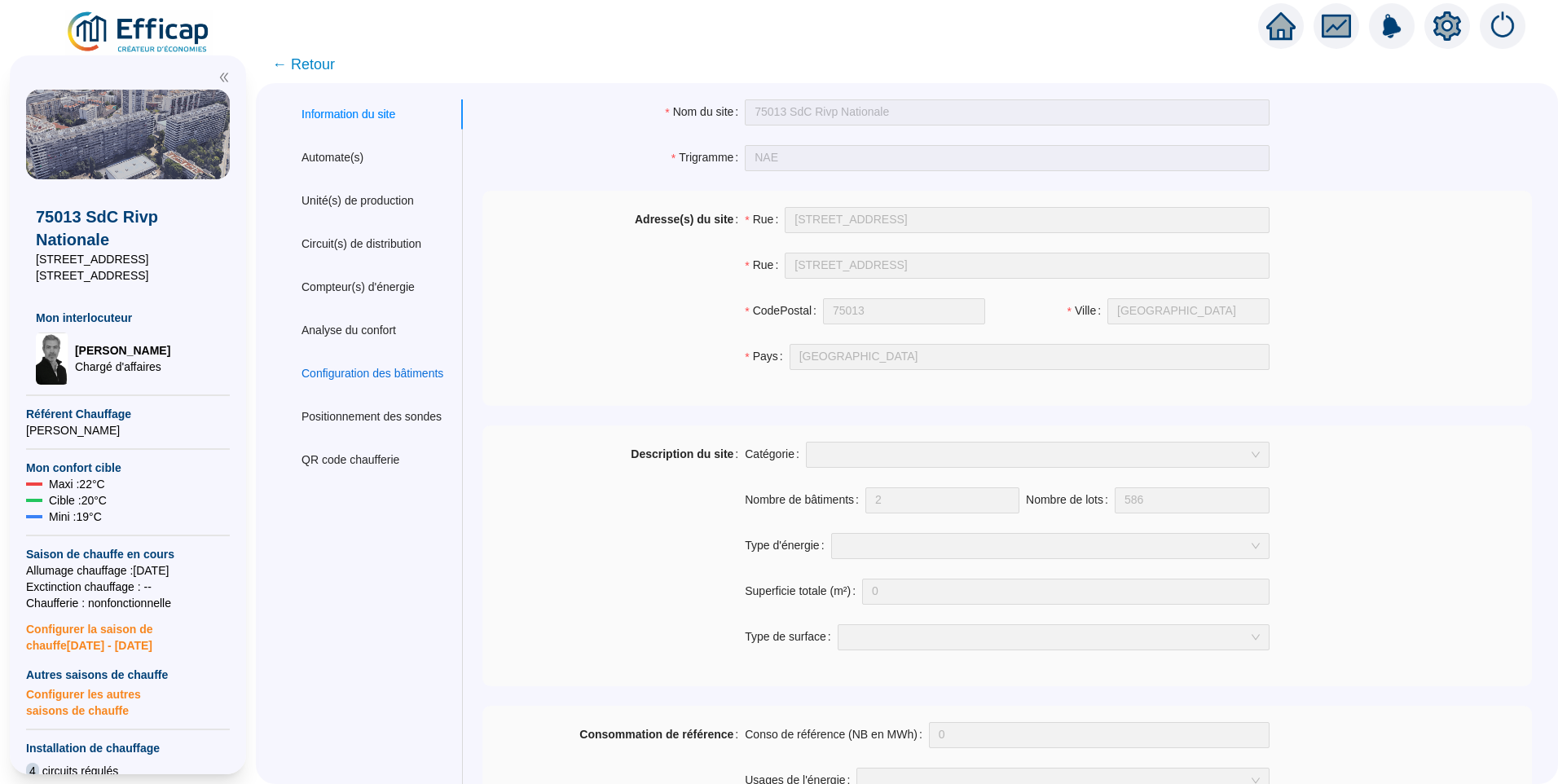
click at [384, 378] on div "Configuration des bâtiments" at bounding box center [371, 373] width 141 height 17
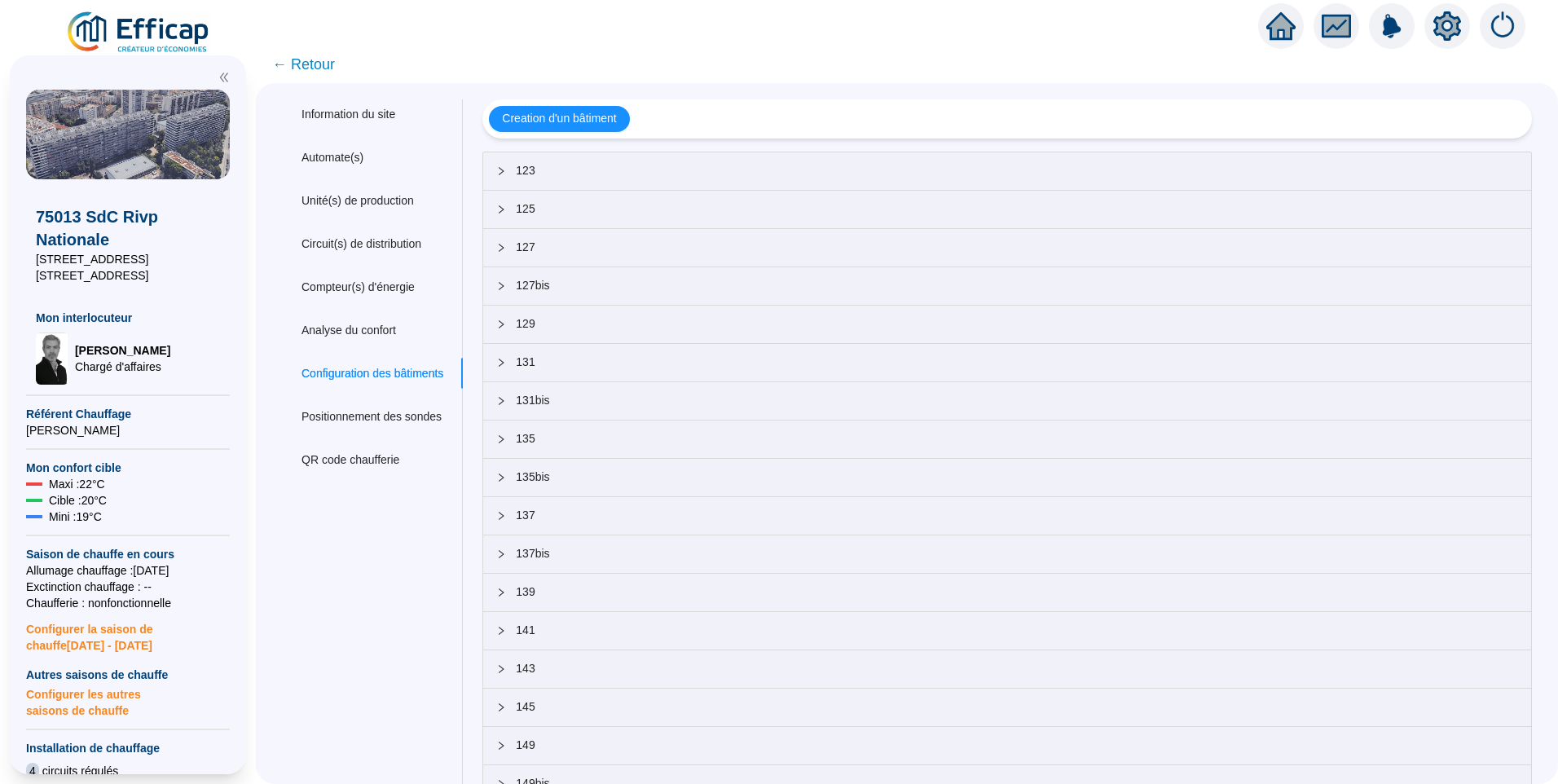
click at [593, 162] on span "123" at bounding box center [1017, 171] width 1002 height 17
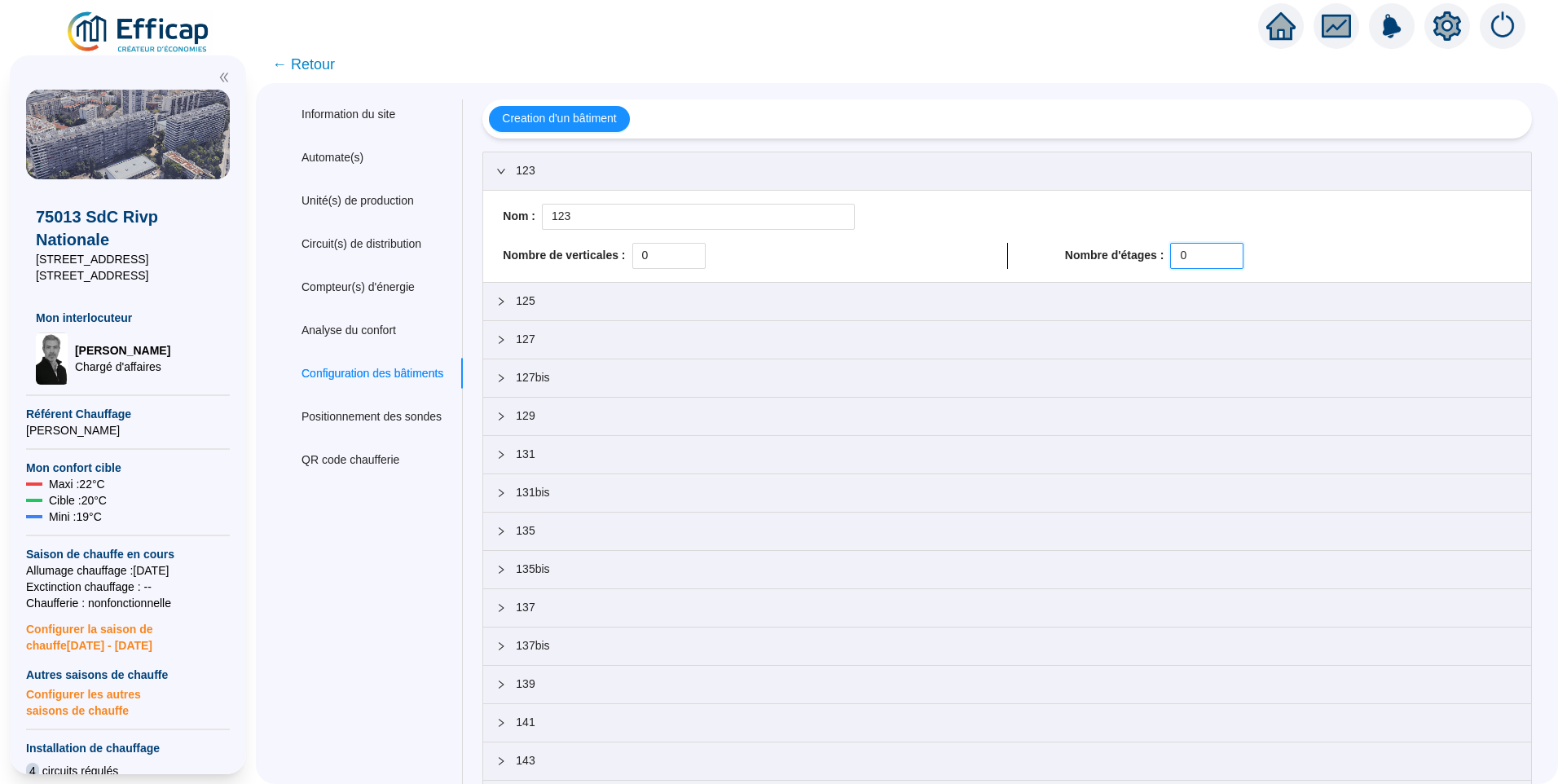
drag, startPoint x: 1195, startPoint y: 257, endPoint x: 1153, endPoint y: 257, distance: 42.0
click at [1153, 257] on div "Nombre d'étages : 0" at bounding box center [1288, 256] width 446 height 26
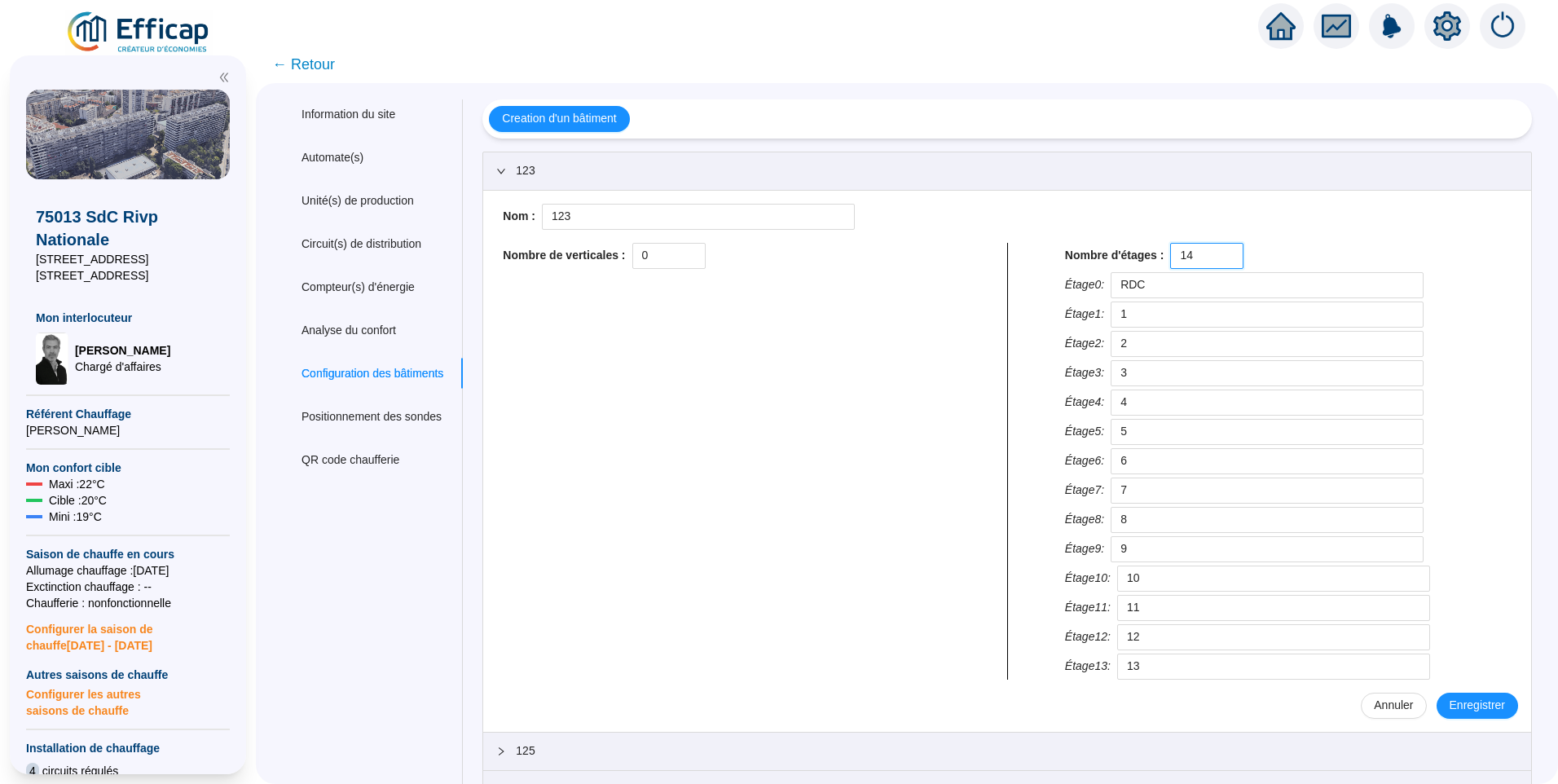
drag, startPoint x: 1215, startPoint y: 263, endPoint x: 1044, endPoint y: 263, distance: 171.0
click at [1044, 263] on div "Nombre de verticales : 0 Nombre d'étages : 14 Étage 0 : RDC Étage 1 : 1 Étage 2…" at bounding box center [1008, 461] width 1022 height 437
type input "14"
click at [1466, 698] on span "Enregistrer" at bounding box center [1477, 705] width 56 height 17
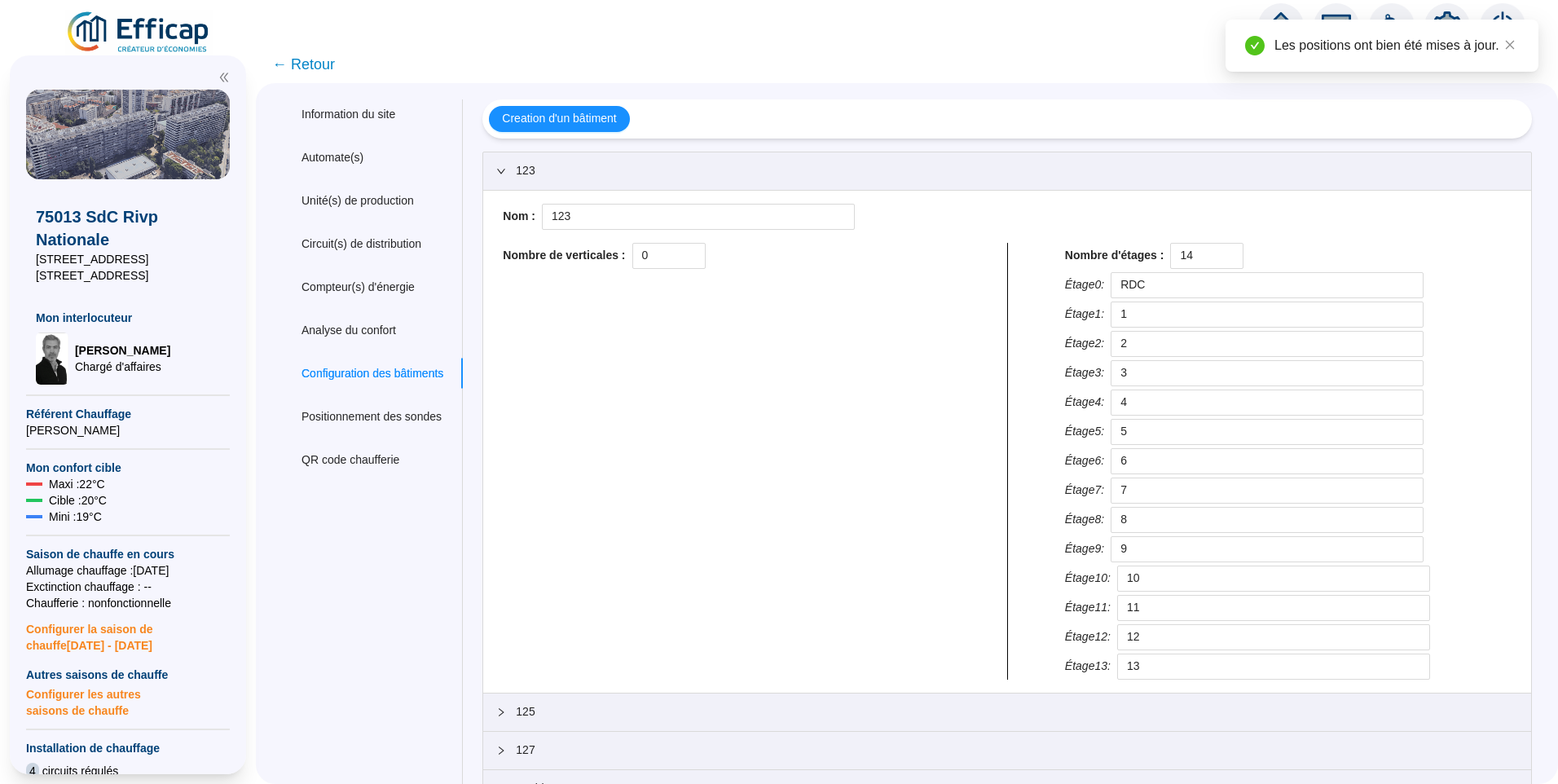
click at [593, 176] on span "123" at bounding box center [1017, 171] width 1002 height 17
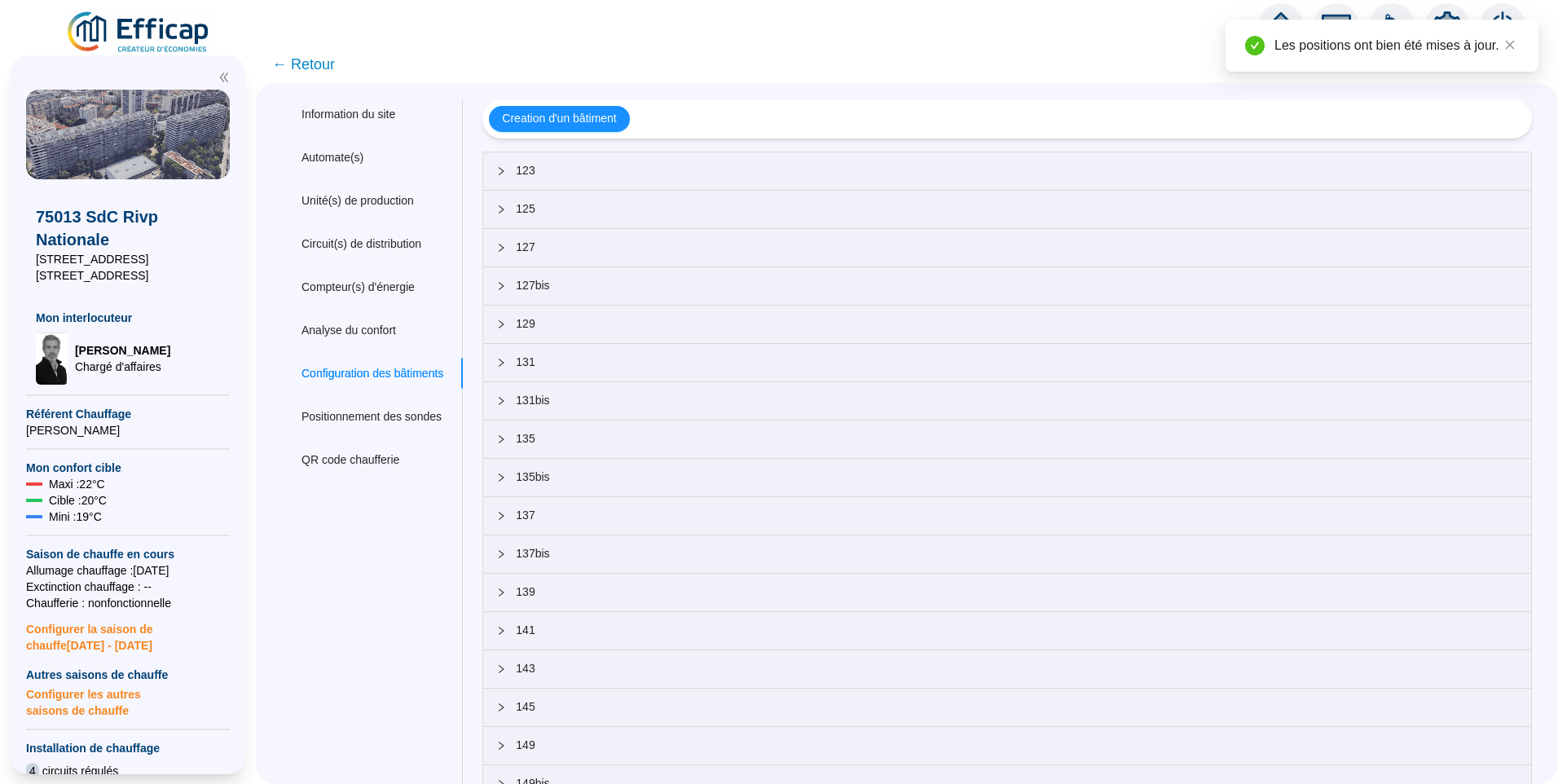
click at [575, 207] on span "125" at bounding box center [1017, 209] width 1002 height 17
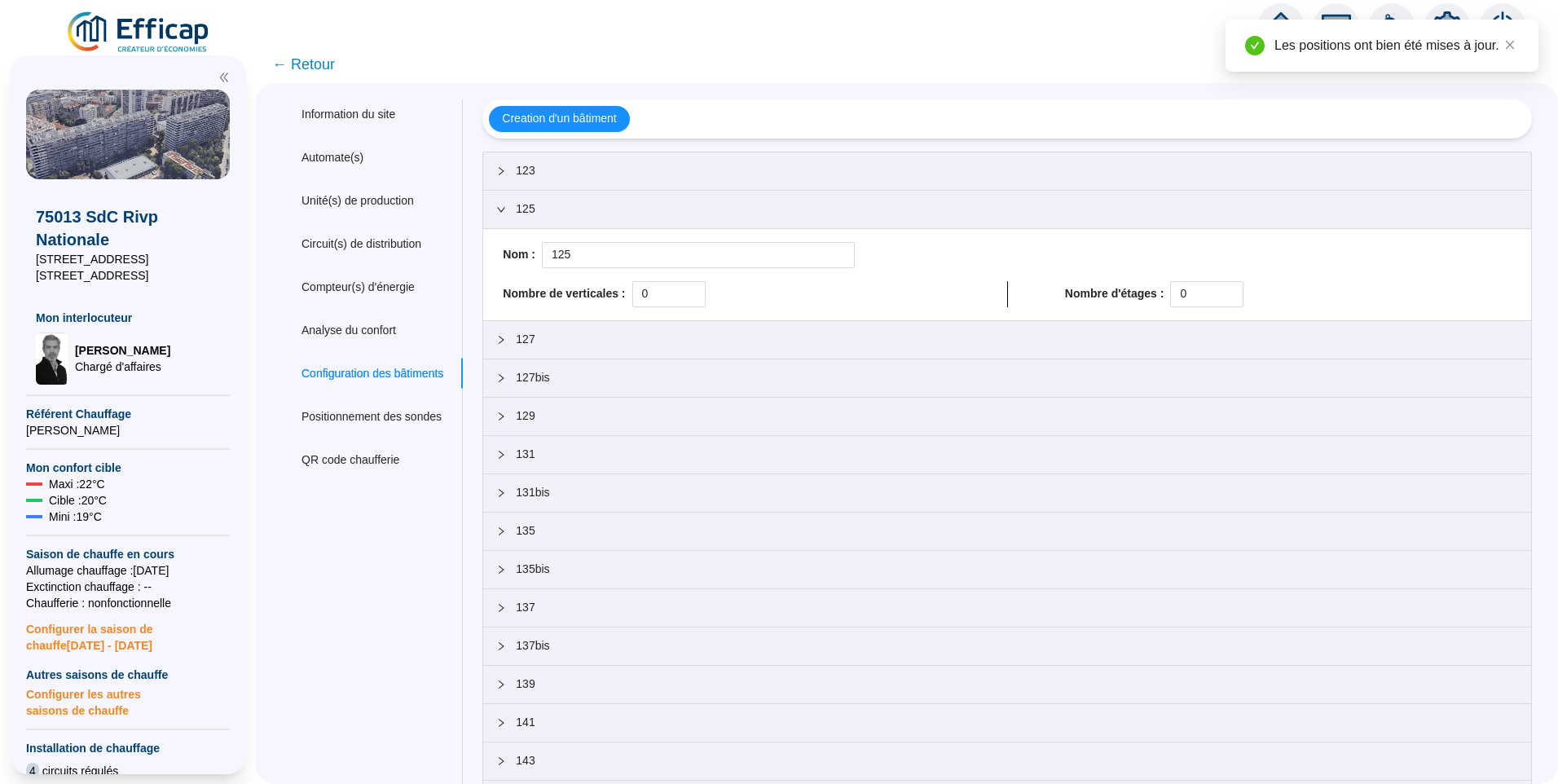
click at [1160, 287] on span "Nombre d'étages :" at bounding box center [1114, 294] width 99 height 17
click at [1190, 292] on input "0" at bounding box center [1207, 294] width 72 height 25
click at [1185, 288] on input "0" at bounding box center [1207, 294] width 72 height 25
drag, startPoint x: 1155, startPoint y: 295, endPoint x: 1128, endPoint y: 293, distance: 27.1
click at [1126, 295] on div "Nombre d'étages : 0" at bounding box center [1288, 294] width 446 height 26
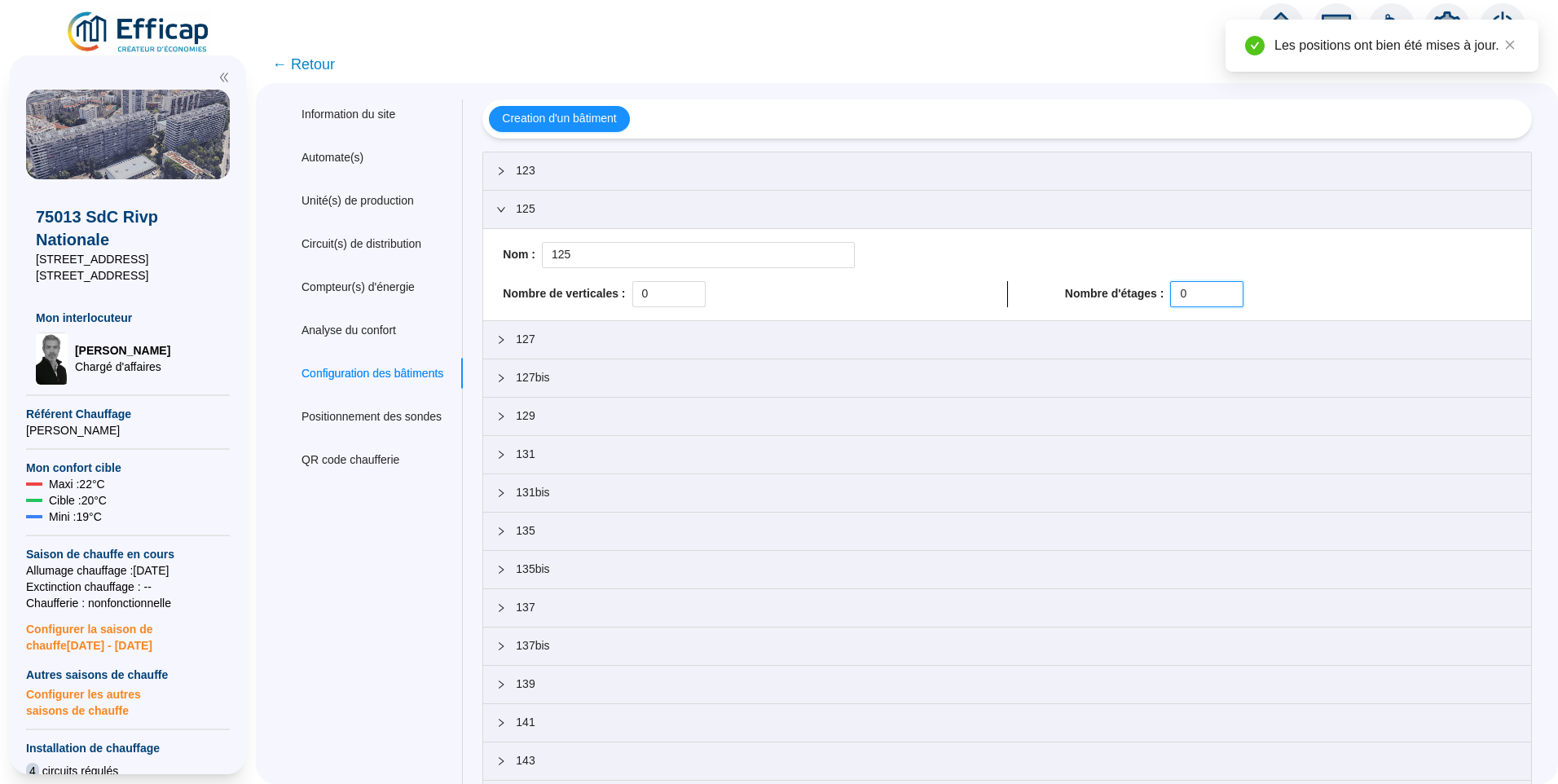
paste input "14"
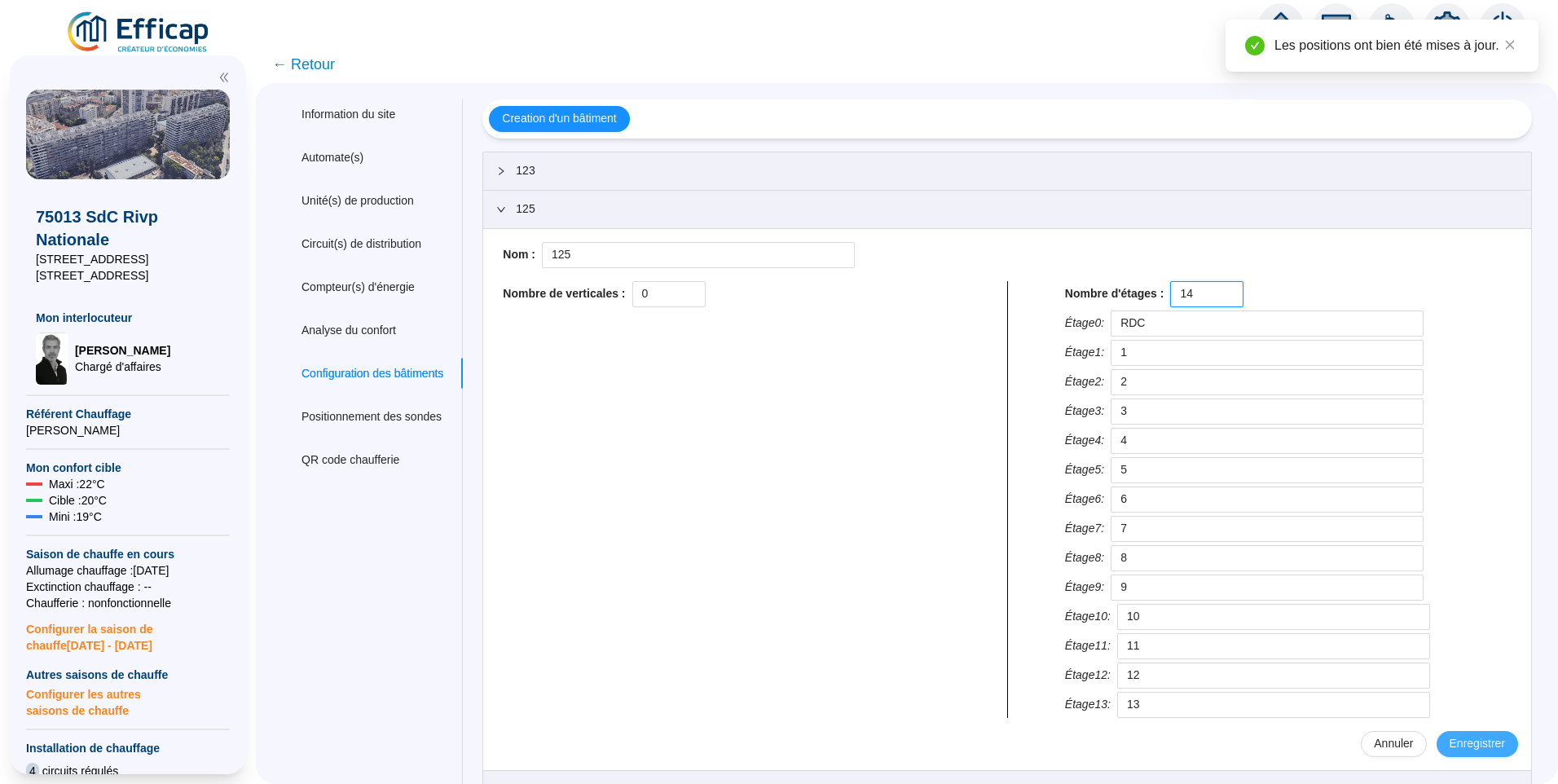
type input "14"
click at [1461, 749] on span "Enregistrer" at bounding box center [1477, 743] width 56 height 17
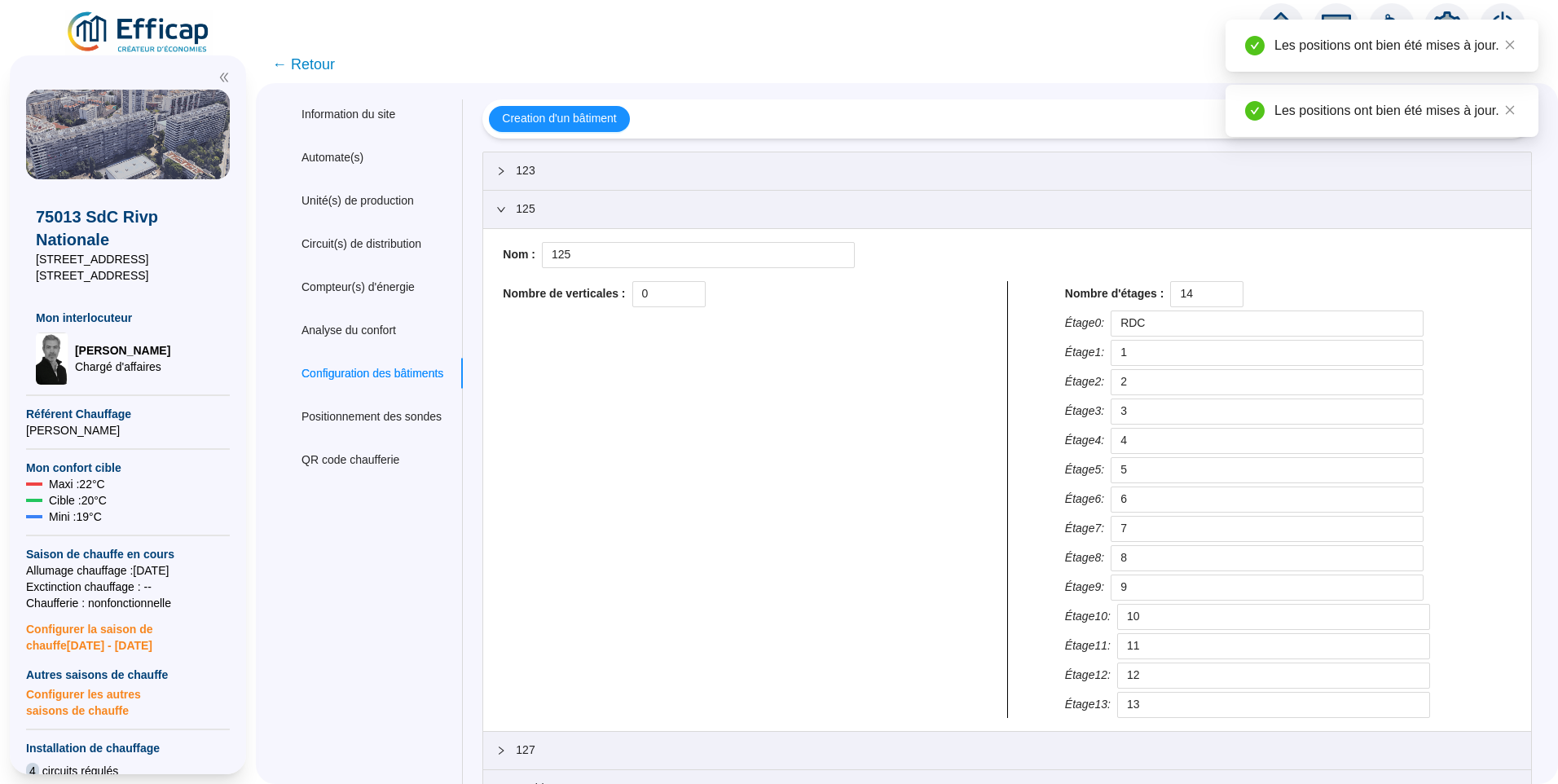
click at [545, 212] on span "125" at bounding box center [1017, 209] width 1002 height 17
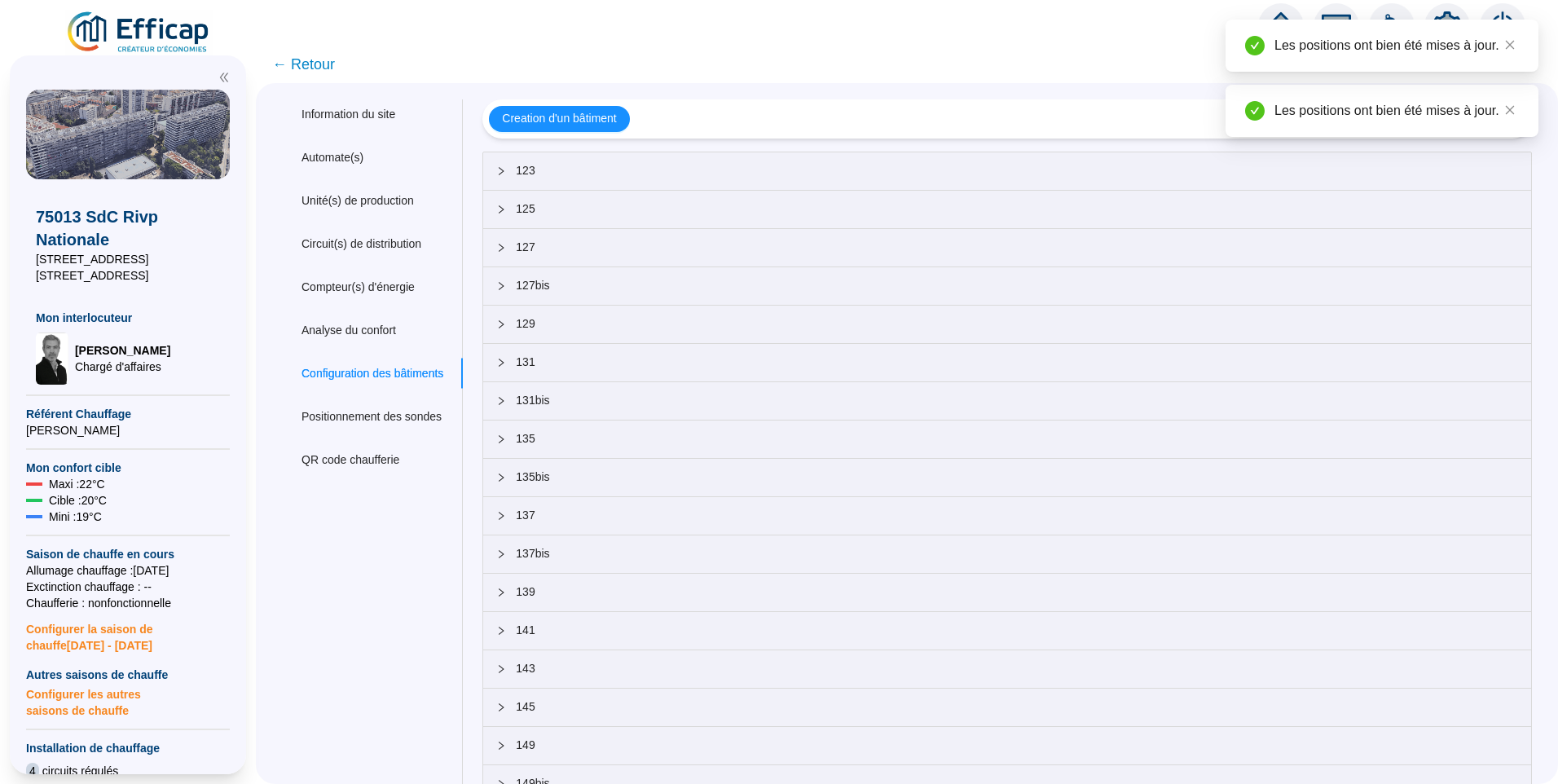
click at [552, 254] on span "127" at bounding box center [1017, 247] width 1002 height 17
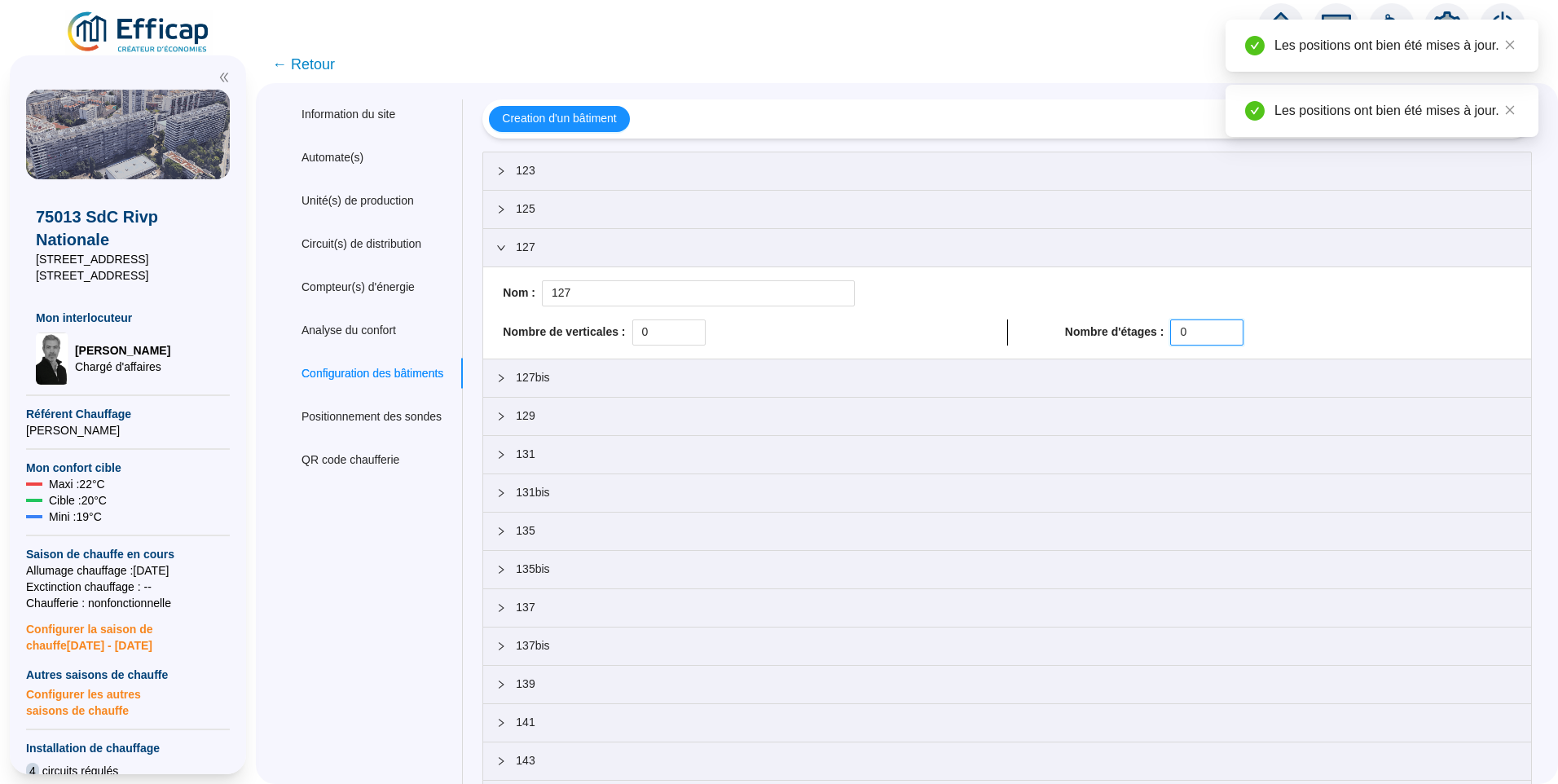
drag, startPoint x: 1186, startPoint y: 333, endPoint x: 1022, endPoint y: 326, distance: 164.1
click at [1015, 320] on div "Nombre de verticales : 0 Nombre d'étages : 0" at bounding box center [1008, 332] width 1022 height 26
paste input "14"
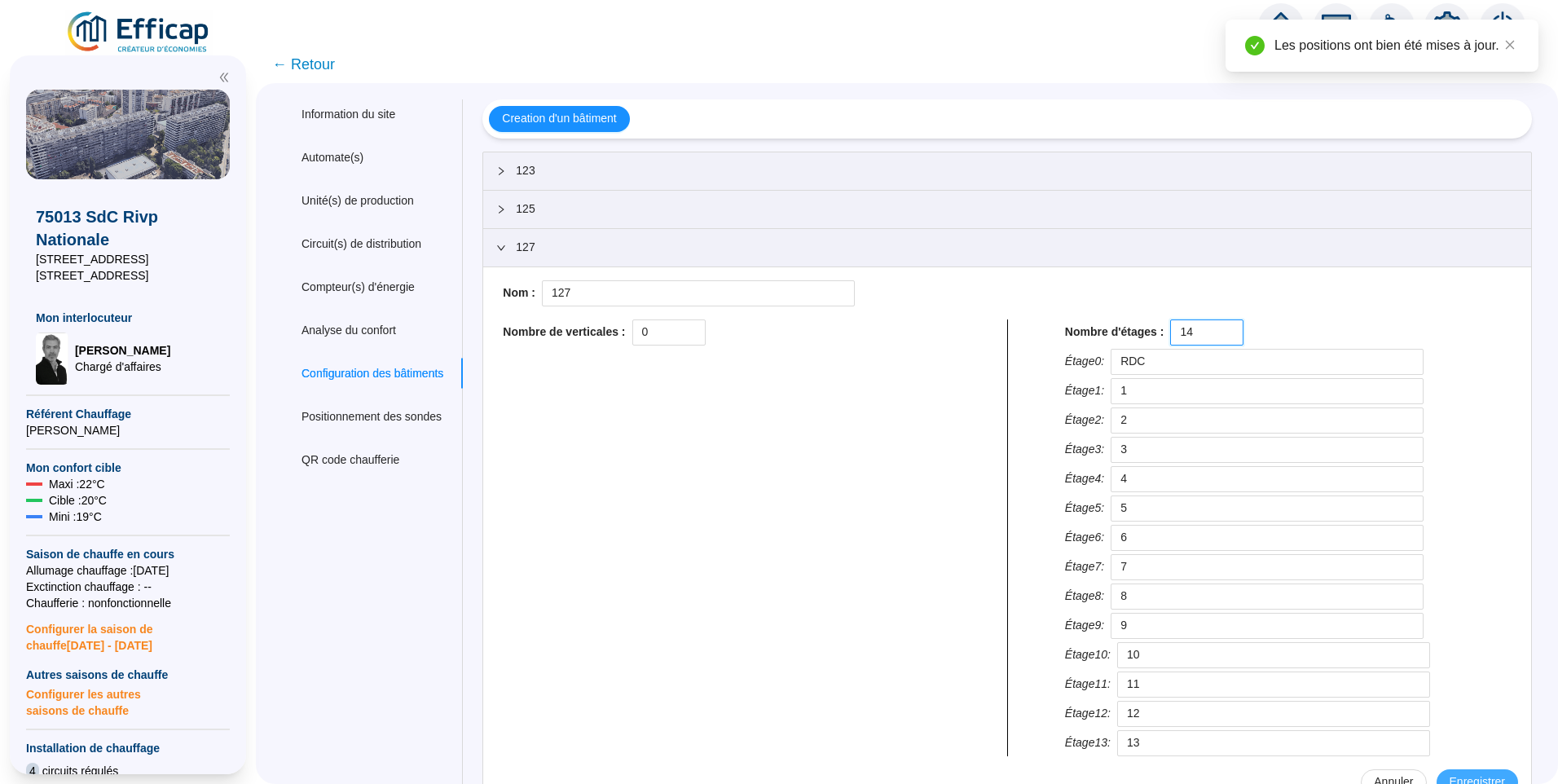
type input "14"
click at [1473, 773] on button "Enregistrer" at bounding box center [1477, 782] width 81 height 26
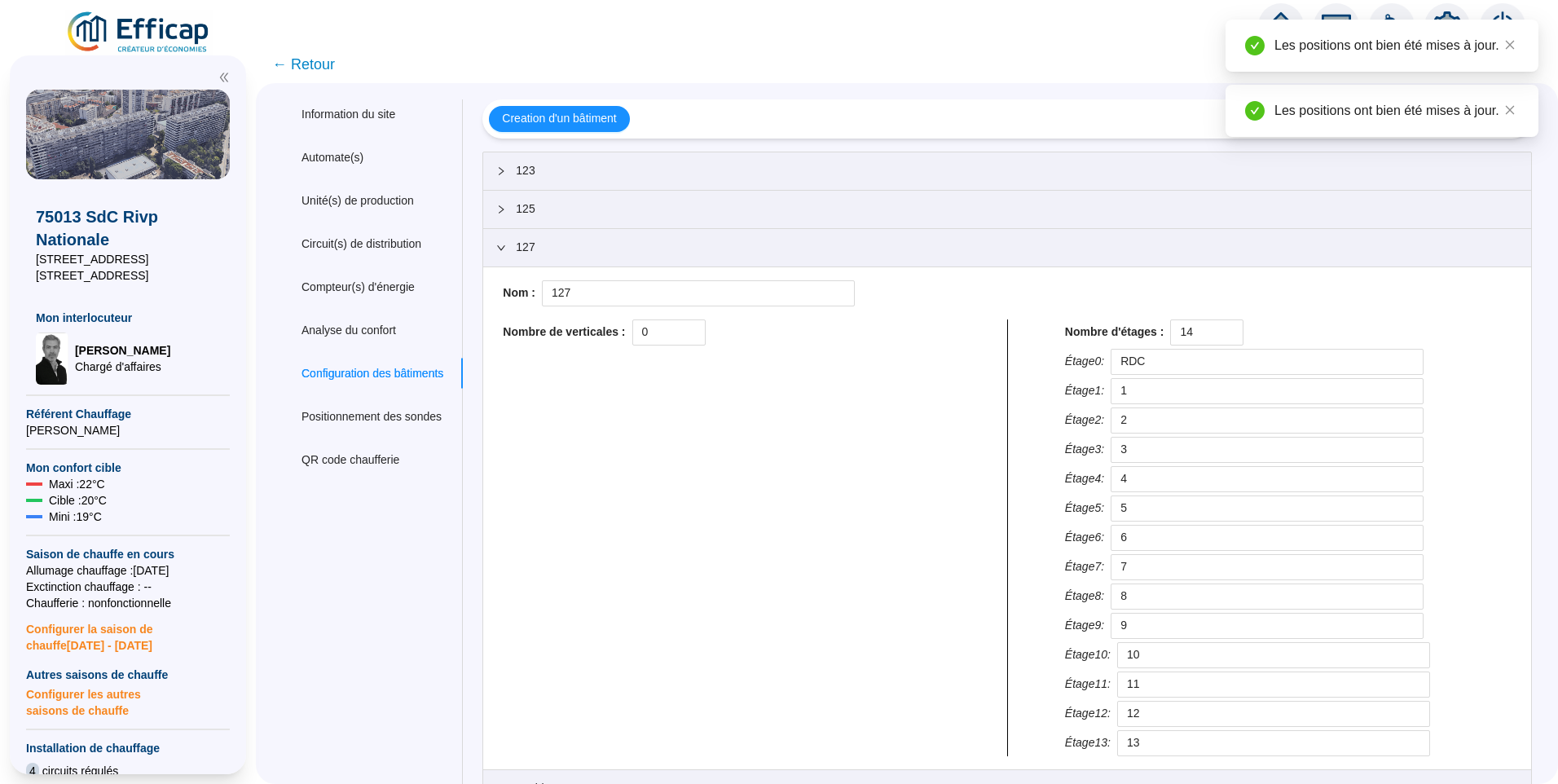
click at [561, 247] on span "127" at bounding box center [1017, 247] width 1002 height 17
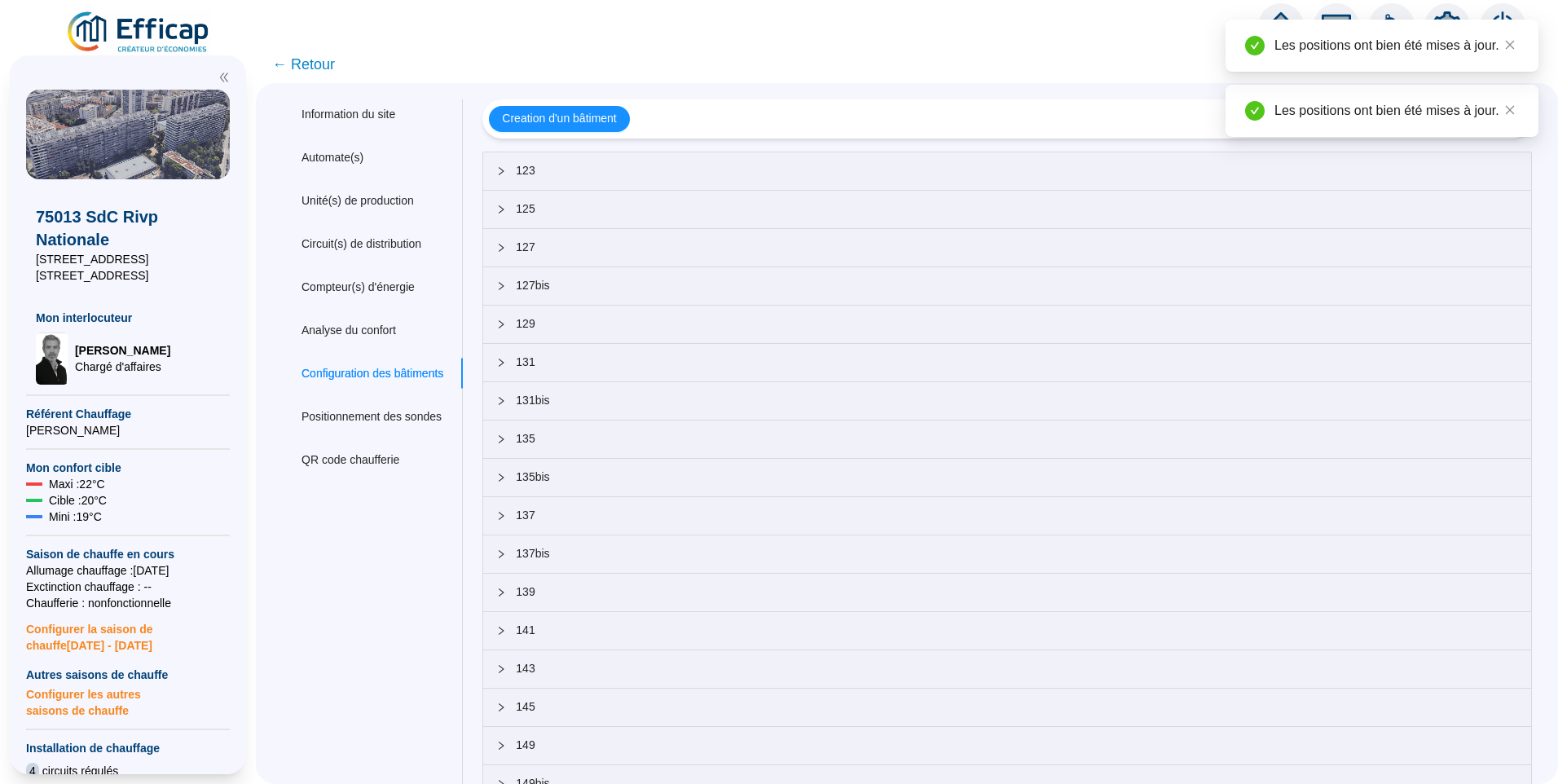
click at [560, 247] on span "127" at bounding box center [1017, 247] width 1002 height 17
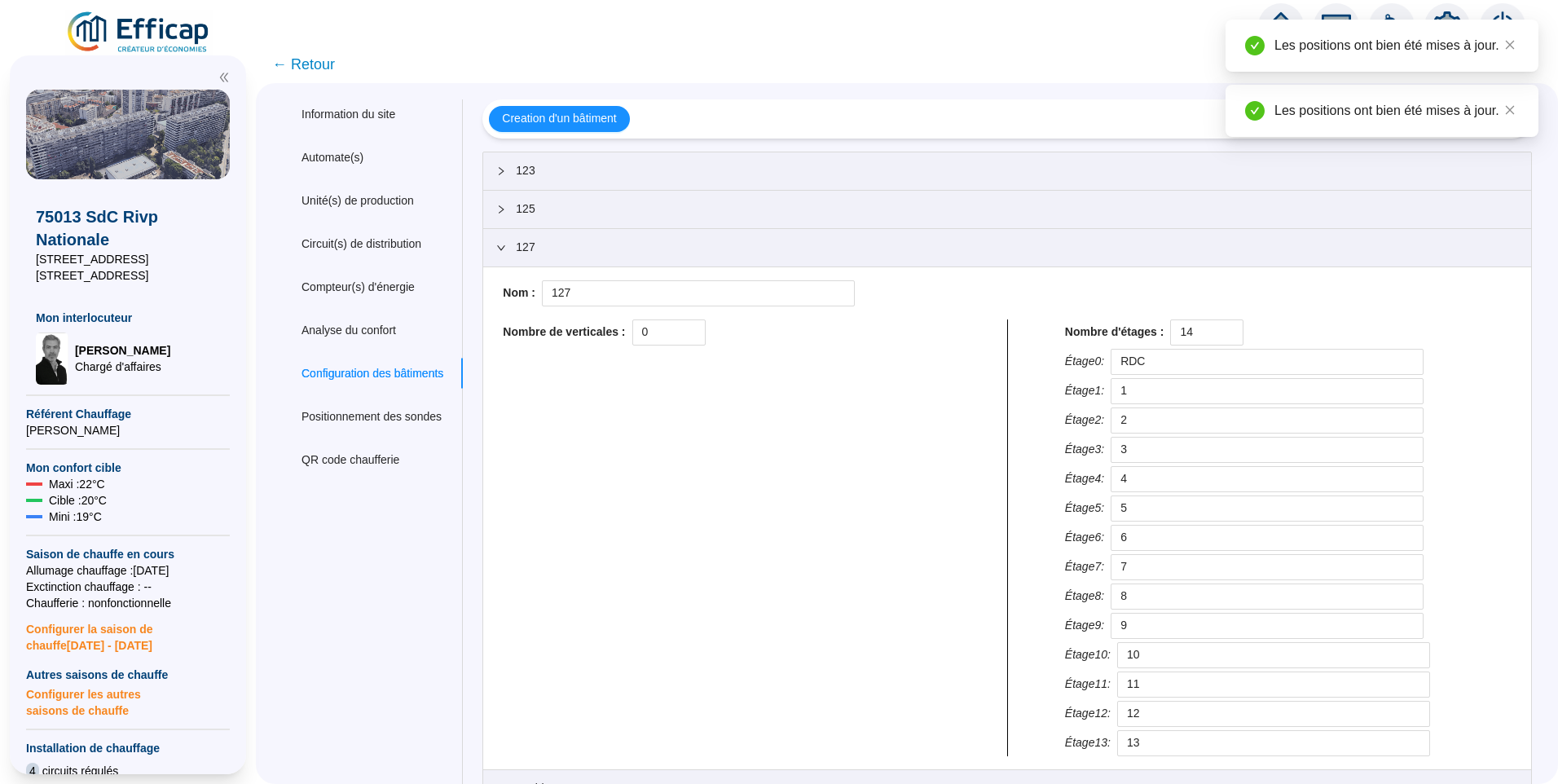
click at [560, 247] on span "127" at bounding box center [1017, 247] width 1002 height 17
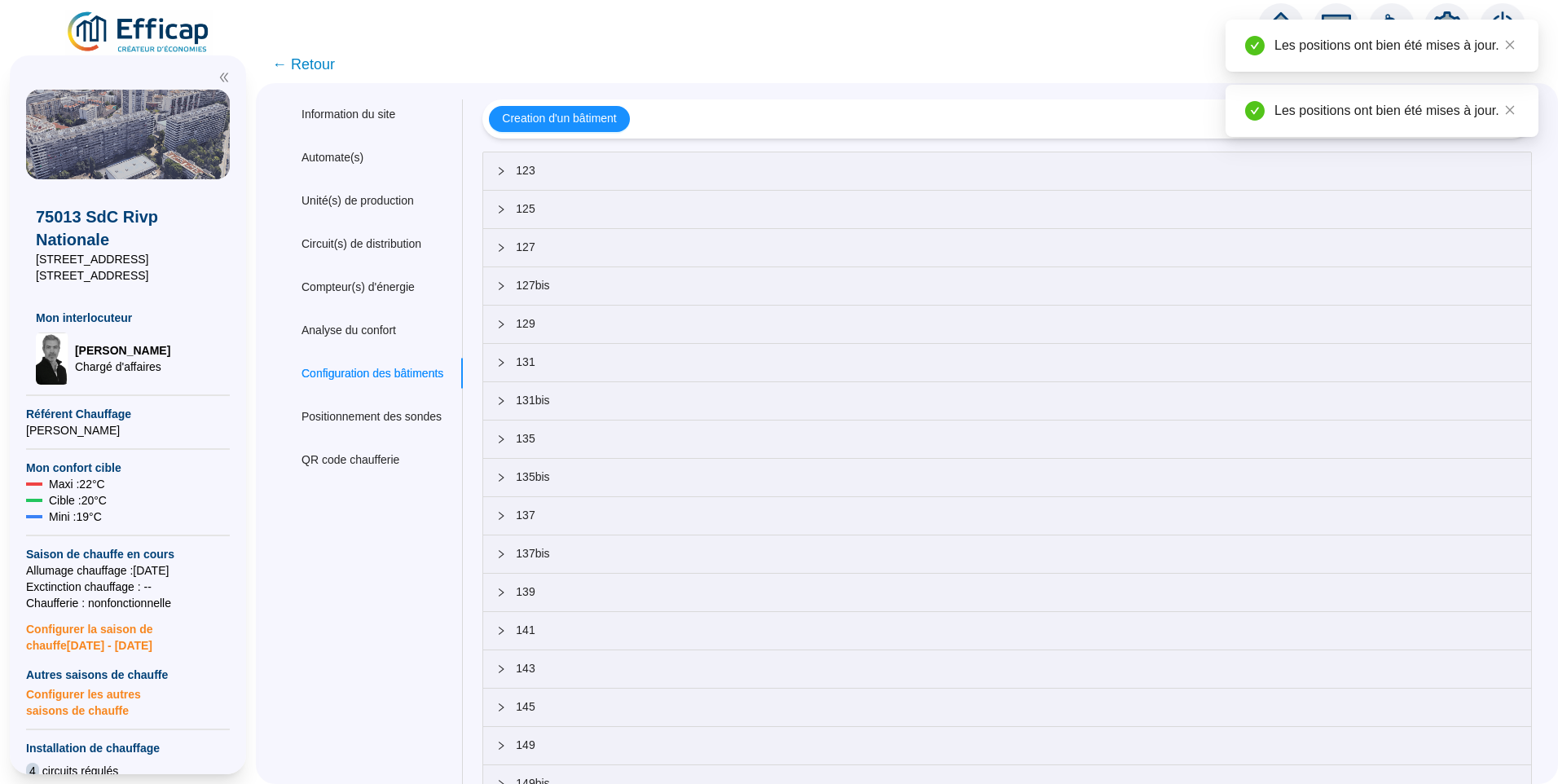
click at [551, 286] on span "127bis" at bounding box center [1017, 286] width 1002 height 17
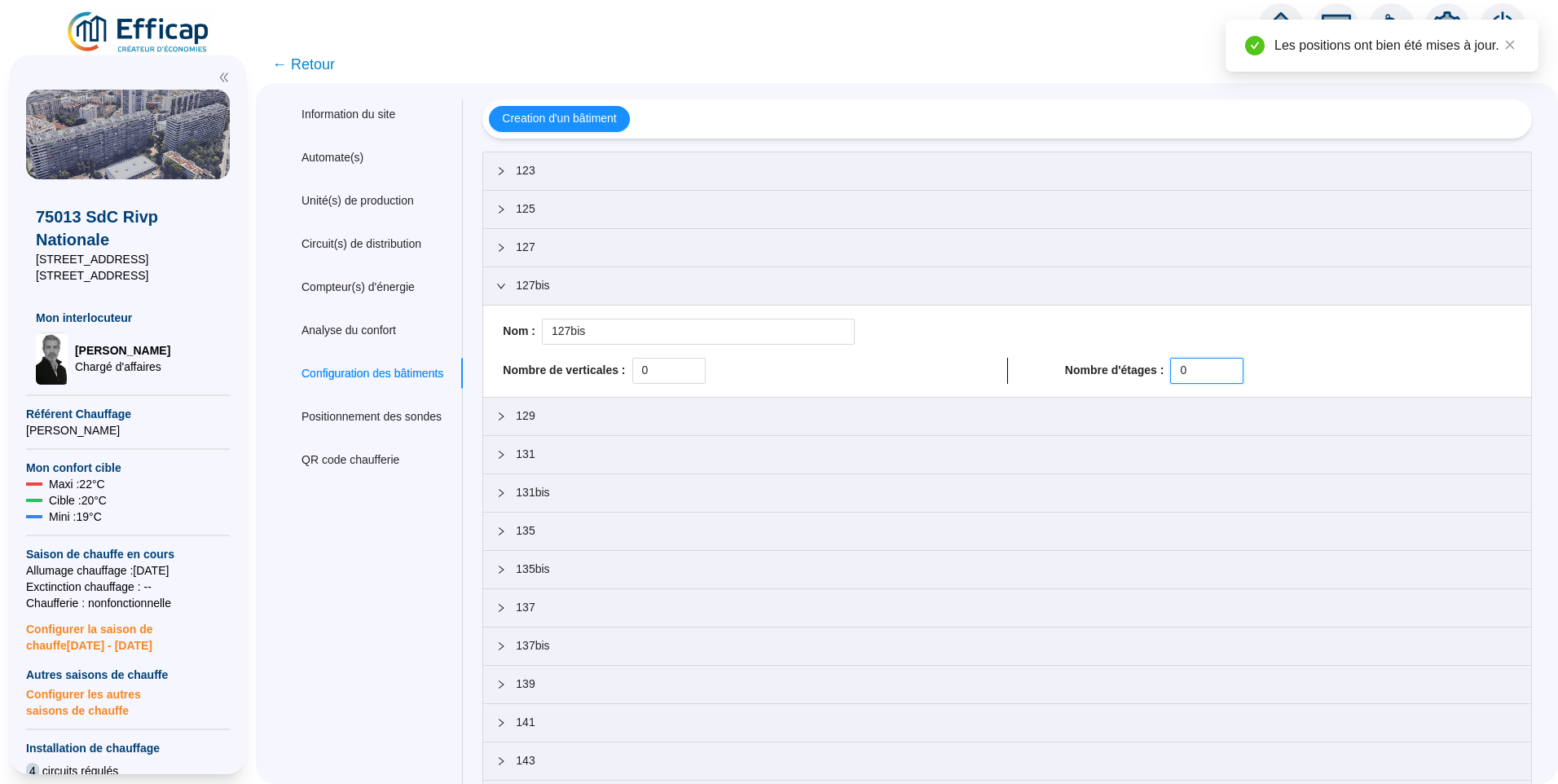
drag, startPoint x: 1191, startPoint y: 371, endPoint x: 1159, endPoint y: 375, distance: 32.2
click at [1159, 375] on div "Nombre d'étages : 0" at bounding box center [1288, 371] width 446 height 26
paste input "14"
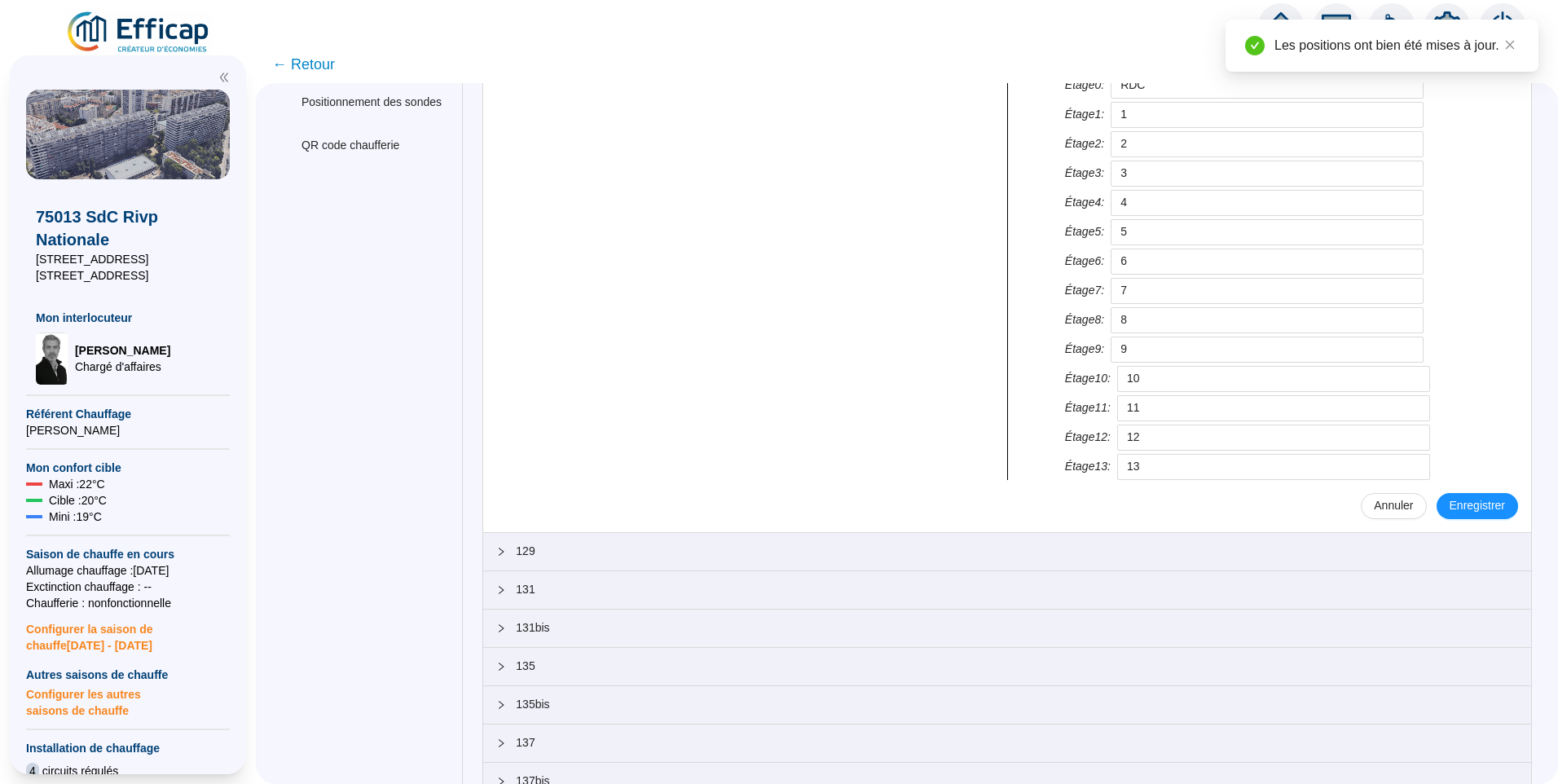
scroll to position [601, 0]
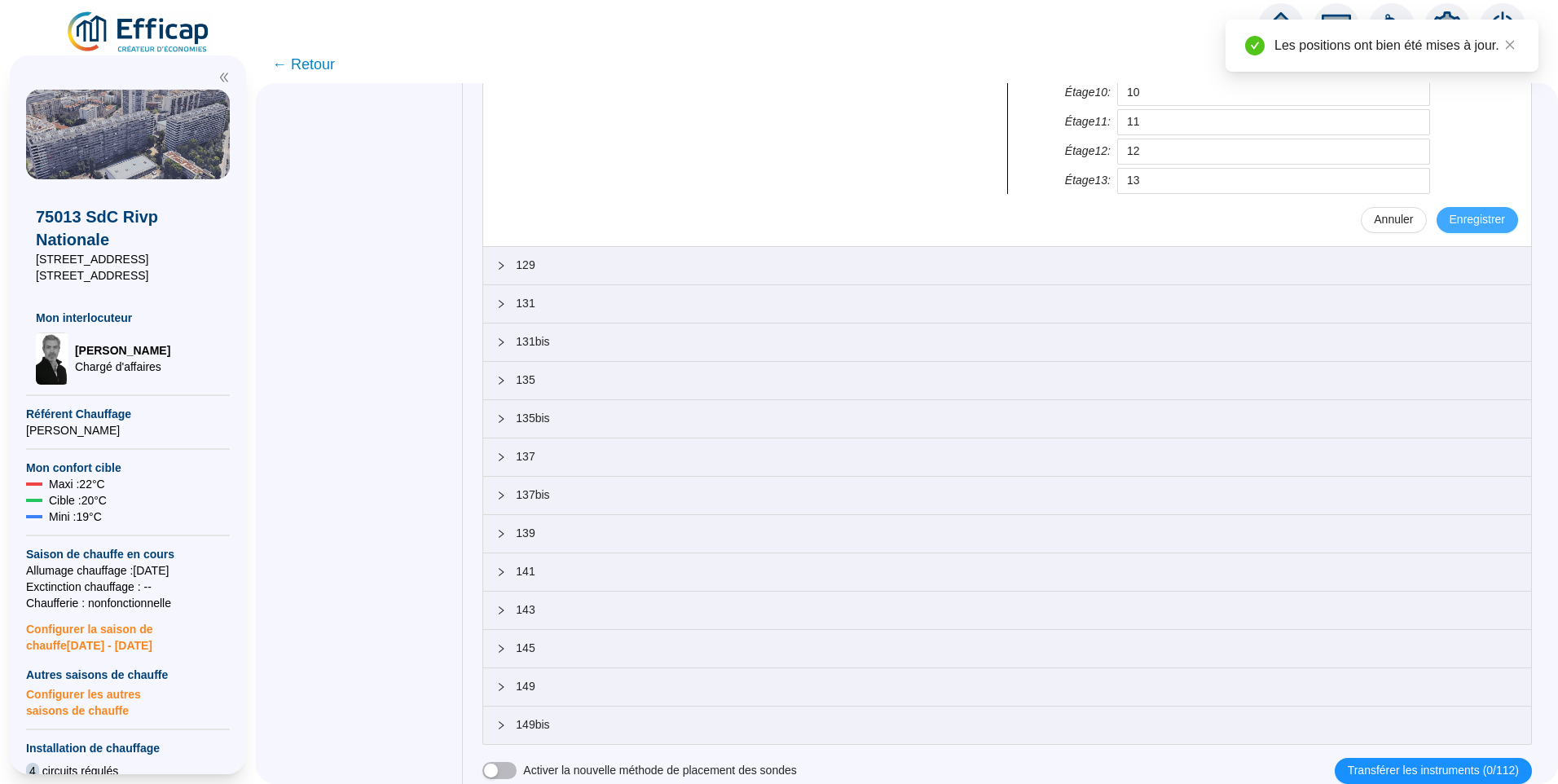
type input "14"
click at [1480, 222] on span "Enregistrer" at bounding box center [1477, 219] width 56 height 17
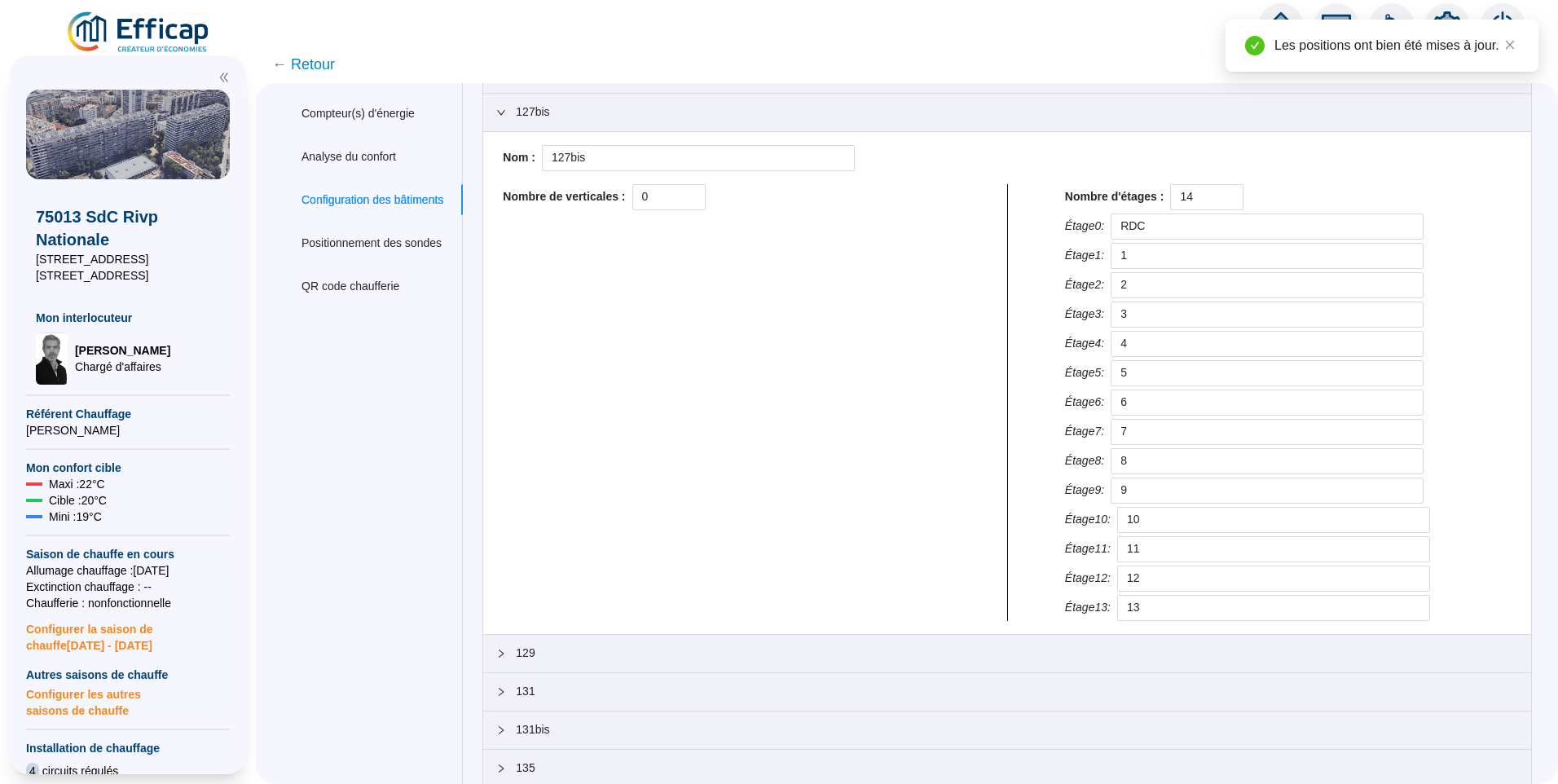
scroll to position [30, 0]
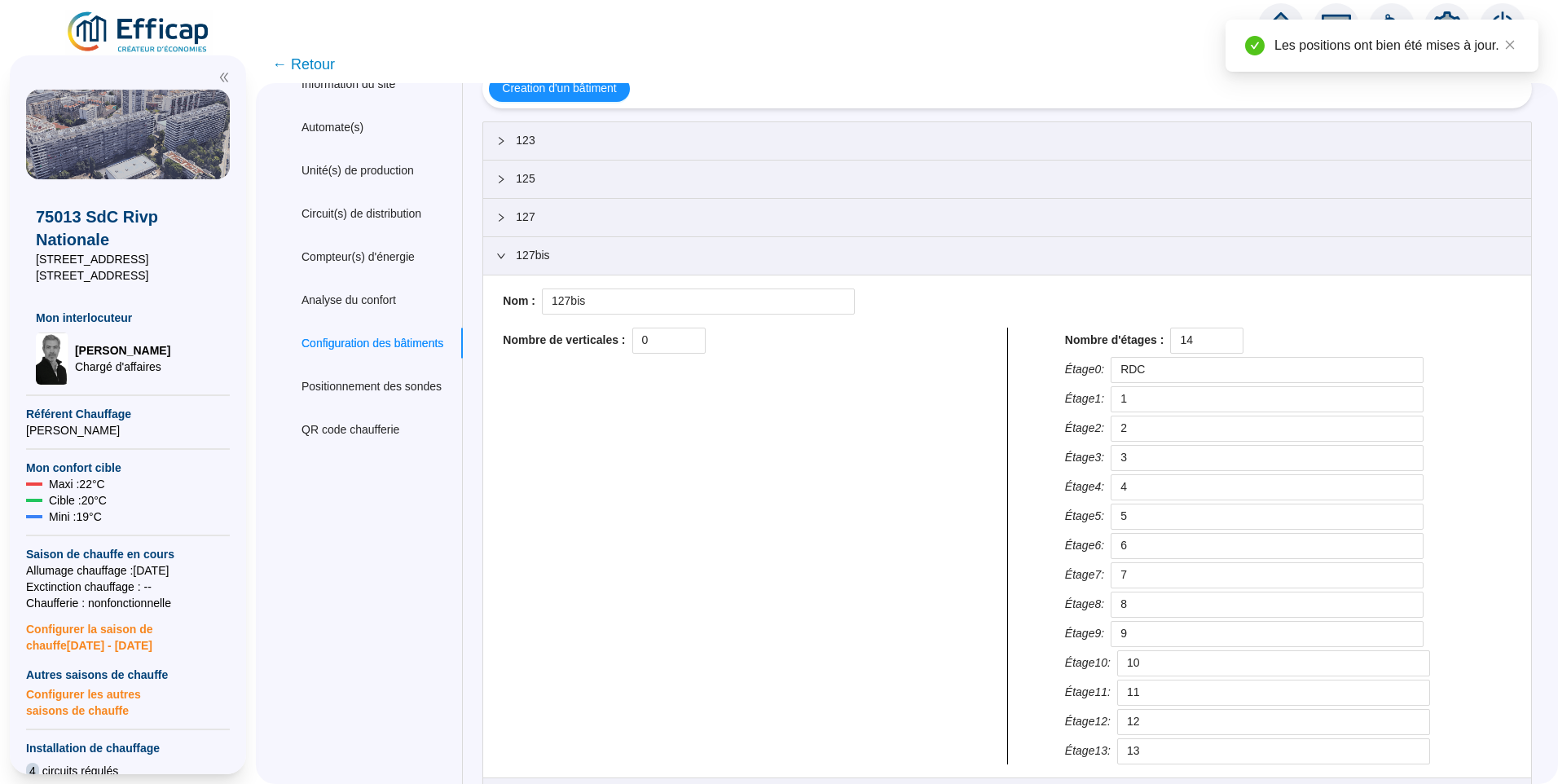
click at [578, 255] on span "127bis" at bounding box center [1017, 256] width 1002 height 17
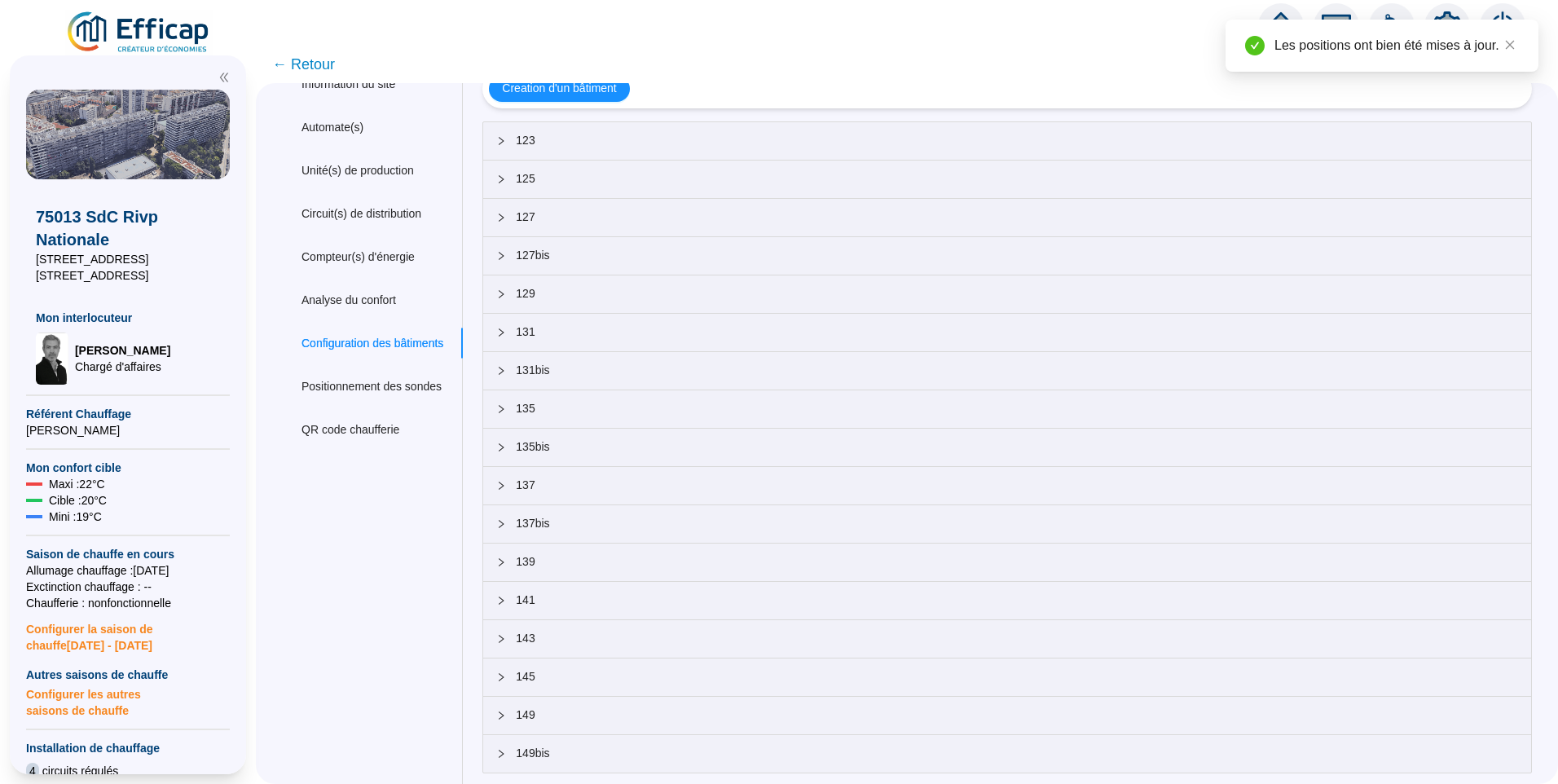
click at [560, 307] on div "129" at bounding box center [1007, 294] width 1048 height 37
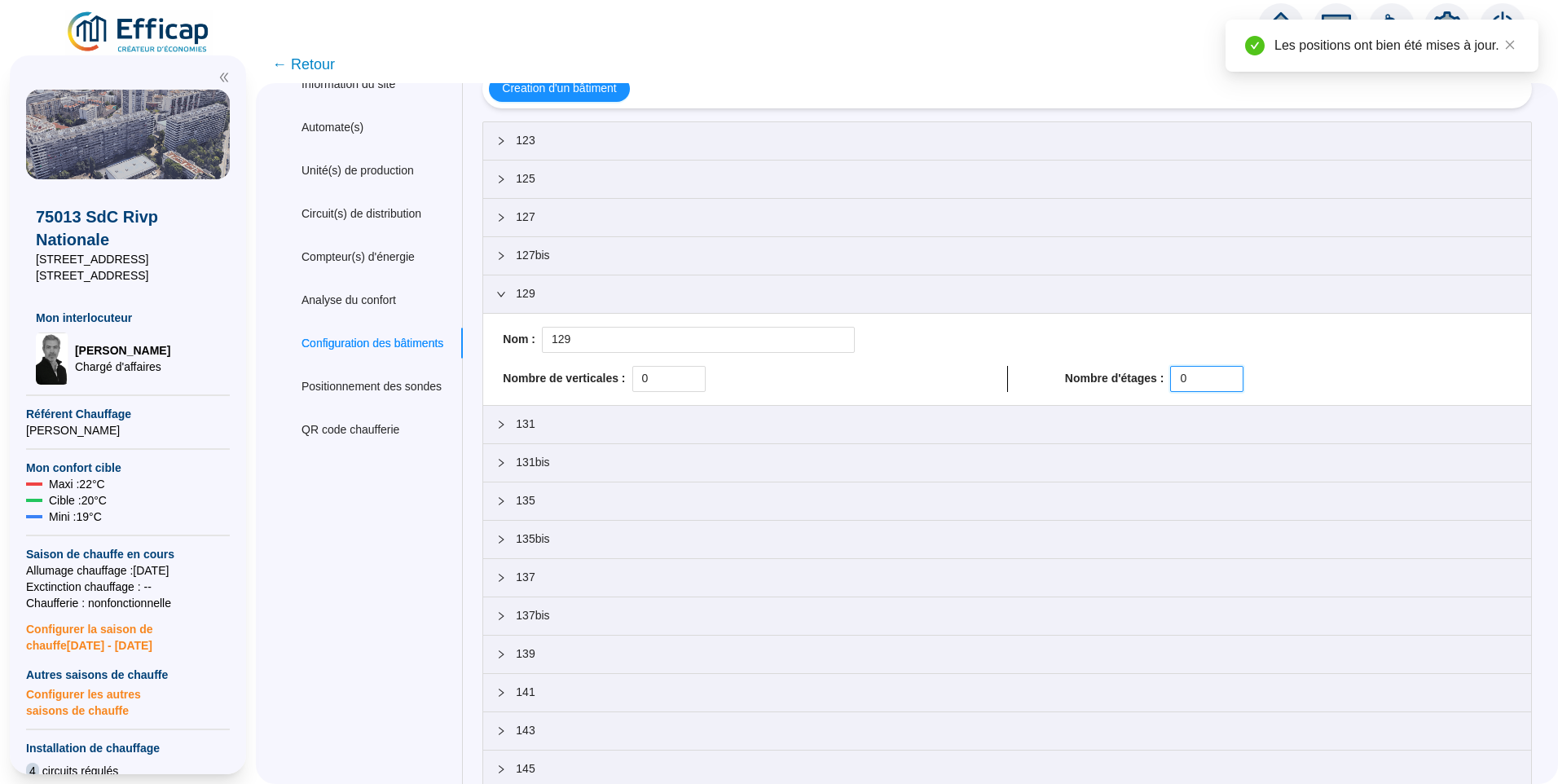
drag, startPoint x: 1194, startPoint y: 380, endPoint x: 1057, endPoint y: 379, distance: 137.0
click at [1023, 371] on div "Nombre de verticales : 0 Nombre d'étages : 0" at bounding box center [1008, 379] width 1022 height 26
paste input "14"
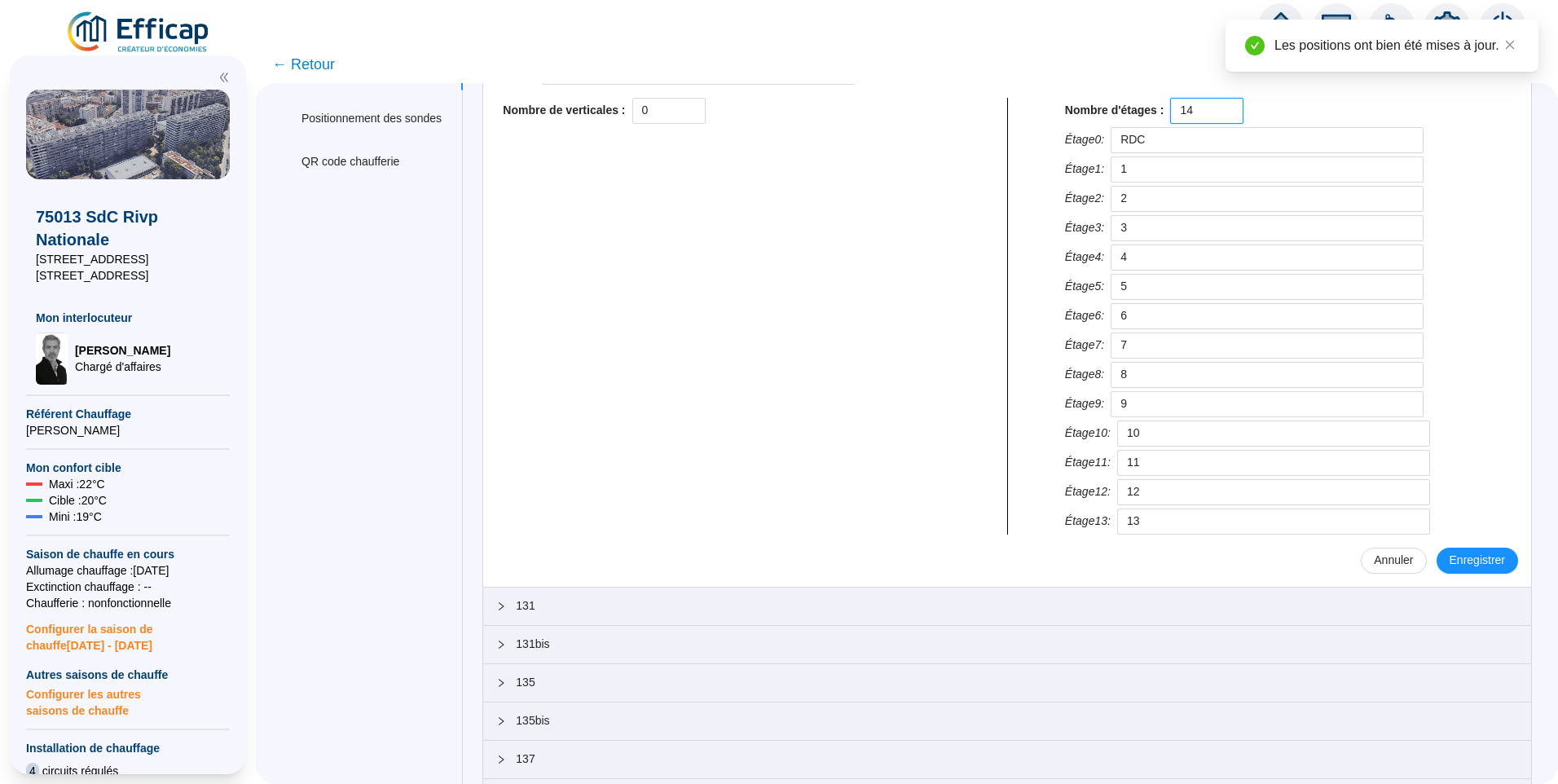
scroll to position [601, 0]
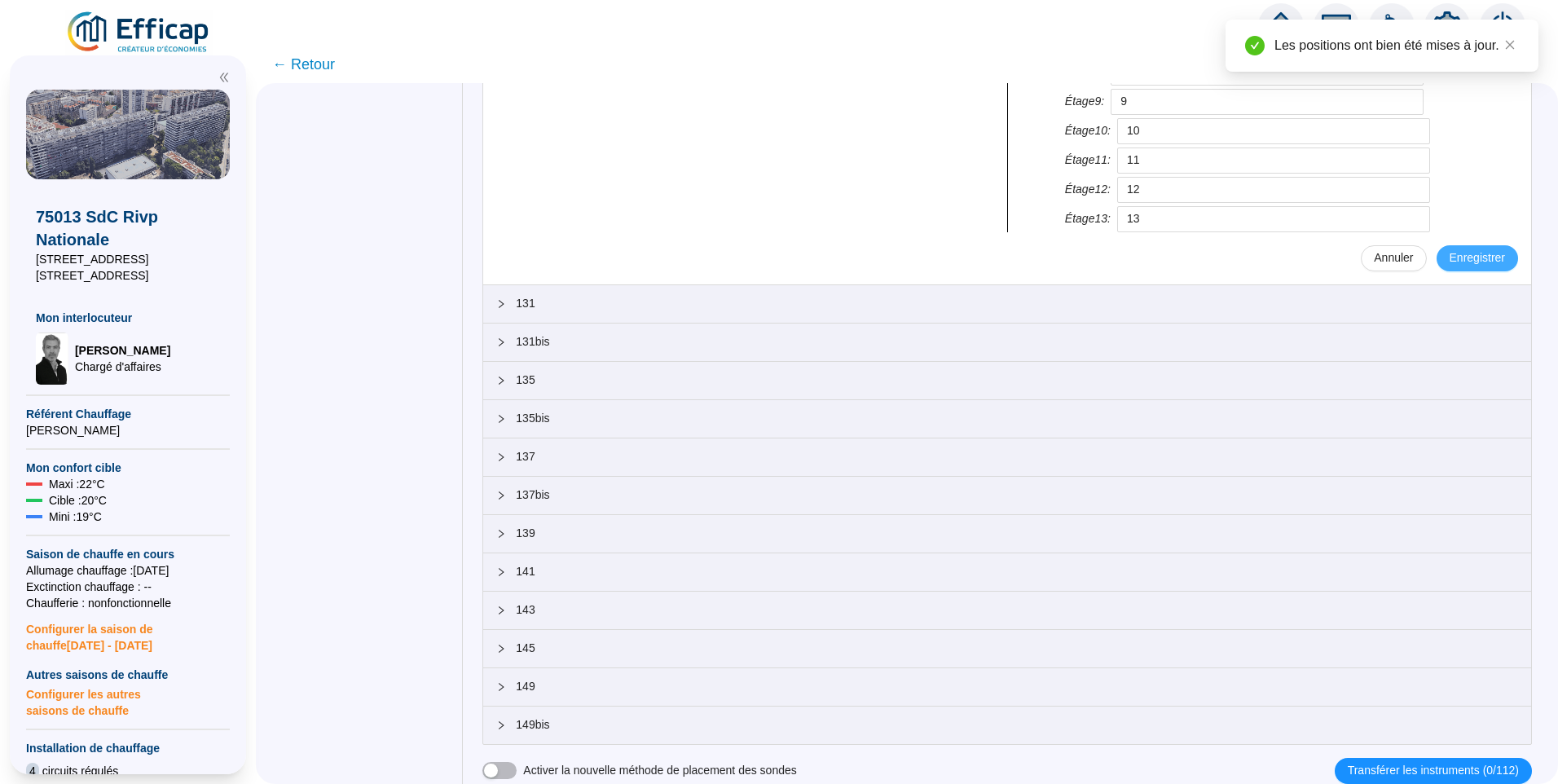
type input "14"
click at [1447, 268] on button "Enregistrer" at bounding box center [1477, 258] width 81 height 26
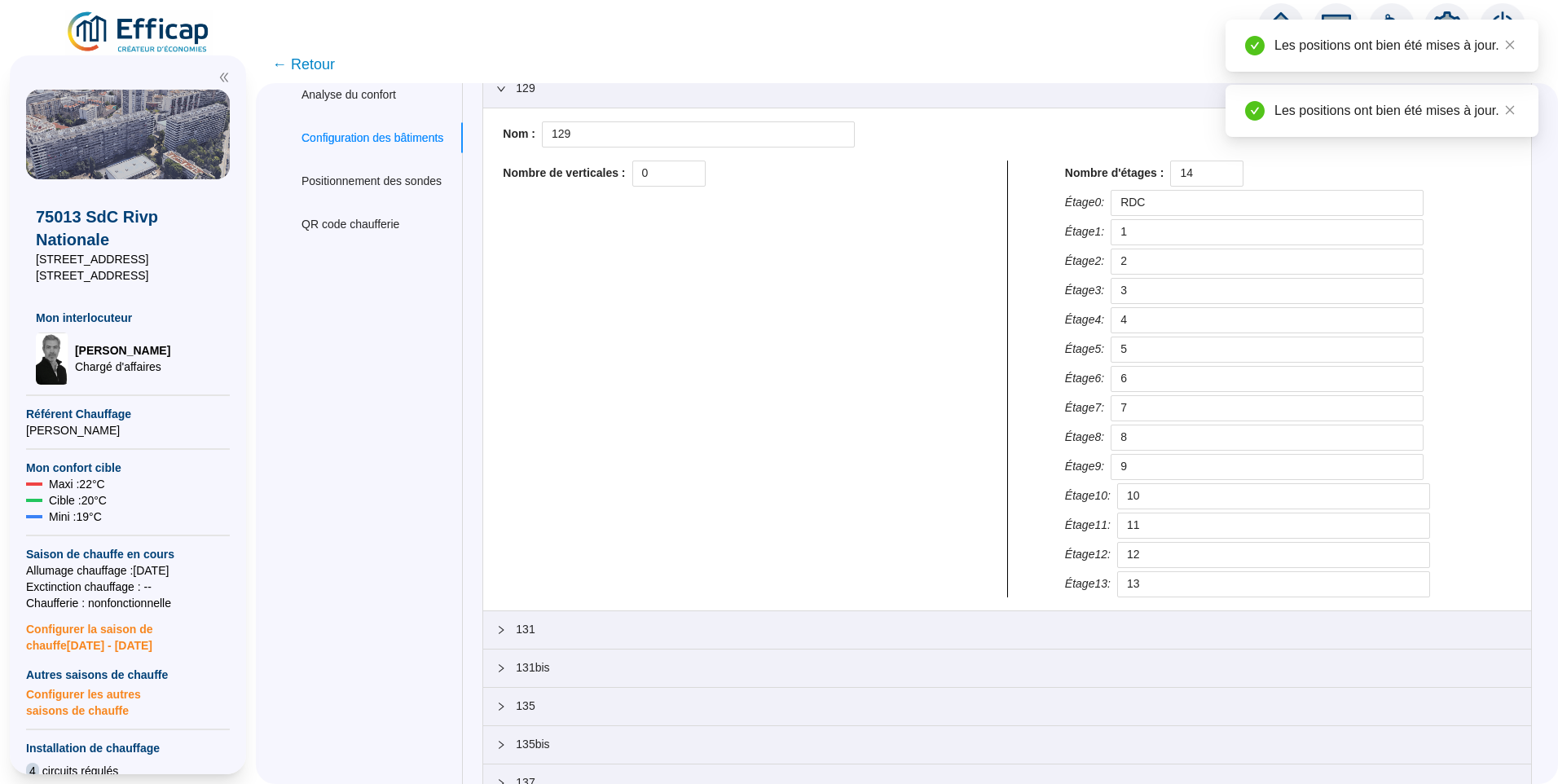
scroll to position [72, 0]
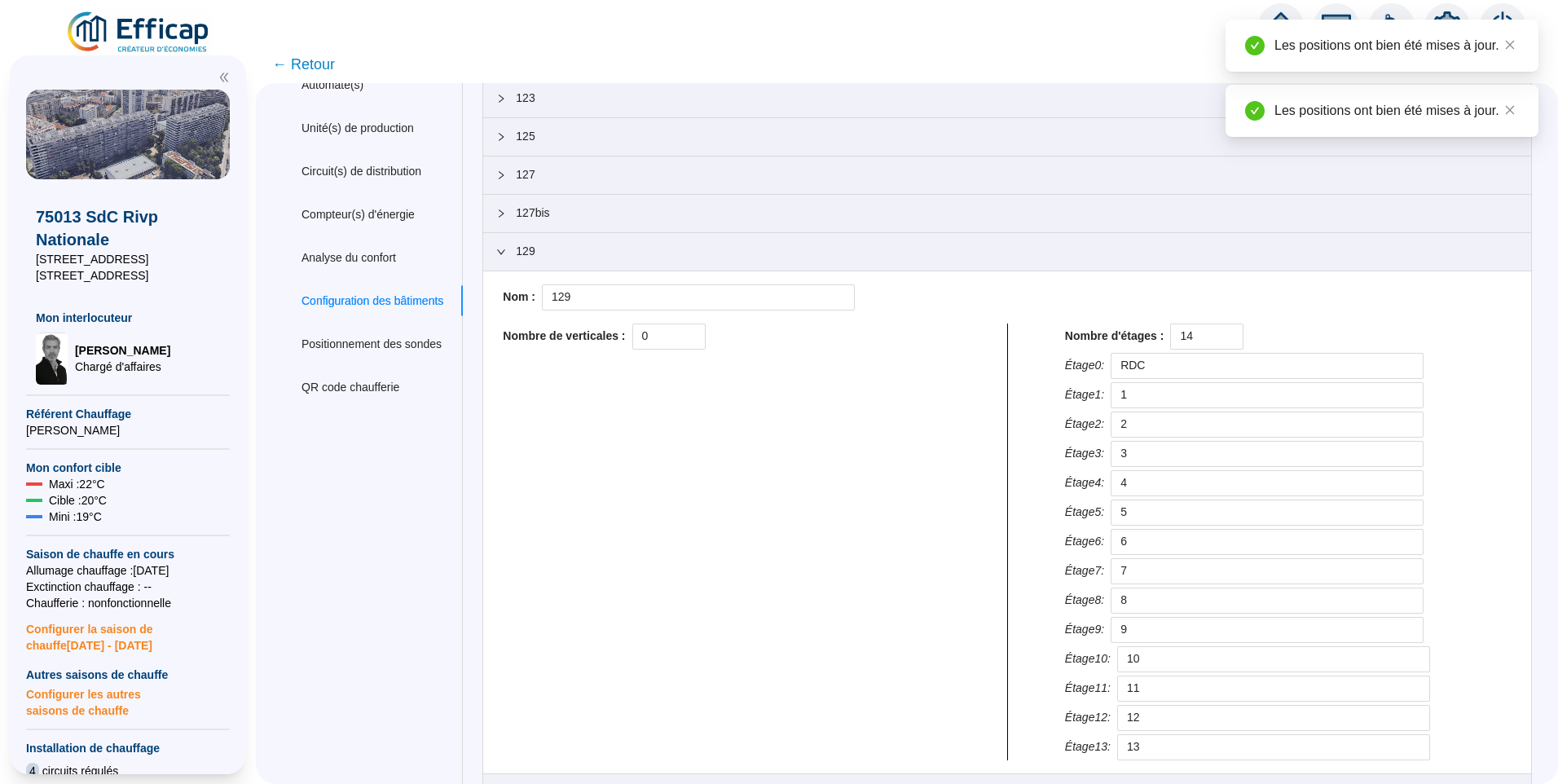
click at [559, 249] on span "129" at bounding box center [1017, 251] width 1002 height 17
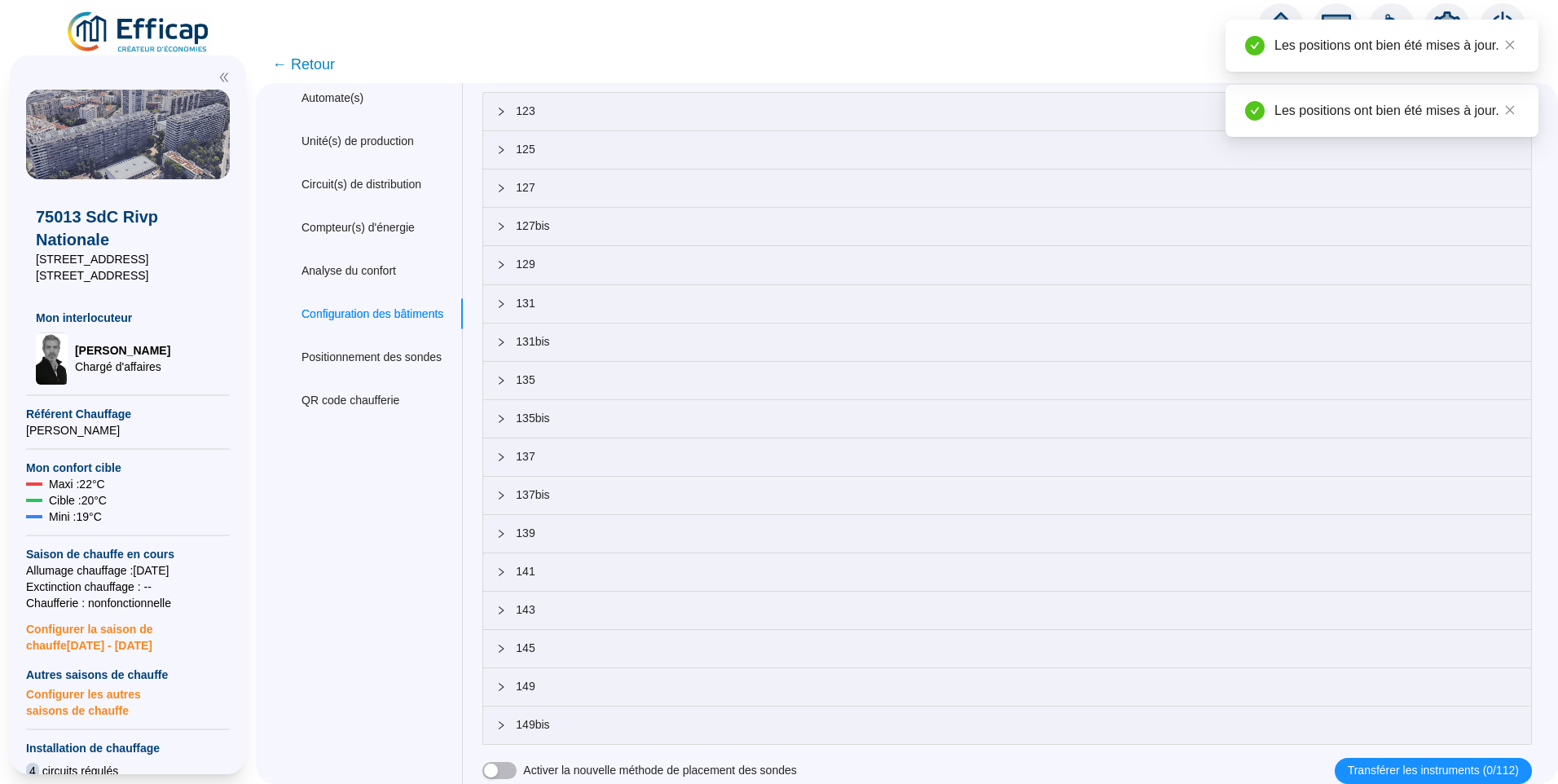
scroll to position [58, 0]
click at [549, 299] on span "131" at bounding box center [1017, 303] width 1002 height 17
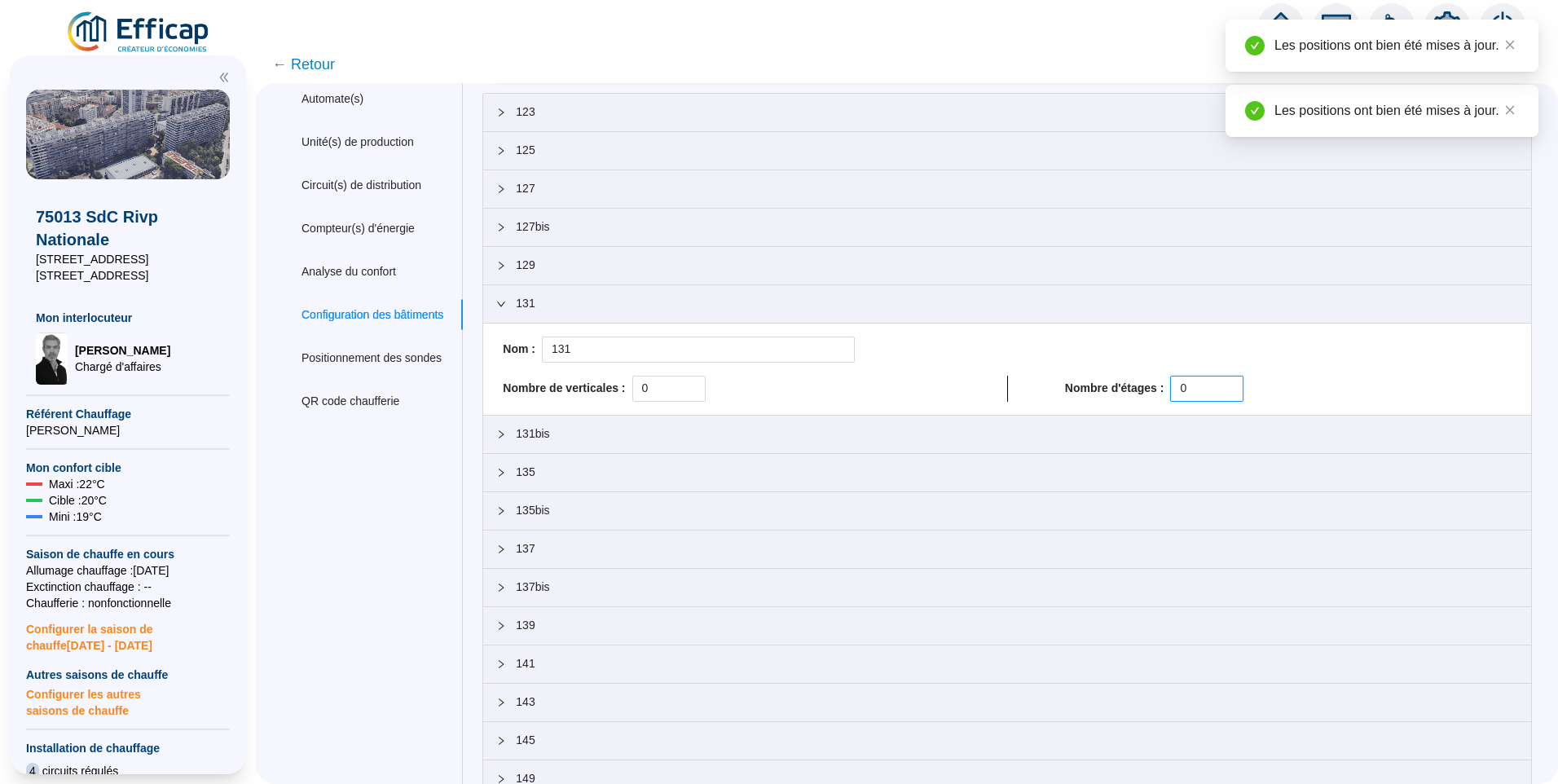
drag, startPoint x: 1209, startPoint y: 390, endPoint x: 751, endPoint y: 378, distance: 458.2
click at [754, 378] on div "Nombre de verticales : 0 Nombre d'étages : 0" at bounding box center [1008, 389] width 1022 height 26
paste input "14"
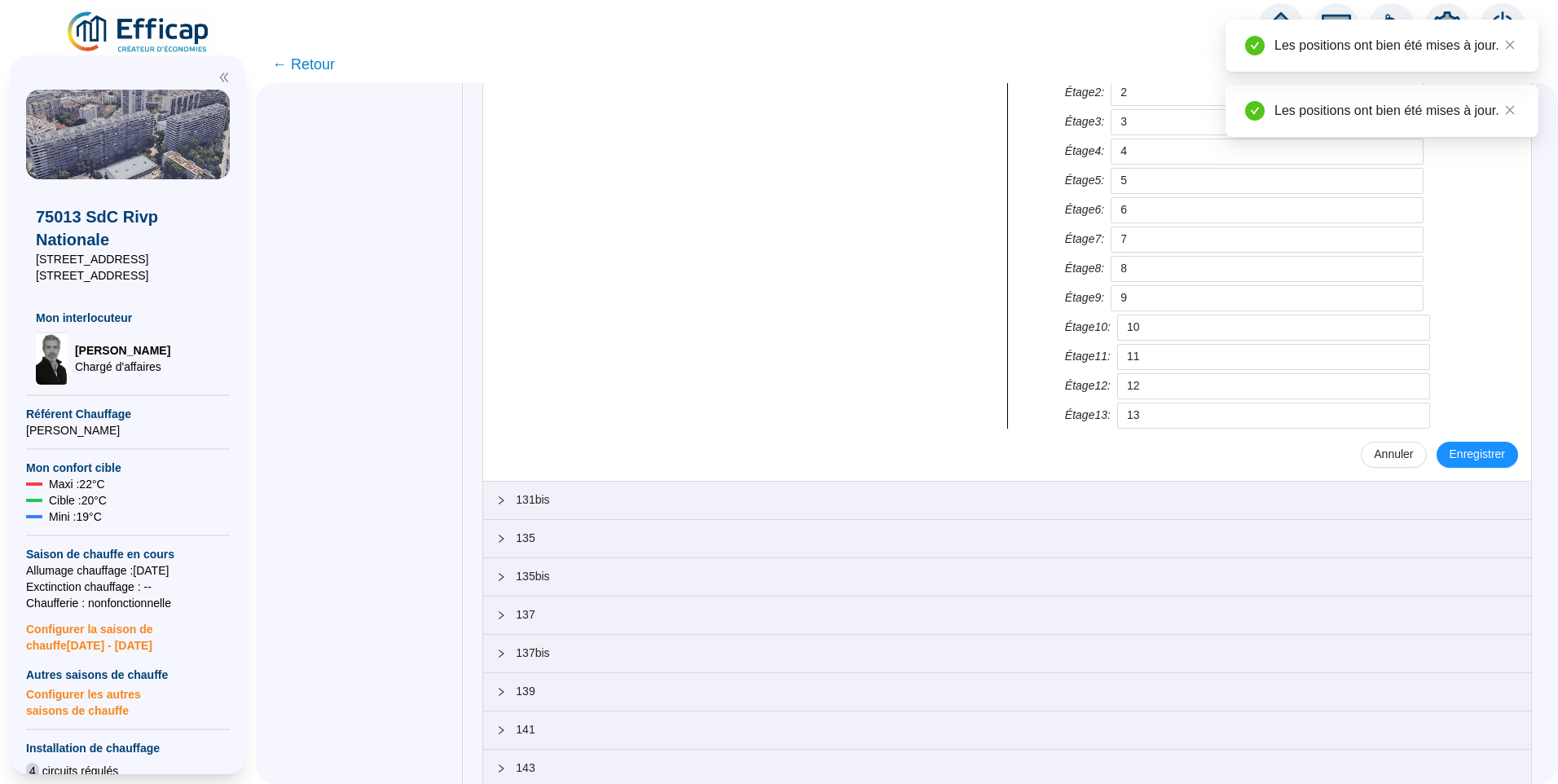
scroll to position [601, 0]
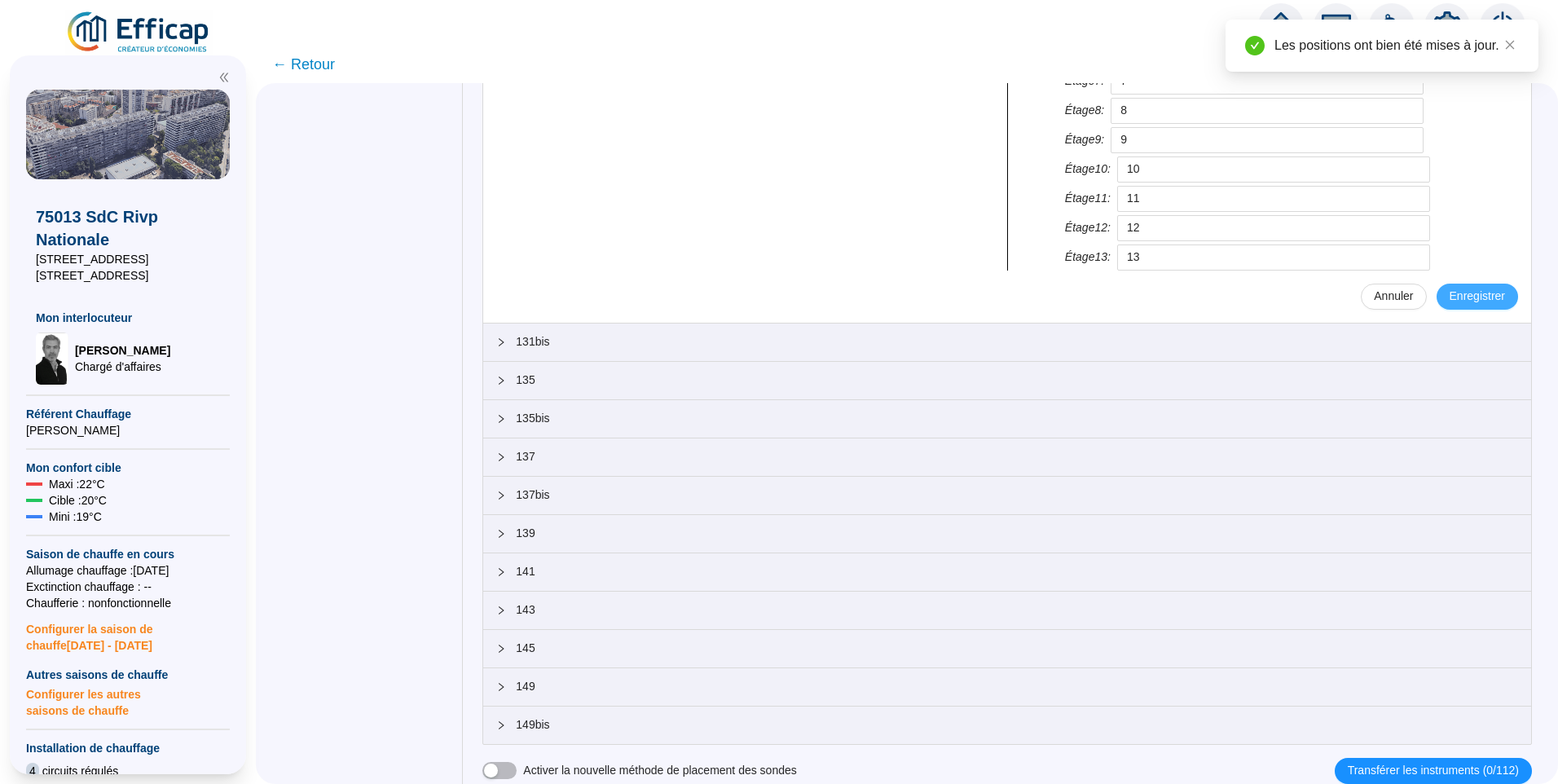
type input "14"
click at [1473, 303] on span "Enregistrer" at bounding box center [1477, 296] width 56 height 17
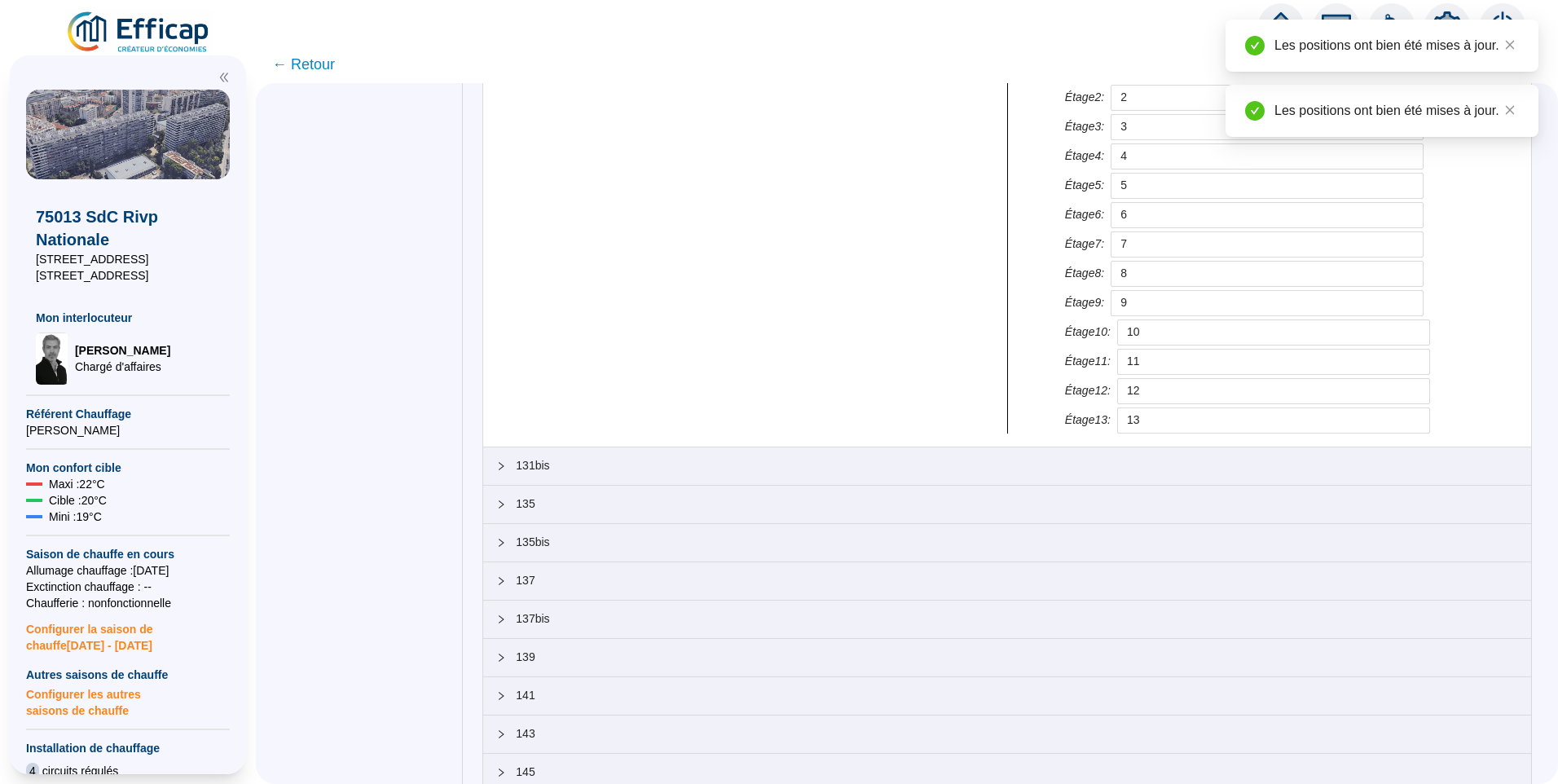
scroll to position [154, 0]
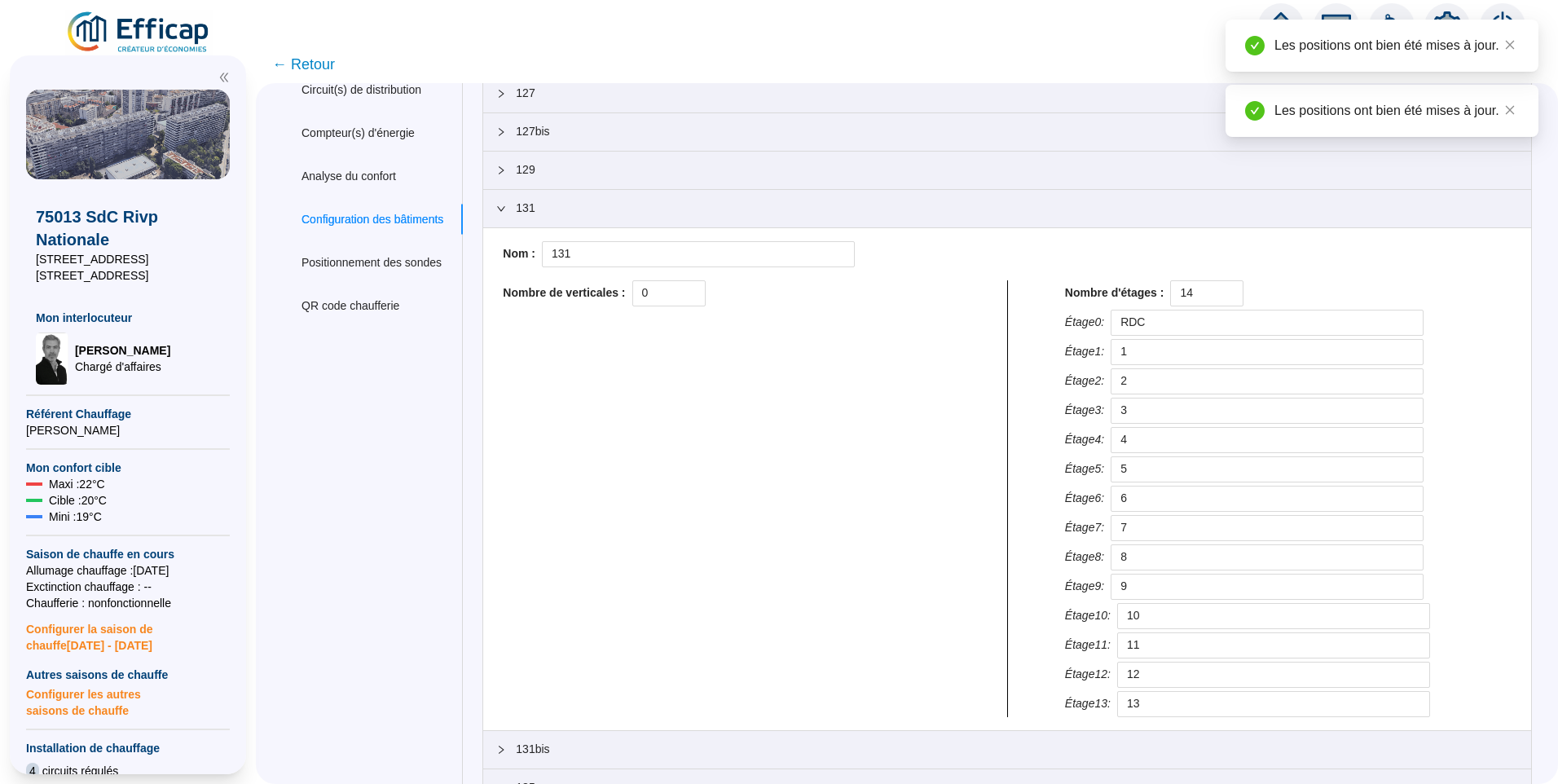
click at [574, 214] on span "131" at bounding box center [1017, 208] width 1002 height 17
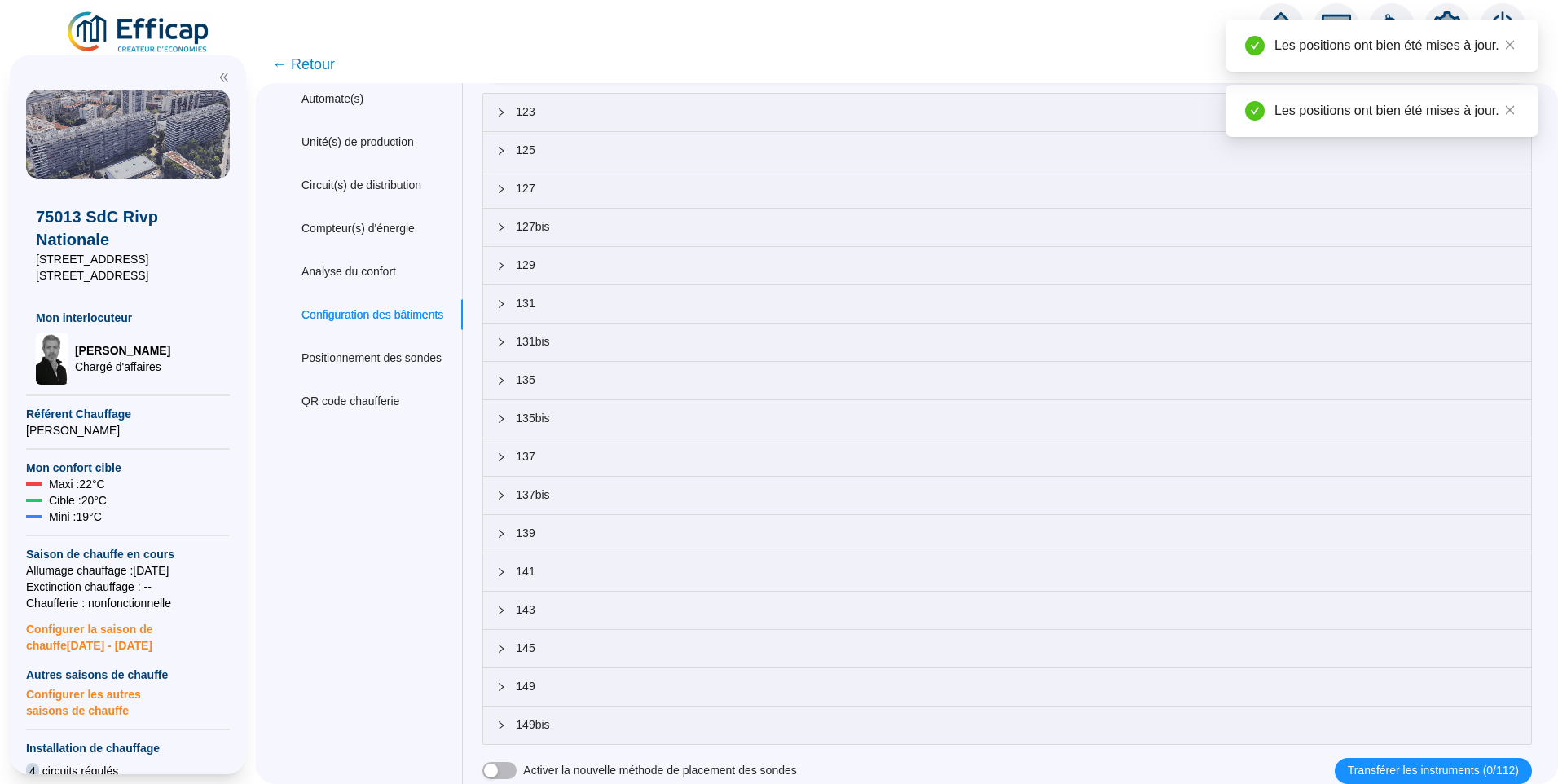
scroll to position [58, 0]
click at [557, 348] on span "131bis" at bounding box center [1017, 341] width 1002 height 17
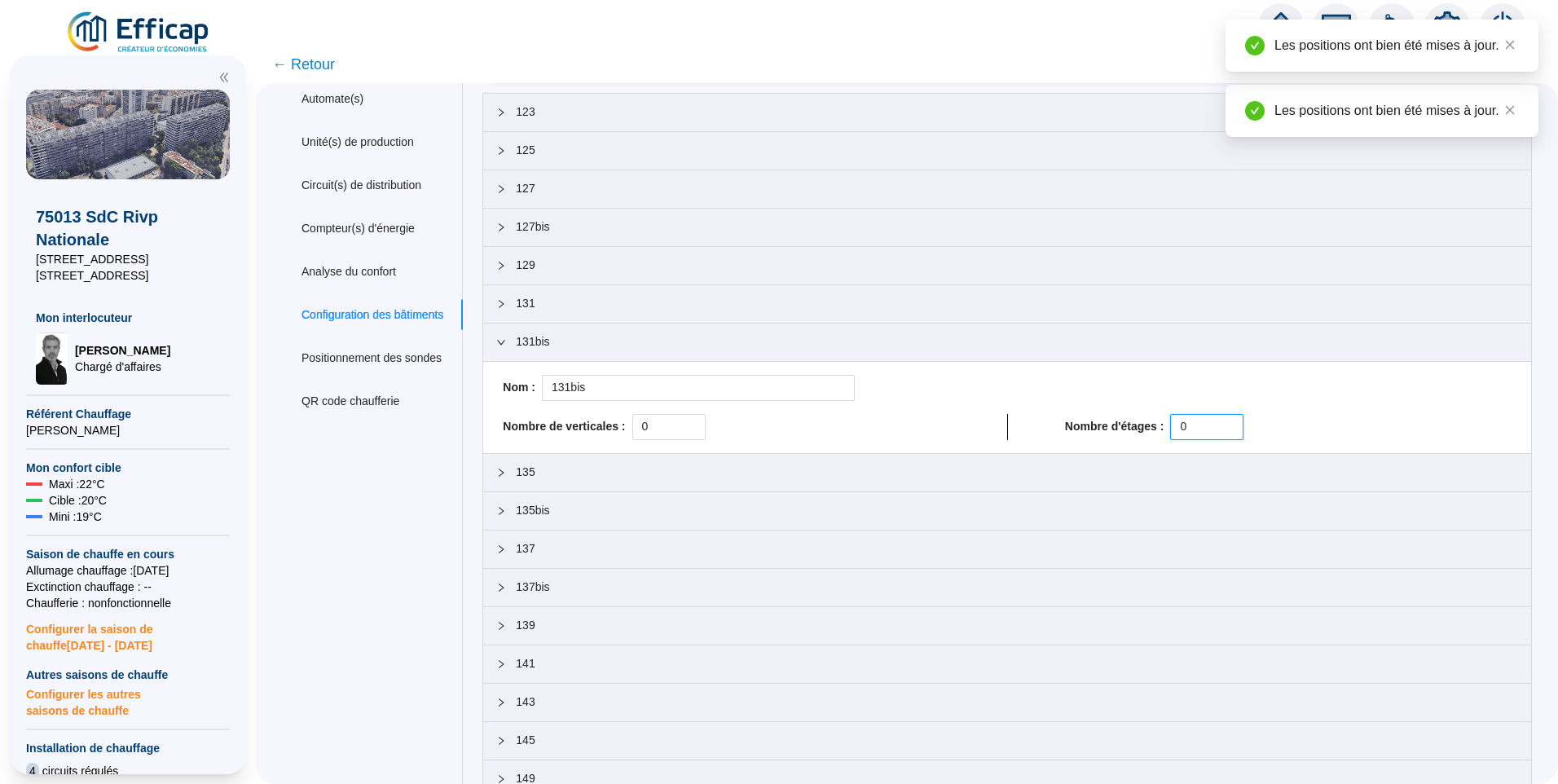
drag, startPoint x: 1190, startPoint y: 425, endPoint x: 1145, endPoint y: 423, distance: 45.0
click at [1148, 423] on div "Nombre d'étages : 0" at bounding box center [1288, 427] width 446 height 26
paste input "14"
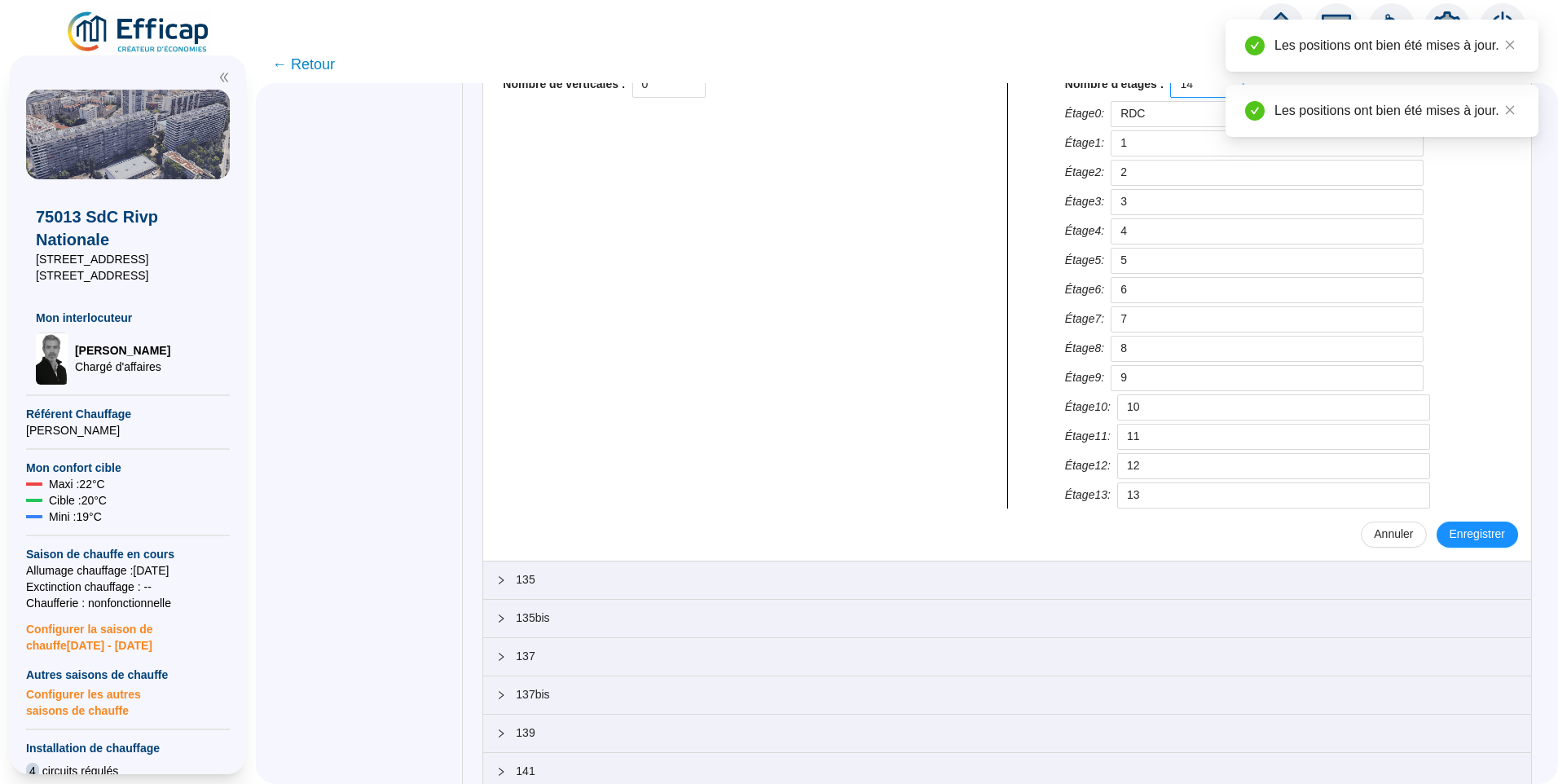
scroll to position [548, 0]
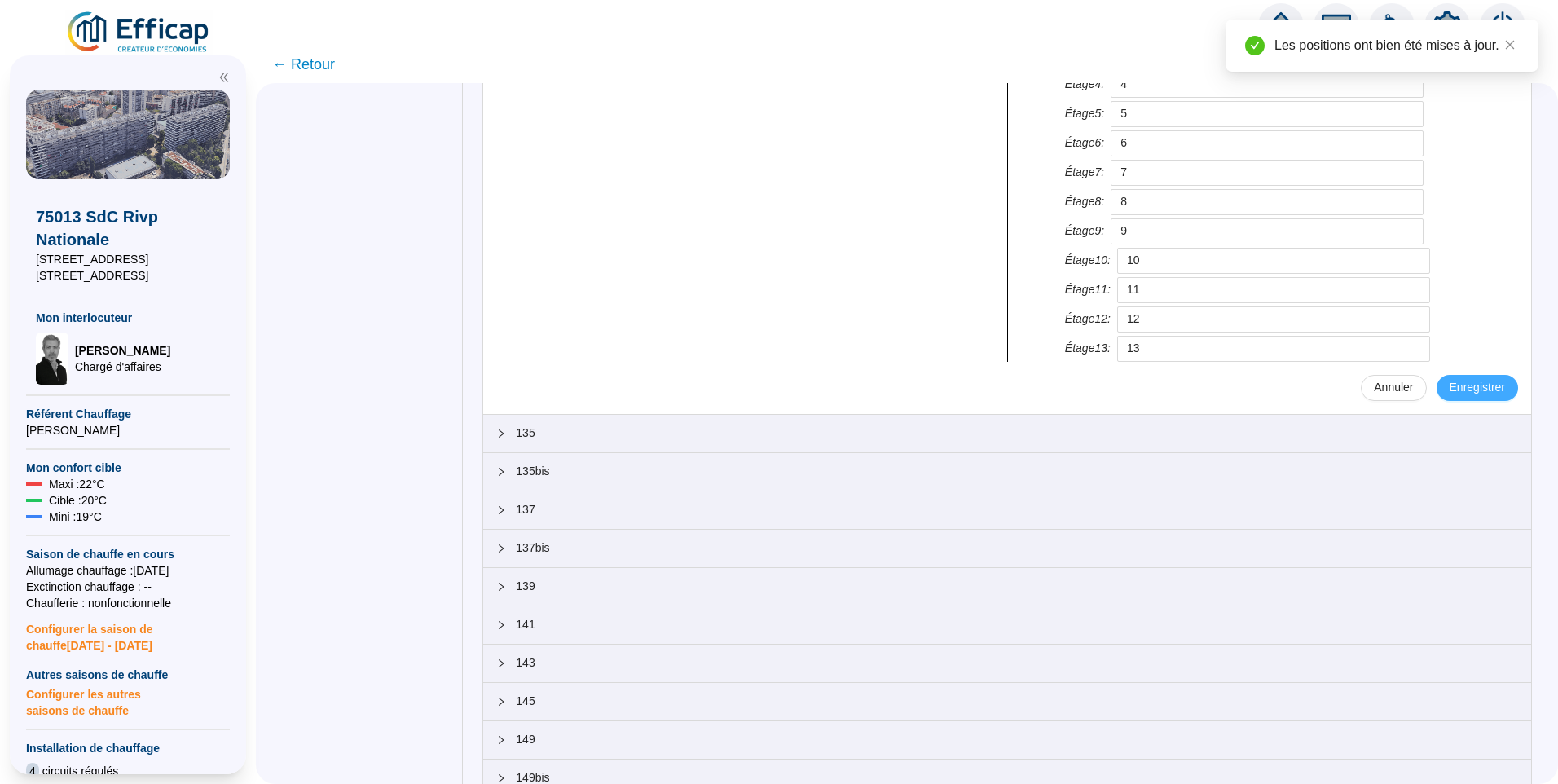
type input "14"
click at [1449, 379] on span "Enregistrer" at bounding box center [1477, 387] width 56 height 17
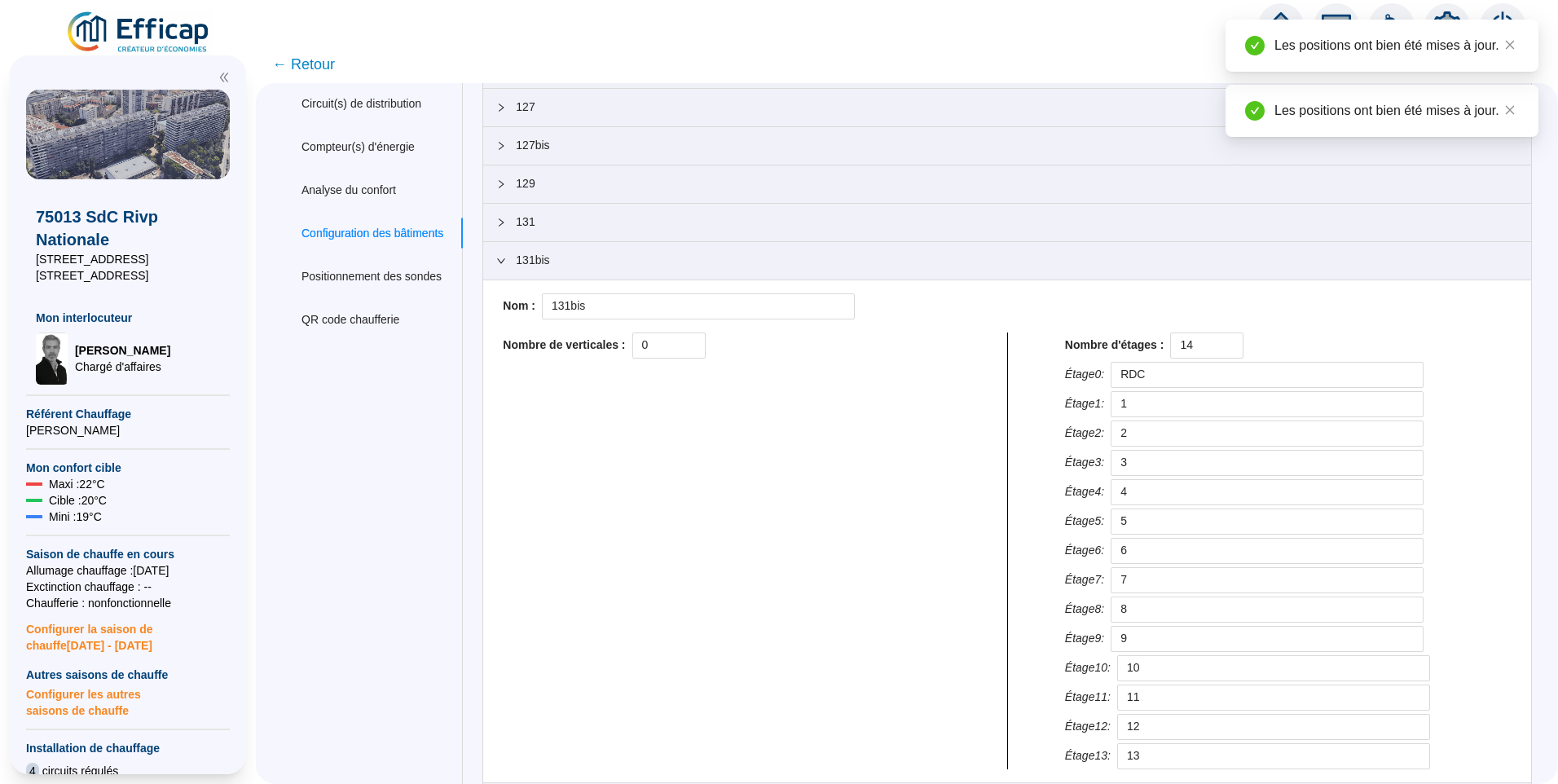
click at [588, 272] on div "131bis" at bounding box center [1007, 260] width 1048 height 37
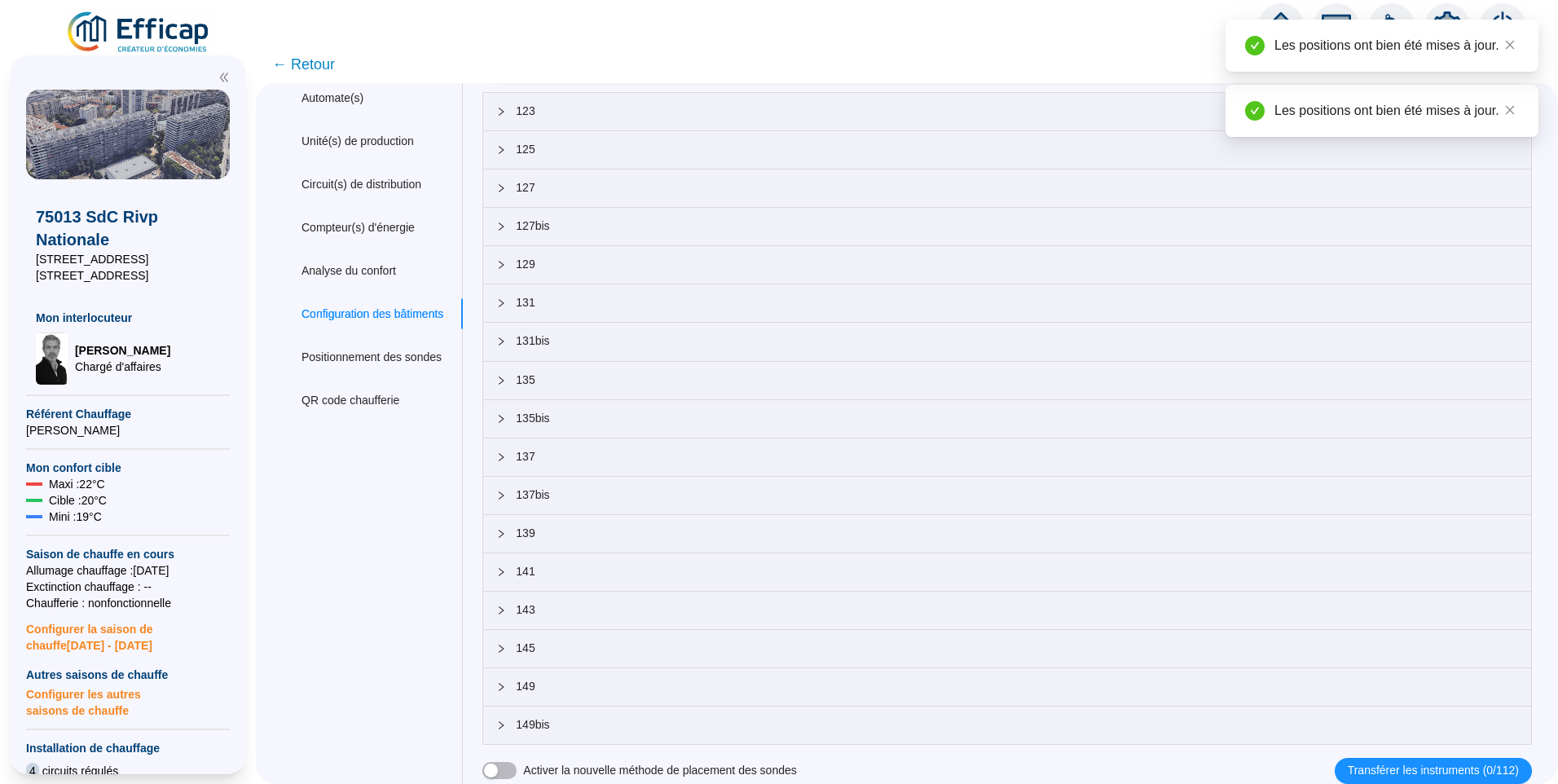
scroll to position [58, 0]
click at [563, 382] on span "135" at bounding box center [1017, 380] width 1002 height 17
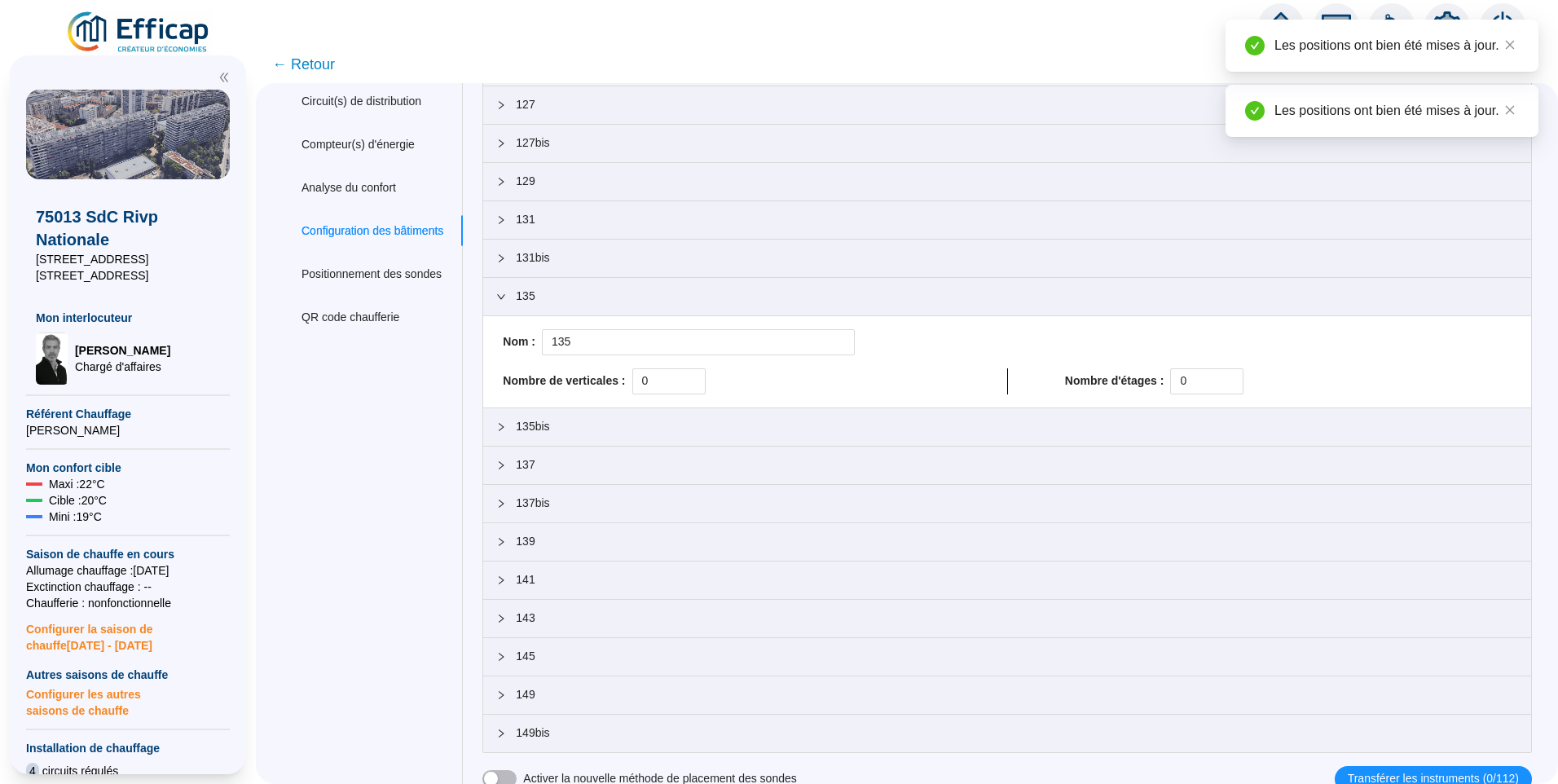
scroll to position [151, 0]
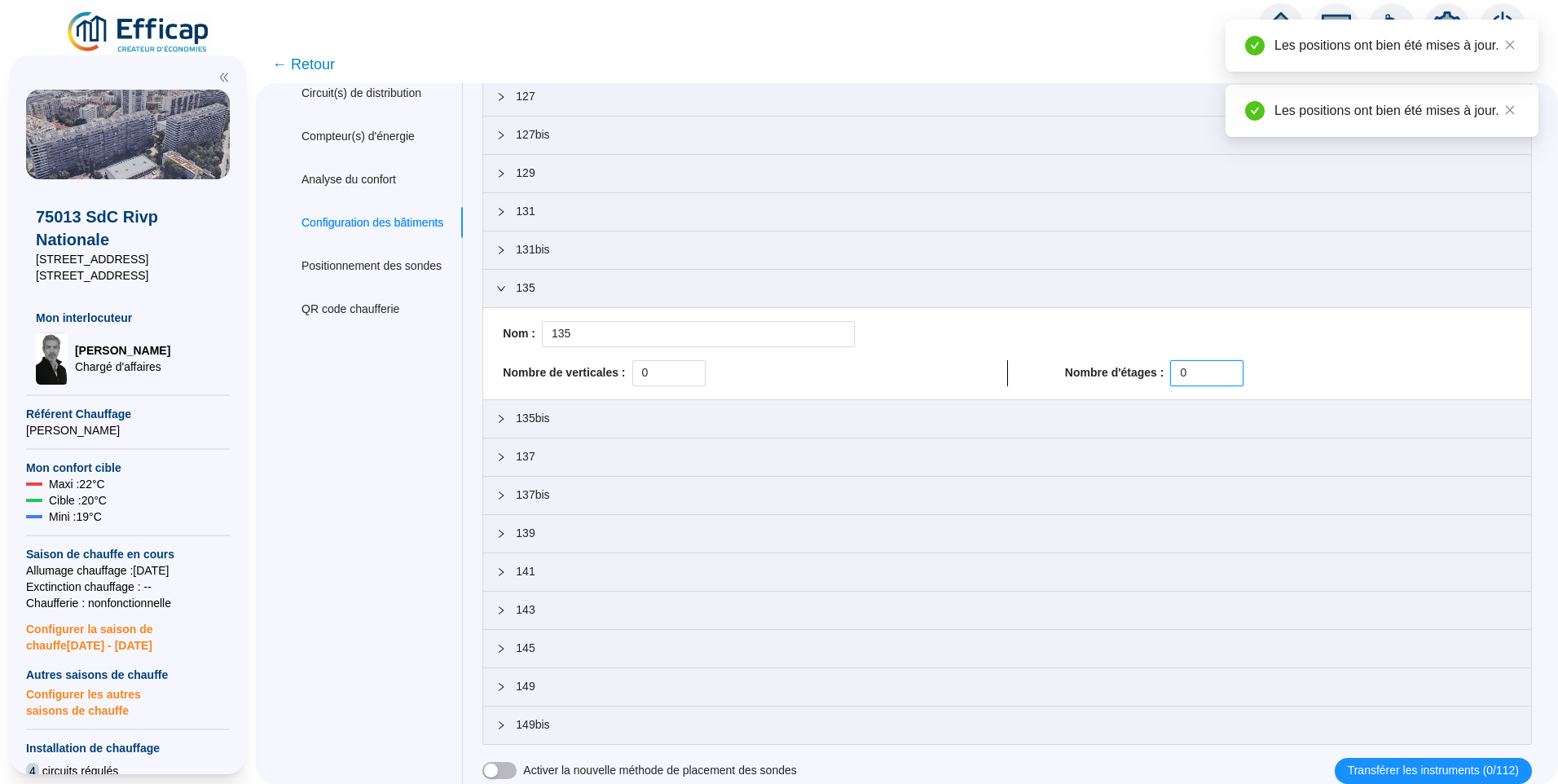
drag, startPoint x: 1204, startPoint y: 371, endPoint x: 1106, endPoint y: 356, distance: 99.1
click at [1106, 357] on div "Nom : 135 Nombre de verticales : 0 Nombre d'étages : 0" at bounding box center [1008, 353] width 1022 height 65
paste input "14"
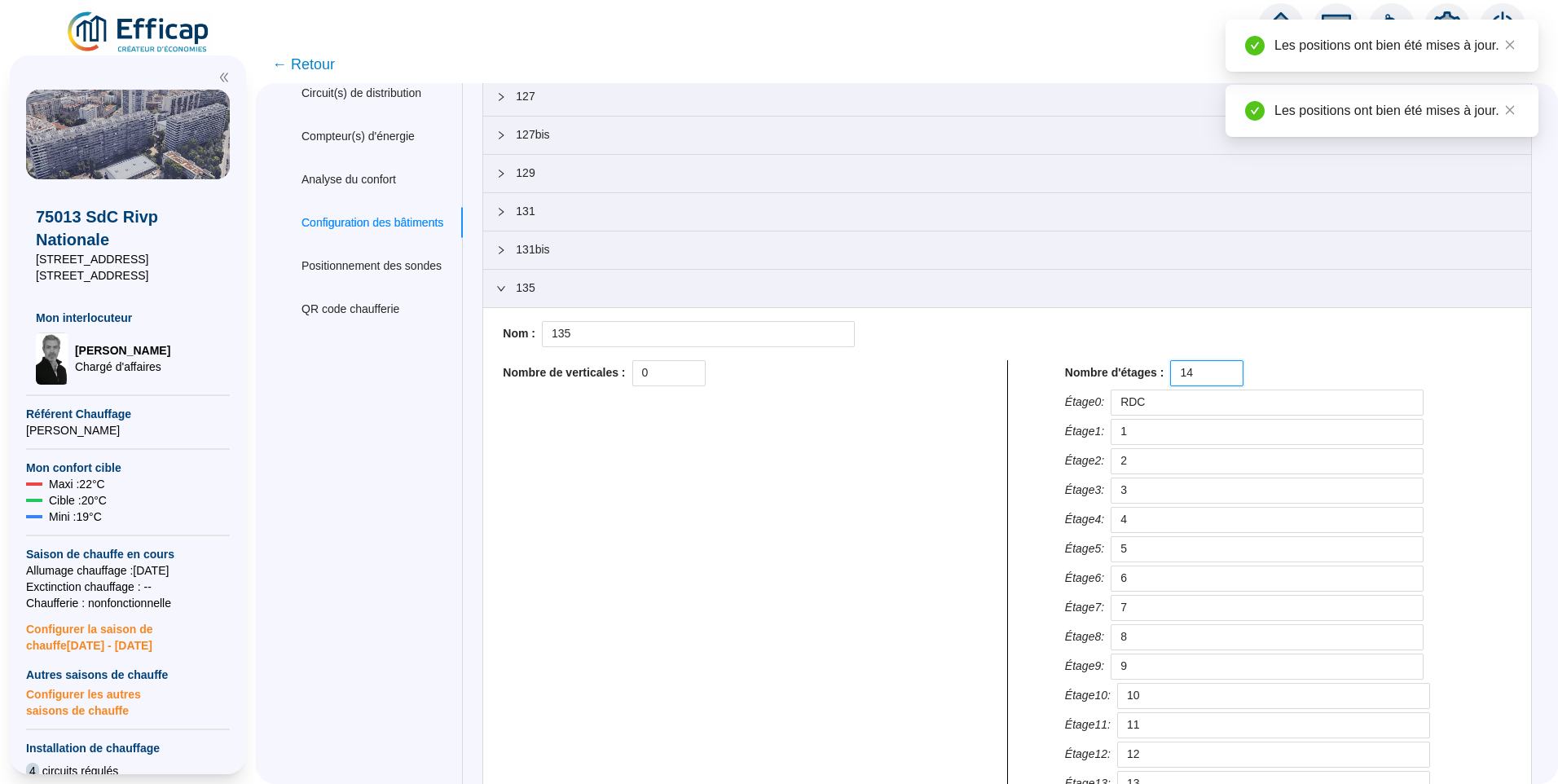
scroll to position [601, 0]
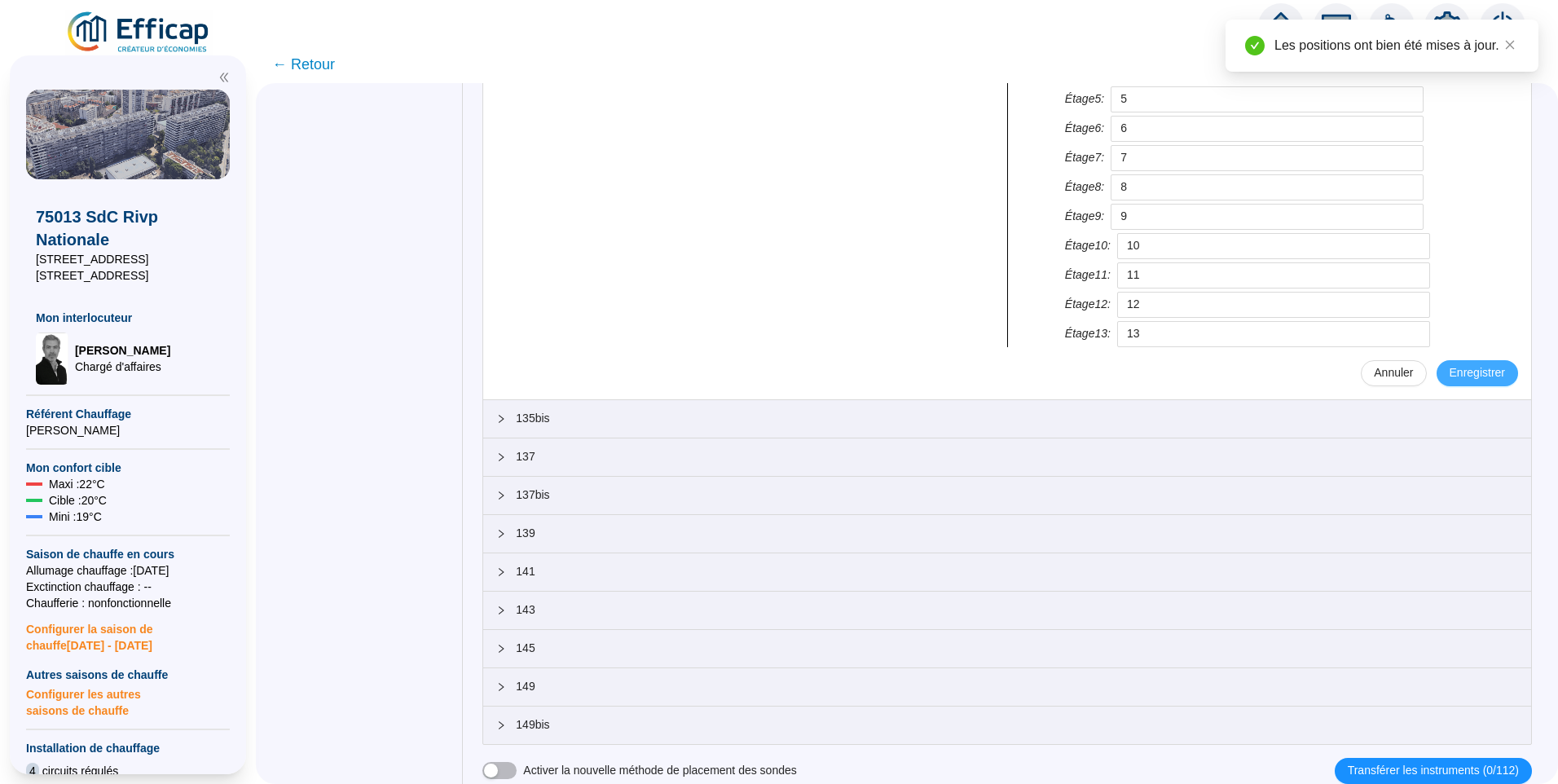
type input "14"
click at [1450, 378] on span "Enregistrer" at bounding box center [1477, 372] width 56 height 17
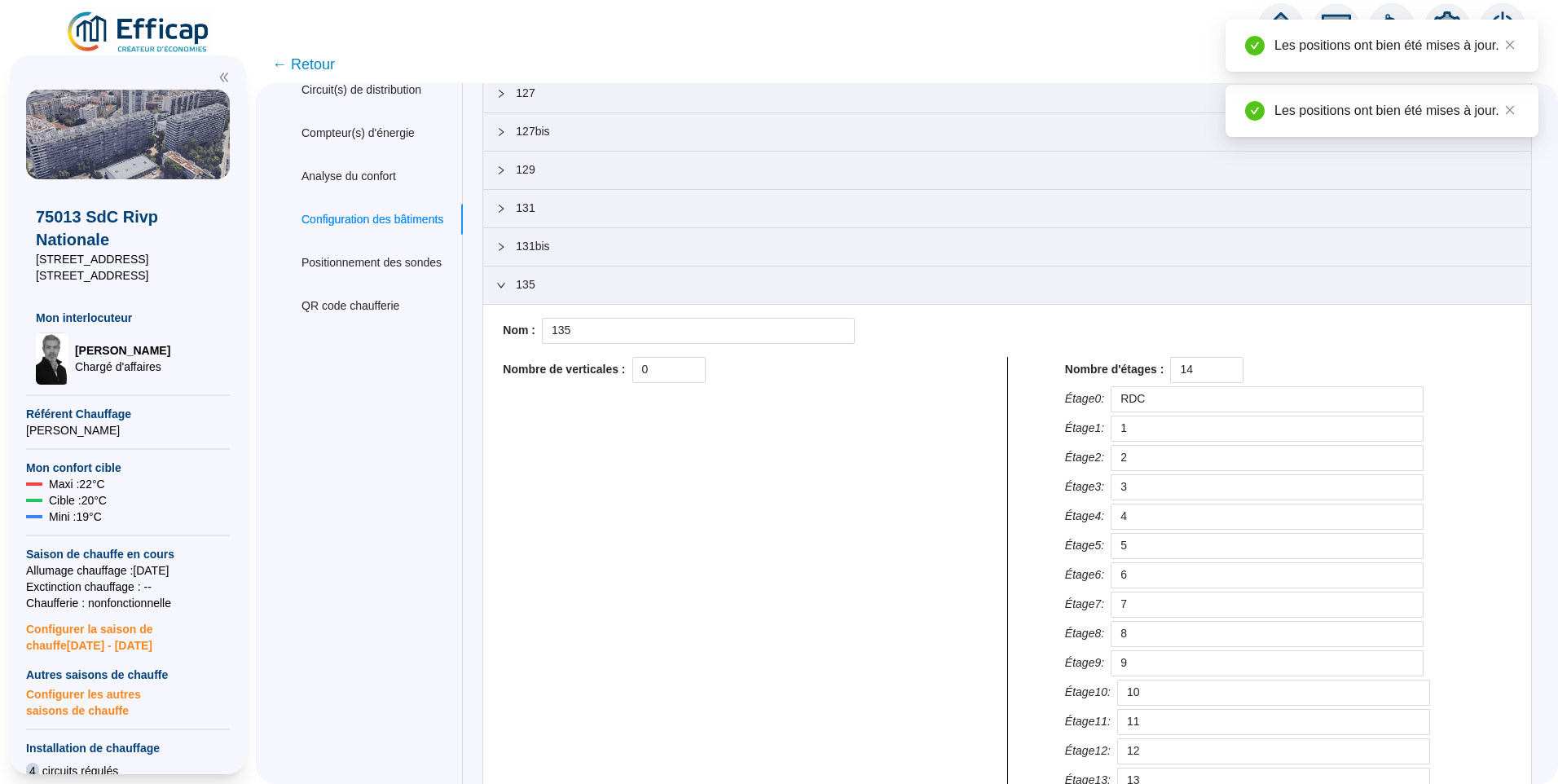
click at [582, 283] on span "135" at bounding box center [1017, 285] width 1002 height 17
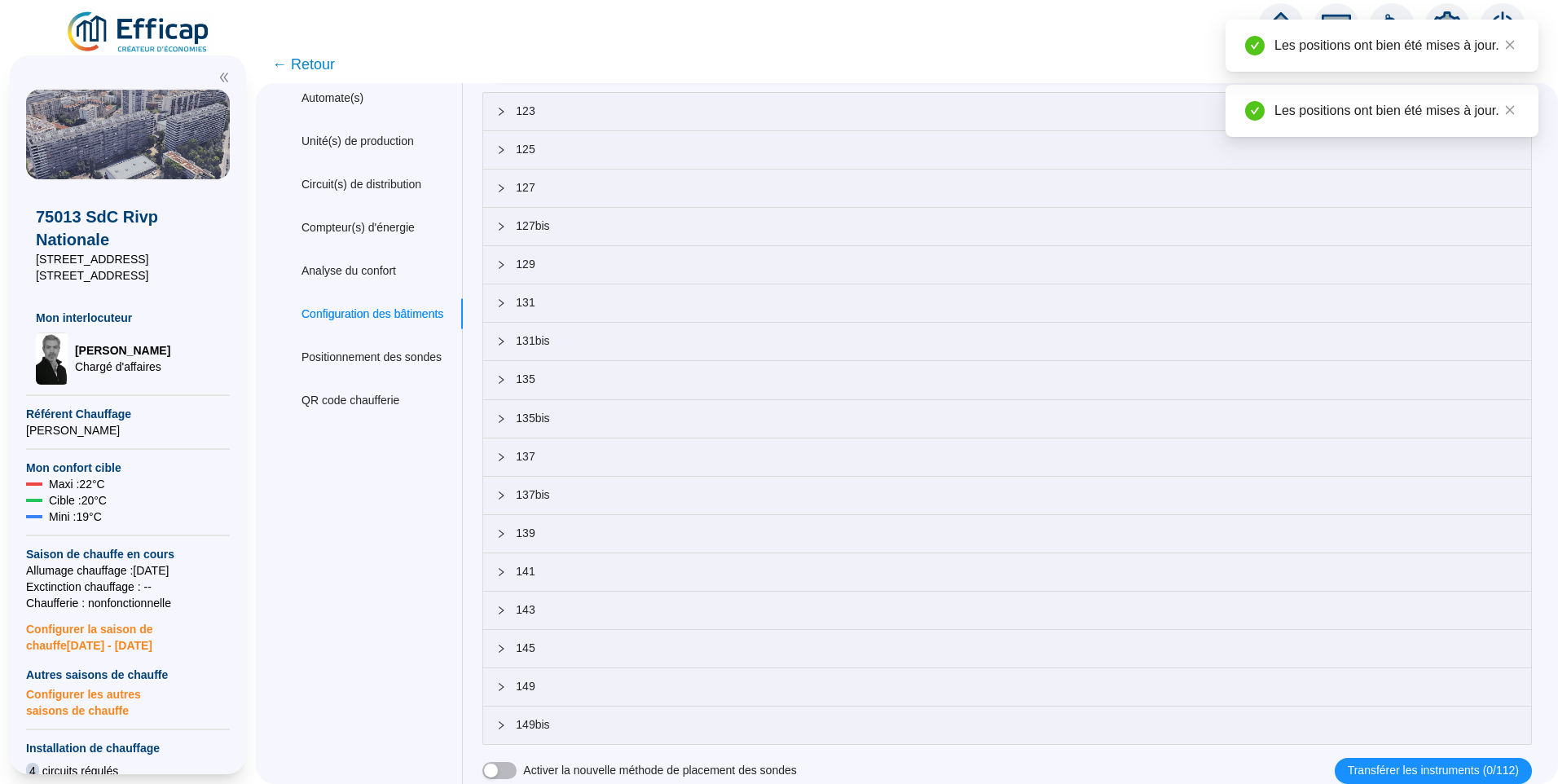
scroll to position [58, 0]
click at [558, 423] on span "135bis" at bounding box center [1017, 418] width 1002 height 17
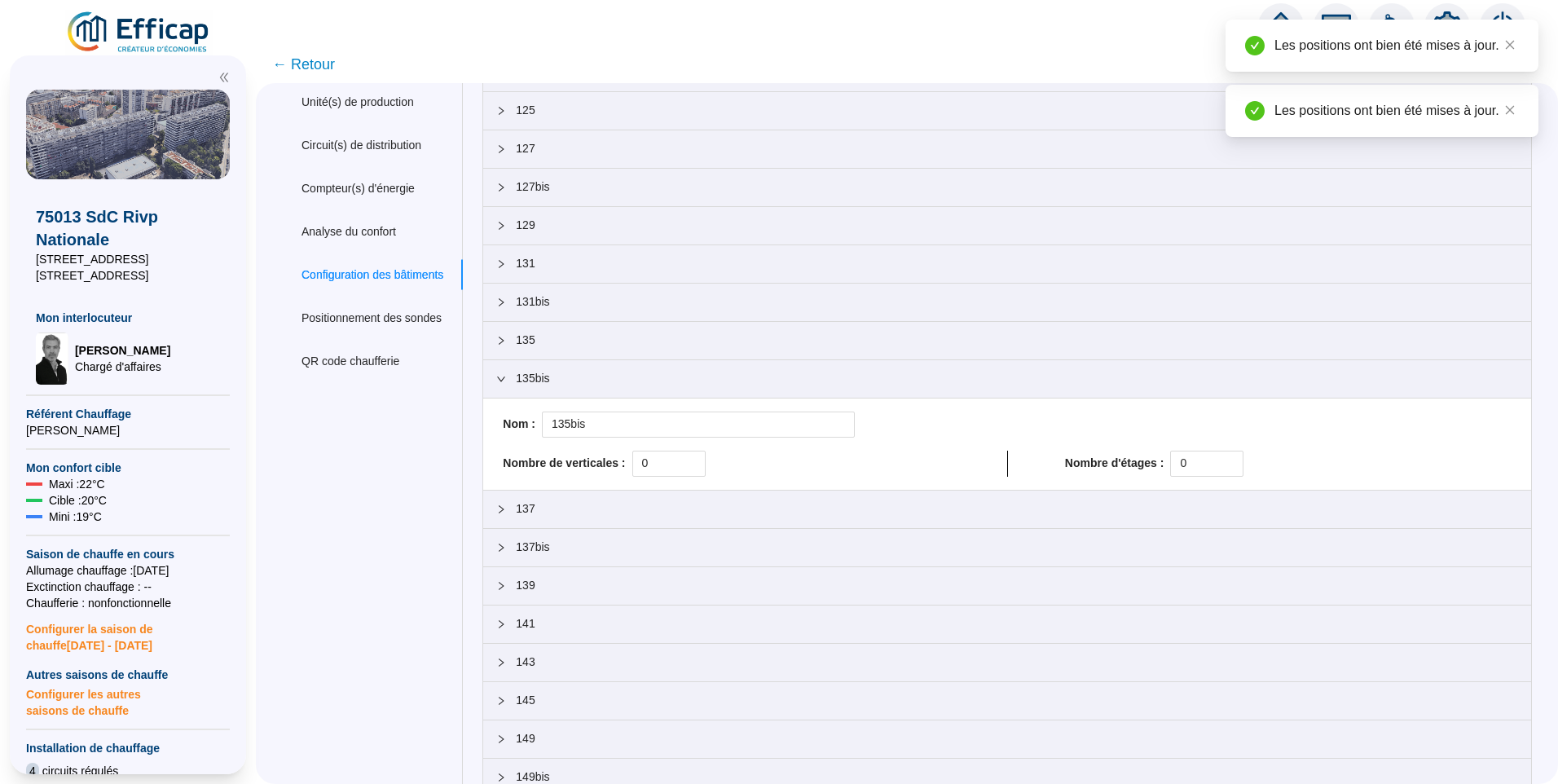
scroll to position [151, 0]
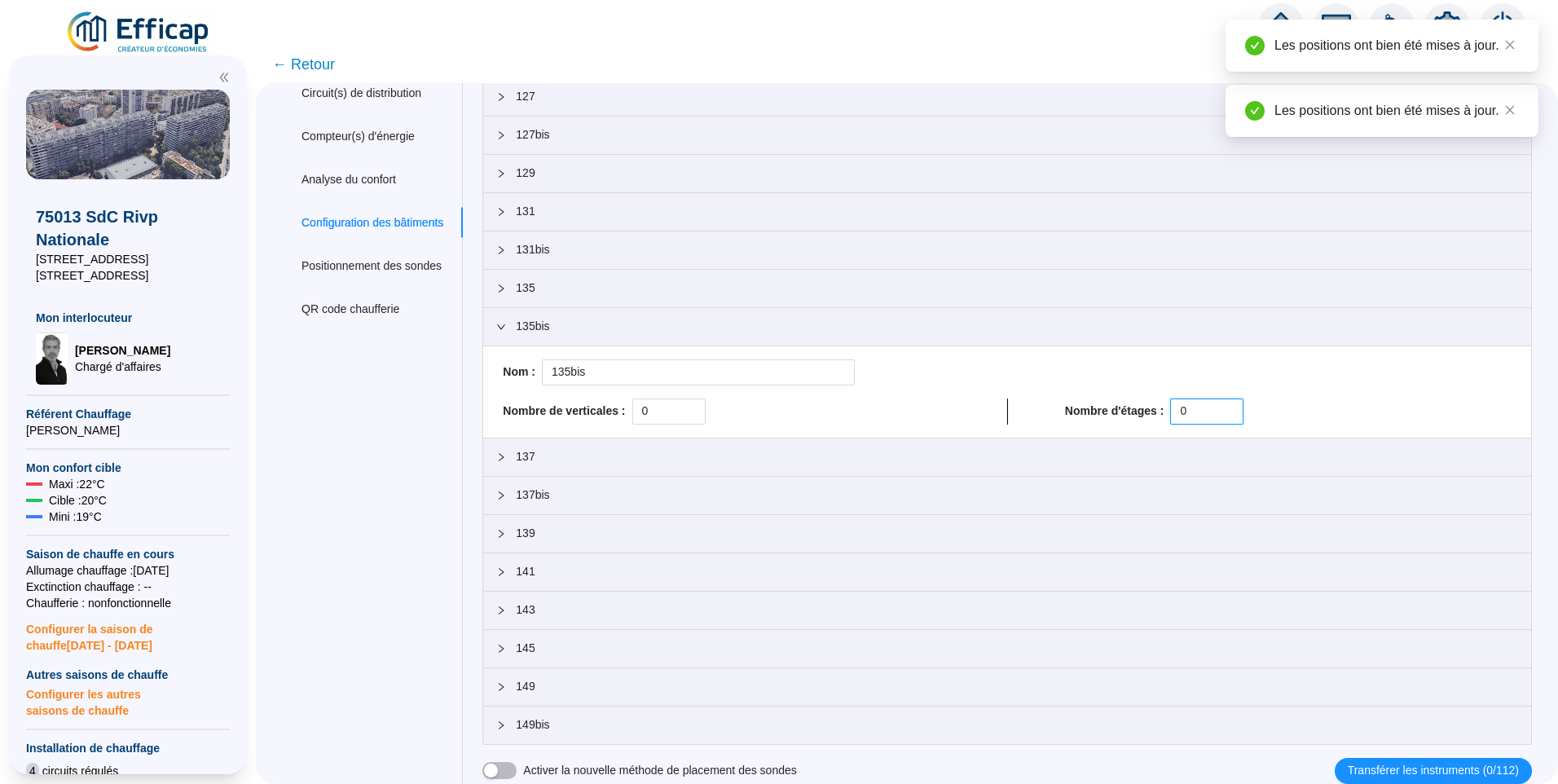
click at [950, 414] on div "Nombre de verticales : 0 Nombre d'étages : 0" at bounding box center [1008, 412] width 1022 height 26
paste input "14"
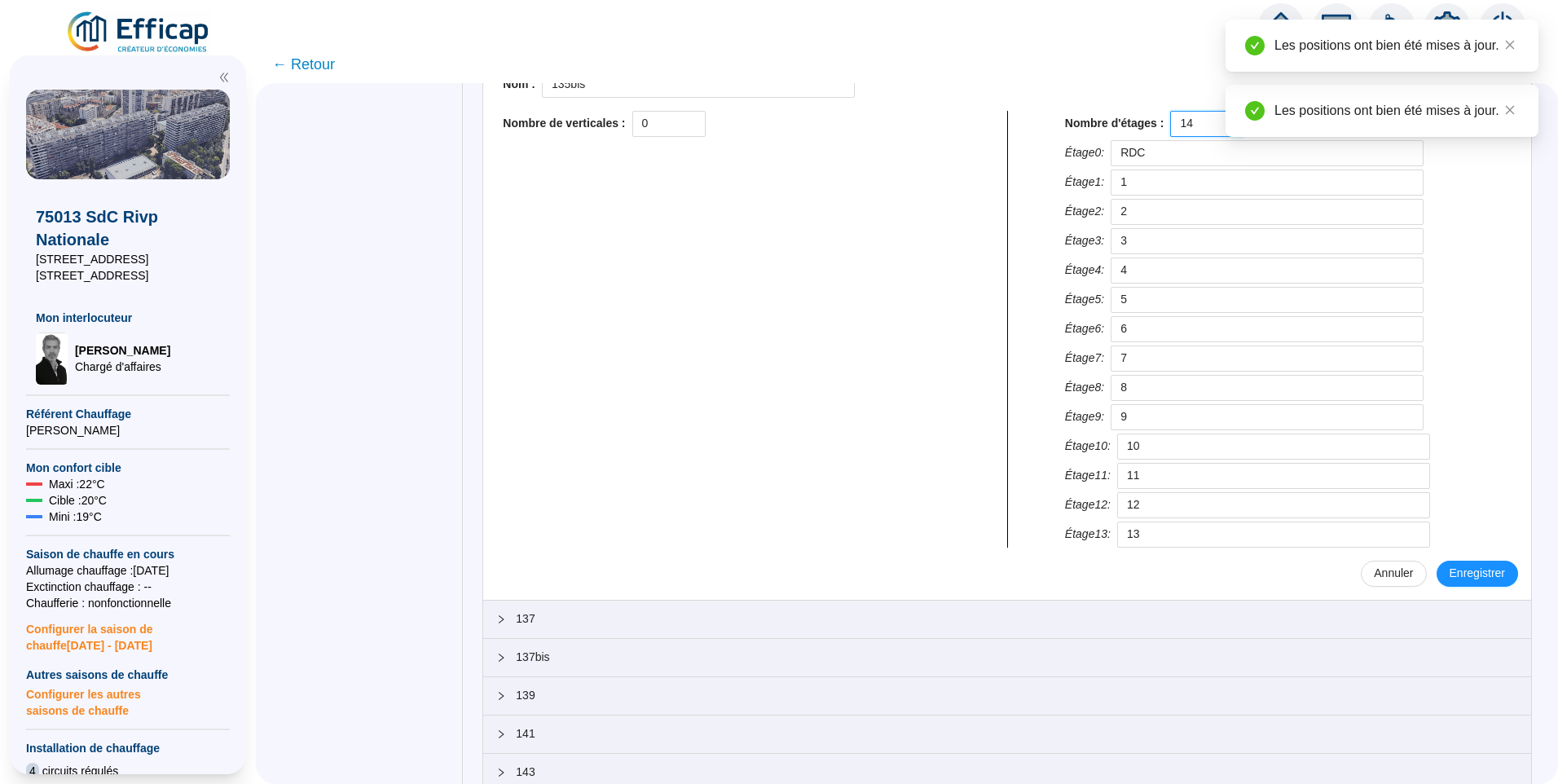
scroll to position [559, 0]
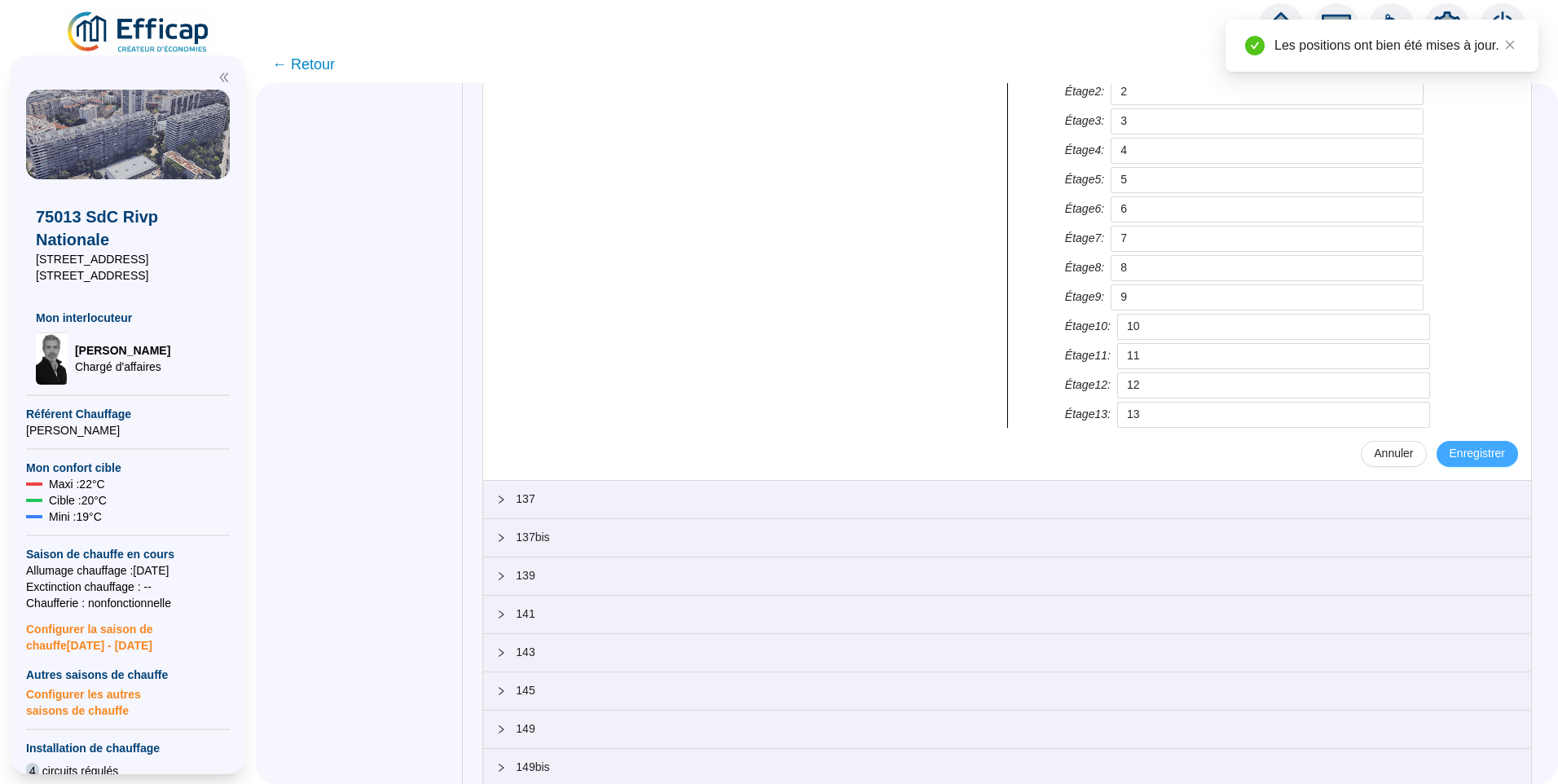
type input "14"
click at [1455, 455] on span "Enregistrer" at bounding box center [1477, 454] width 56 height 17
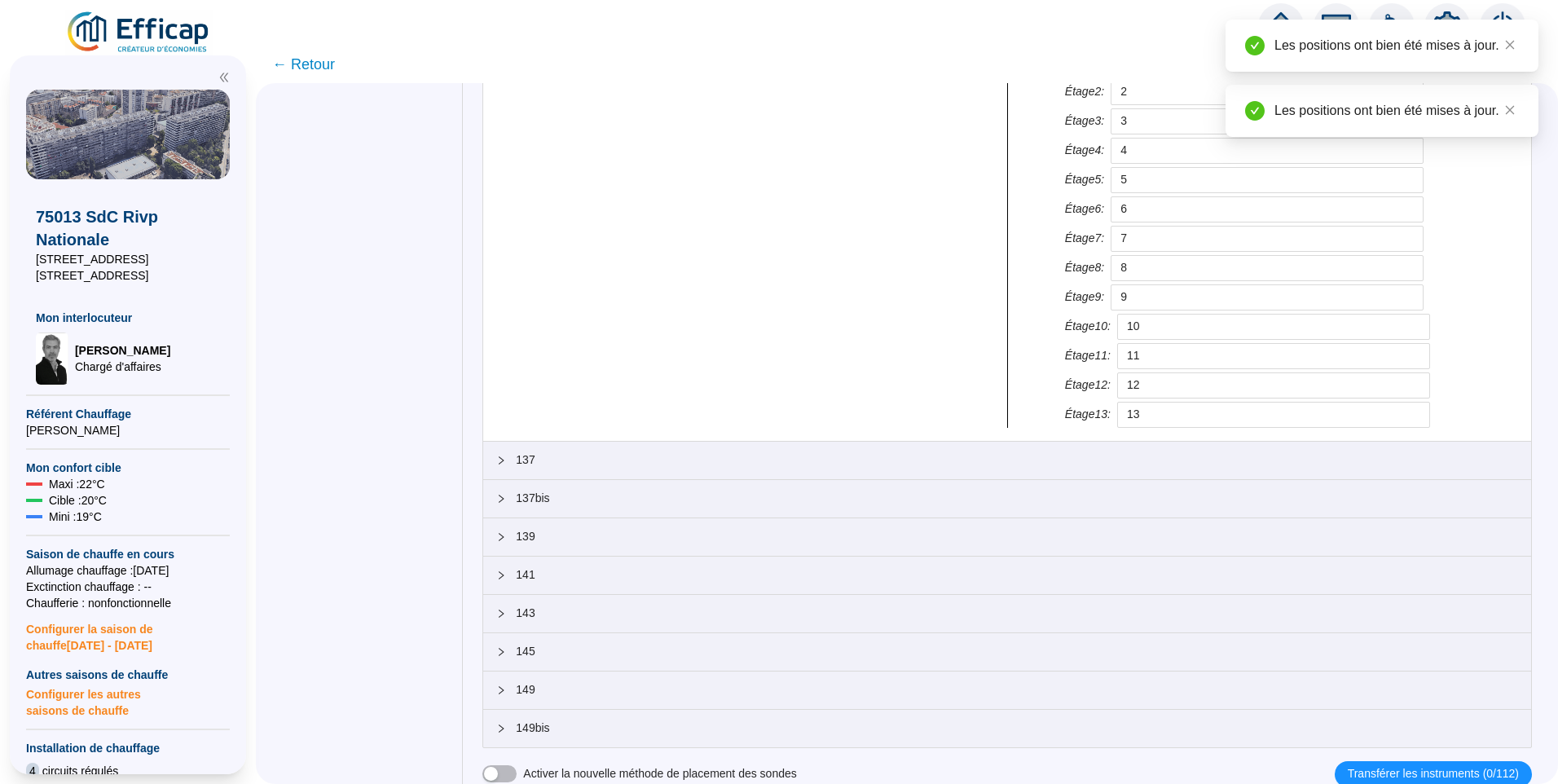
scroll to position [232, 0]
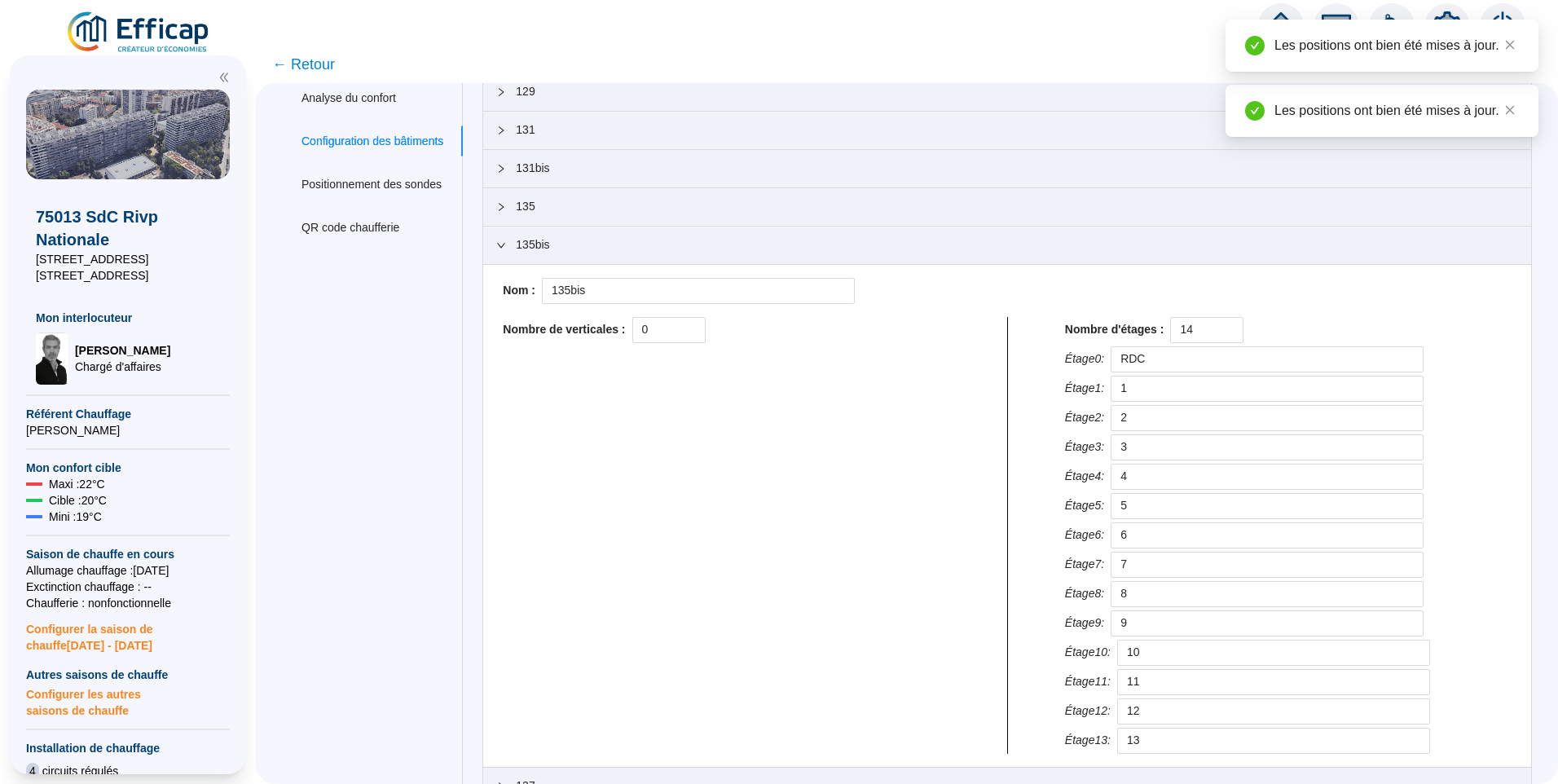
click at [577, 235] on div "135bis" at bounding box center [1007, 245] width 1048 height 37
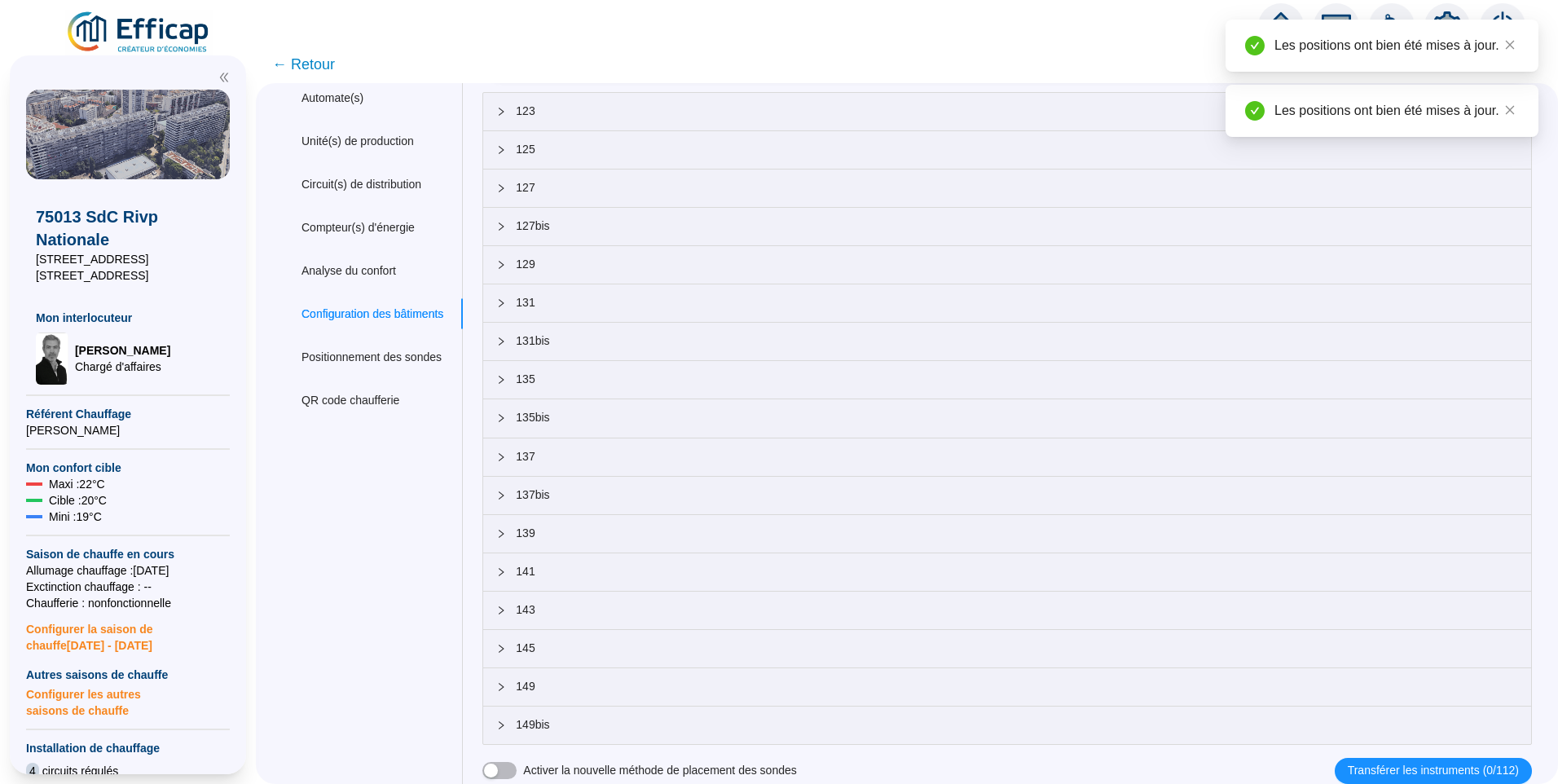
scroll to position [58, 0]
click at [564, 461] on span "137" at bounding box center [1017, 456] width 1002 height 17
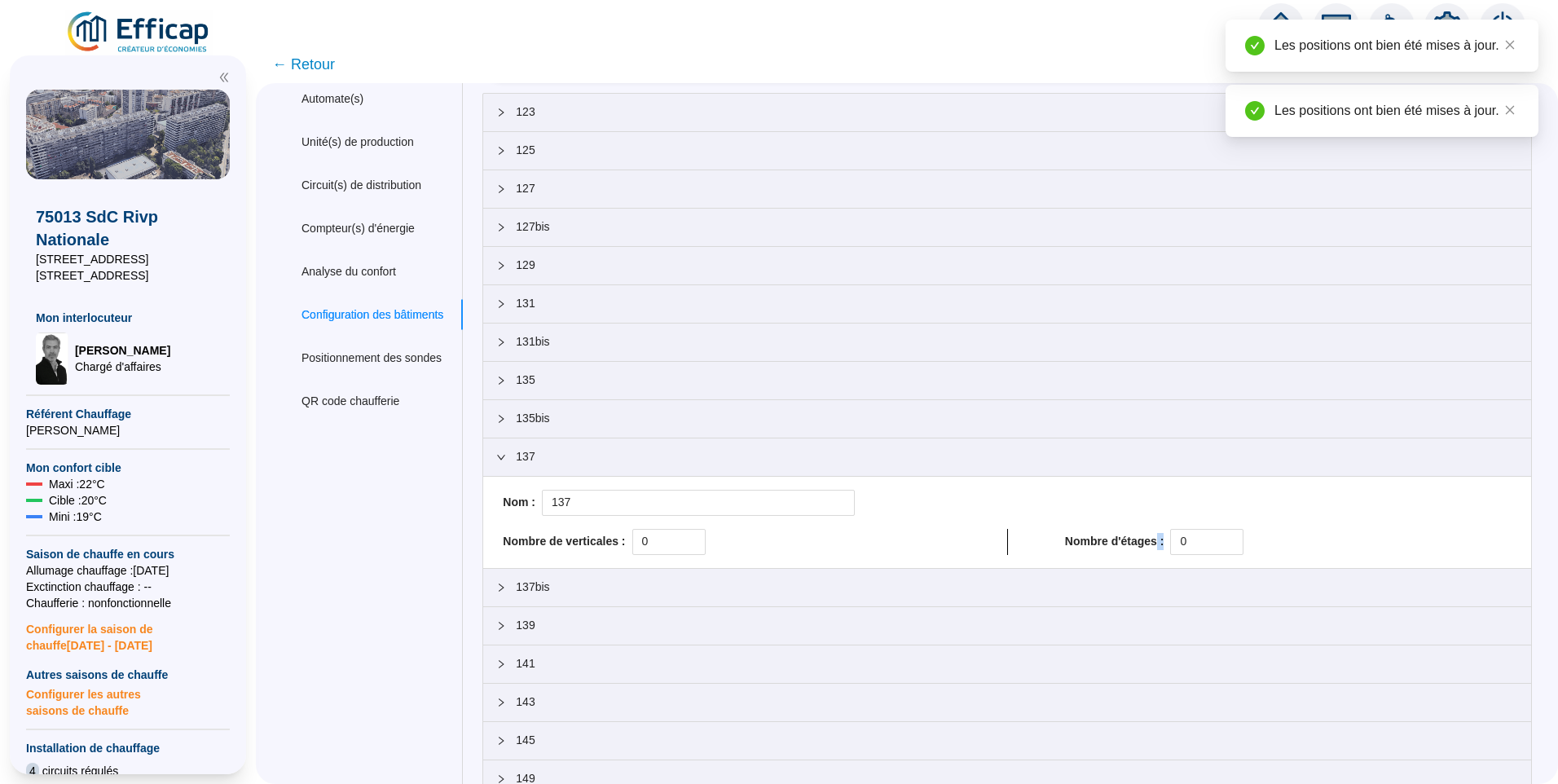
click at [1155, 549] on div "Nombre d'étages : 0" at bounding box center [1288, 541] width 446 height 26
drag, startPoint x: 1187, startPoint y: 545, endPoint x: 1130, endPoint y: 537, distance: 57.6
click at [1130, 537] on div "Nombre d'étages : 0" at bounding box center [1288, 541] width 446 height 26
paste input "14"
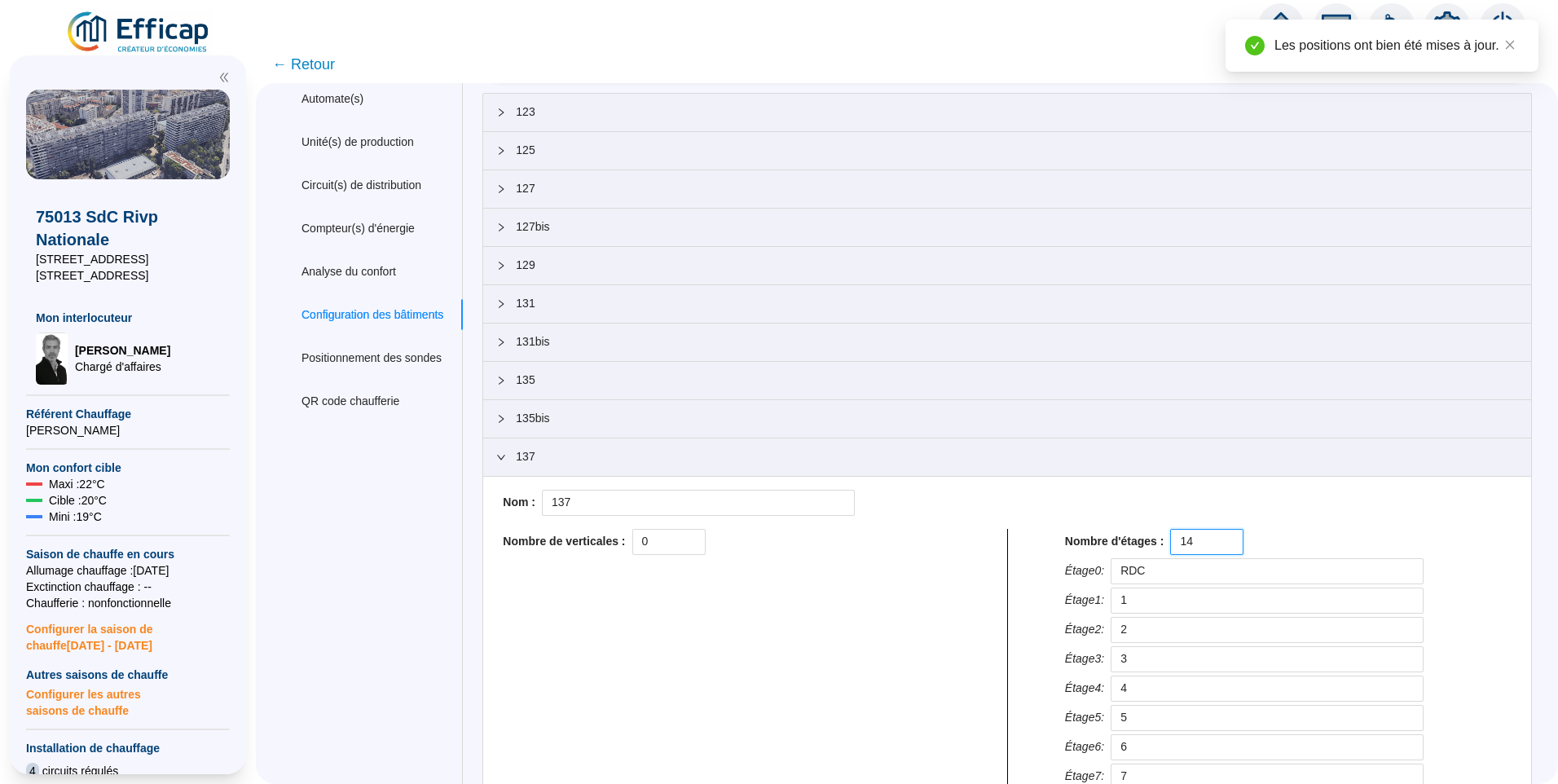
scroll to position [601, 0]
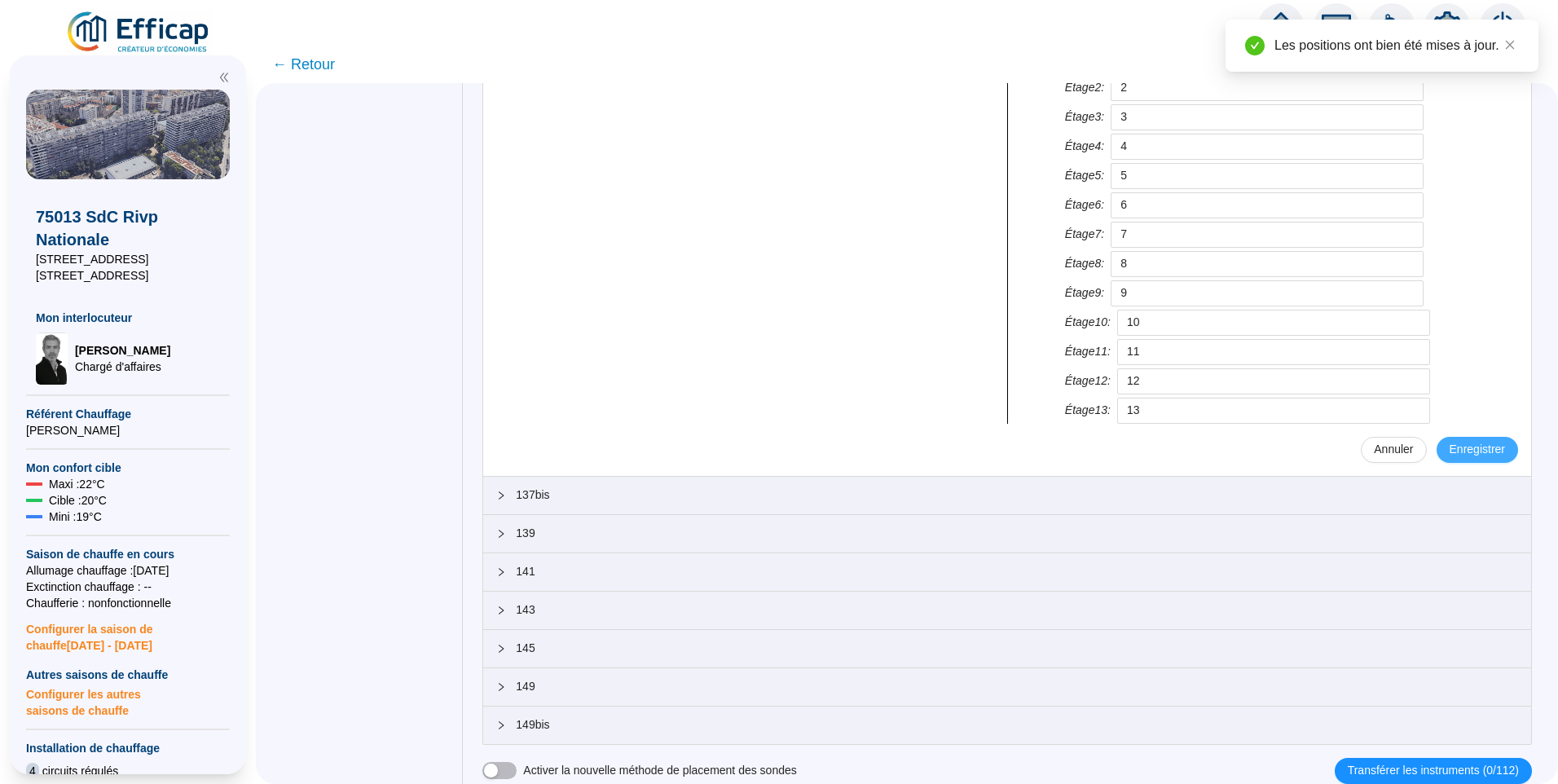
type input "14"
click at [1450, 456] on span "Enregistrer" at bounding box center [1477, 449] width 56 height 17
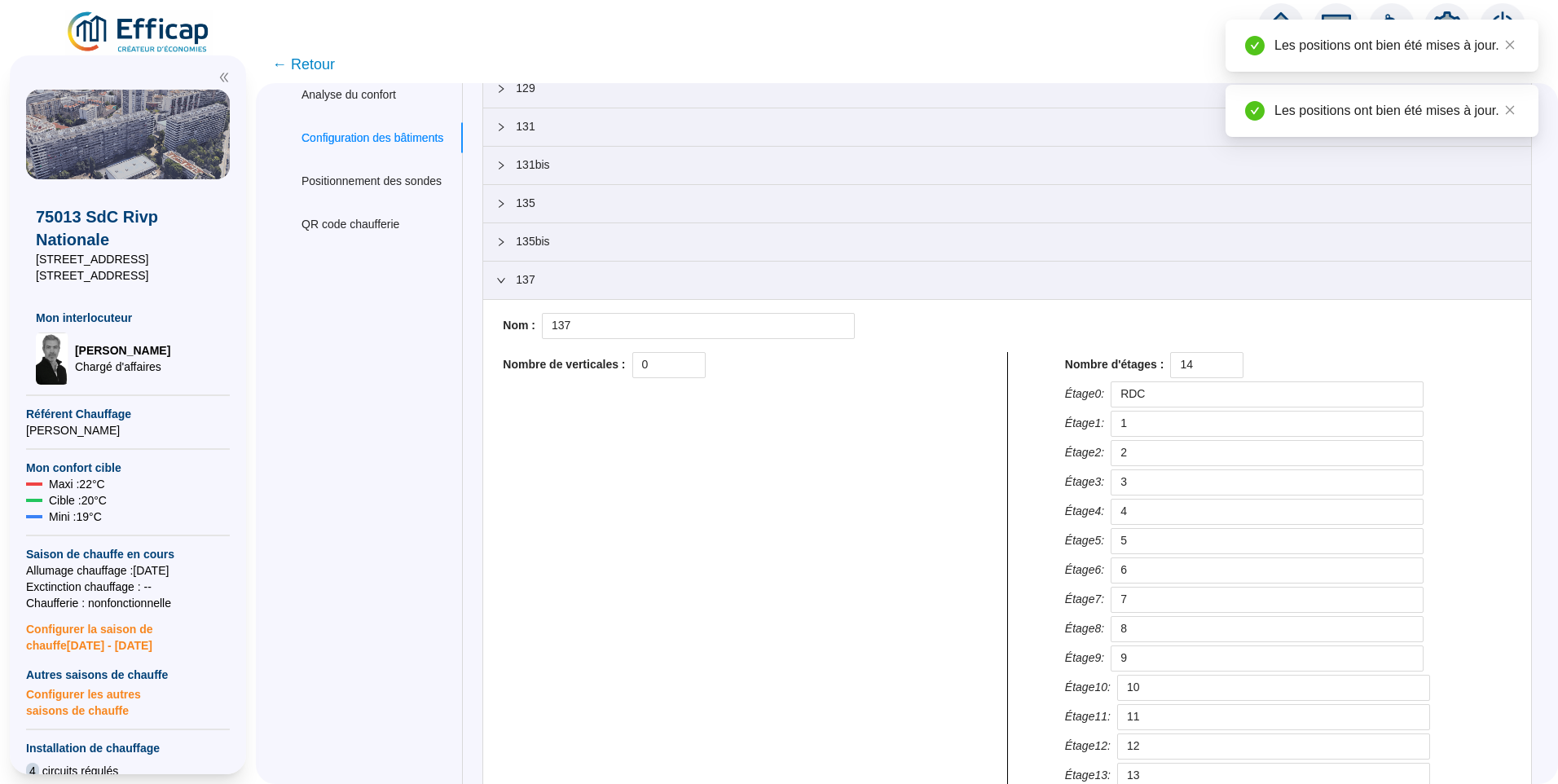
click at [572, 279] on span "137" at bounding box center [1017, 279] width 1002 height 17
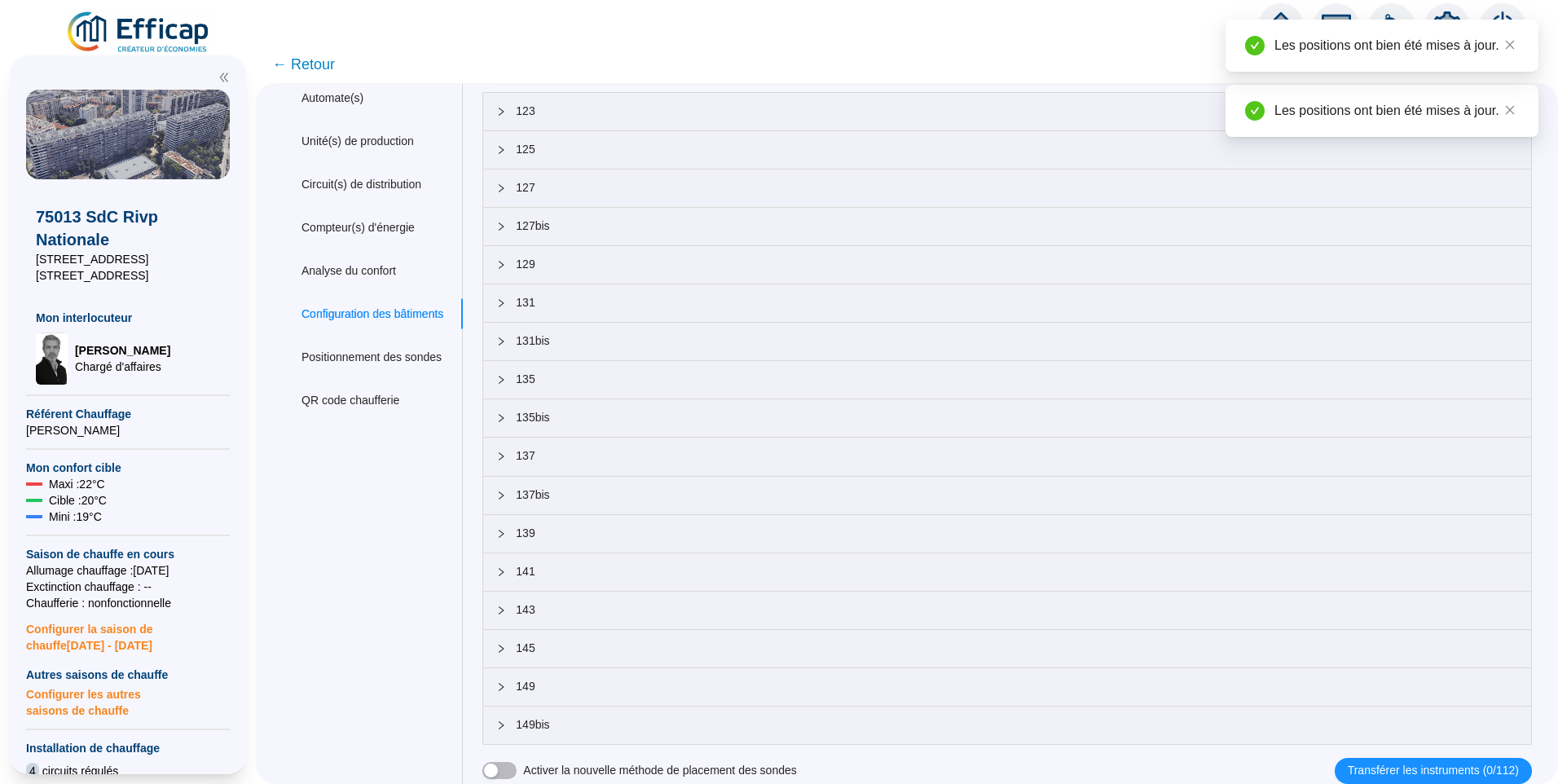
scroll to position [58, 0]
click at [618, 495] on span "137bis" at bounding box center [1017, 495] width 1002 height 17
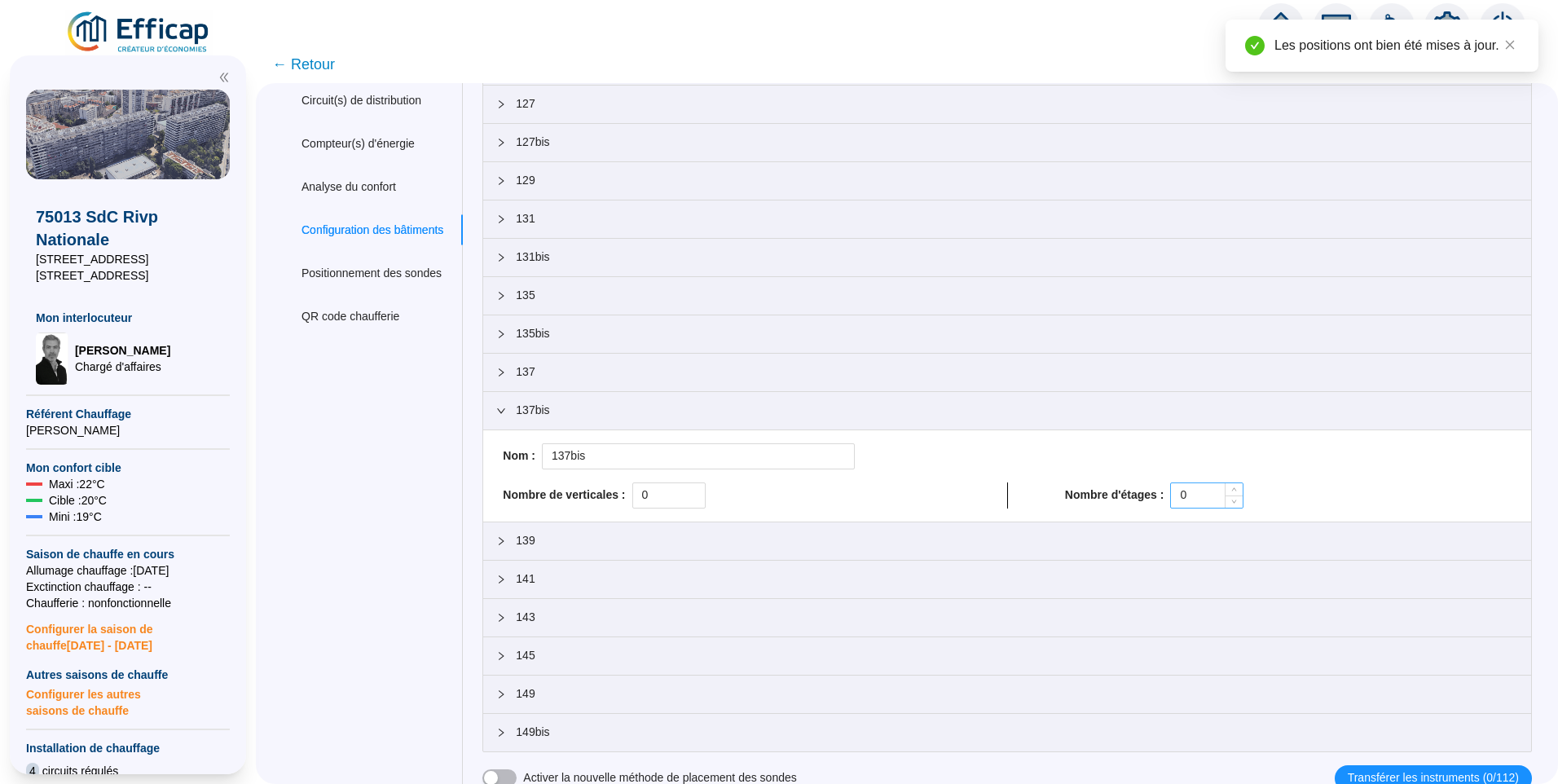
scroll to position [151, 0]
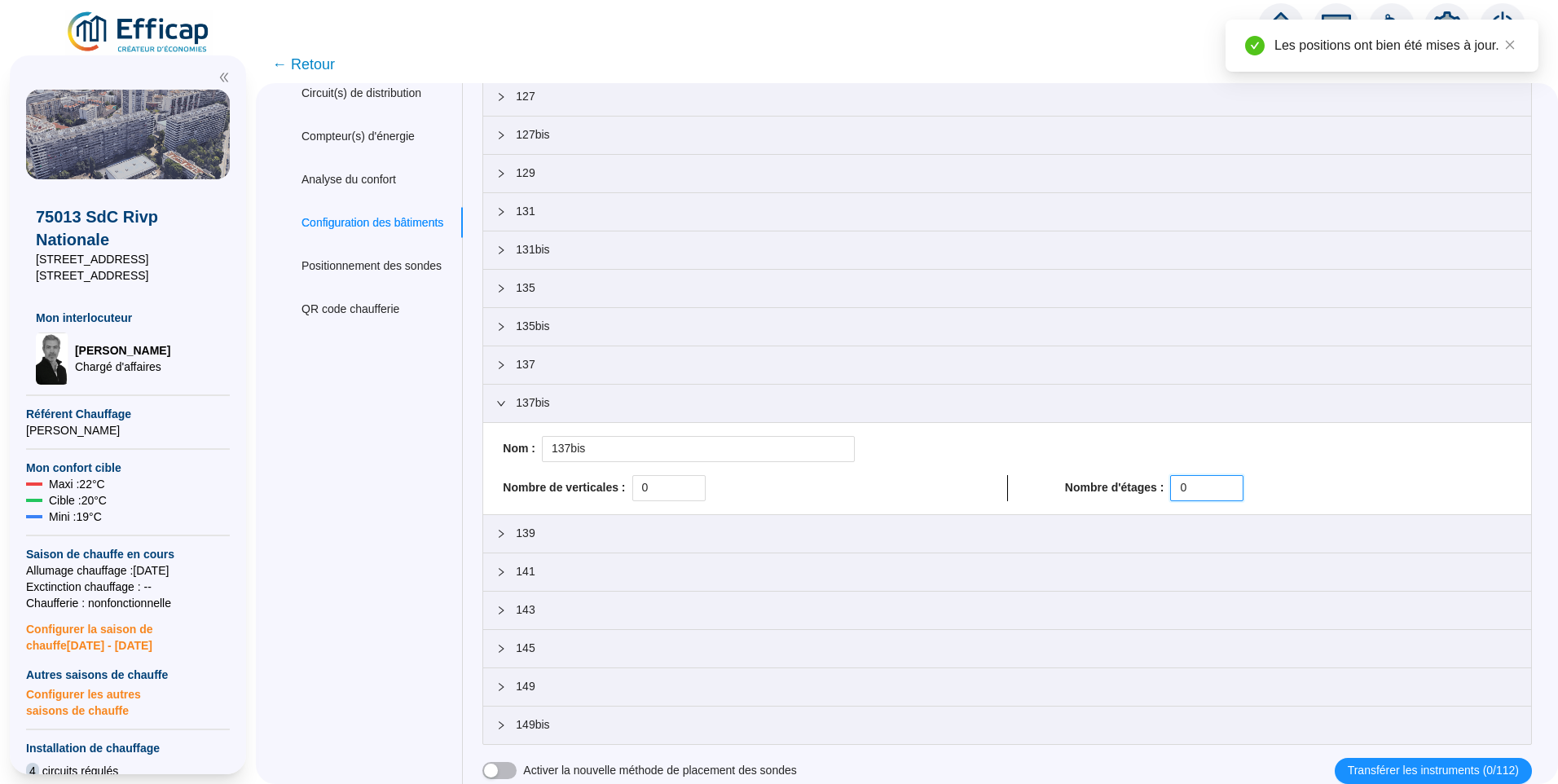
drag, startPoint x: 1197, startPoint y: 491, endPoint x: 810, endPoint y: 499, distance: 387.1
click at [835, 499] on div "Nombre de verticales : 0 Nombre d'étages : 0" at bounding box center [1008, 488] width 1022 height 26
paste input "14"
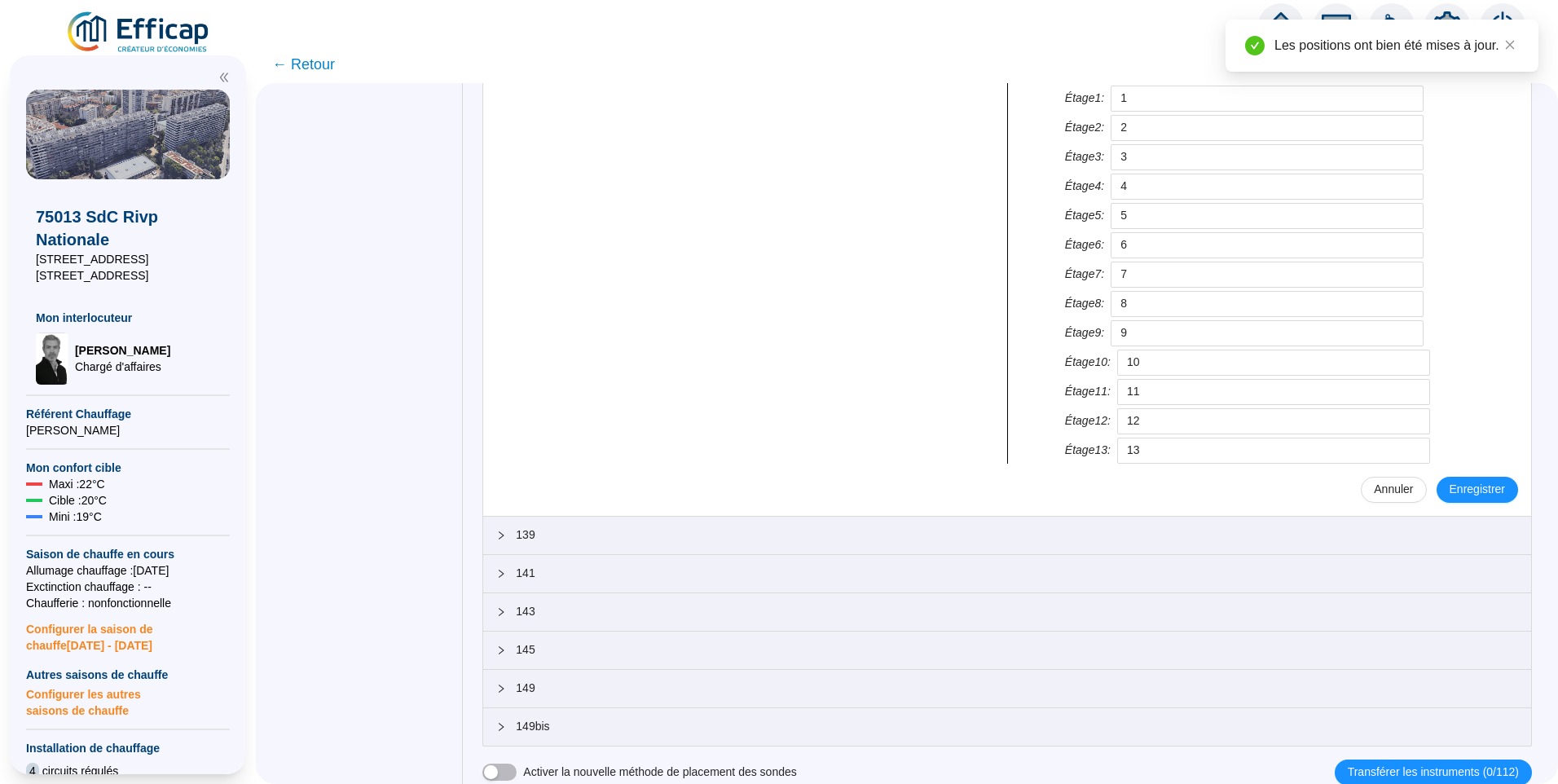
scroll to position [601, 0]
type input "14"
click at [1480, 483] on span "Enregistrer" at bounding box center [1477, 487] width 56 height 17
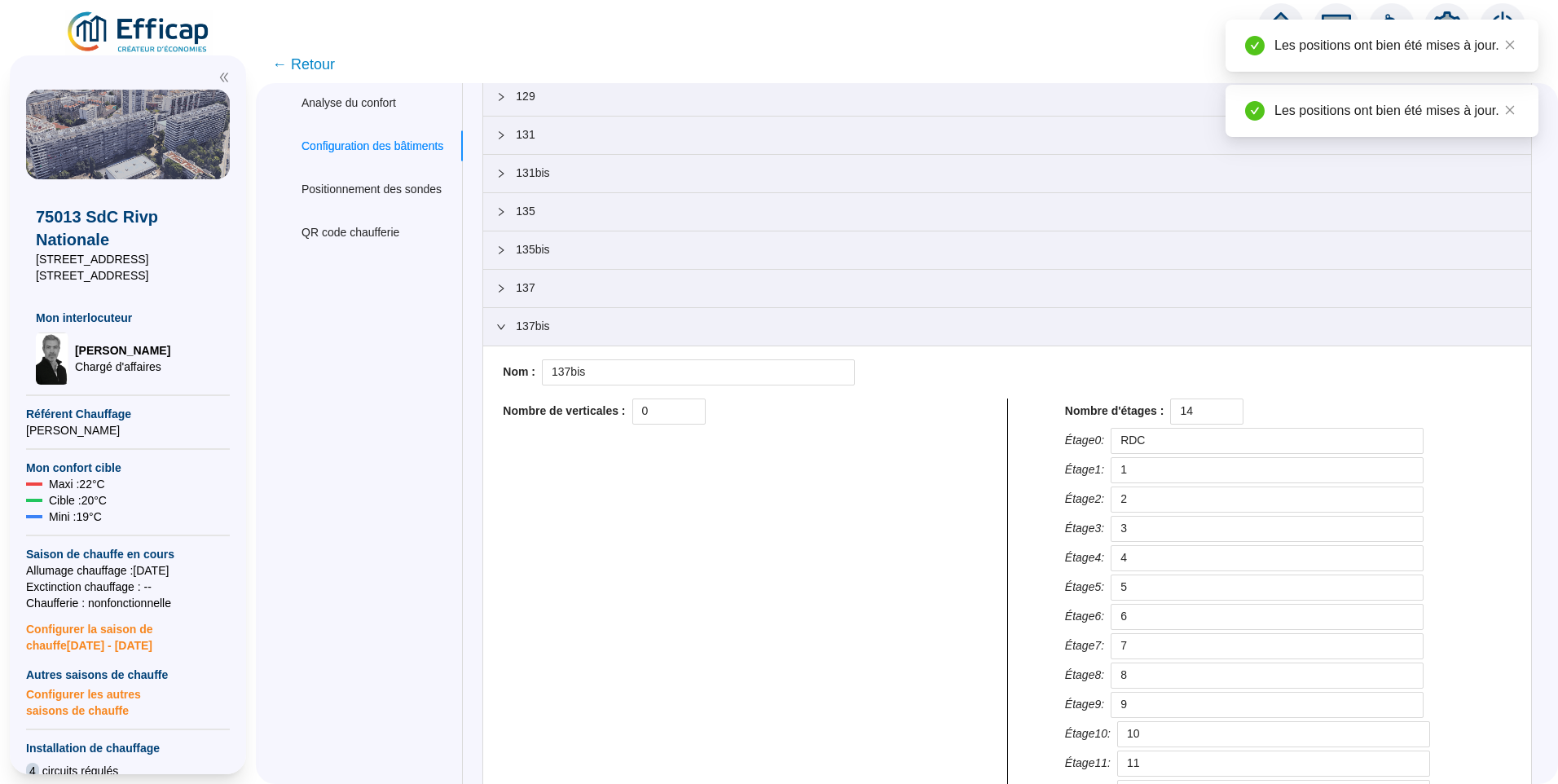
scroll to position [72, 0]
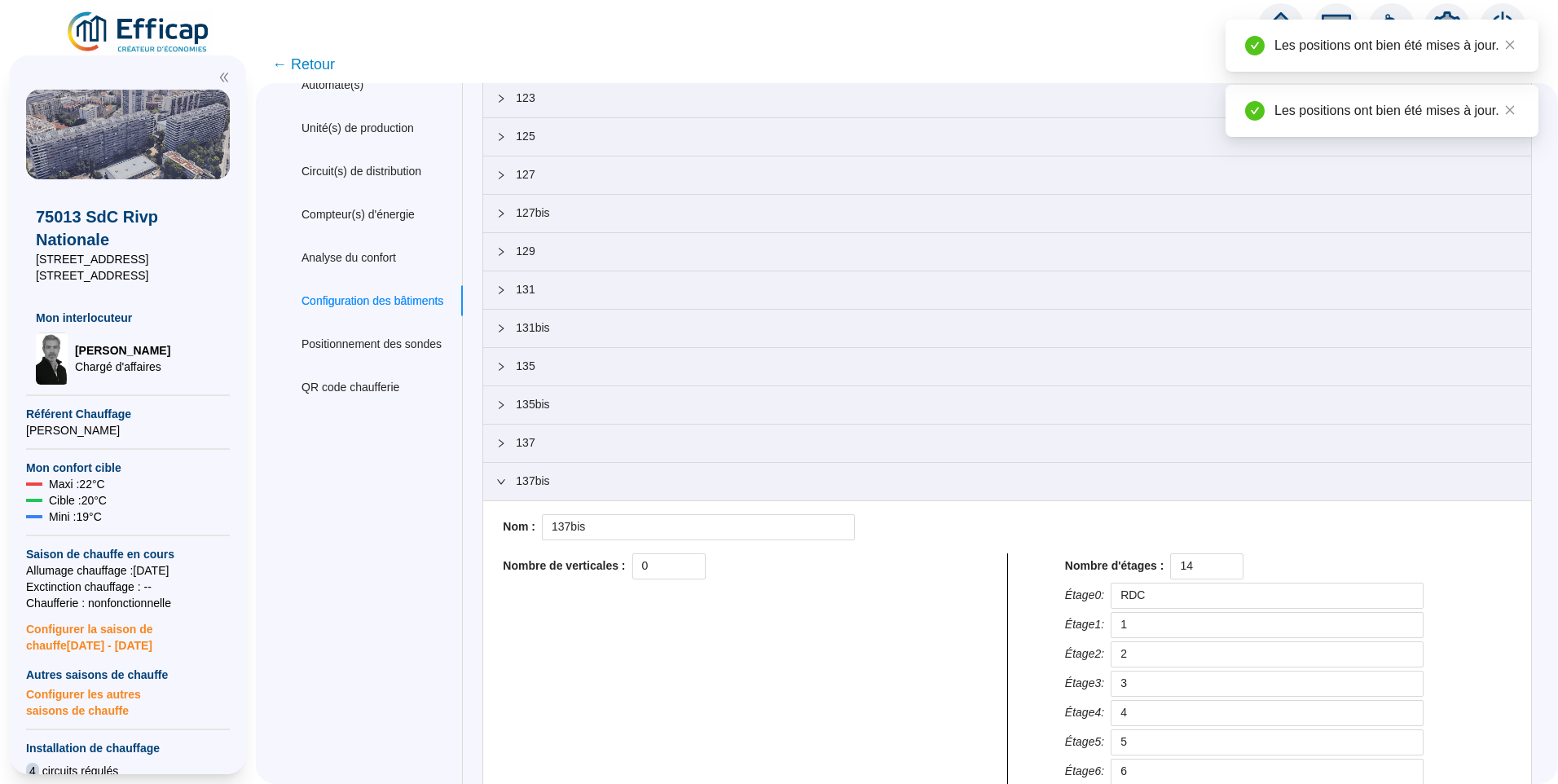
click at [617, 476] on span "137bis" at bounding box center [1017, 481] width 1002 height 17
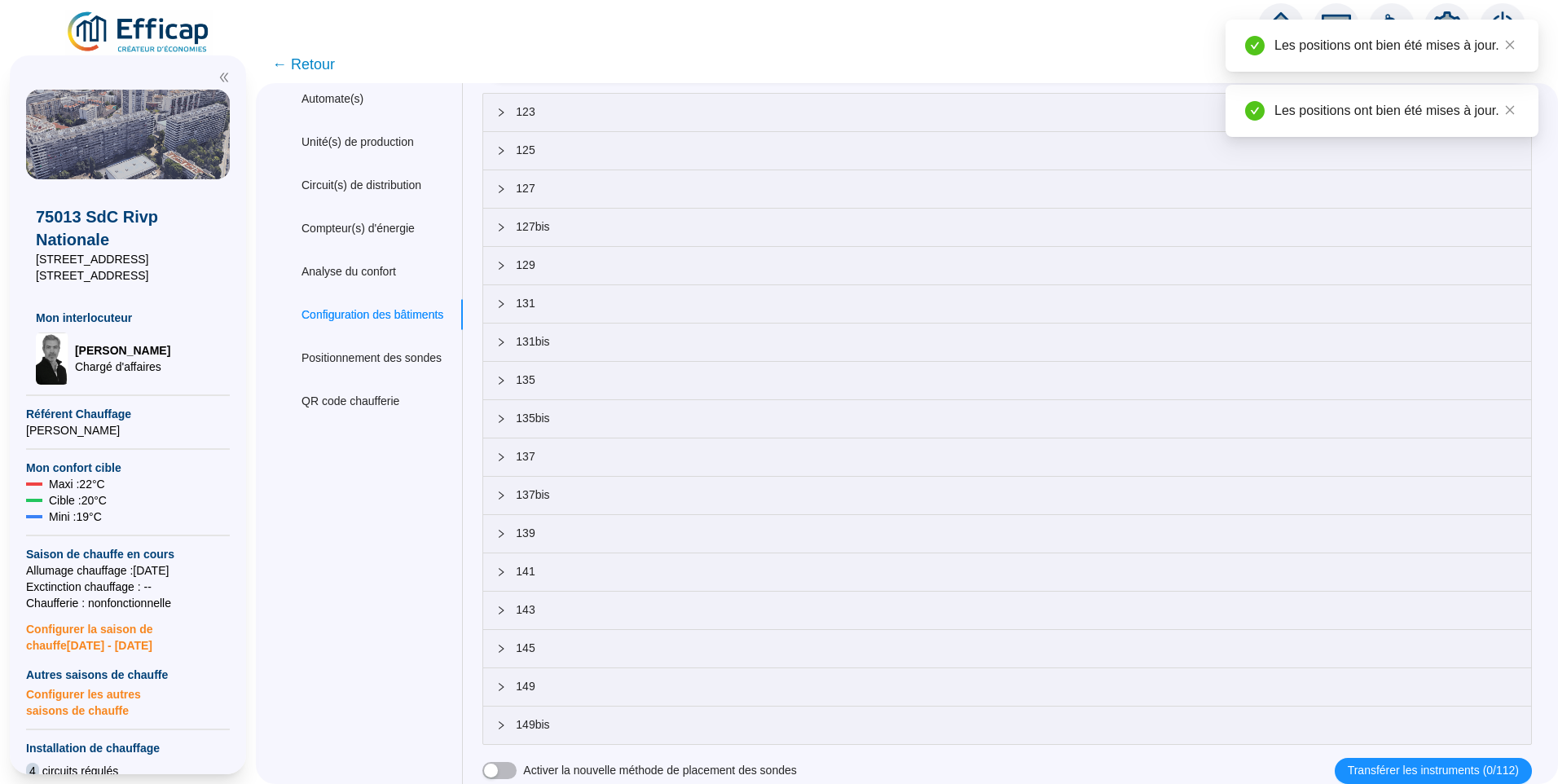
scroll to position [58, 0]
click at [591, 528] on span "139" at bounding box center [1017, 533] width 1002 height 17
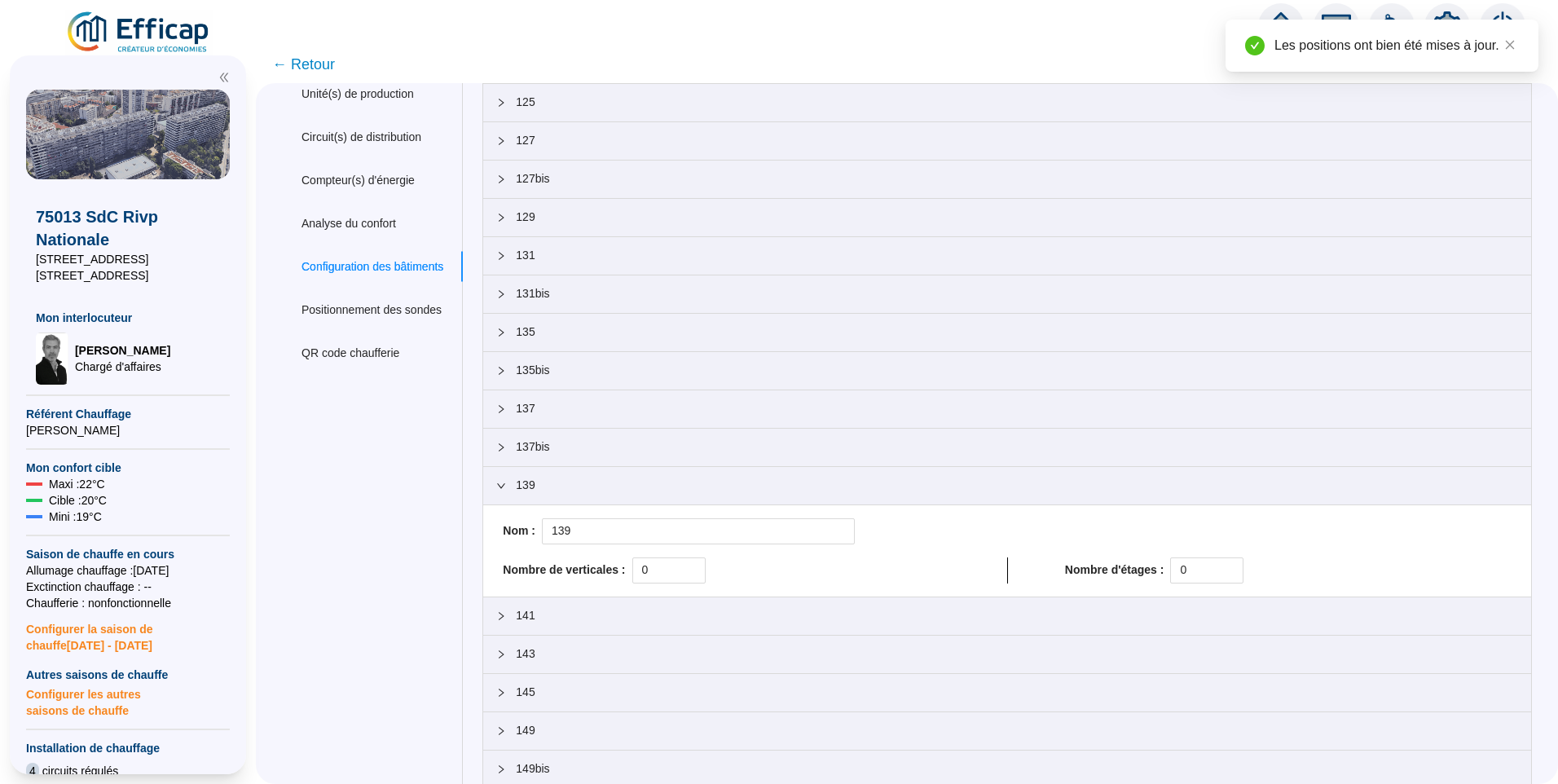
scroll to position [151, 0]
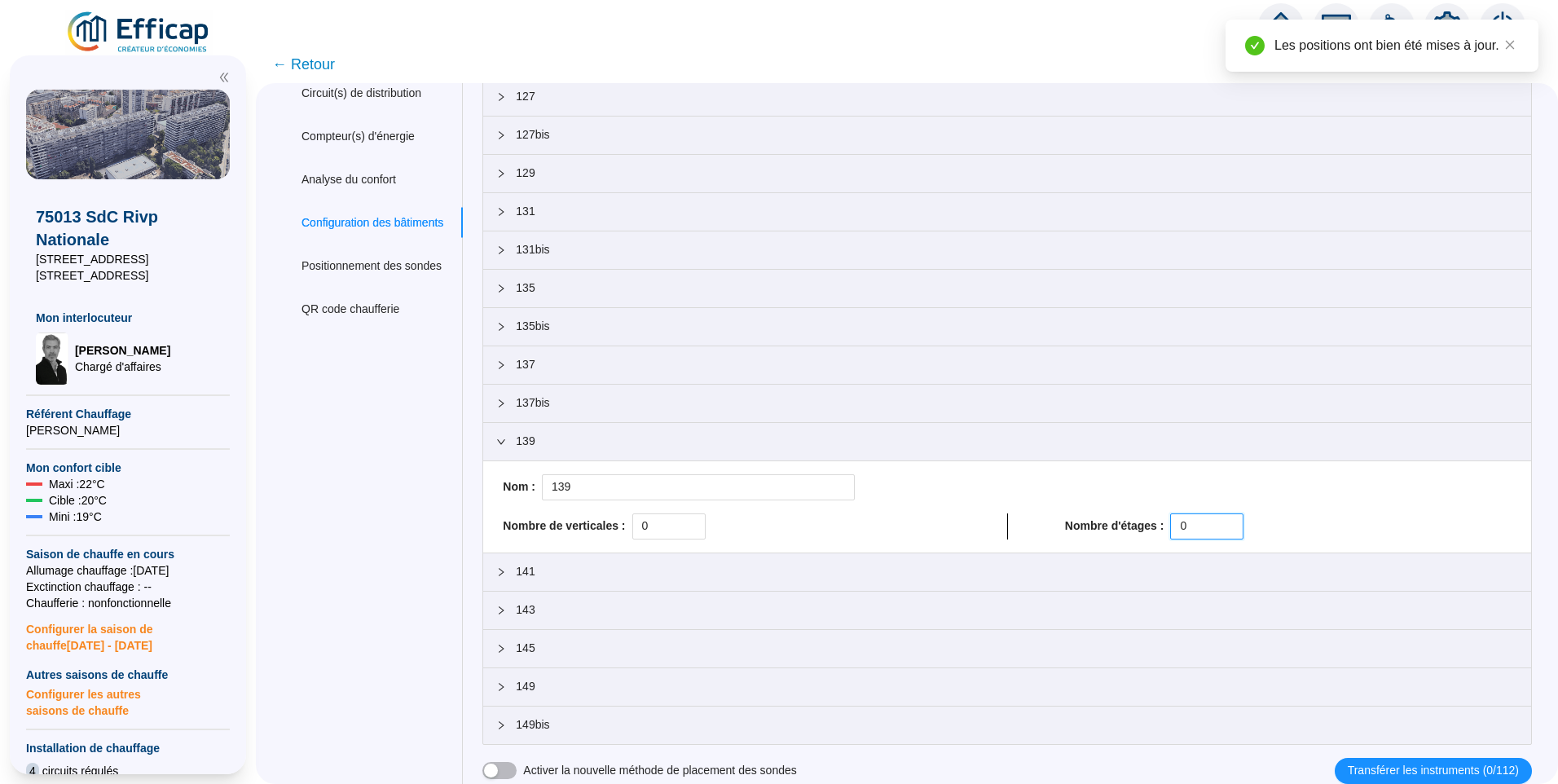
drag, startPoint x: 1084, startPoint y: 531, endPoint x: 1044, endPoint y: 531, distance: 40.0
click at [1046, 531] on div "Nombre de verticales : 0 Nombre d'étages : 0" at bounding box center [1008, 527] width 1022 height 26
paste input "14"
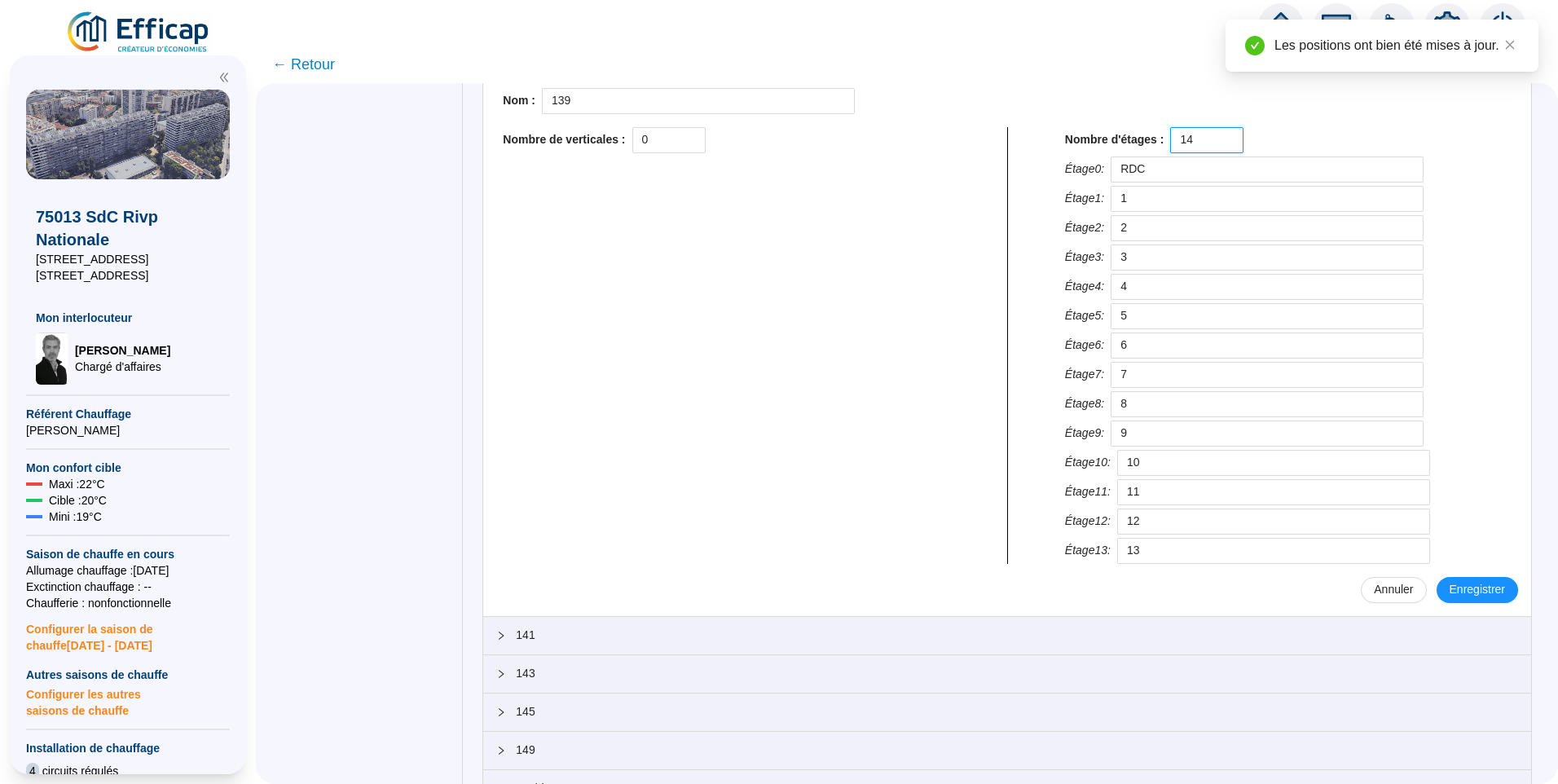
scroll to position [559, 0]
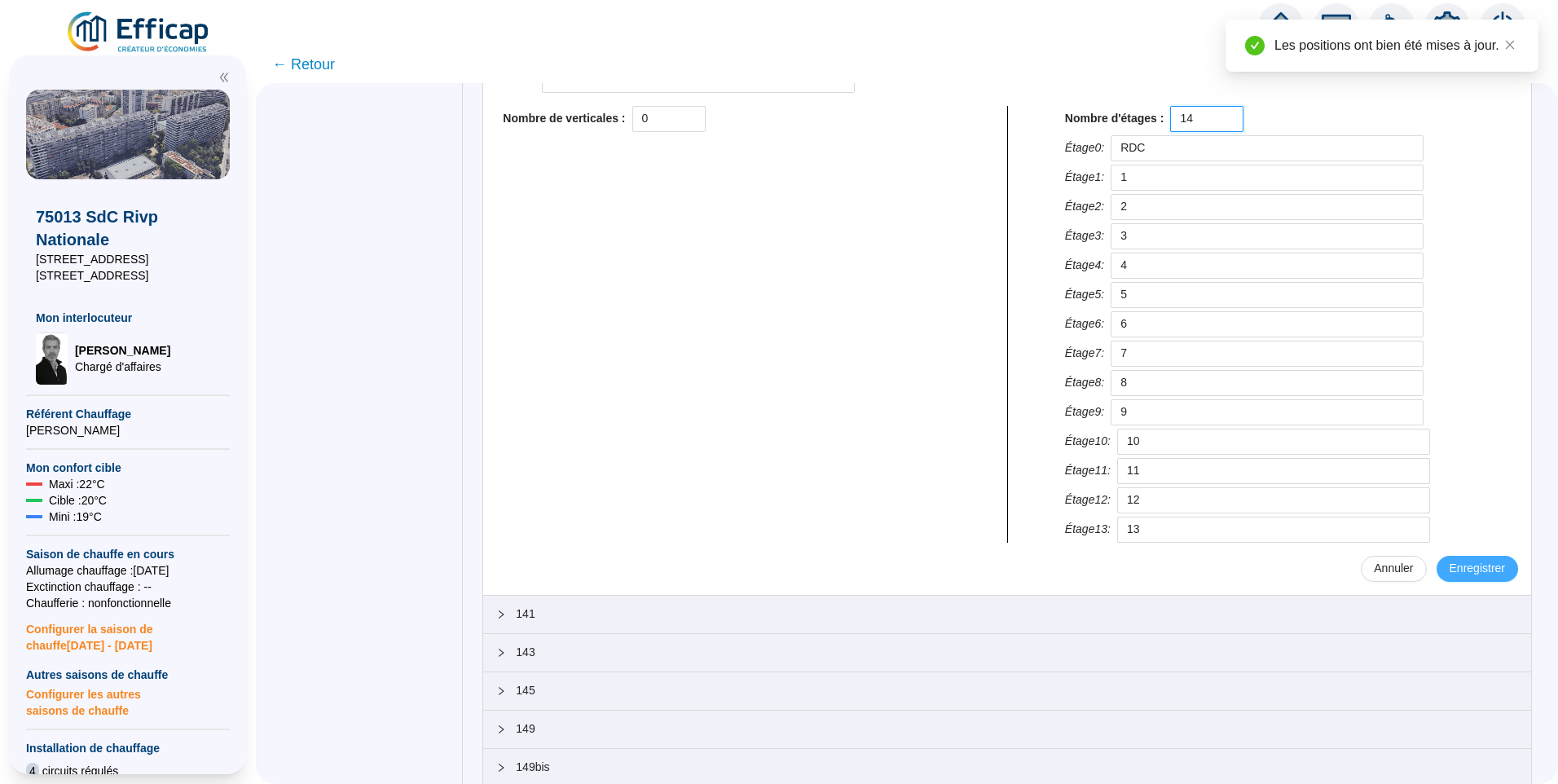
type input "14"
click at [1468, 560] on span "Enregistrer" at bounding box center [1477, 568] width 56 height 17
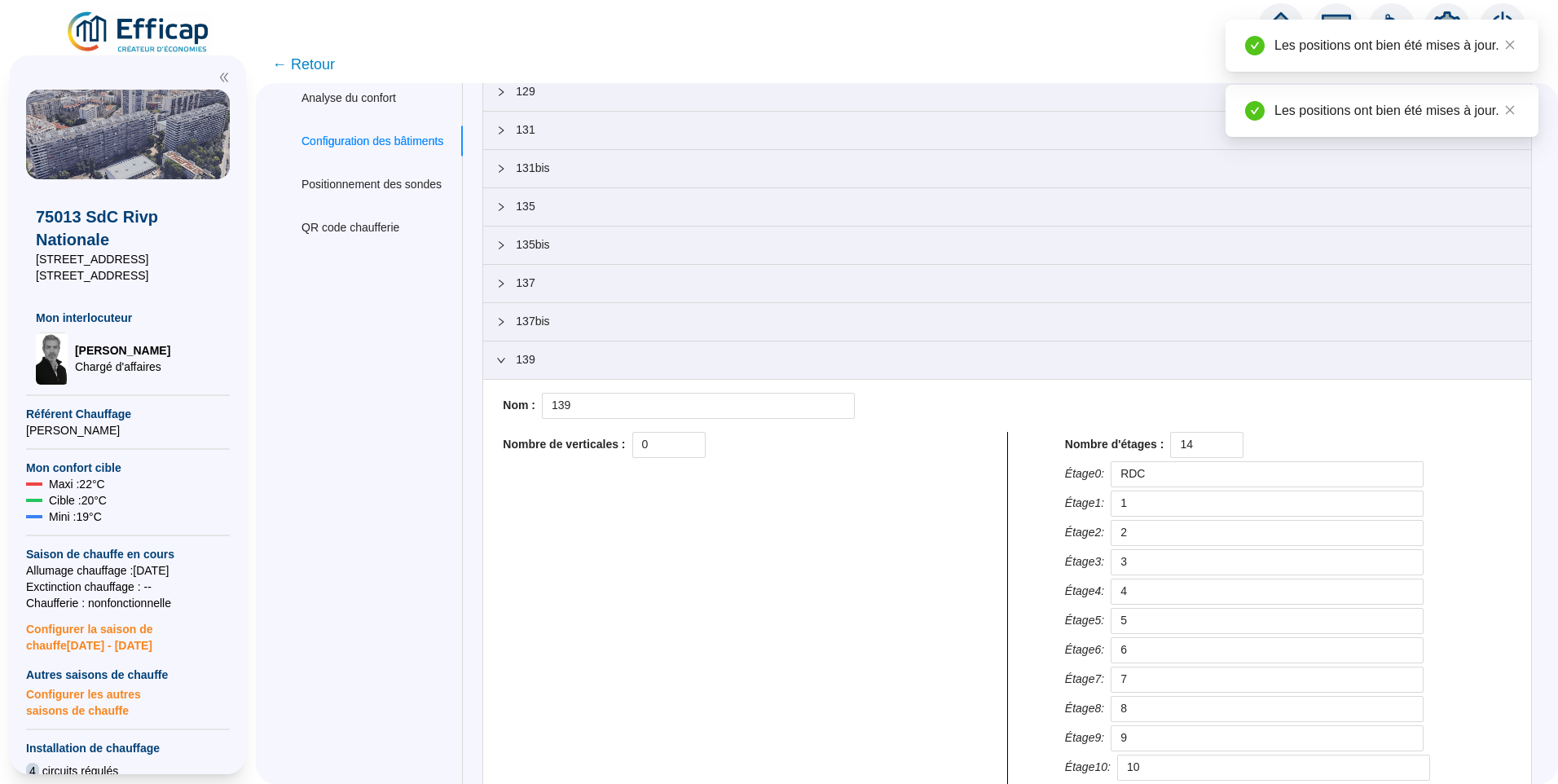
click at [574, 361] on span "139" at bounding box center [1017, 360] width 1002 height 17
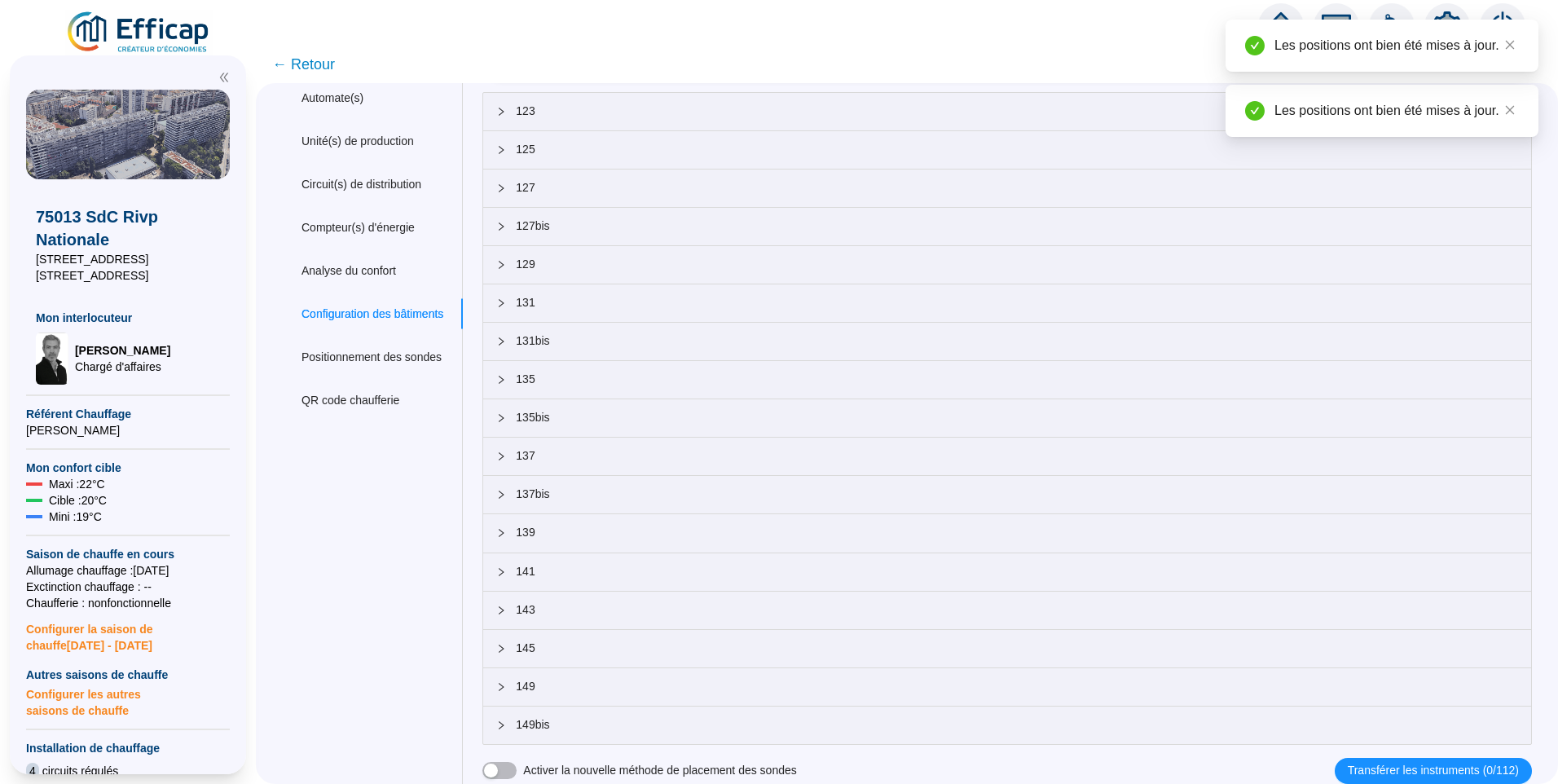
scroll to position [58, 0]
click at [607, 571] on span "141" at bounding box center [1017, 571] width 1002 height 17
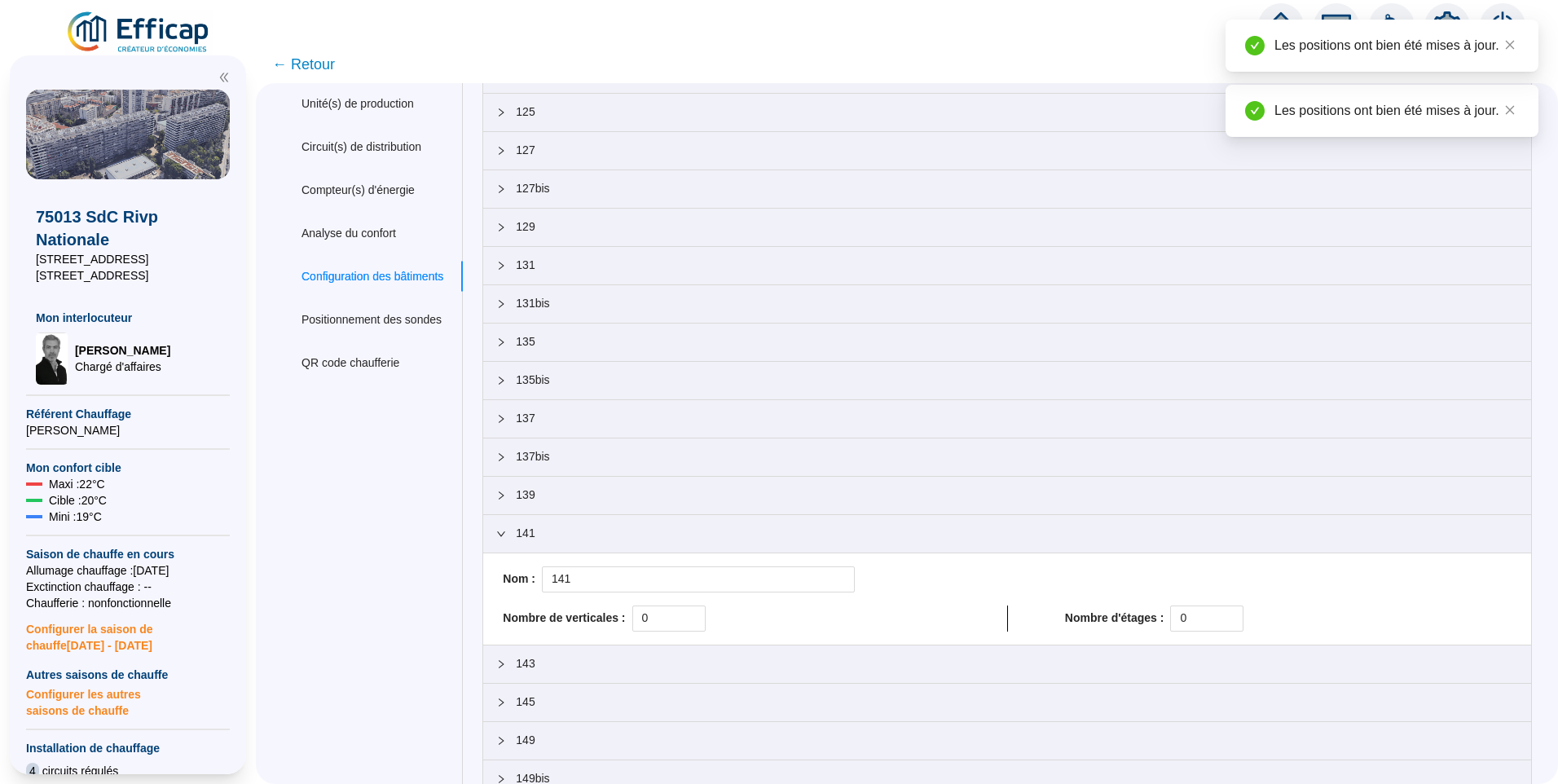
scroll to position [0, 0]
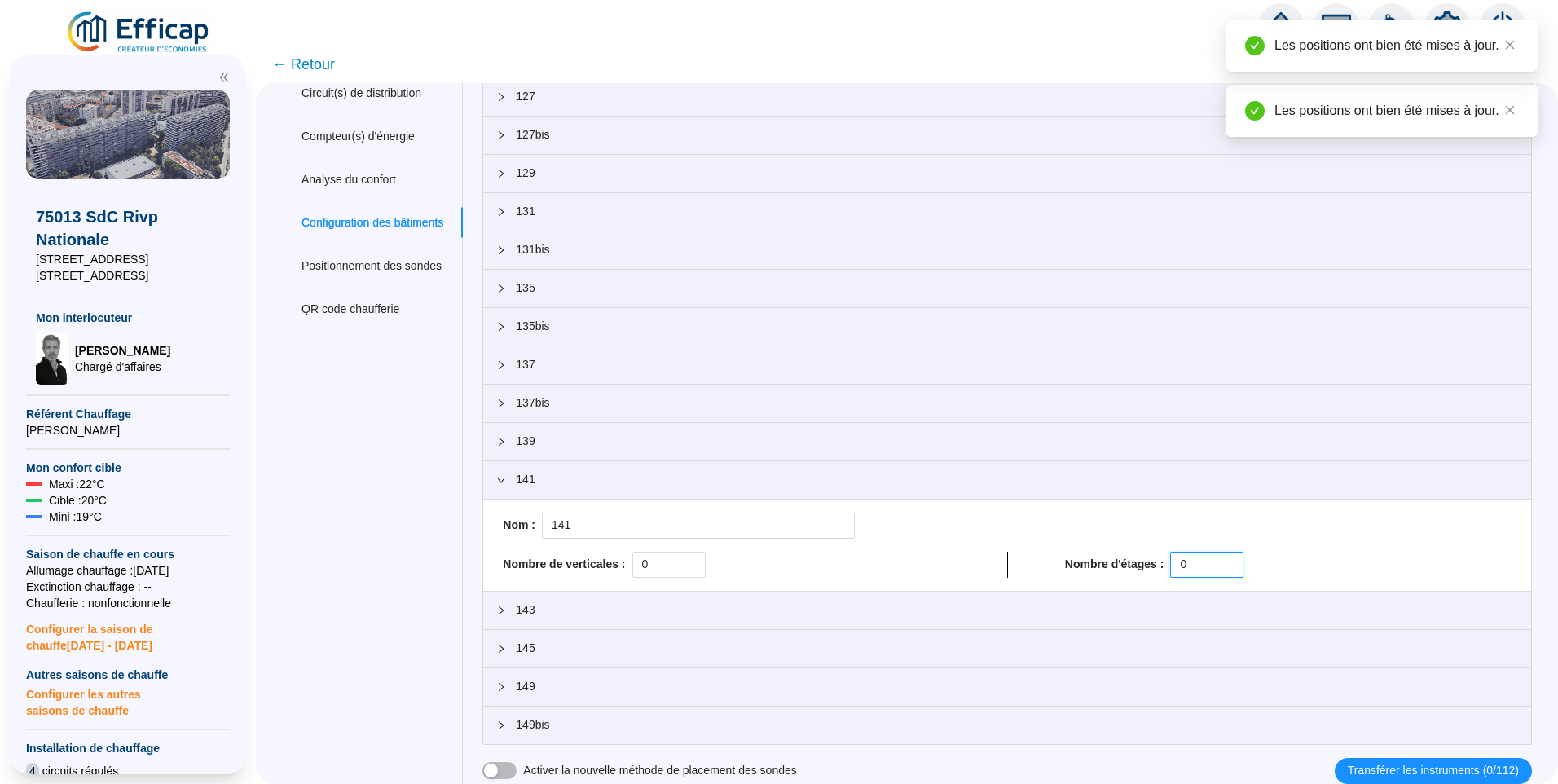
drag, startPoint x: 1167, startPoint y: 559, endPoint x: 1062, endPoint y: 563, distance: 105.1
click at [1084, 560] on div "Nombre d'étages : 0" at bounding box center [1288, 564] width 446 height 26
paste input "14"
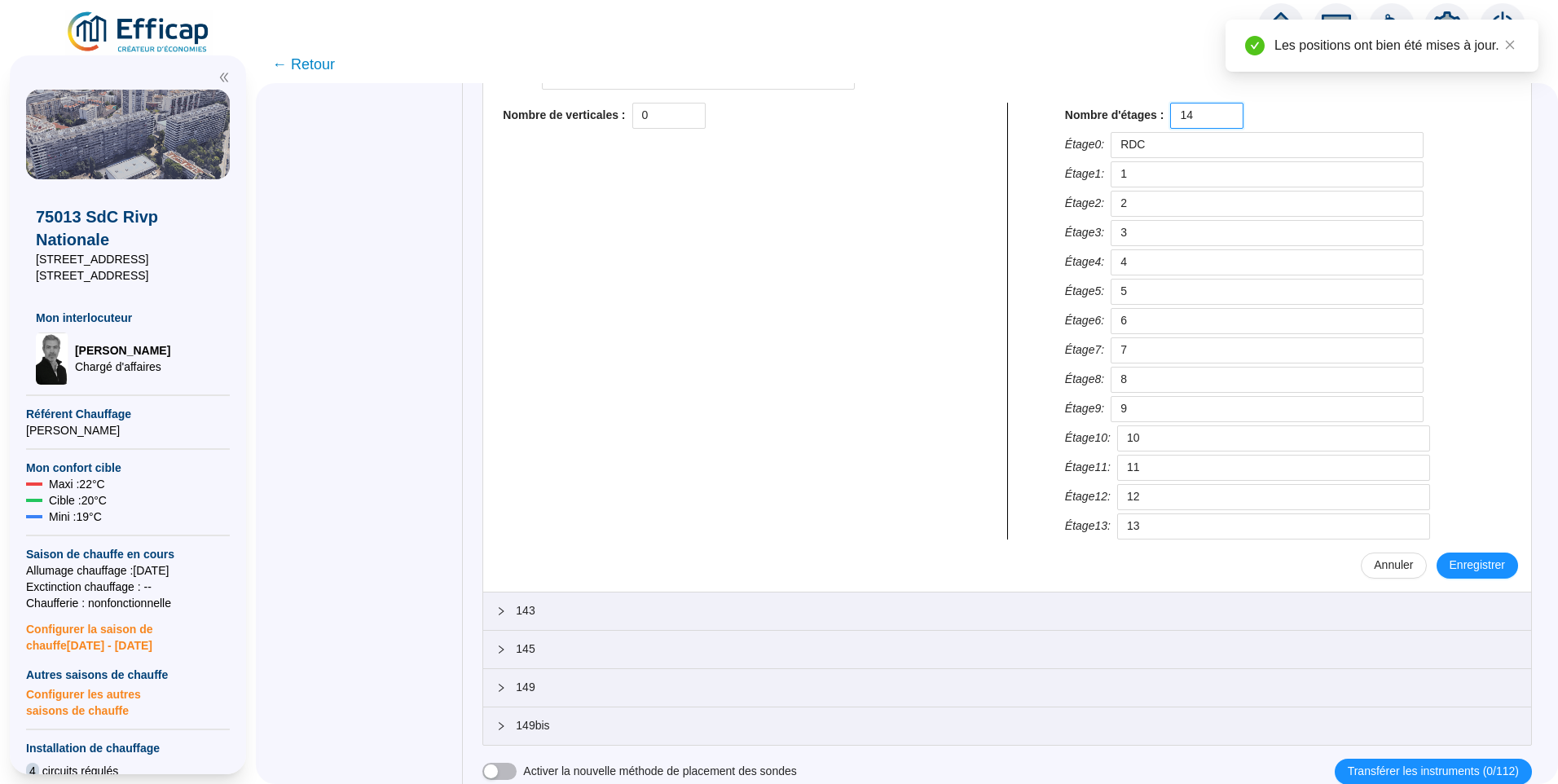
scroll to position [601, 0]
type input "14"
click at [1452, 573] on span "Enregistrer" at bounding box center [1477, 564] width 56 height 17
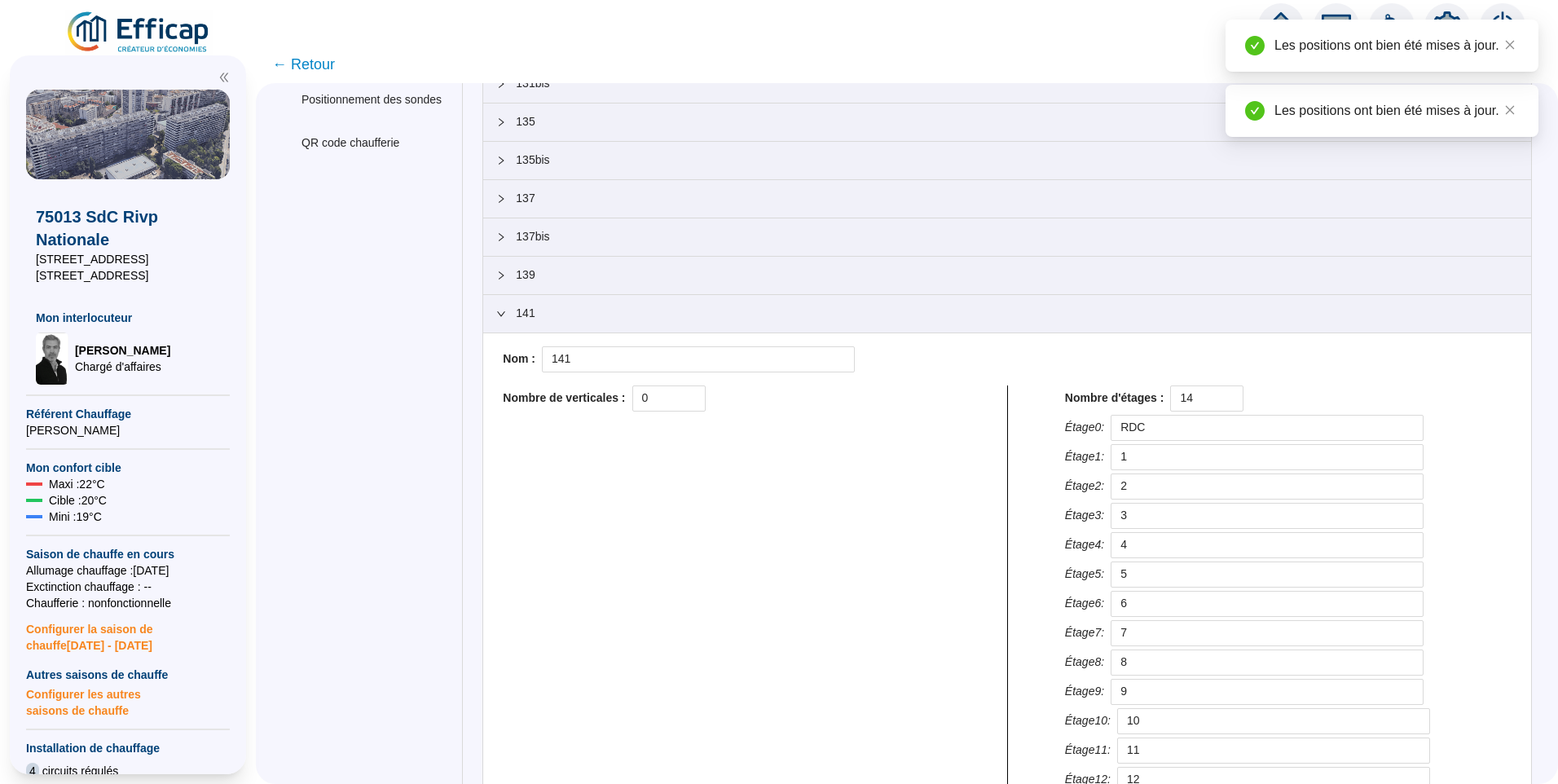
click at [575, 319] on span "141" at bounding box center [1017, 313] width 1002 height 17
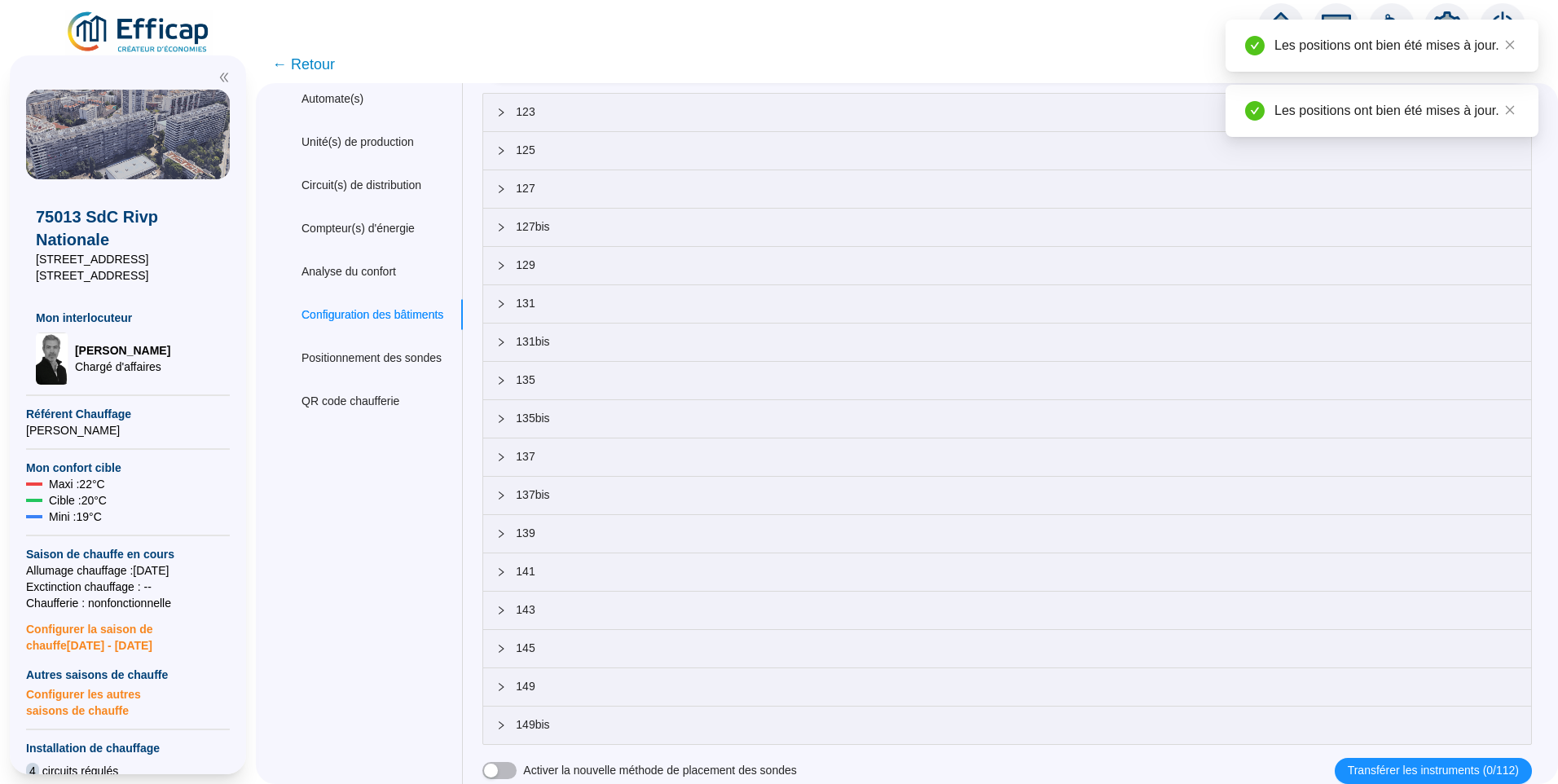
click at [569, 600] on div "143" at bounding box center [1007, 610] width 1048 height 37
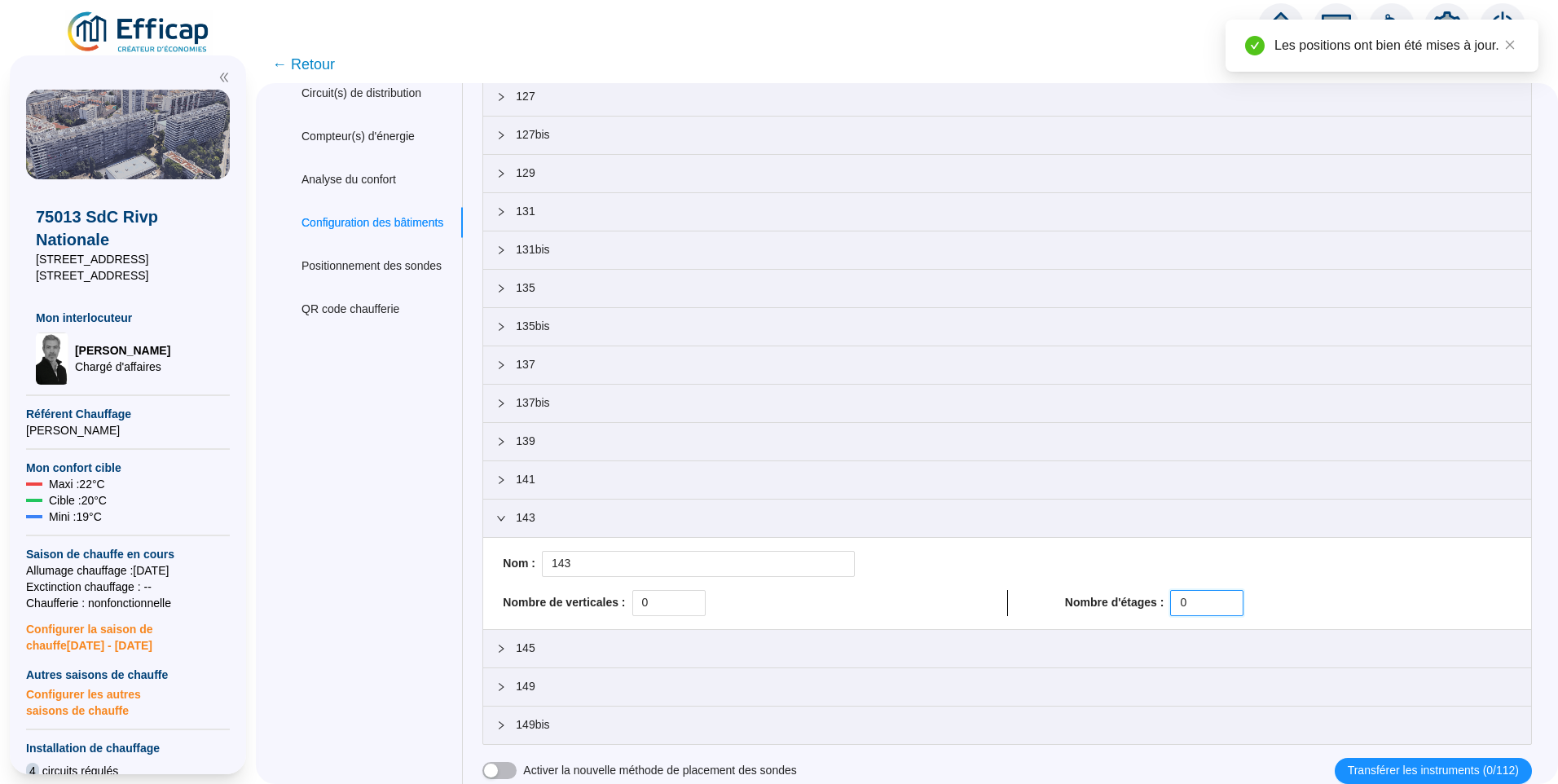
drag, startPoint x: 1192, startPoint y: 602, endPoint x: 1076, endPoint y: 608, distance: 116.2
click at [1089, 607] on div "Nombre d'étages : 0" at bounding box center [1288, 602] width 446 height 26
paste input "14"
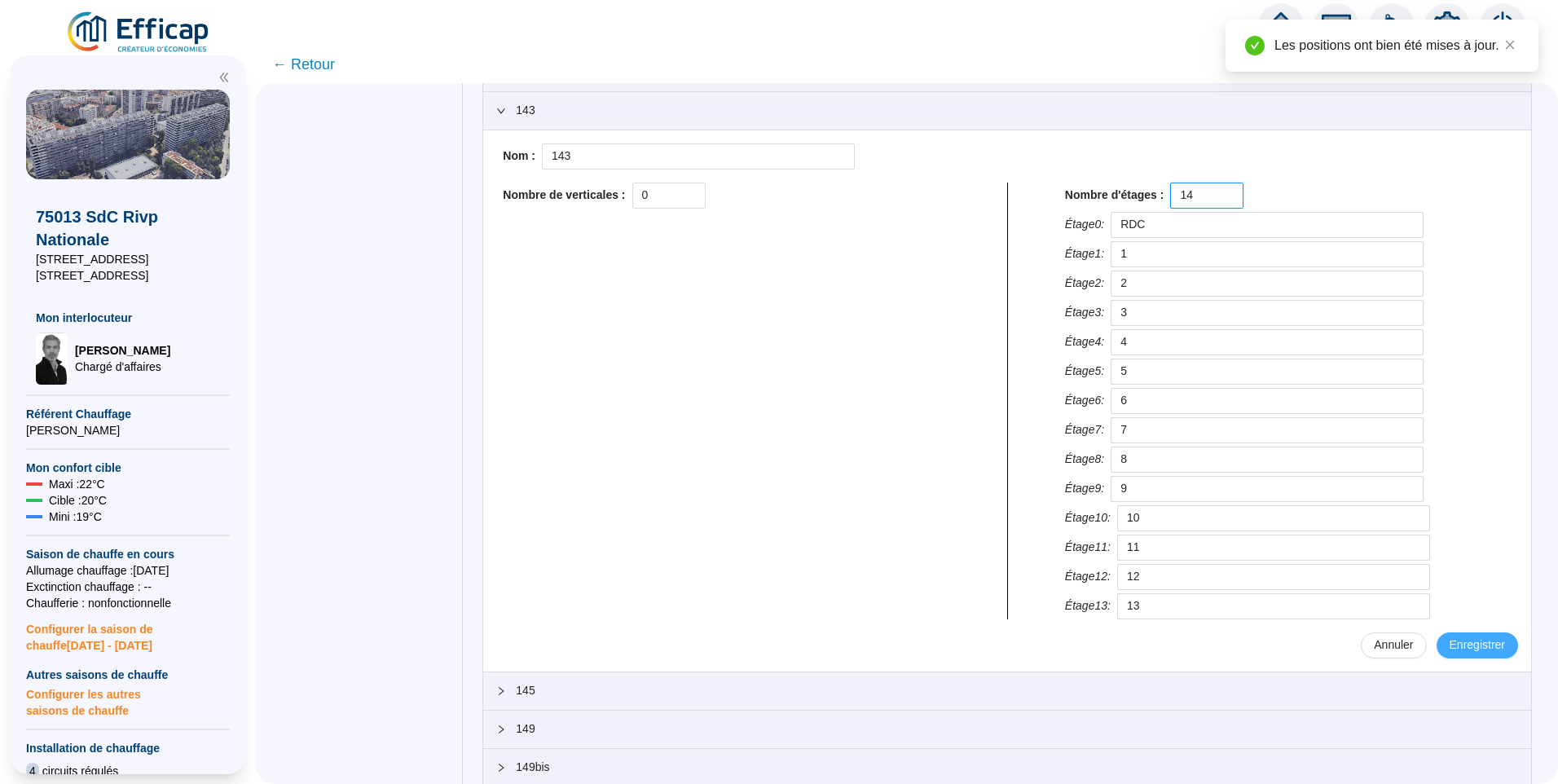
type input "14"
click at [1476, 650] on span "Enregistrer" at bounding box center [1477, 644] width 56 height 17
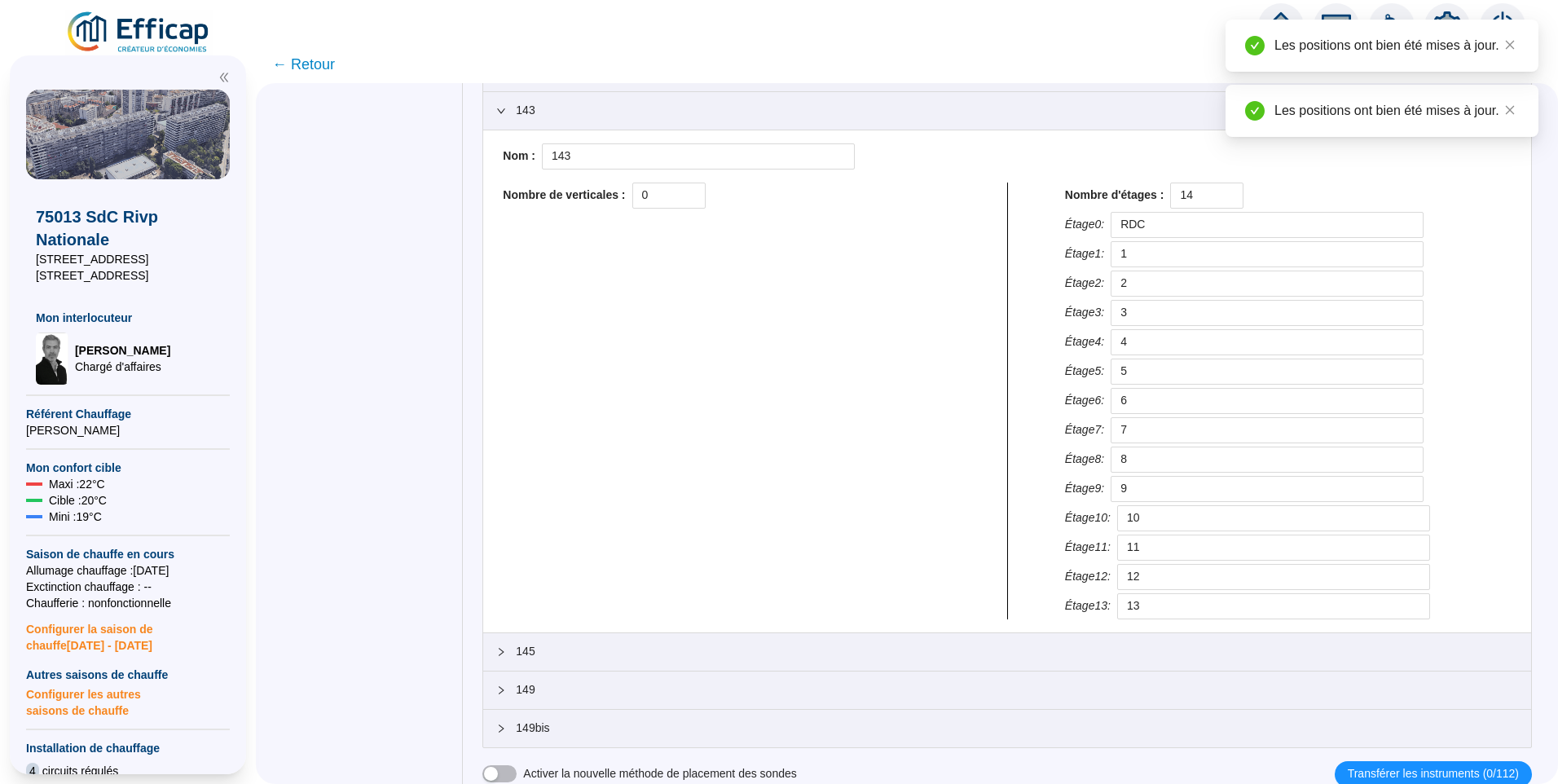
click at [588, 119] on div "143" at bounding box center [1007, 110] width 1048 height 37
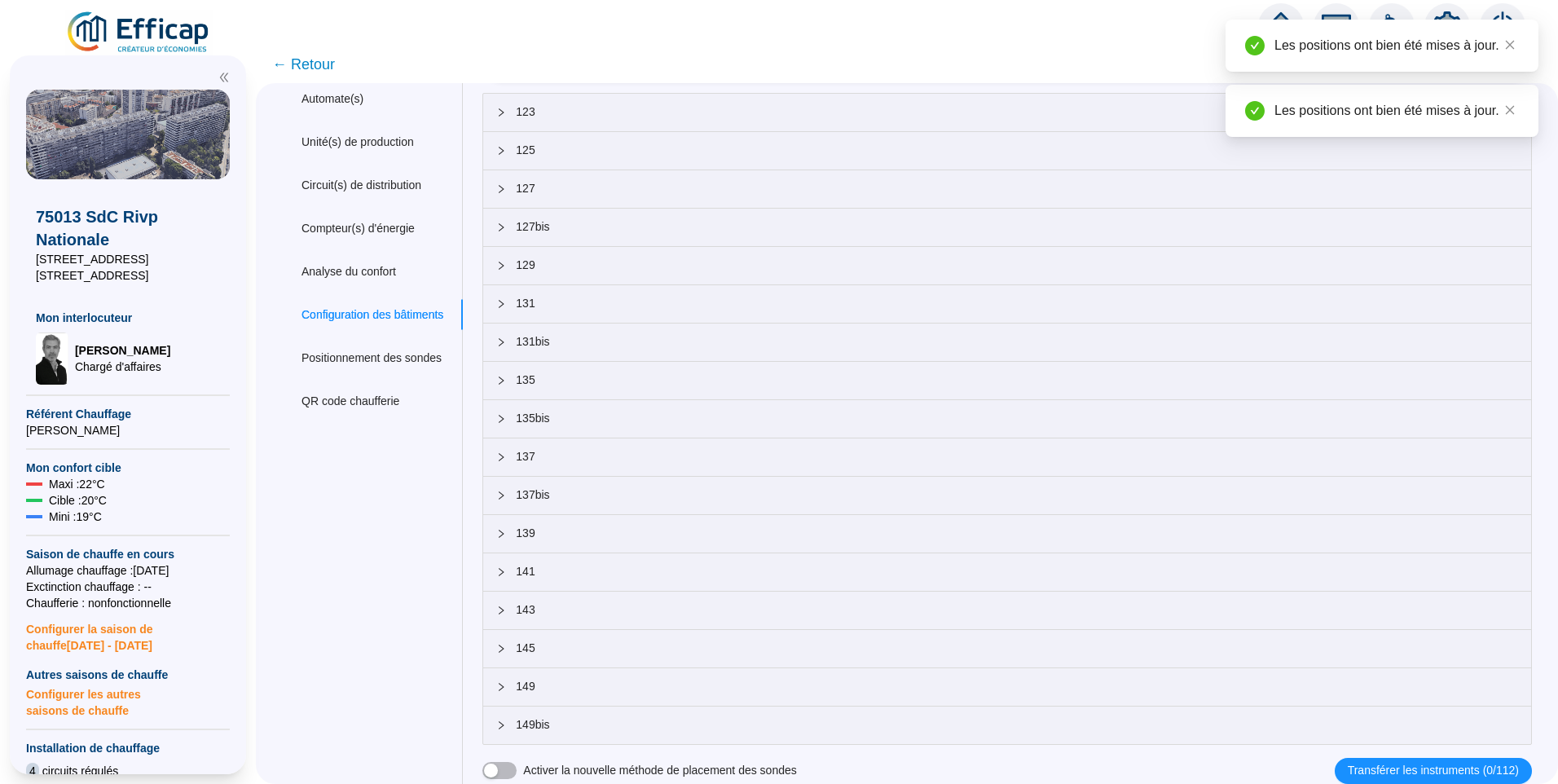
click at [559, 643] on span "145" at bounding box center [1017, 648] width 1002 height 17
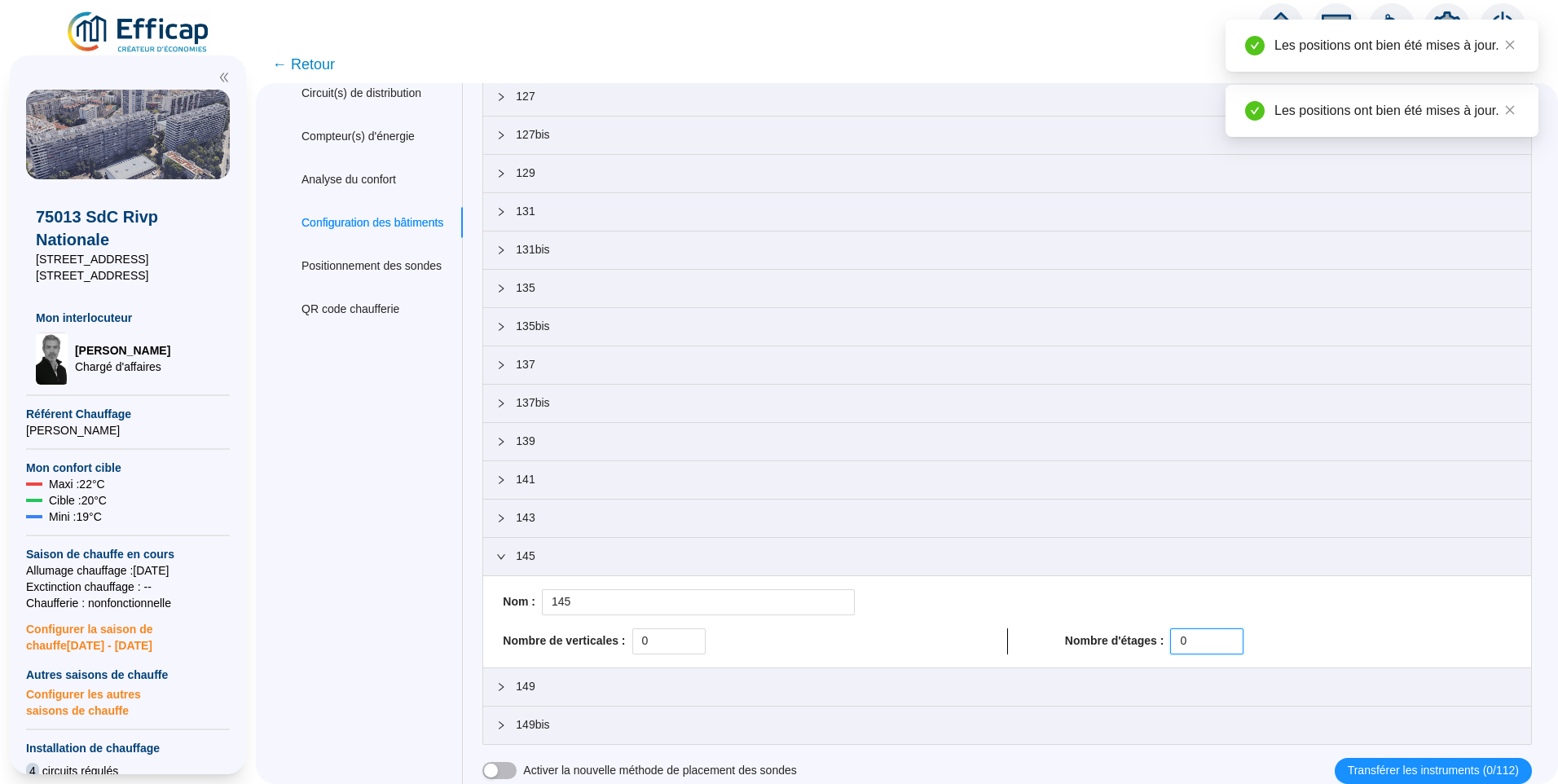
drag, startPoint x: 1209, startPoint y: 635, endPoint x: 964, endPoint y: 634, distance: 245.0
click at [963, 634] on div "Nombre de verticales : 0 Nombre d'étages : 0" at bounding box center [1008, 641] width 1022 height 26
paste input "14"
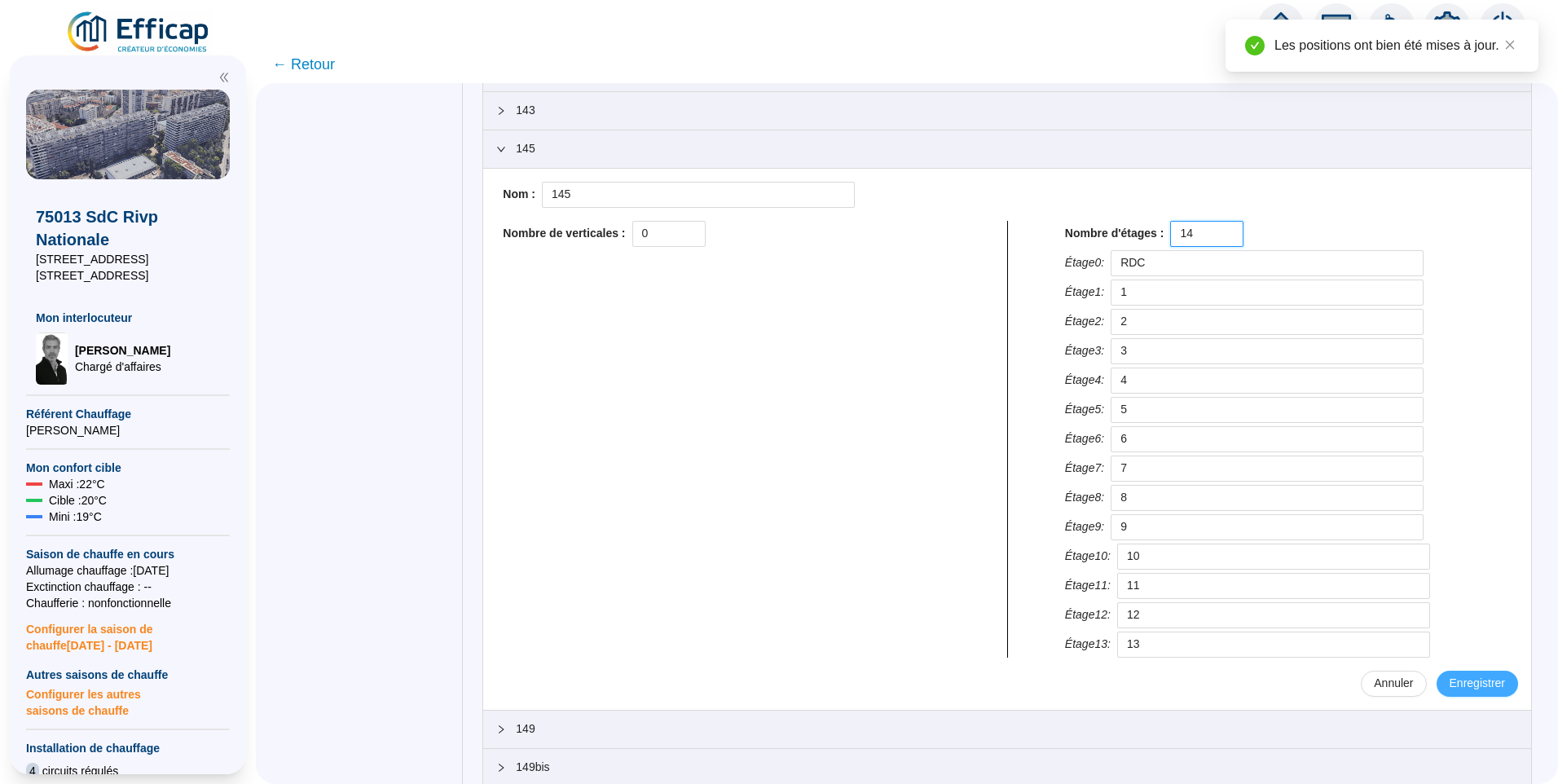
type input "14"
click at [1475, 680] on span "Enregistrer" at bounding box center [1477, 683] width 56 height 17
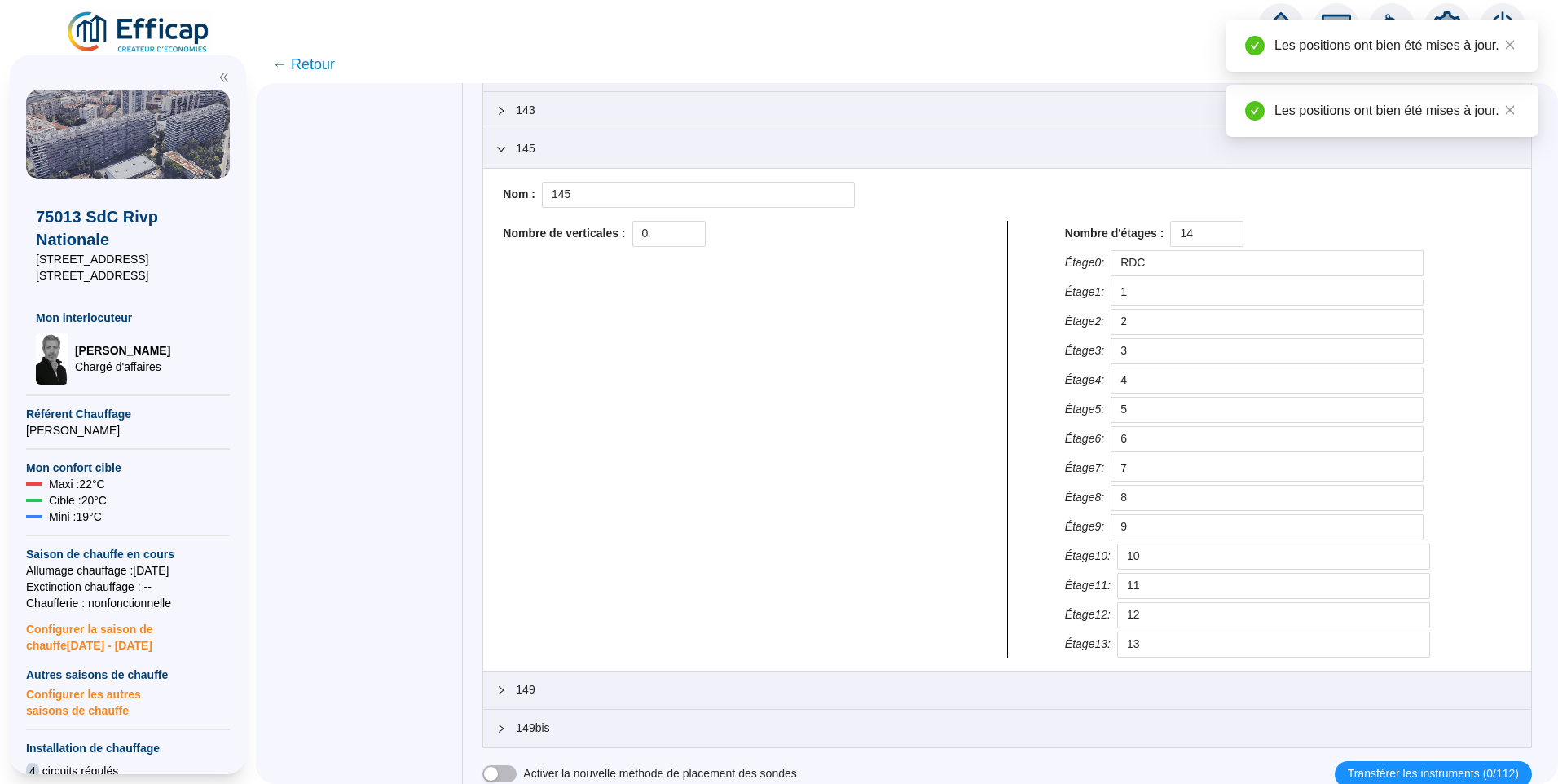
click at [549, 156] on span "145" at bounding box center [1017, 149] width 1002 height 17
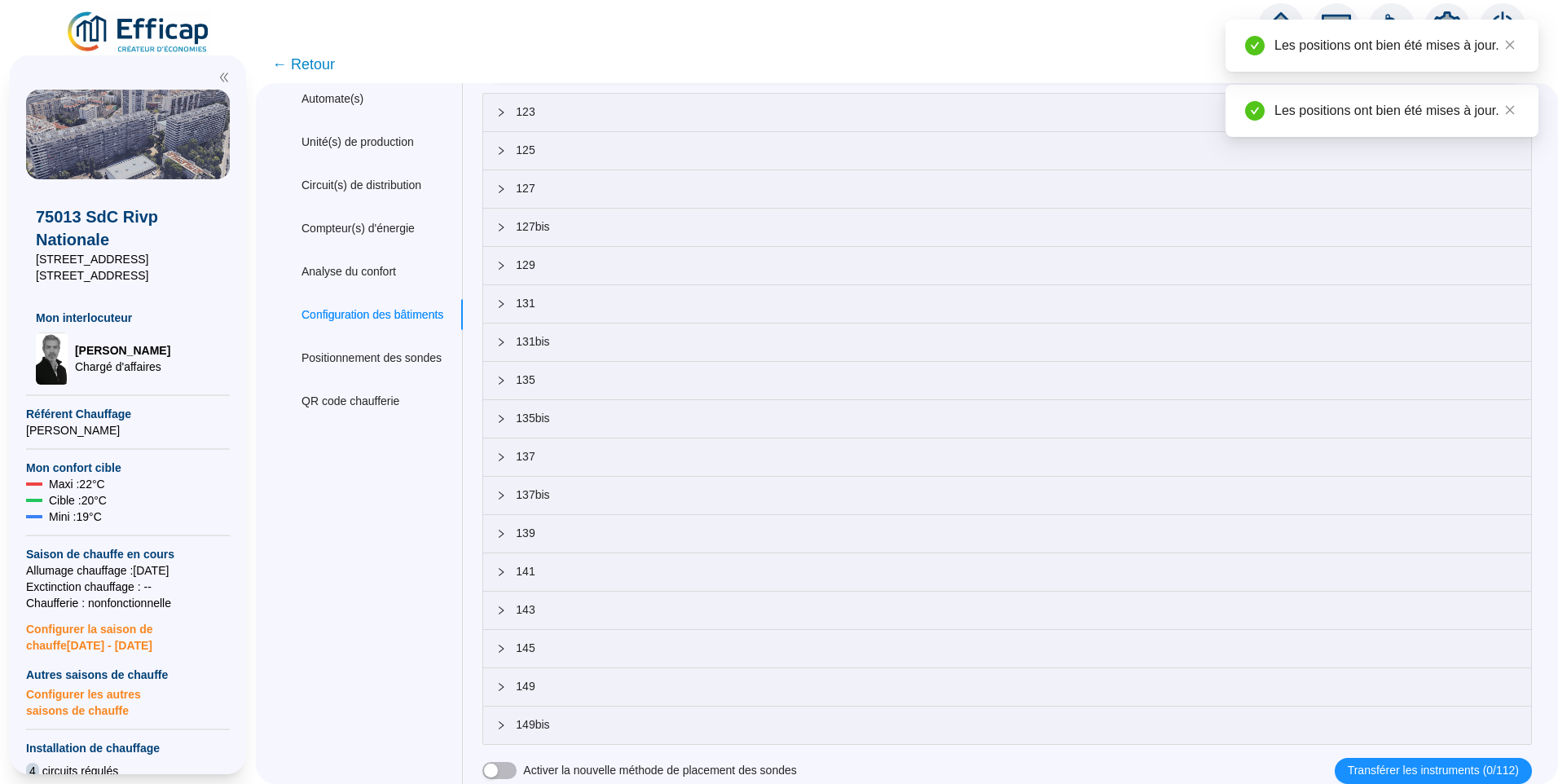
click at [574, 642] on span "145" at bounding box center [1017, 648] width 1002 height 17
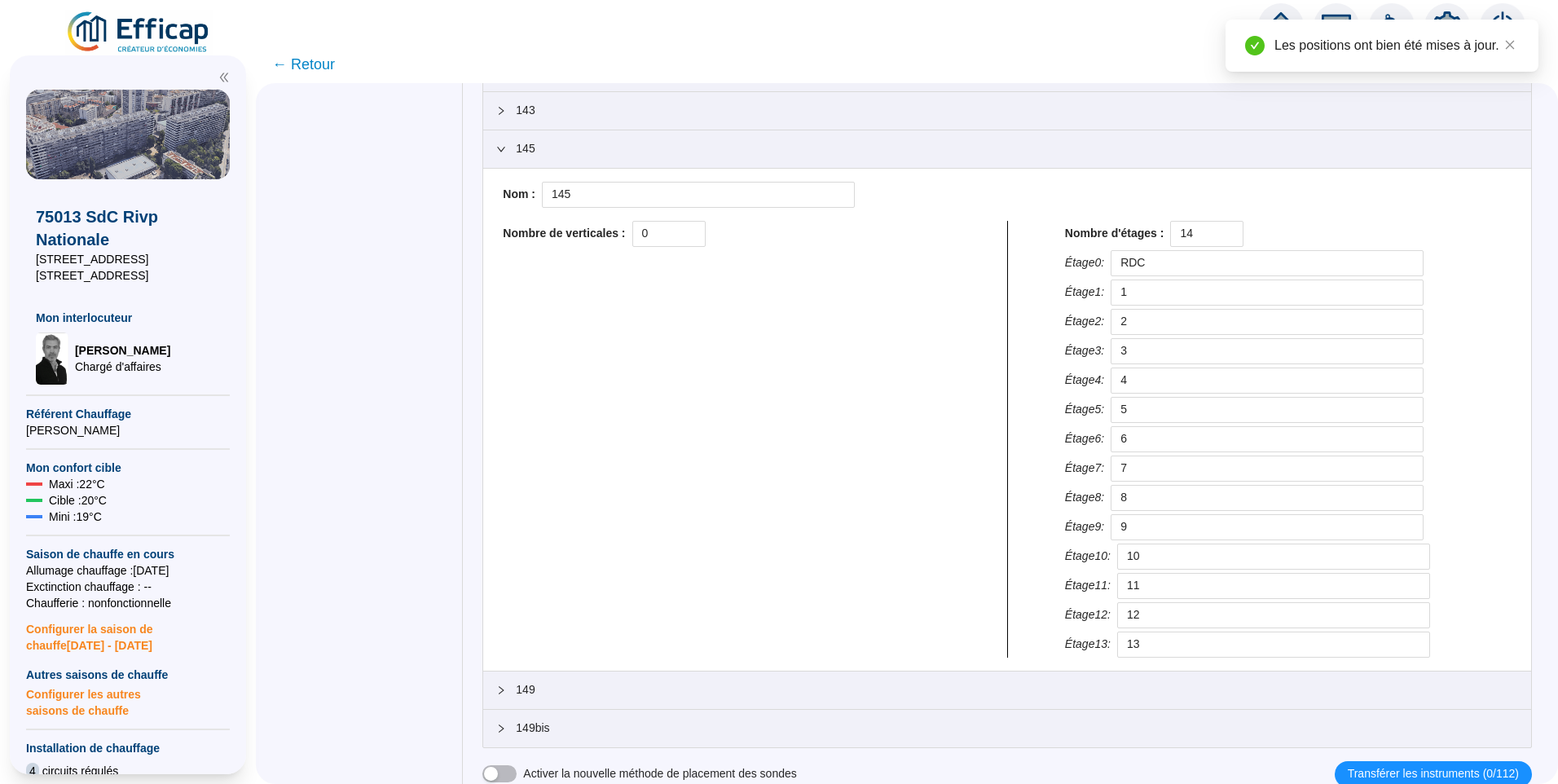
click at [575, 681] on span "149" at bounding box center [1017, 689] width 1002 height 17
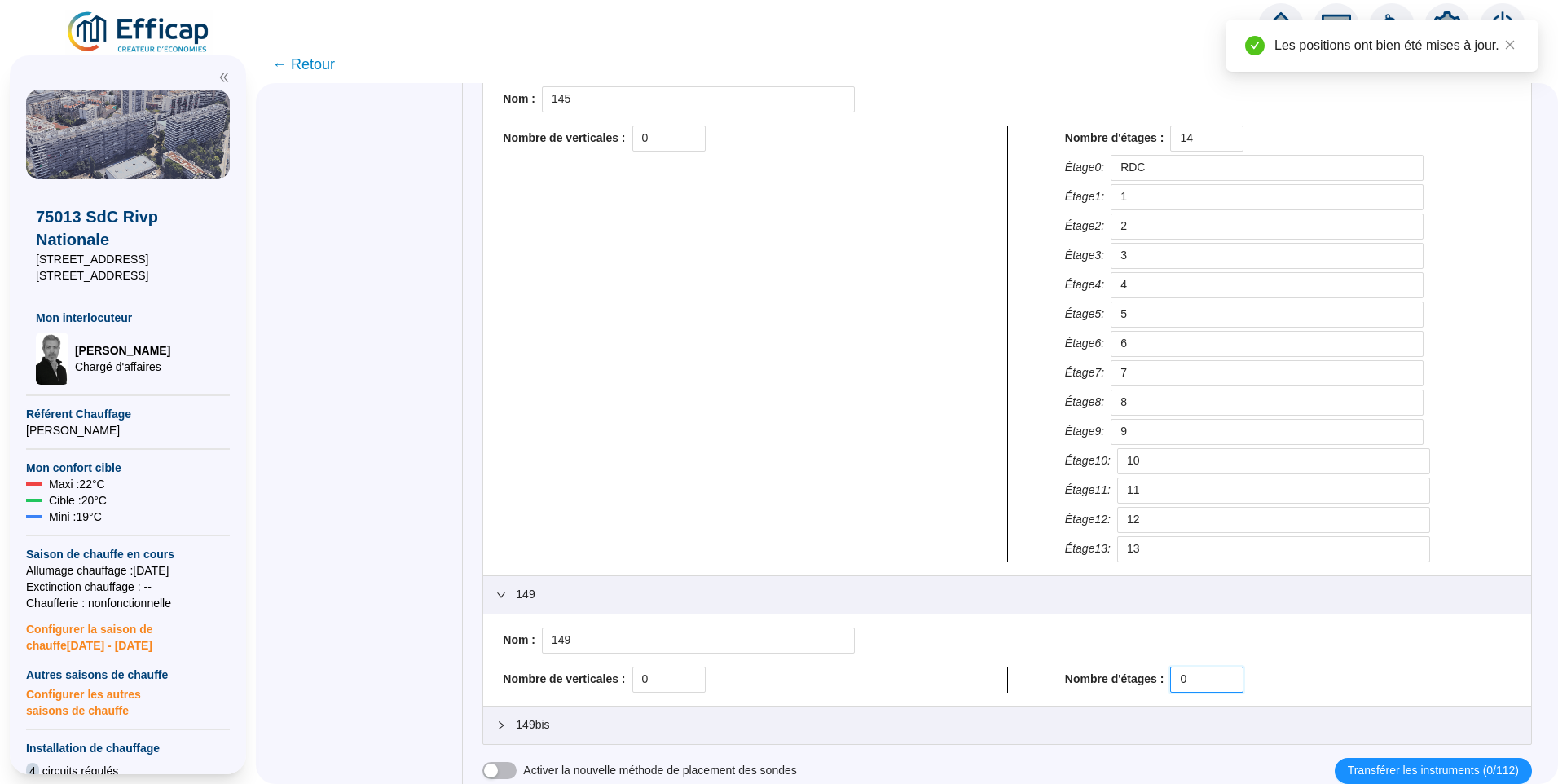
drag, startPoint x: 1107, startPoint y: 681, endPoint x: 972, endPoint y: 668, distance: 135.6
click at [993, 683] on div "Nombre de verticales : 0 Nombre d'étages : 0" at bounding box center [1008, 679] width 1022 height 26
paste input "14"
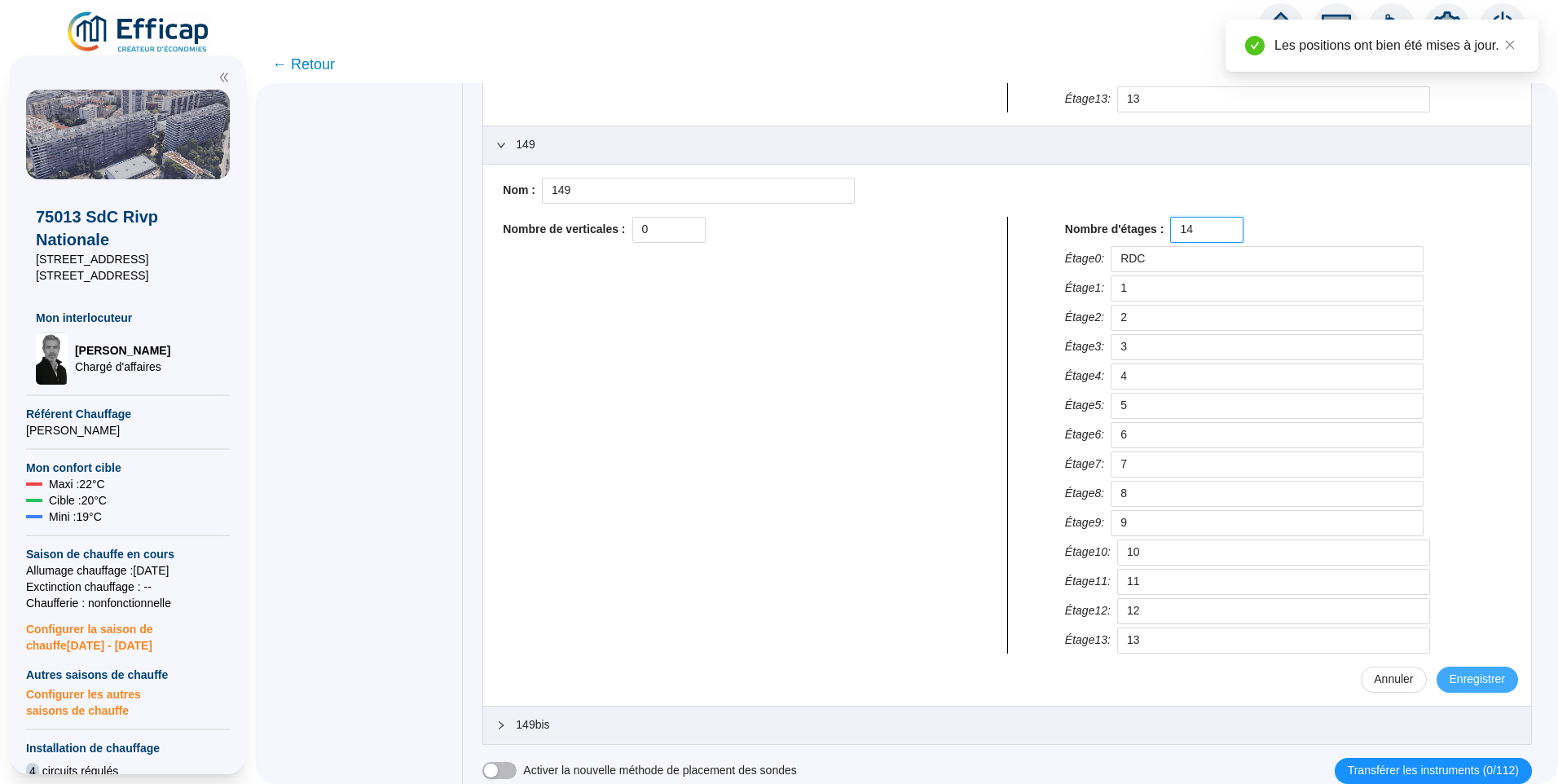
type input "14"
click at [1469, 681] on span "Enregistrer" at bounding box center [1477, 679] width 56 height 17
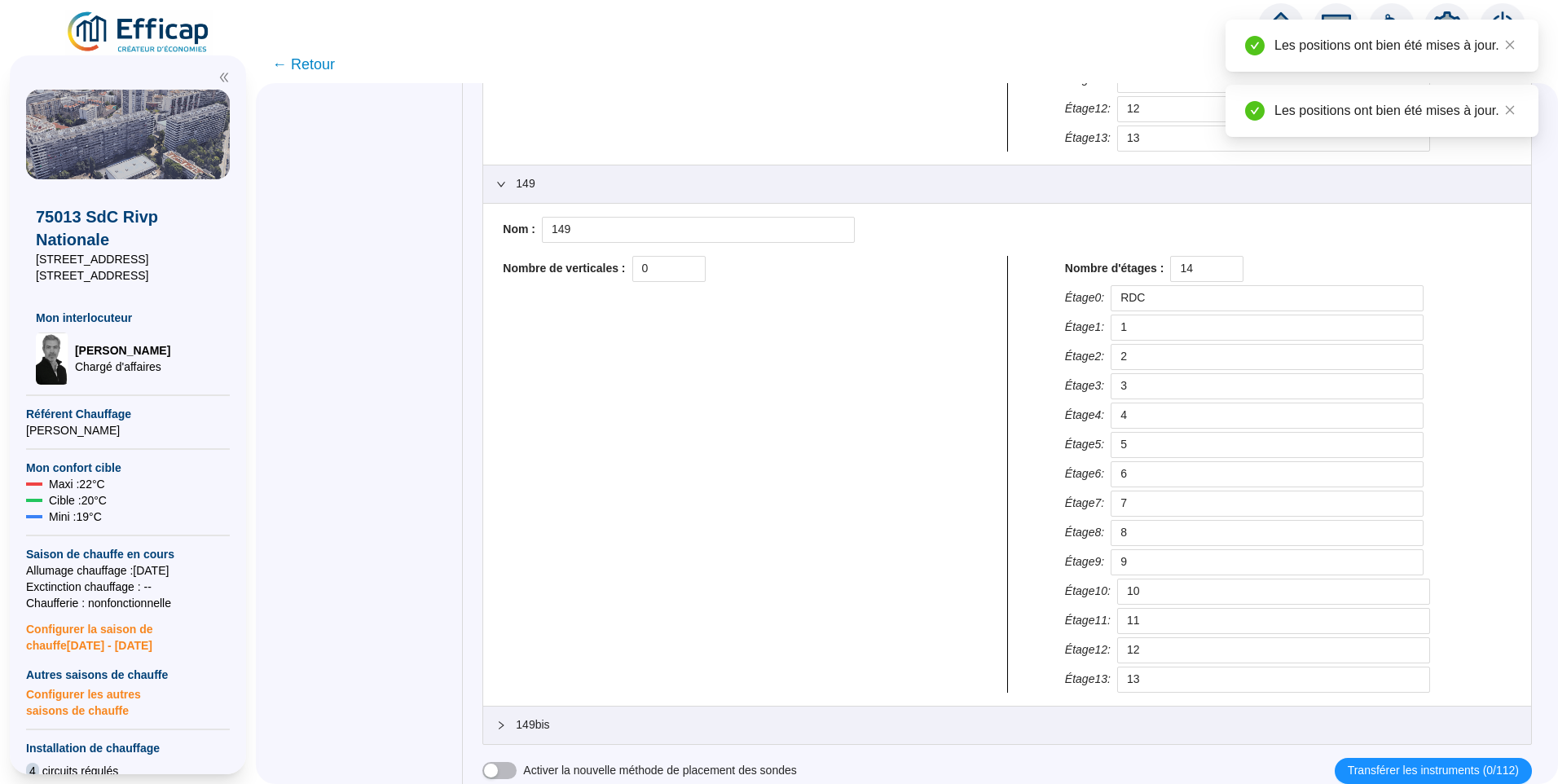
click at [621, 735] on div "149bis" at bounding box center [1007, 725] width 1048 height 37
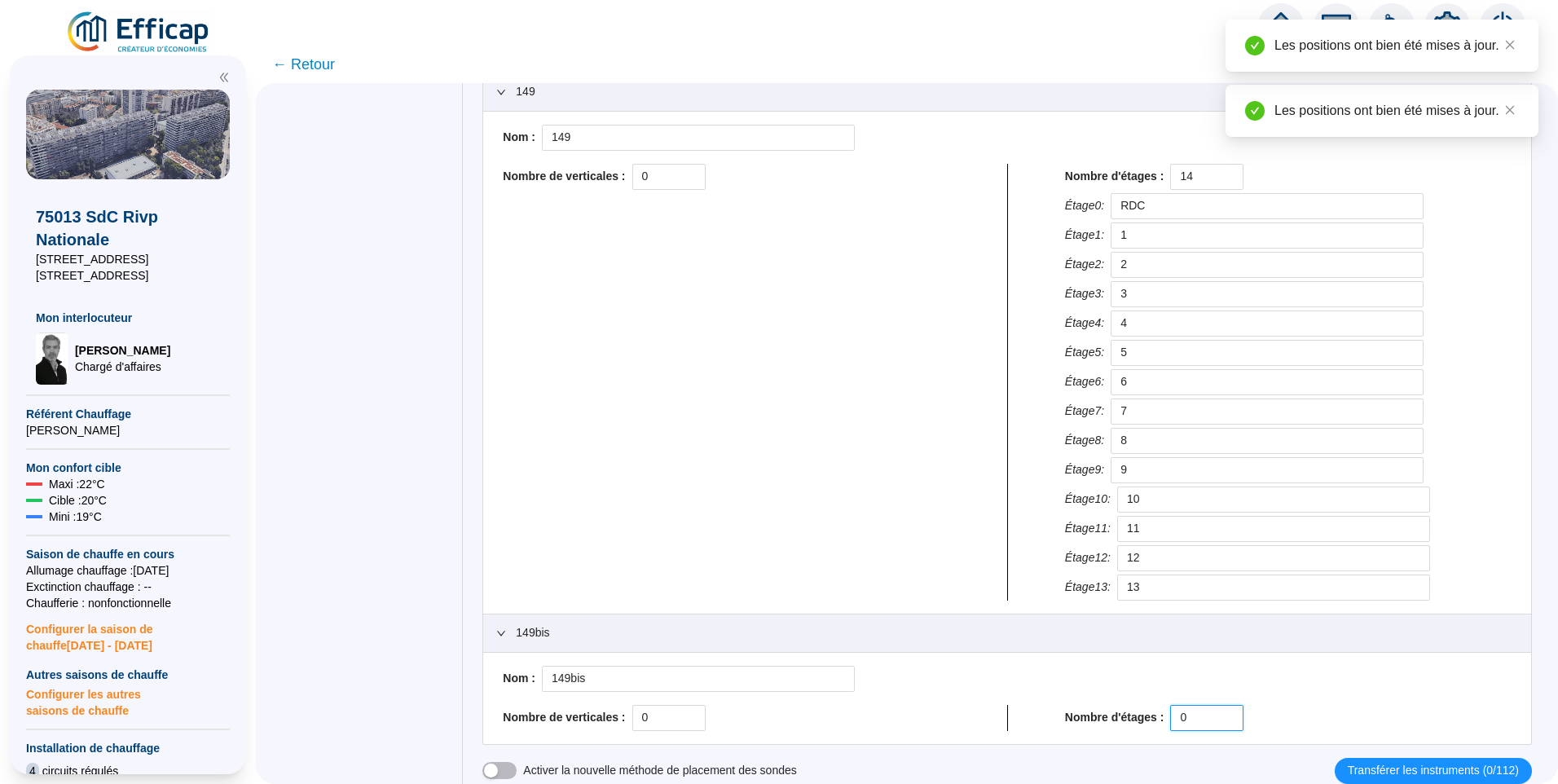
click at [921, 715] on div "Nombre de verticales : 0 Nombre d'étages : 0" at bounding box center [1008, 717] width 1022 height 26
paste input "14"
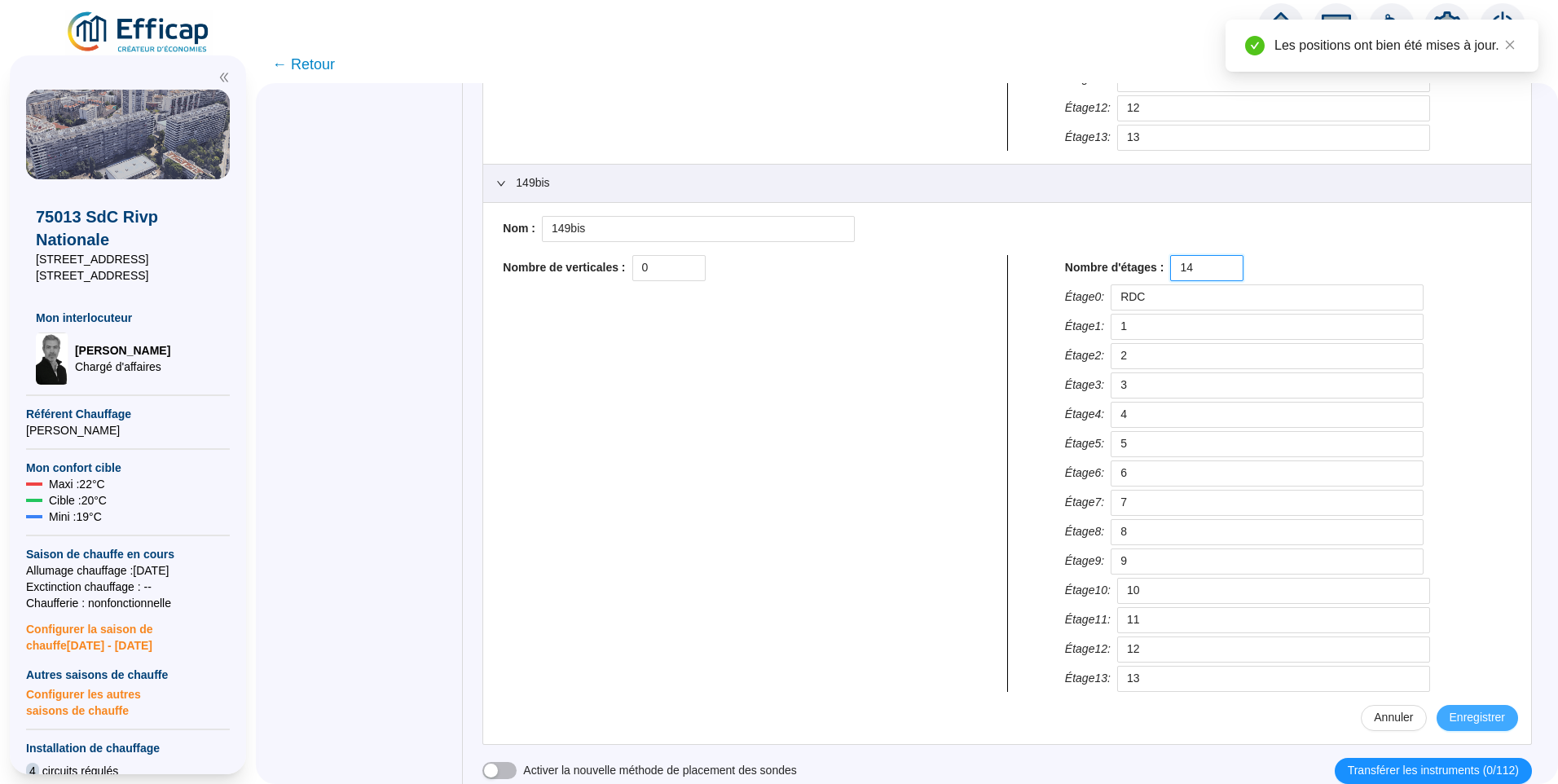
type input "14"
click at [1449, 708] on button "Enregistrer" at bounding box center [1477, 717] width 81 height 26
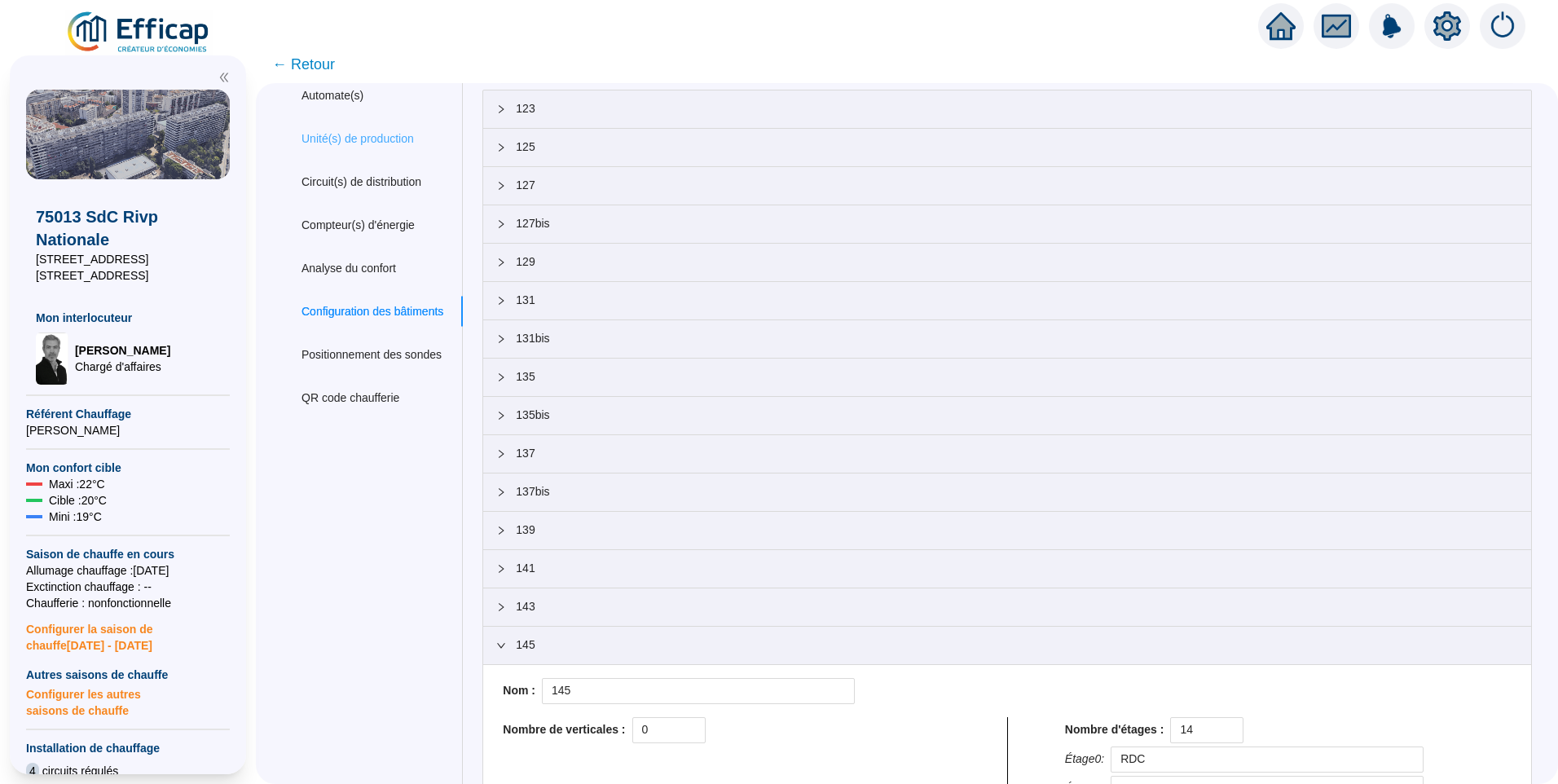
scroll to position [0, 0]
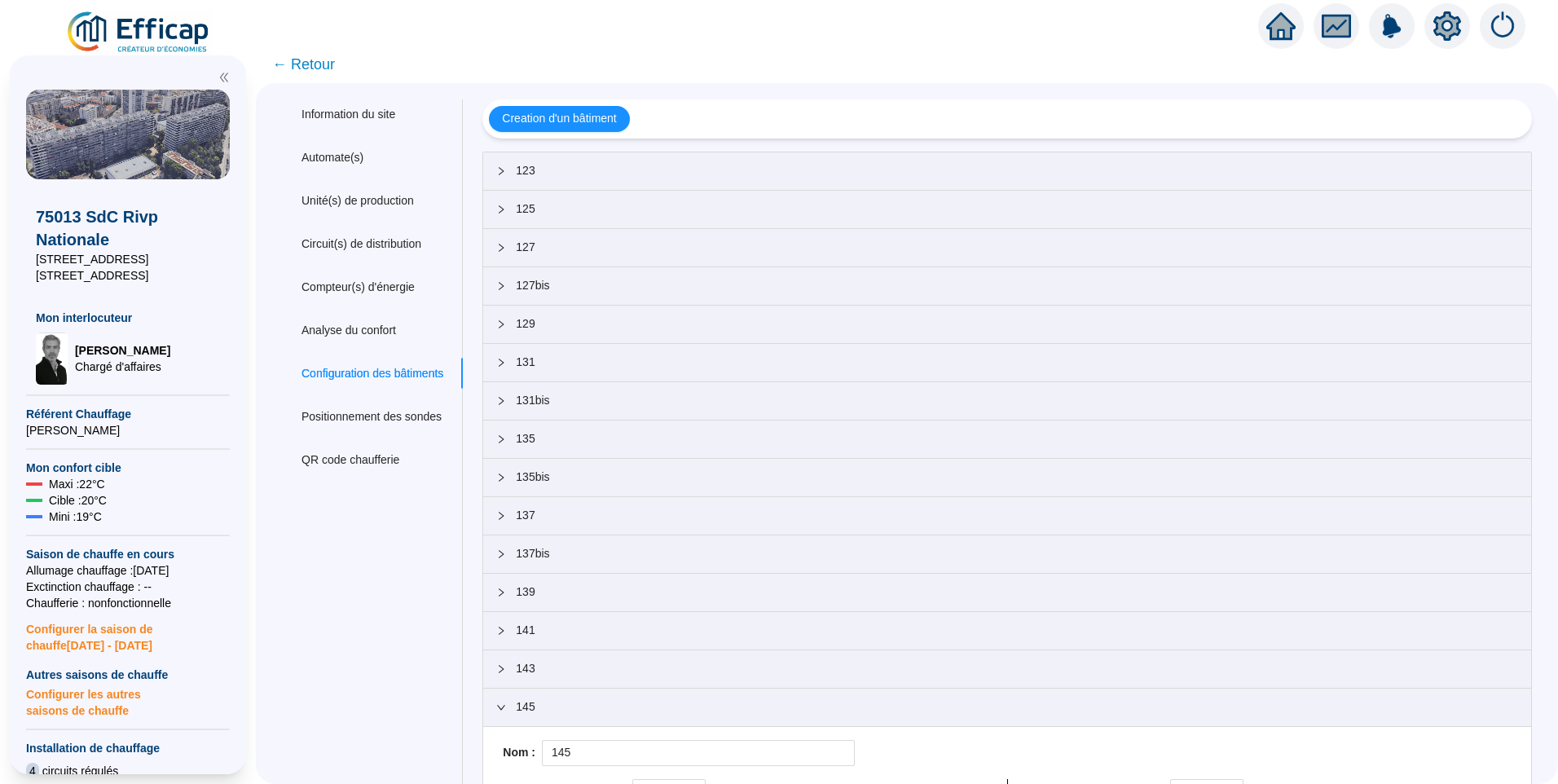
click at [325, 60] on span "← Retour" at bounding box center [303, 64] width 63 height 23
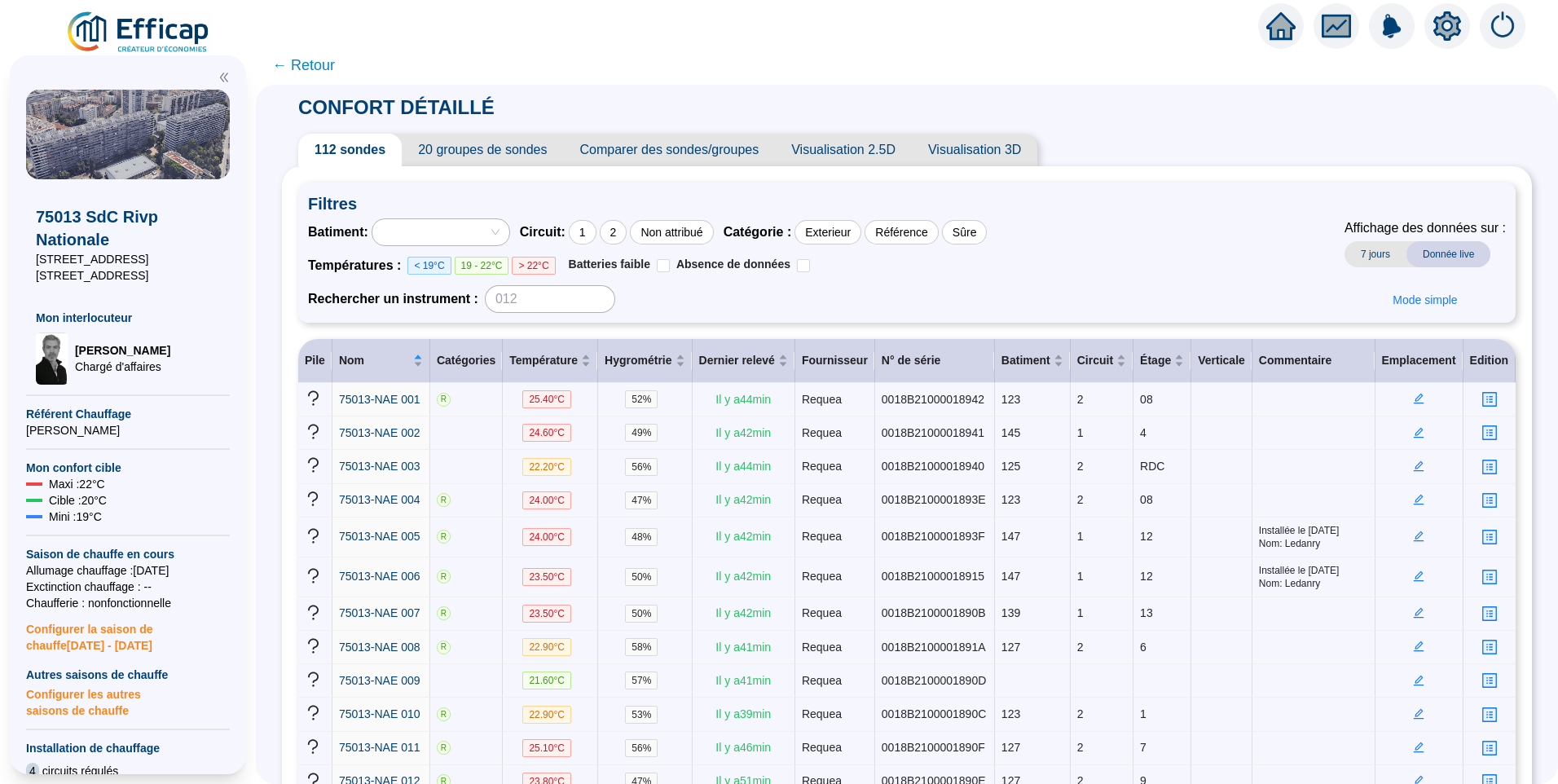
click at [314, 75] on span "← Retour" at bounding box center [303, 65] width 63 height 23
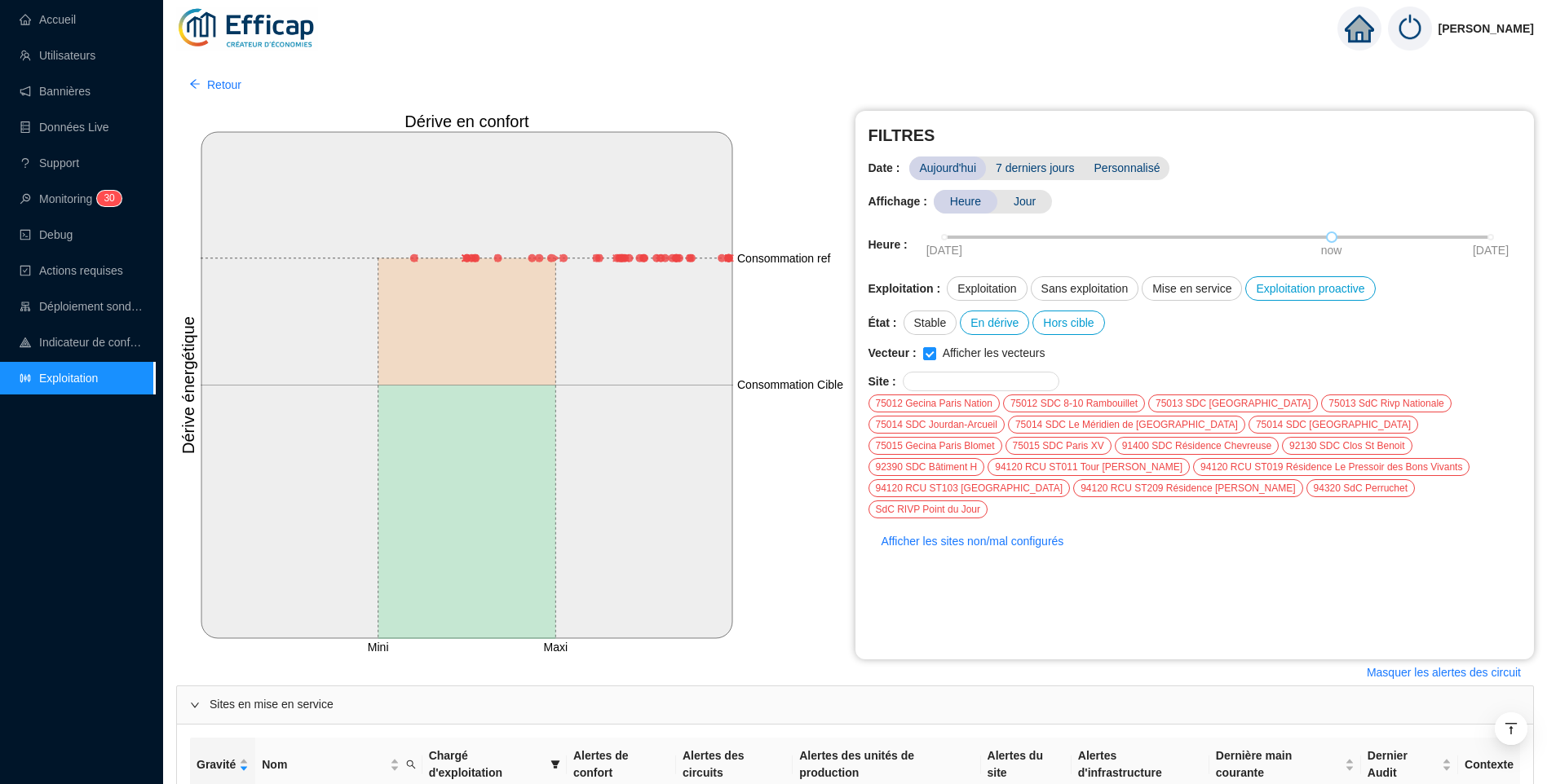
scroll to position [1176, 0]
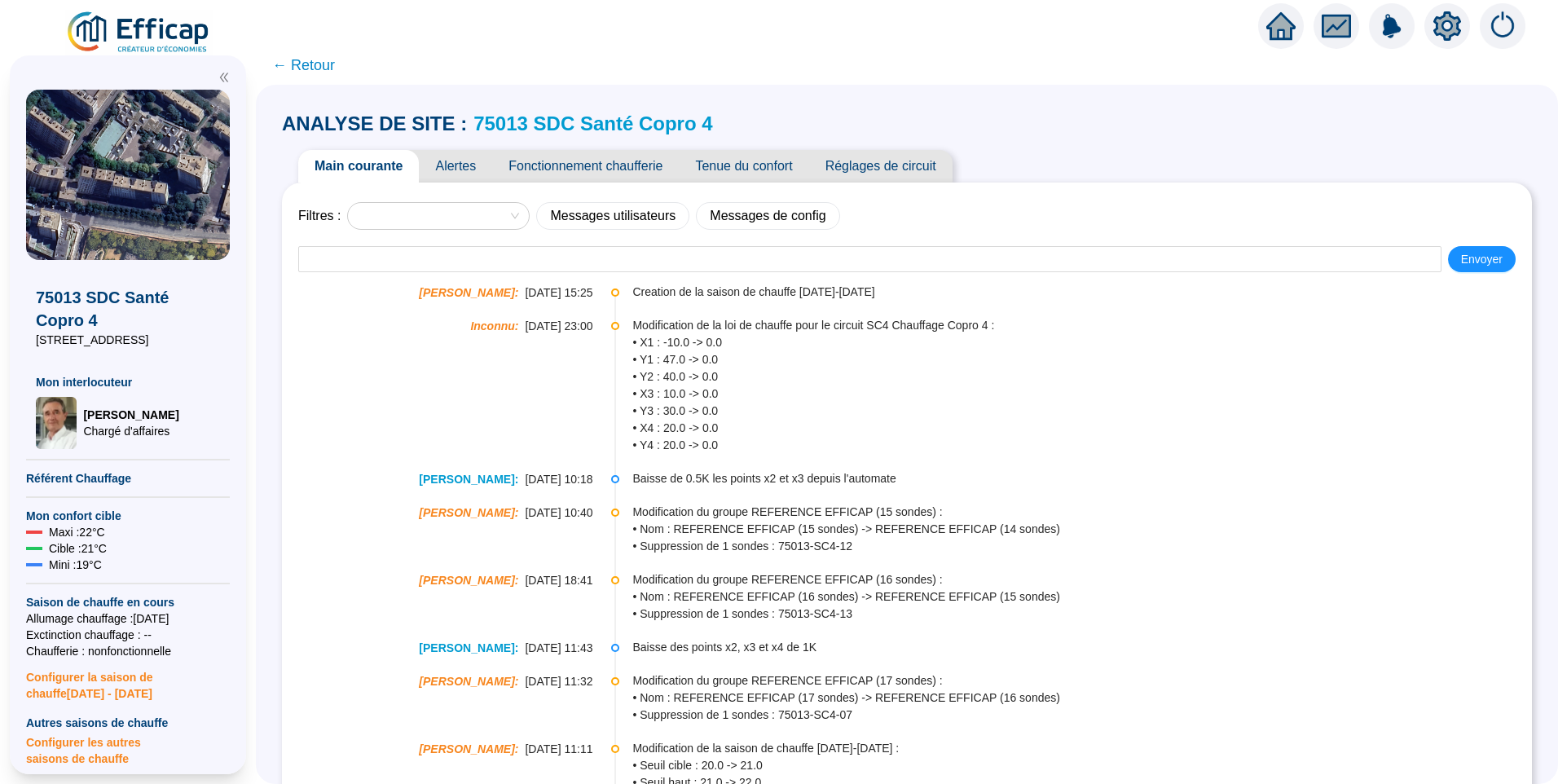
click at [592, 133] on link "75013 SDC Santé Copro 4" at bounding box center [593, 123] width 239 height 22
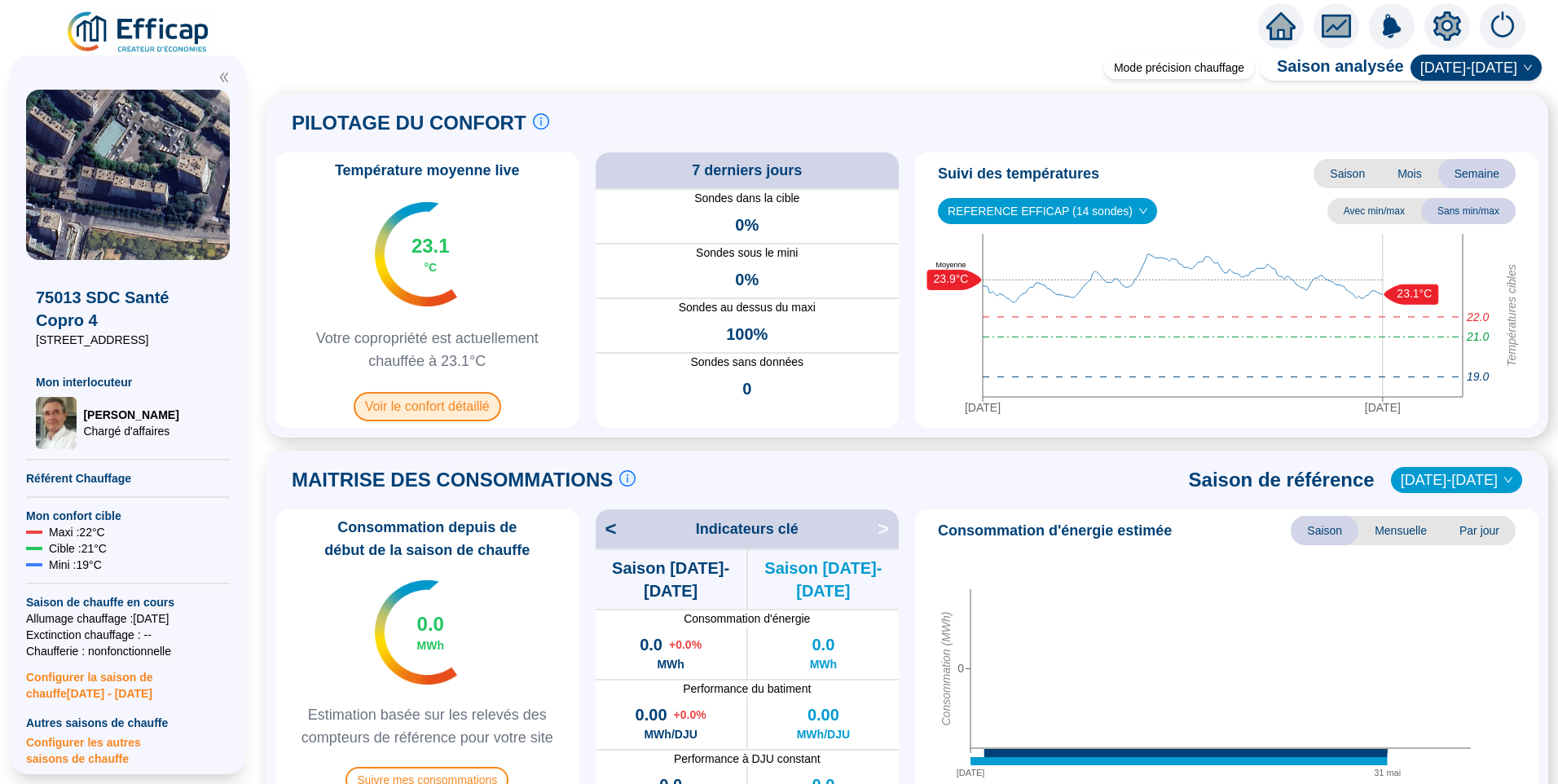
click at [465, 403] on span "Voir le confort détaillé" at bounding box center [428, 406] width 148 height 29
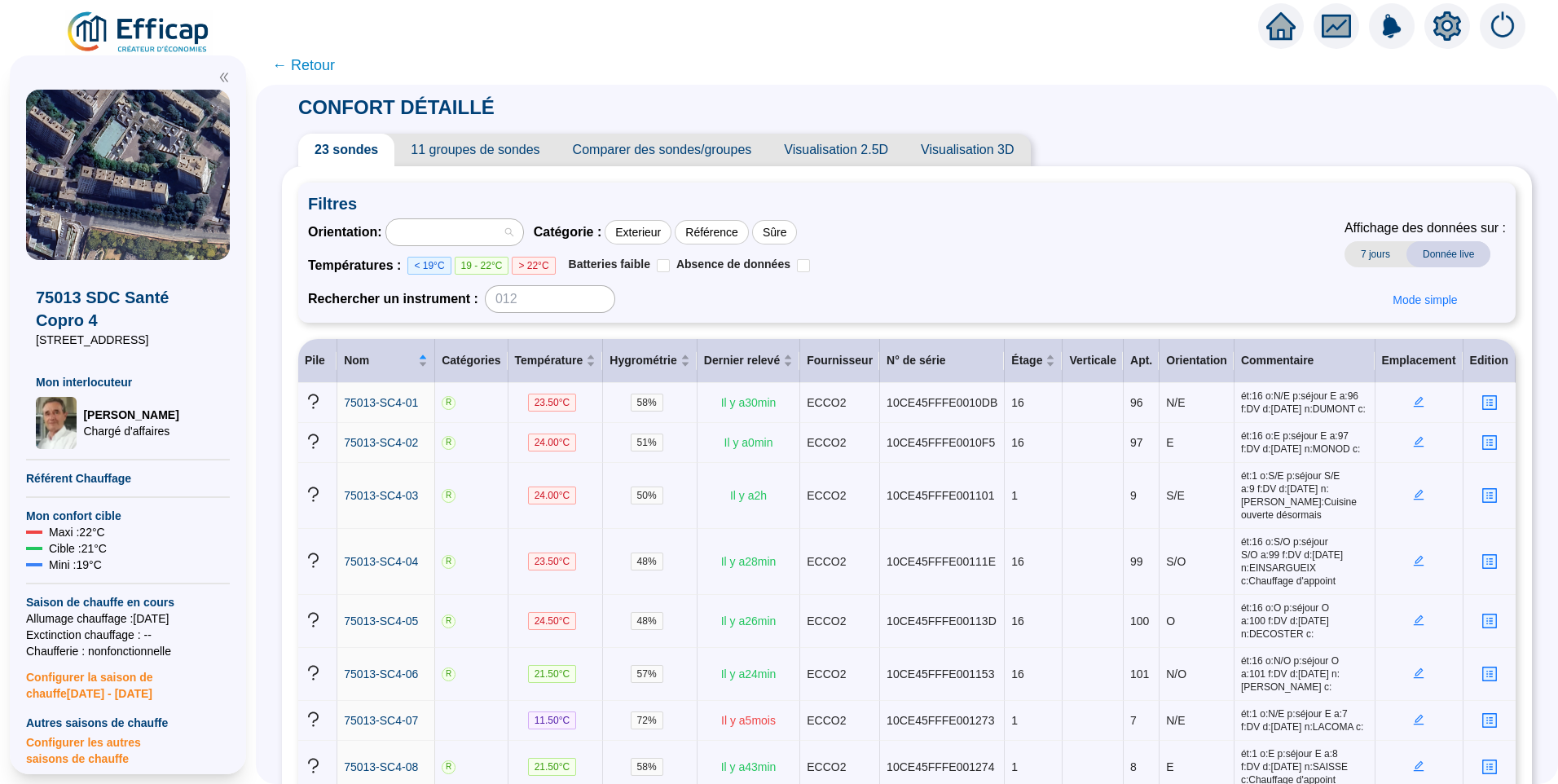
click at [463, 239] on div at bounding box center [446, 232] width 113 height 23
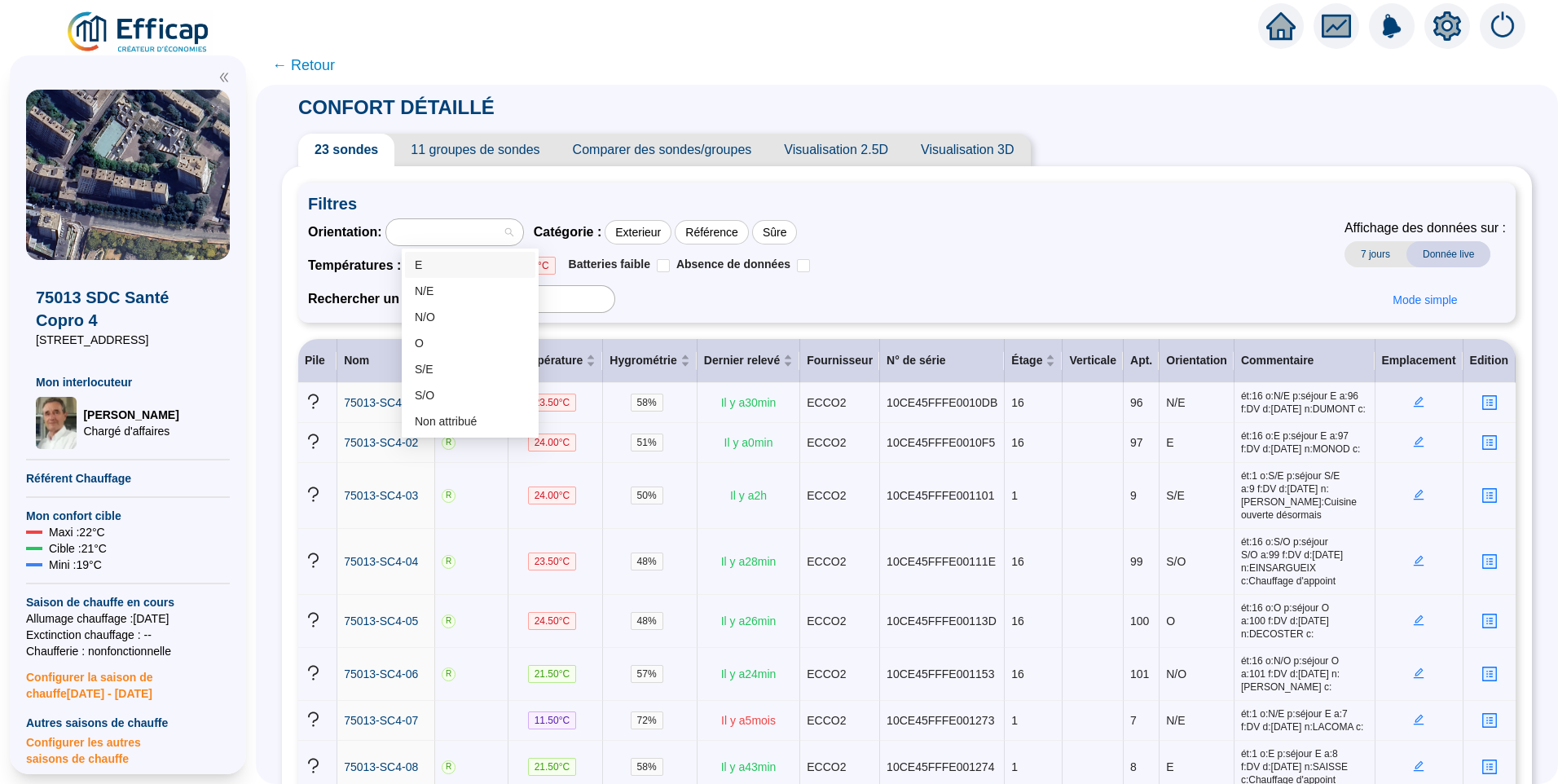
click at [1026, 237] on div "Orientation : Catégorie : Exterieur Référence Sûre Températures : < 19°C 19 - 2…" at bounding box center [907, 266] width 1198 height 95
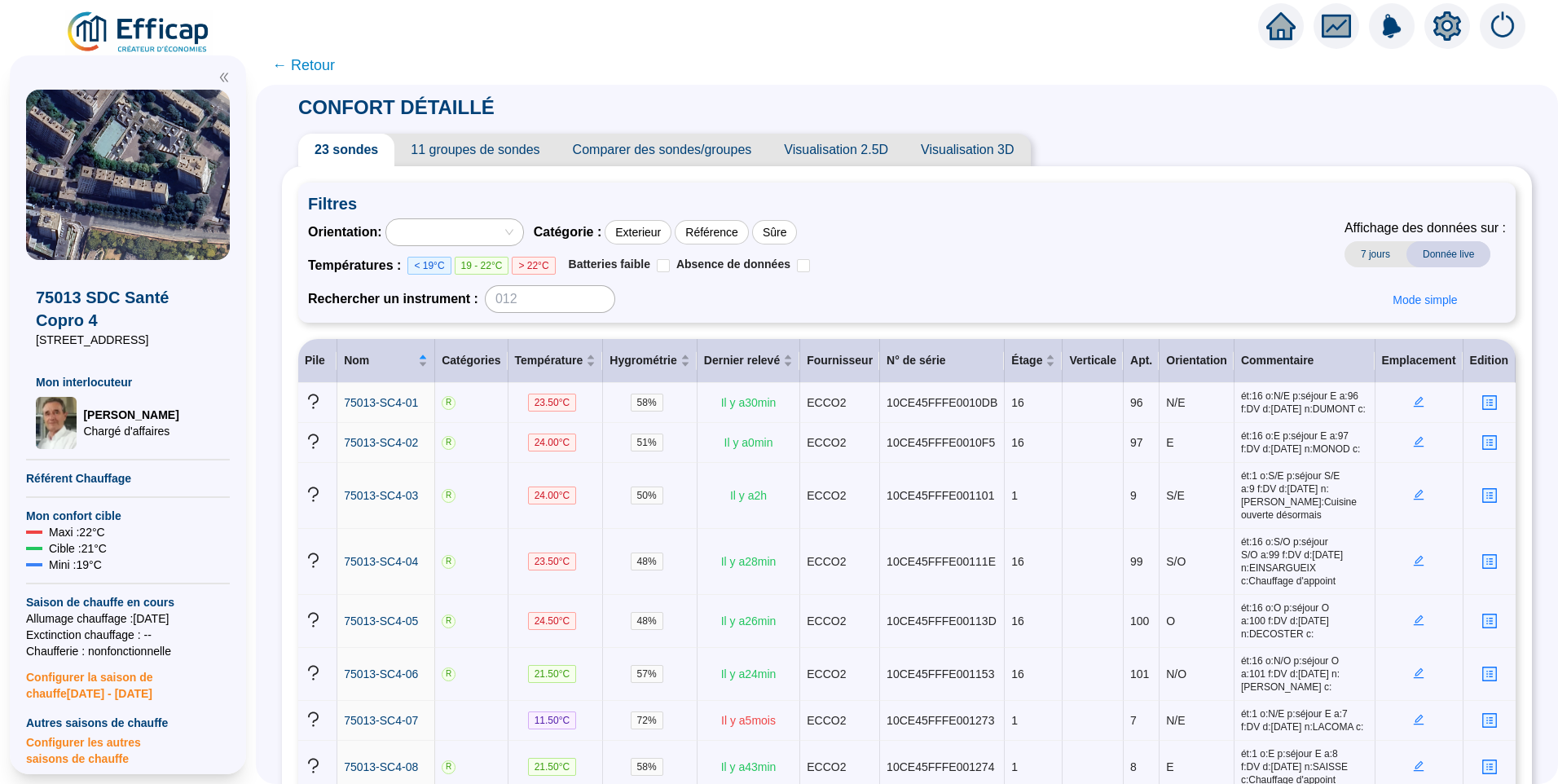
drag, startPoint x: 132, startPoint y: 339, endPoint x: 33, endPoint y: 340, distance: 99.0
click at [33, 340] on div "75013 SDC Santé Copro 4 [STREET_ADDRESS] interlocuteur [PERSON_NAME] d'affaires" at bounding box center [128, 354] width 204 height 189
copy span "[STREET_ADDRESS]"
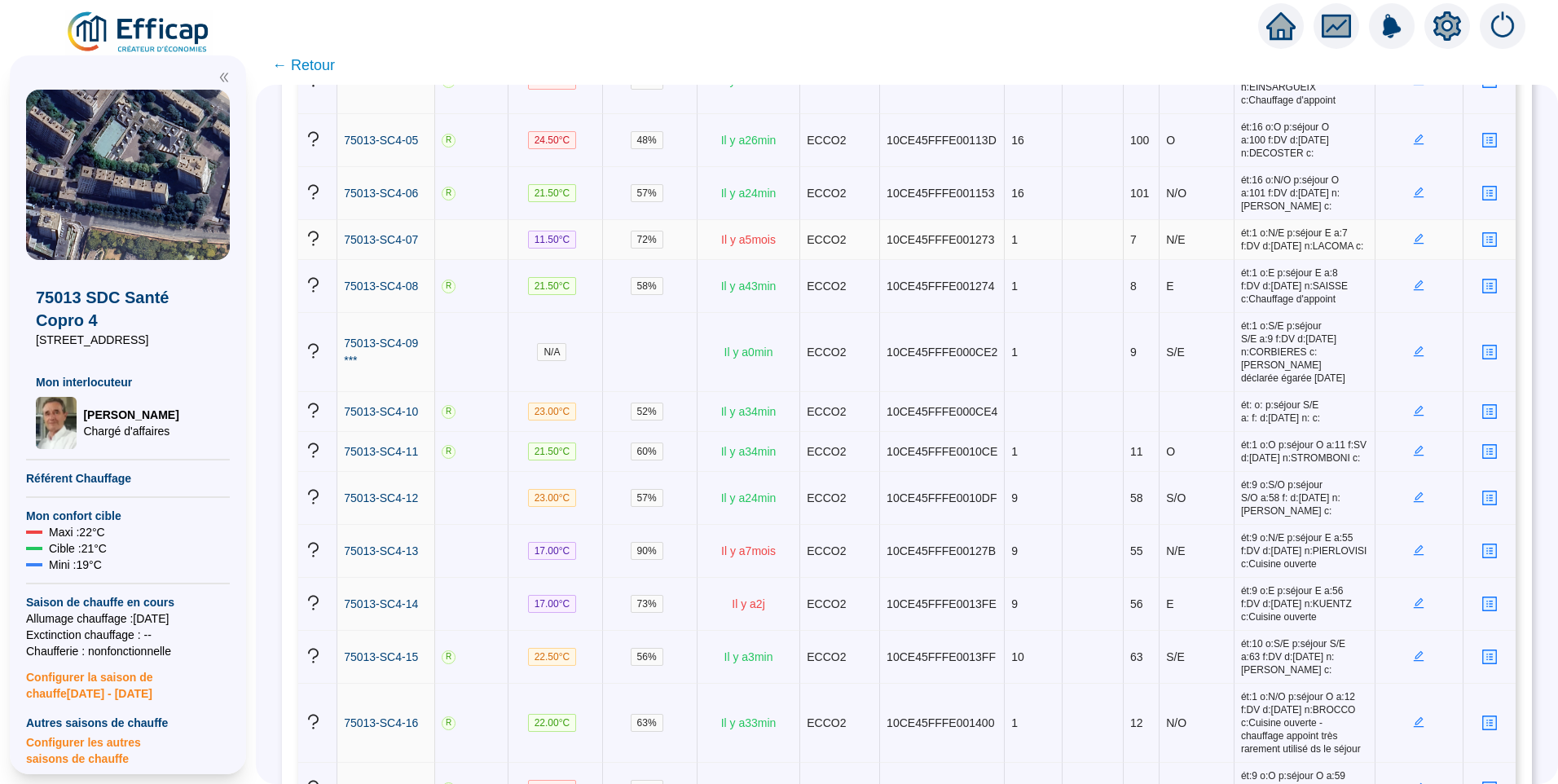
scroll to position [4, 0]
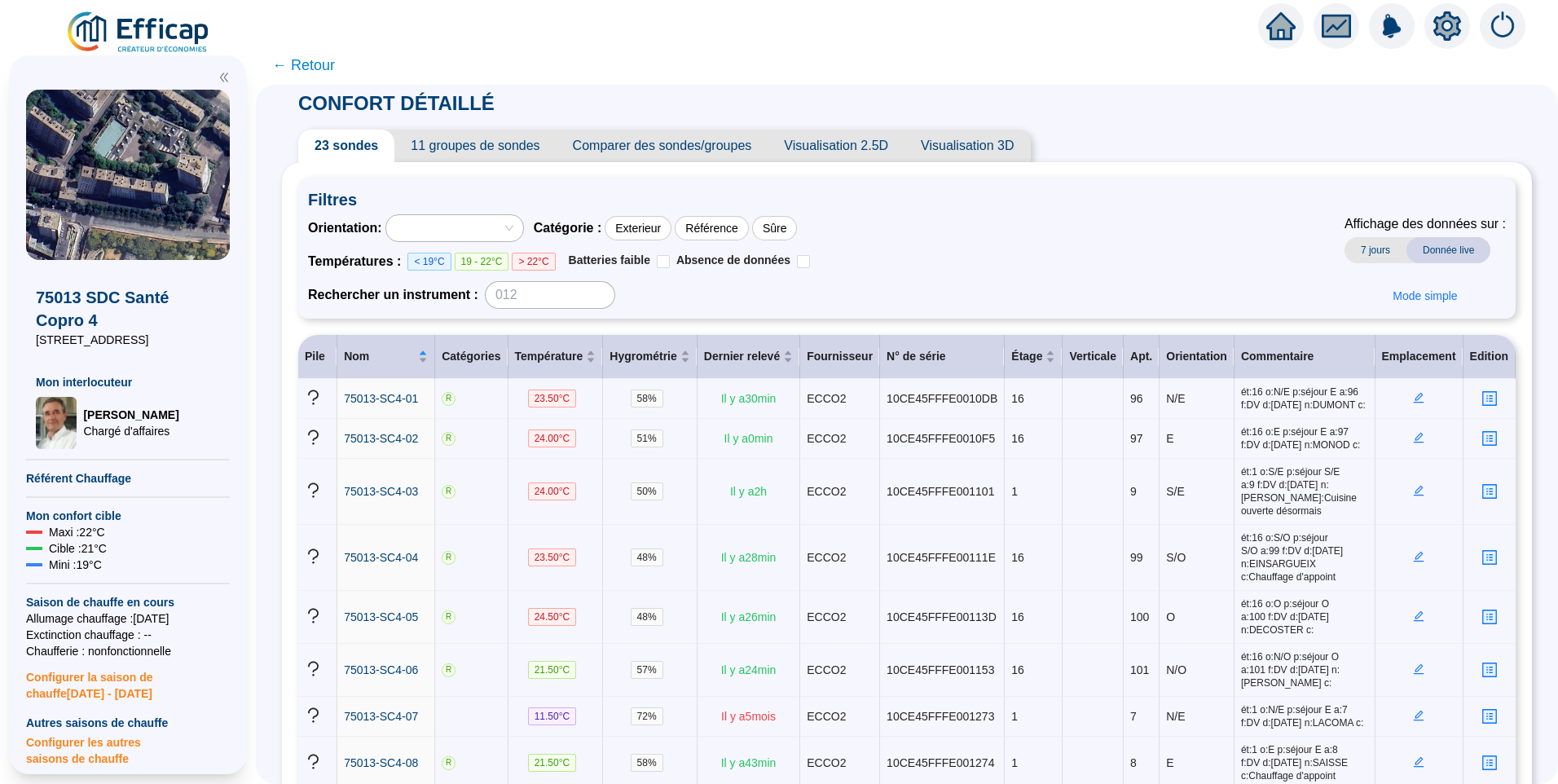
copy span "[STREET_ADDRESS]"
click at [163, 292] on span "75013 SDC Santé Copro 4" at bounding box center [128, 308] width 184 height 46
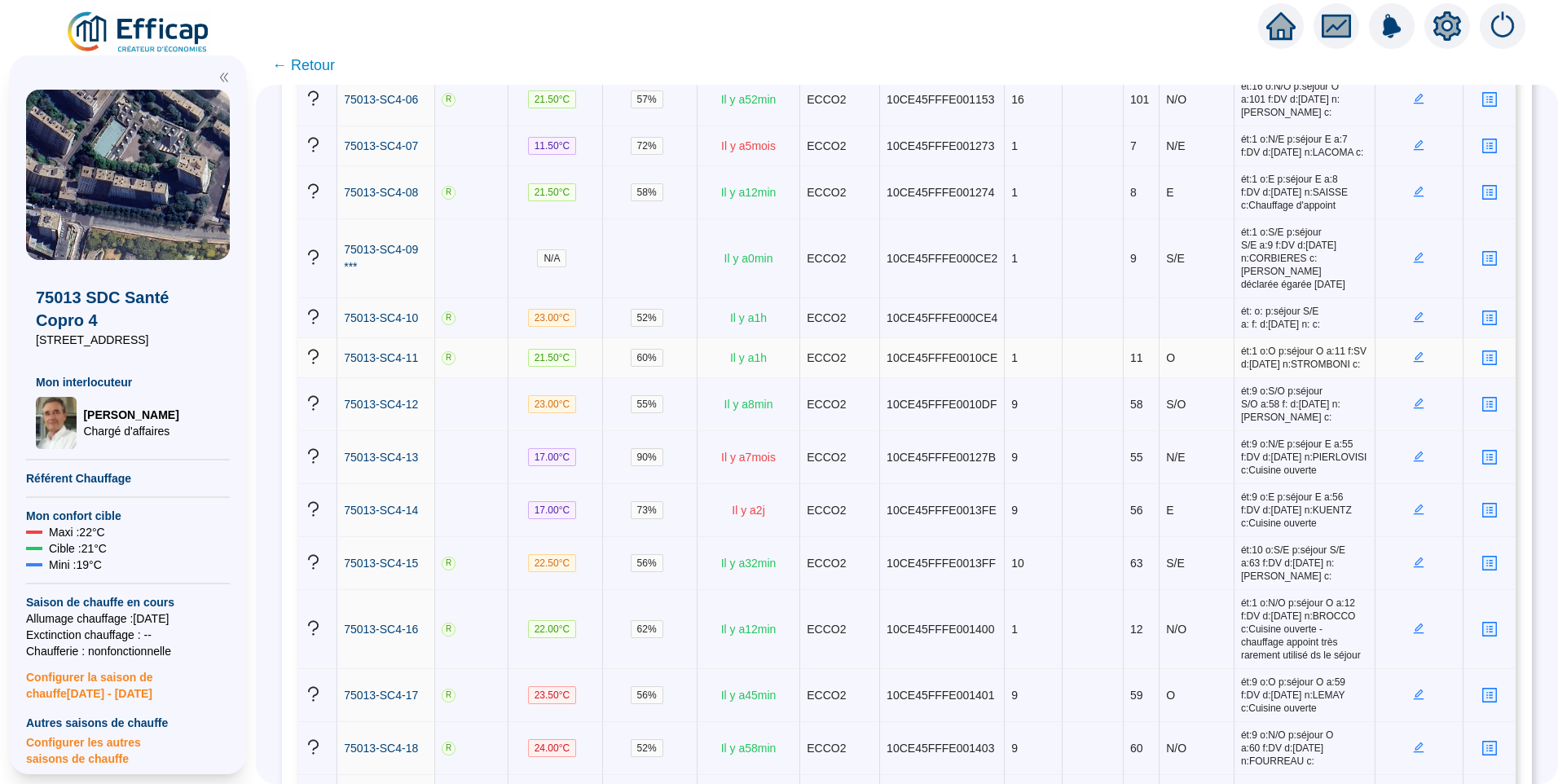
scroll to position [0, 0]
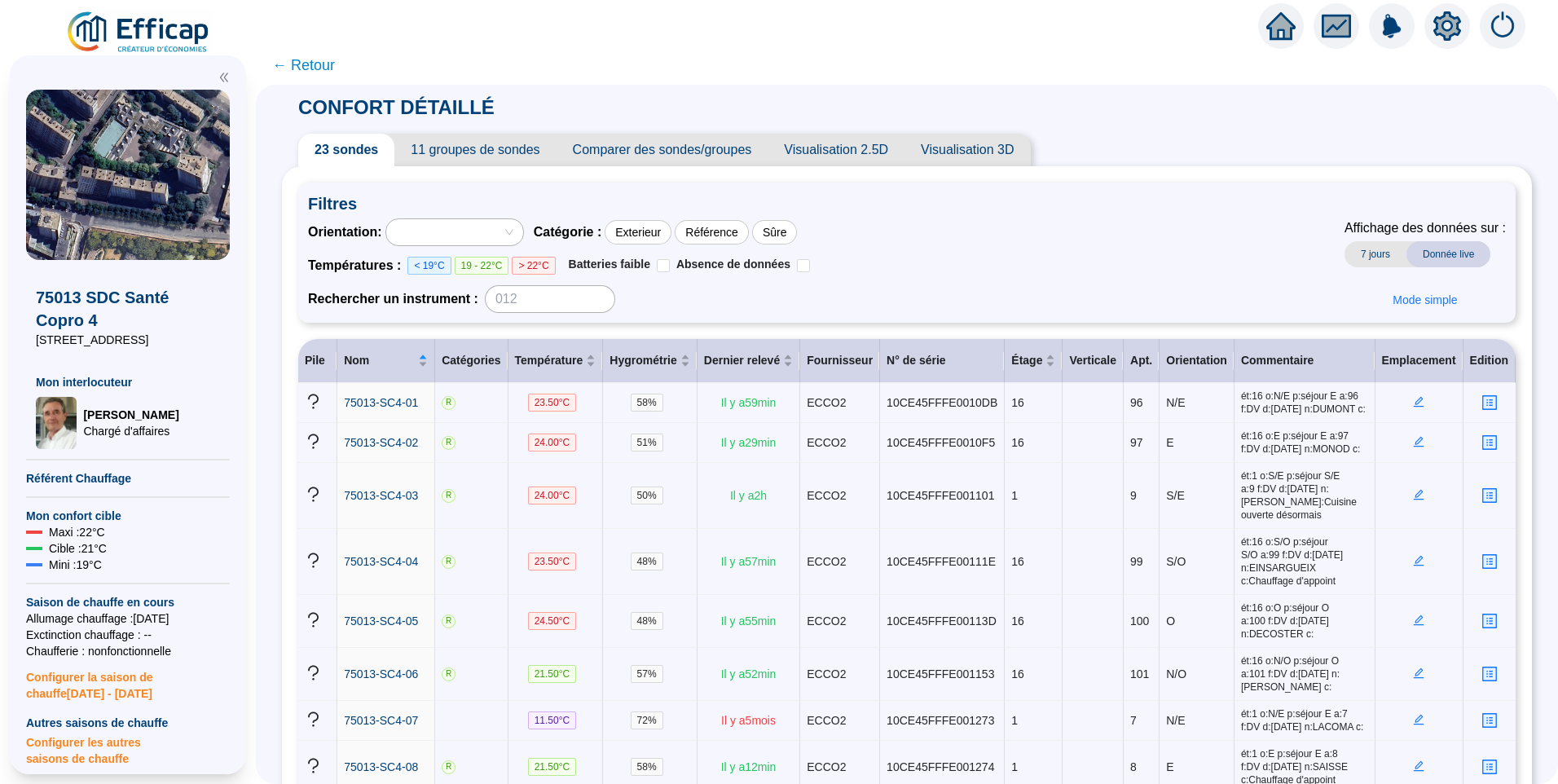
click at [469, 155] on span "11 groupes de sondes" at bounding box center [475, 150] width 162 height 33
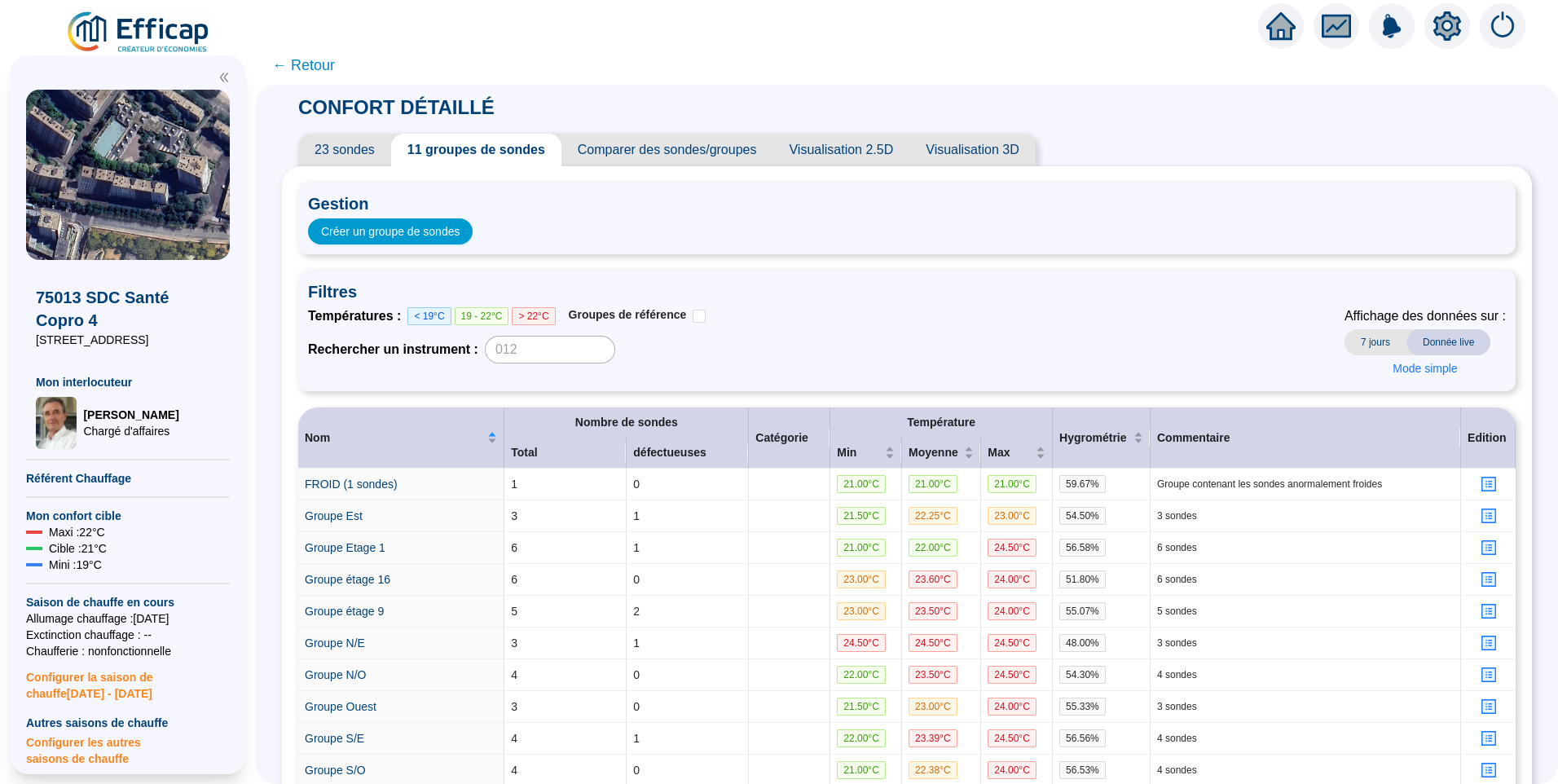
click at [354, 145] on span "23 sondes" at bounding box center [345, 150] width 93 height 33
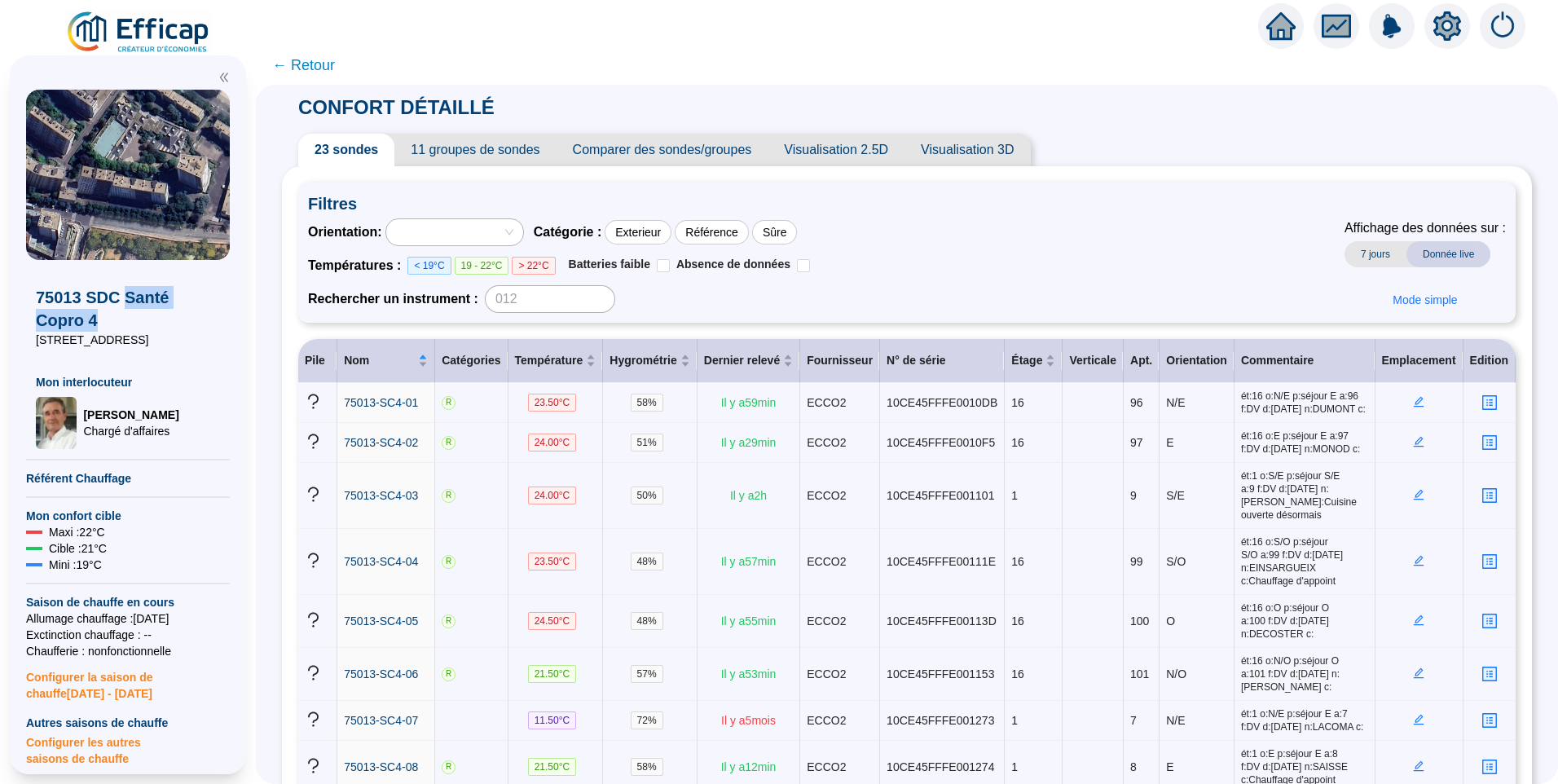
drag, startPoint x: 123, startPoint y: 300, endPoint x: 182, endPoint y: 319, distance: 62.0
click at [182, 319] on span "75013 SDC Santé Copro 4" at bounding box center [128, 308] width 184 height 46
click at [996, 157] on span "Visualisation 3D" at bounding box center [967, 150] width 126 height 33
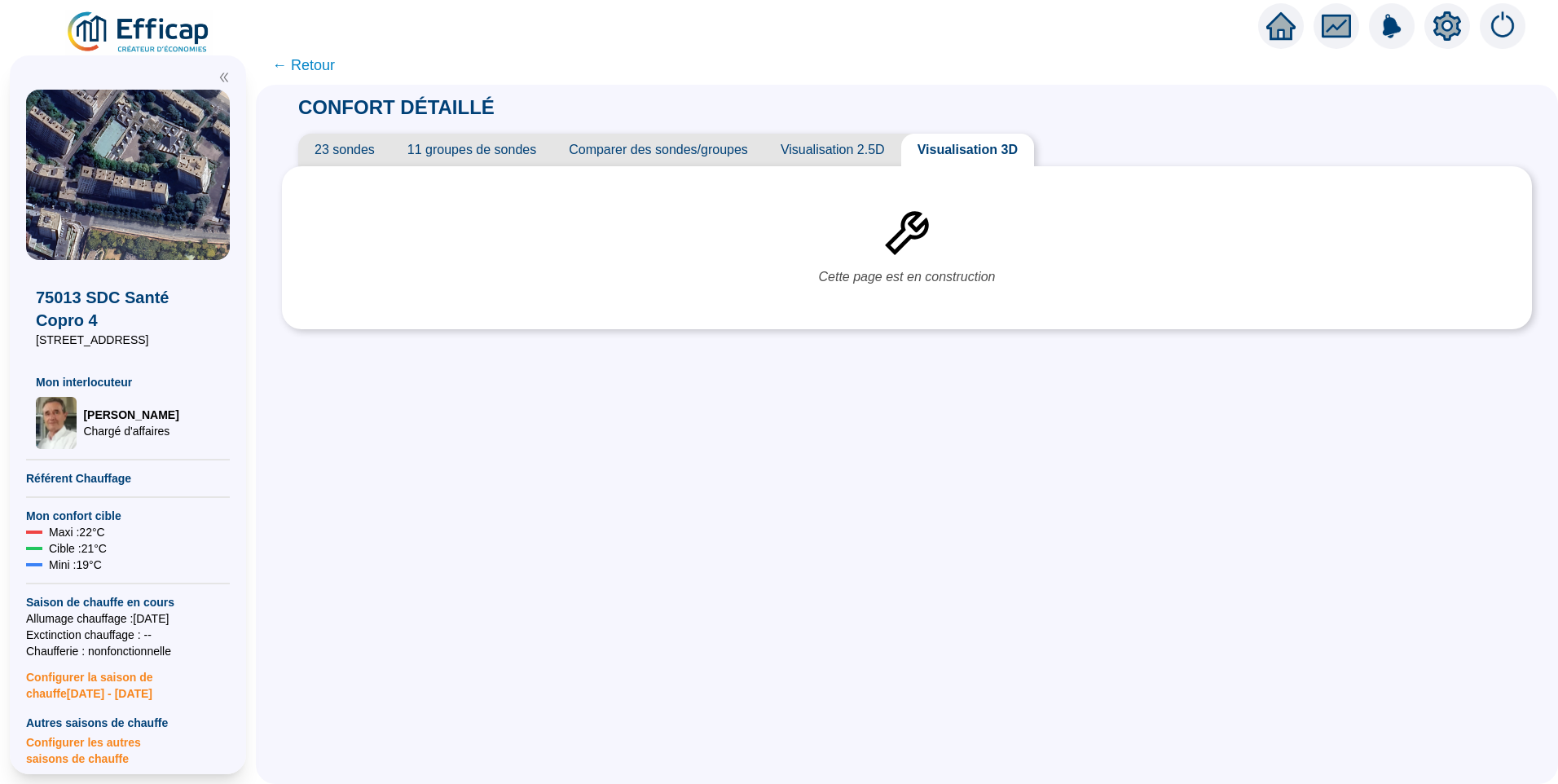
click at [861, 152] on span "Visualisation 2.5D" at bounding box center [833, 150] width 137 height 33
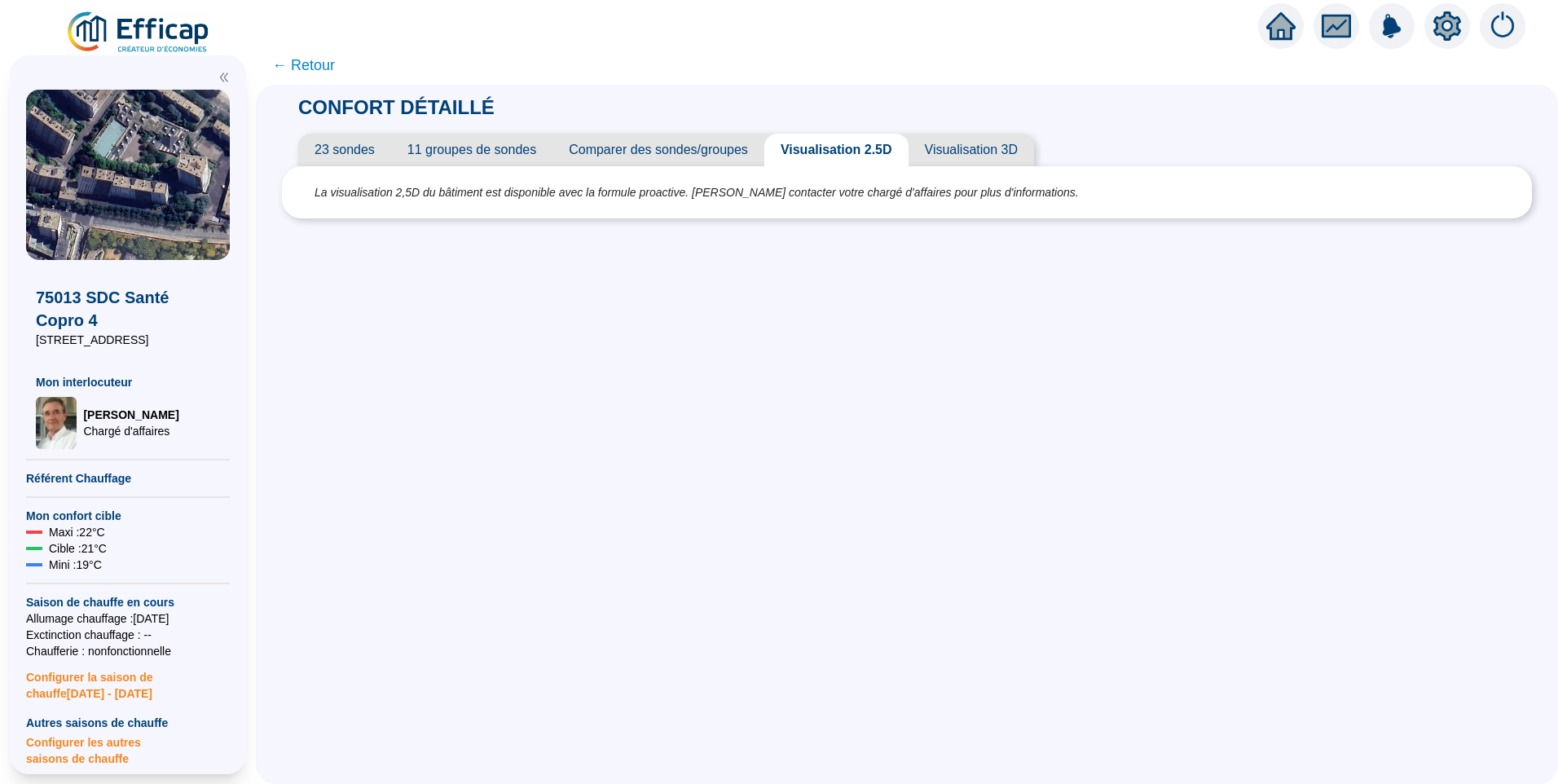
click at [370, 144] on span "23 sondes" at bounding box center [345, 150] width 93 height 33
